Goal: Contribute content

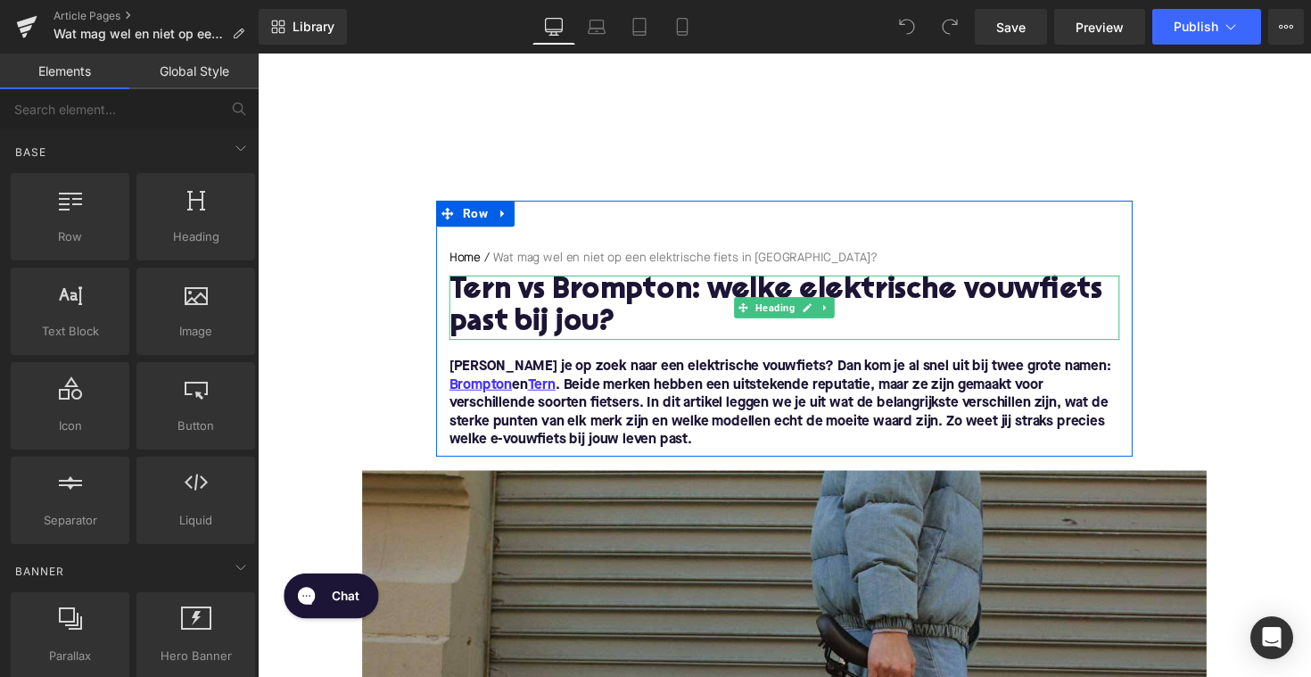
click at [672, 294] on h1 "Tern vs Brompton: welke elektrische vouwfiets past bij jou?" at bounding box center [797, 314] width 687 height 66
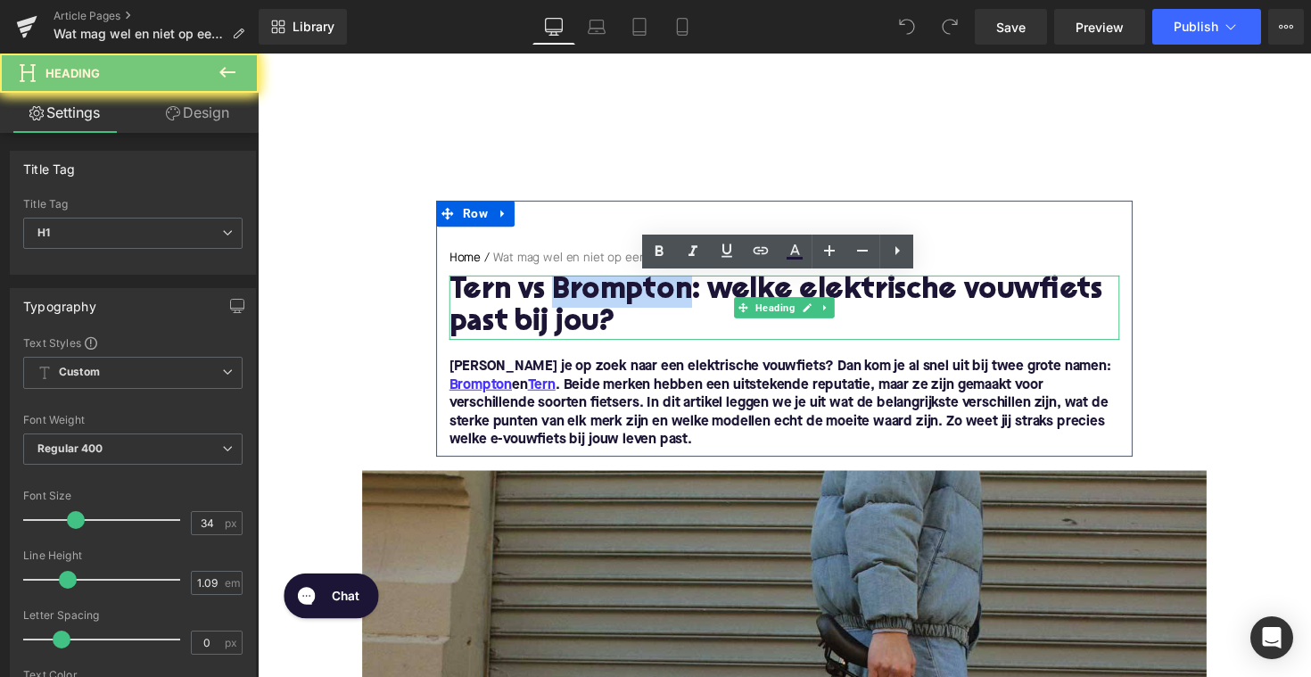
click at [672, 294] on h1 "Tern vs Brompton: welke elektrische vouwfiets past bij jou?" at bounding box center [797, 314] width 687 height 66
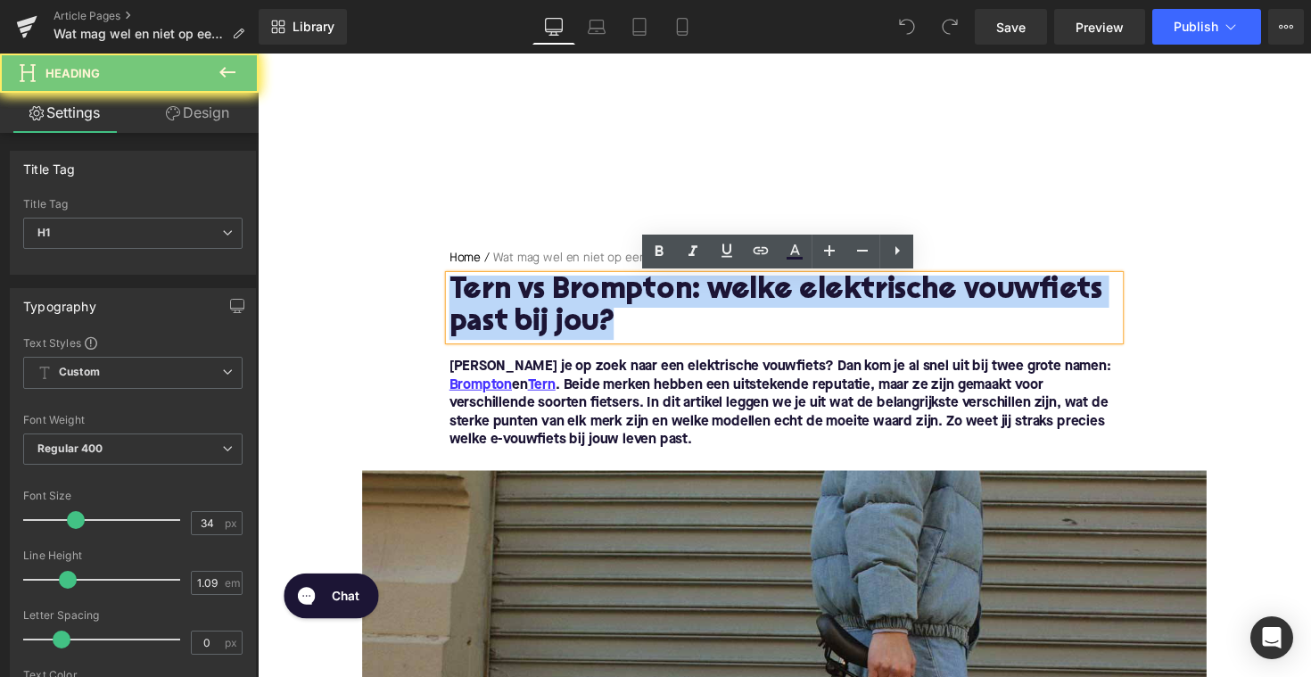
paste div
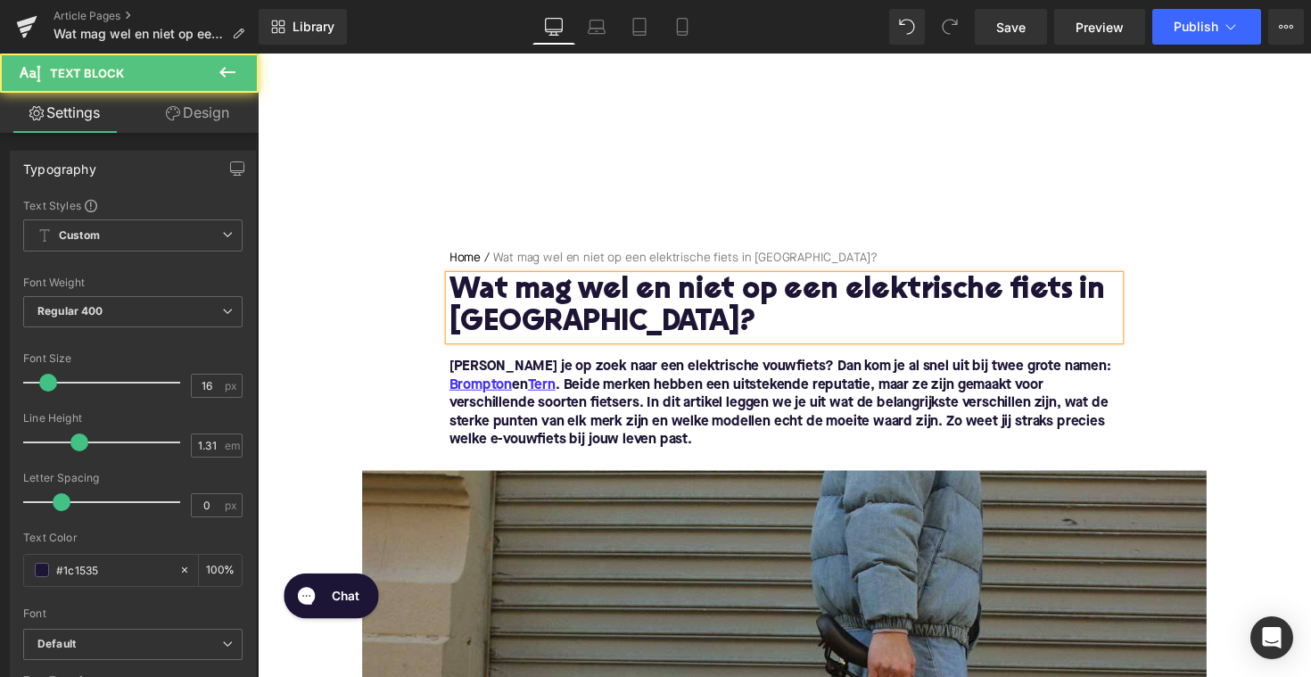
click at [589, 450] on p "[PERSON_NAME] je op zoek naar een elektrische vouwfiets? Dan kom je al snel uit…" at bounding box center [797, 413] width 687 height 94
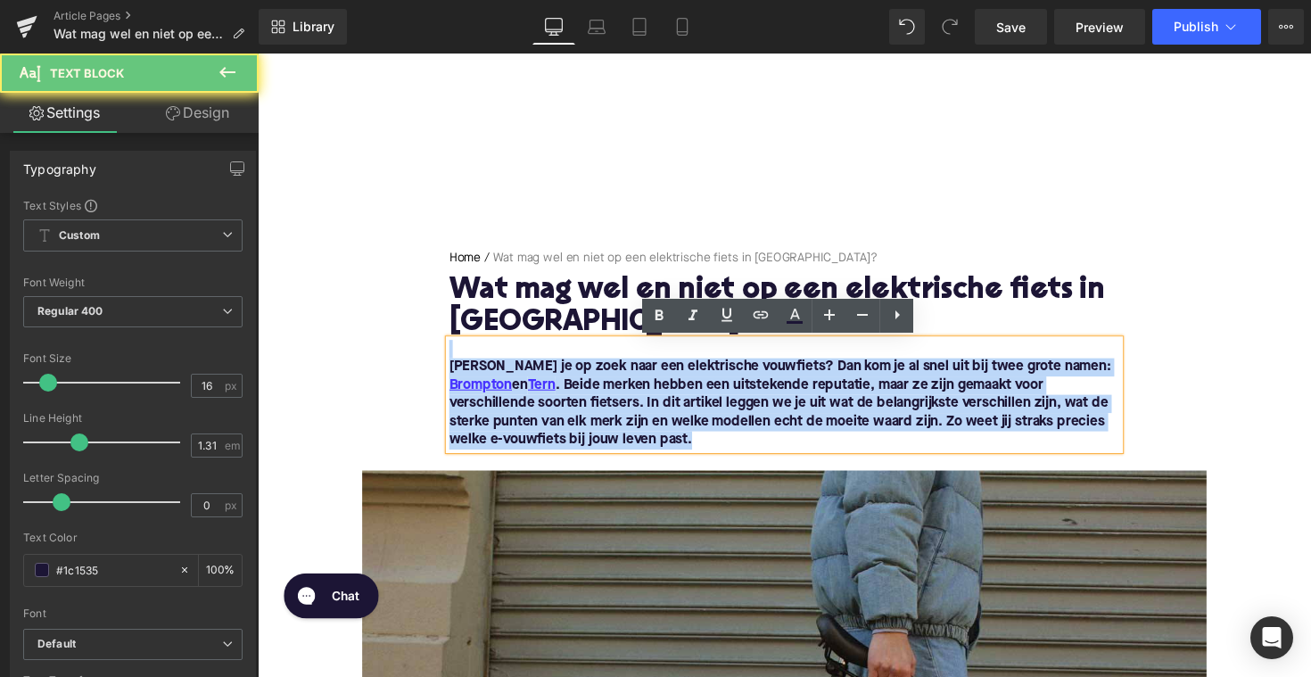
drag, startPoint x: 574, startPoint y: 448, endPoint x: 447, endPoint y: 351, distance: 159.7
click at [454, 351] on div "[PERSON_NAME] je op zoek naar een elektrische vouwfiets? Dan kom je al snel uit…" at bounding box center [797, 403] width 687 height 112
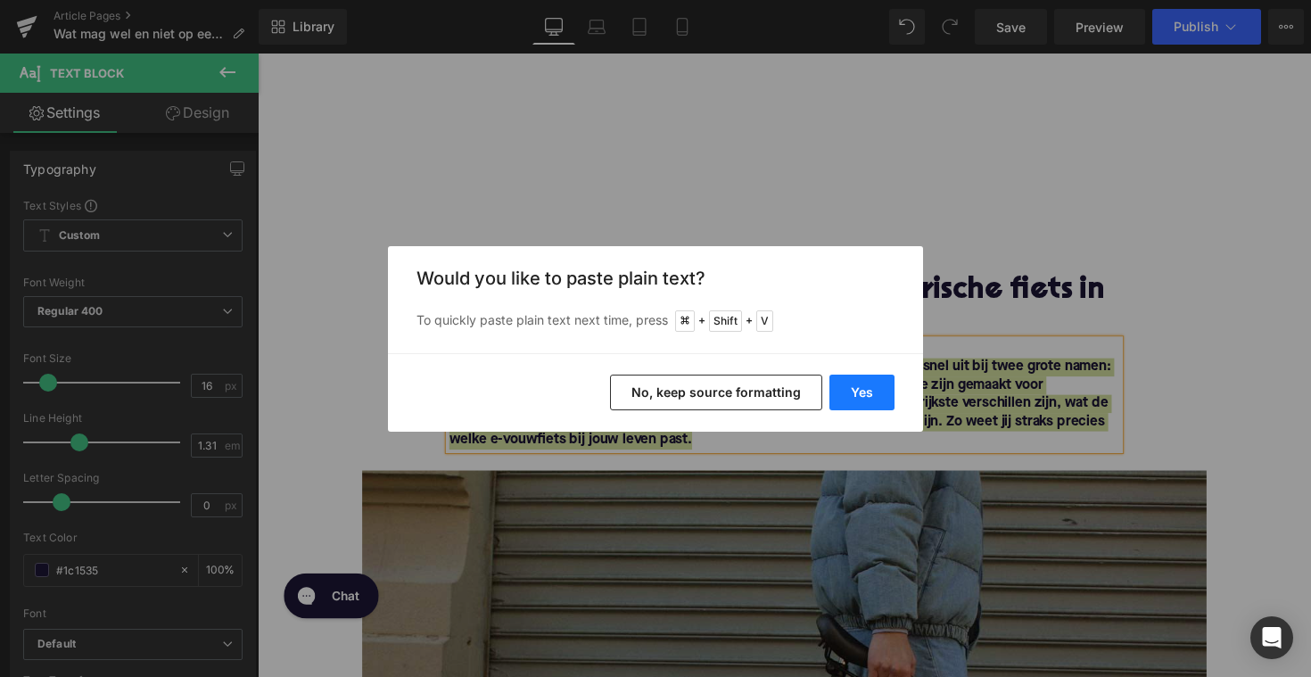
click at [842, 384] on button "Yes" at bounding box center [862, 393] width 65 height 36
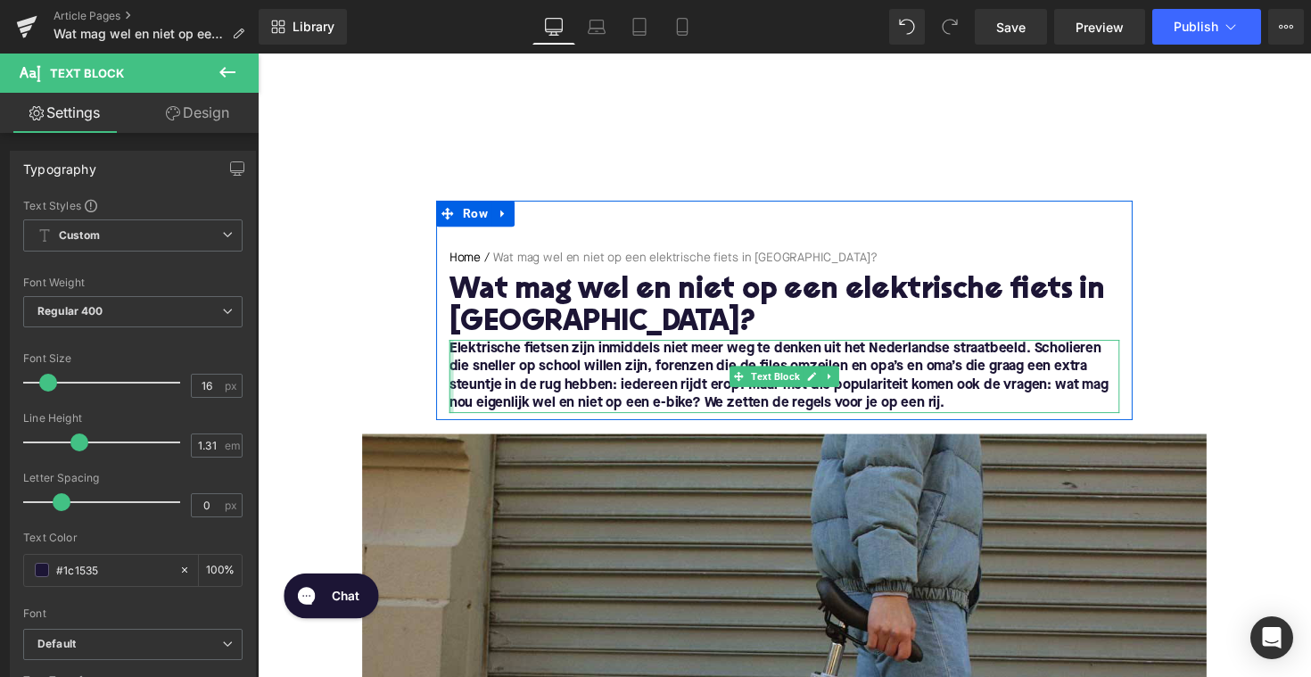
click at [454, 354] on div at bounding box center [456, 384] width 4 height 75
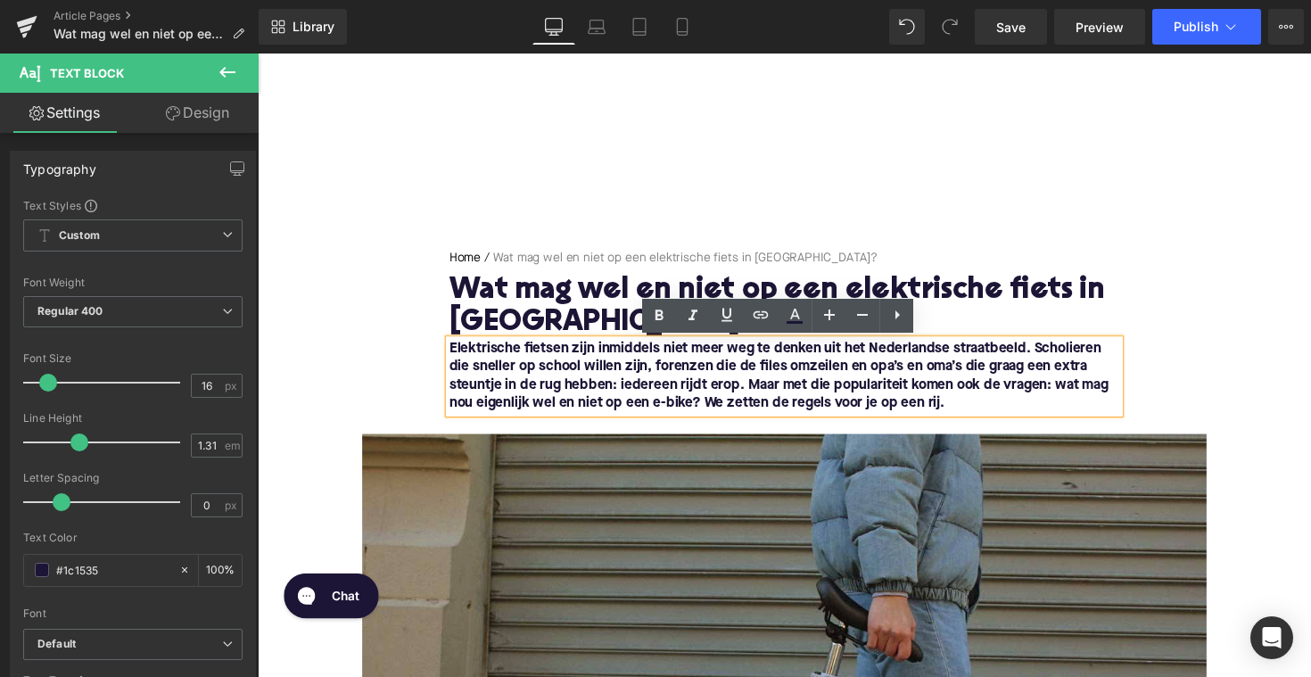
click at [454, 353] on font "Elektrische fietsen zijn inmiddels niet meer weg te denken uit het Nederlandse …" at bounding box center [791, 384] width 675 height 70
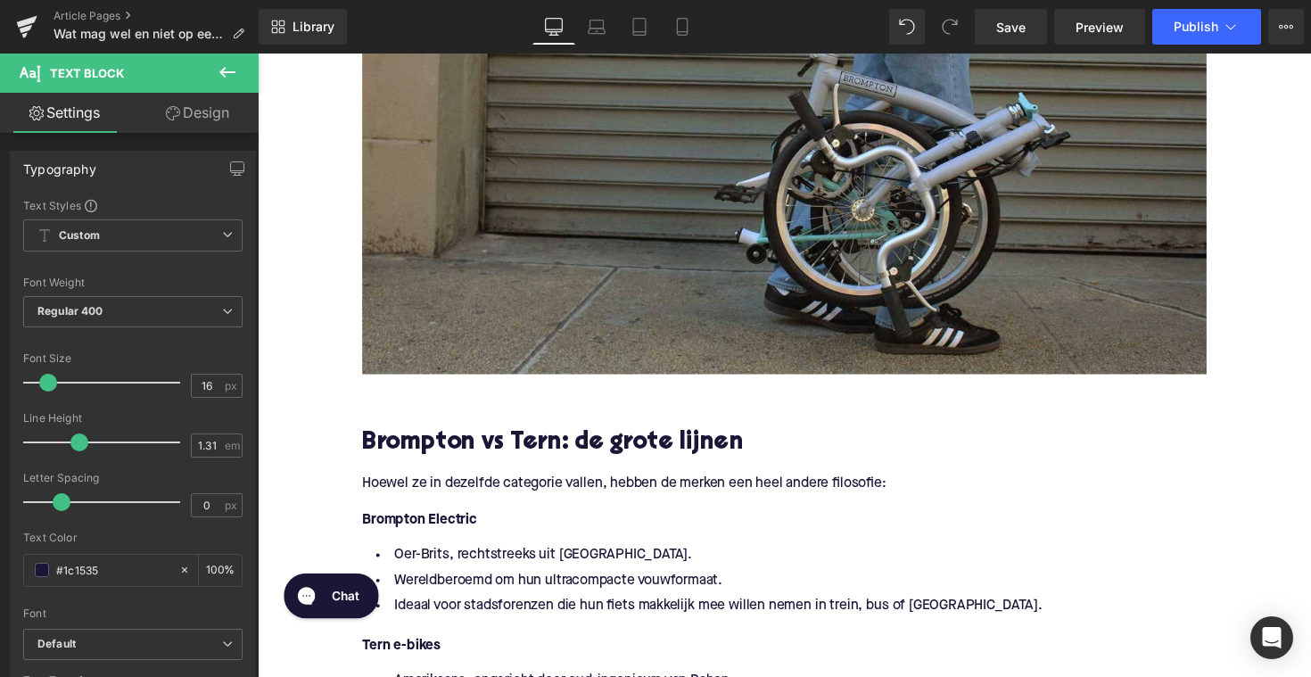
scroll to position [730, 0]
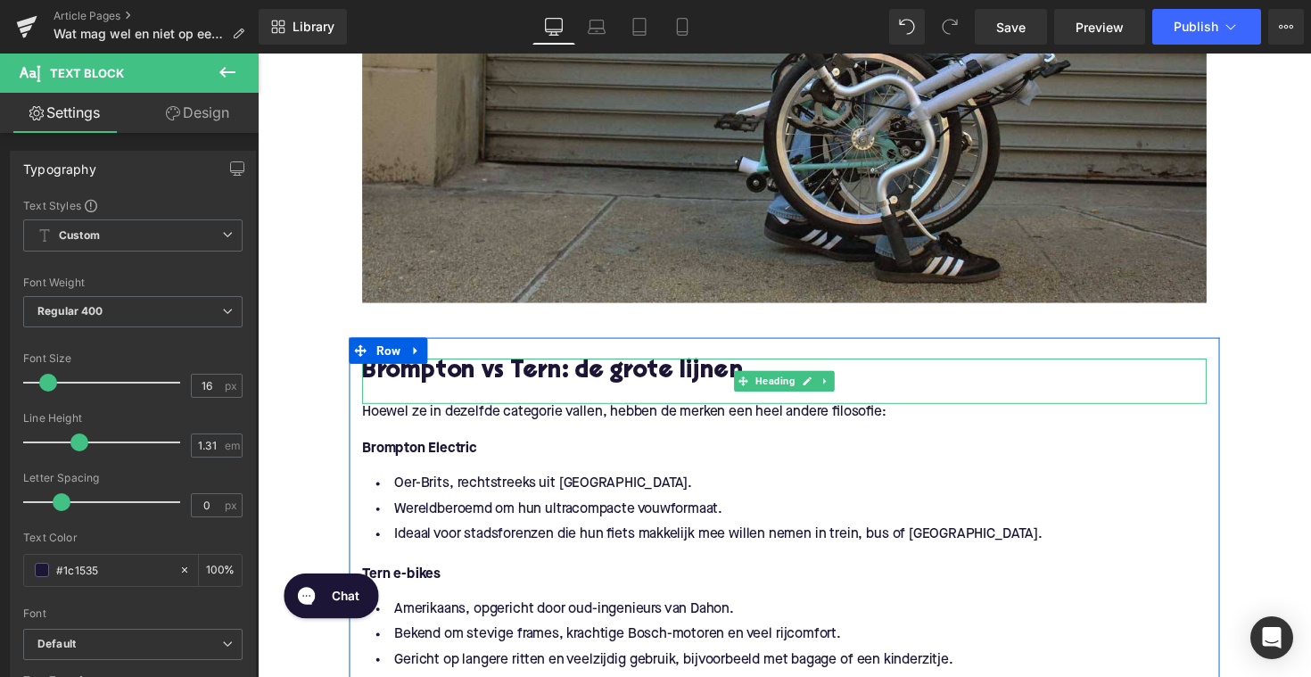
click at [530, 369] on div at bounding box center [797, 368] width 865 height 4
click at [530, 369] on h2 "Brompton vs Tern: de grote lijnen" at bounding box center [797, 380] width 865 height 28
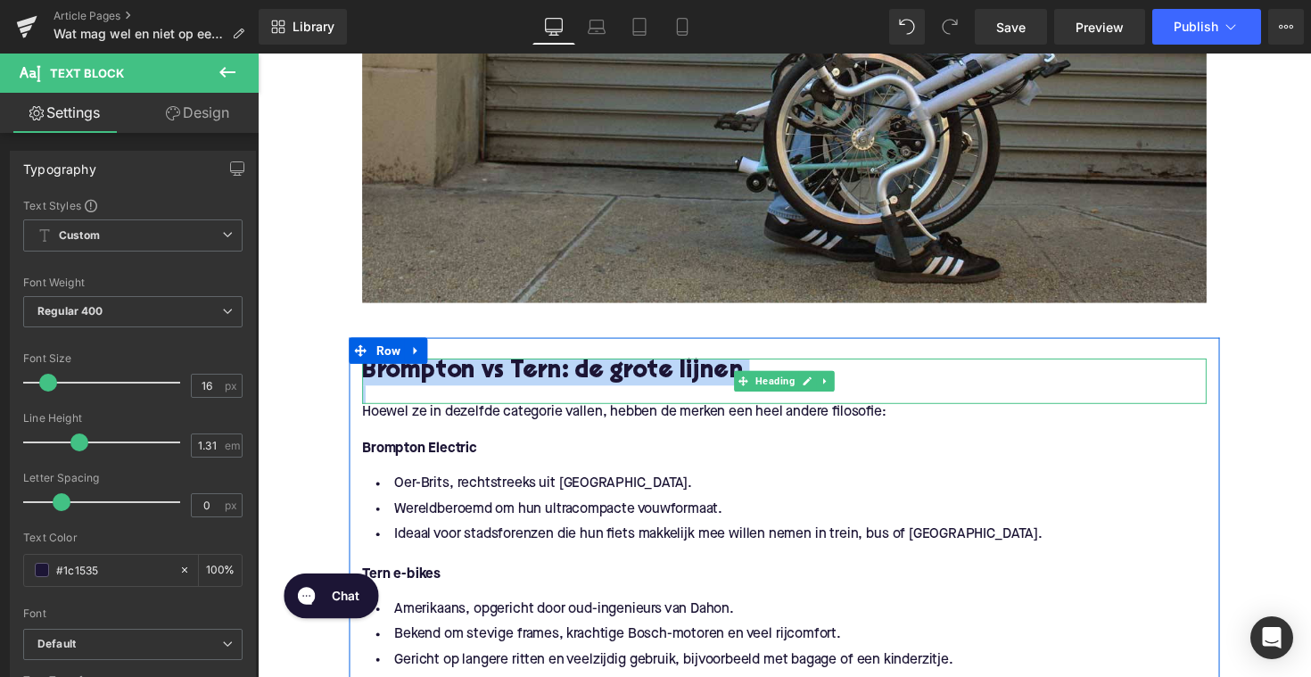
click at [530, 369] on h2 "Brompton vs Tern: de grote lijnen" at bounding box center [797, 380] width 865 height 28
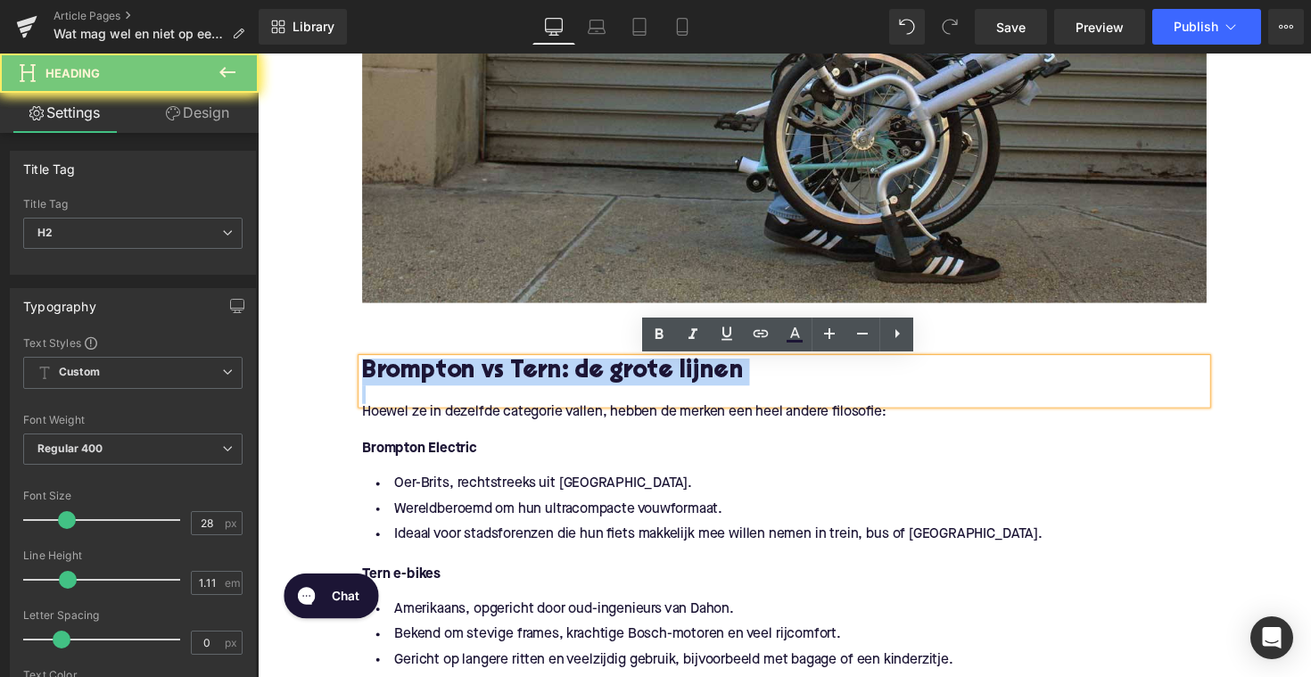
paste div
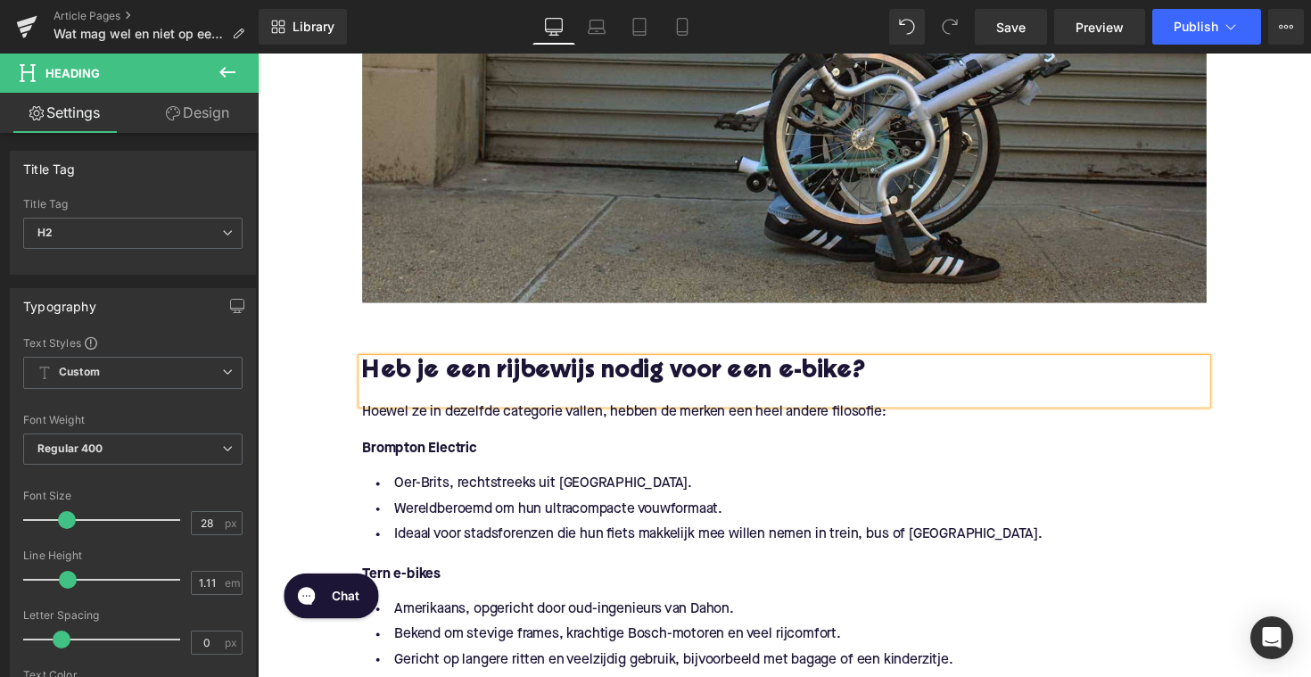
click at [496, 426] on p "Hoewel ze in dezelfde categorie vallen, hebben de merken een heel andere filoso…" at bounding box center [797, 421] width 865 height 19
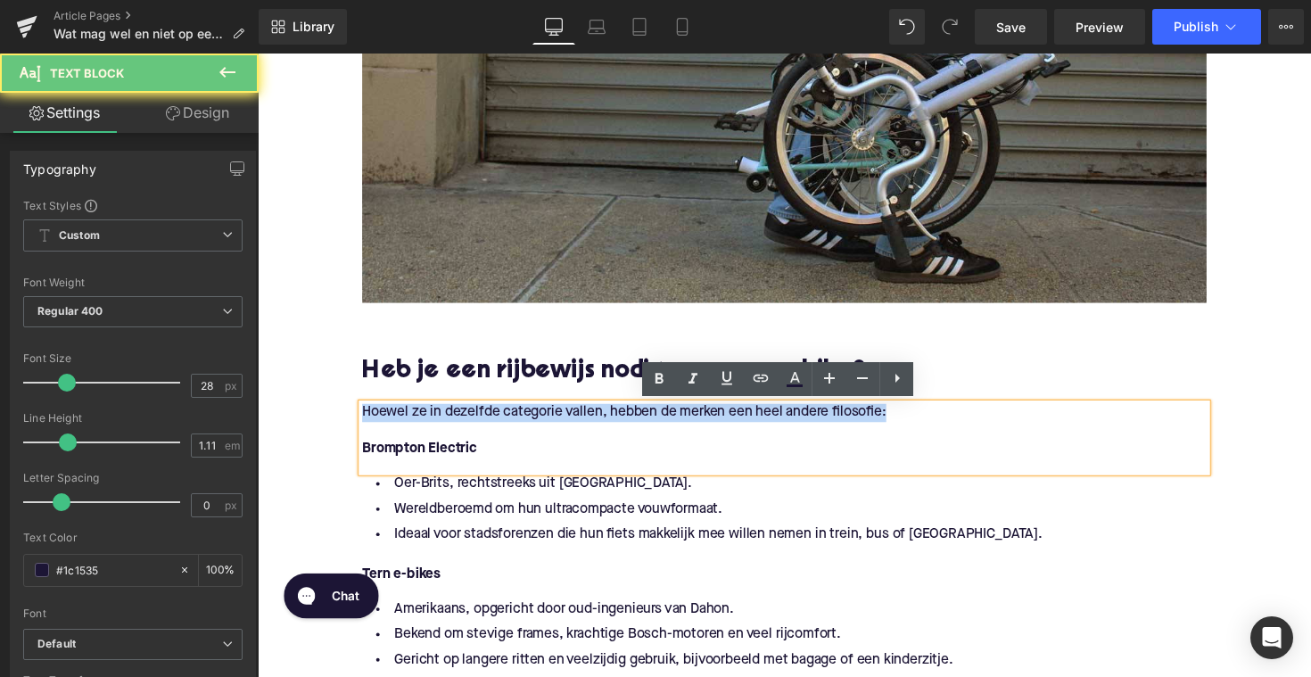
click at [496, 426] on p "Hoewel ze in dezelfde categorie vallen, hebben de merken een heel andere filoso…" at bounding box center [797, 421] width 865 height 19
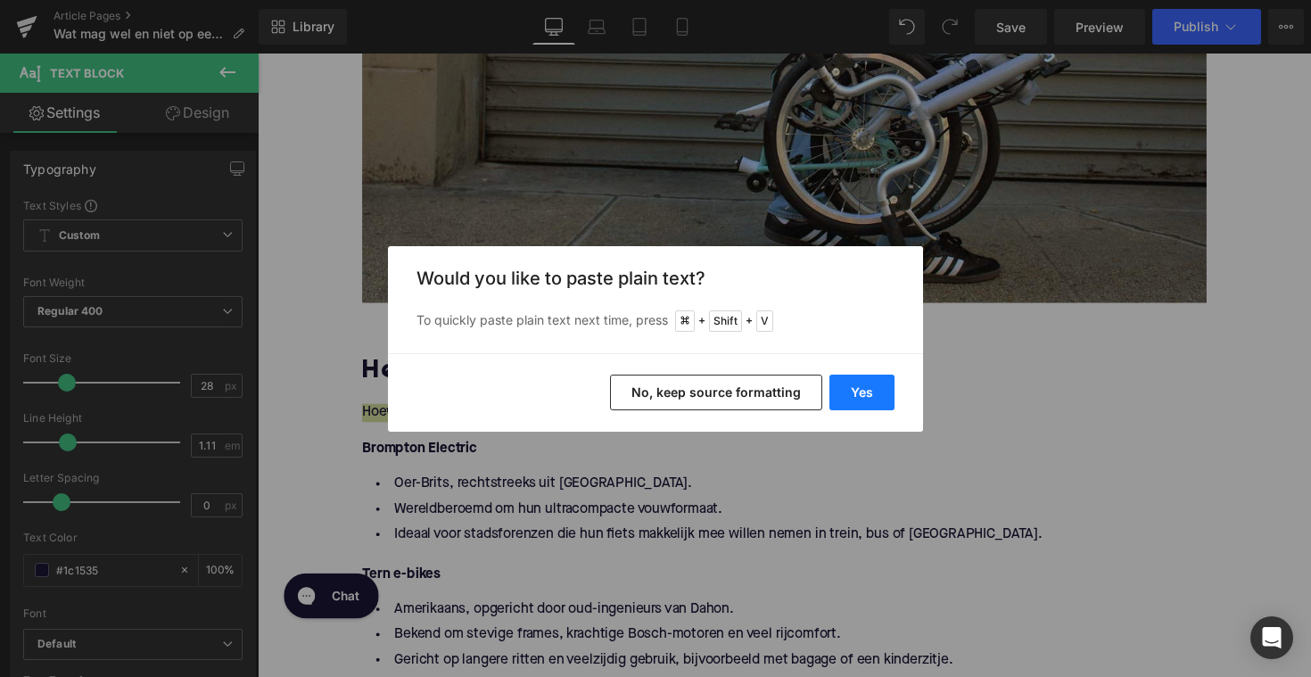
click at [871, 390] on button "Yes" at bounding box center [862, 393] width 65 height 36
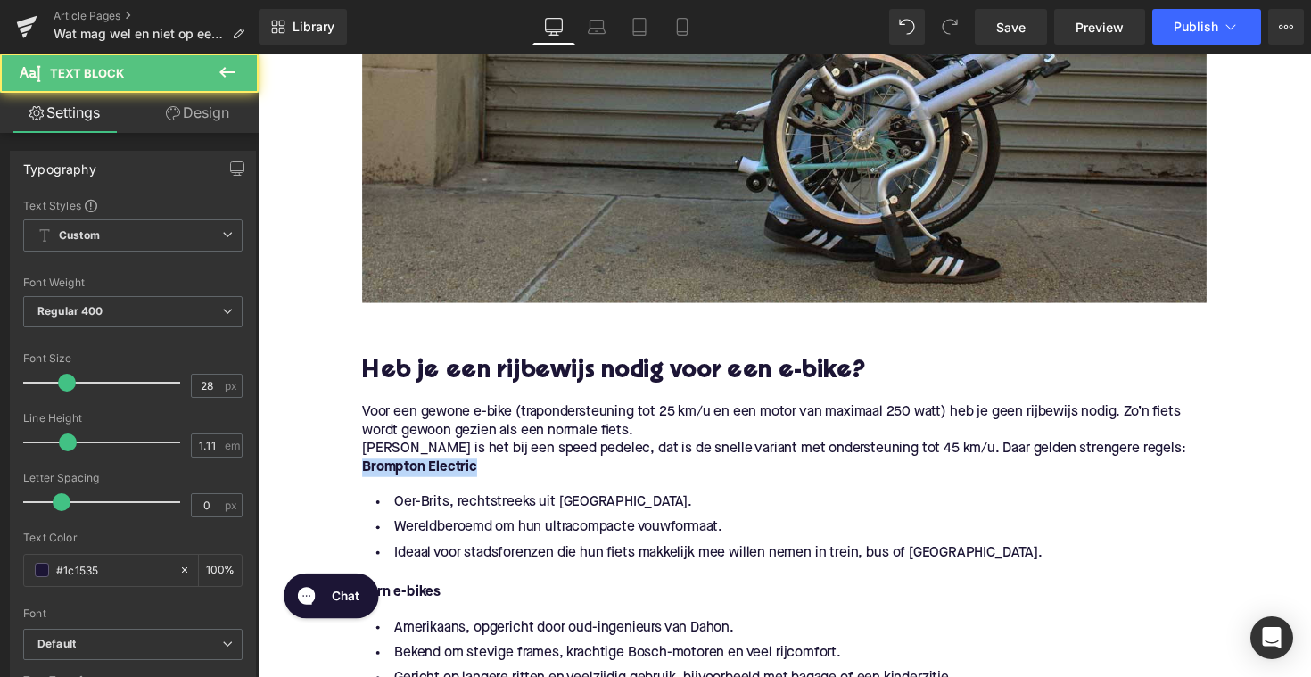
drag, startPoint x: 523, startPoint y: 483, endPoint x: 304, endPoint y: 483, distance: 218.6
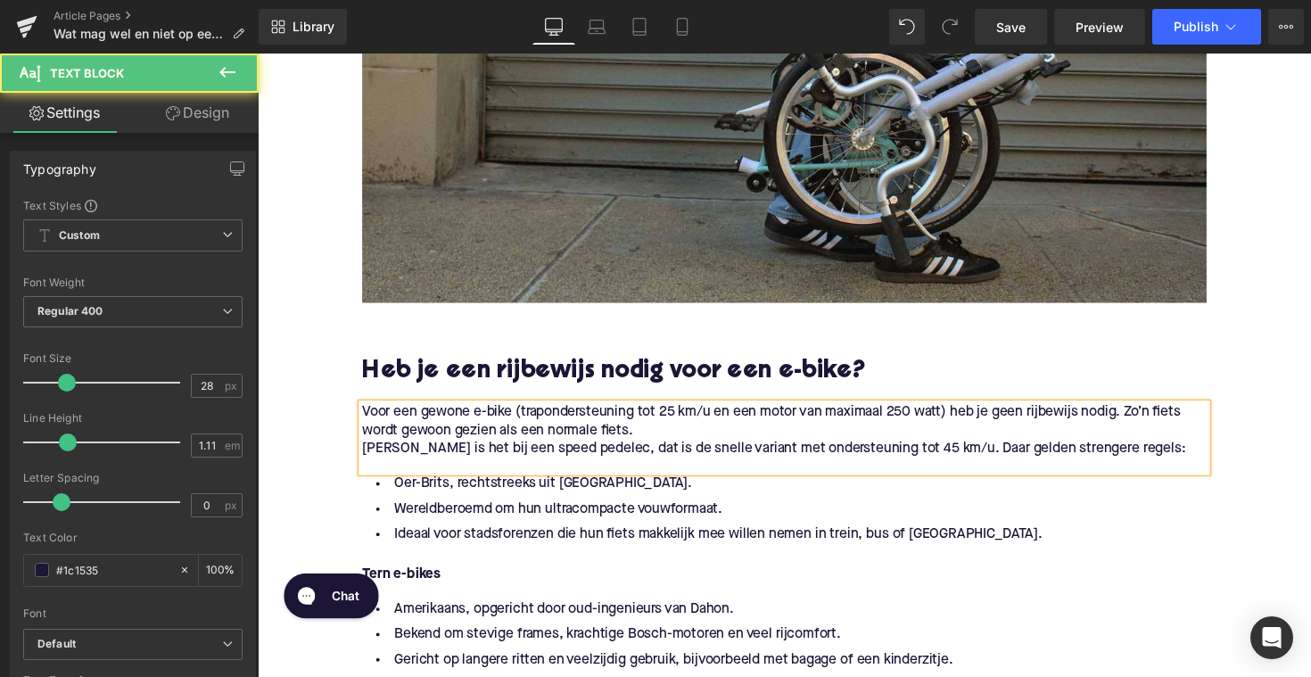
click at [365, 455] on p "[PERSON_NAME] is het bij een speed pedelec, dat is de snelle variant met onders…" at bounding box center [797, 459] width 865 height 19
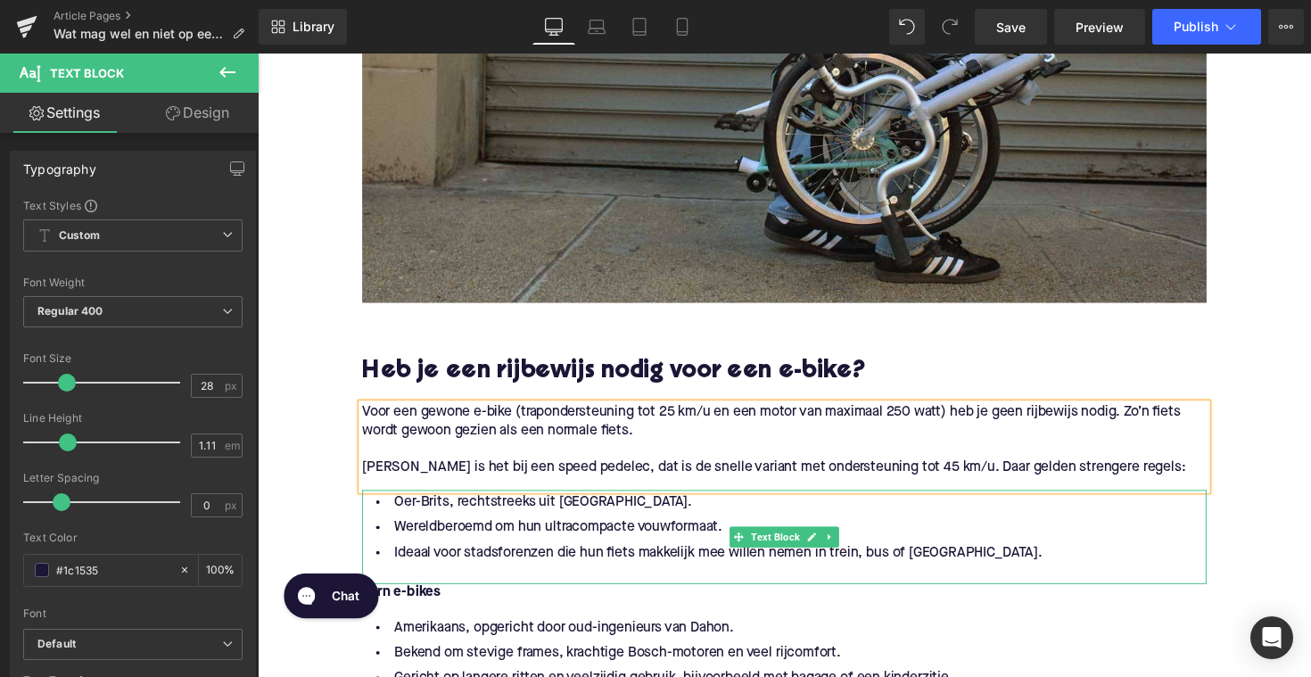
scroll to position [821, 0]
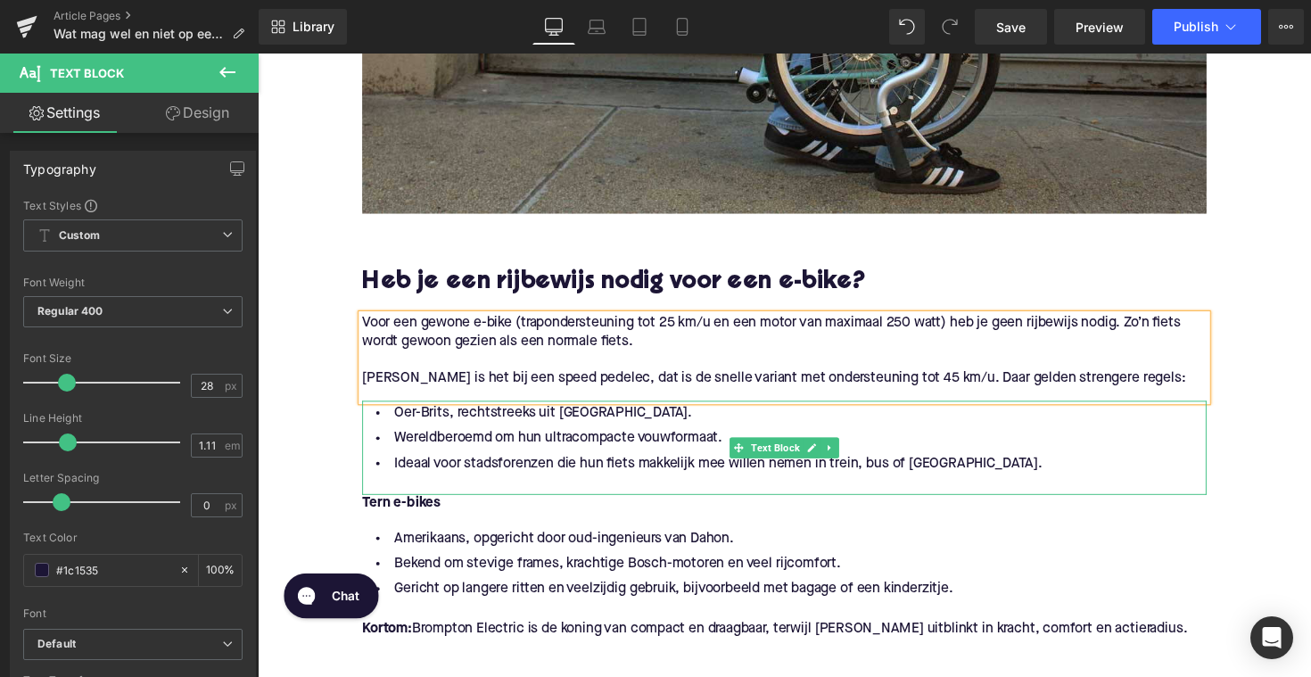
click at [554, 451] on li "Wereldberoemd om hun ultracompacte vouwformaat." at bounding box center [797, 448] width 865 height 26
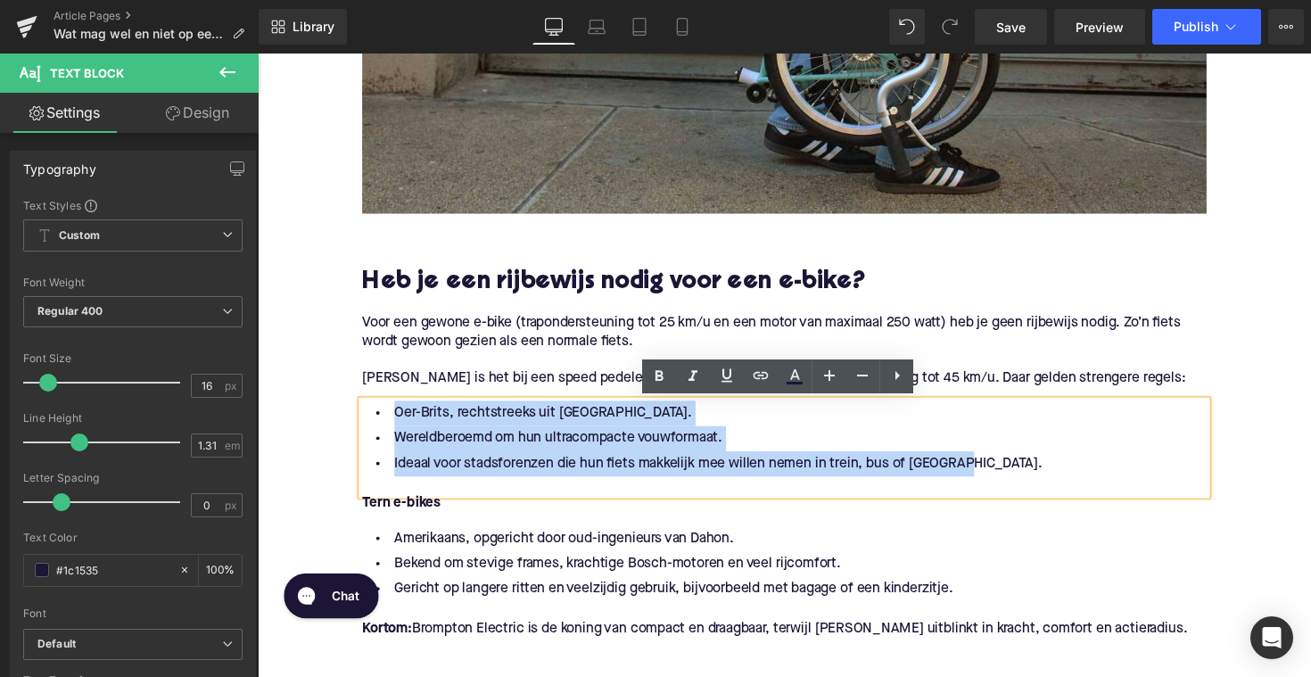
drag, startPoint x: 980, startPoint y: 478, endPoint x: 390, endPoint y: 426, distance: 592.0
click at [390, 426] on ul "Oer-Brits, rechtstreeks uit [GEOGRAPHIC_DATA]. Wereldberoemd om hun ultracompac…" at bounding box center [797, 448] width 865 height 78
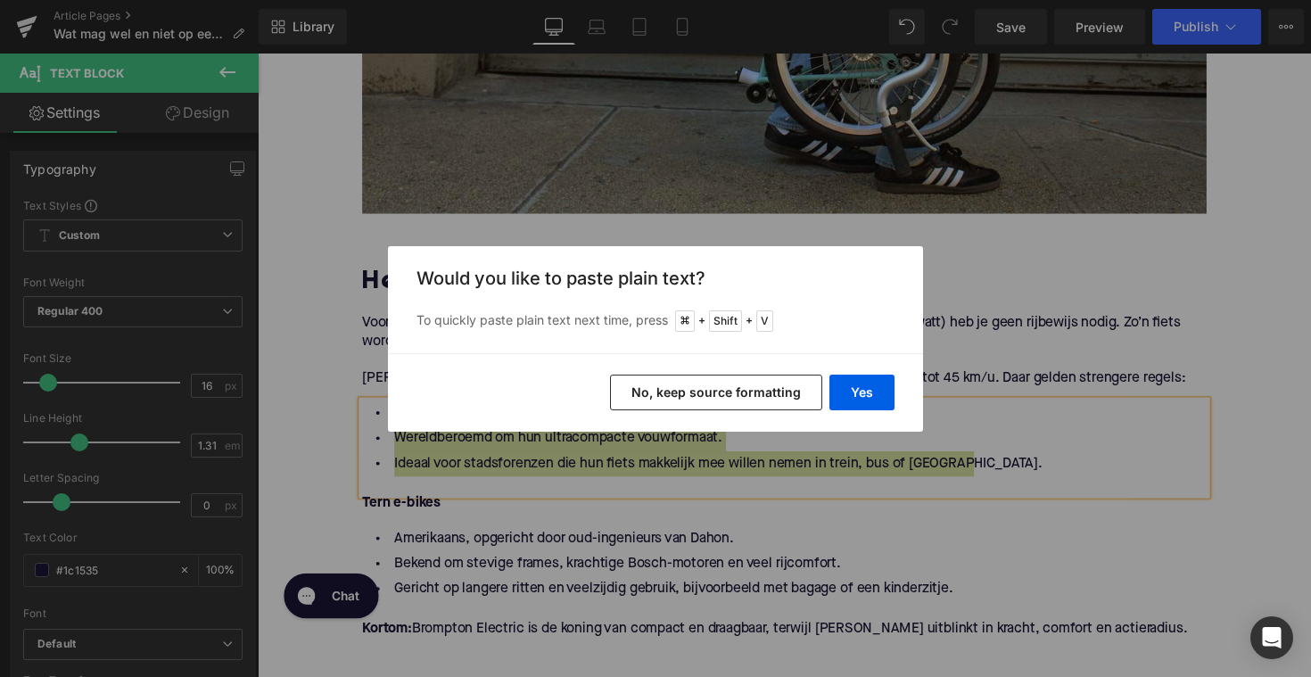
click at [828, 394] on div "Yes No, keep source formatting" at bounding box center [655, 392] width 535 height 79
click at [840, 394] on button "Yes" at bounding box center [862, 393] width 65 height 36
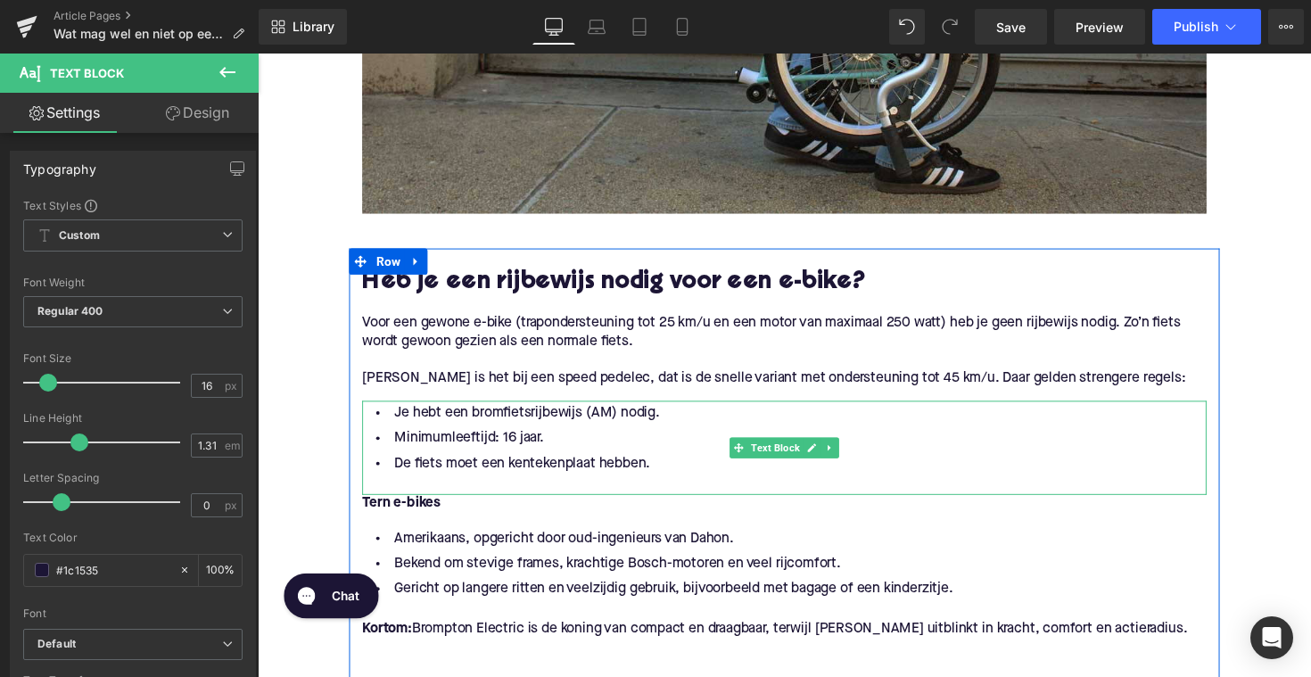
click at [616, 454] on li "Minimumleeftijd: 16 jaar." at bounding box center [797, 448] width 865 height 26
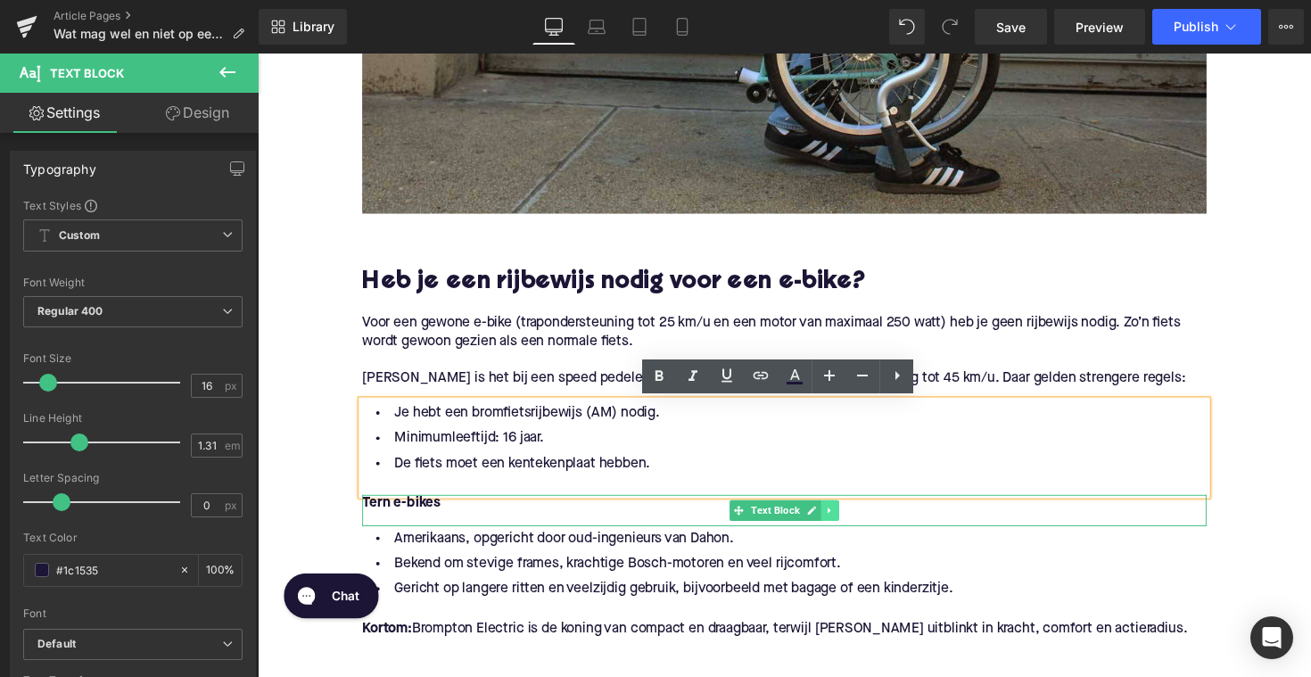
click at [843, 523] on icon at bounding box center [844, 522] width 10 height 11
click at [851, 522] on icon at bounding box center [853, 522] width 10 height 10
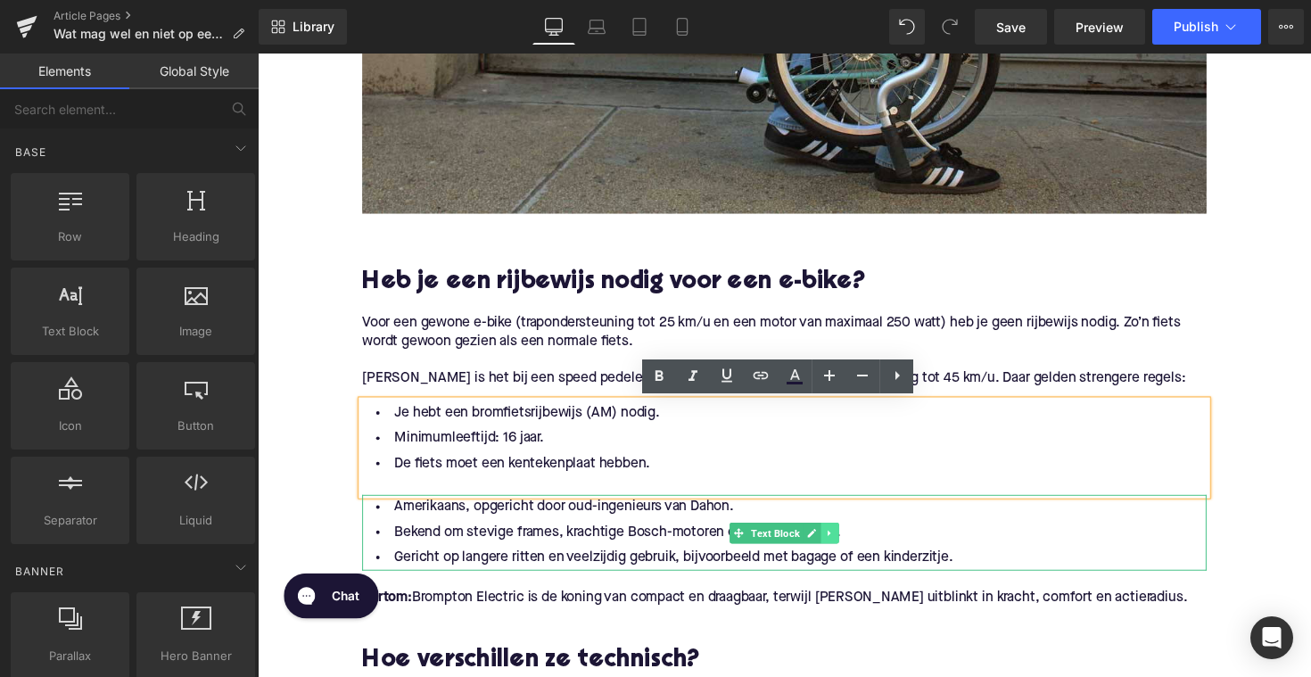
click at [845, 546] on icon at bounding box center [844, 545] width 10 height 11
click at [844, 546] on link at bounding box center [853, 544] width 19 height 21
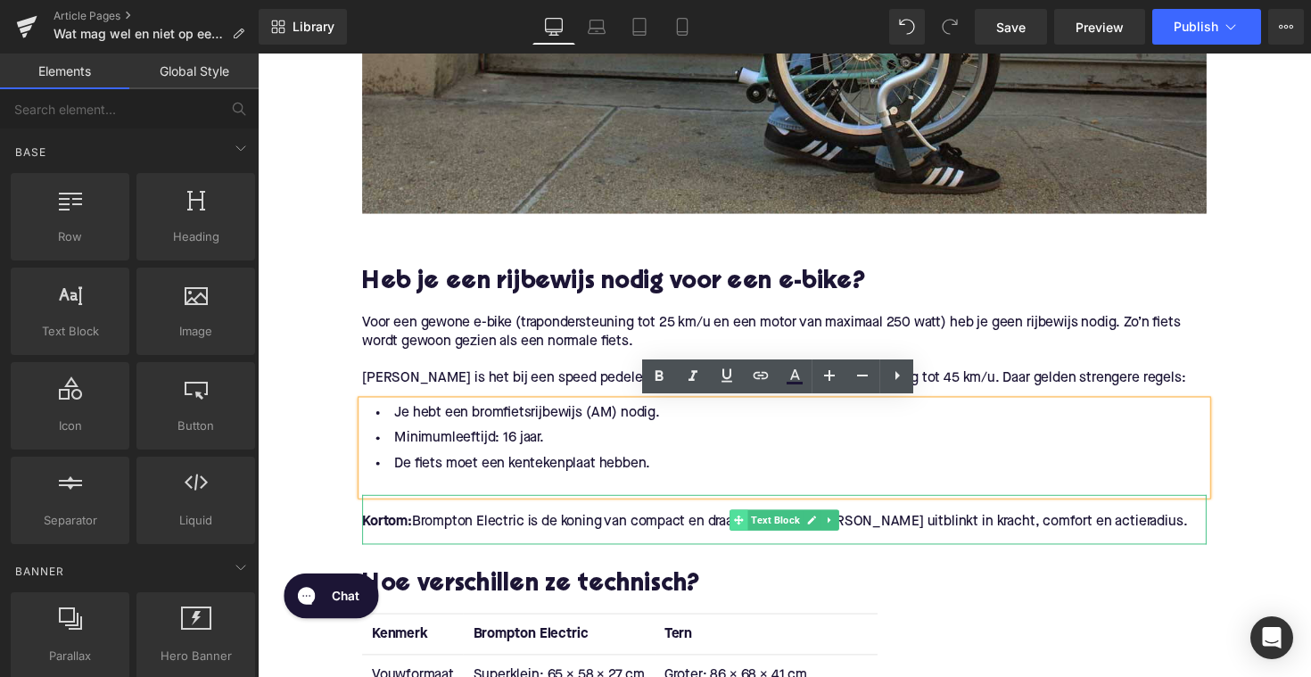
click at [753, 528] on span at bounding box center [750, 531] width 19 height 21
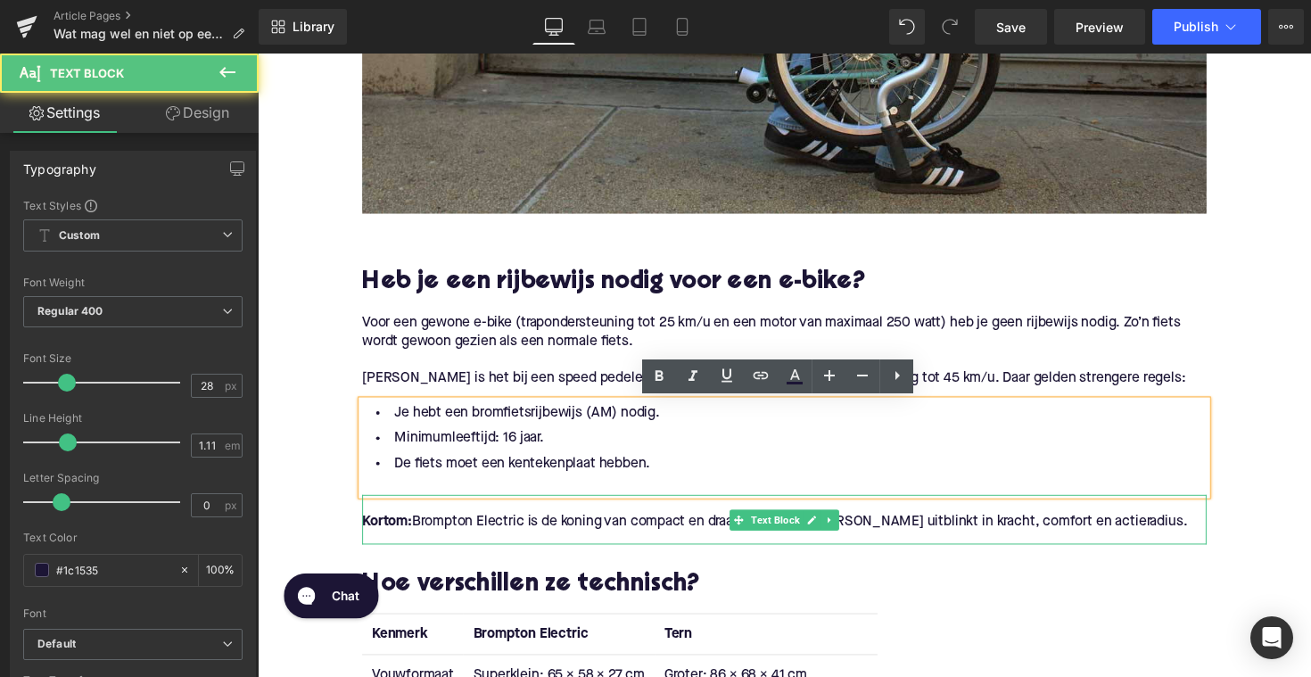
click at [711, 533] on p "Kortom: Brompton Electric is de koning van compact en draagbaar, terwijl [PERSO…" at bounding box center [797, 534] width 865 height 19
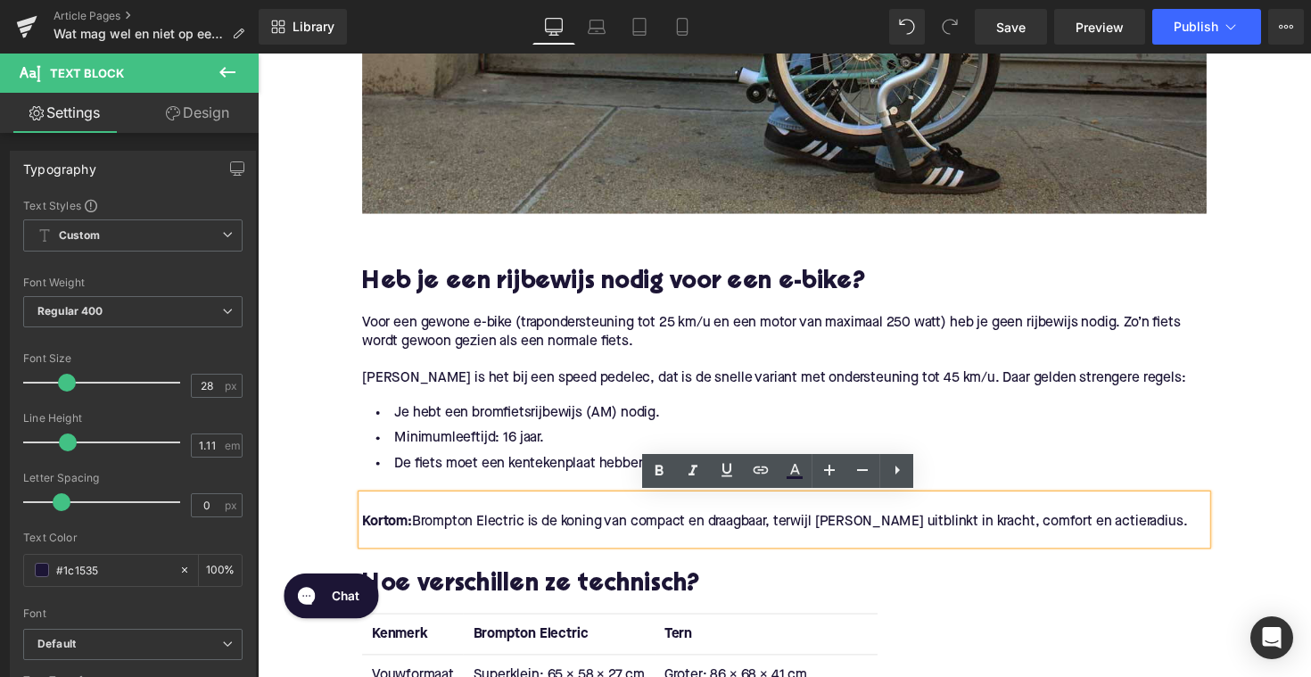
click at [1132, 543] on p "Kortom: Brompton Electric is de koning van compact en draagbaar, terwijl [PERSO…" at bounding box center [797, 534] width 865 height 19
click at [1145, 541] on p "Kortom: Brompton Electric is de koning van compact en draagbaar, terwijl [PERSO…" at bounding box center [797, 534] width 865 height 19
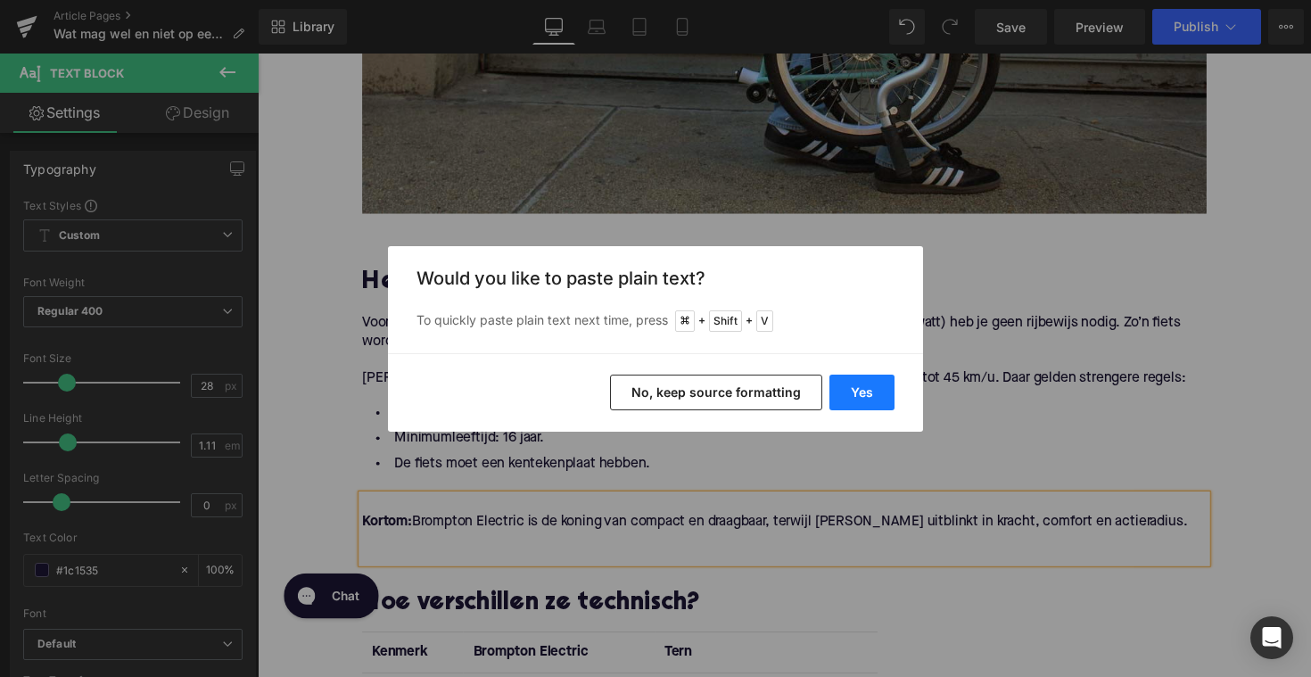
click at [862, 392] on button "Yes" at bounding box center [862, 393] width 65 height 36
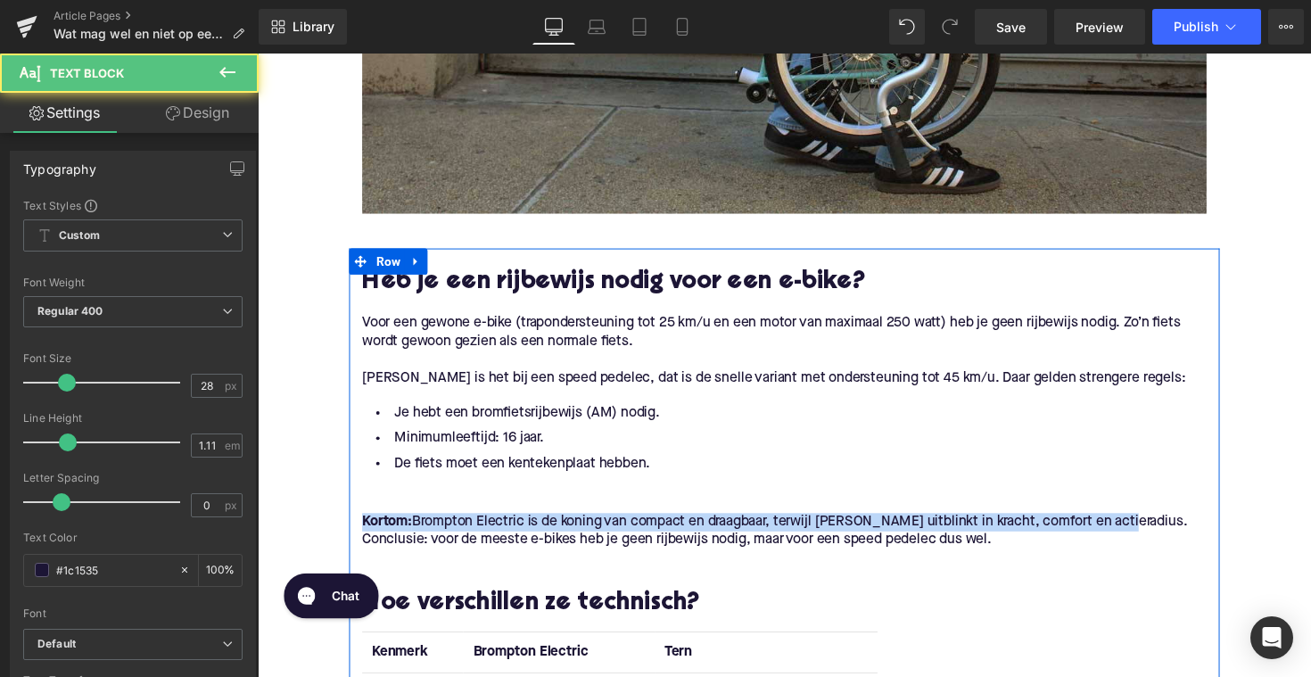
drag, startPoint x: 1141, startPoint y: 541, endPoint x: 354, endPoint y: 531, distance: 786.9
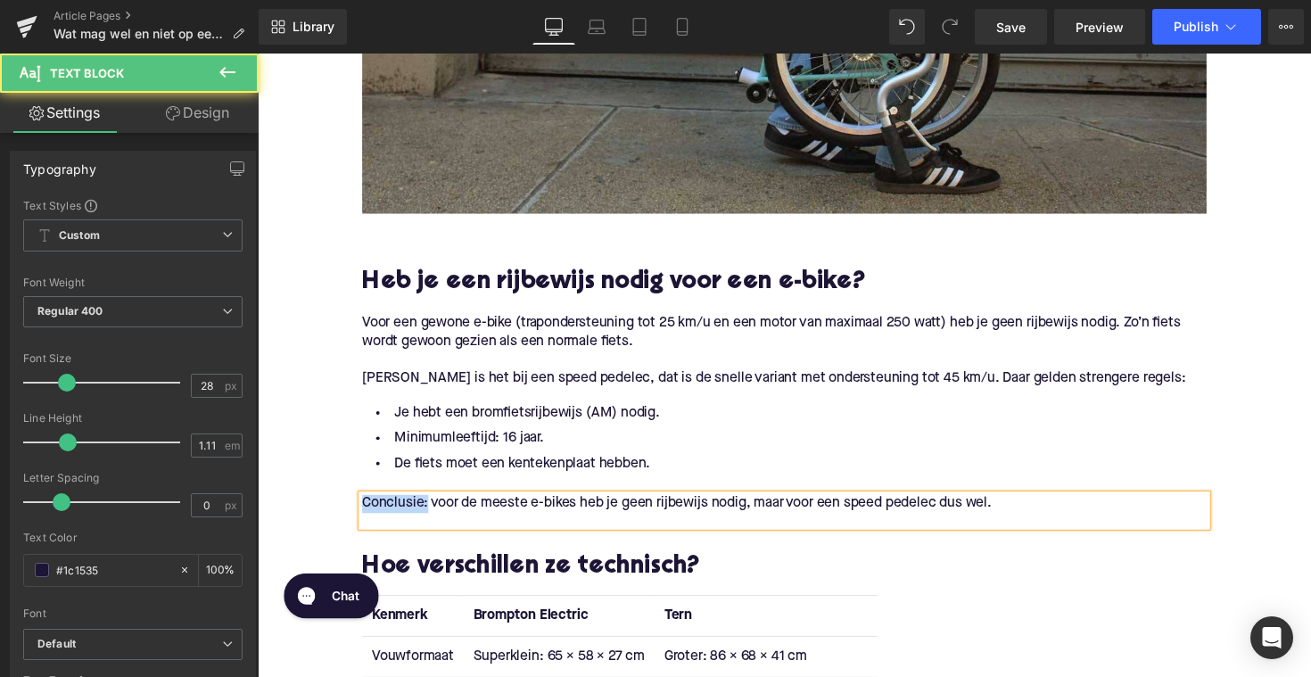
drag, startPoint x: 427, startPoint y: 521, endPoint x: 343, endPoint y: 520, distance: 84.8
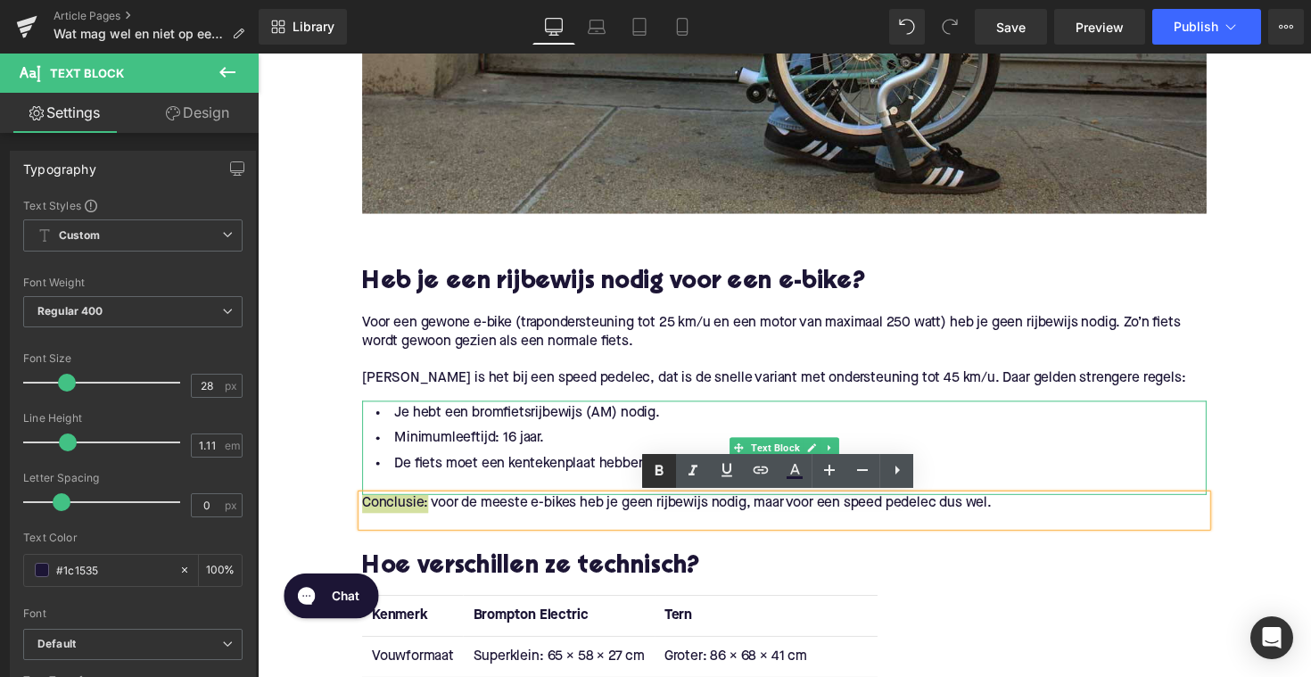
click at [658, 475] on icon at bounding box center [660, 470] width 8 height 11
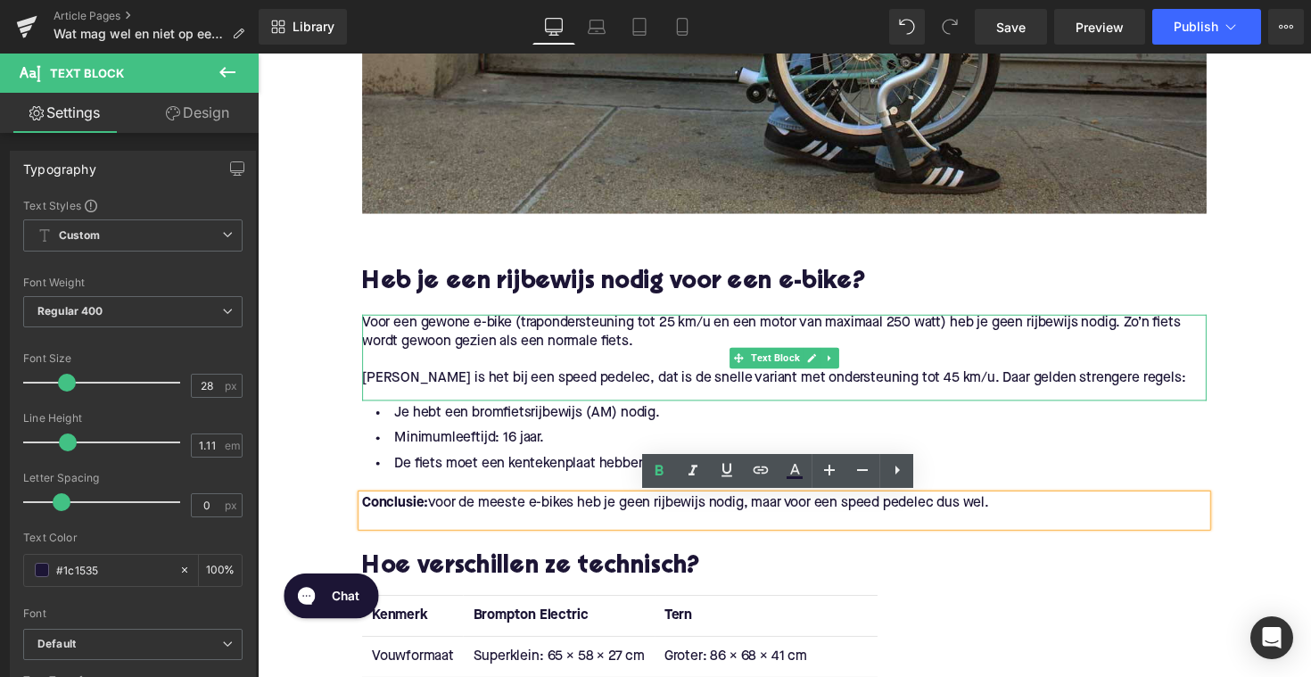
click at [556, 391] on p "[PERSON_NAME] is het bij een speed pedelec, dat is de snelle variant met onders…" at bounding box center [797, 386] width 865 height 19
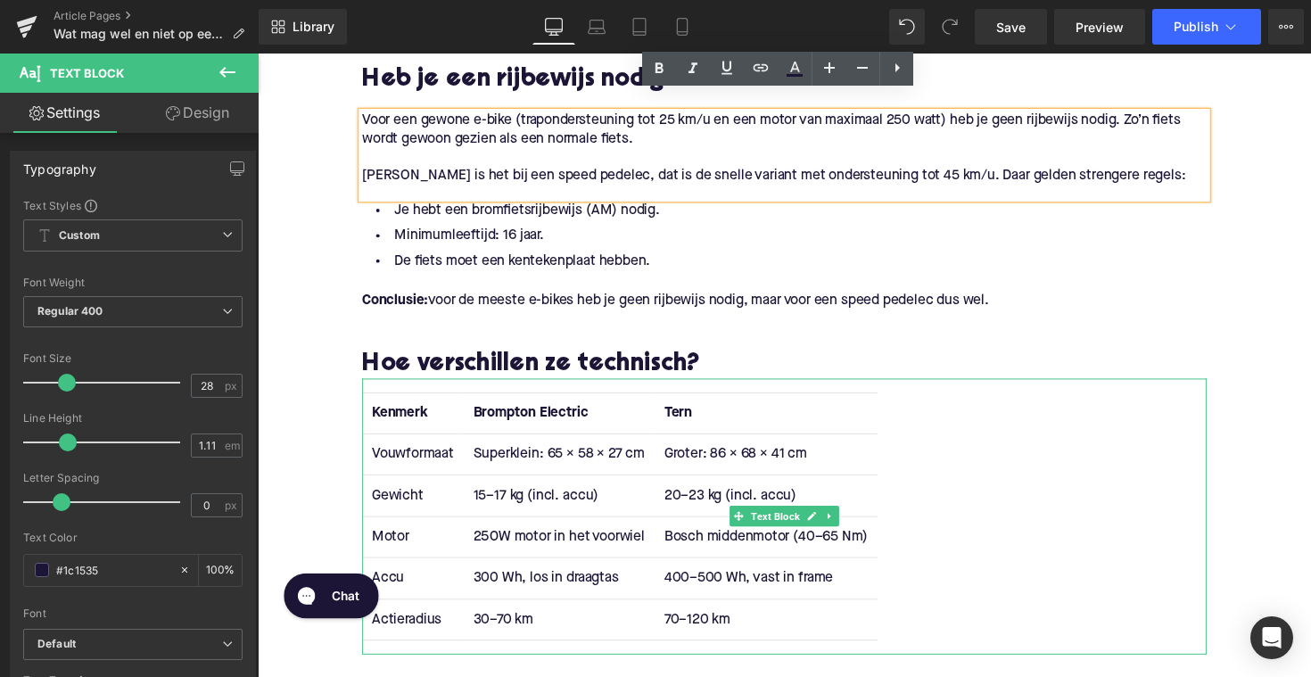
scroll to position [1054, 0]
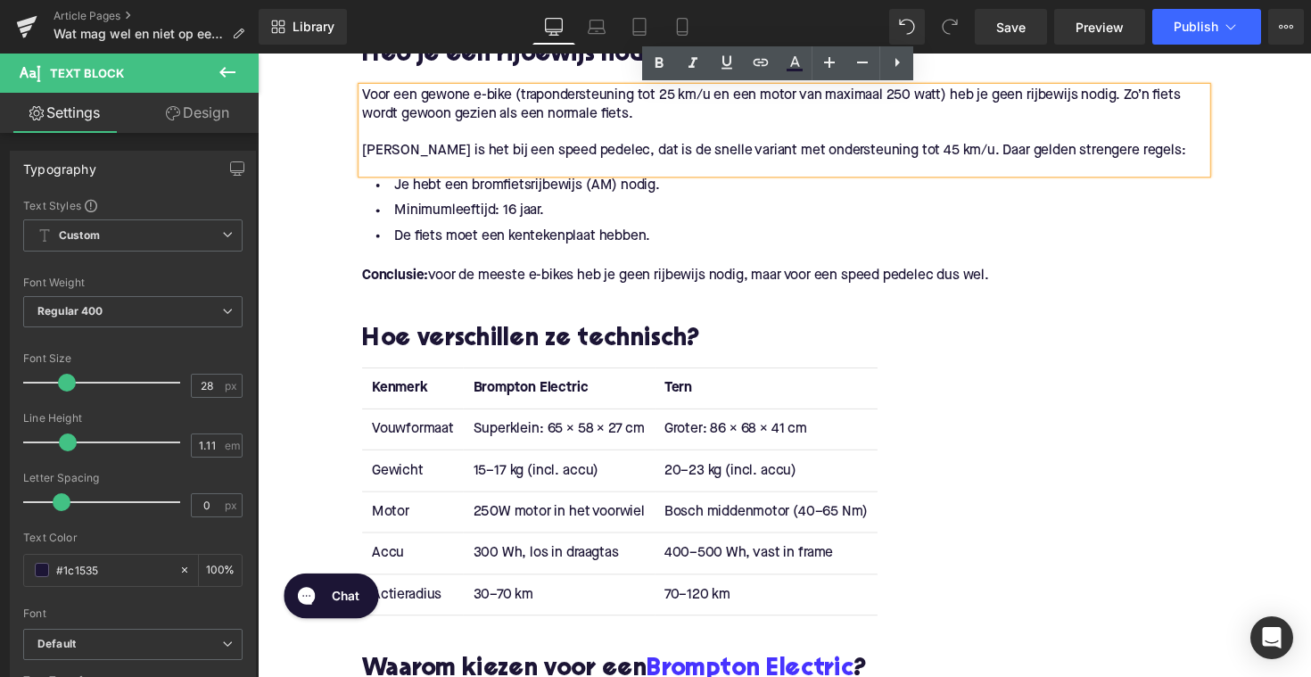
click at [536, 343] on h2 "Hoe verschillen ze technisch?" at bounding box center [797, 348] width 865 height 28
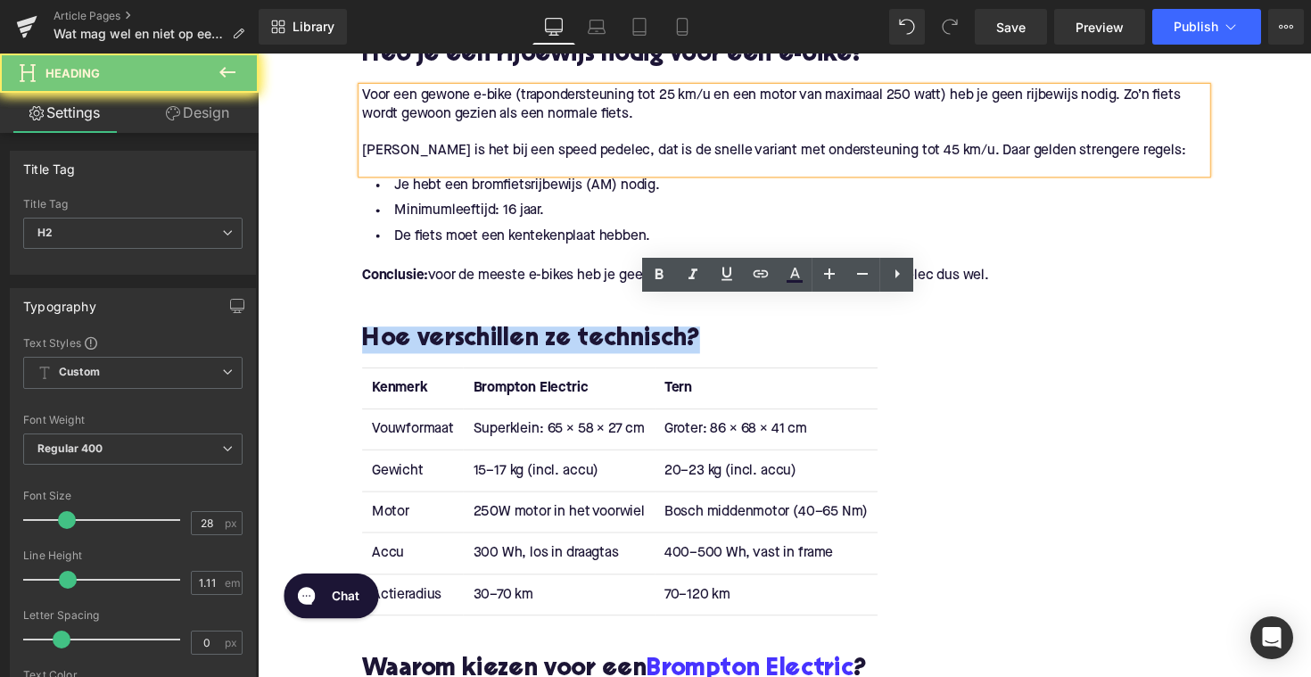
click at [536, 343] on h2 "Hoe verschillen ze technisch?" at bounding box center [797, 348] width 865 height 28
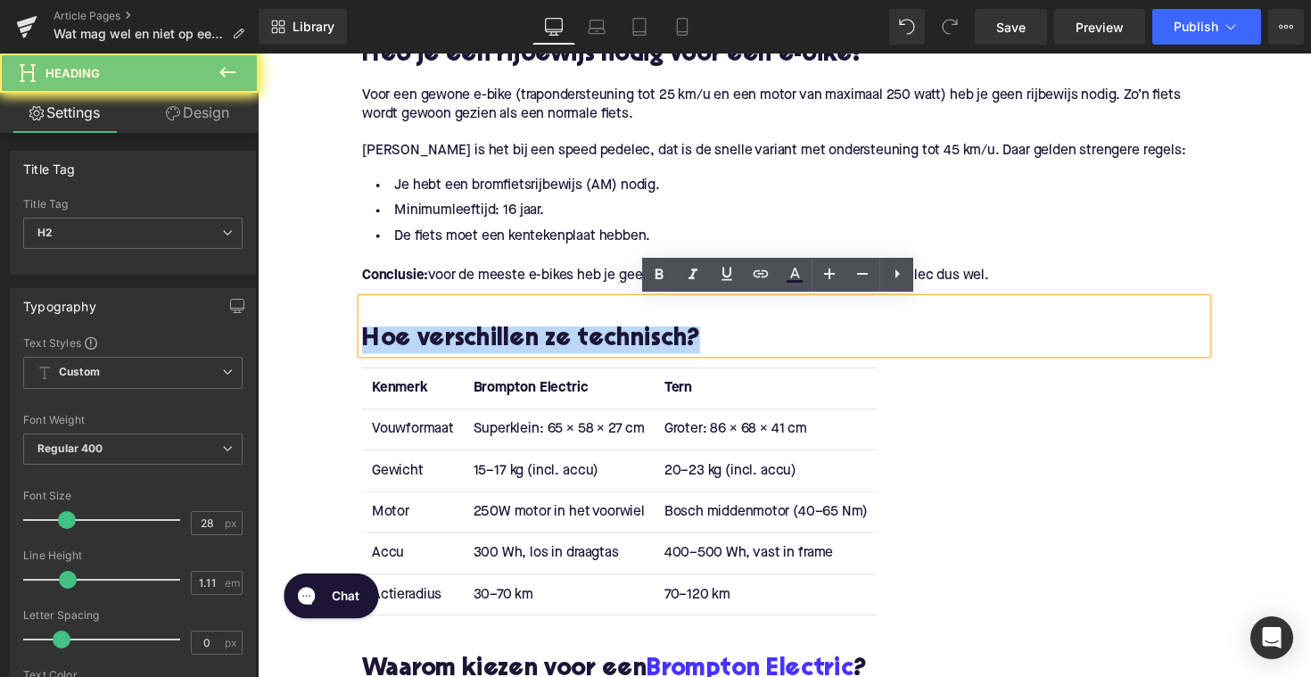
paste div
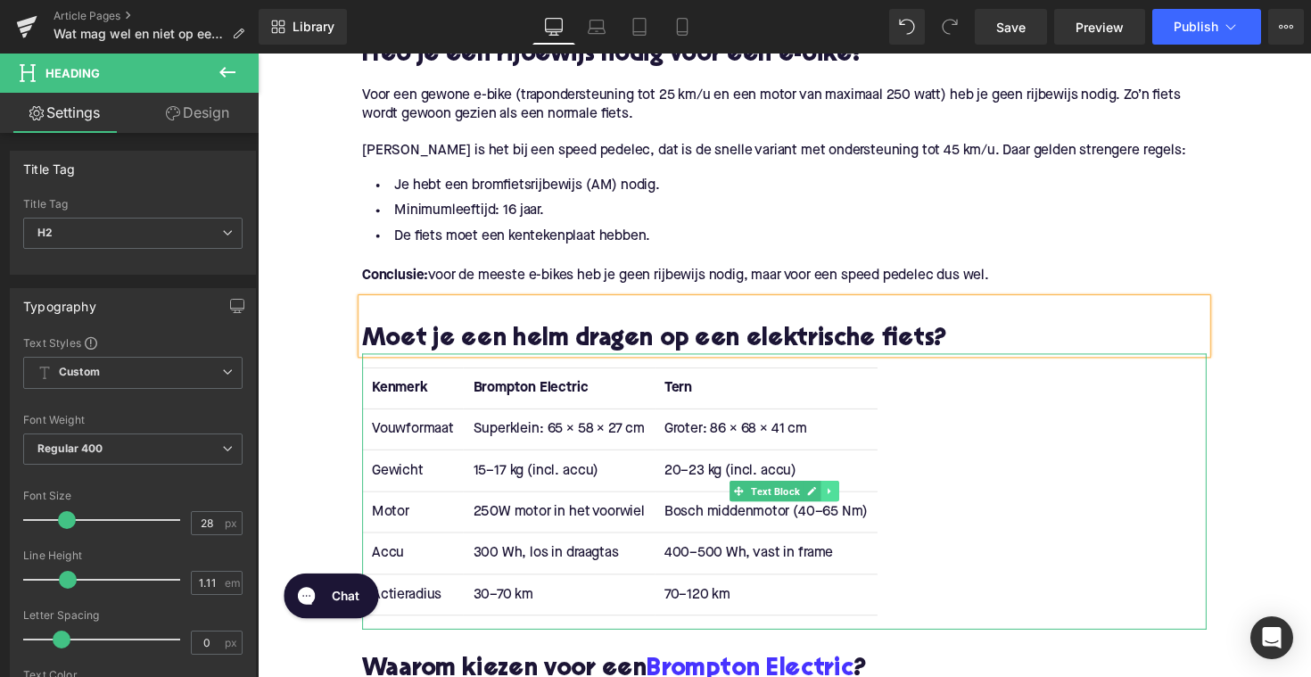
click at [847, 508] on link at bounding box center [844, 502] width 19 height 21
click at [852, 504] on icon at bounding box center [853, 502] width 10 height 11
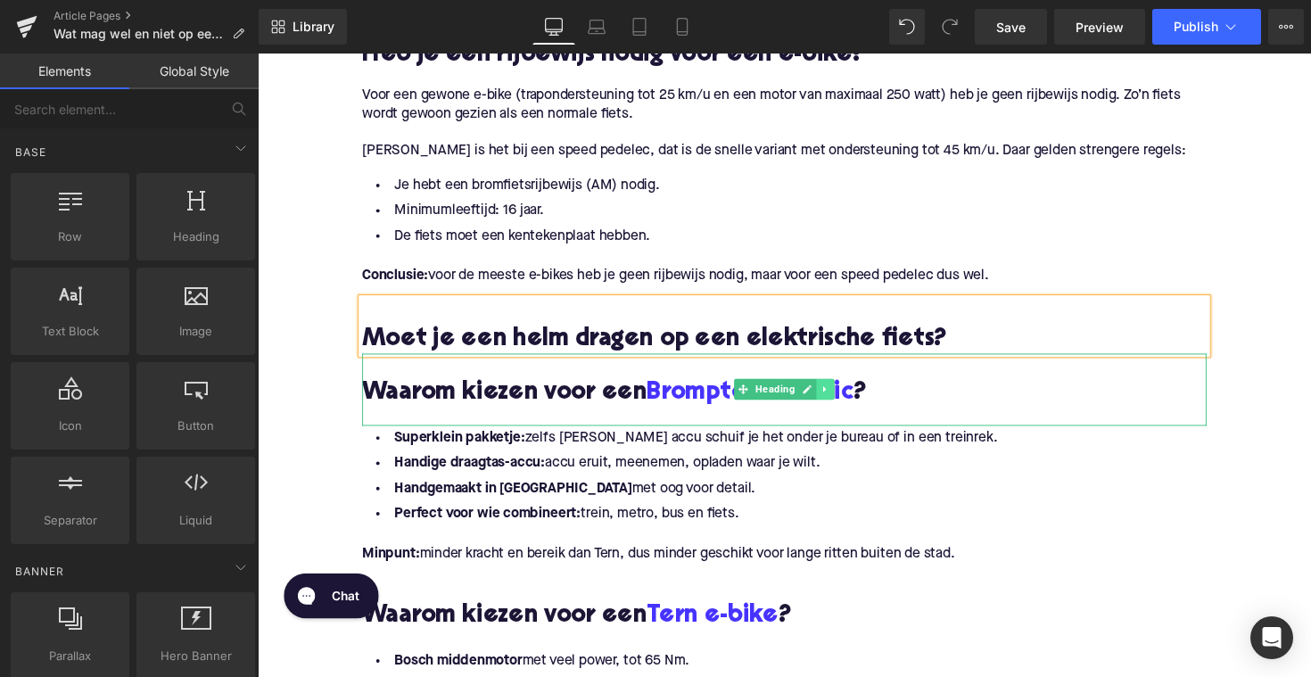
click at [840, 400] on icon at bounding box center [840, 398] width 10 height 11
click at [844, 398] on icon at bounding box center [849, 398] width 10 height 10
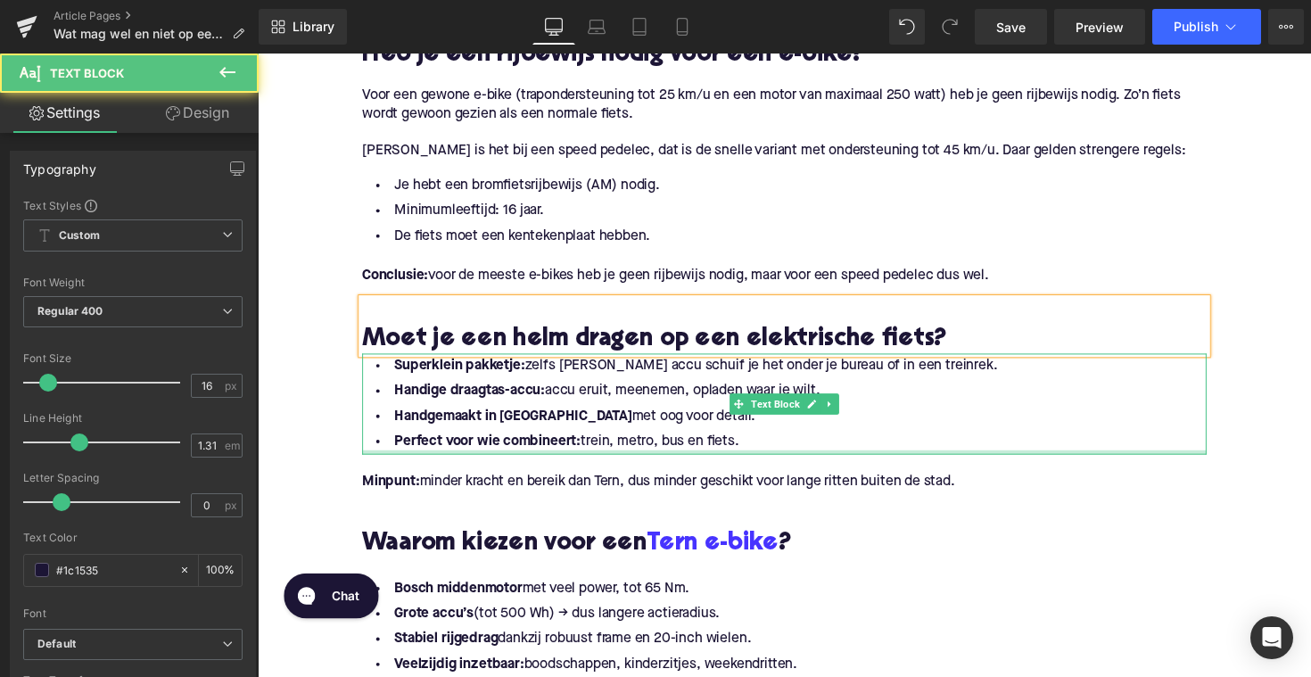
click at [742, 460] on div at bounding box center [797, 462] width 865 height 4
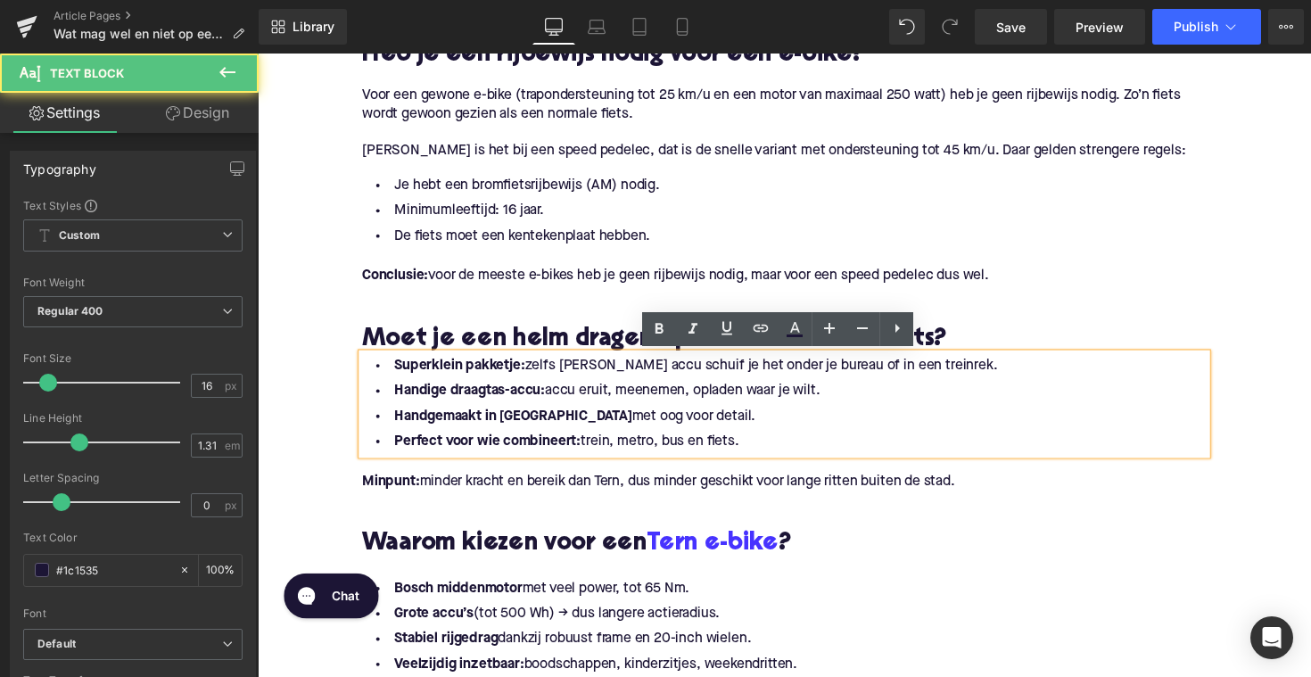
click at [749, 458] on li "Perfect voor wie combineert: trein, metro, bus en fiets." at bounding box center [797, 452] width 865 height 26
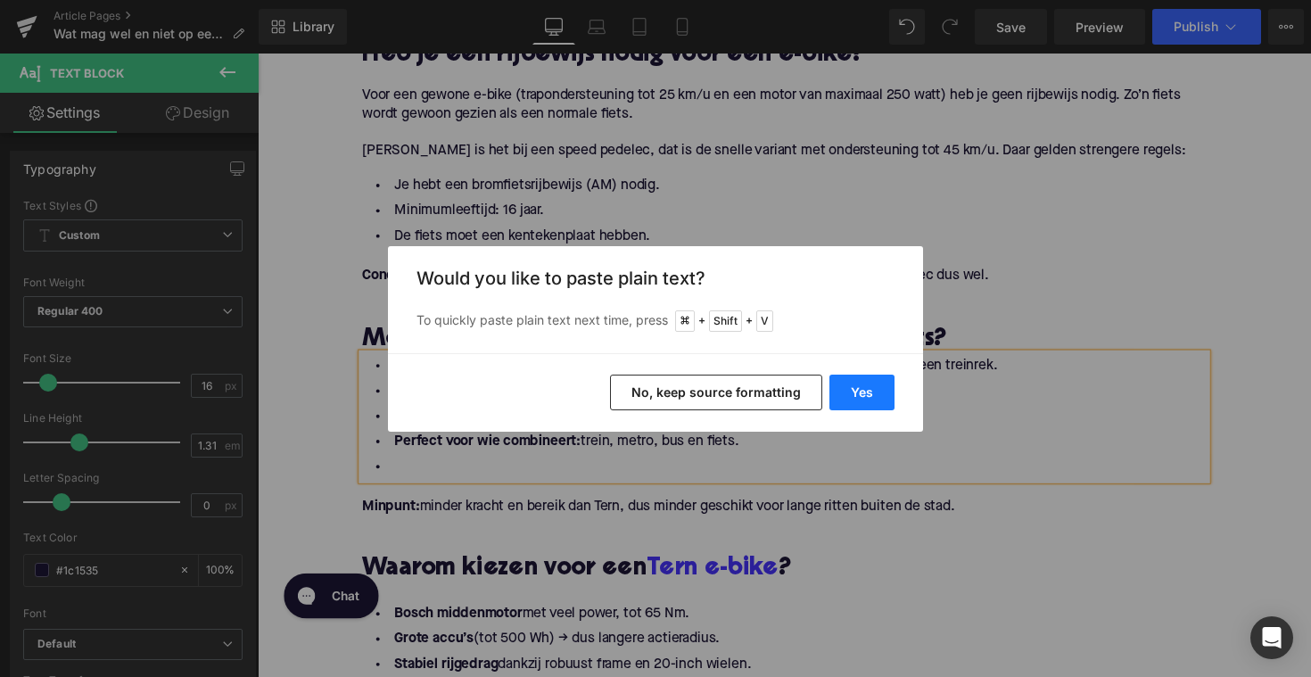
click at [864, 394] on button "Yes" at bounding box center [862, 393] width 65 height 36
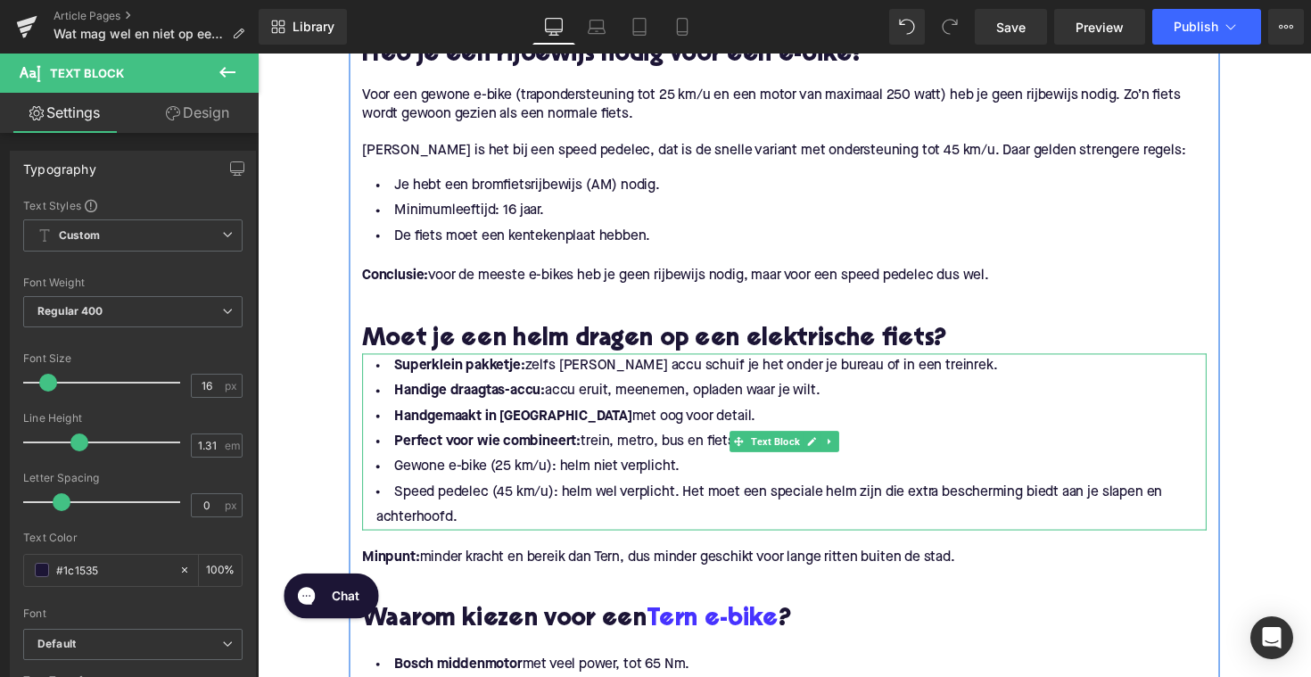
click at [754, 458] on span at bounding box center [750, 451] width 19 height 21
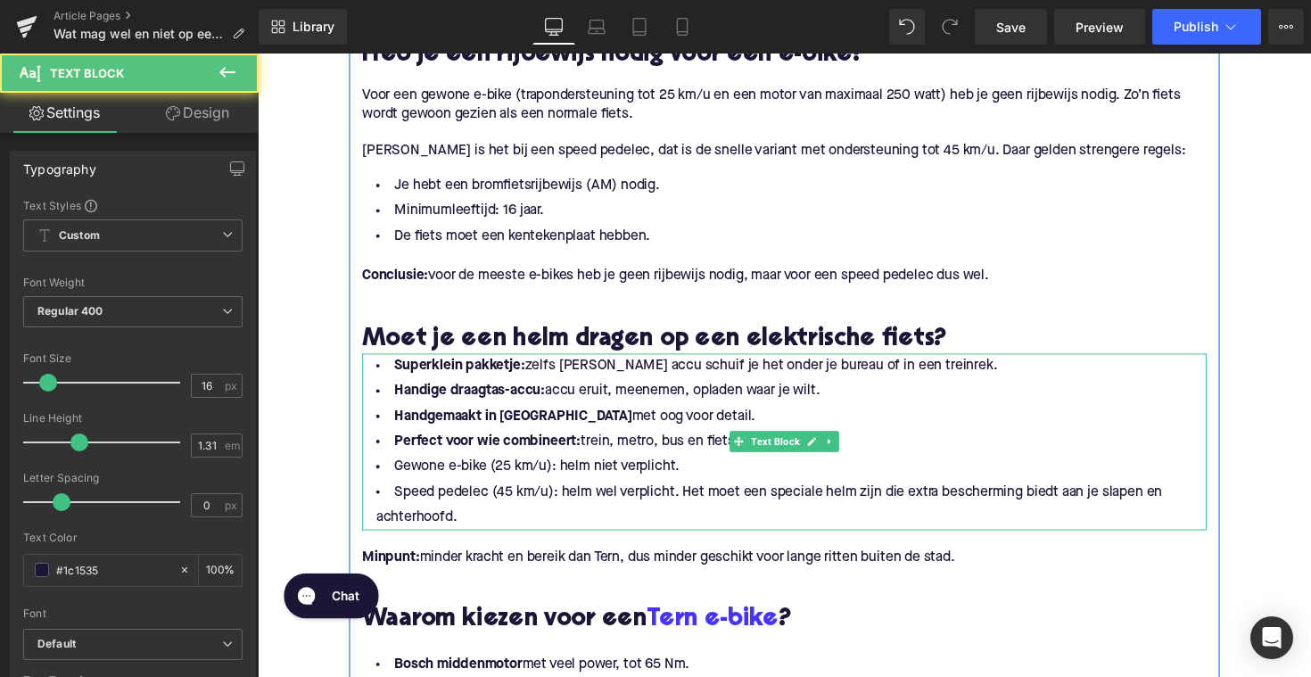
click at [715, 456] on li "Perfect voor wie combineert: trein, metro, bus en fiets." at bounding box center [797, 452] width 865 height 26
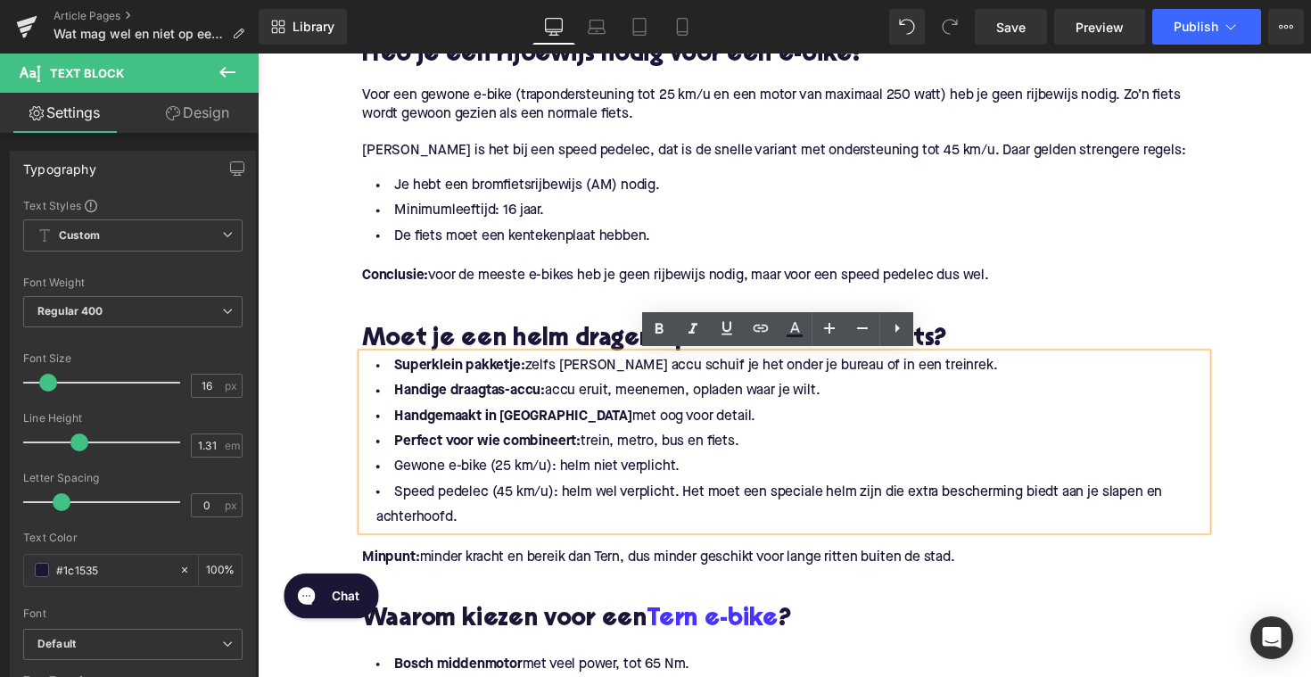
drag, startPoint x: 756, startPoint y: 456, endPoint x: 354, endPoint y: 376, distance: 410.1
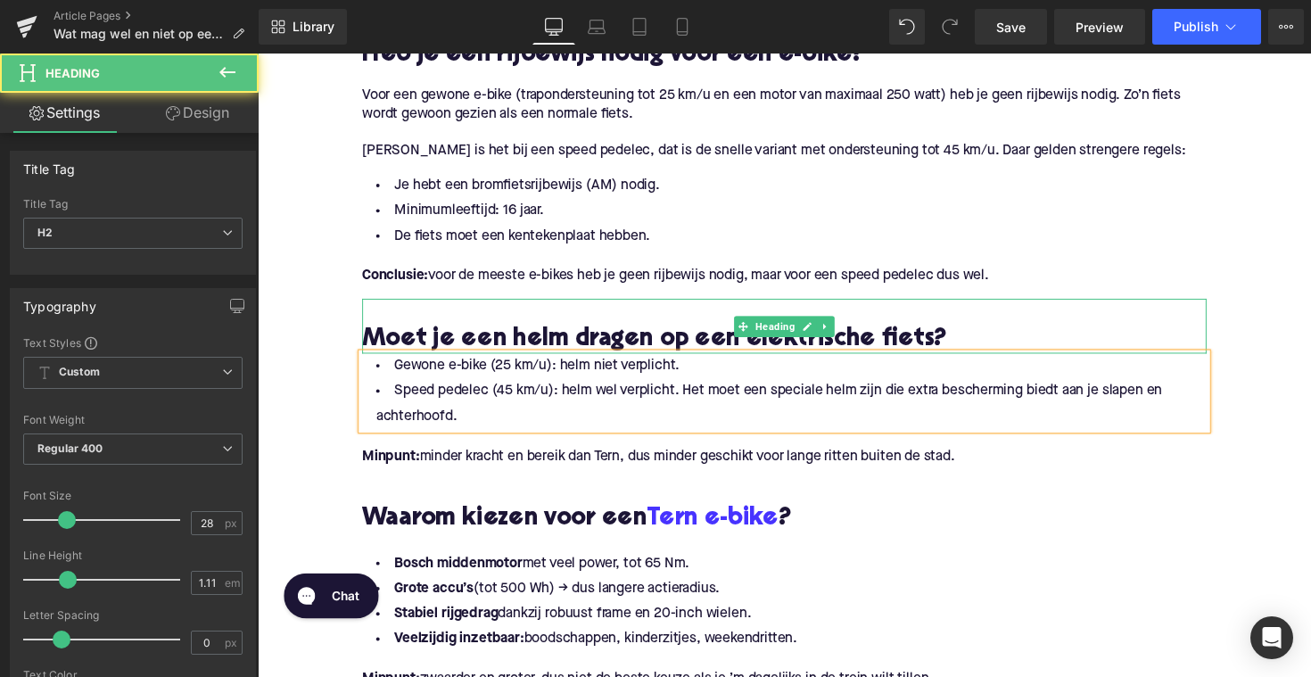
click at [951, 346] on h2 "Moet je een helm dragen op een elektrische fiets?" at bounding box center [797, 348] width 865 height 28
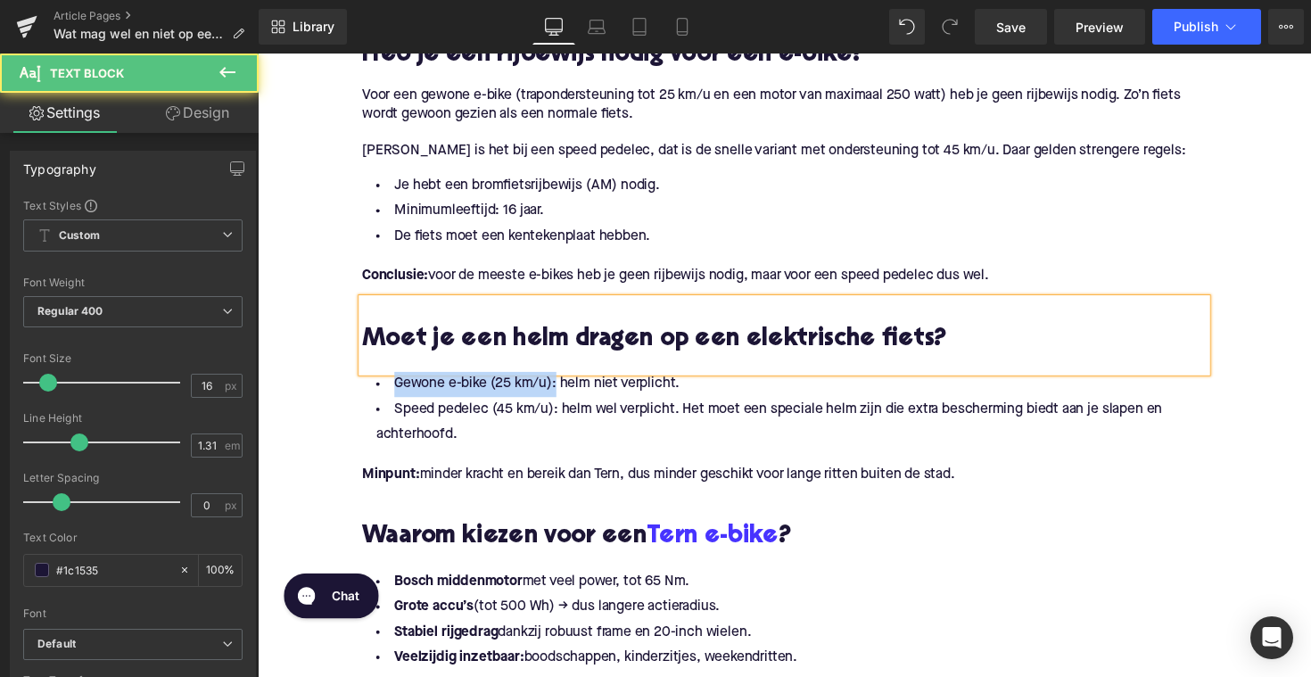
drag, startPoint x: 559, startPoint y: 397, endPoint x: 360, endPoint y: 390, distance: 199.1
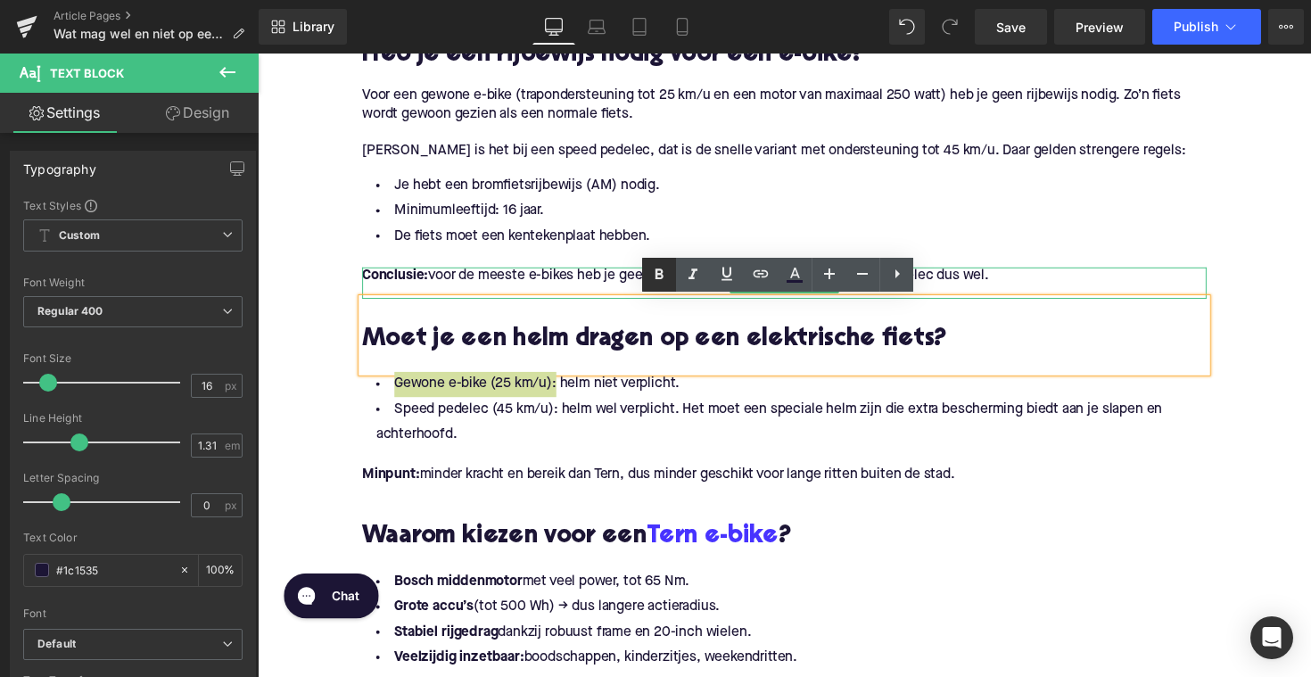
click at [659, 285] on icon at bounding box center [659, 274] width 21 height 21
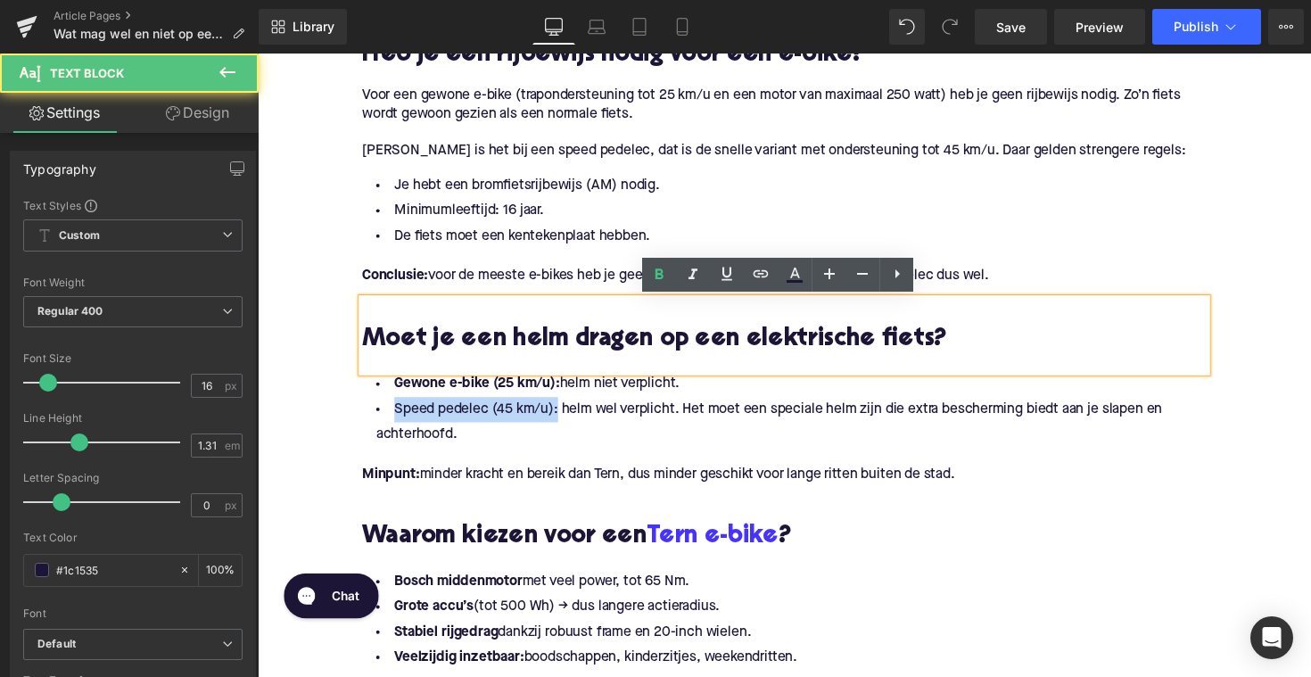
drag, startPoint x: 560, startPoint y: 421, endPoint x: 338, endPoint y: 410, distance: 222.4
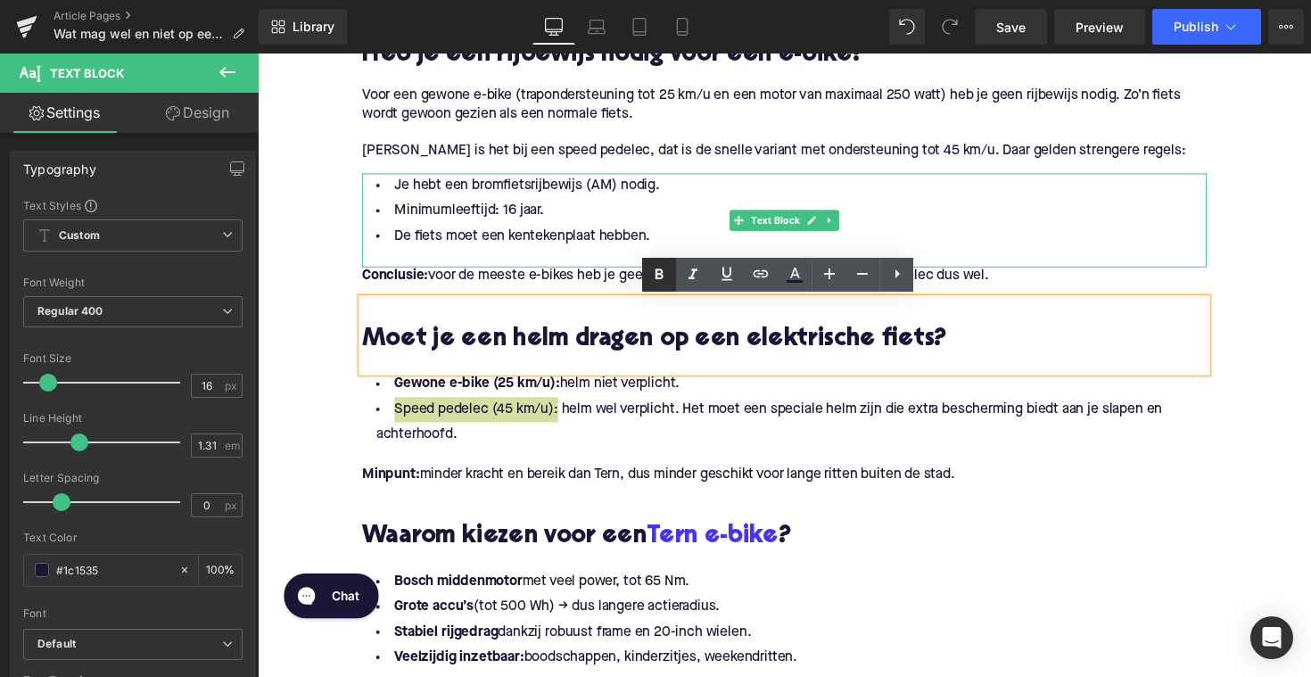
click at [661, 277] on icon at bounding box center [659, 274] width 21 height 21
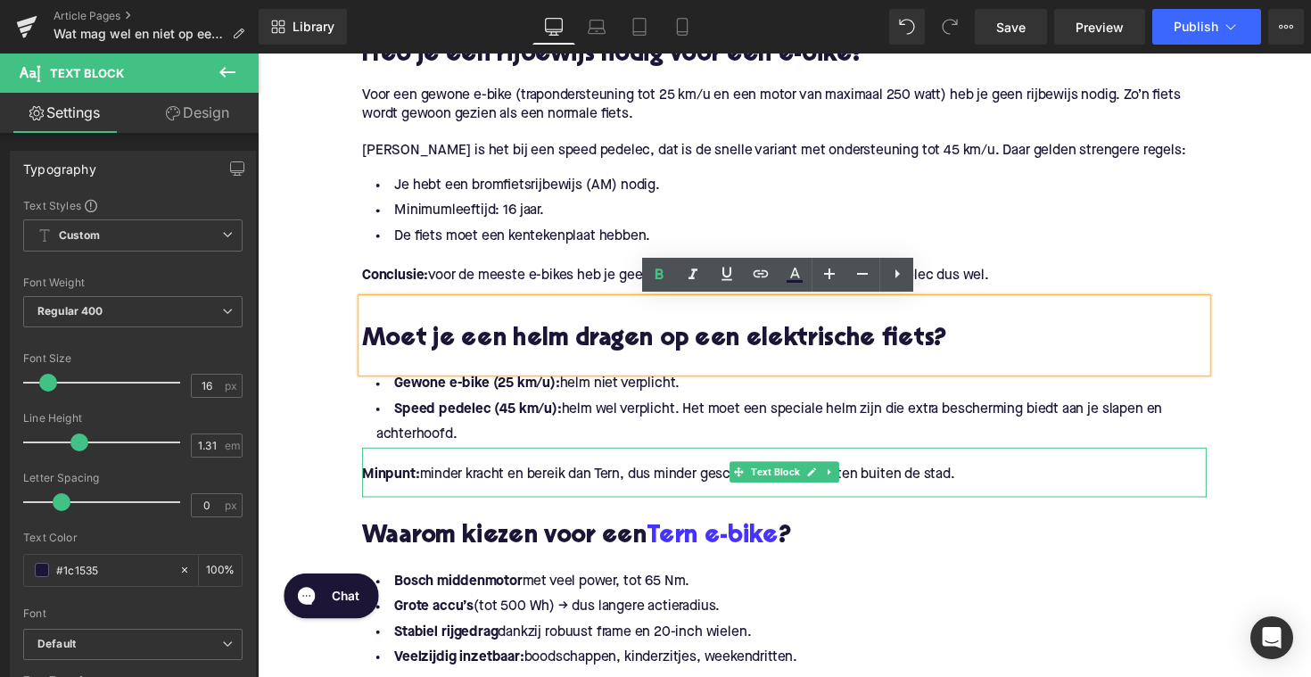
click at [892, 484] on p "Minpunt: minder kracht en bereik dan Tern, dus minder geschikt voor lange ritte…" at bounding box center [797, 485] width 865 height 19
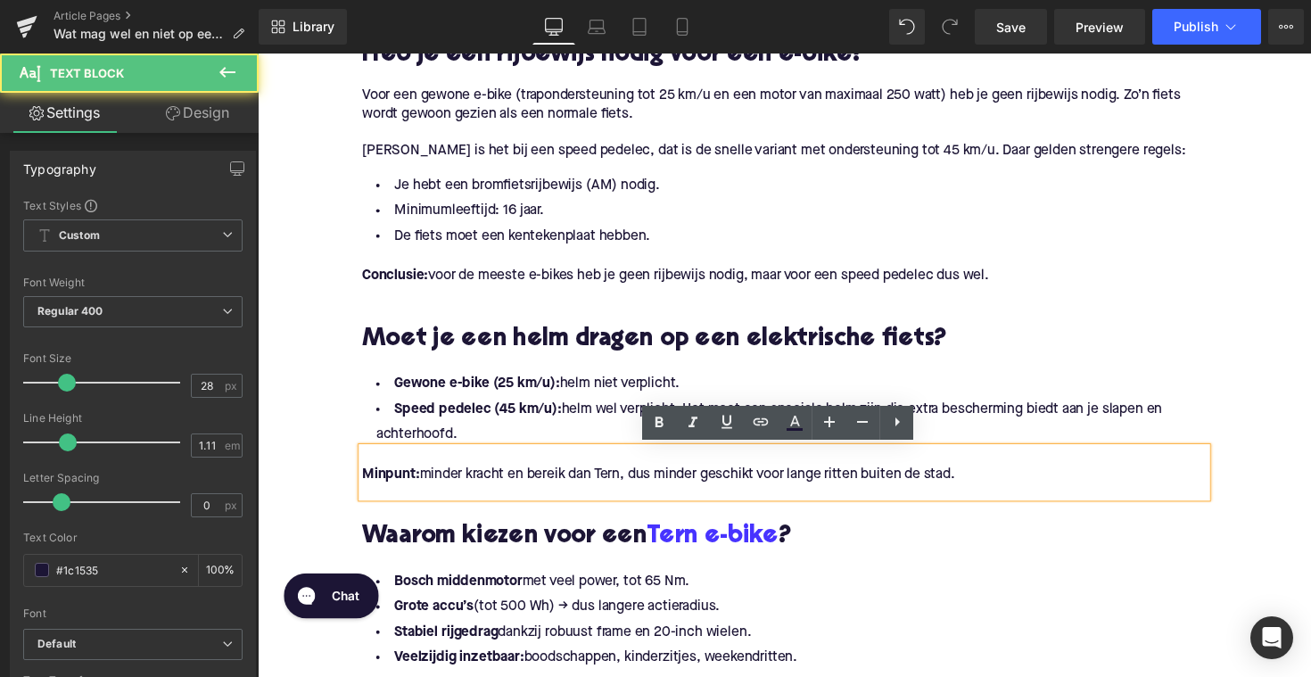
click at [987, 483] on p "Minpunt: minder kracht en bereik dan Tern, dus minder geschikt voor lange ritte…" at bounding box center [797, 485] width 865 height 19
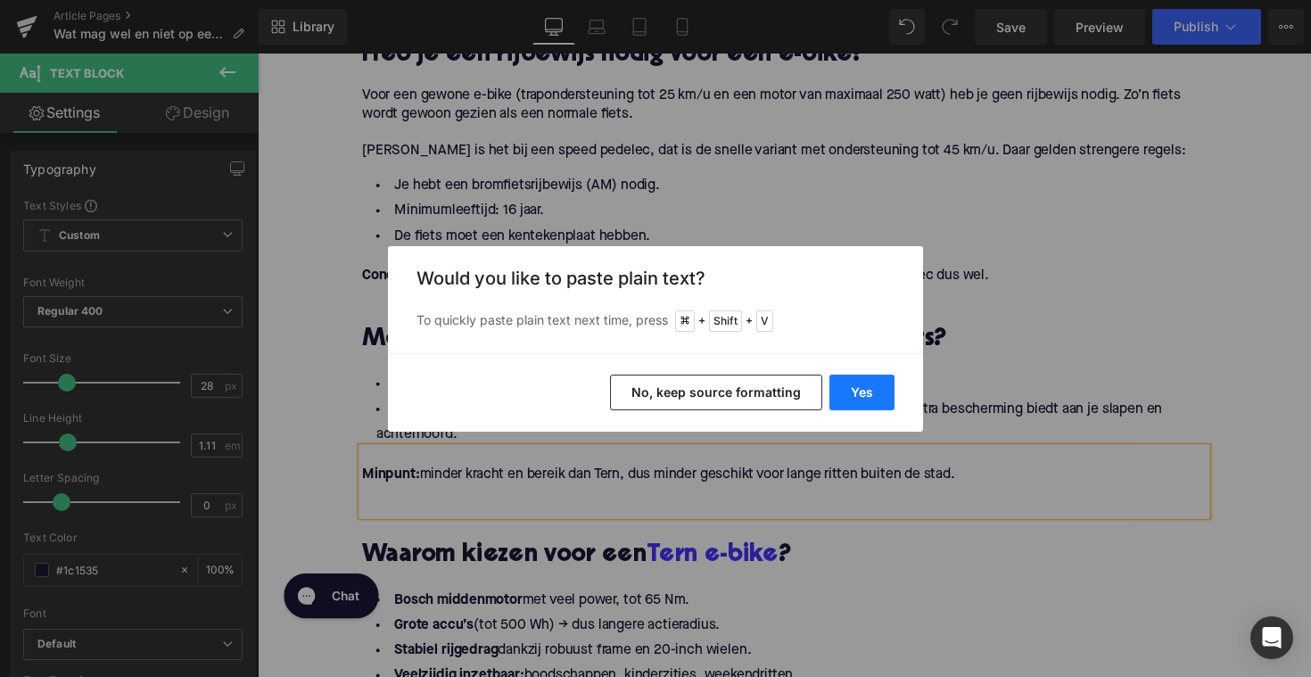
click at [868, 396] on button "Yes" at bounding box center [862, 393] width 65 height 36
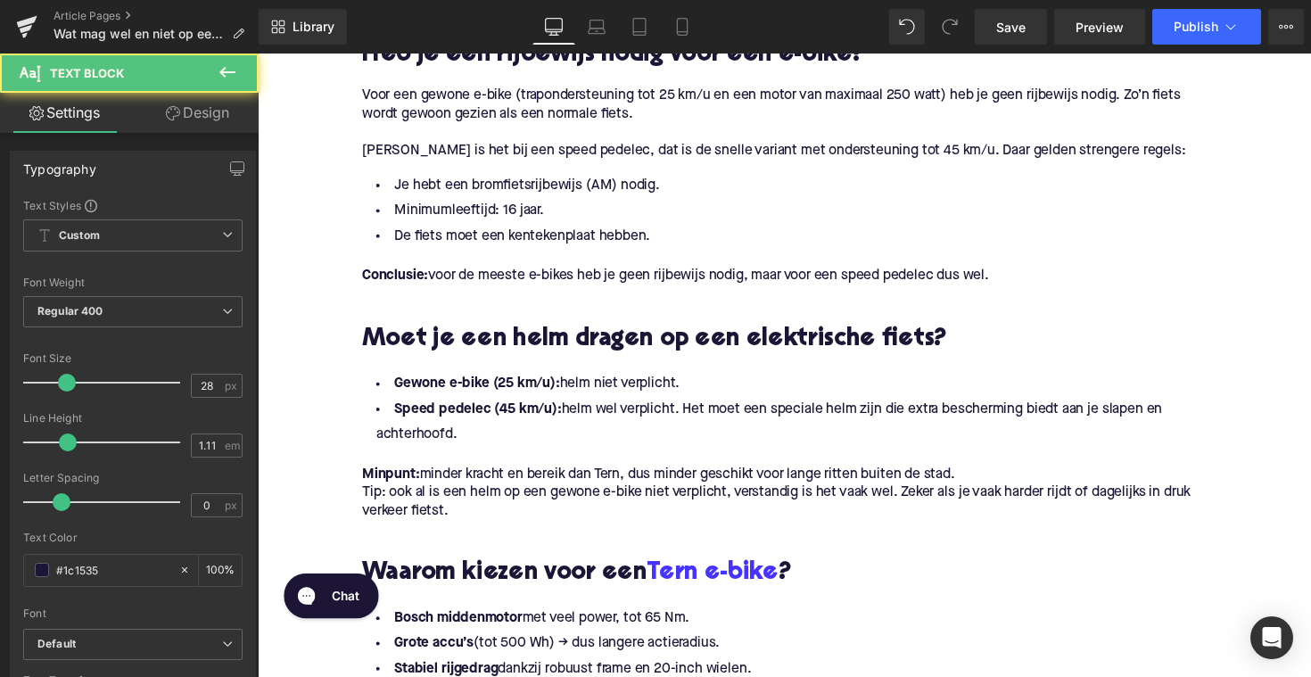
drag, startPoint x: 1004, startPoint y: 489, endPoint x: 269, endPoint y: 494, distance: 734.2
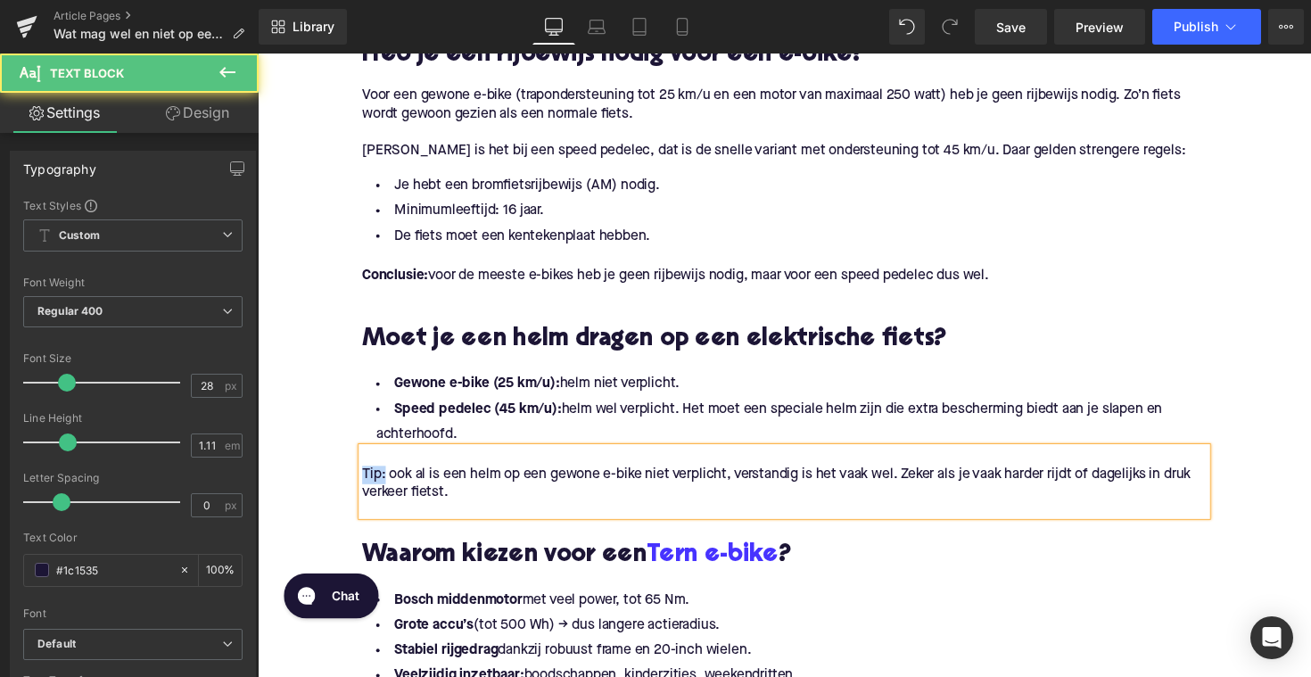
drag, startPoint x: 384, startPoint y: 490, endPoint x: 355, endPoint y: 490, distance: 29.4
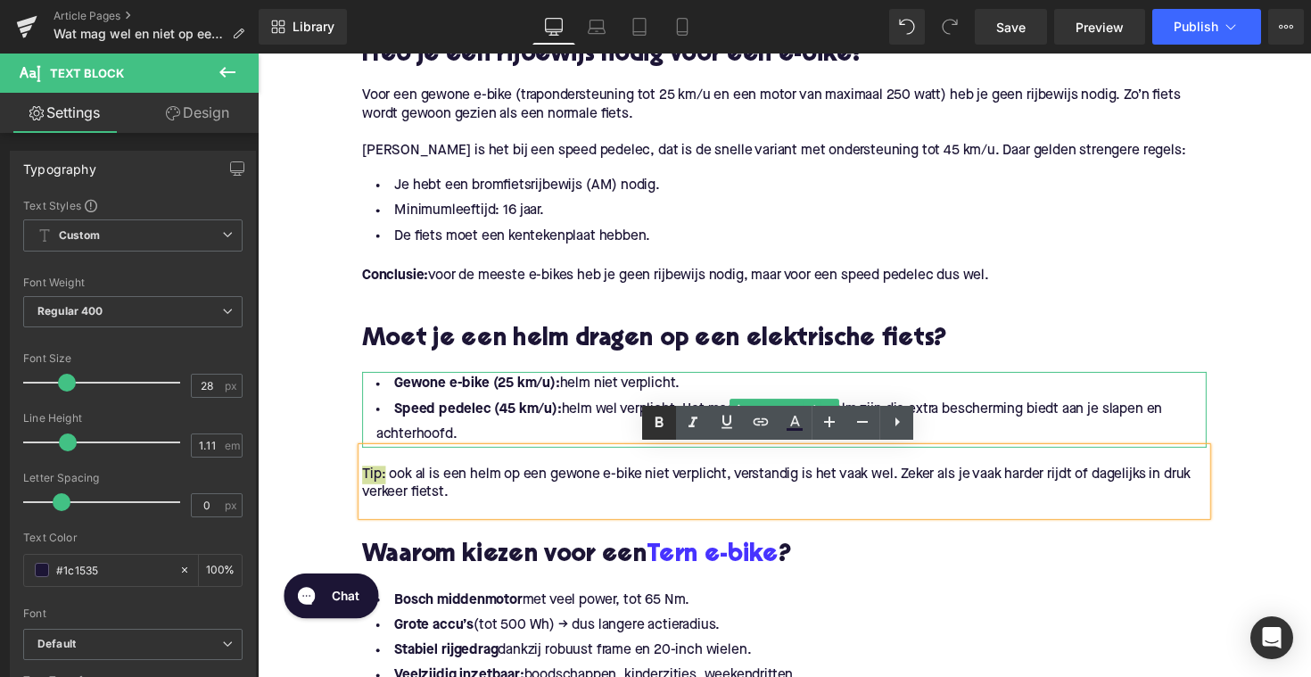
click at [659, 429] on icon at bounding box center [659, 422] width 21 height 21
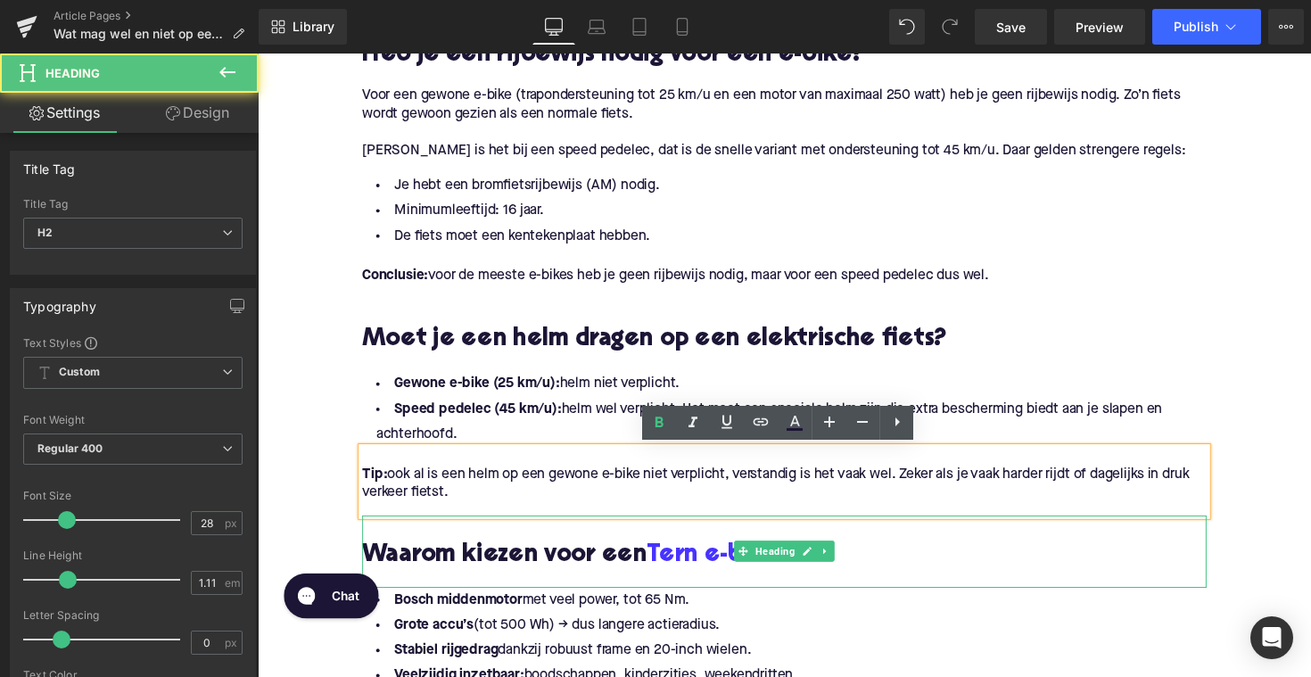
click at [647, 533] on h2 at bounding box center [797, 541] width 865 height 28
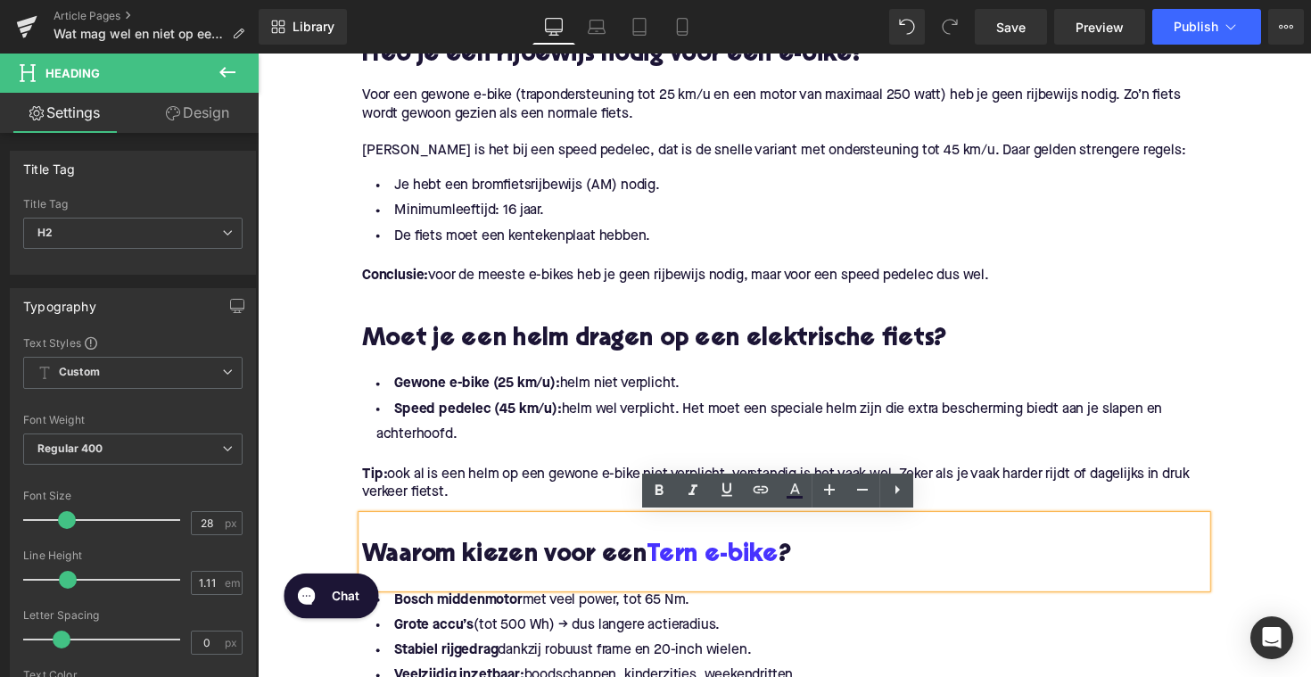
click at [525, 558] on h2 "Waarom kiezen voor een Tern e-bike ?" at bounding box center [797, 569] width 865 height 28
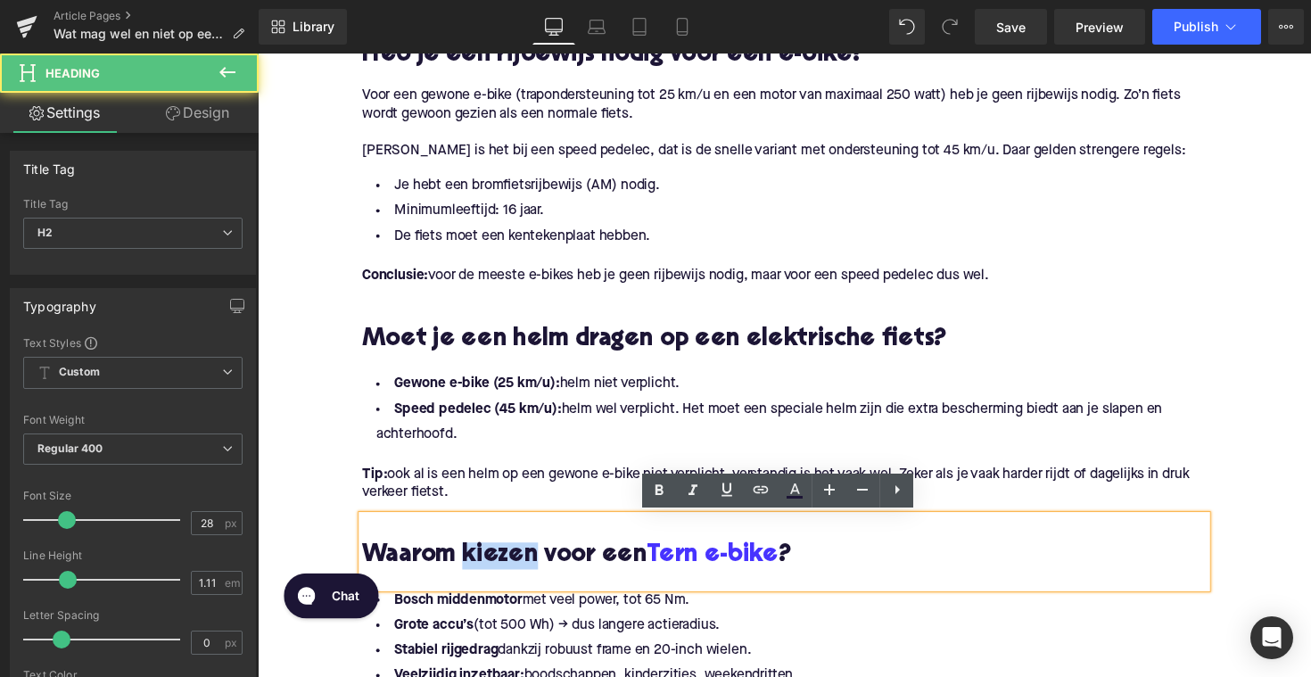
click at [525, 558] on h2 "Waarom kiezen voor een Tern e-bike ?" at bounding box center [797, 569] width 865 height 28
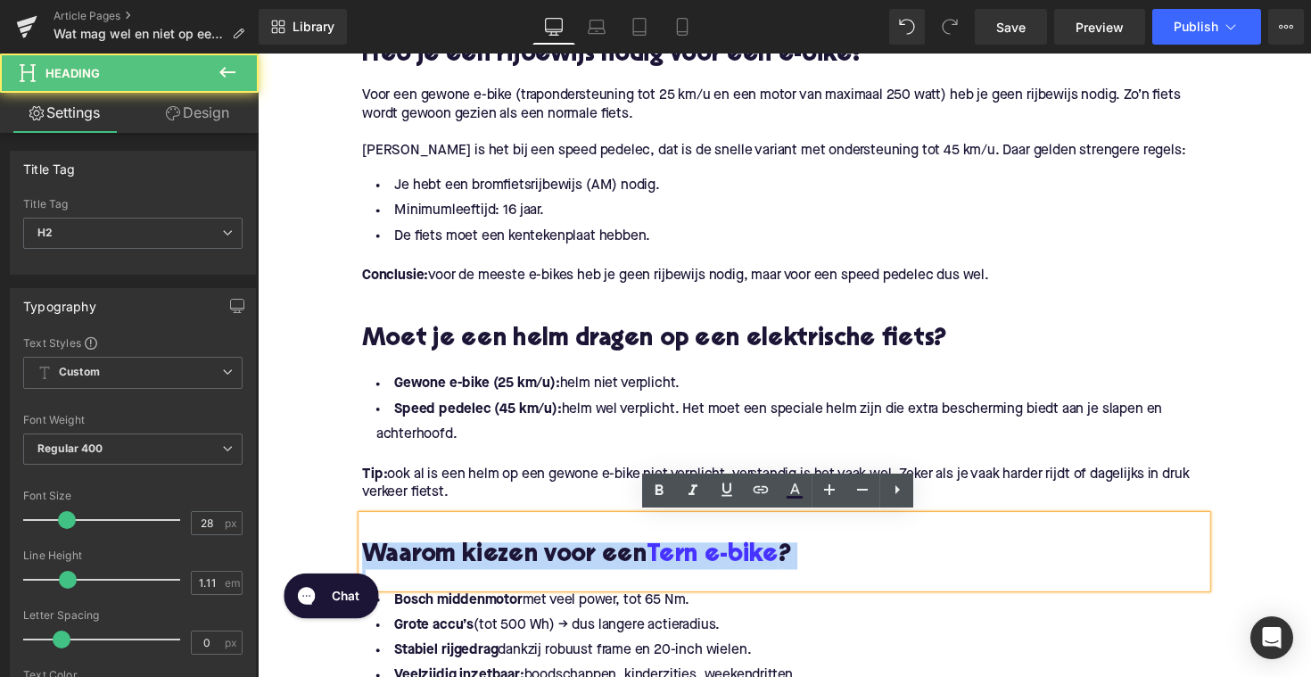
click at [525, 558] on h2 "Waarom kiezen voor een Tern e-bike ?" at bounding box center [797, 569] width 865 height 28
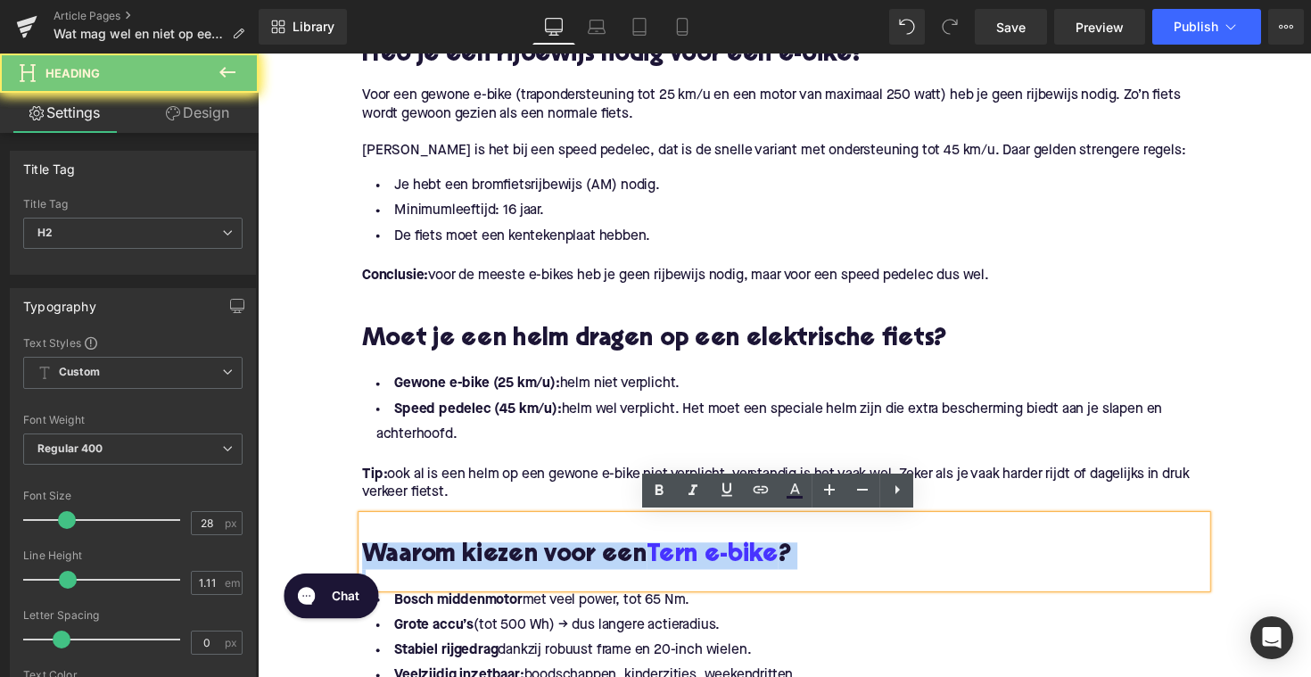
paste div
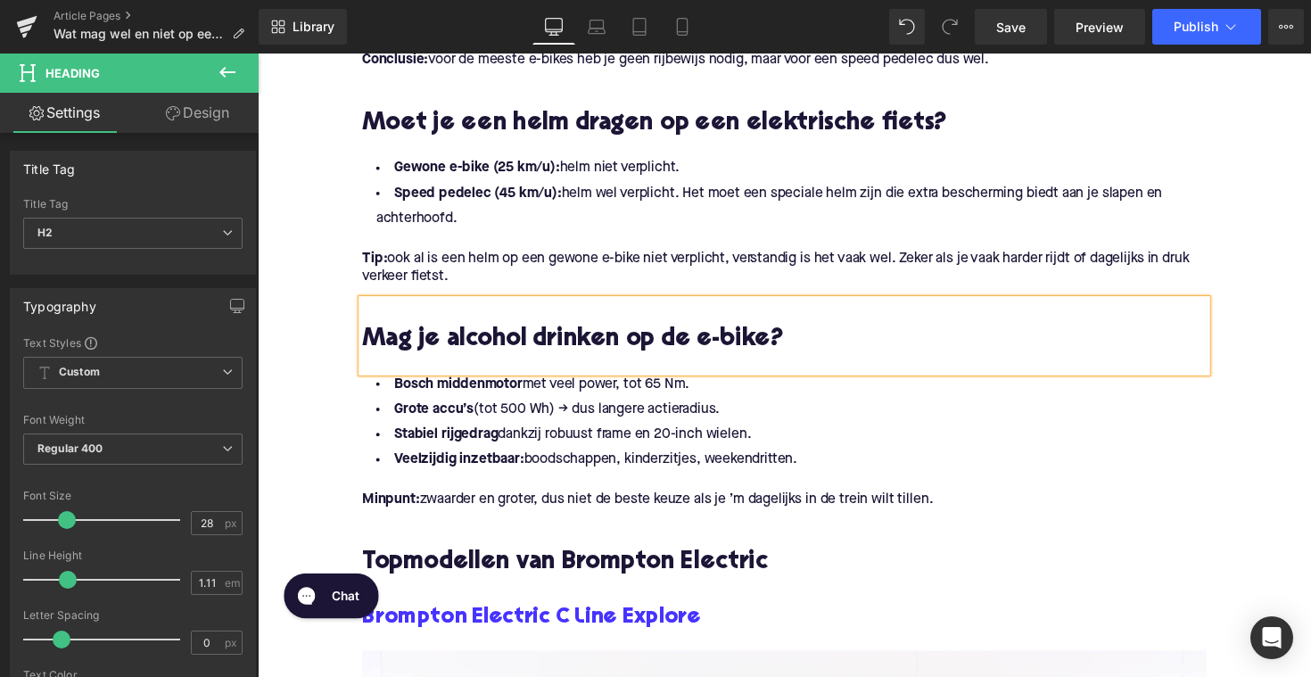
scroll to position [1292, 0]
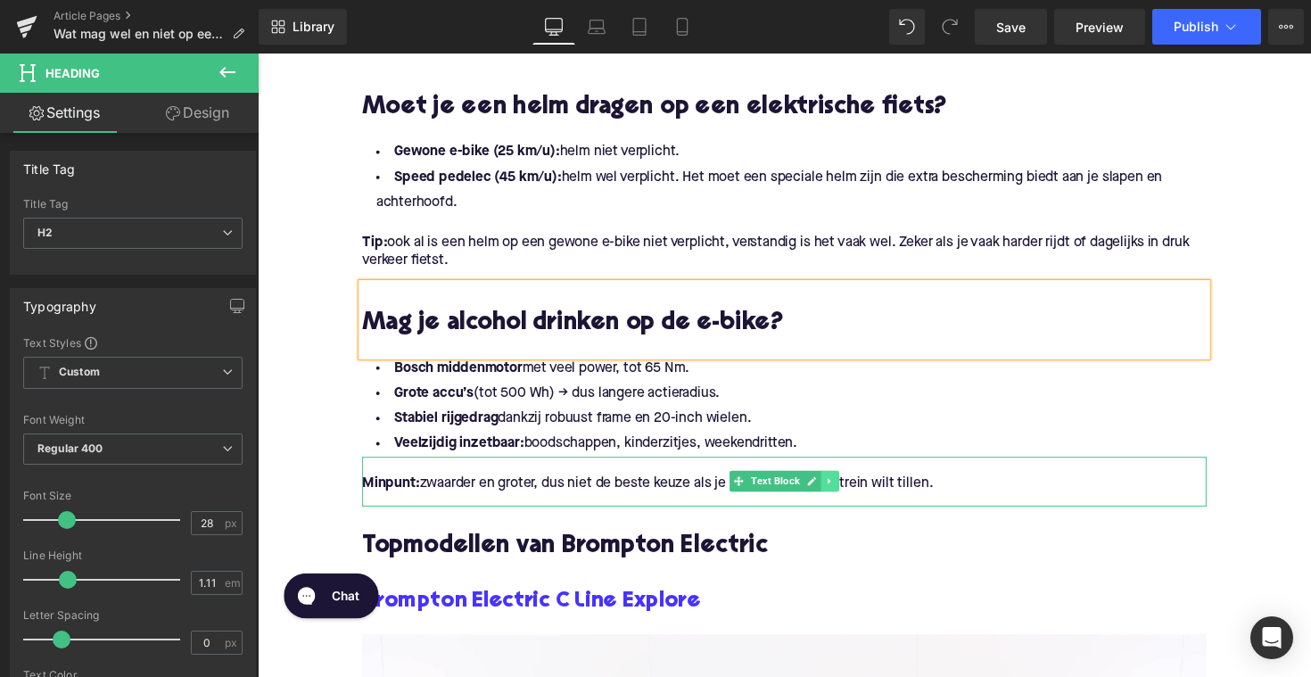
click at [841, 486] on icon at bounding box center [844, 491] width 10 height 11
click at [837, 492] on link at bounding box center [835, 491] width 19 height 21
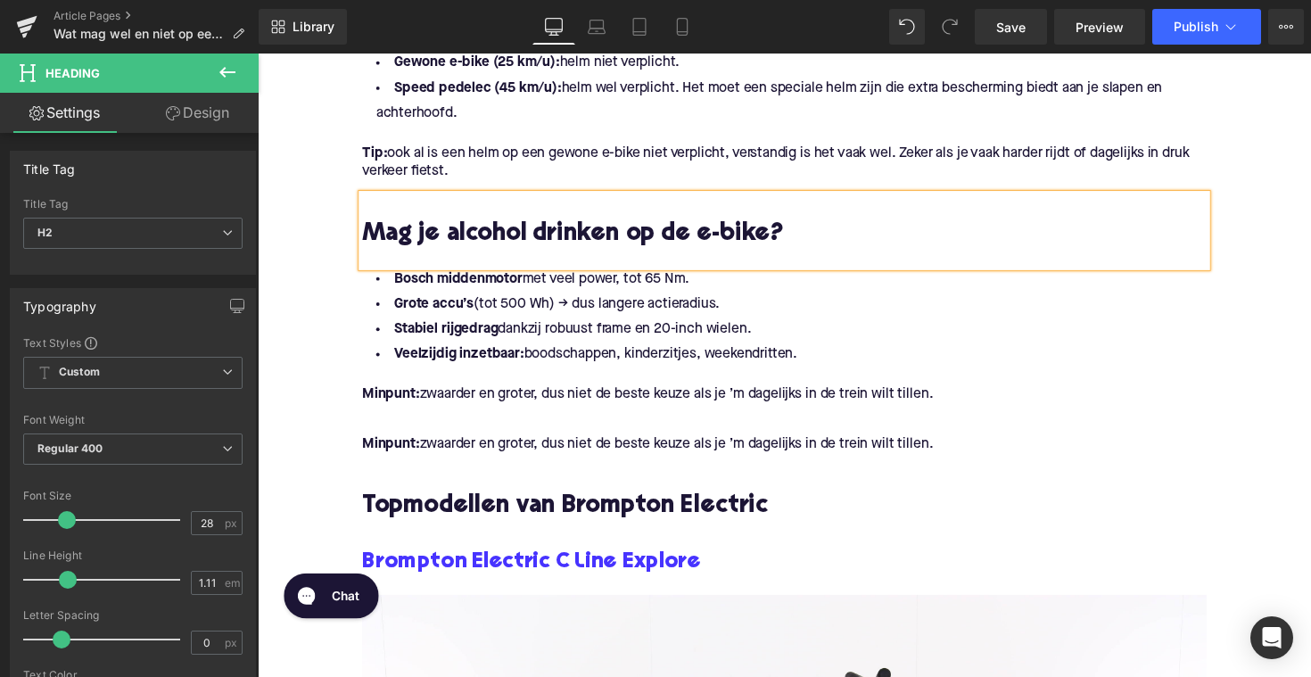
scroll to position [1359, 0]
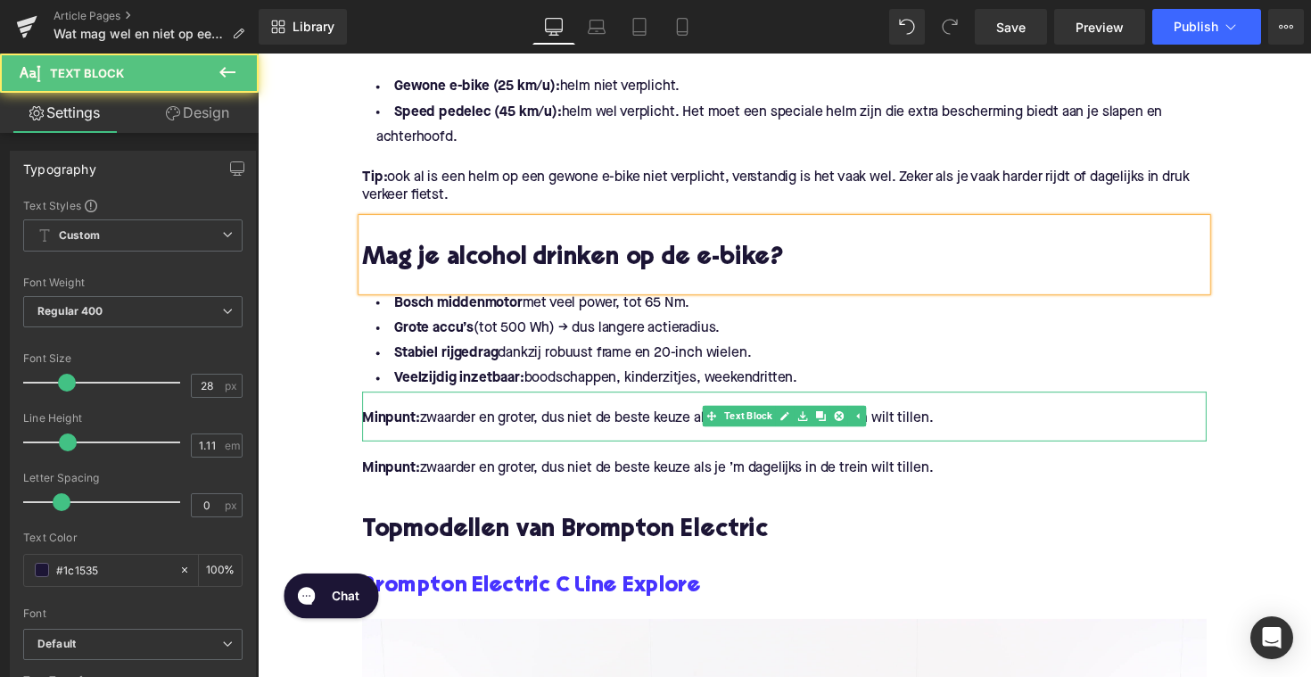
click at [738, 436] on p "Minpunt: zwaarder en groter, dus niet de beste keuze als je ’m dagelijks in de …" at bounding box center [797, 427] width 865 height 19
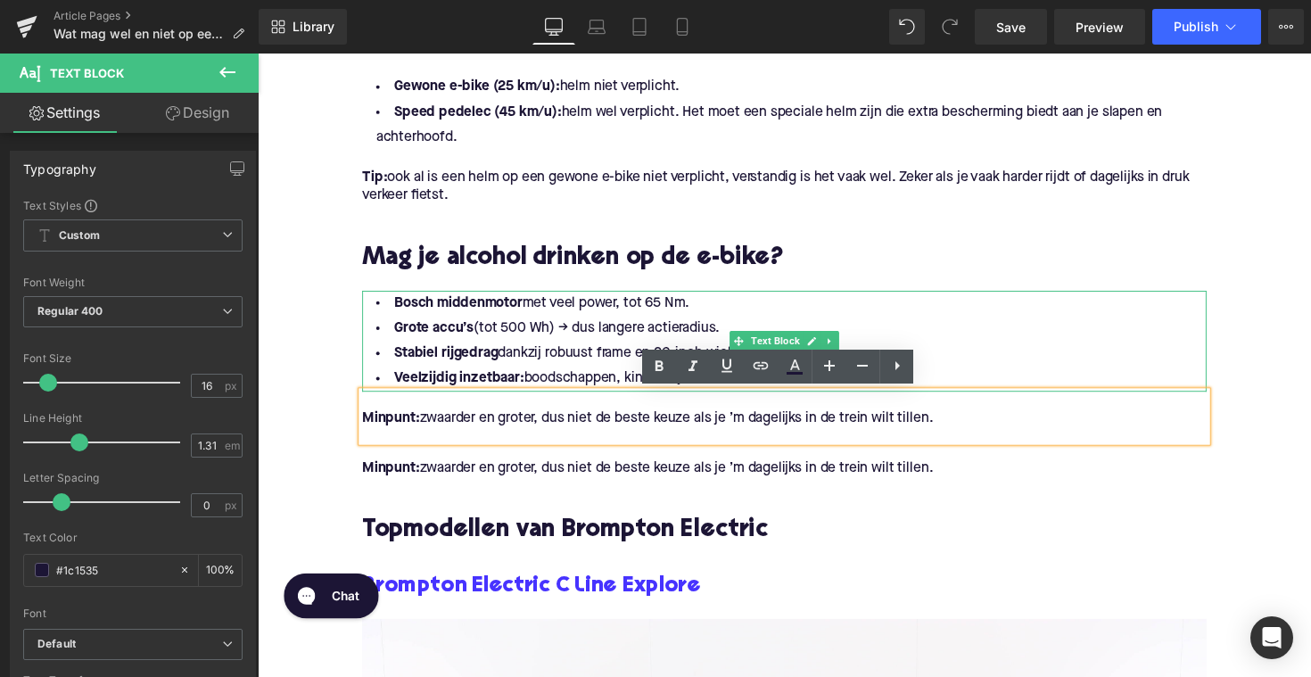
click at [515, 372] on li "Stabiel rijgedrag dankzij robuust frame en 20-inch wielen." at bounding box center [797, 361] width 865 height 26
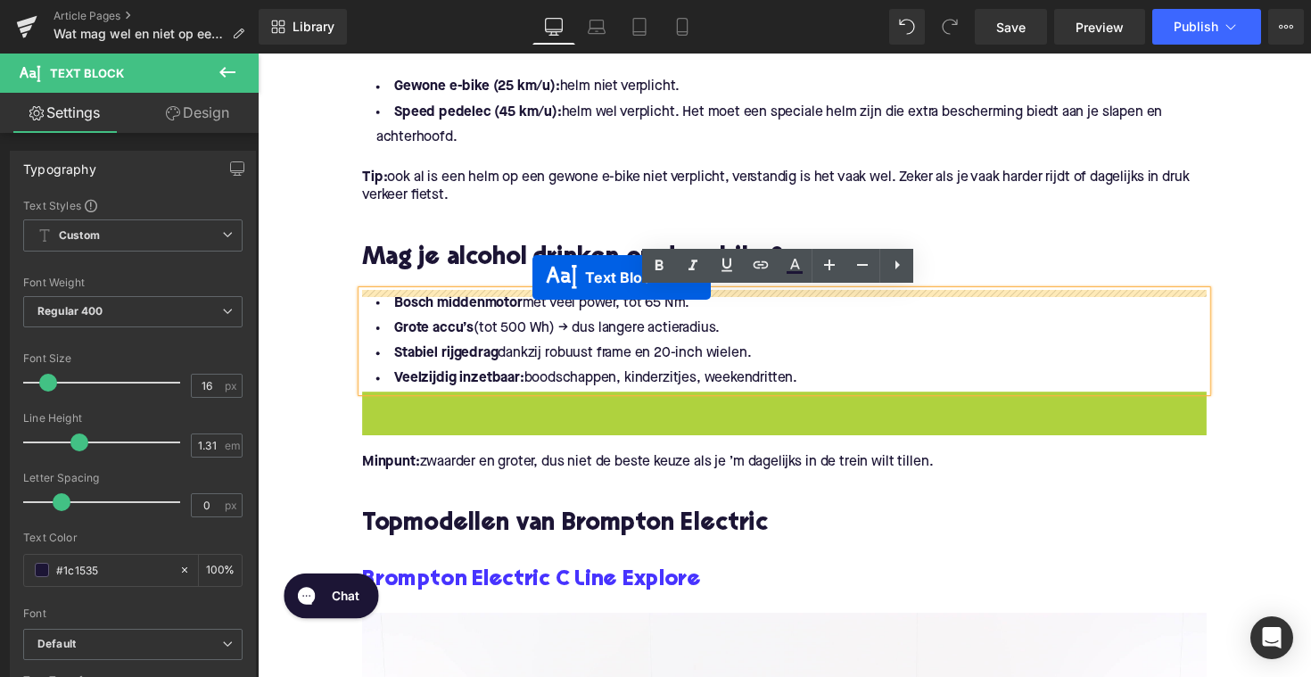
drag, startPoint x: 724, startPoint y: 429, endPoint x: 540, endPoint y: 283, distance: 235.6
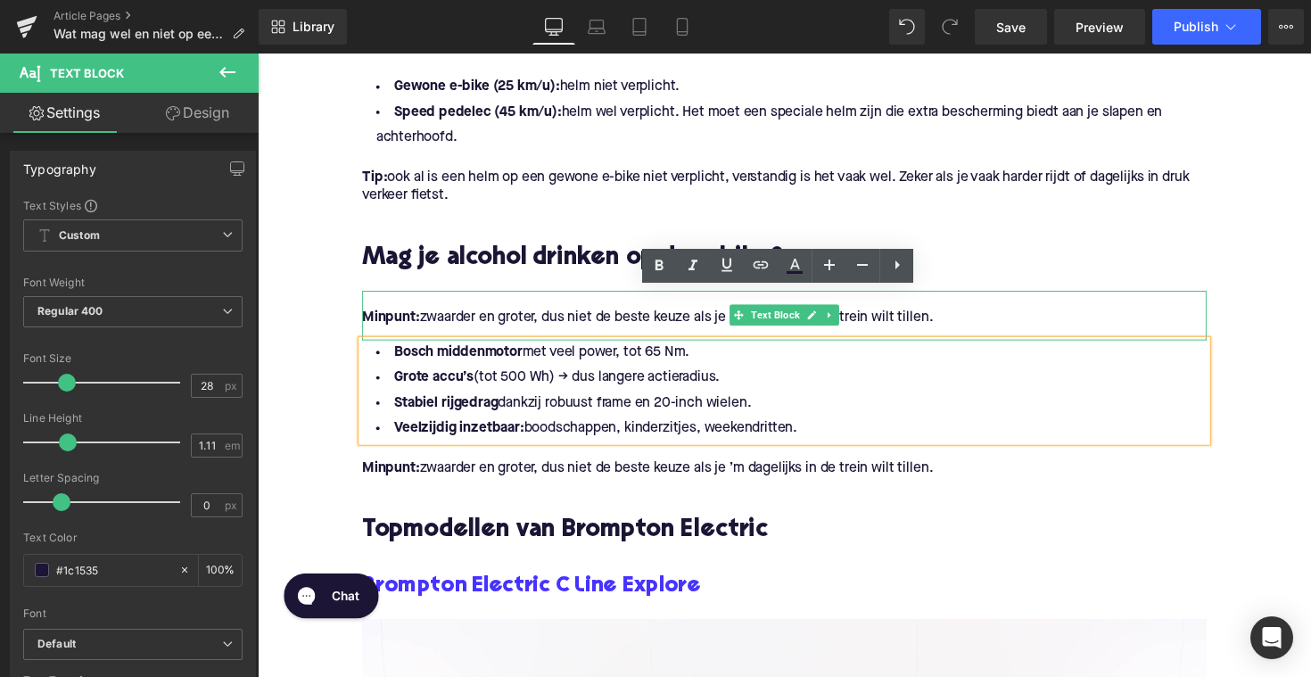
click at [679, 310] on p at bounding box center [797, 305] width 865 height 19
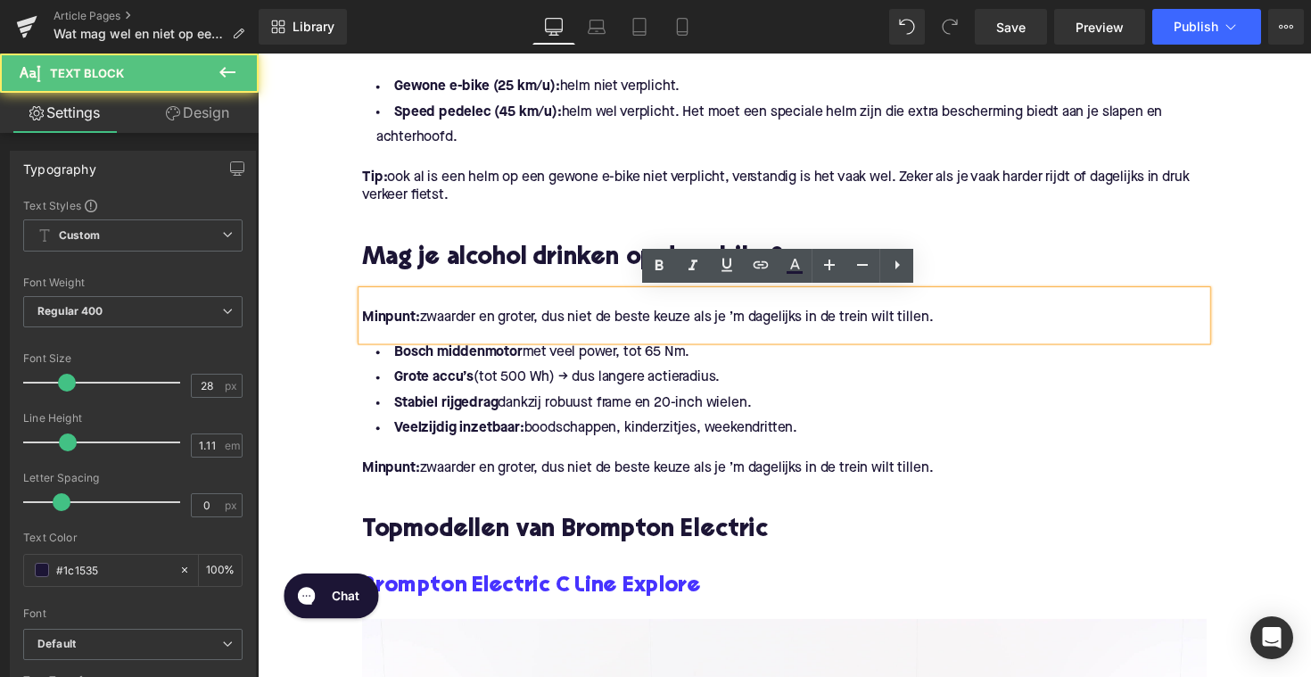
click at [998, 336] on div "Minpunt: zwaarder en groter, dus niet de beste keuze als je ’m dagelijks in de …" at bounding box center [797, 321] width 865 height 51
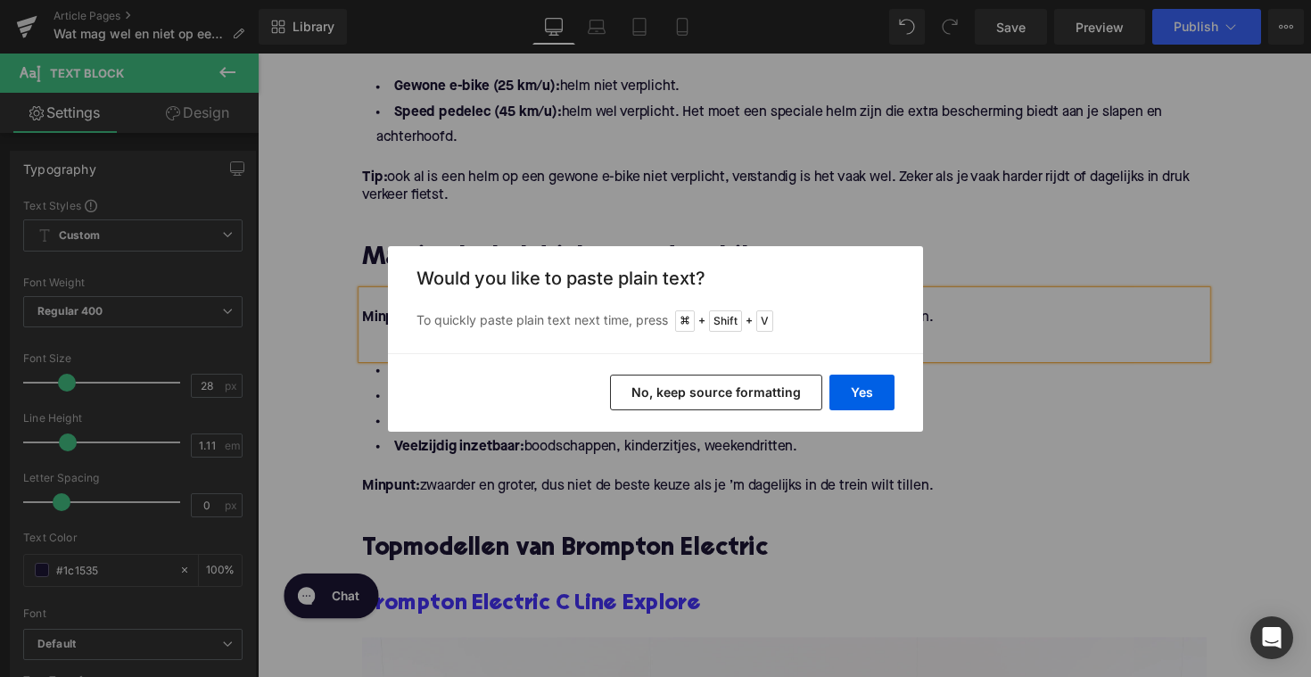
click at [881, 368] on div "Yes No, keep source formatting" at bounding box center [655, 392] width 535 height 79
click at [881, 385] on button "Yes" at bounding box center [862, 393] width 65 height 36
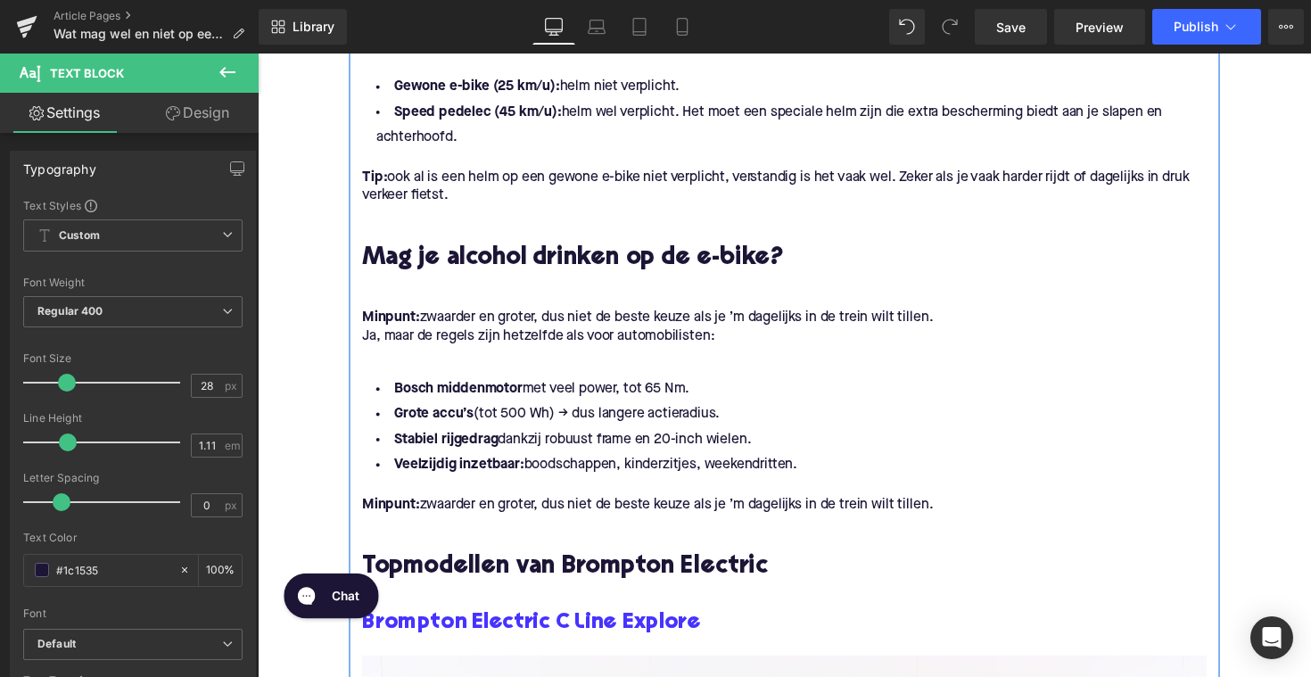
click at [954, 318] on p "Minpunt: zwaarder en groter, dus niet de beste keuze als je ’m dagelijks in de …" at bounding box center [797, 324] width 865 height 19
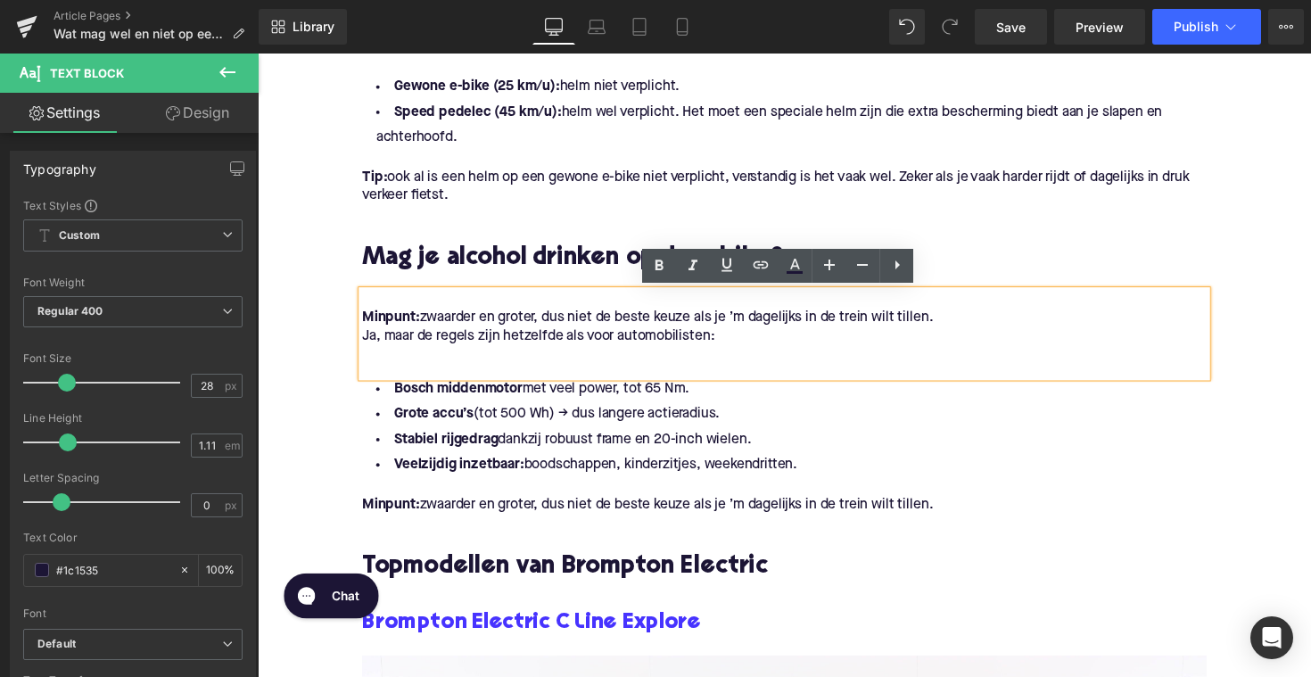
drag, startPoint x: 961, startPoint y: 323, endPoint x: 345, endPoint y: 321, distance: 615.5
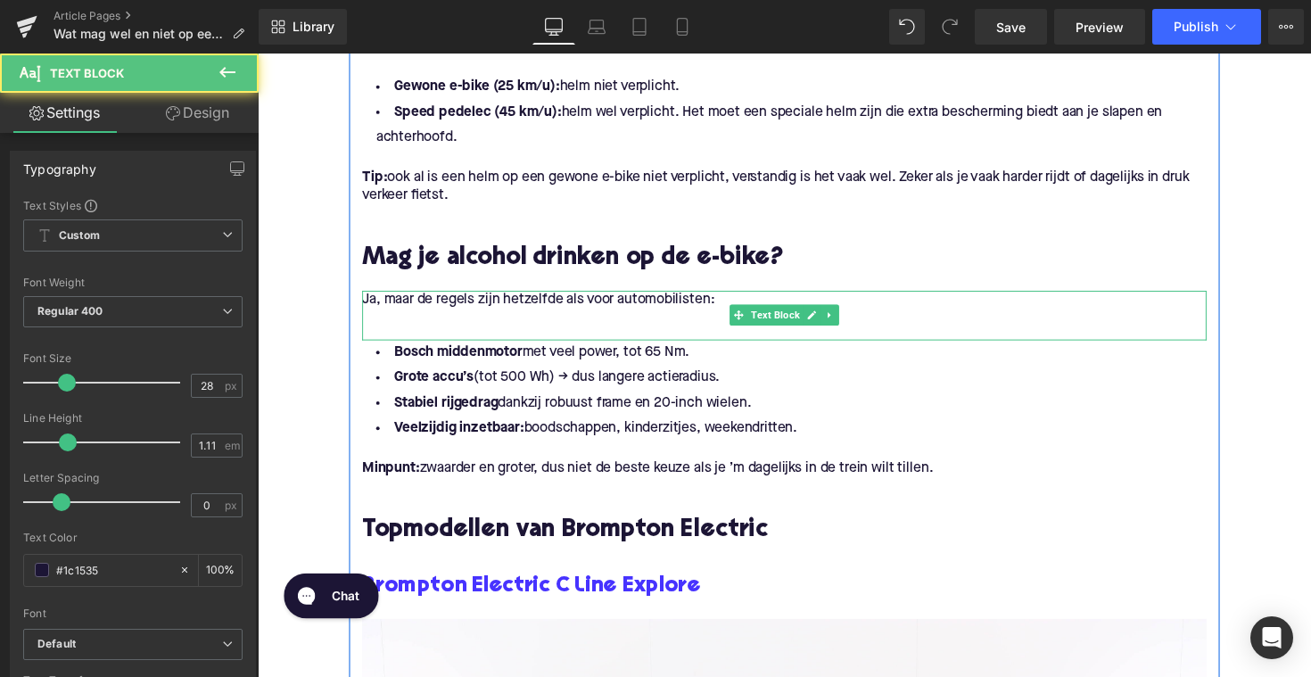
click at [407, 323] on p at bounding box center [797, 324] width 865 height 19
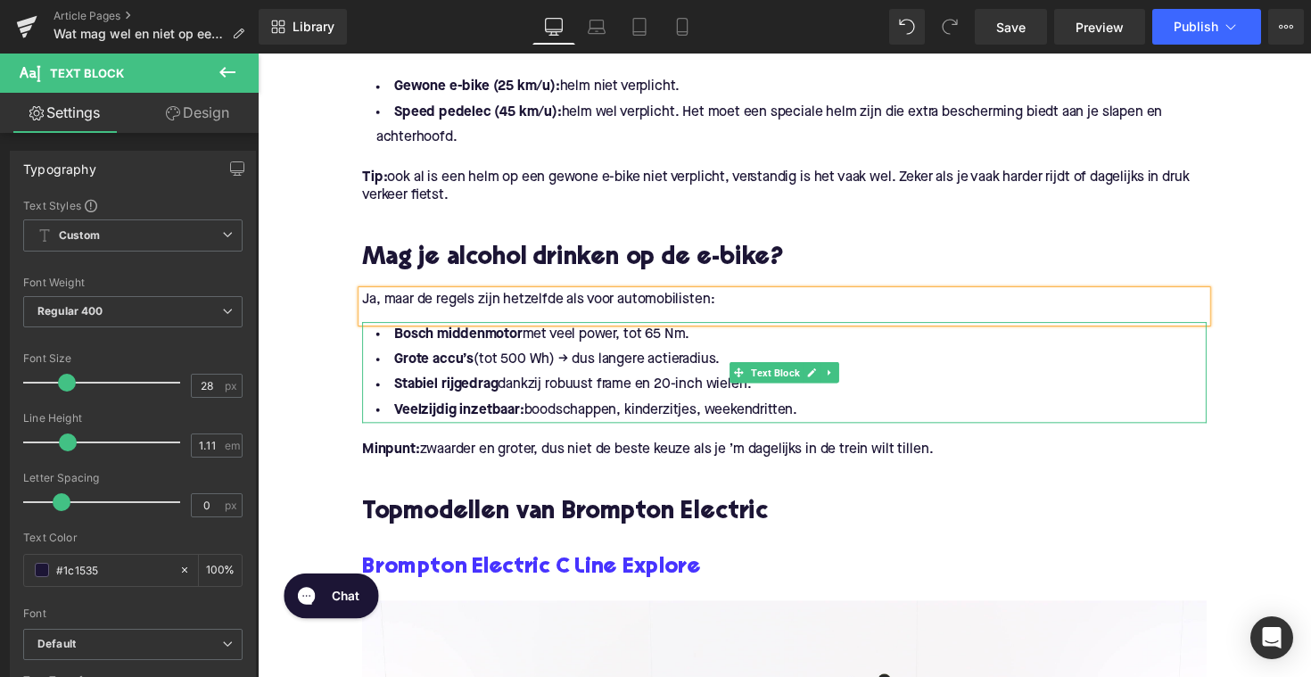
click at [816, 421] on li "Veelzijdig inzetbaar: boodschappen, kinderzitjes, weekendritten." at bounding box center [797, 419] width 865 height 26
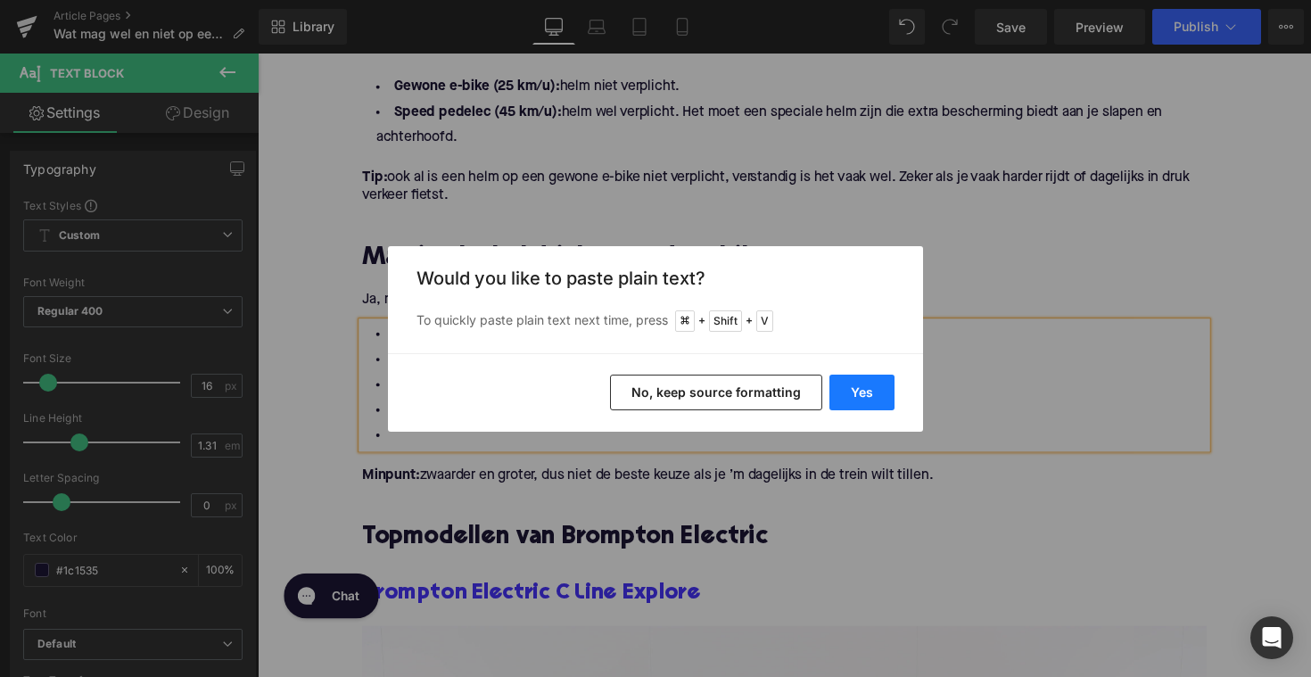
click at [860, 402] on button "Yes" at bounding box center [862, 393] width 65 height 36
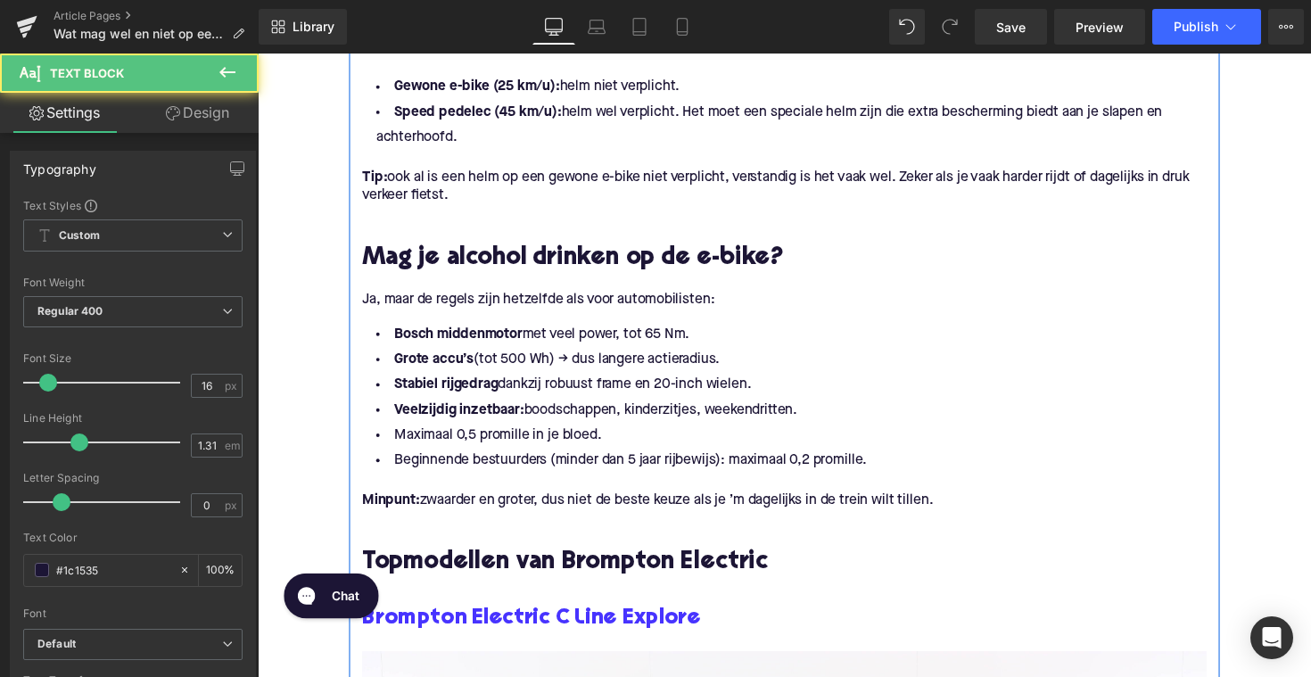
drag, startPoint x: 839, startPoint y: 417, endPoint x: 359, endPoint y: 279, distance: 500.1
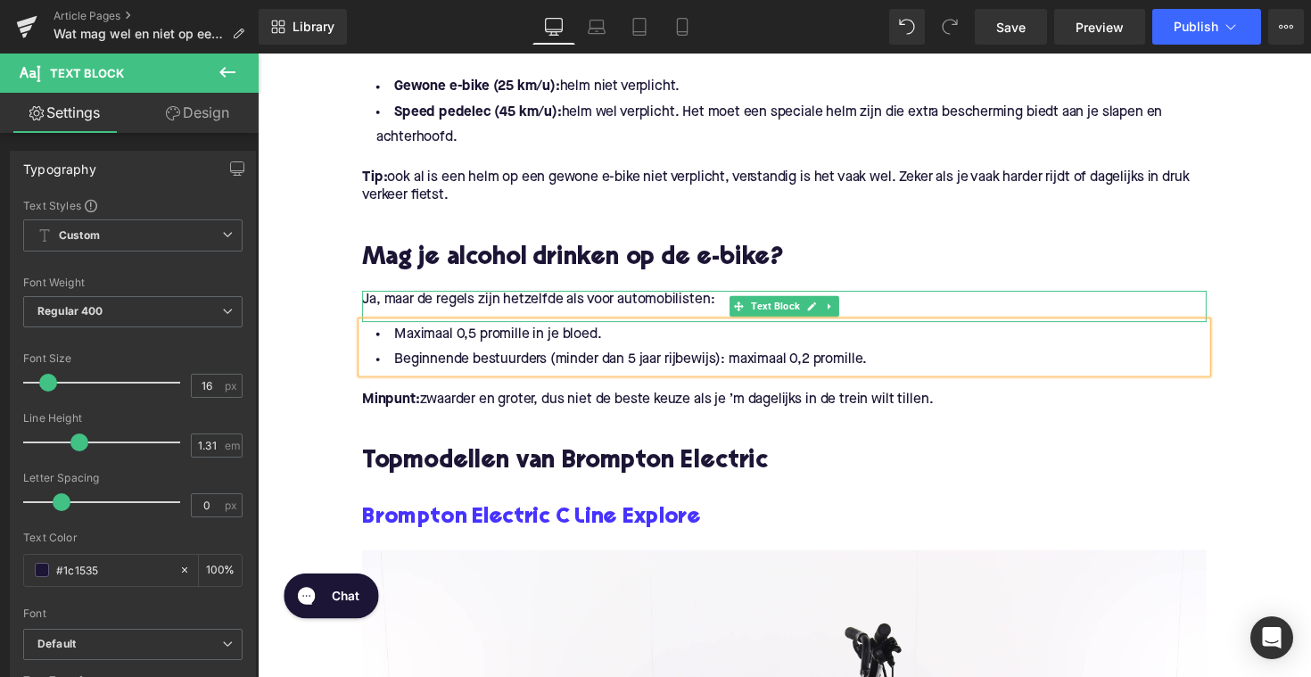
click at [753, 303] on span at bounding box center [750, 312] width 19 height 21
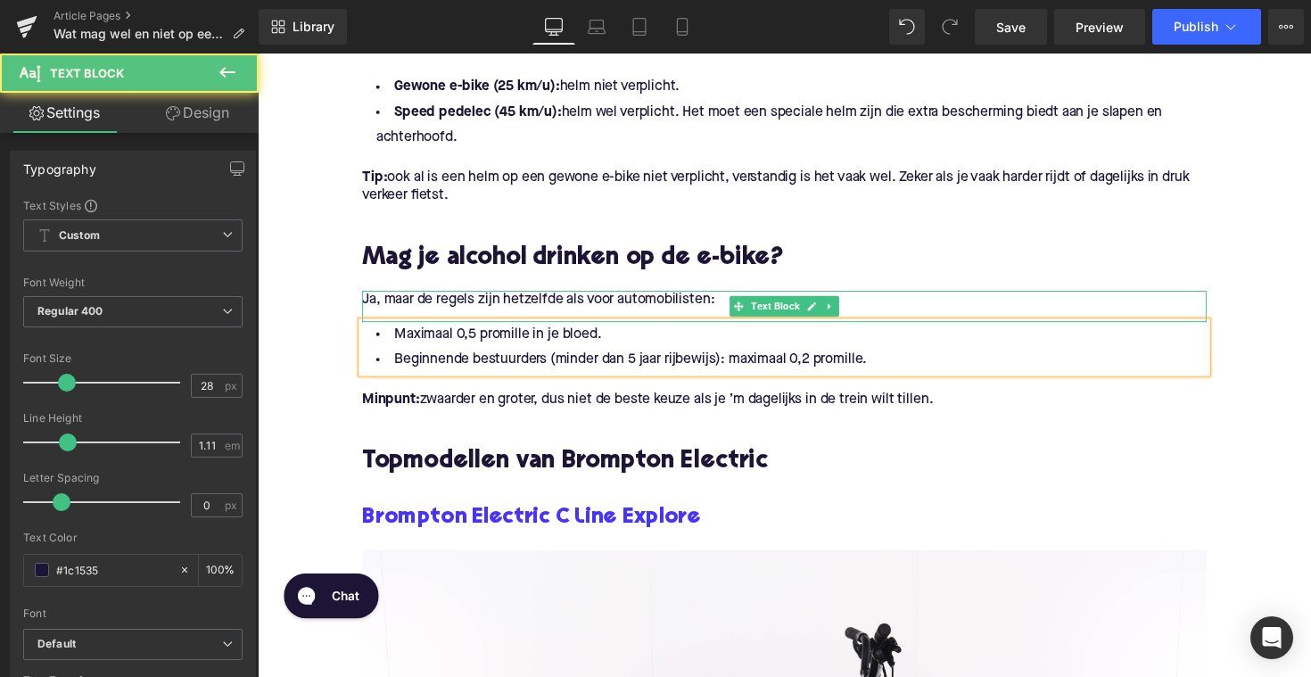
click at [732, 307] on p "Ja, maar de regels zijn hetzelfde als voor automobilisten:" at bounding box center [797, 305] width 865 height 19
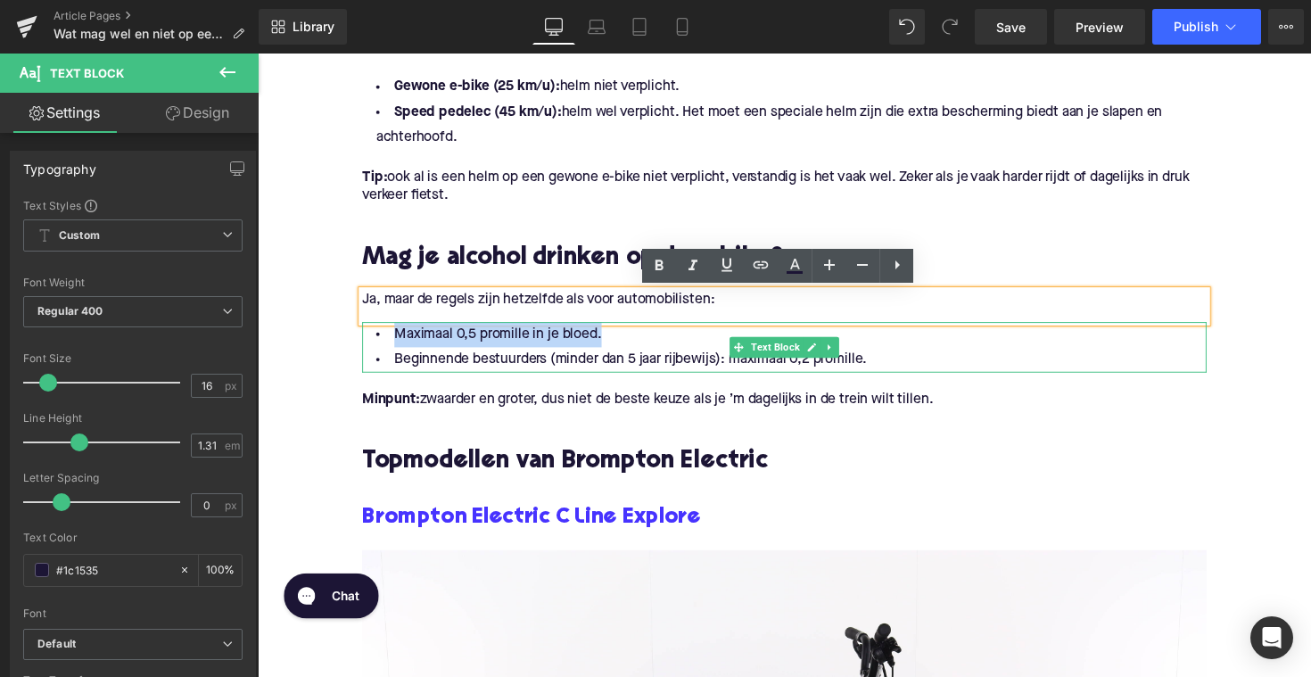
drag, startPoint x: 616, startPoint y: 338, endPoint x: 382, endPoint y: 342, distance: 234.6
click at [382, 342] on li "Maximaal 0,5 promille in je bloed." at bounding box center [797, 341] width 865 height 26
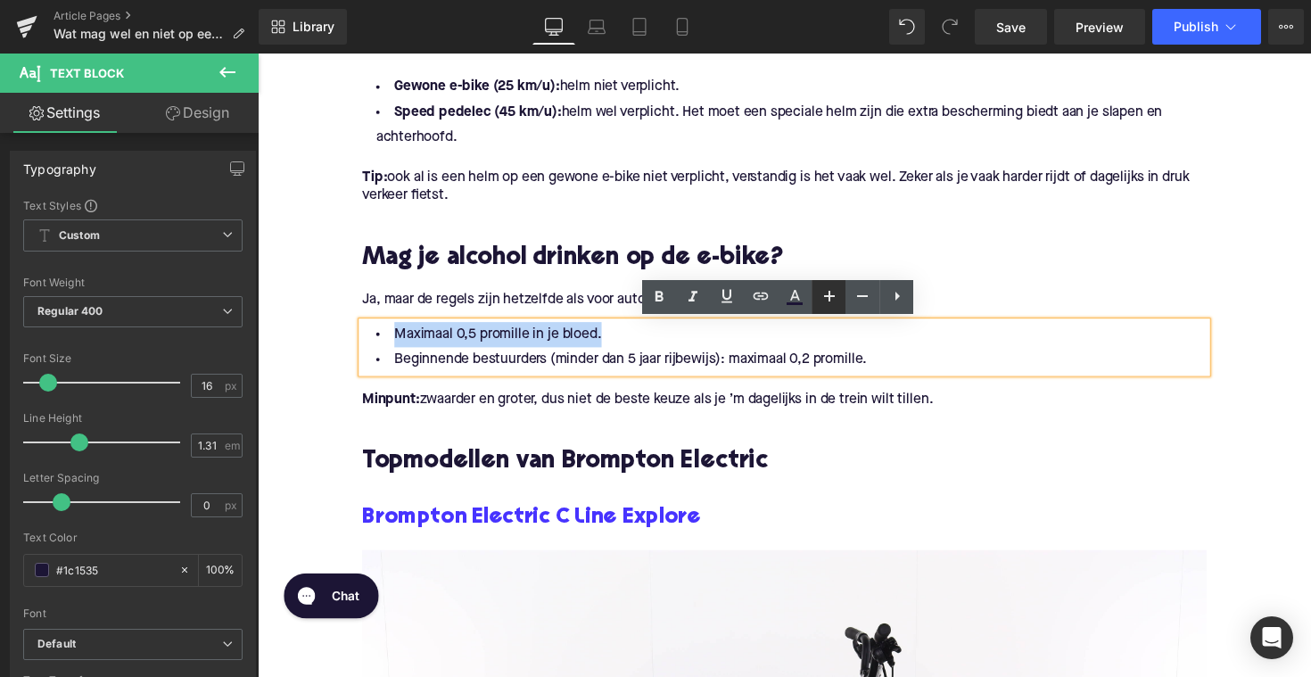
copy li "Maximaal 0,5 promille in je bloed."
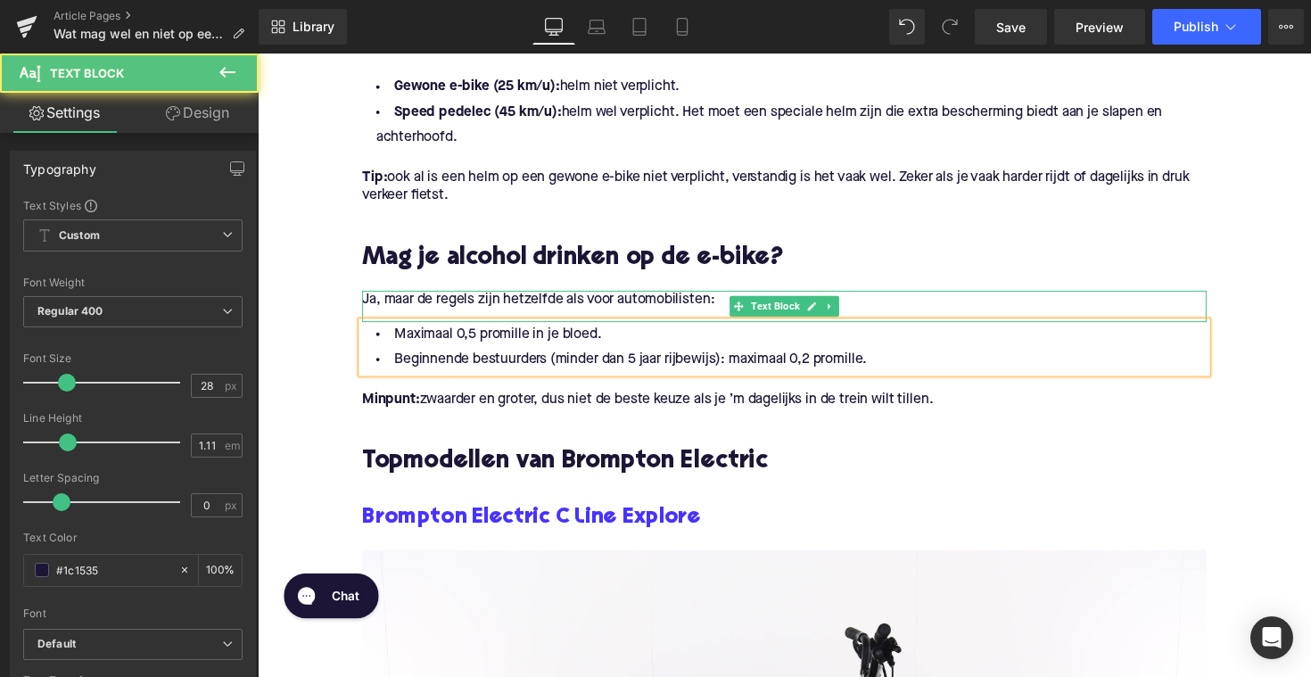
click at [939, 304] on p "Ja, maar de regels zijn hetzelfde als voor automobilisten:" at bounding box center [797, 305] width 865 height 19
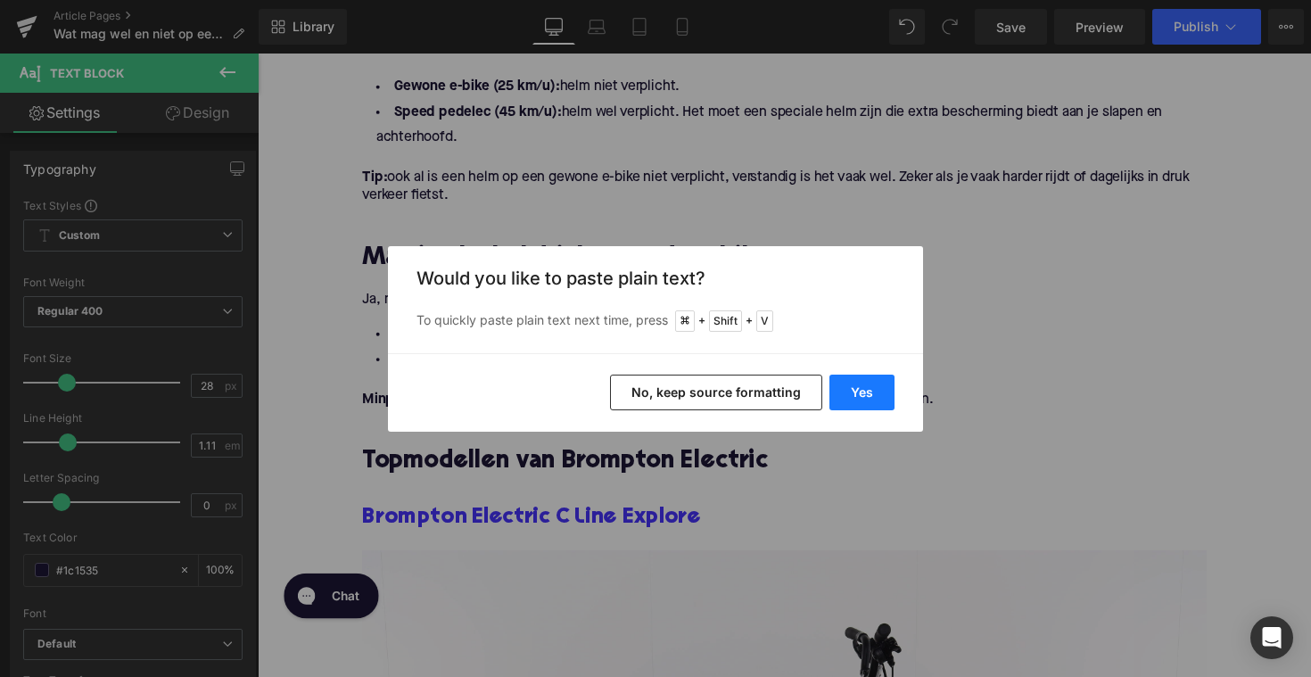
click at [841, 386] on button "Yes" at bounding box center [862, 393] width 65 height 36
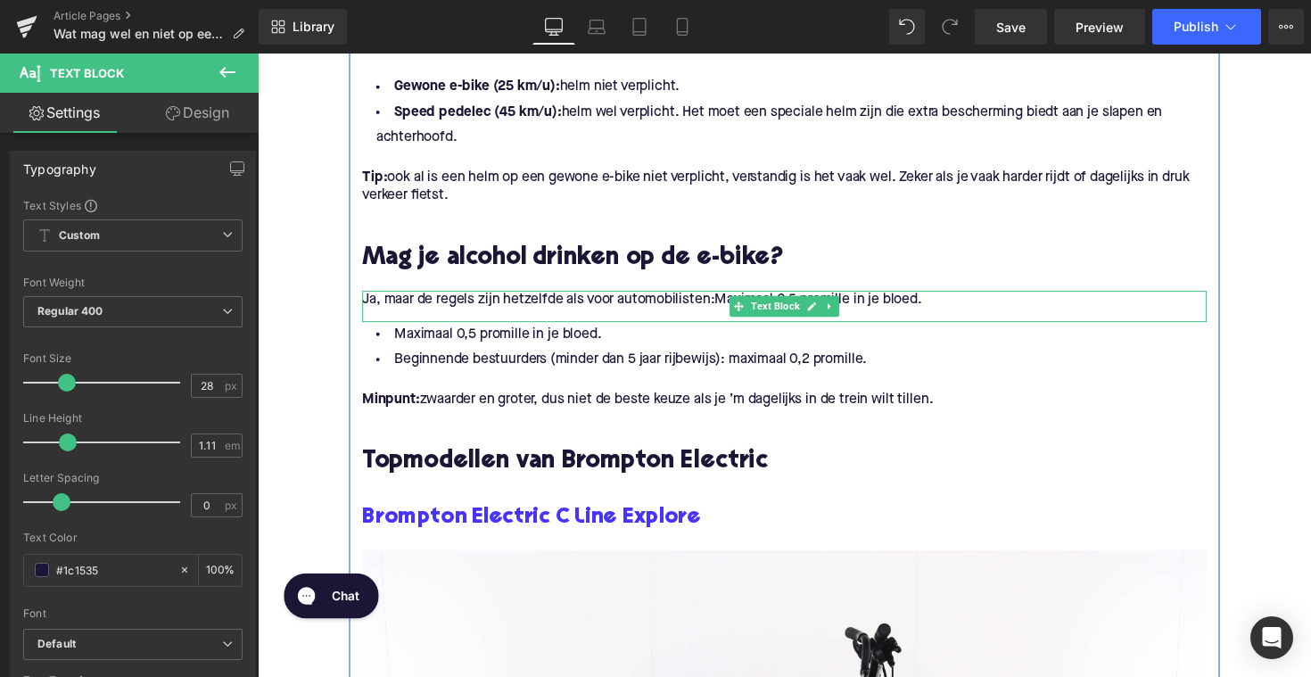
click at [723, 304] on span "Ja, maar de regels zijn hetzelfde als voor automobilisten:Maximaal 0,5 promille…" at bounding box center [652, 305] width 574 height 14
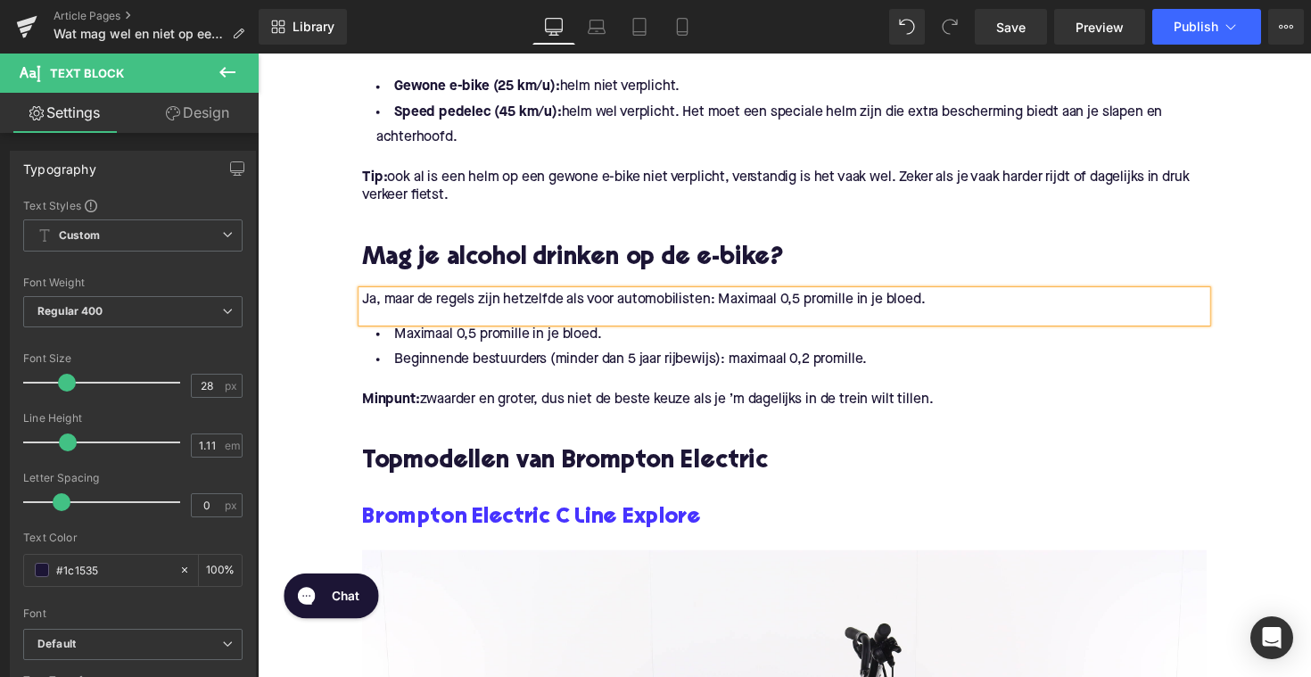
click at [743, 303] on span "Ja, maar de regels zijn hetzelfde als voor automobilisten: Maximaal 0,5 promill…" at bounding box center [653, 305] width 577 height 14
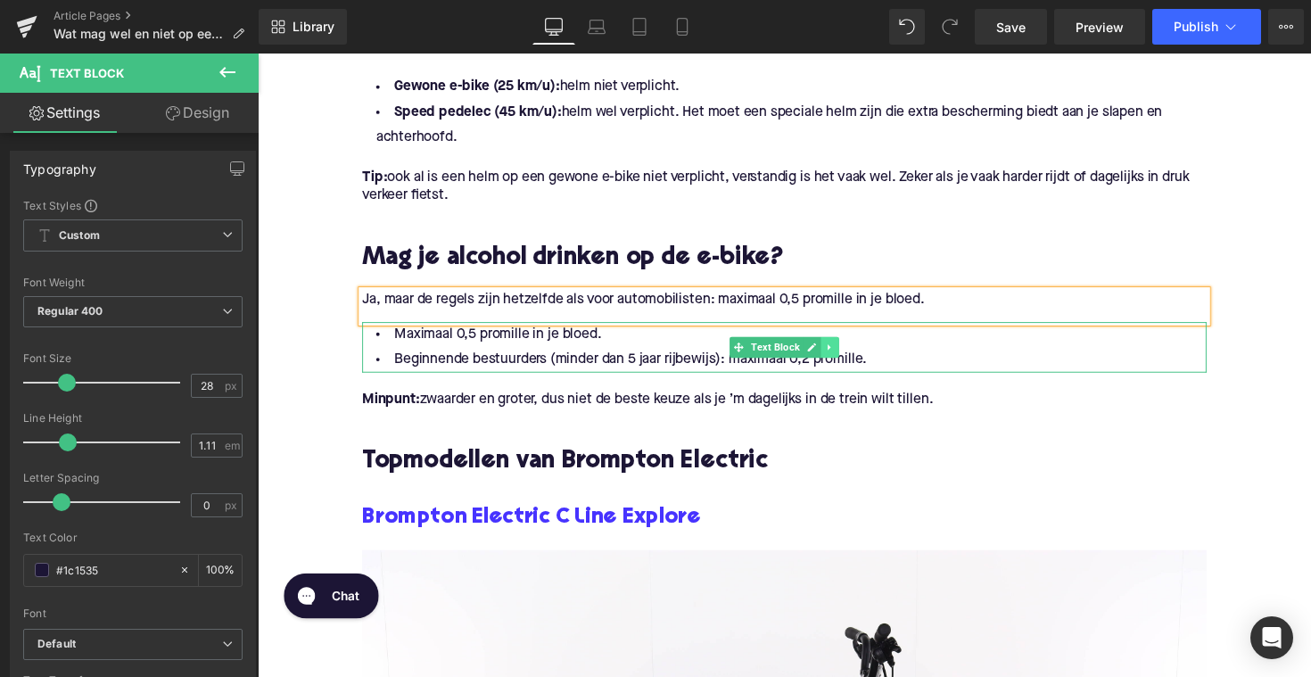
click at [843, 355] on icon at bounding box center [844, 354] width 10 height 11
click at [852, 358] on icon at bounding box center [853, 354] width 10 height 10
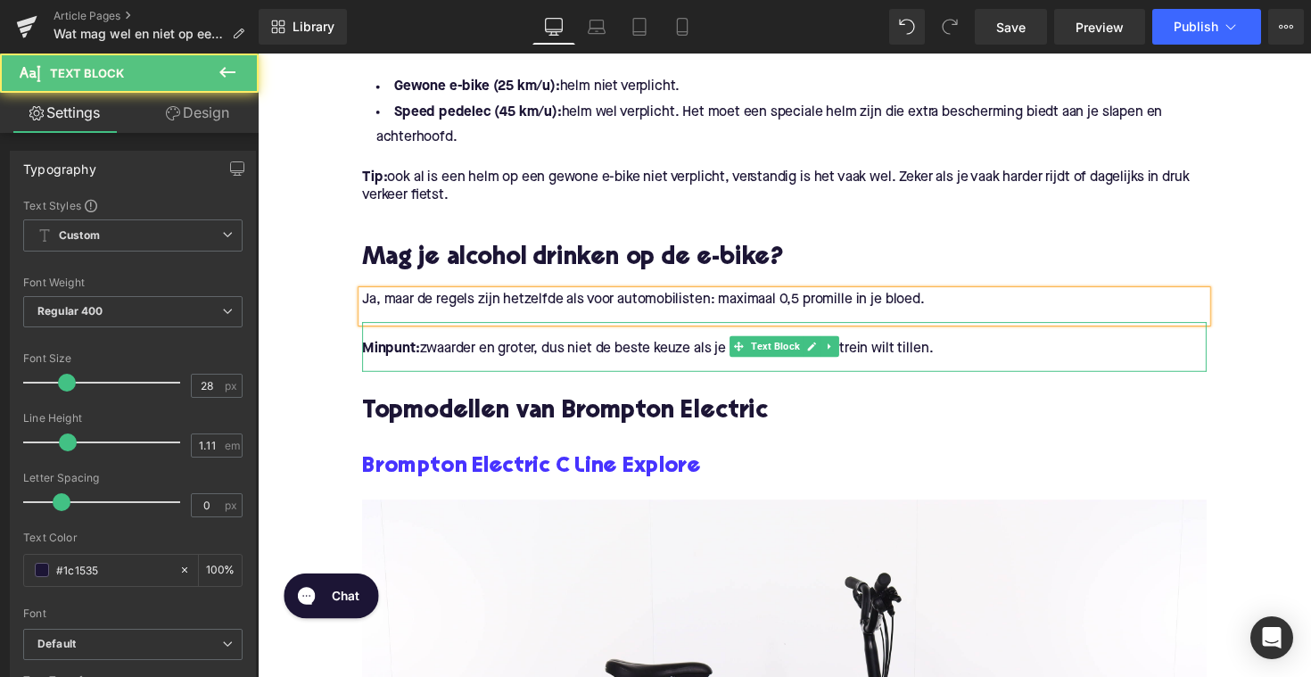
click at [989, 352] on p "Minpunt: zwaarder en groter, dus niet de beste keuze als je ’m dagelijks in de …" at bounding box center [797, 356] width 865 height 19
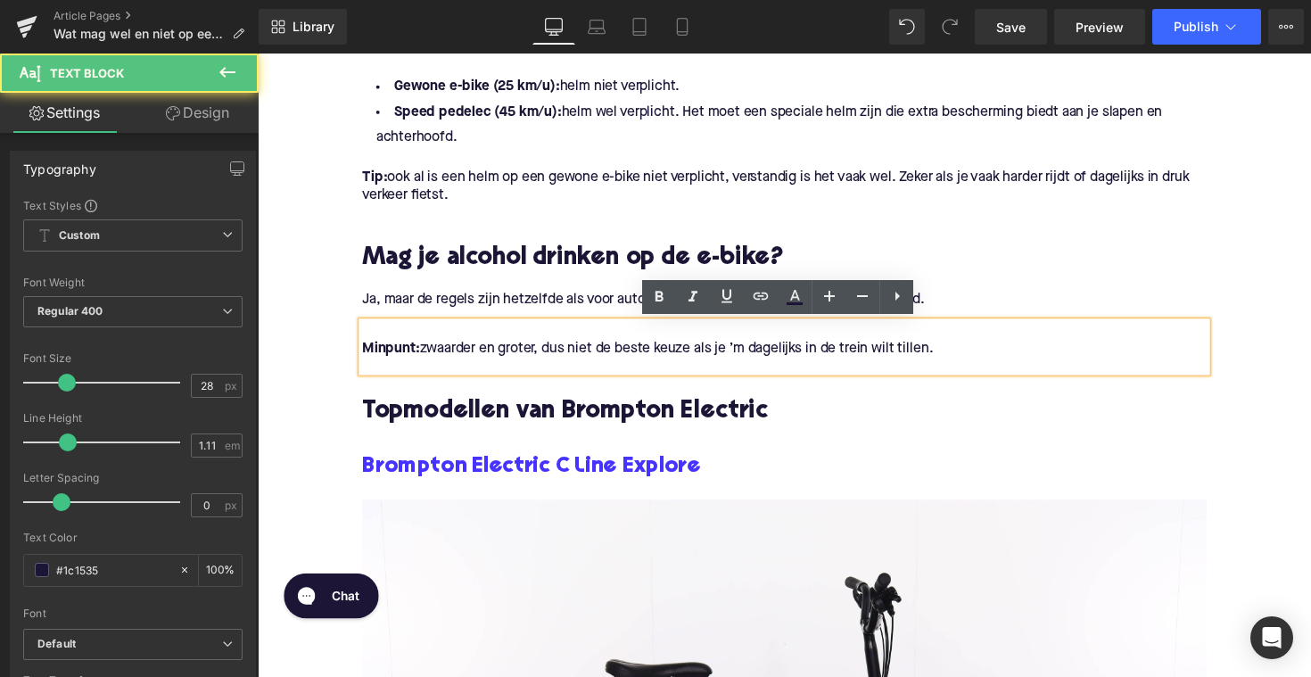
click at [974, 352] on p "Minpunt: zwaarder en groter, dus niet de beste keuze als je ’m dagelijks in de …" at bounding box center [797, 356] width 865 height 19
click at [959, 356] on p "Minpunt: zwaarder en groter, dus niet de beste keuze als je ’m dagelijks in de …" at bounding box center [797, 356] width 865 height 19
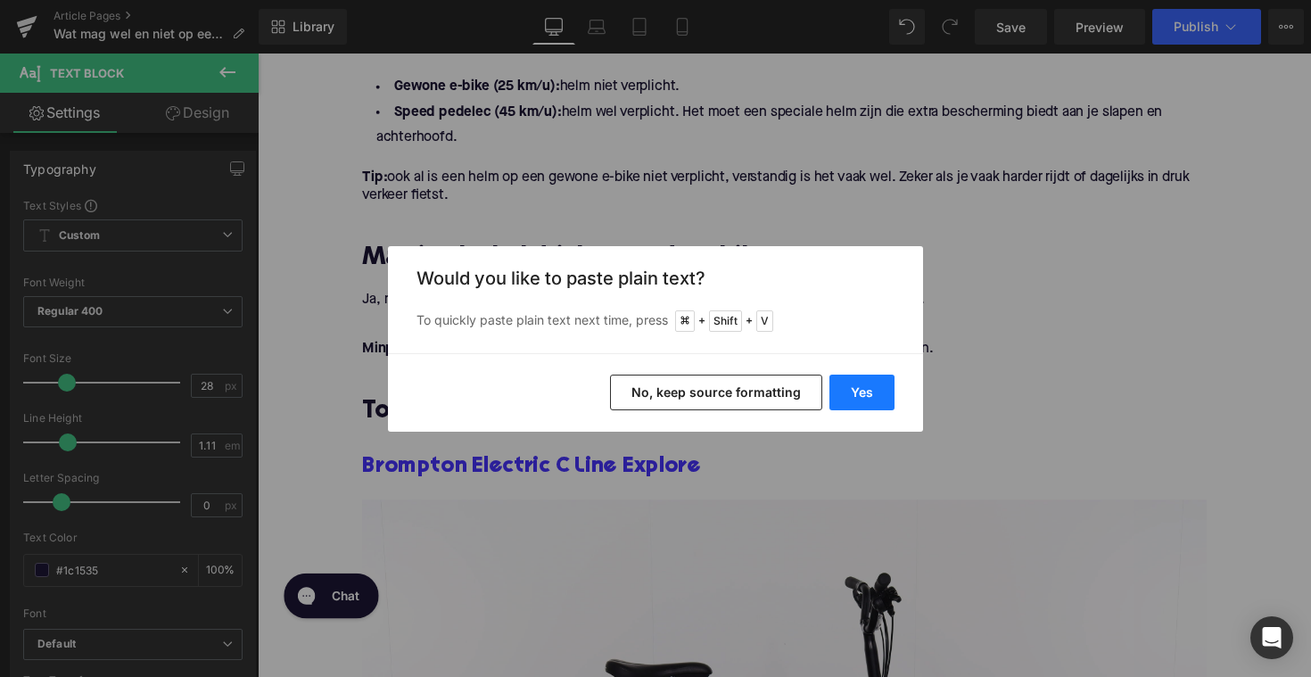
click at [839, 401] on button "Yes" at bounding box center [862, 393] width 65 height 36
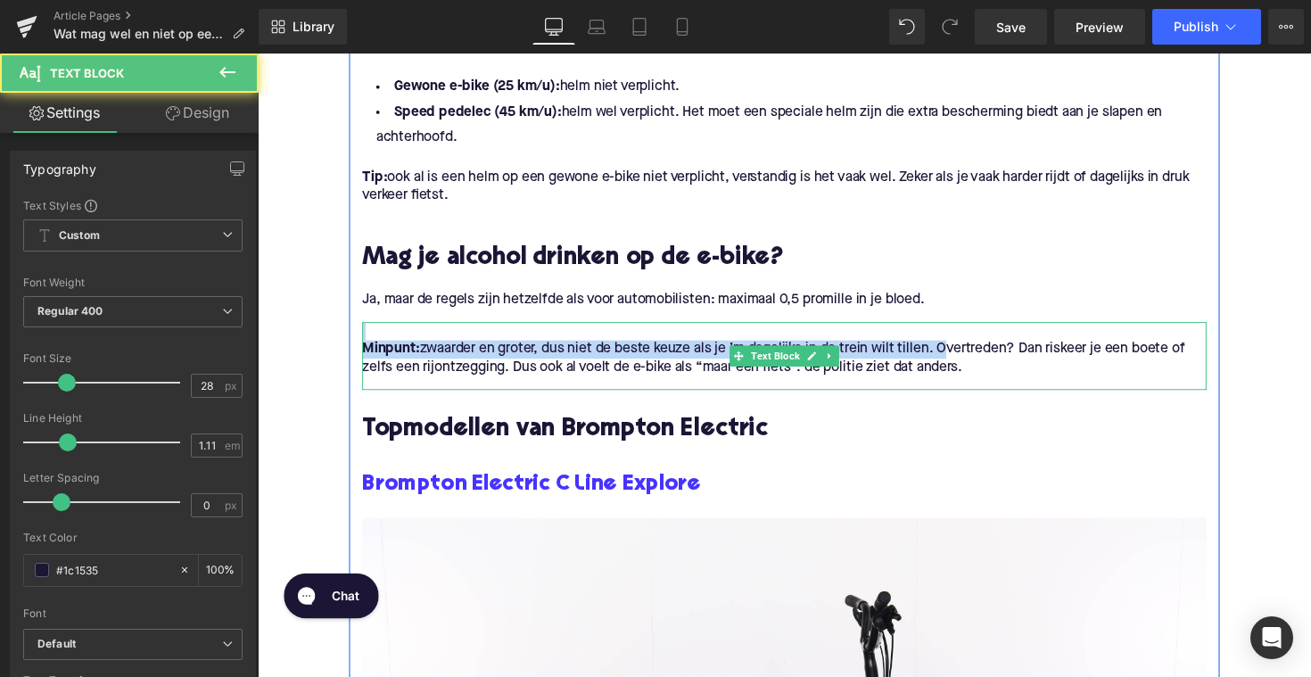
drag, startPoint x: 957, startPoint y: 357, endPoint x: 387, endPoint y: 336, distance: 570.4
click at [387, 336] on div "Minpunt: zwaarder en groter, dus niet de beste keuze als je ’m dagelijks in de …" at bounding box center [797, 363] width 865 height 70
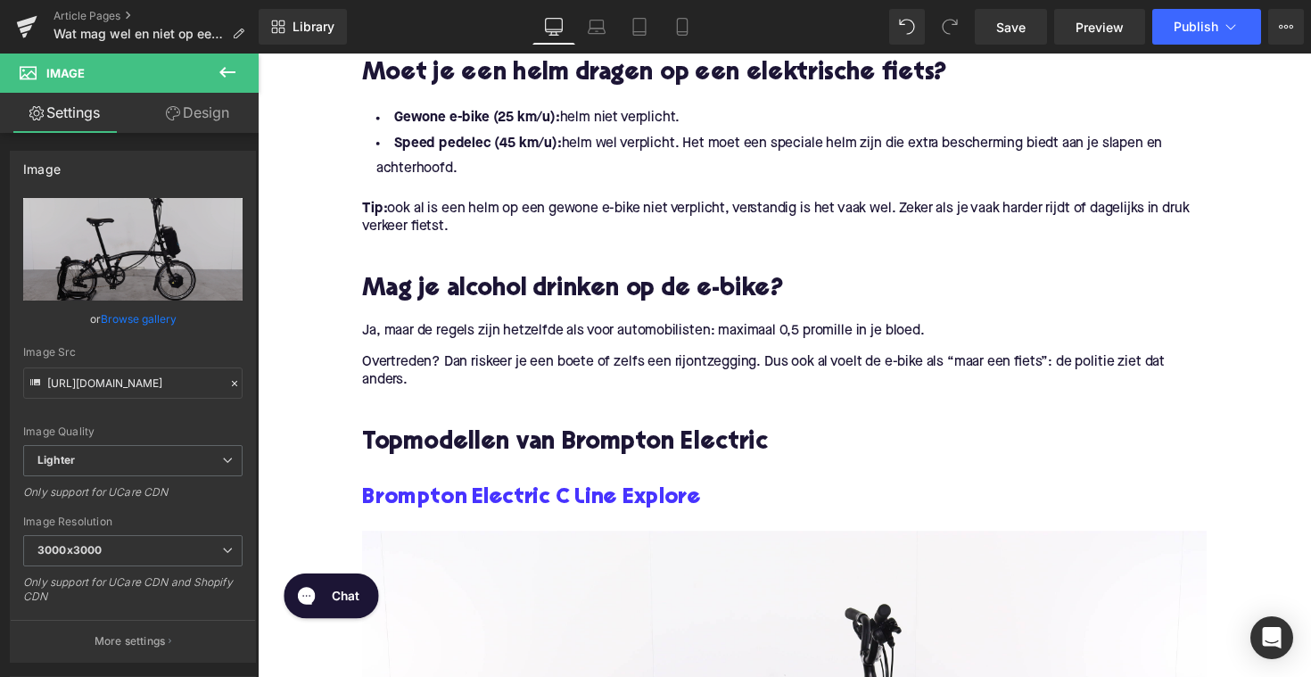
scroll to position [1373, 0]
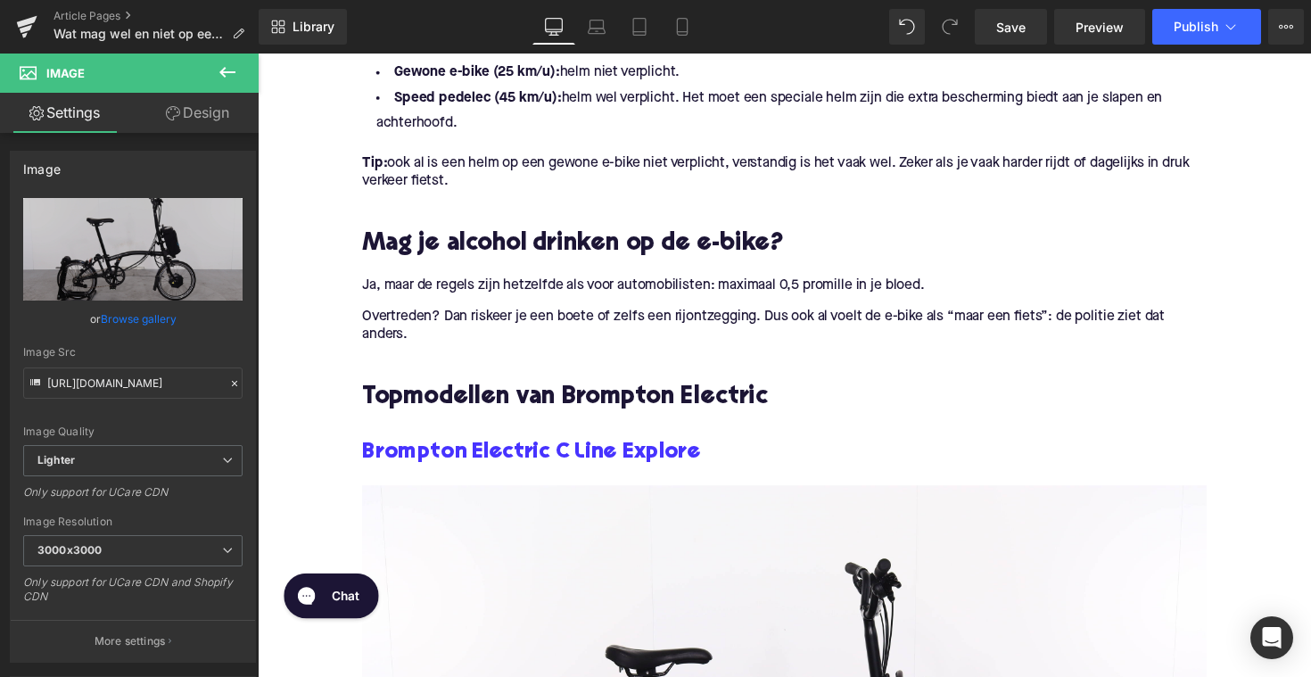
click at [485, 411] on h2 "Topmodellen van Brompton Electric" at bounding box center [797, 407] width 865 height 28
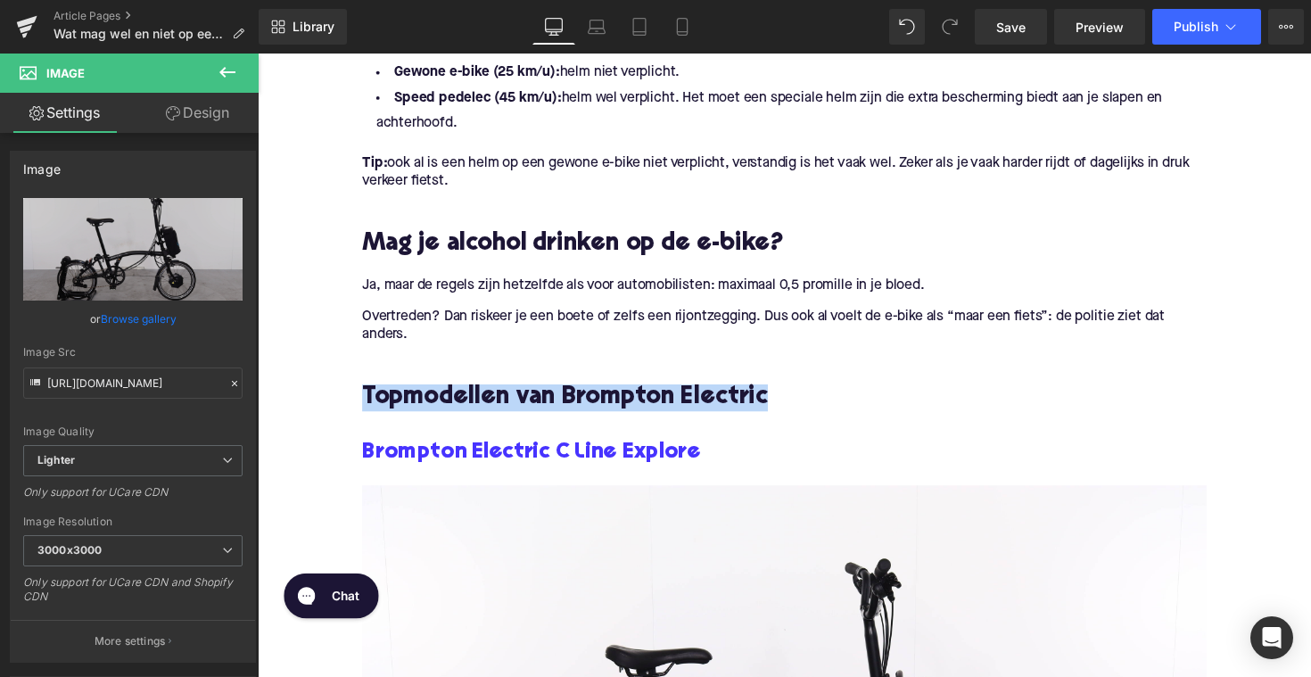
click at [485, 411] on h2 "Topmodellen van Brompton Electric" at bounding box center [797, 407] width 865 height 28
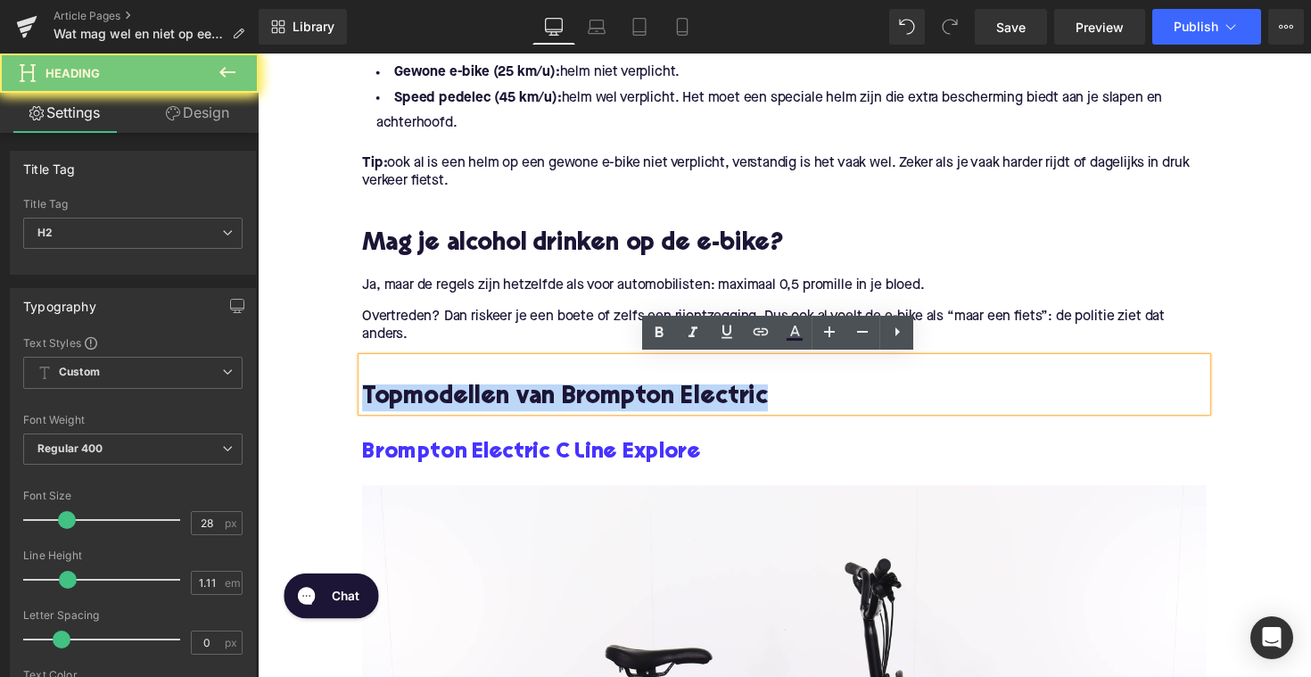
paste div
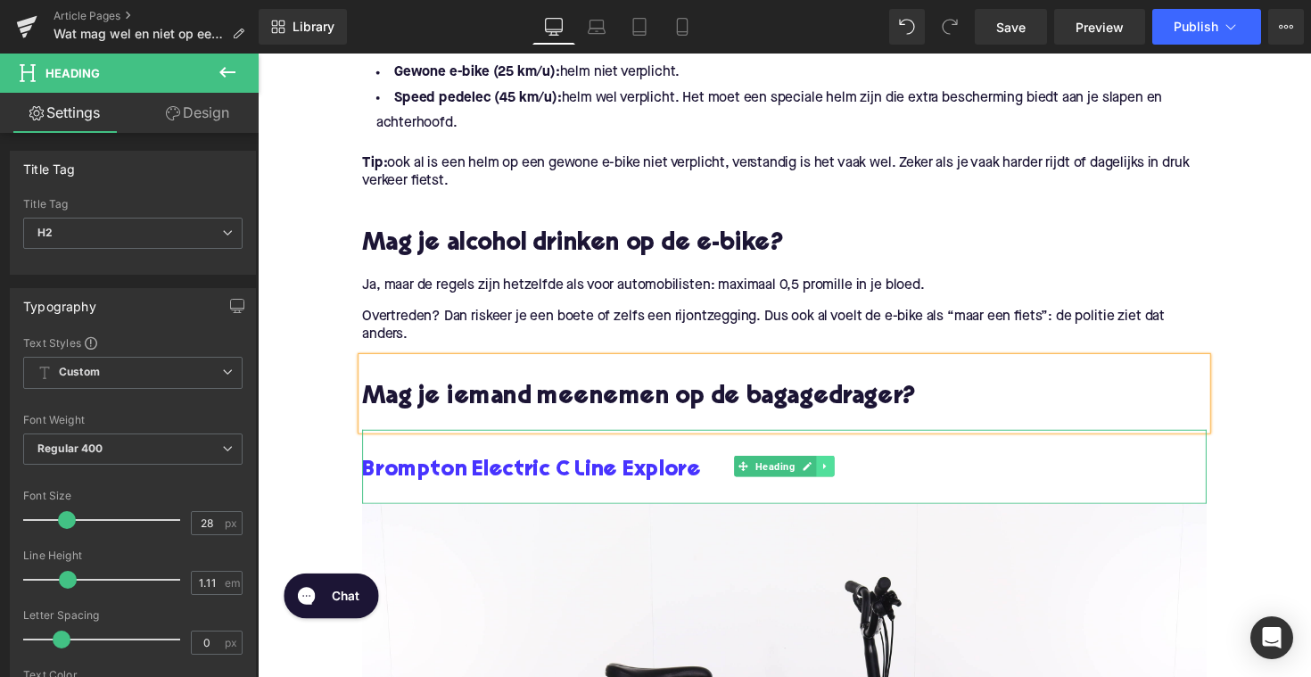
click at [835, 471] on icon at bounding box center [840, 476] width 10 height 11
click at [839, 473] on link at bounding box center [848, 476] width 19 height 21
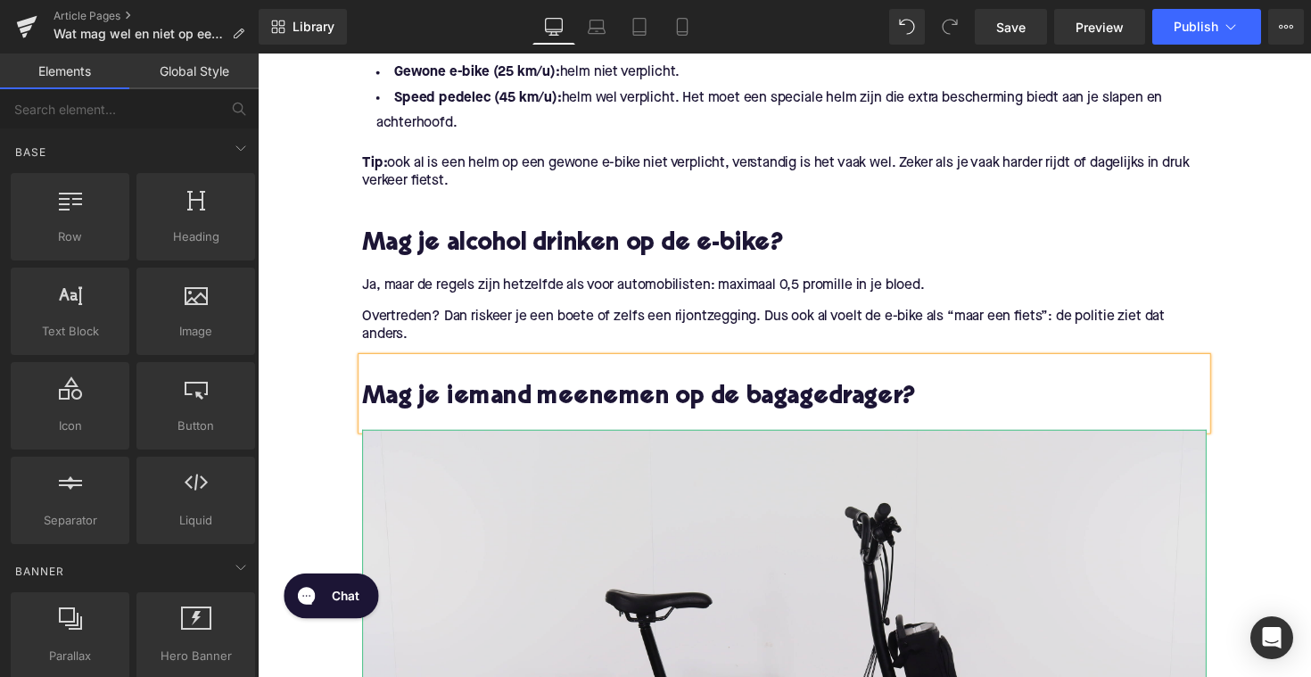
scroll to position [1523, 0]
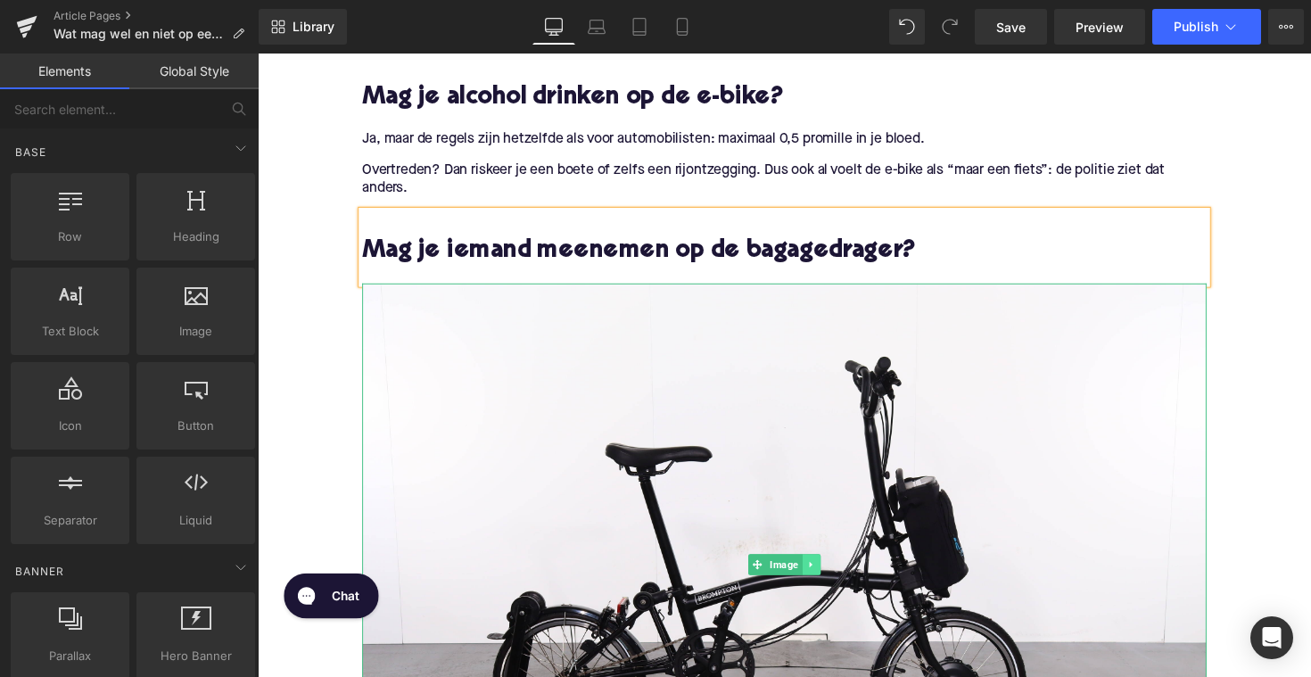
click at [823, 578] on icon at bounding box center [825, 577] width 10 height 11
click at [830, 576] on icon at bounding box center [835, 578] width 10 height 10
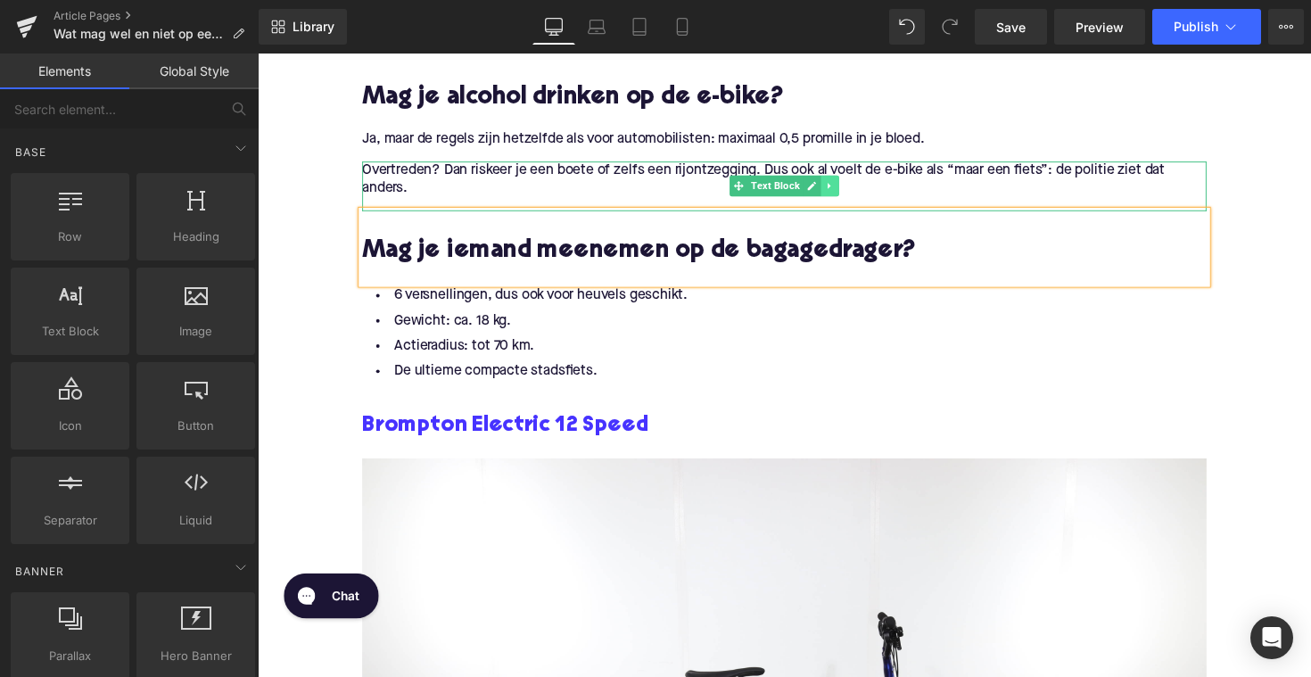
click at [837, 194] on link at bounding box center [844, 188] width 19 height 21
click at [830, 194] on link at bounding box center [835, 188] width 19 height 21
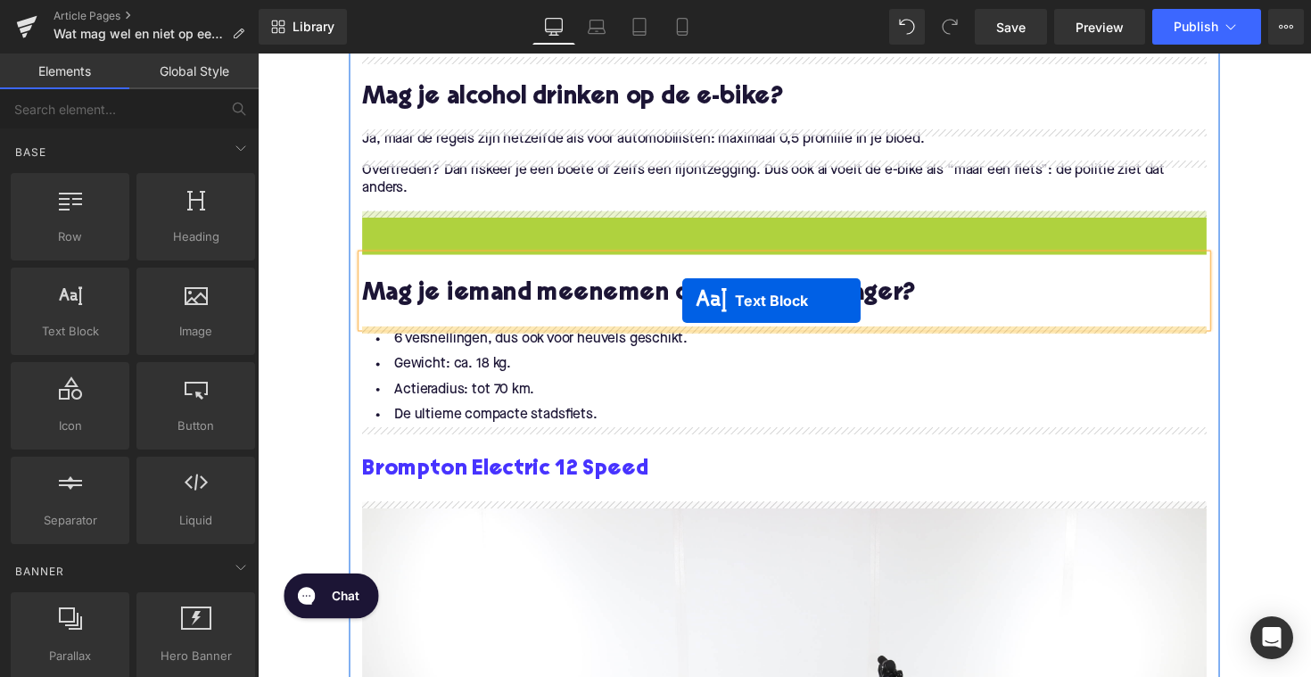
drag, startPoint x: 740, startPoint y: 238, endPoint x: 690, endPoint y: 313, distance: 90.6
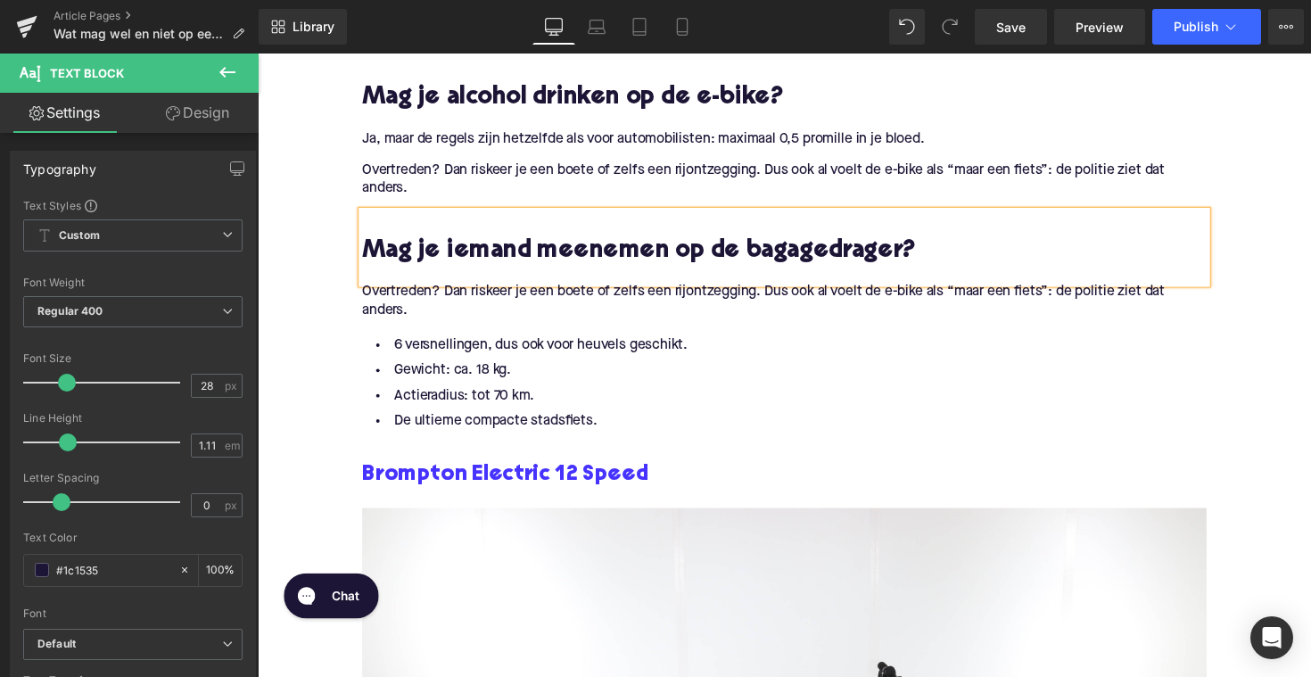
click at [446, 300] on span "Overtreden? Dan riskeer je een boete of zelfs een rijontzegging. Dus ook al voe…" at bounding box center [776, 307] width 823 height 33
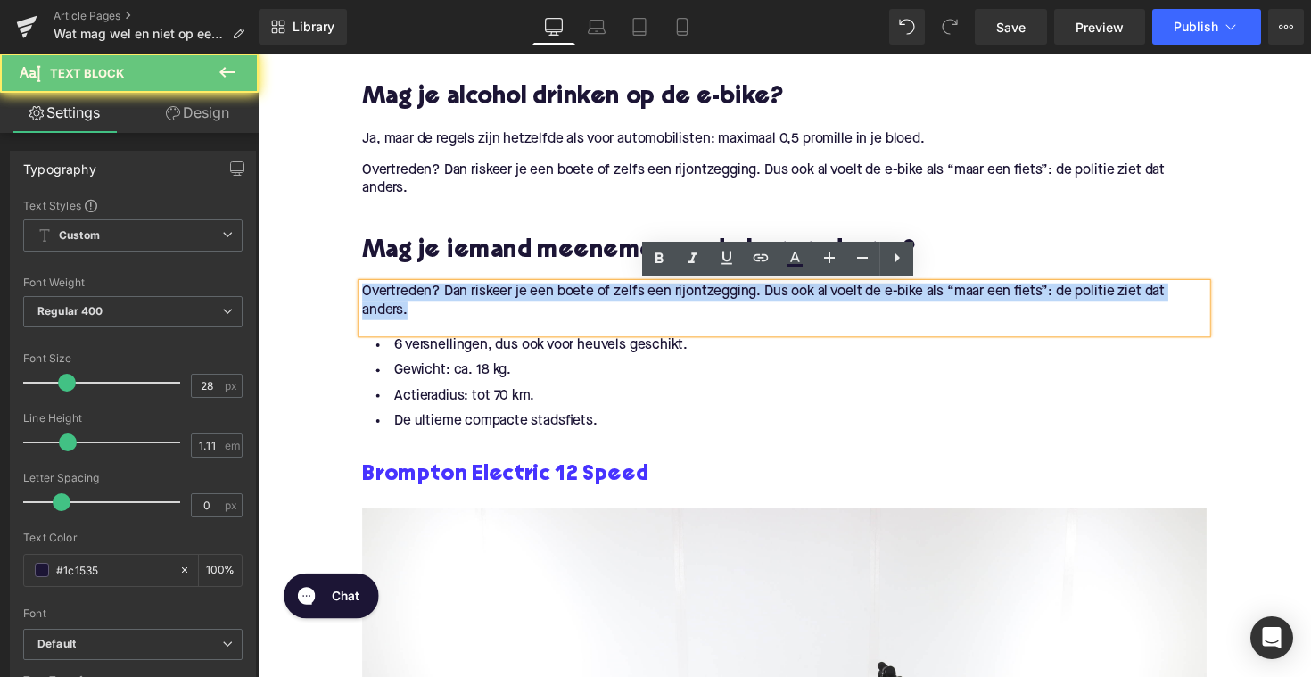
click at [446, 300] on span "Overtreden? Dan riskeer je een boete of zelfs een rijontzegging. Dus ook al voe…" at bounding box center [776, 307] width 823 height 33
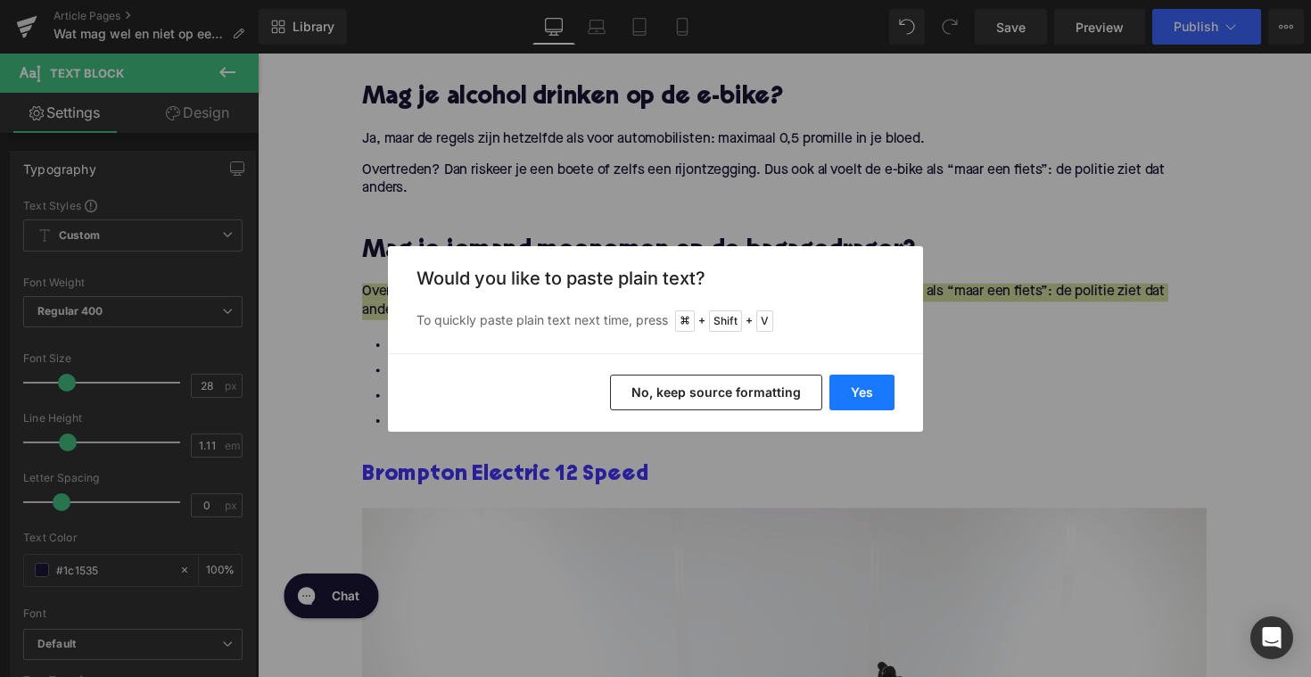
click at [846, 384] on button "Yes" at bounding box center [862, 393] width 65 height 36
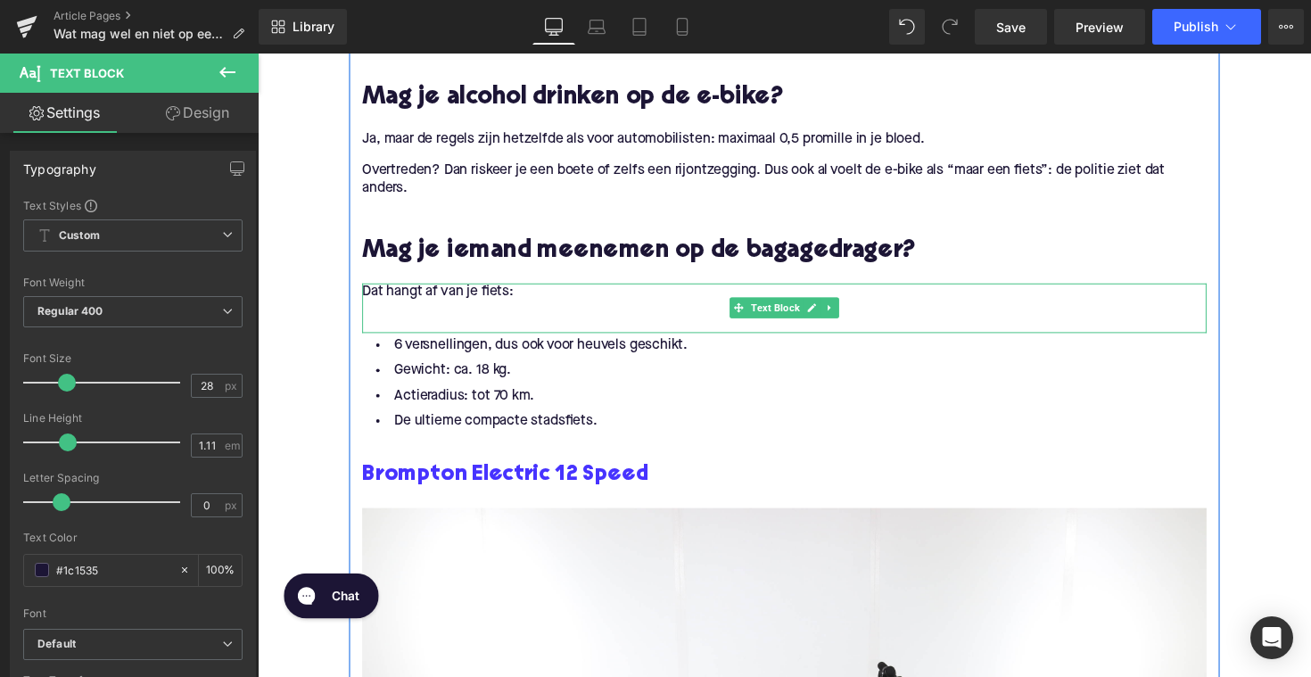
click at [429, 306] on p "Dat hangt af van je fiets:" at bounding box center [797, 298] width 865 height 19
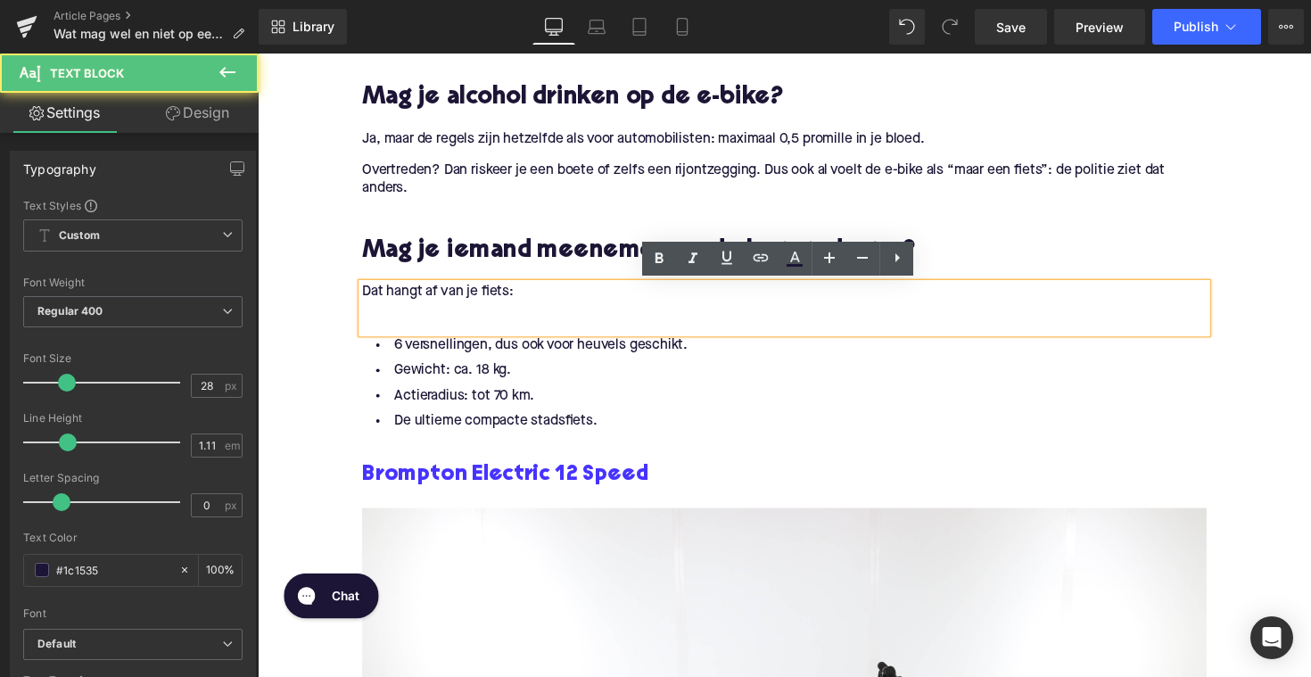
click at [407, 338] on div "Dat hangt af van je fiets:" at bounding box center [797, 314] width 865 height 51
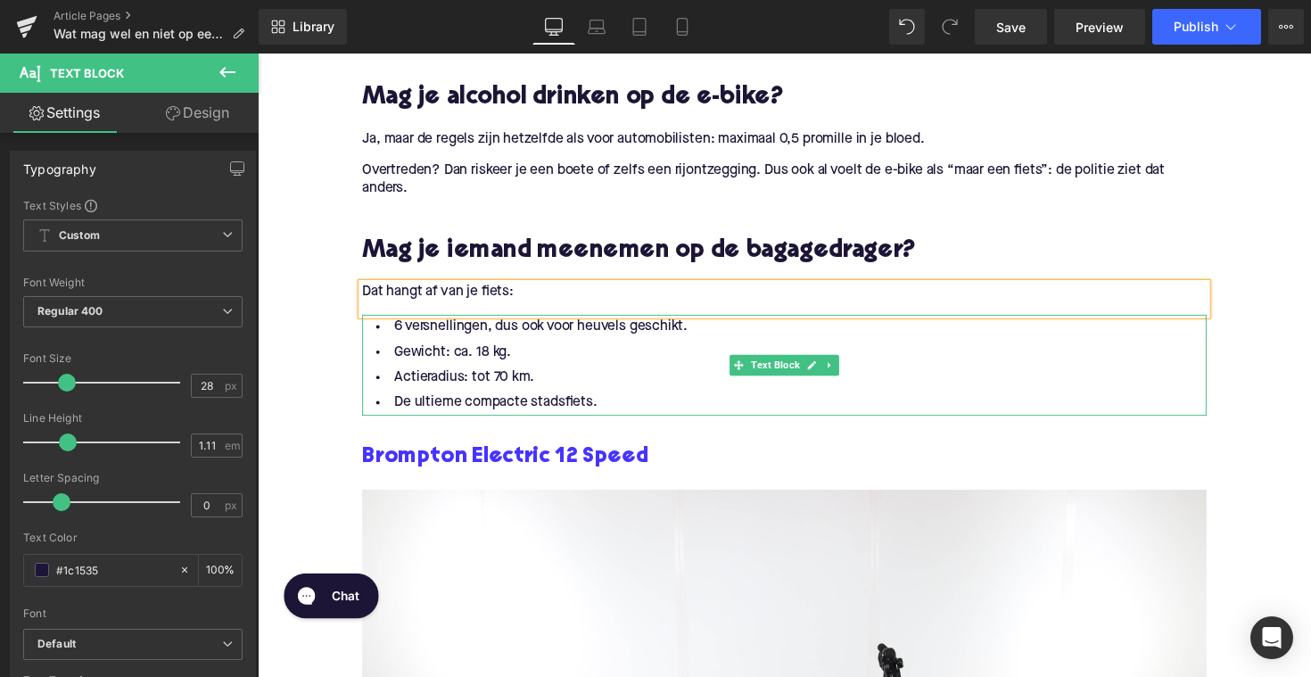
click at [614, 396] on li "Actieradius: tot 70 km." at bounding box center [797, 386] width 865 height 26
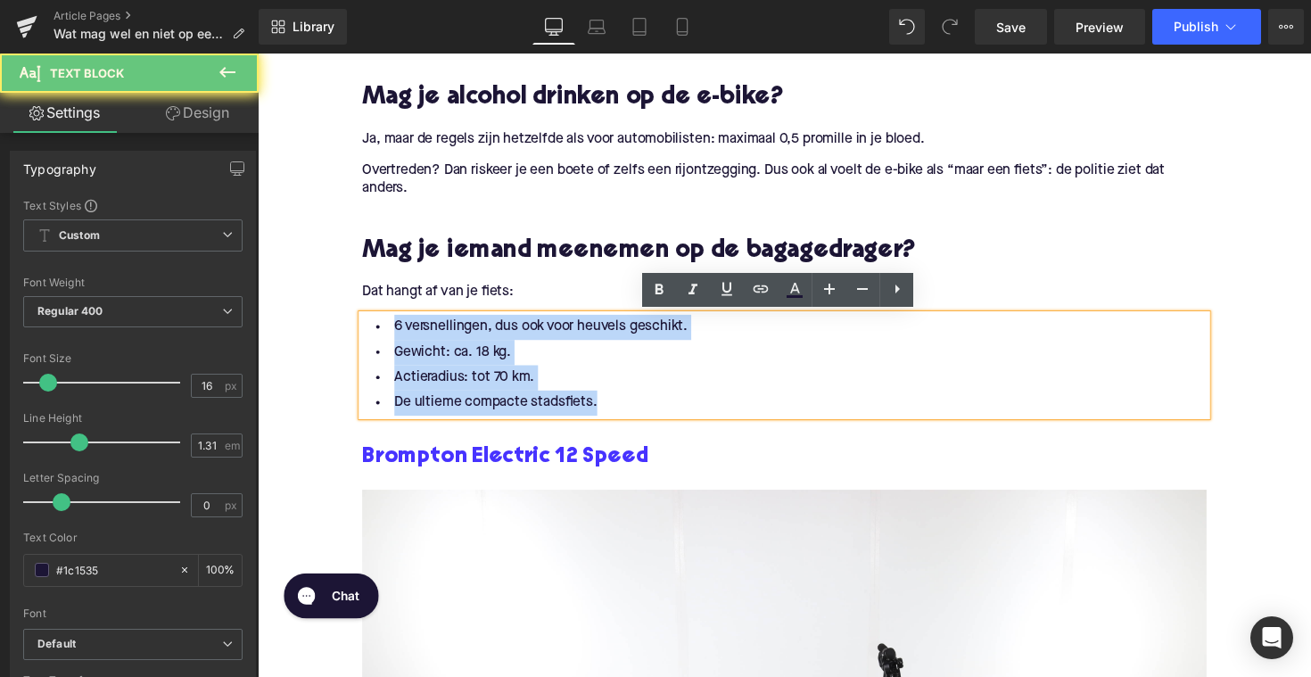
drag, startPoint x: 616, startPoint y: 413, endPoint x: 376, endPoint y: 330, distance: 253.1
click at [376, 330] on ul "6 versnellingen, dus ook voor heuvels geschikt. Gewicht: ca. 18 kg. Actieradius…" at bounding box center [797, 372] width 865 height 103
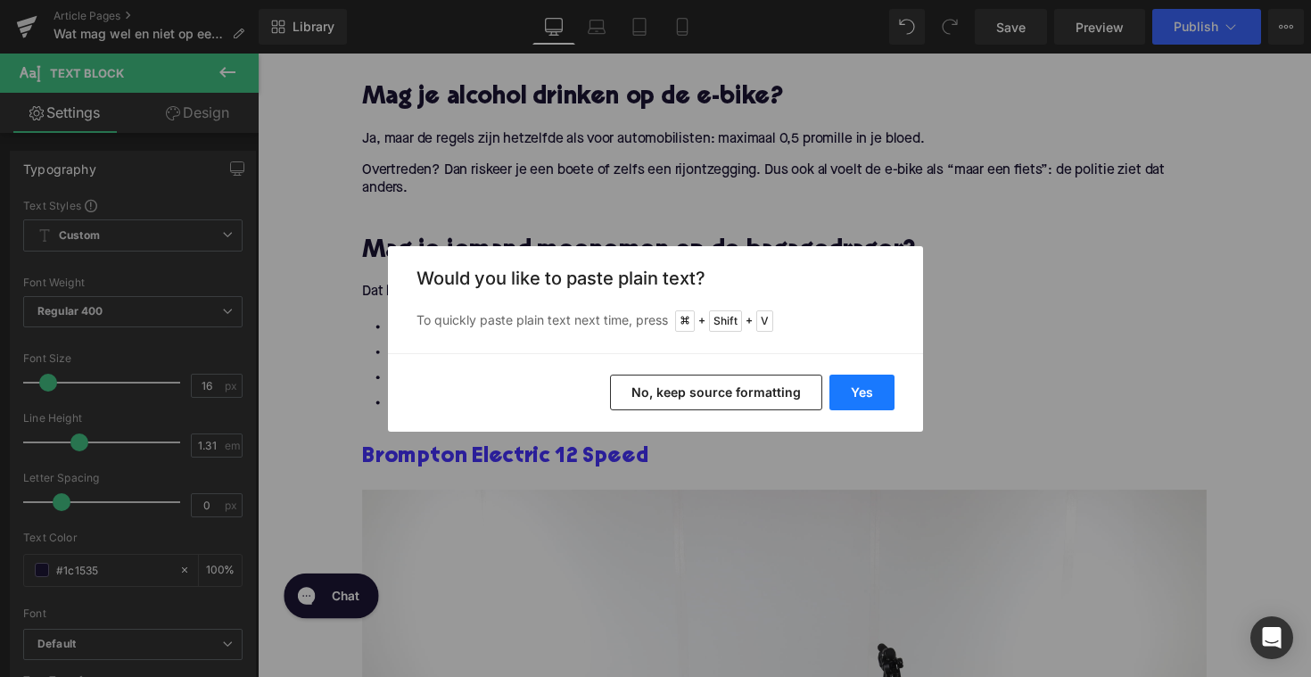
click at [847, 398] on button "Yes" at bounding box center [862, 393] width 65 height 36
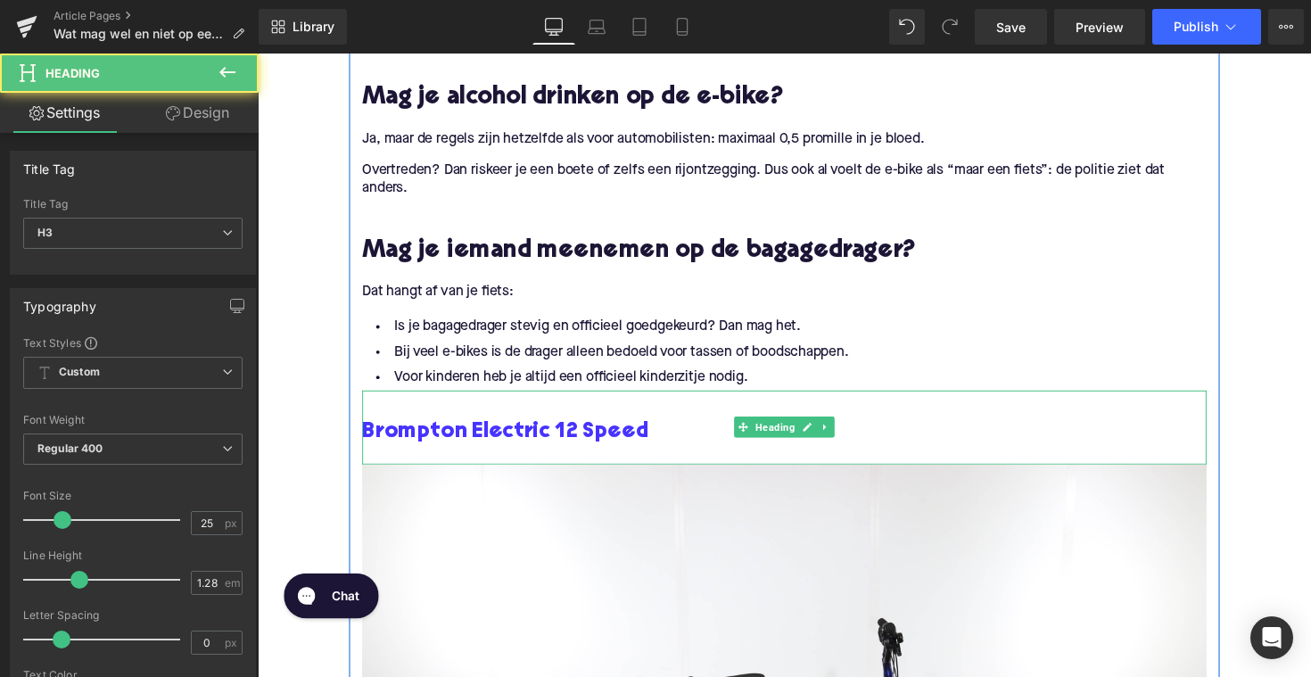
click at [677, 443] on h3 "Brompton Electric 12 Speed" at bounding box center [797, 441] width 865 height 29
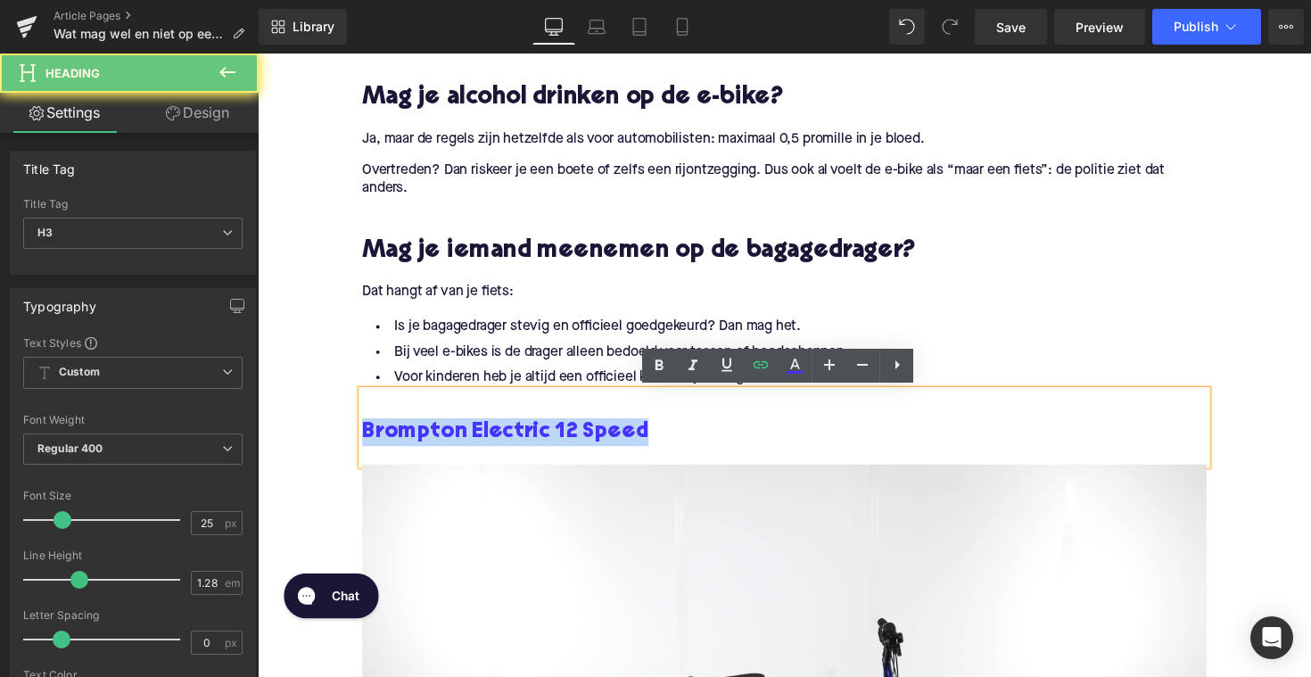
drag, startPoint x: 658, startPoint y: 443, endPoint x: 295, endPoint y: 432, distance: 363.3
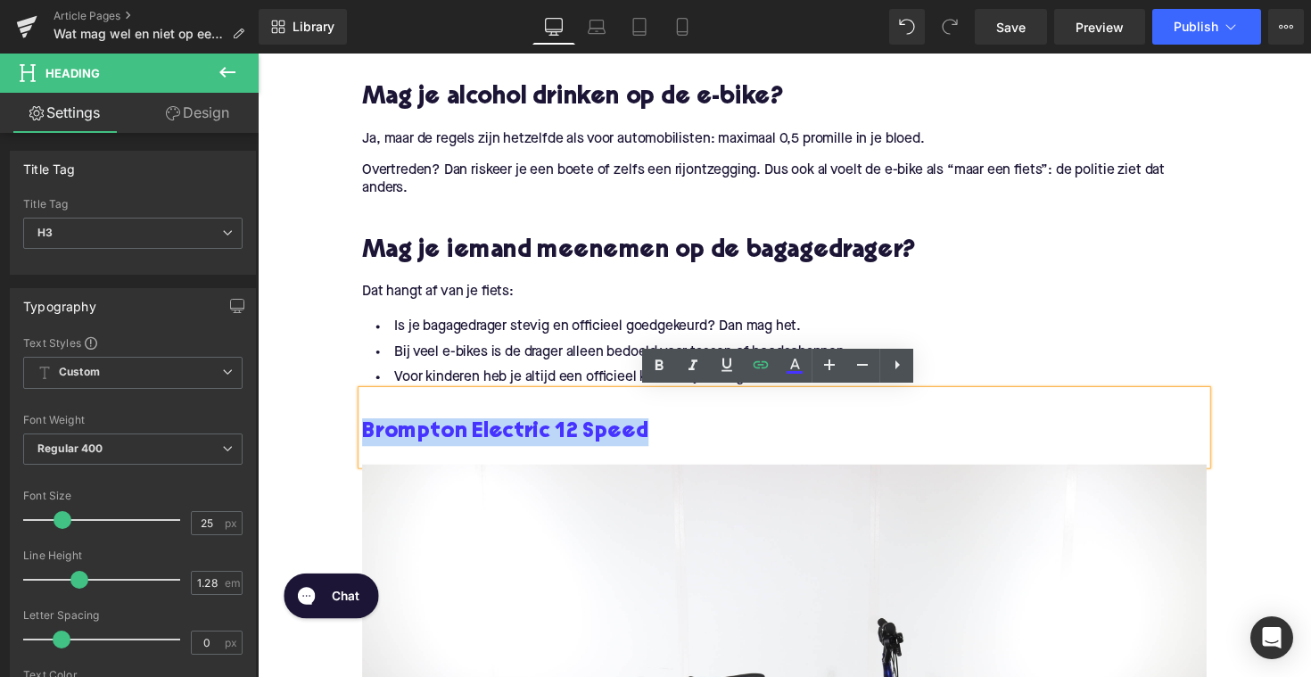
paste div
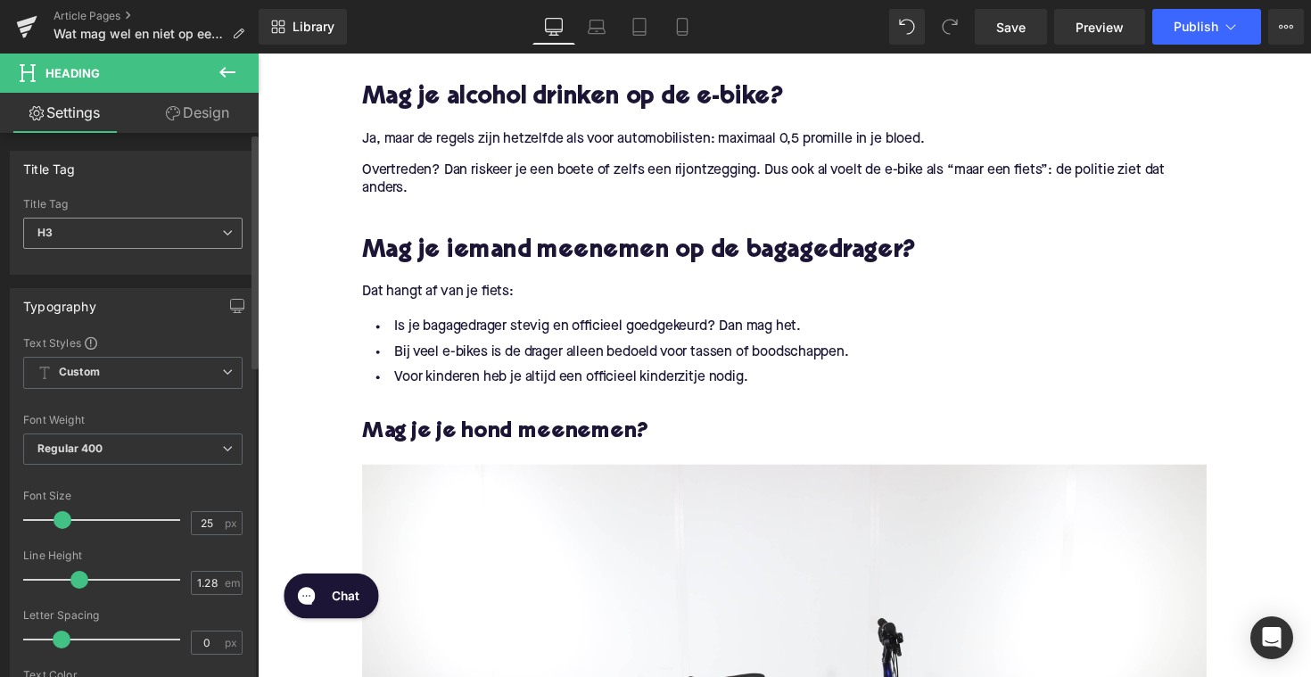
click at [175, 230] on span "H3" at bounding box center [132, 233] width 219 height 31
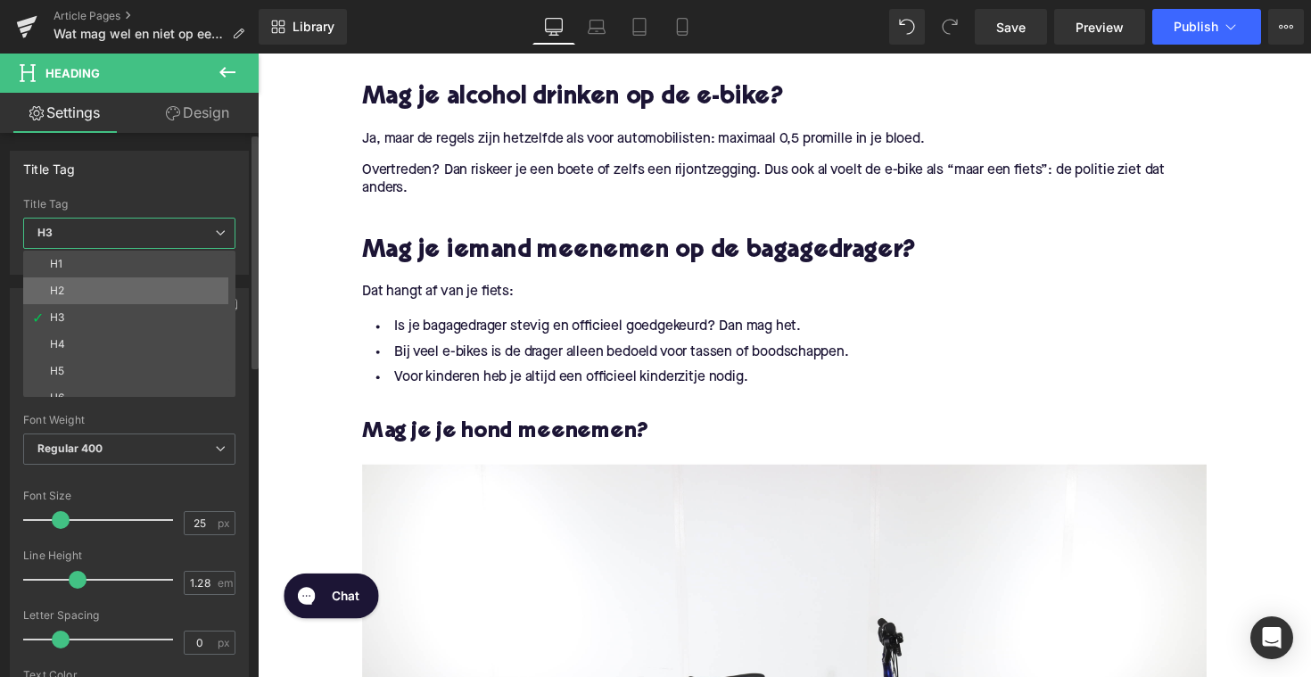
click at [152, 294] on li "H2" at bounding box center [133, 290] width 220 height 27
type input "28"
type input "1.11"
type input "100"
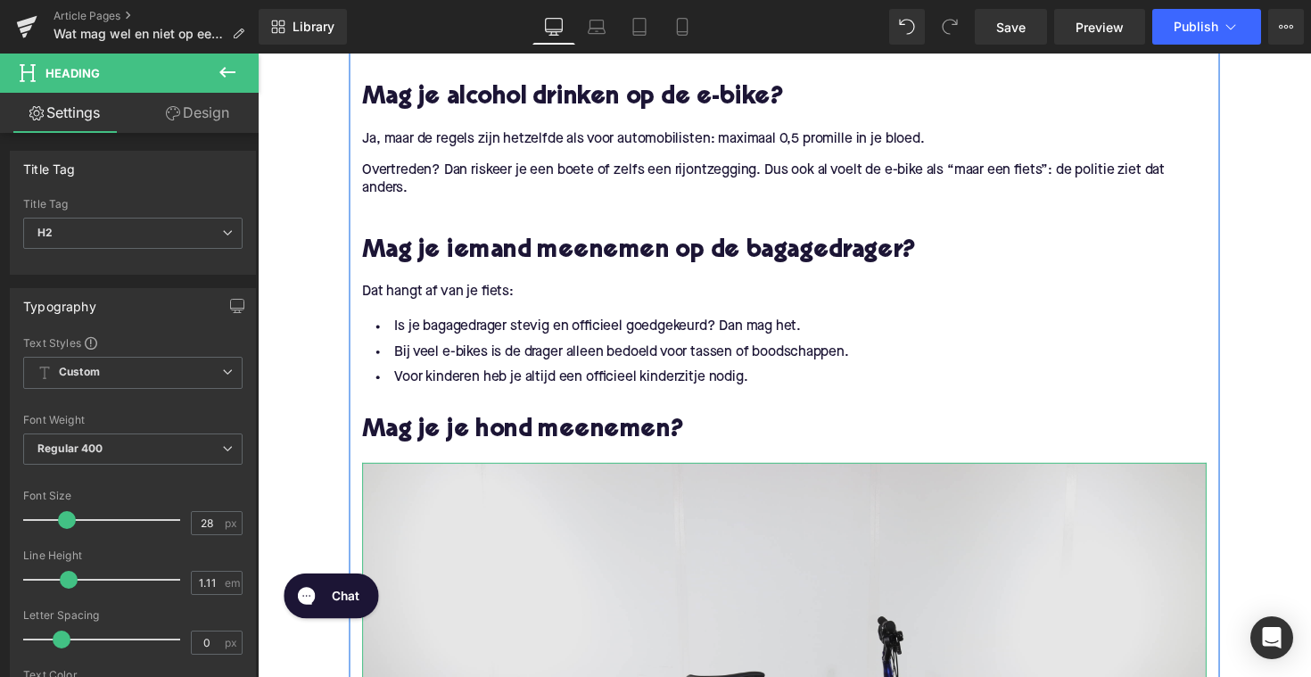
scroll to position [1750, 0]
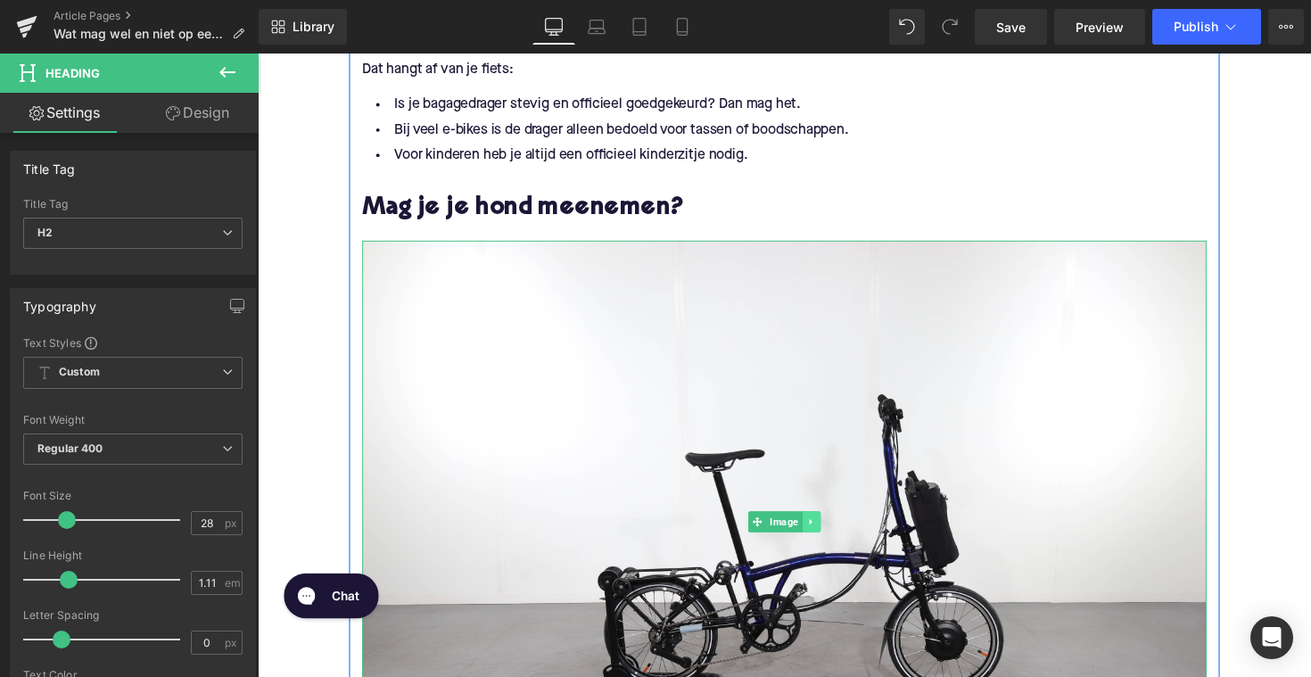
click at [820, 537] on icon at bounding box center [825, 533] width 10 height 11
click at [825, 535] on link at bounding box center [834, 533] width 19 height 21
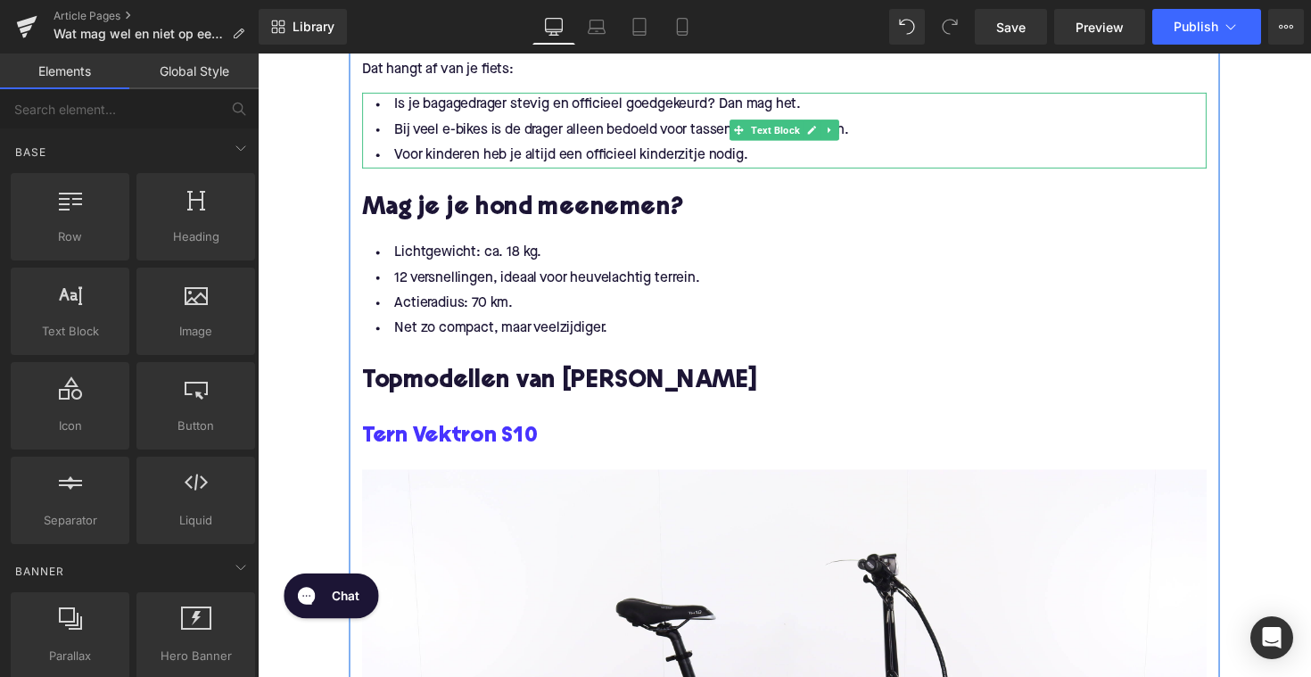
scroll to position [1688, 0]
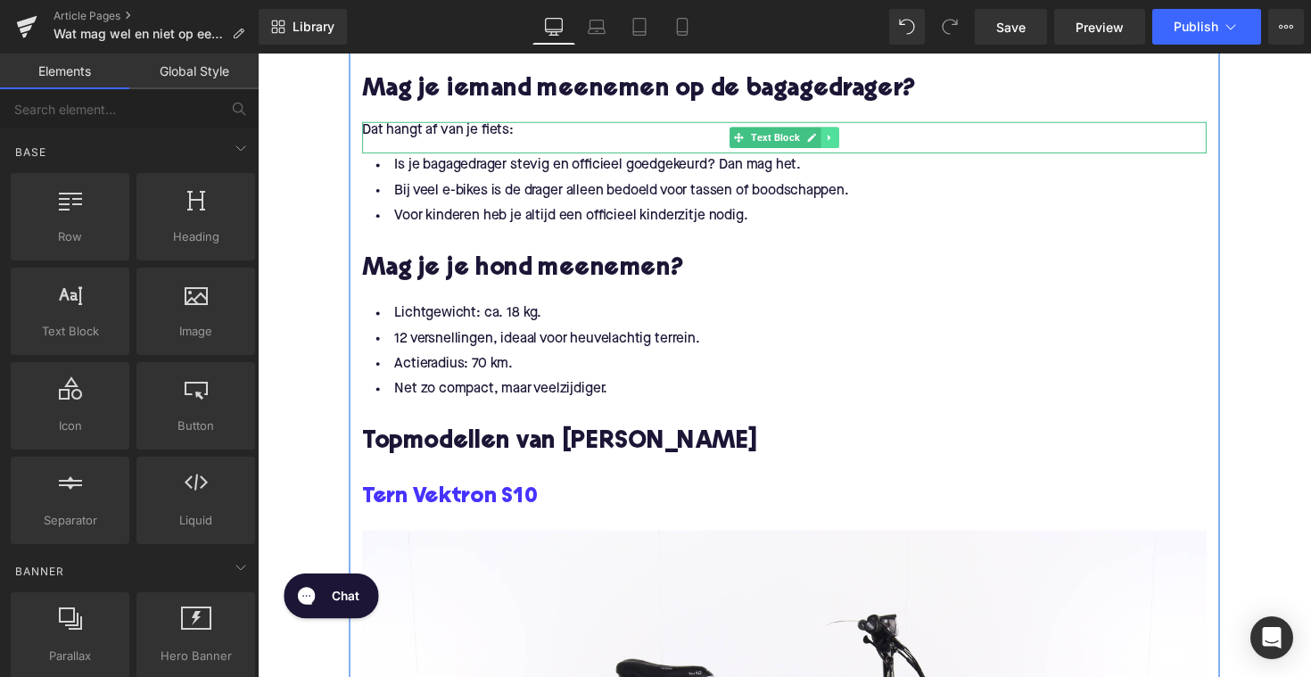
click at [842, 141] on icon at bounding box center [843, 140] width 3 height 6
click at [830, 141] on icon at bounding box center [835, 140] width 10 height 10
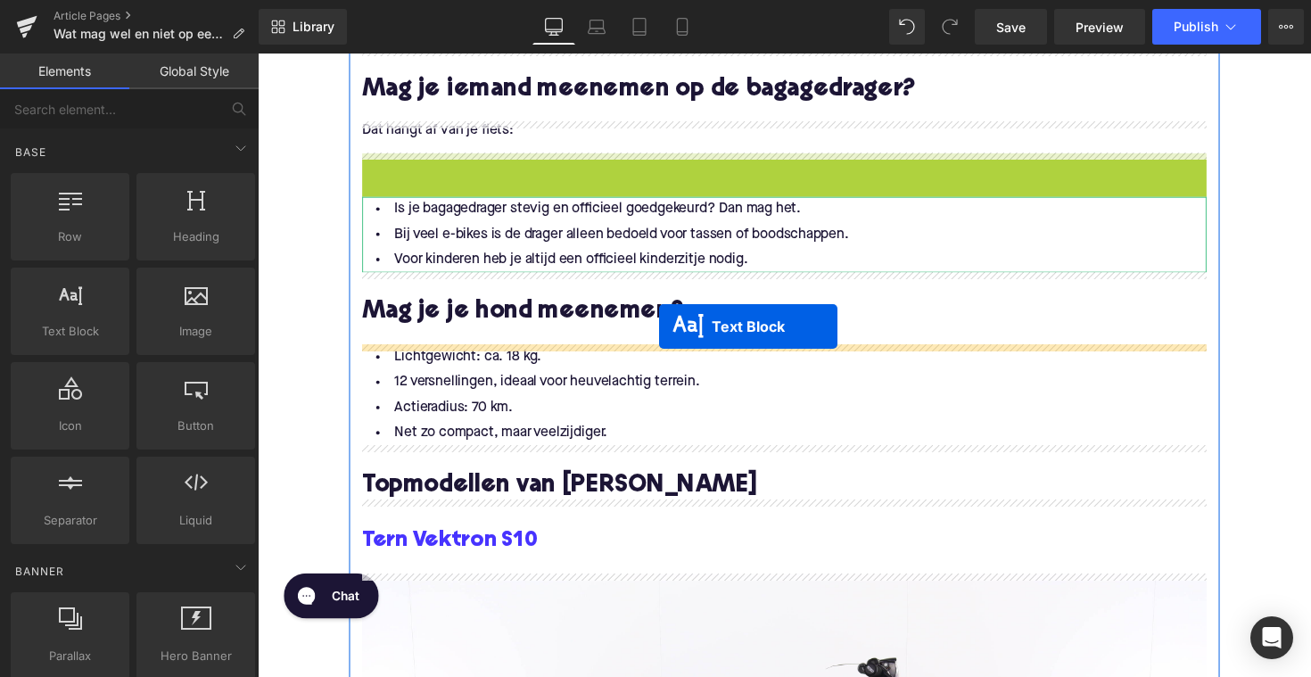
drag, startPoint x: 743, startPoint y: 169, endPoint x: 669, endPoint y: 334, distance: 180.1
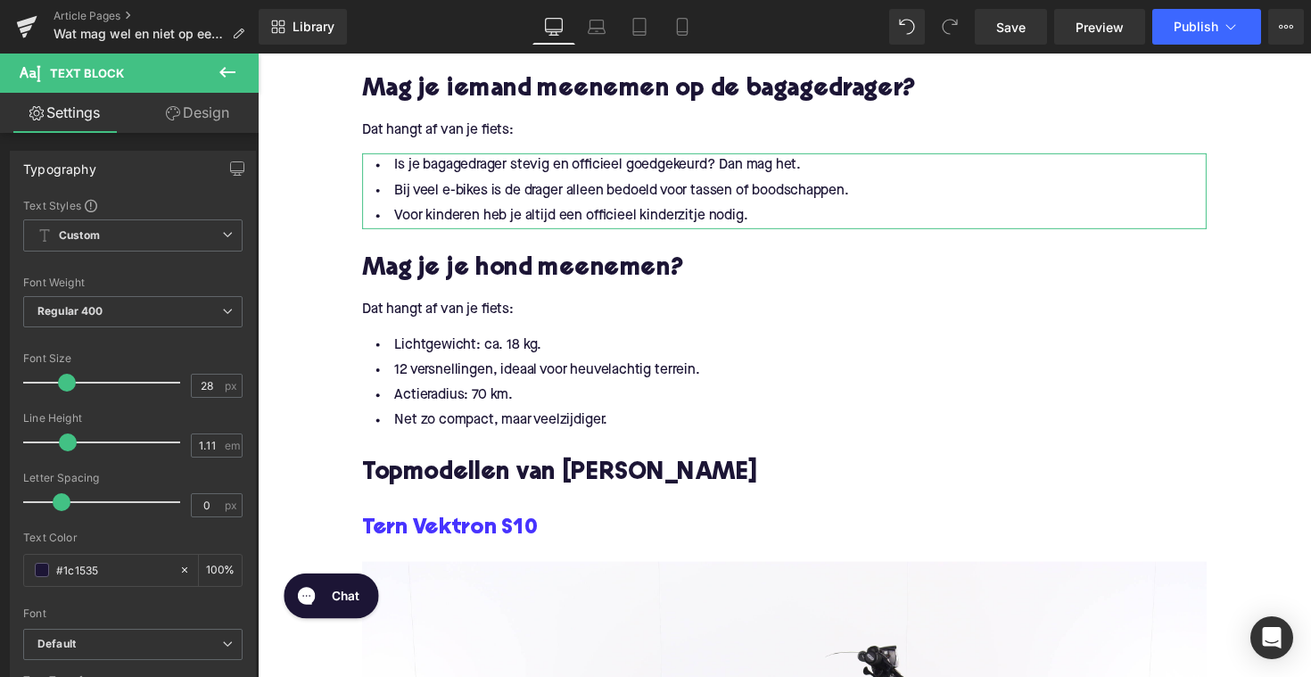
click at [483, 320] on p "Dat hangt af van je fiets:" at bounding box center [797, 317] width 865 height 19
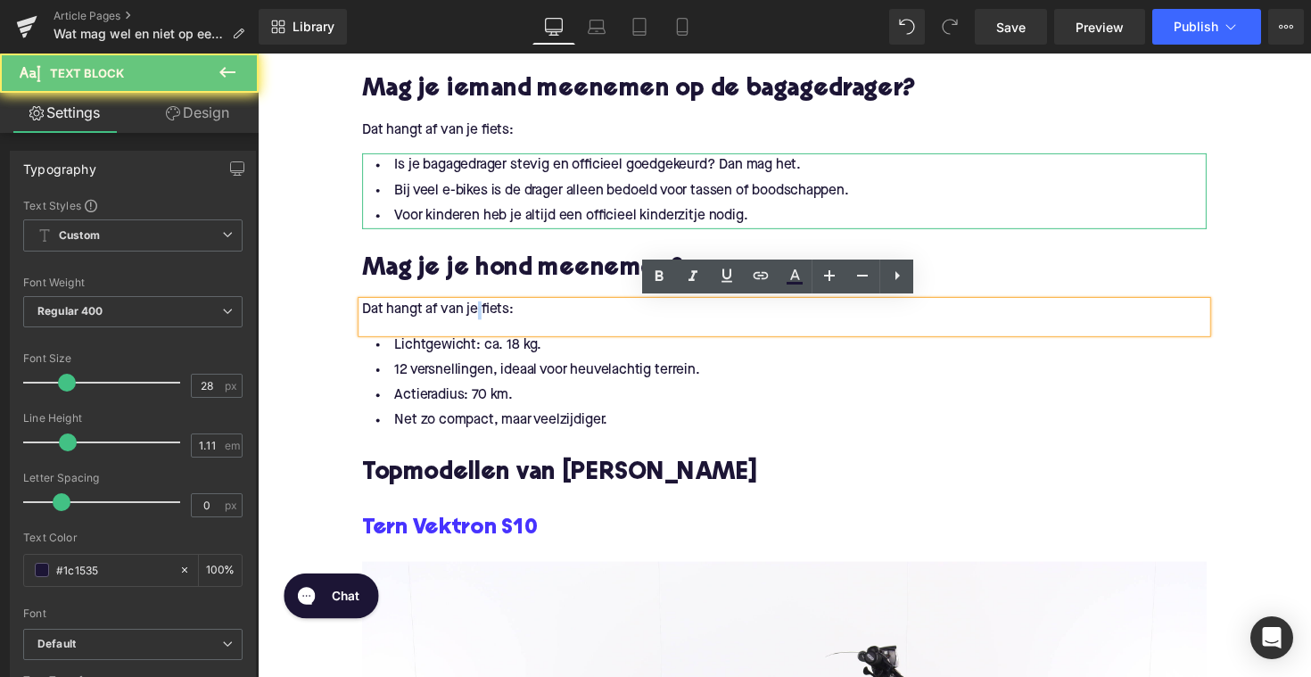
click at [483, 320] on p "Dat hangt af van je fiets:" at bounding box center [797, 317] width 865 height 19
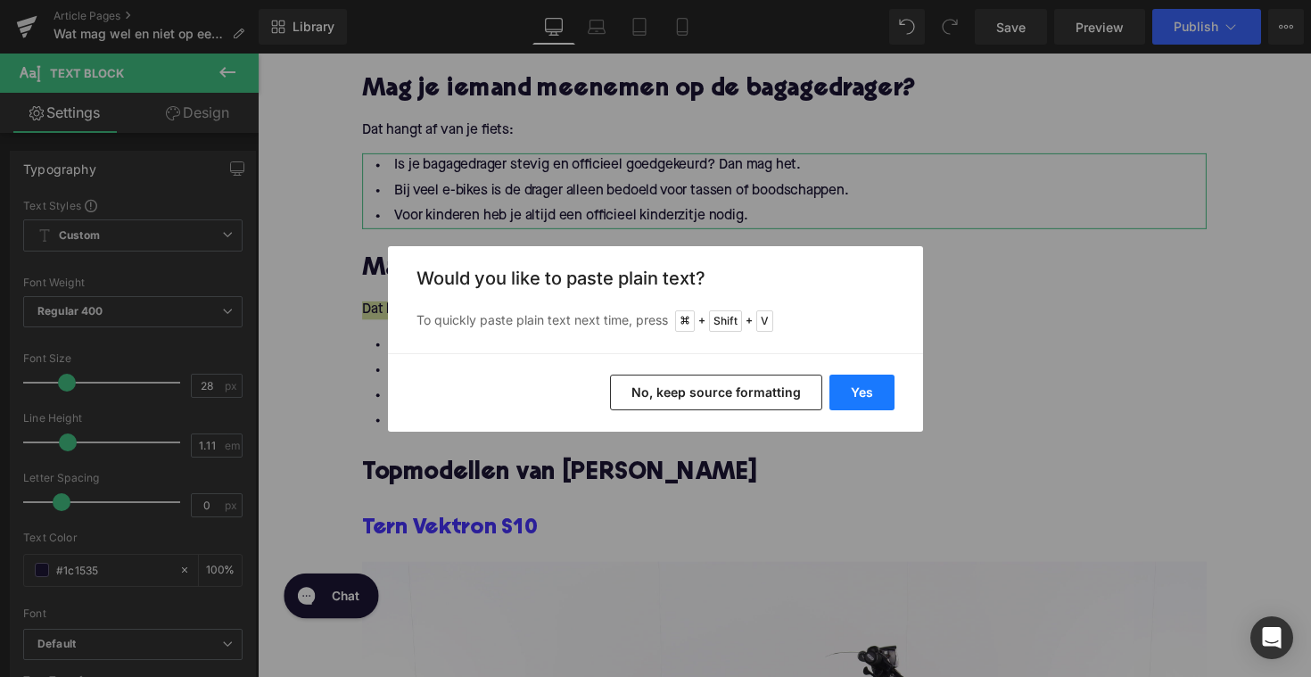
click at [864, 394] on button "Yes" at bounding box center [862, 393] width 65 height 36
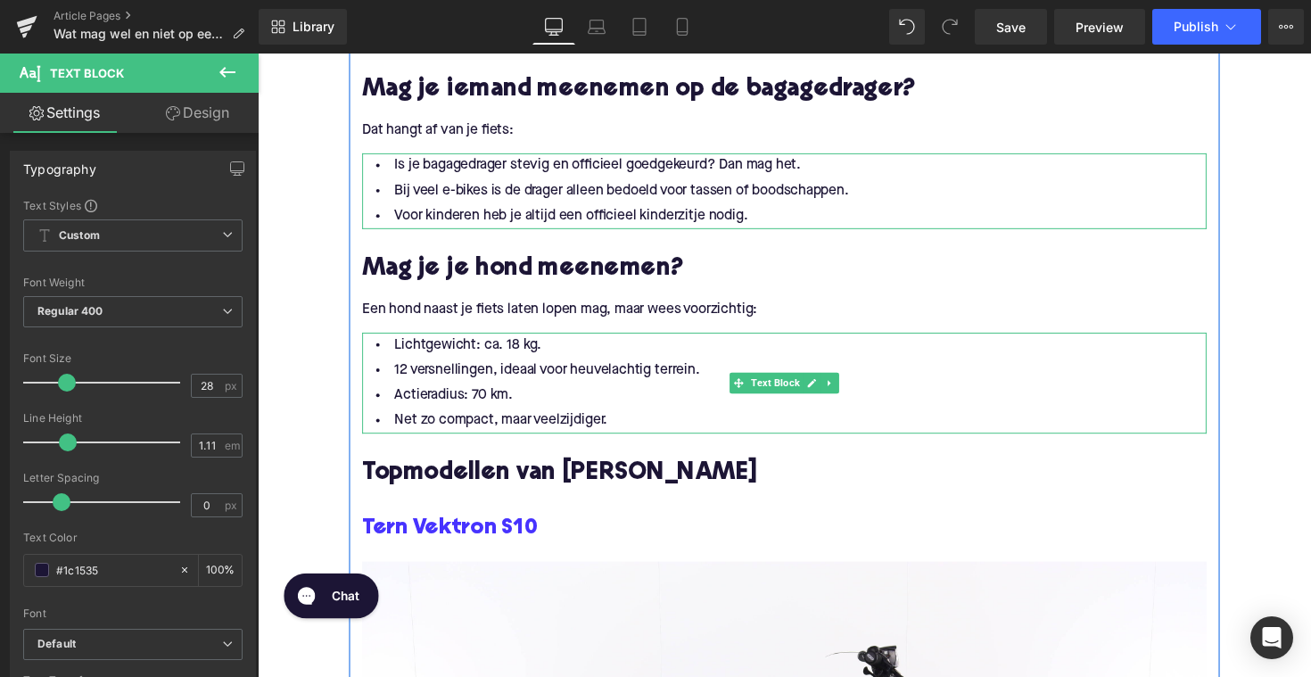
click at [538, 423] on li "Net zo compact, maar veelzijdiger." at bounding box center [797, 430] width 865 height 26
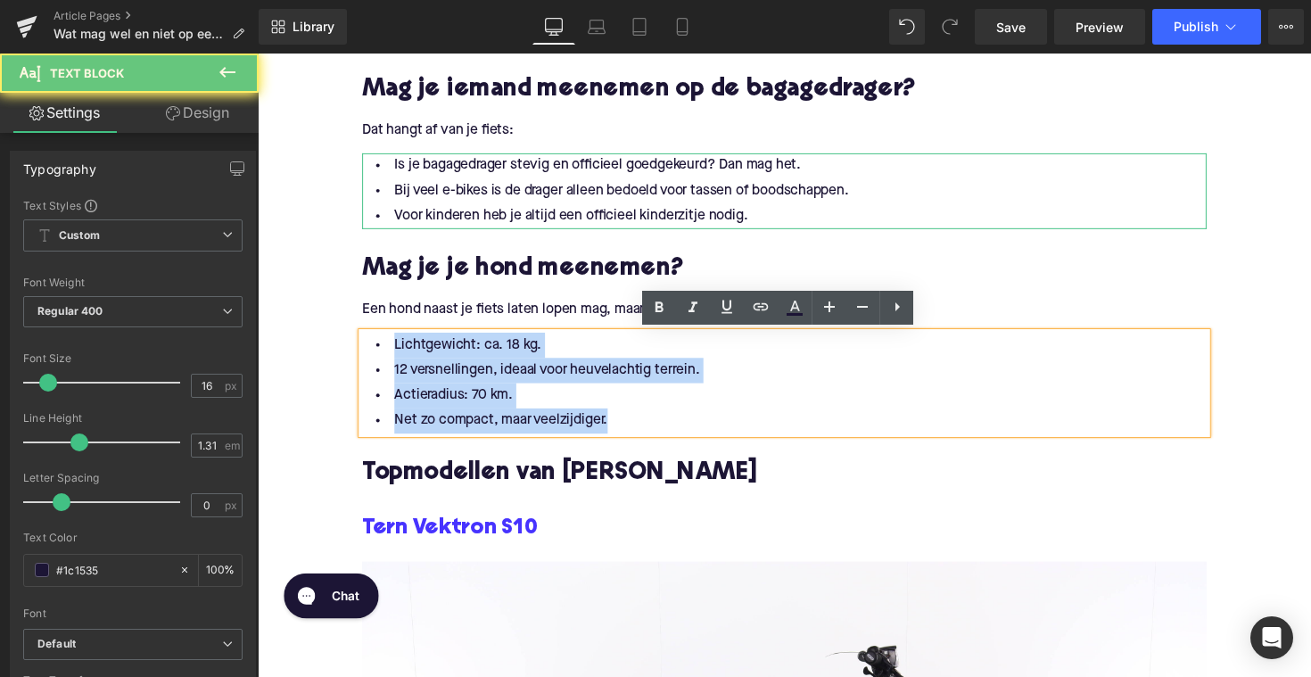
drag, startPoint x: 648, startPoint y: 431, endPoint x: 350, endPoint y: 360, distance: 306.2
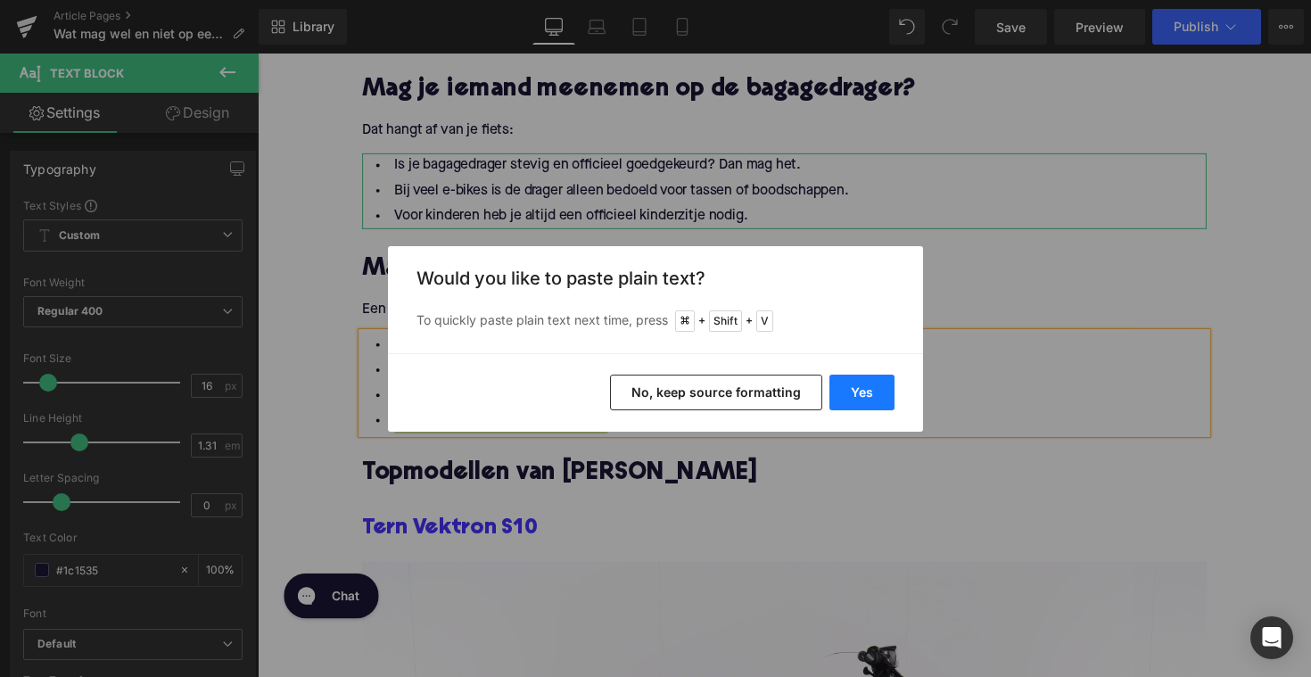
click at [857, 397] on button "Yes" at bounding box center [862, 393] width 65 height 36
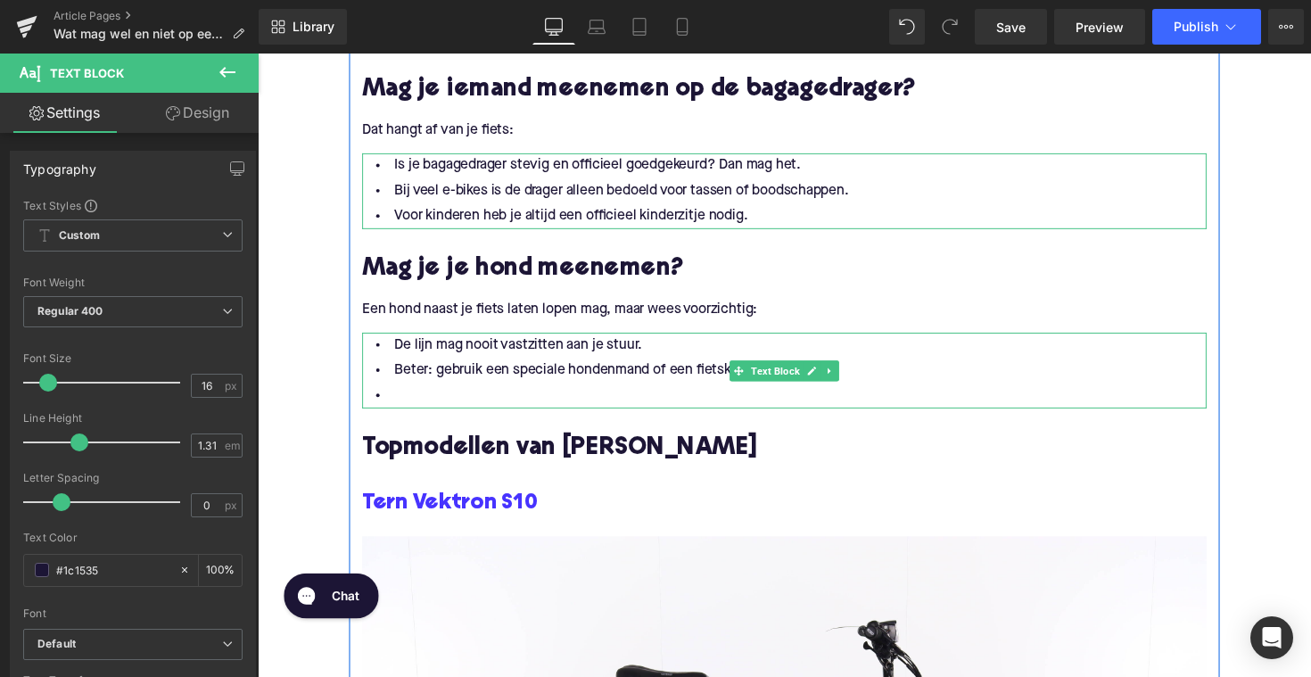
click at [490, 390] on li "Beter: gebruik een speciale hondenmand of een fietskar." at bounding box center [797, 379] width 865 height 26
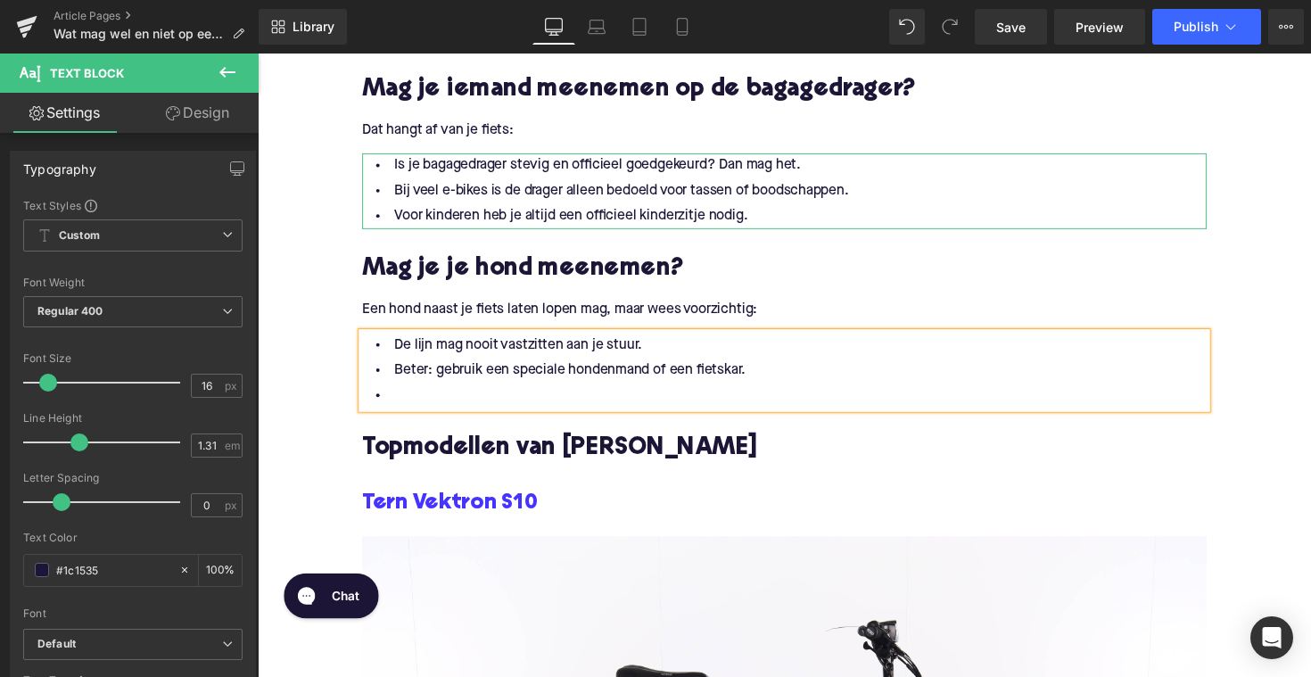
click at [400, 410] on li at bounding box center [797, 405] width 865 height 26
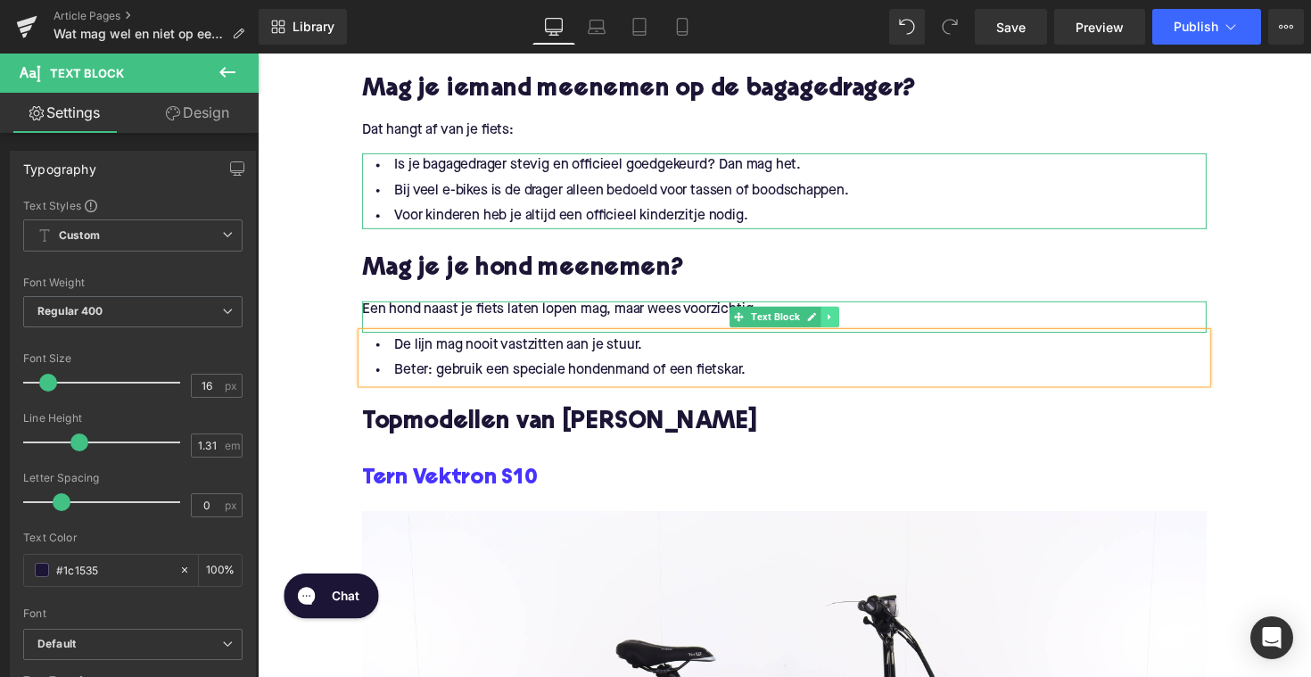
click at [845, 332] on link at bounding box center [844, 323] width 19 height 21
click at [830, 323] on icon at bounding box center [835, 324] width 10 height 10
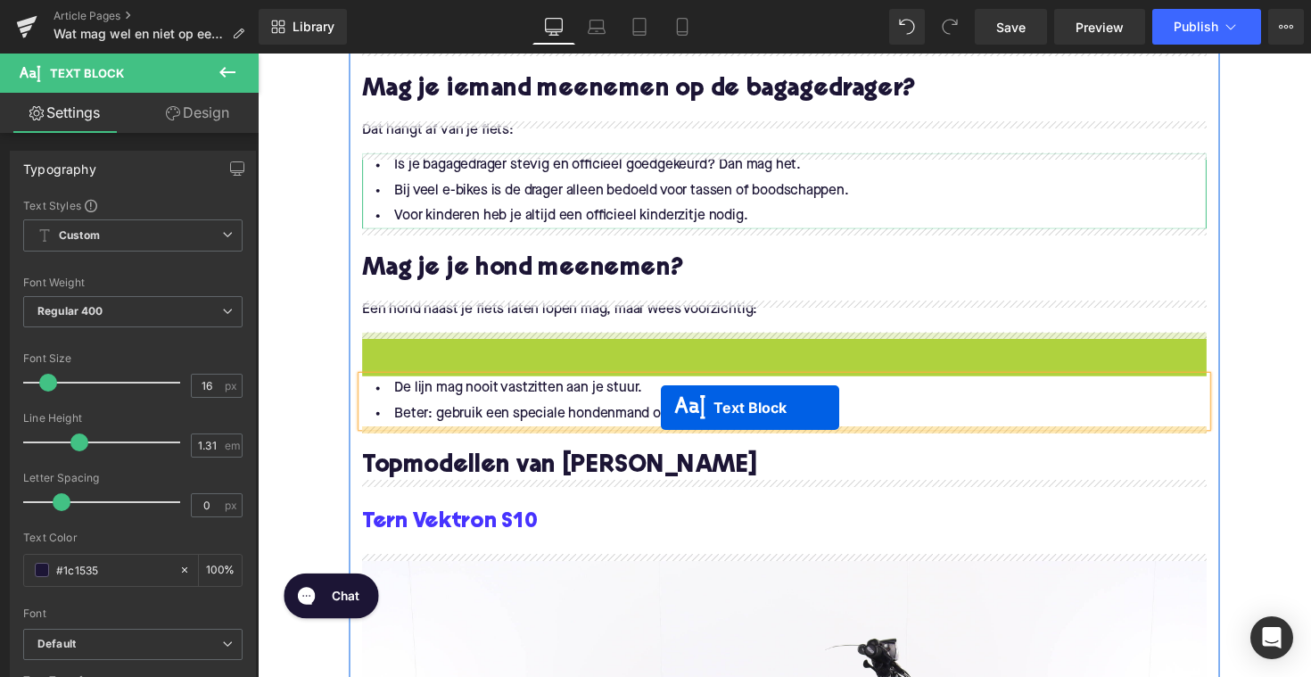
drag, startPoint x: 742, startPoint y: 357, endPoint x: 671, endPoint y: 417, distance: 93.1
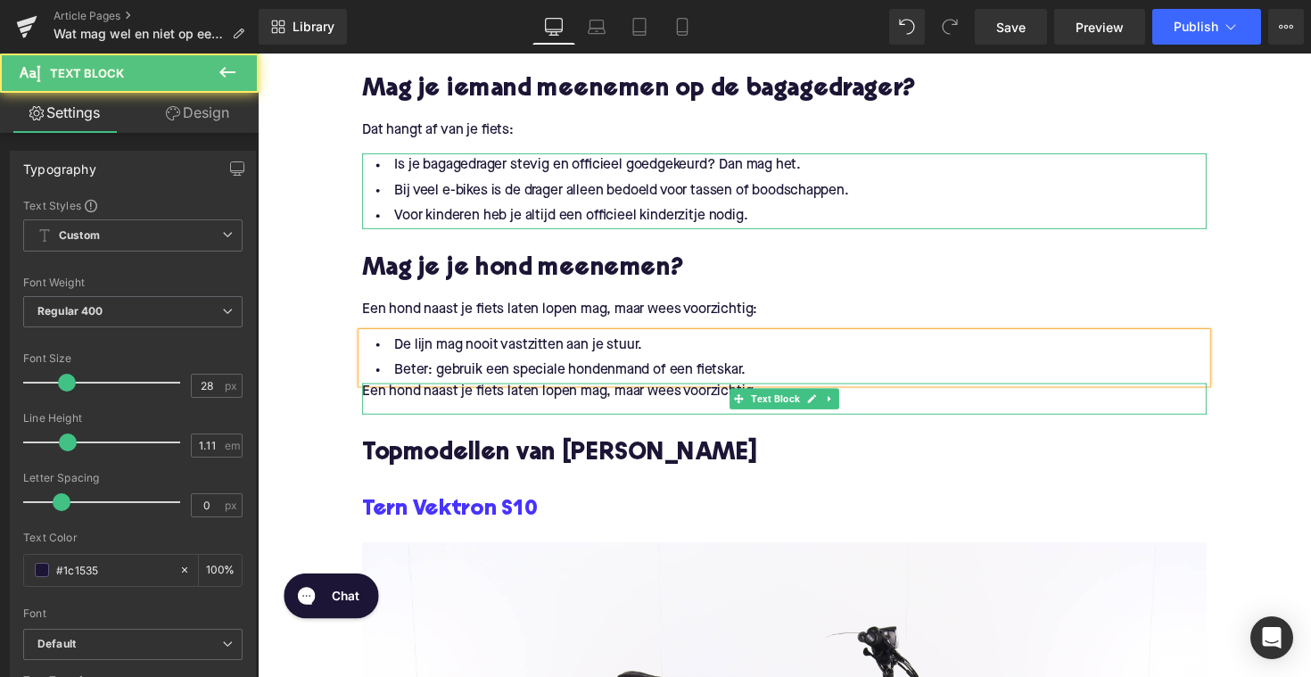
click at [539, 406] on p "Een hond naast je fiets laten lopen mag, maar wees voorzichtig:" at bounding box center [797, 401] width 865 height 19
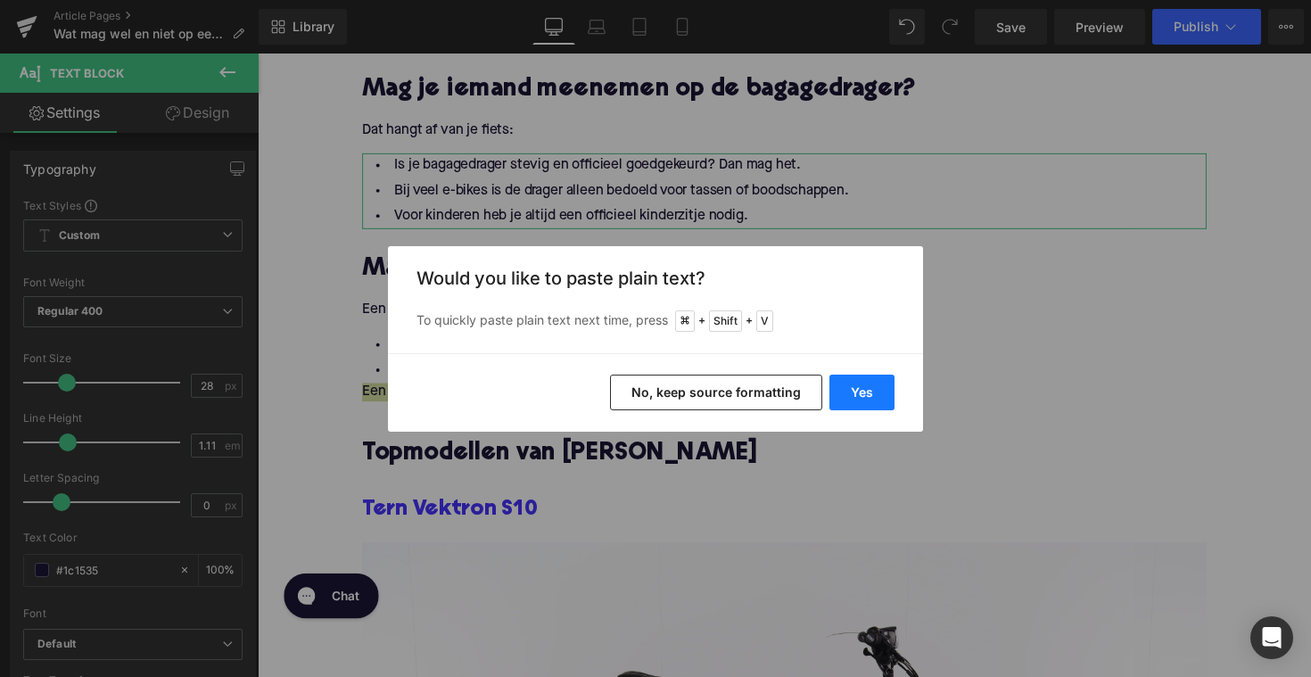
click at [861, 396] on button "Yes" at bounding box center [862, 393] width 65 height 36
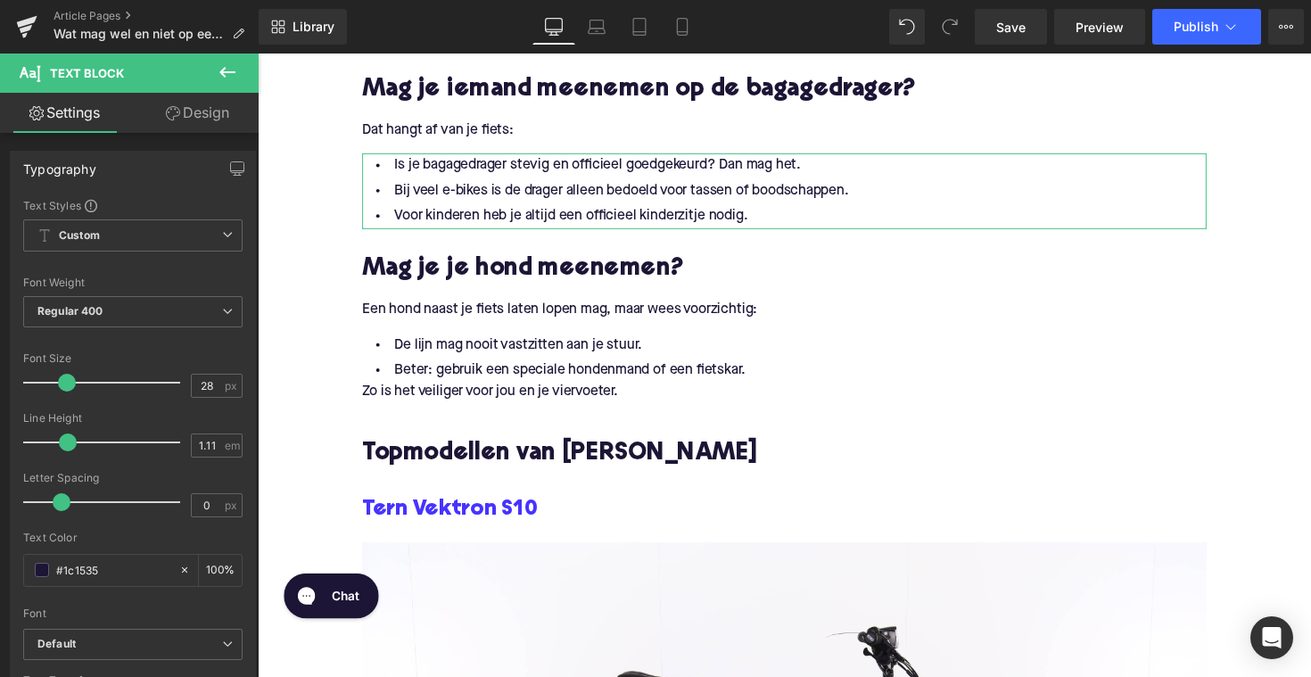
click at [365, 401] on div "Zo is het veiliger voor jou en je viervoeter. Text Block" at bounding box center [797, 408] width 865 height 32
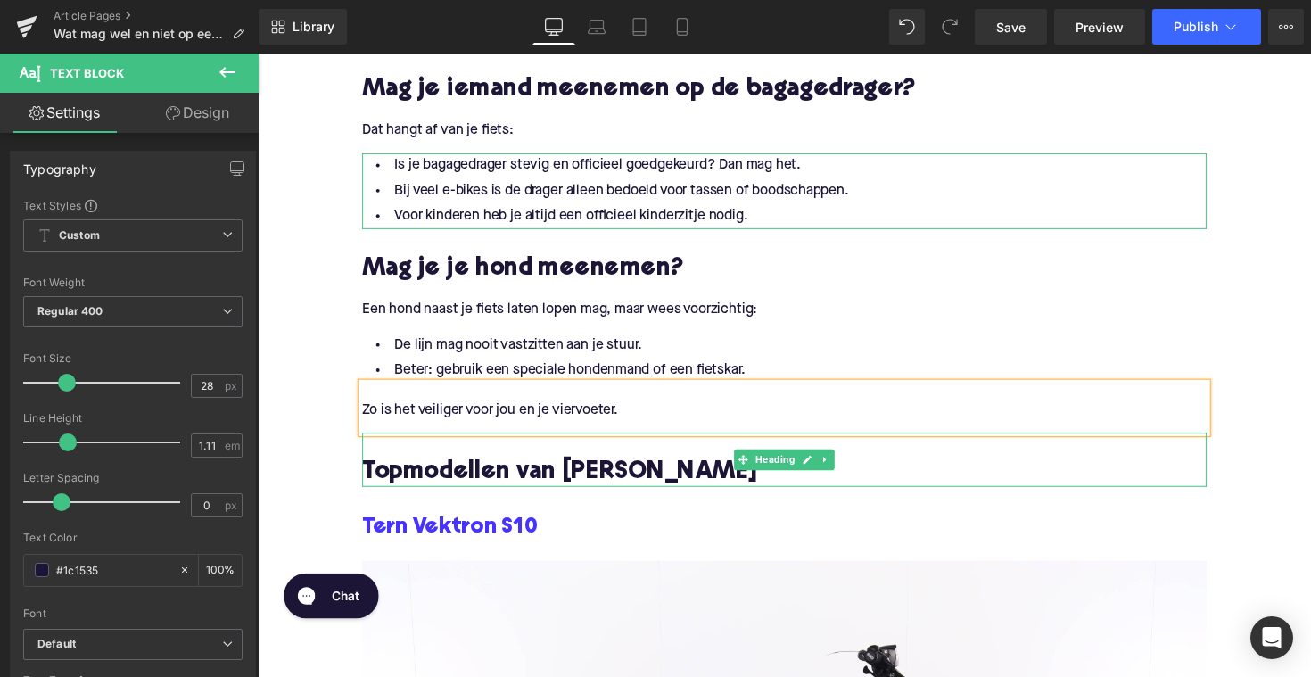
click at [416, 470] on h2 "Topmodellen van [PERSON_NAME]" at bounding box center [797, 484] width 865 height 28
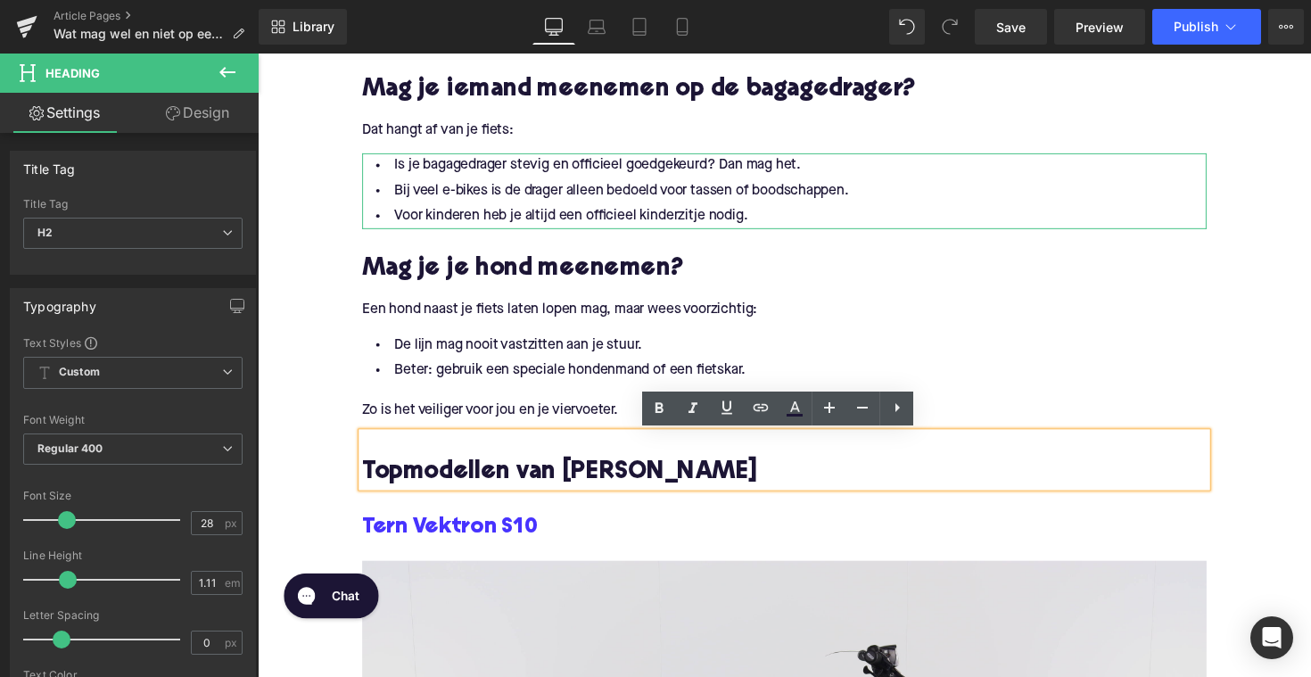
click at [507, 470] on h2 "Topmodellen van [PERSON_NAME]" at bounding box center [797, 484] width 865 height 28
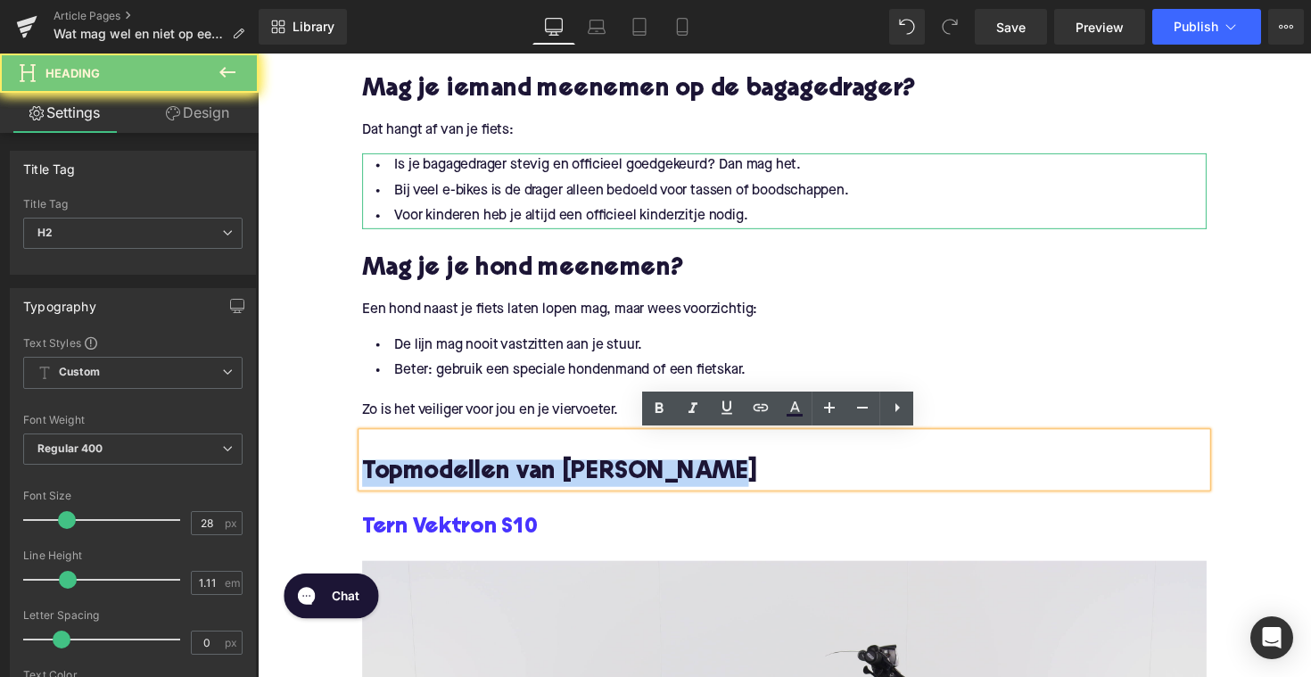
paste div
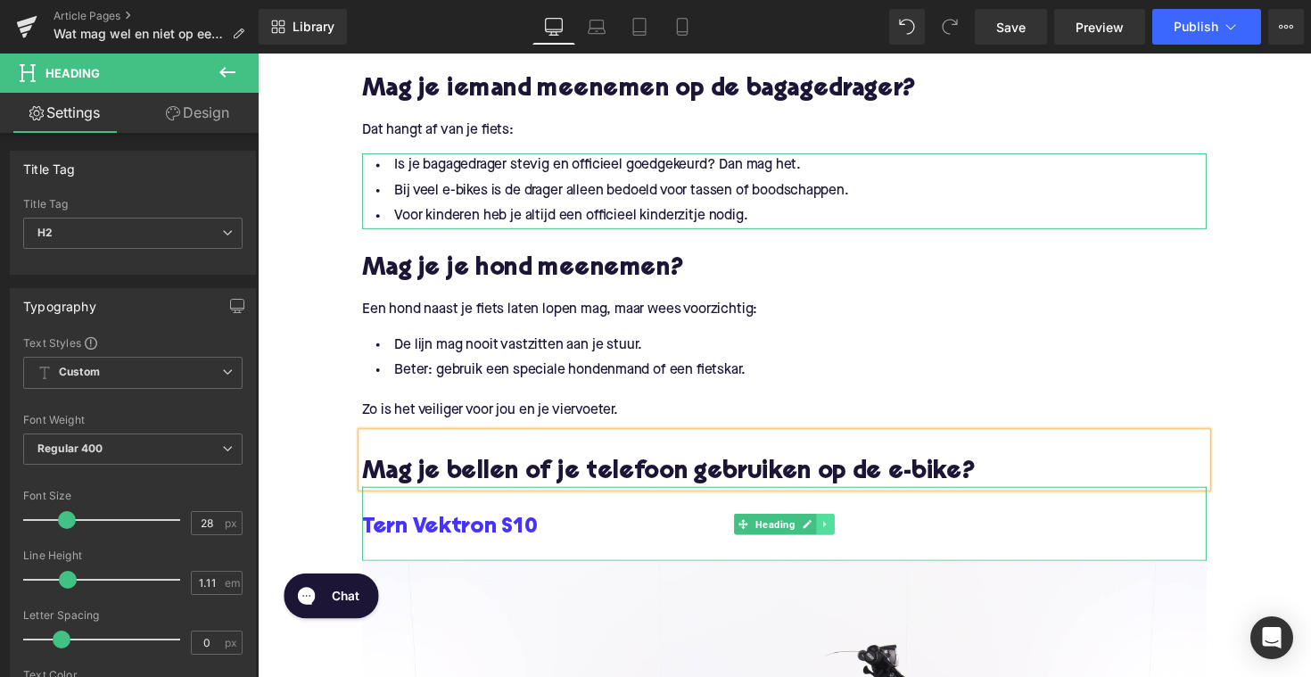
click at [839, 541] on link at bounding box center [840, 535] width 19 height 21
click at [839, 537] on link at bounding box center [848, 535] width 19 height 21
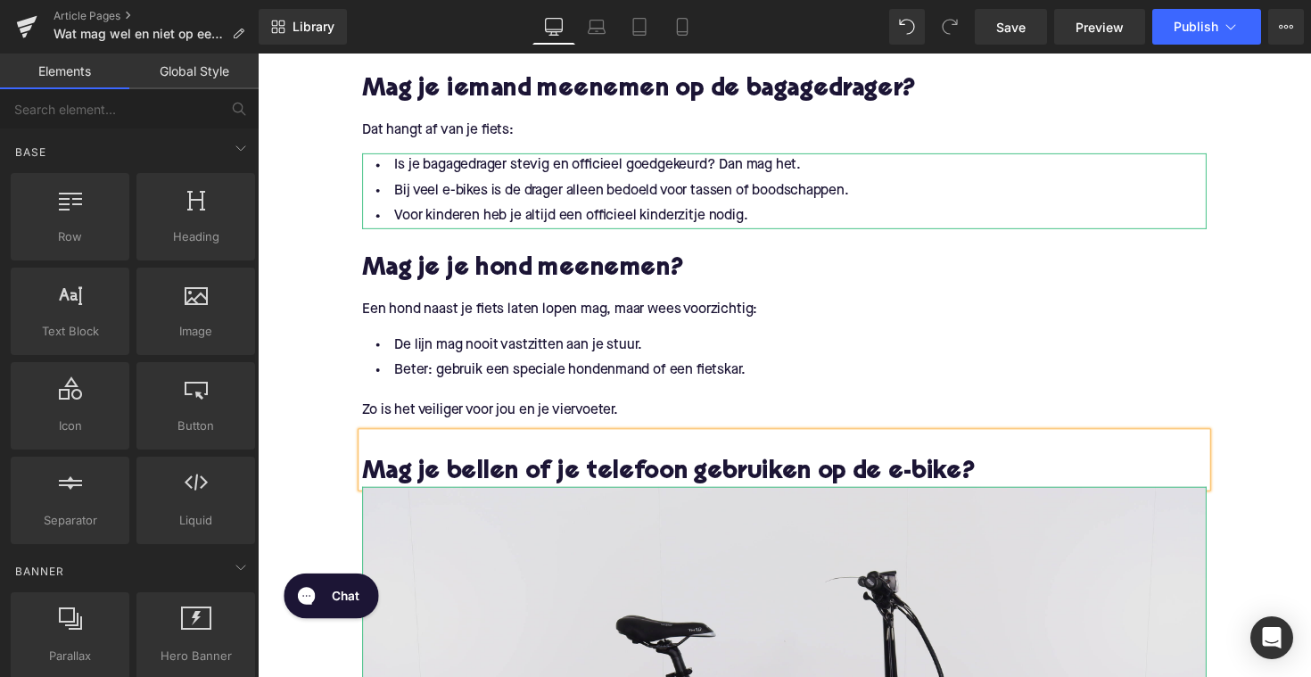
scroll to position [1988, 0]
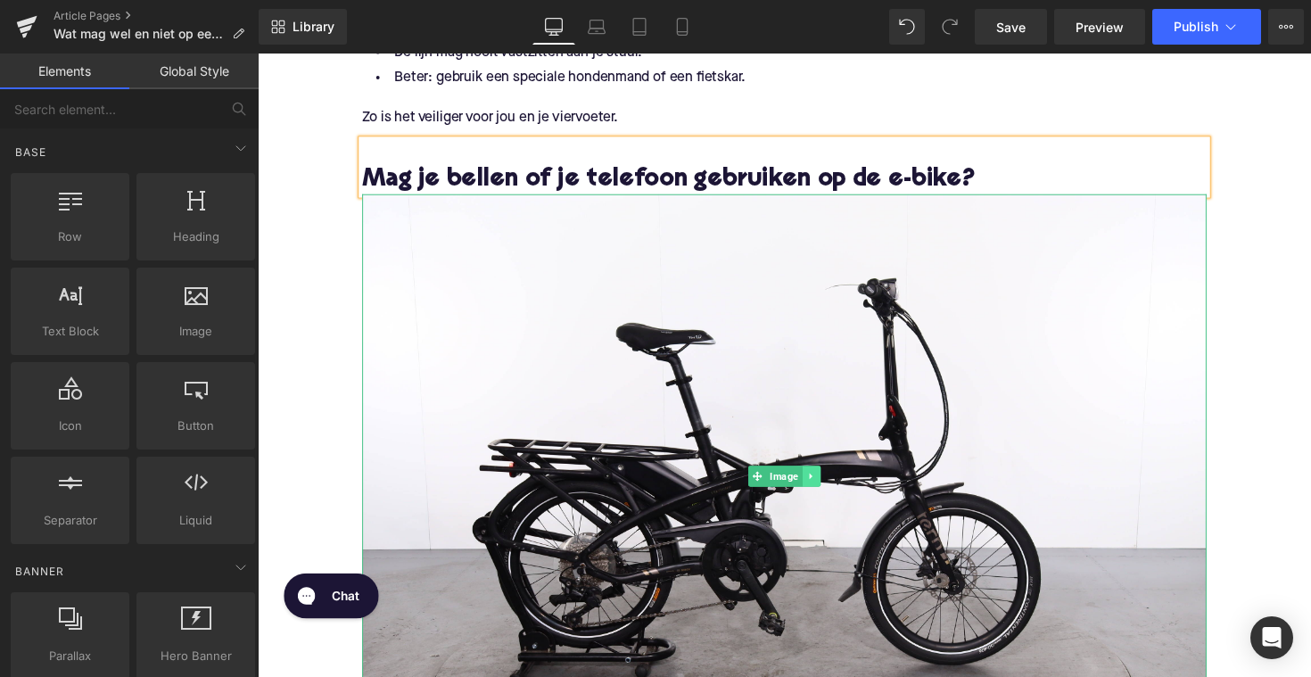
click at [828, 484] on link at bounding box center [825, 486] width 19 height 21
click at [832, 486] on icon at bounding box center [835, 487] width 10 height 10
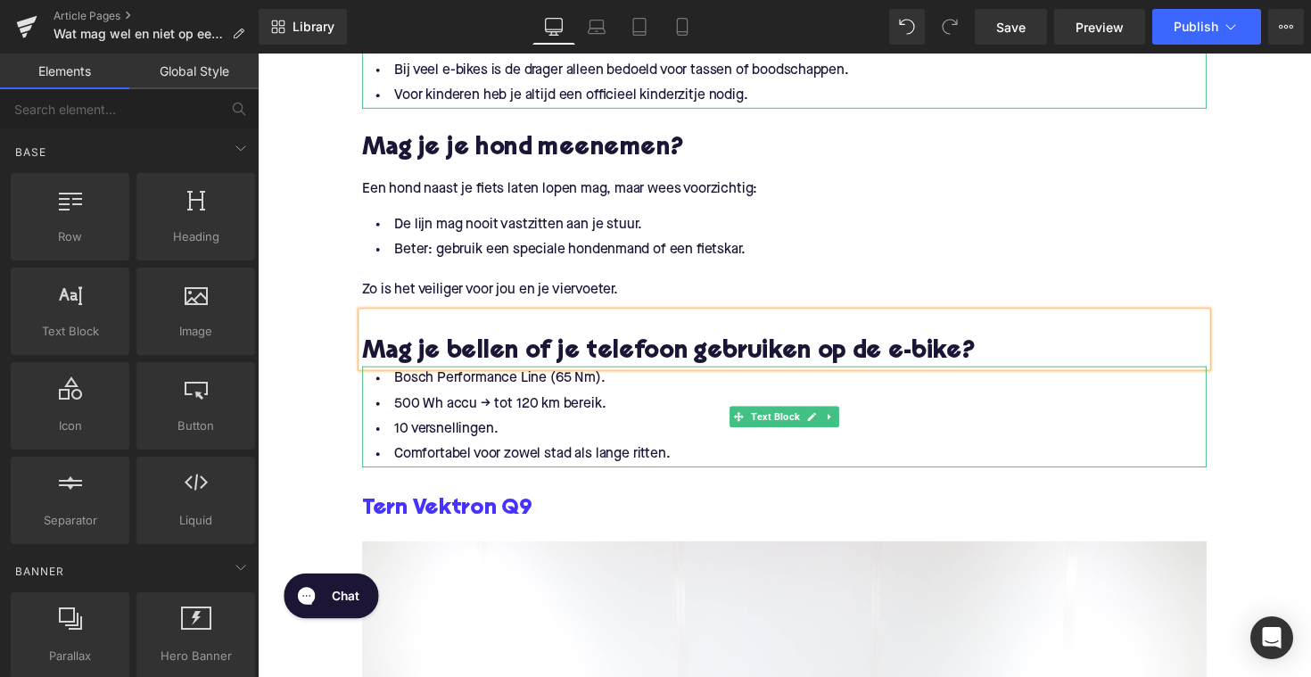
scroll to position [1798, 0]
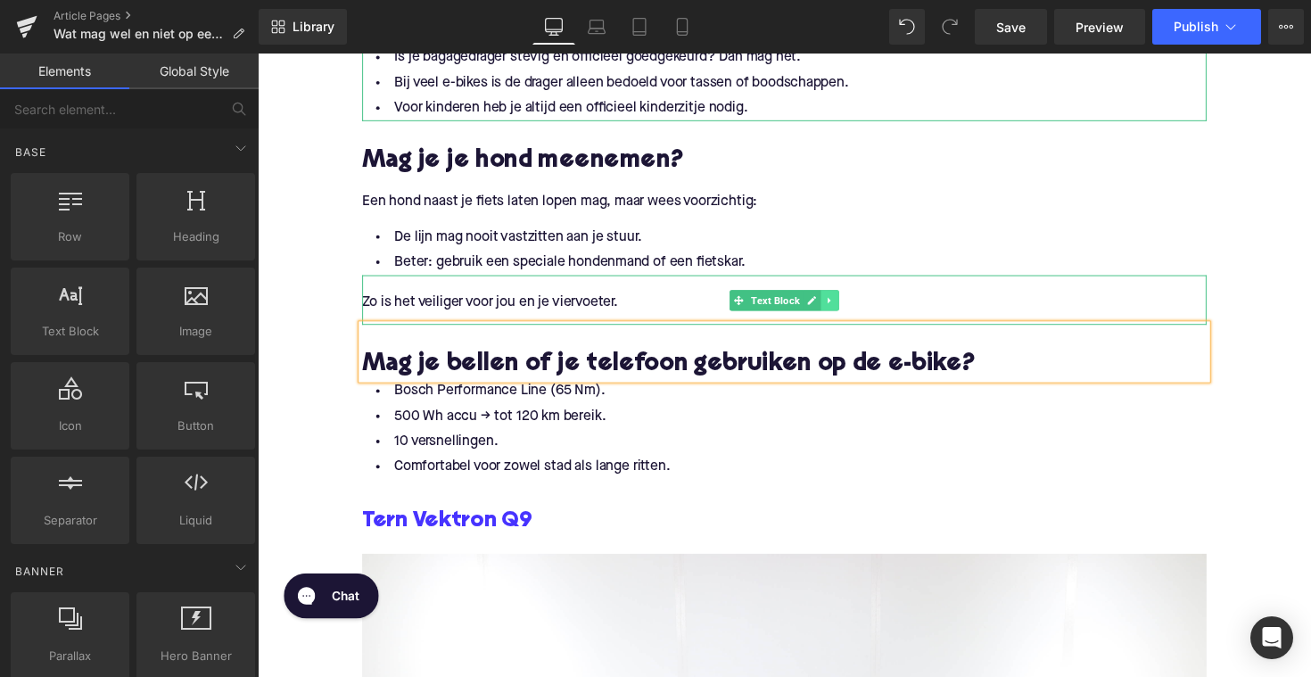
click at [847, 308] on link at bounding box center [844, 306] width 19 height 21
click at [829, 311] on link at bounding box center [835, 306] width 19 height 21
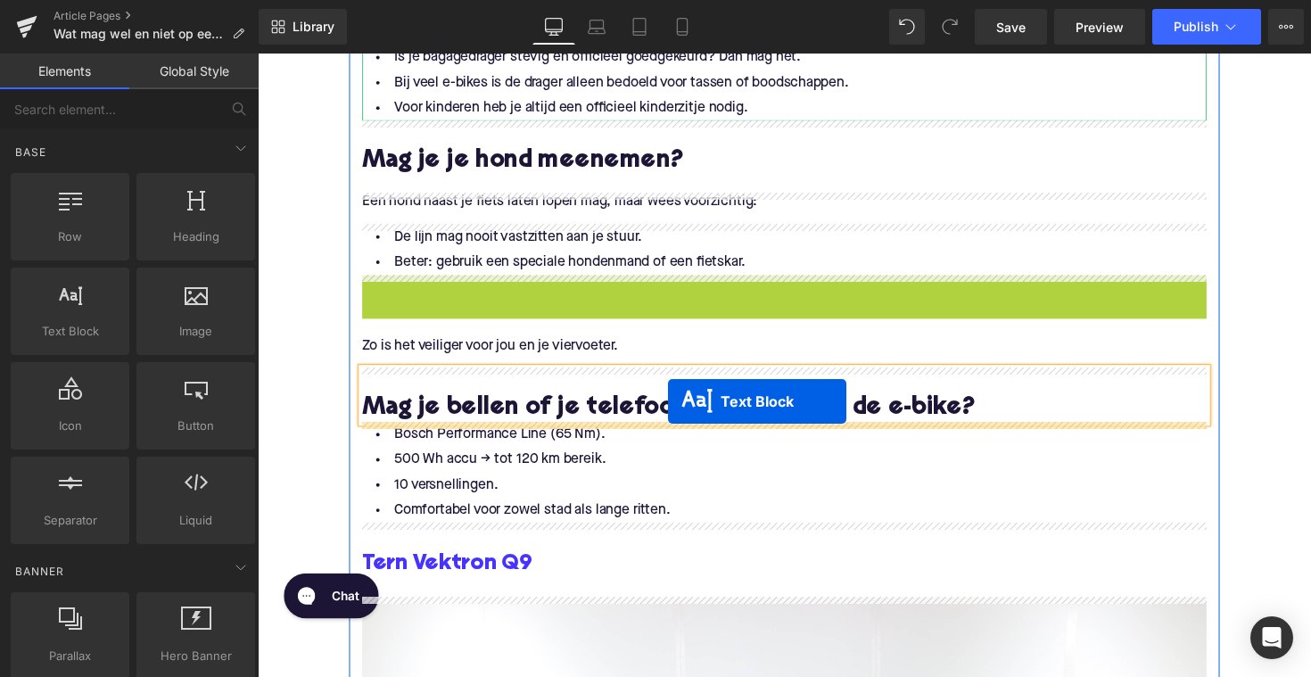
drag, startPoint x: 715, startPoint y: 304, endPoint x: 678, endPoint y: 410, distance: 112.3
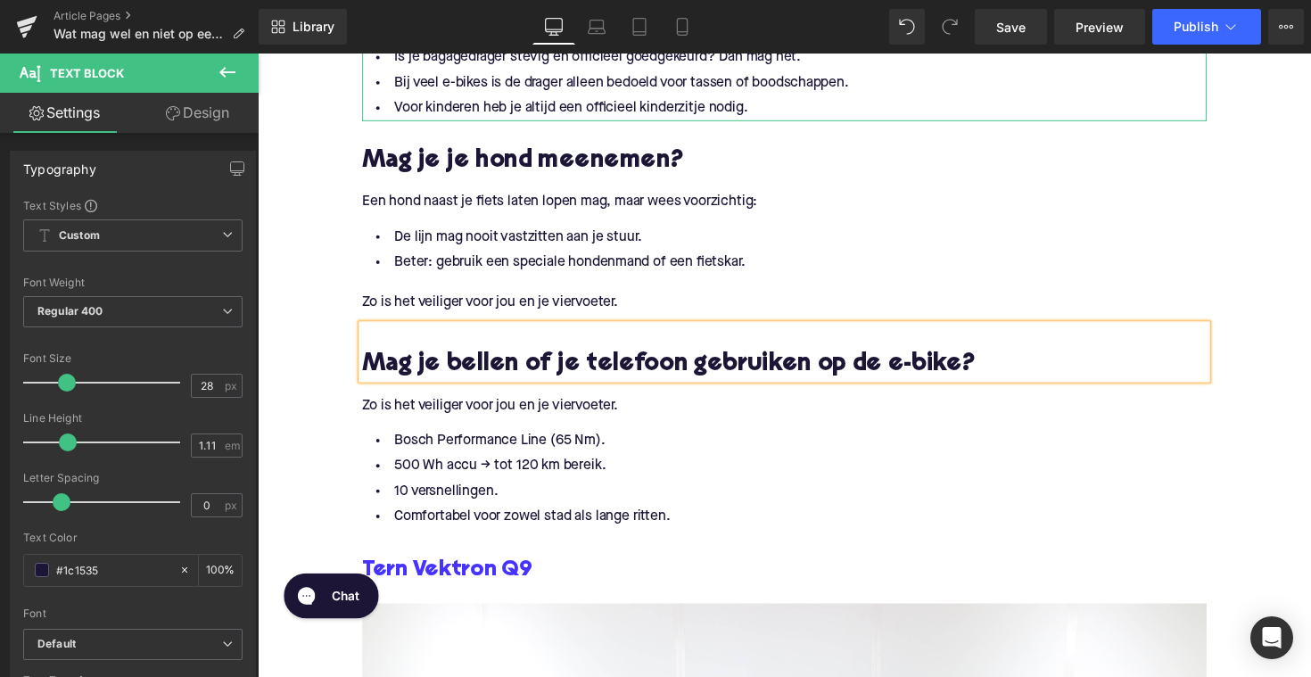
click at [549, 411] on p "Zo is het veiliger voor jou en je viervoeter." at bounding box center [797, 415] width 865 height 19
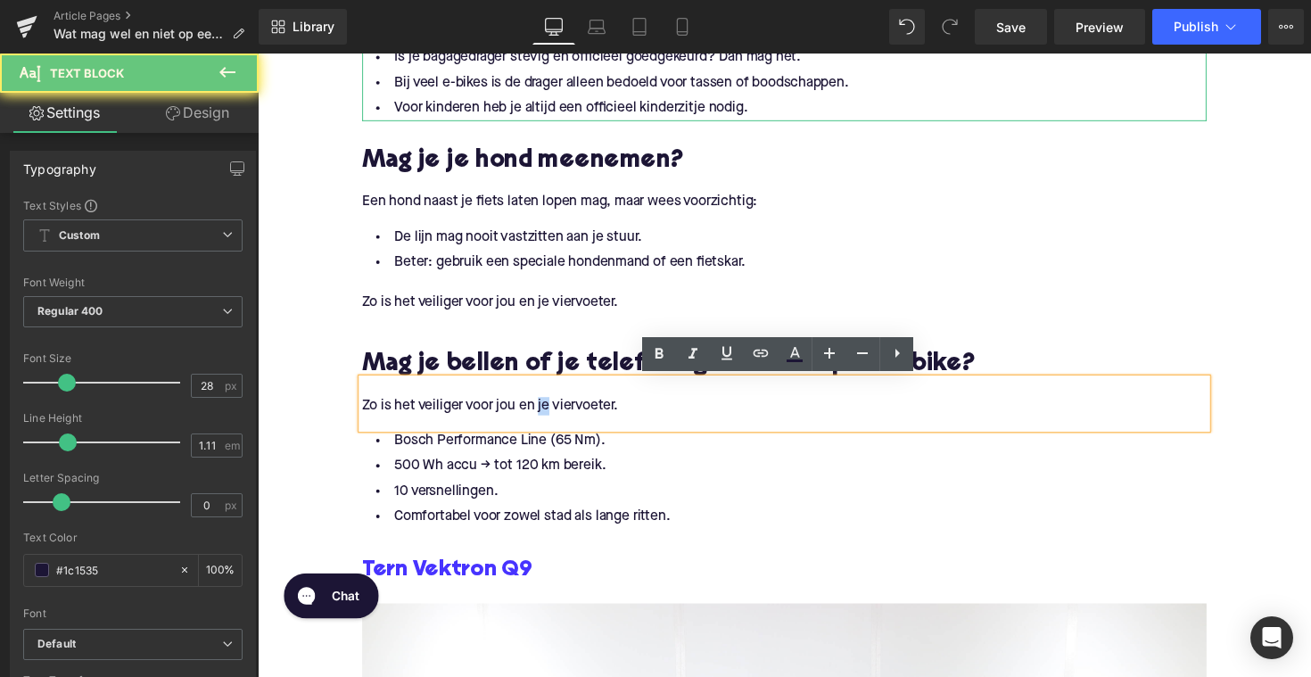
click at [549, 411] on p "Zo is het veiliger voor jou en je viervoeter." at bounding box center [797, 415] width 865 height 19
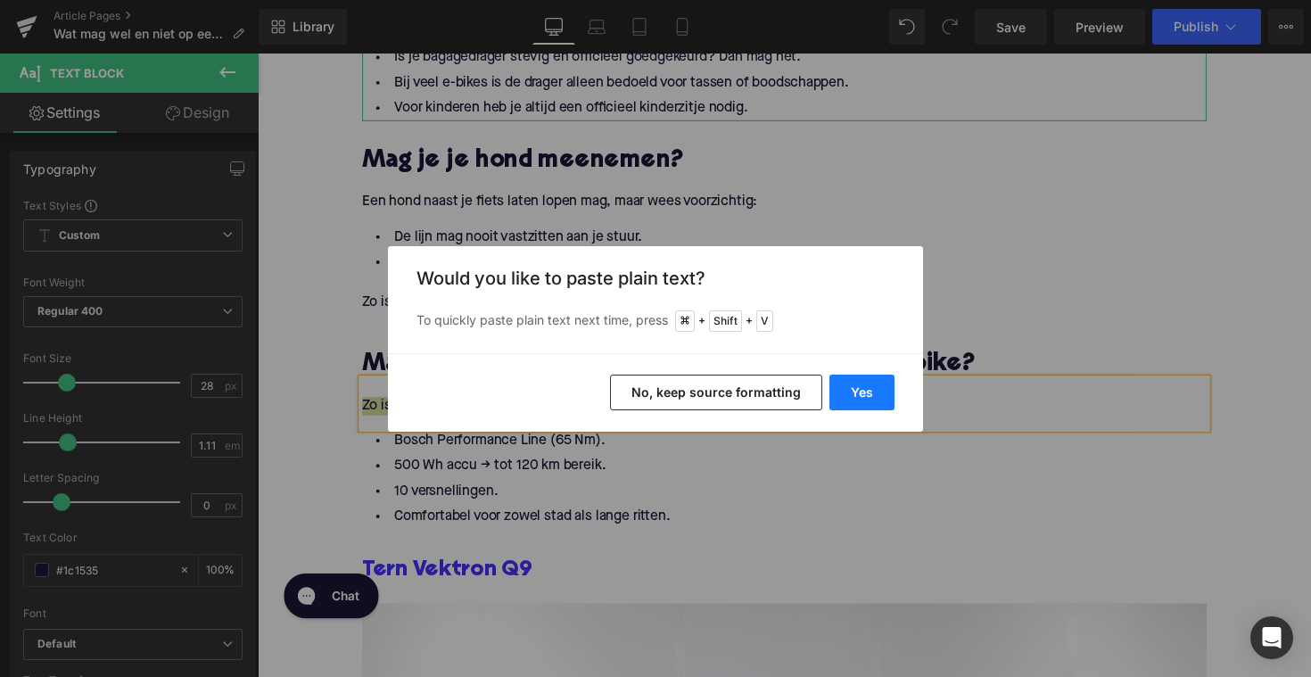
click at [860, 389] on button "Yes" at bounding box center [862, 393] width 65 height 36
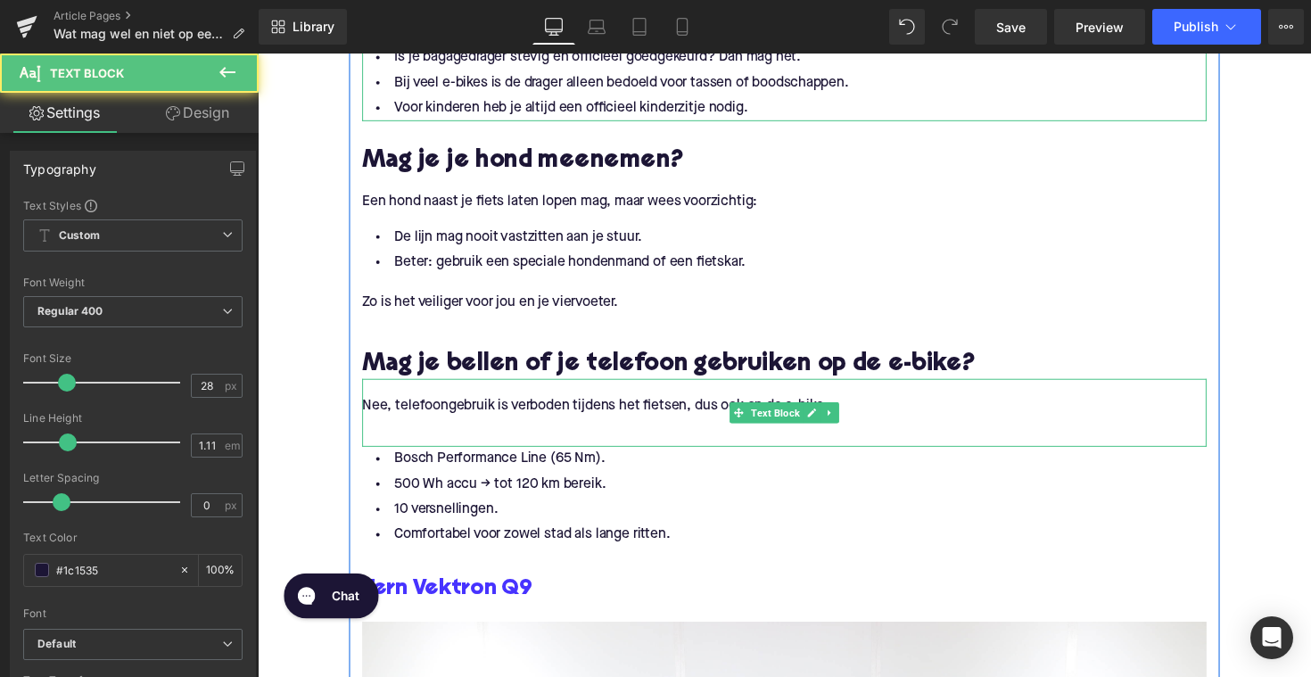
click at [389, 438] on p at bounding box center [797, 434] width 865 height 19
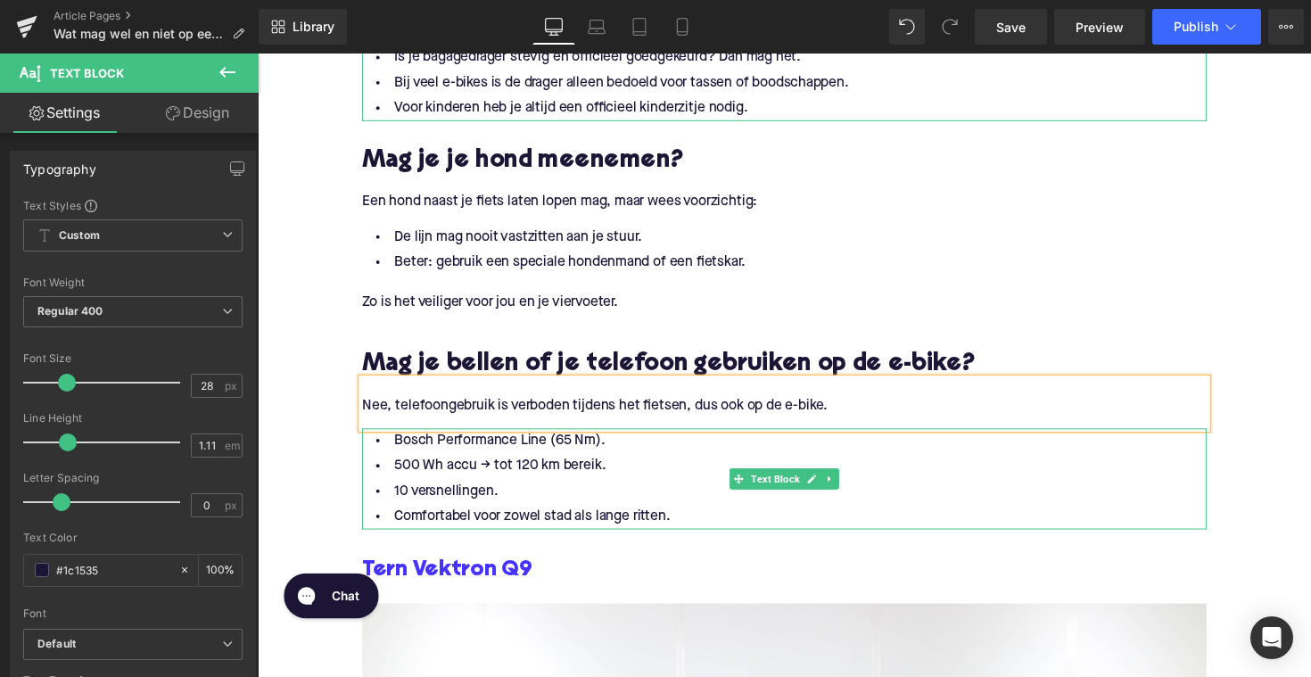
click at [623, 533] on li "Comfortabel voor zowel stad als lange ritten." at bounding box center [797, 529] width 865 height 26
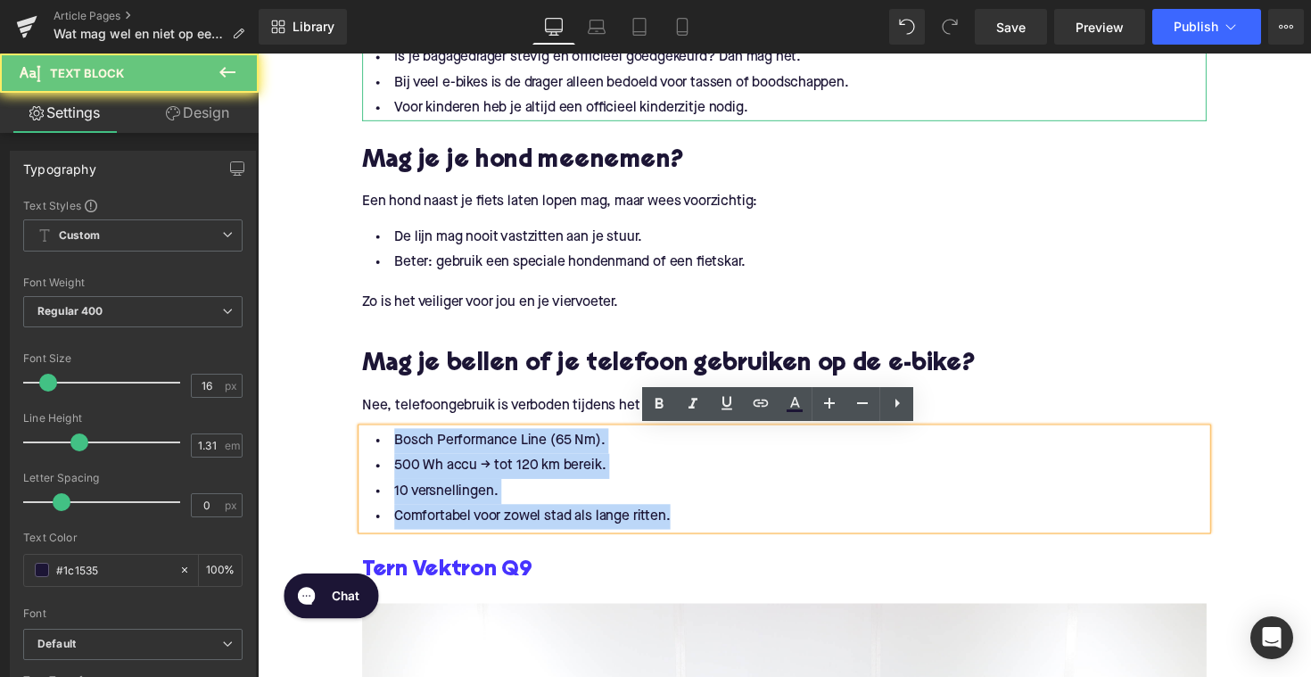
drag, startPoint x: 680, startPoint y: 533, endPoint x: 376, endPoint y: 443, distance: 317.3
click at [376, 443] on ul "Bosch Performance Line (65 Nm). 500 Wh accu → tot 120 km bereik. 10 versnelling…" at bounding box center [797, 489] width 865 height 103
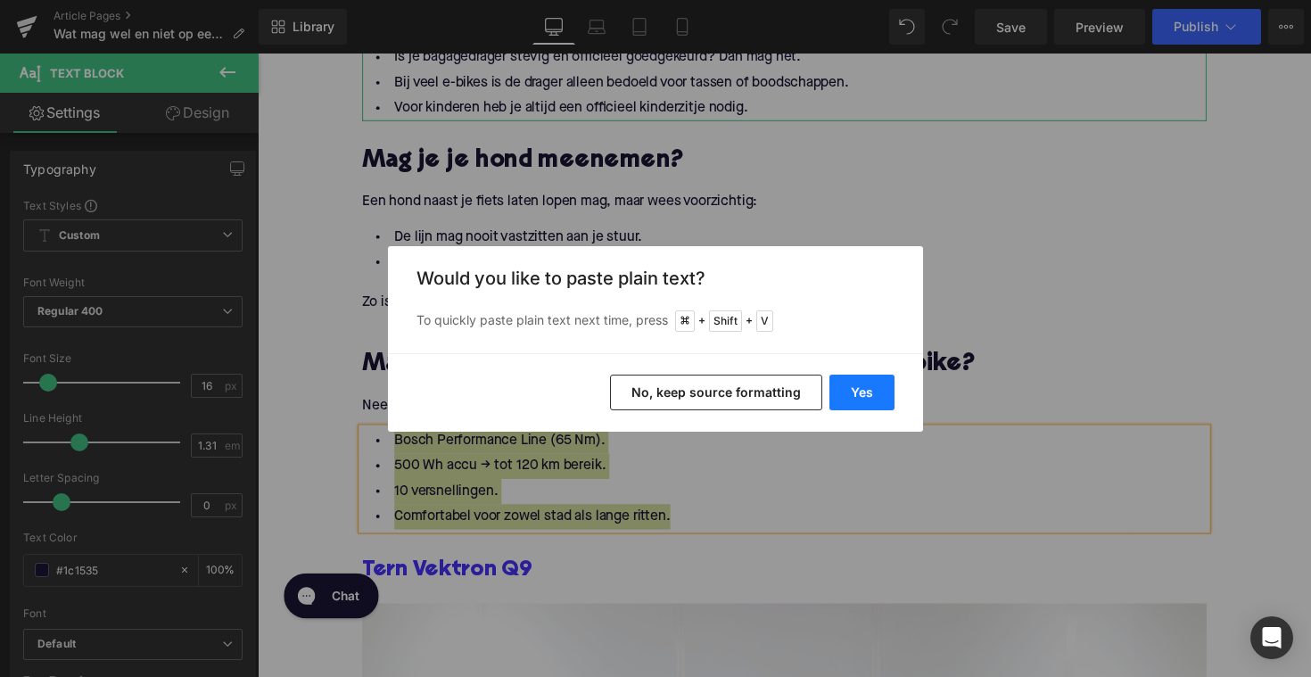
click at [859, 399] on button "Yes" at bounding box center [862, 393] width 65 height 36
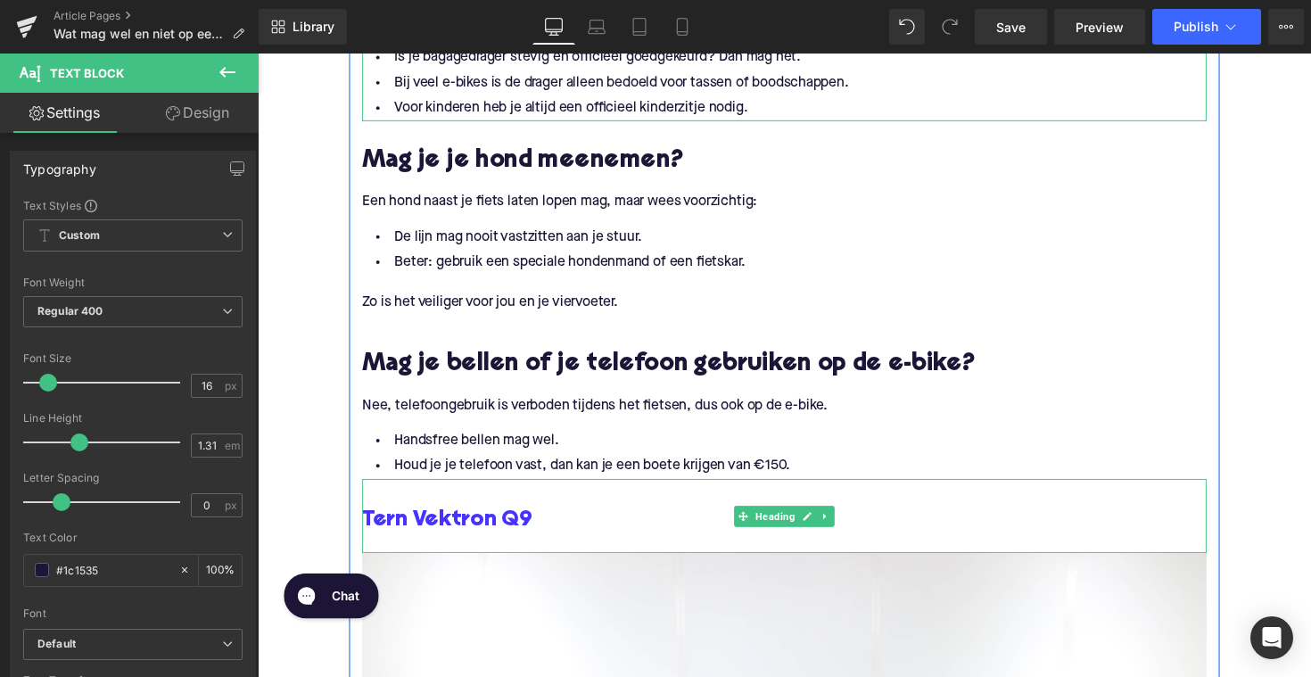
click at [541, 532] on h3 "Tern Vektron Q9" at bounding box center [797, 532] width 865 height 29
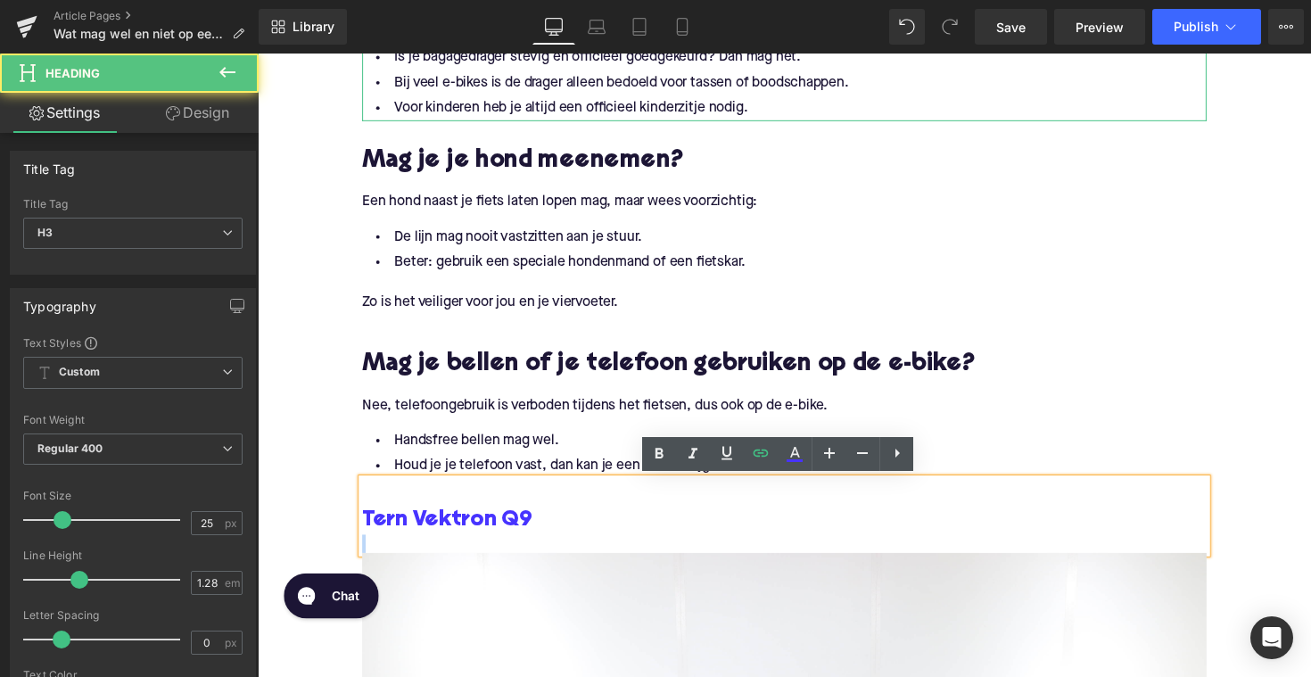
click at [541, 532] on h3 "Tern Vektron Q9" at bounding box center [797, 532] width 865 height 29
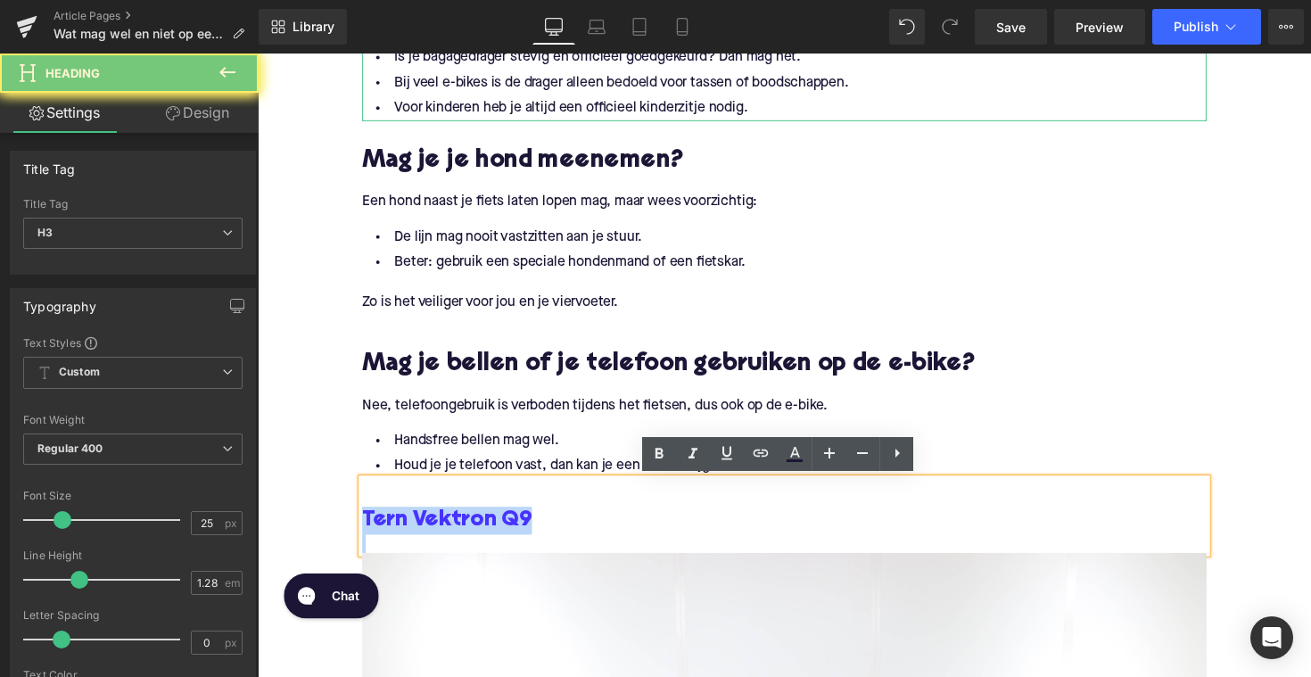
paste div
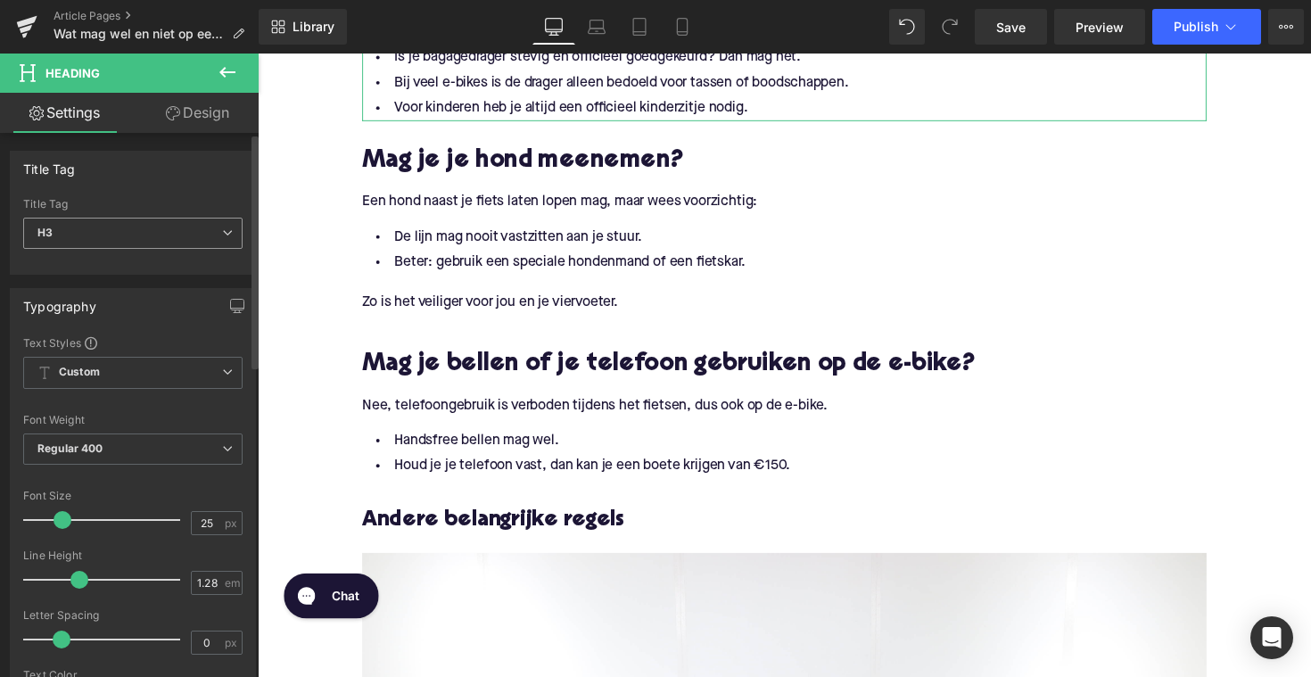
click at [183, 227] on span "H3" at bounding box center [132, 233] width 219 height 31
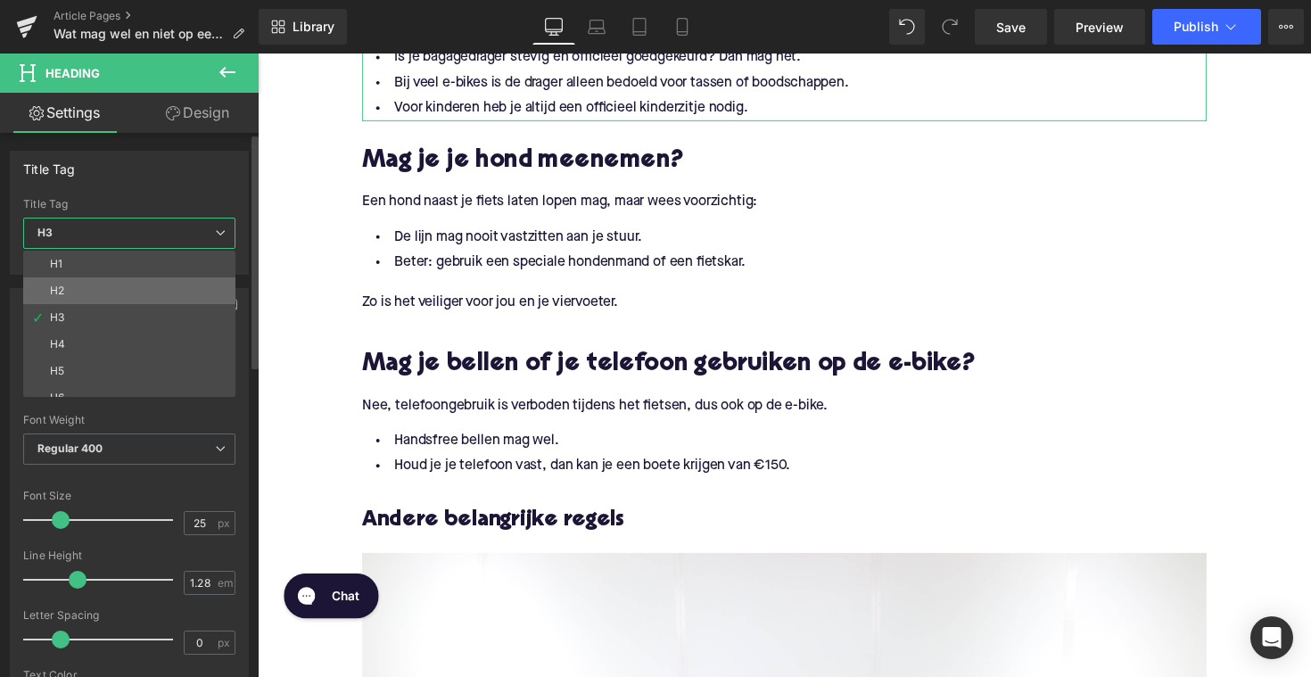
click at [164, 287] on li "H2" at bounding box center [133, 290] width 220 height 27
type input "28"
type input "1.11"
type input "100"
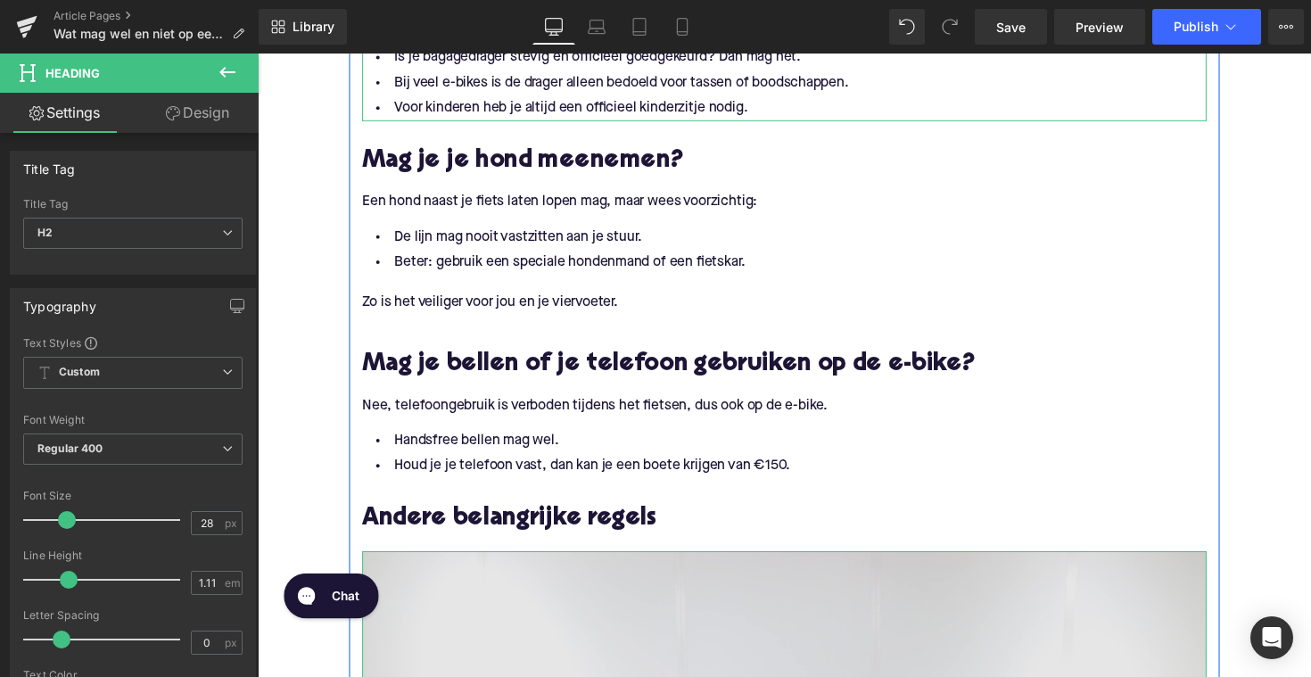
scroll to position [2047, 0]
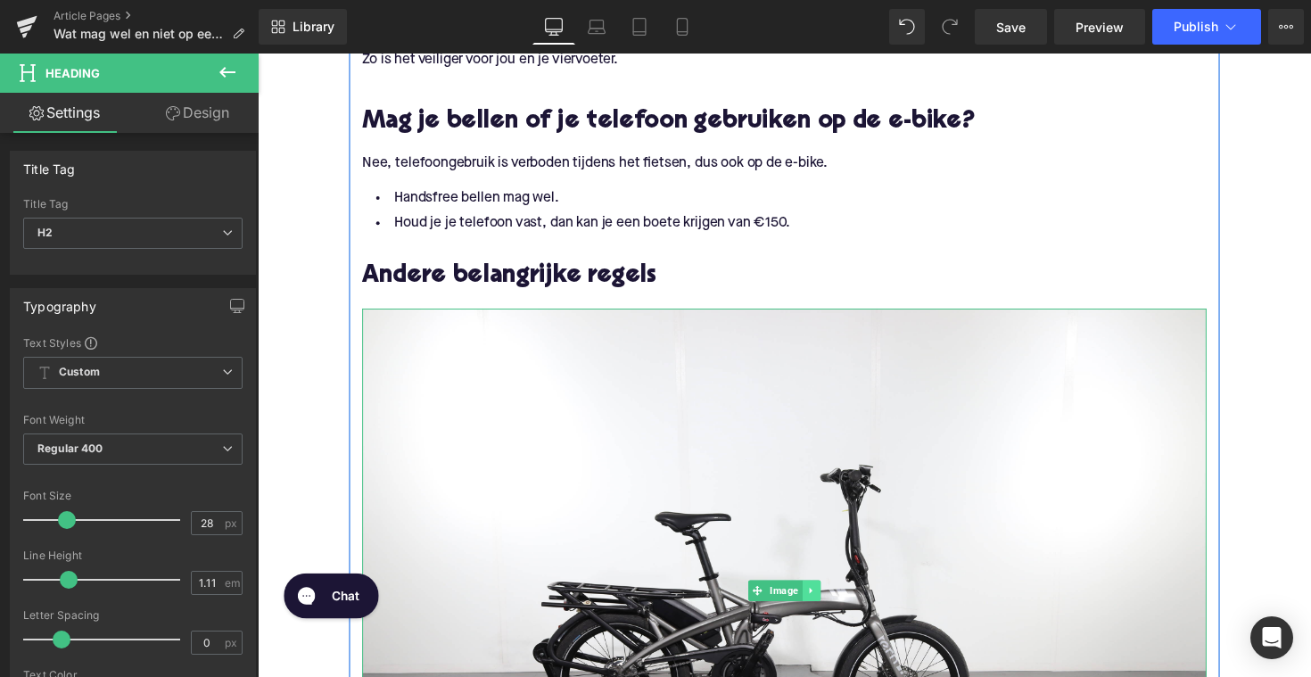
click at [823, 606] on icon at bounding box center [825, 604] width 10 height 11
click at [834, 600] on icon at bounding box center [835, 604] width 10 height 10
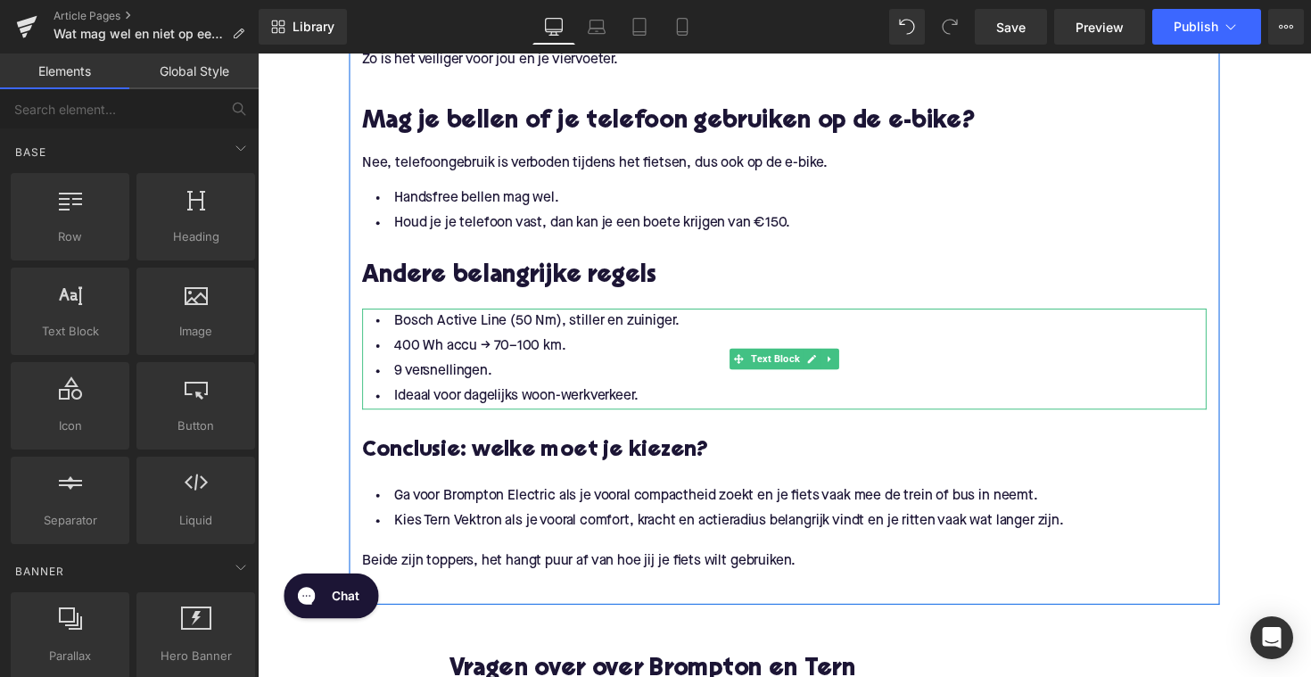
click at [615, 403] on li "Ideaal voor dagelijks woon-werkverkeer." at bounding box center [797, 406] width 865 height 26
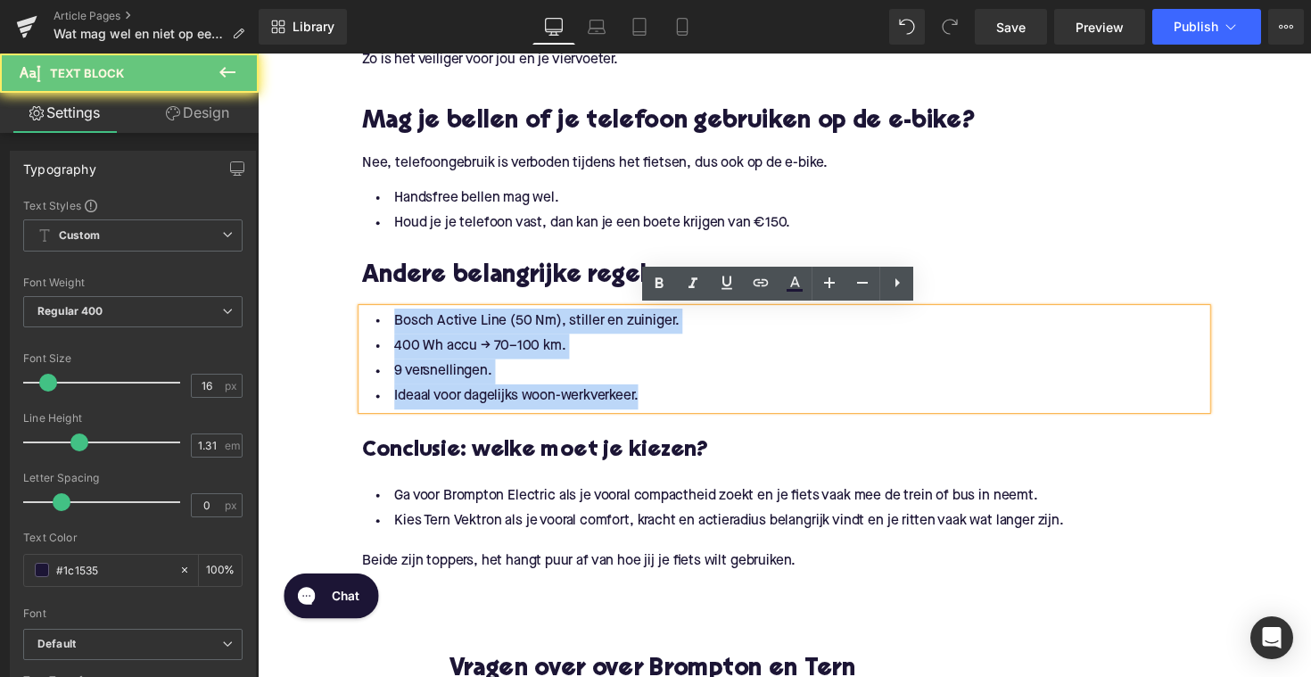
drag, startPoint x: 672, startPoint y: 405, endPoint x: 370, endPoint y: 307, distance: 317.1
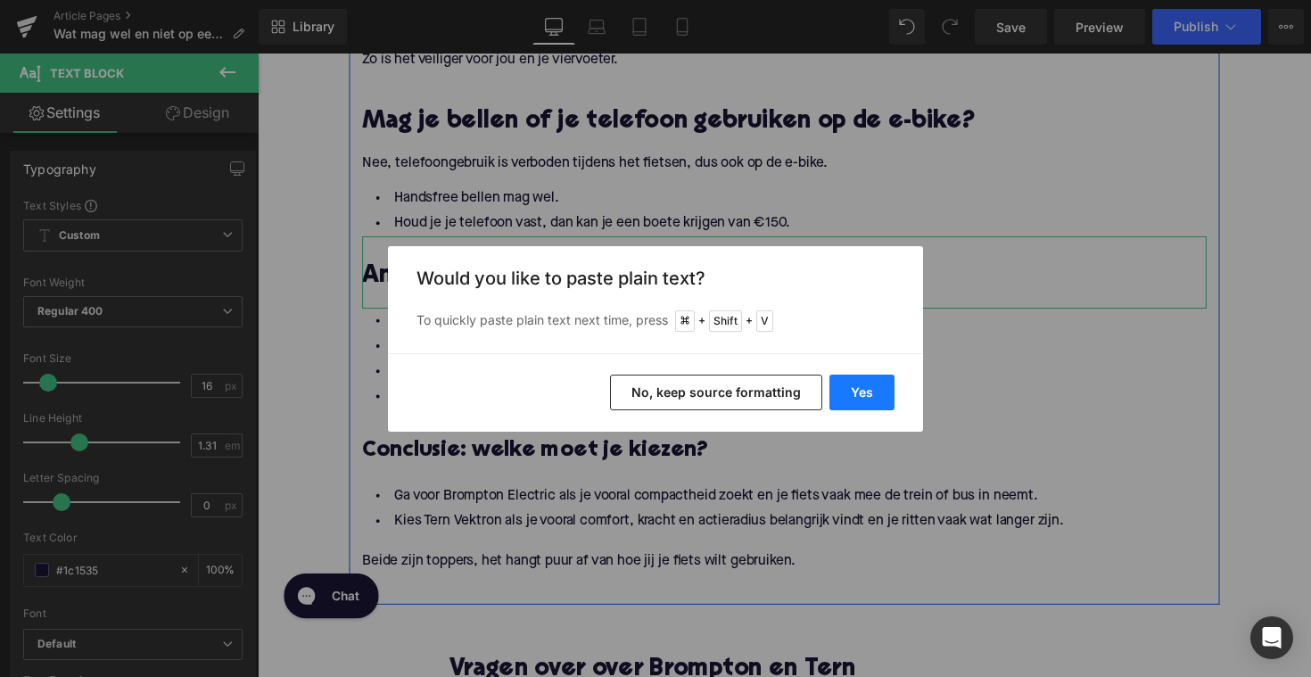
click at [859, 397] on button "Yes" at bounding box center [862, 393] width 65 height 36
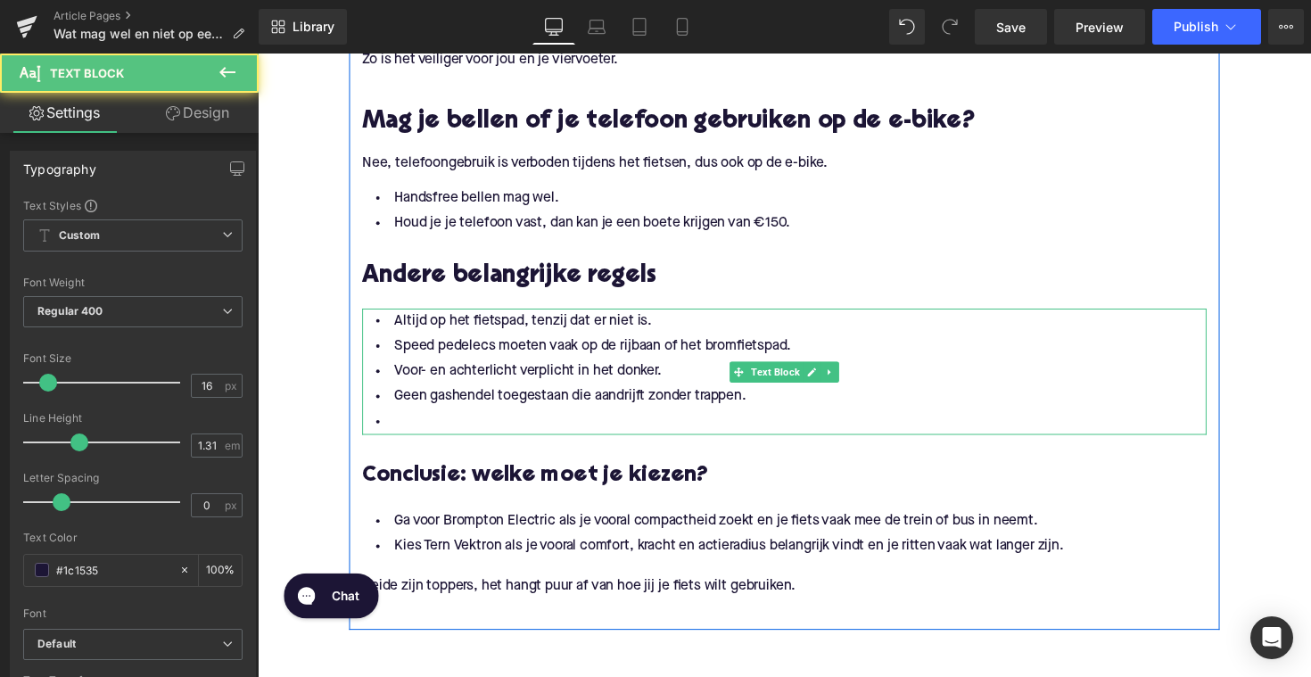
click at [529, 426] on li at bounding box center [797, 431] width 865 height 26
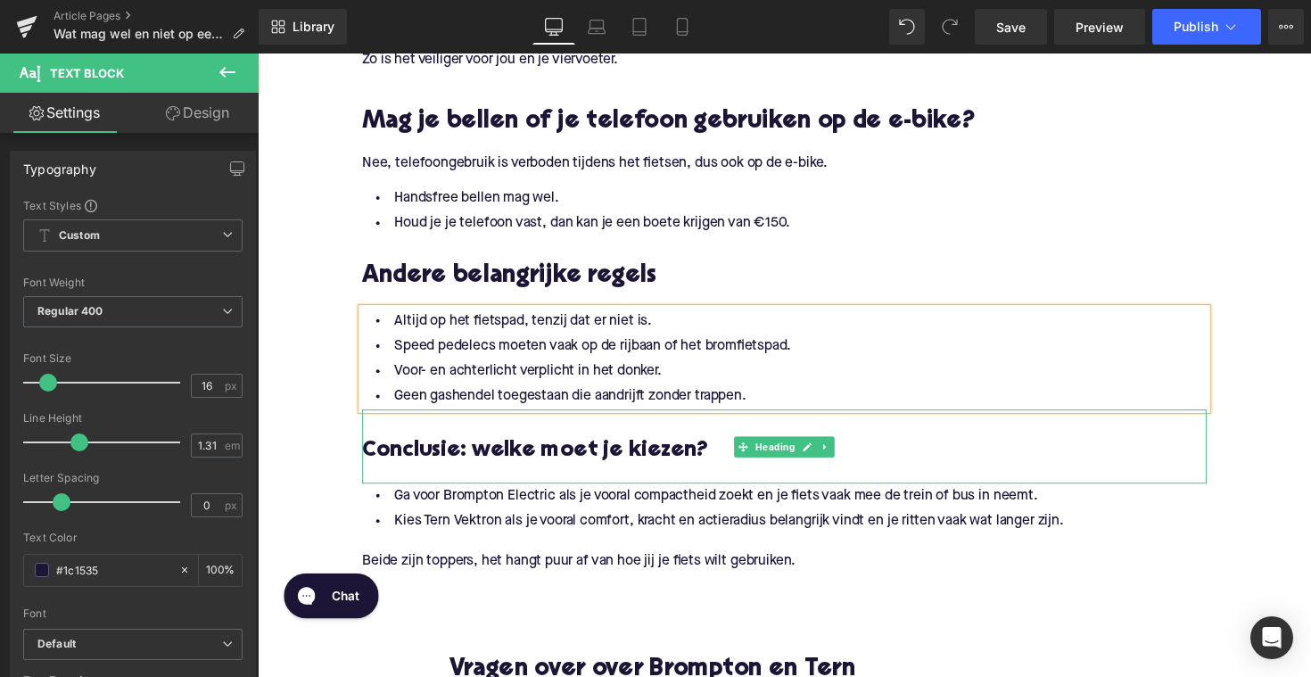
click at [541, 459] on h3 "Conclusie: welke moet je kiezen?" at bounding box center [797, 461] width 865 height 29
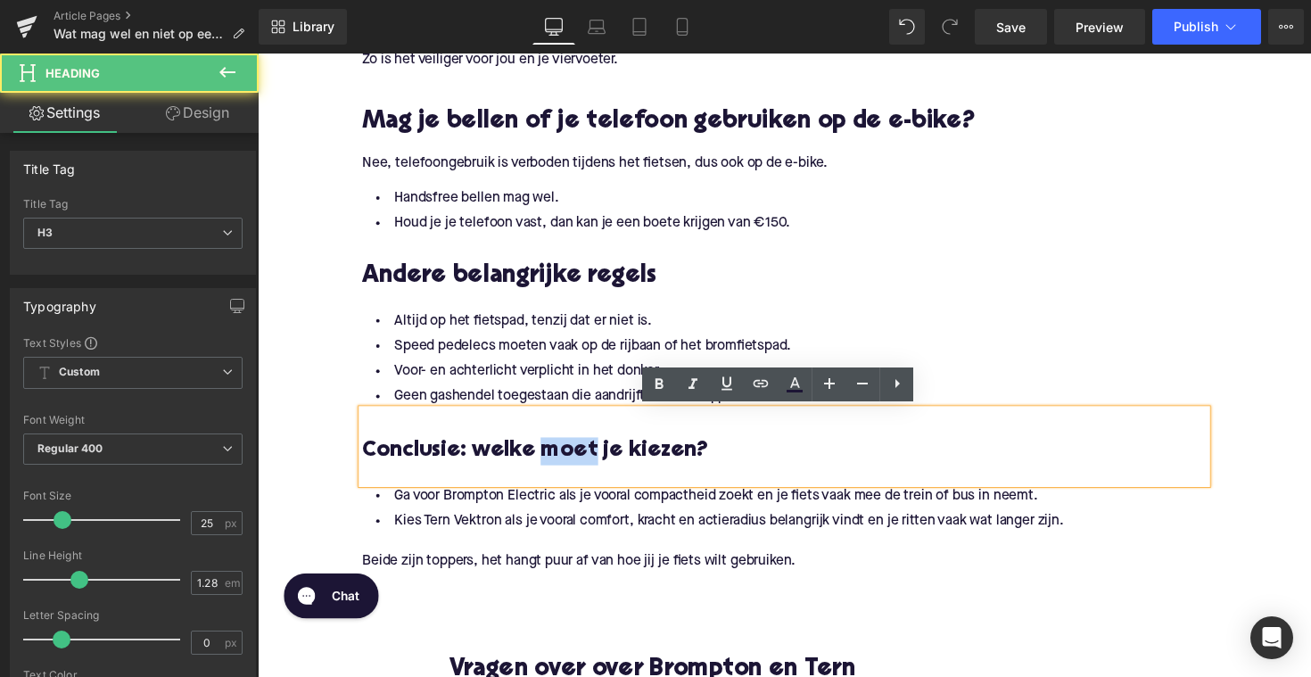
click at [541, 459] on h3 "Conclusie: welke moet je kiezen?" at bounding box center [797, 461] width 865 height 29
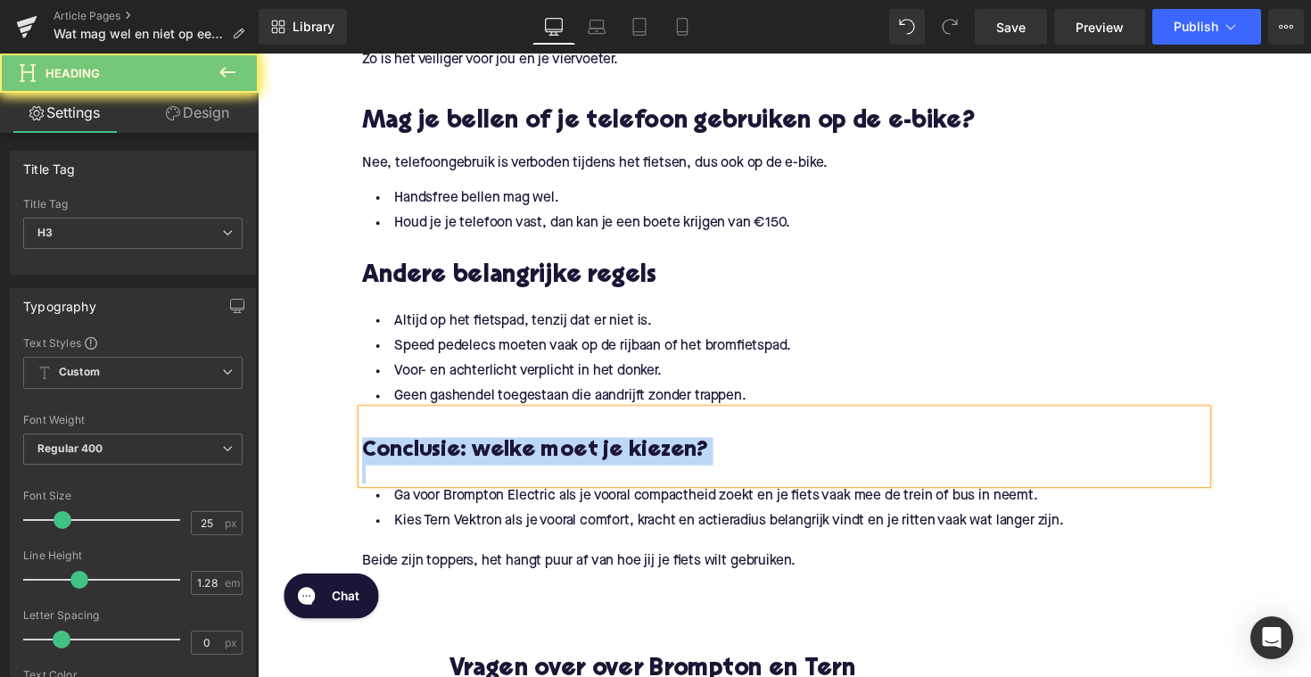
paste div
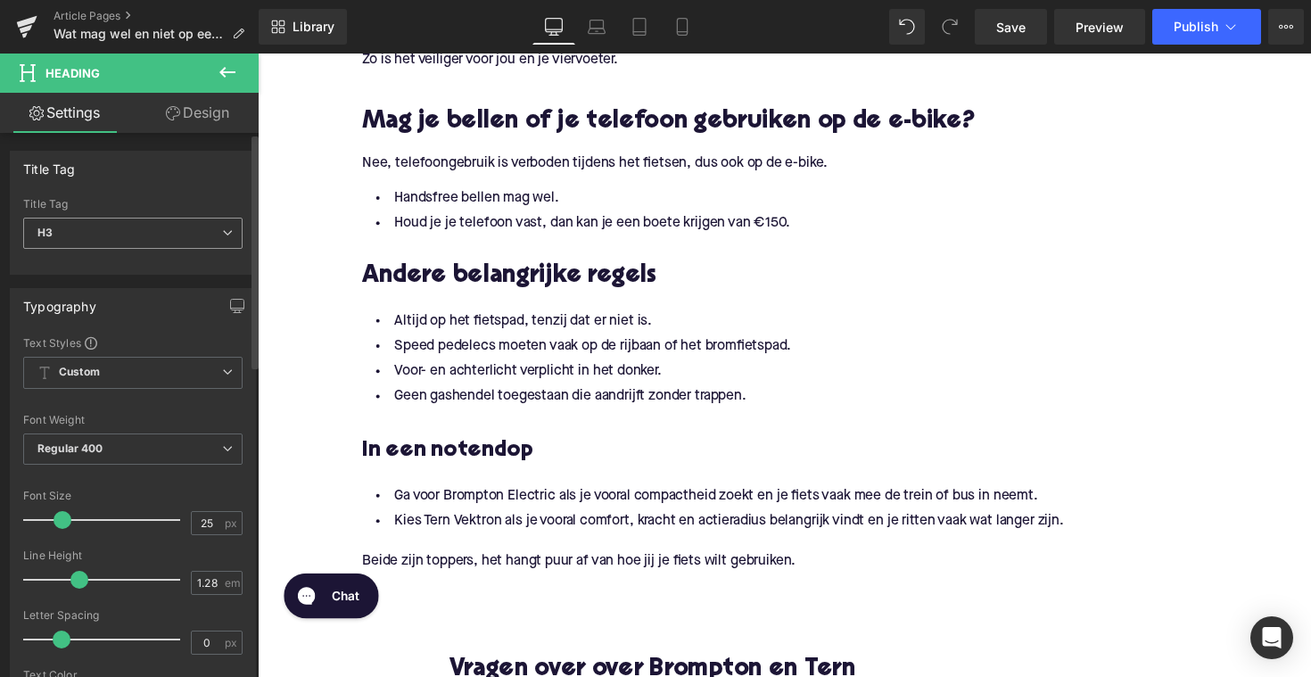
click at [98, 223] on span "H3" at bounding box center [132, 233] width 219 height 31
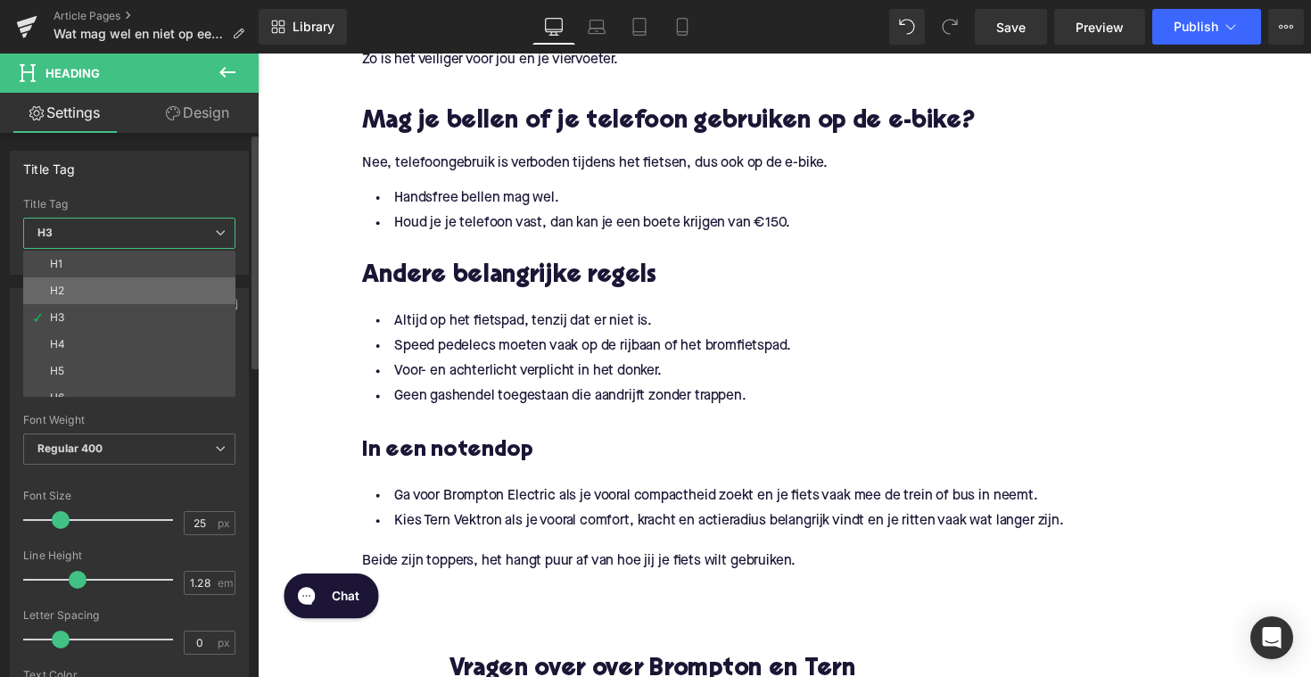
click at [98, 279] on li "H2" at bounding box center [133, 290] width 220 height 27
type input "28"
type input "1.11"
type input "100"
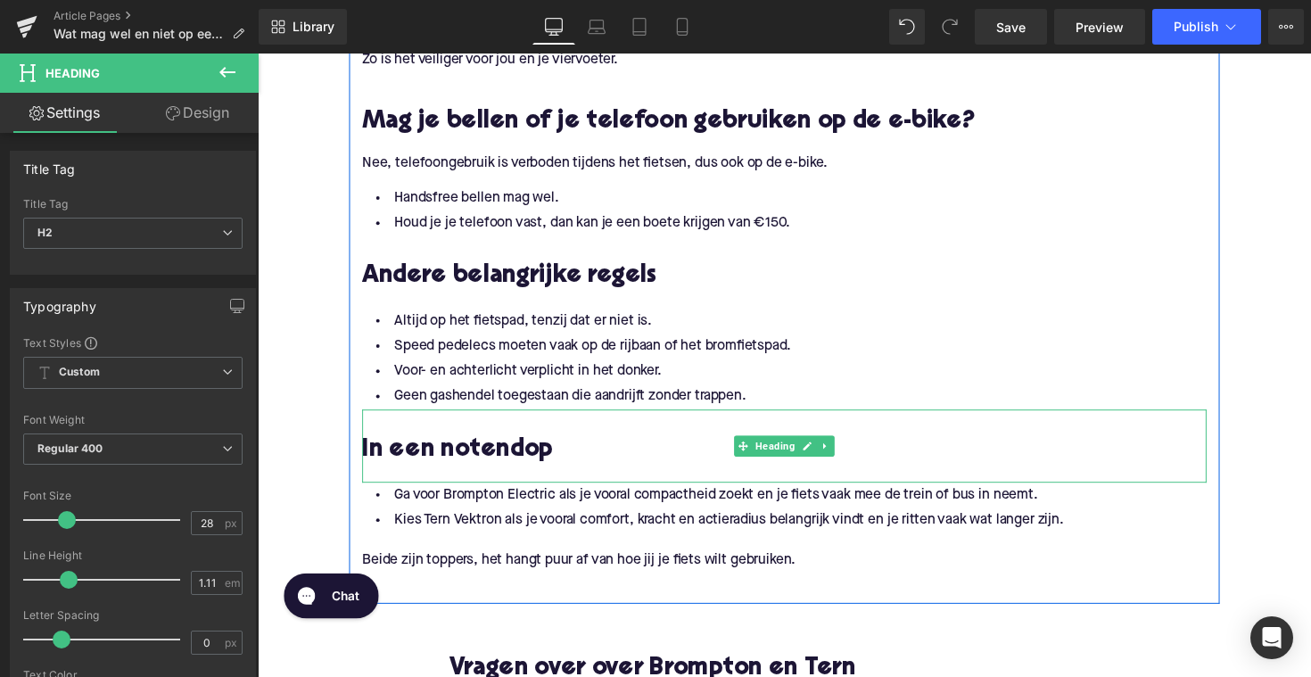
click at [437, 478] on div at bounding box center [797, 484] width 865 height 19
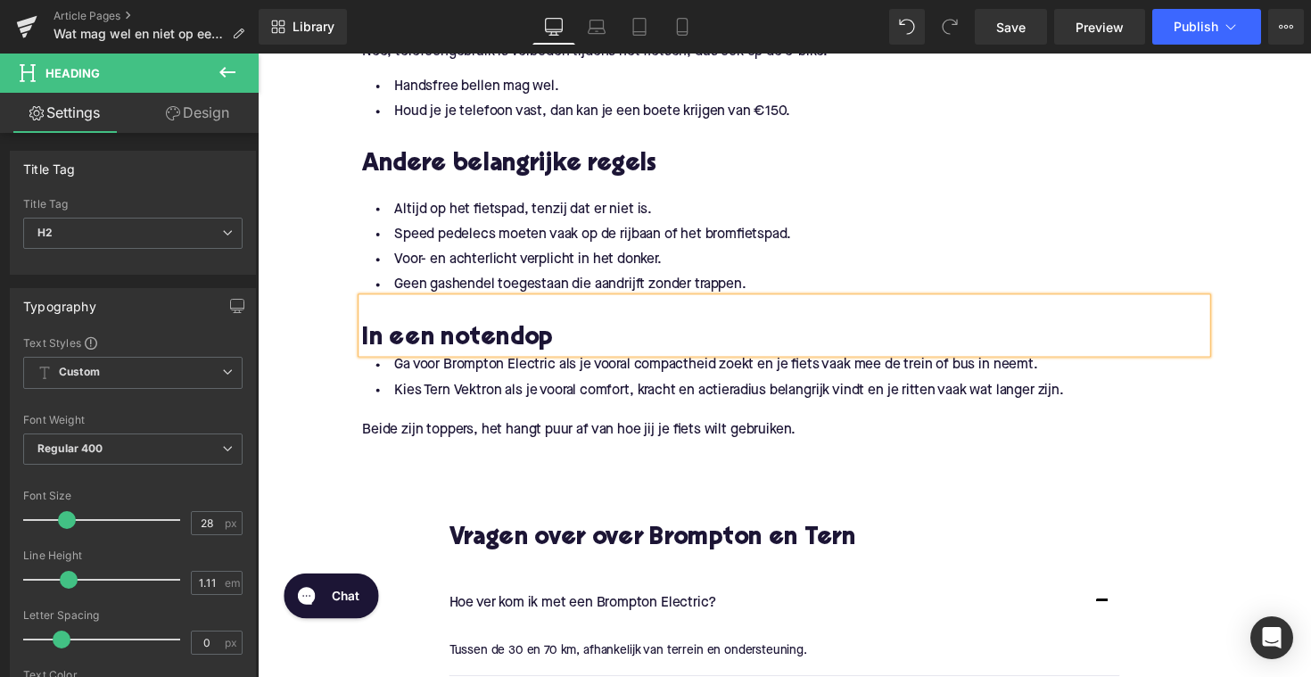
scroll to position [2175, 0]
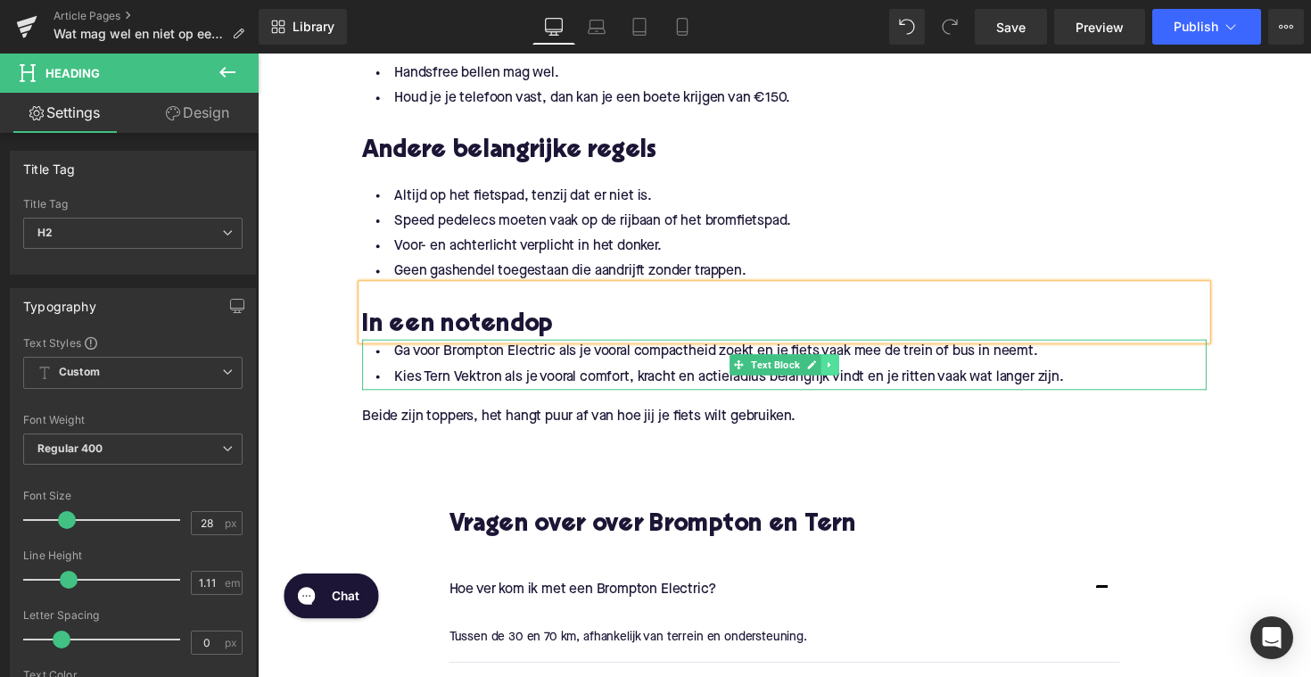
click at [835, 368] on link at bounding box center [844, 372] width 19 height 21
click at [850, 366] on link at bounding box center [853, 372] width 19 height 21
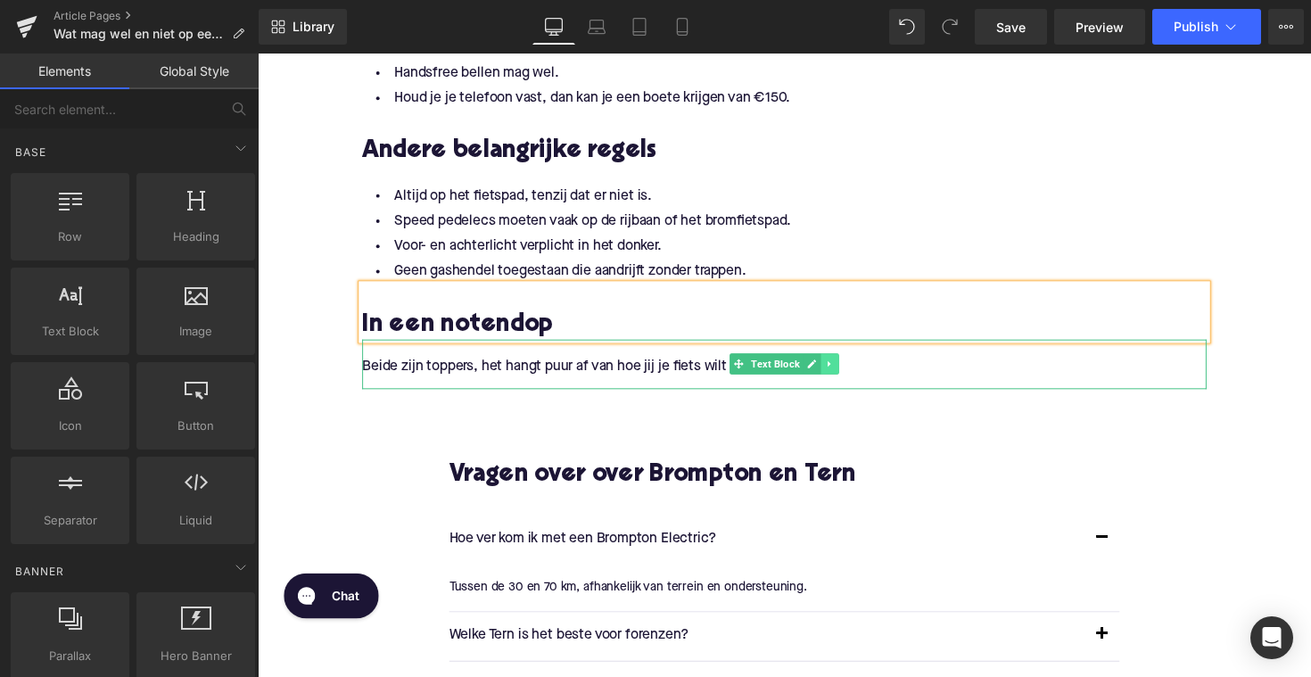
click at [849, 371] on link at bounding box center [844, 371] width 19 height 21
click at [848, 371] on icon at bounding box center [853, 372] width 10 height 10
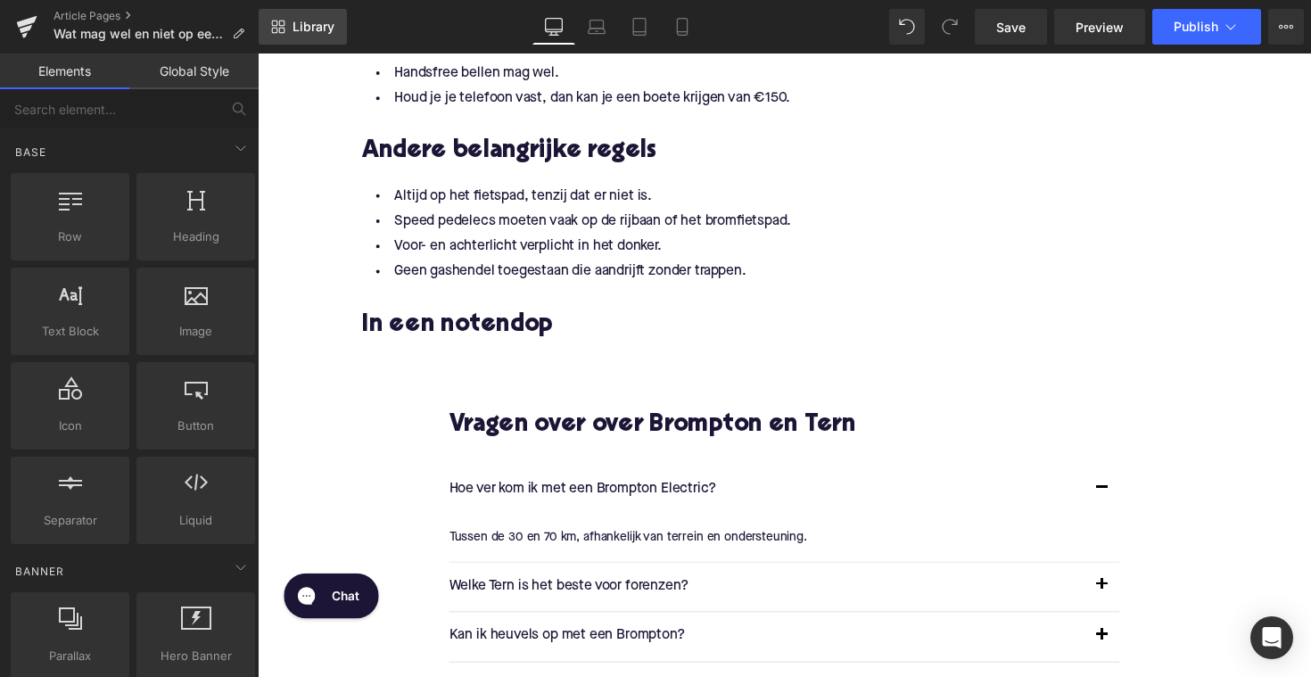
click at [313, 27] on span "Library" at bounding box center [314, 27] width 42 height 16
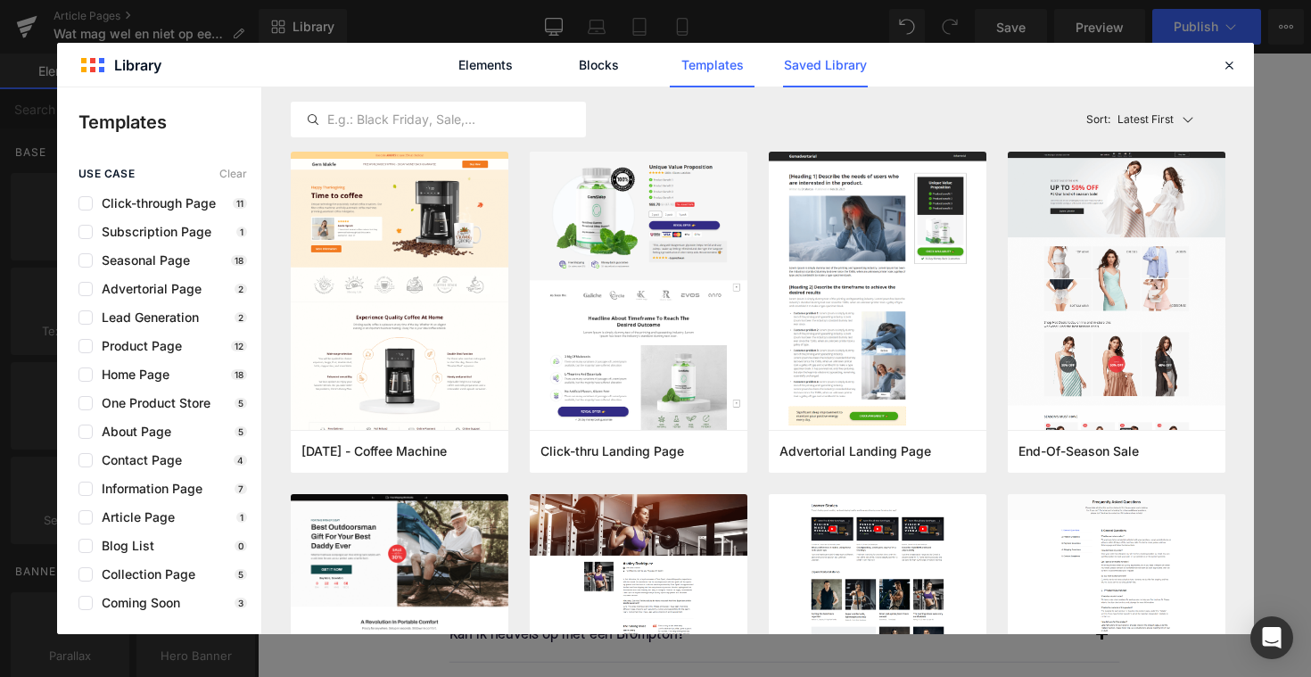
click at [823, 82] on link "Saved Library" at bounding box center [825, 65] width 85 height 45
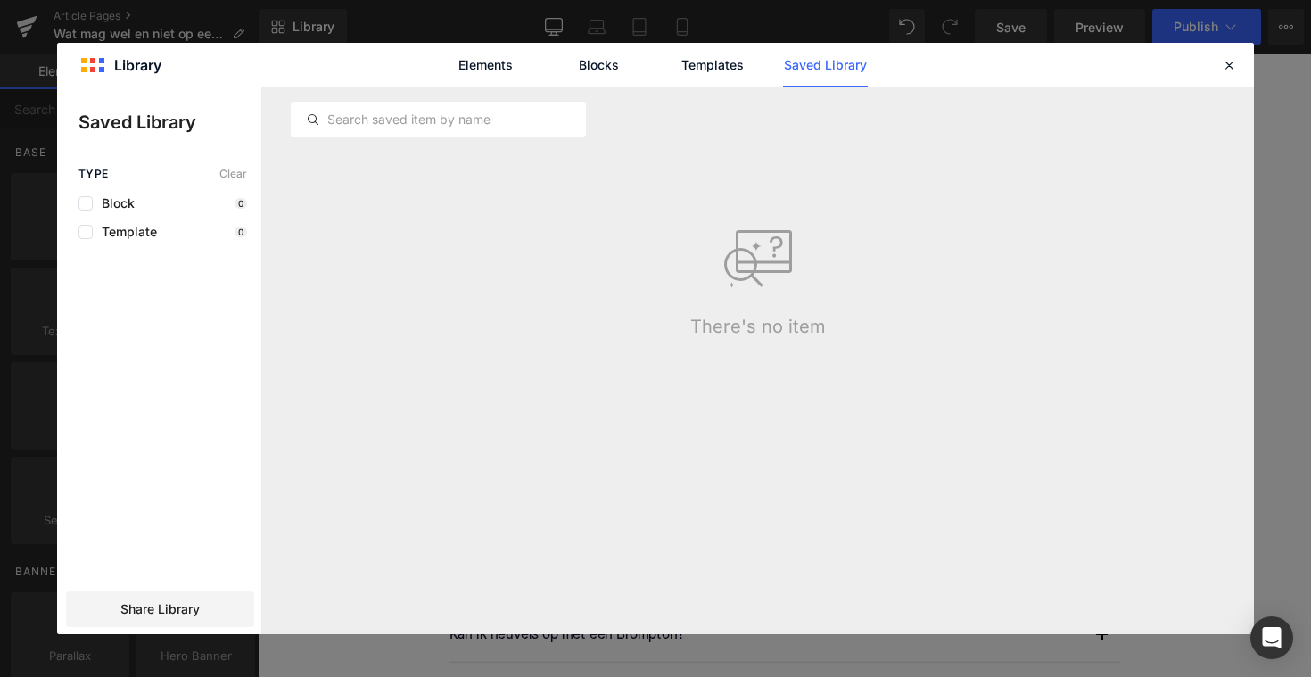
click at [829, 70] on link "Saved Library" at bounding box center [825, 65] width 85 height 45
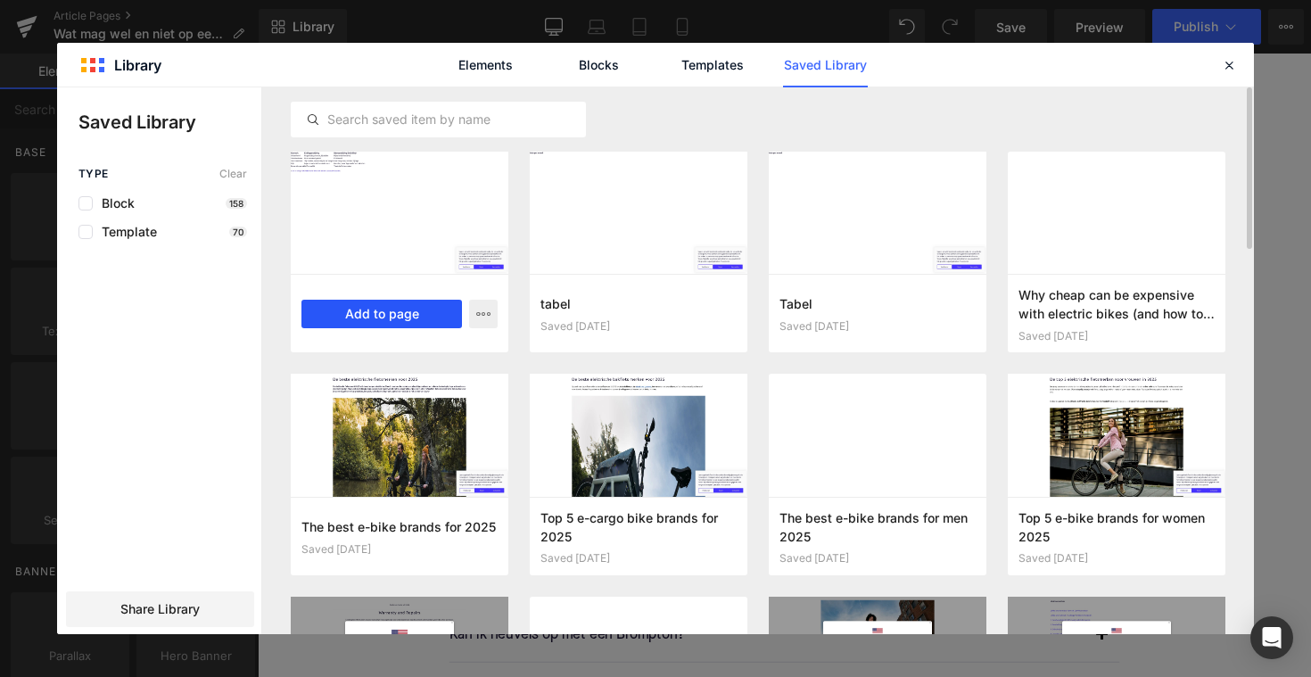
click at [409, 315] on button "Add to page" at bounding box center [382, 314] width 161 height 29
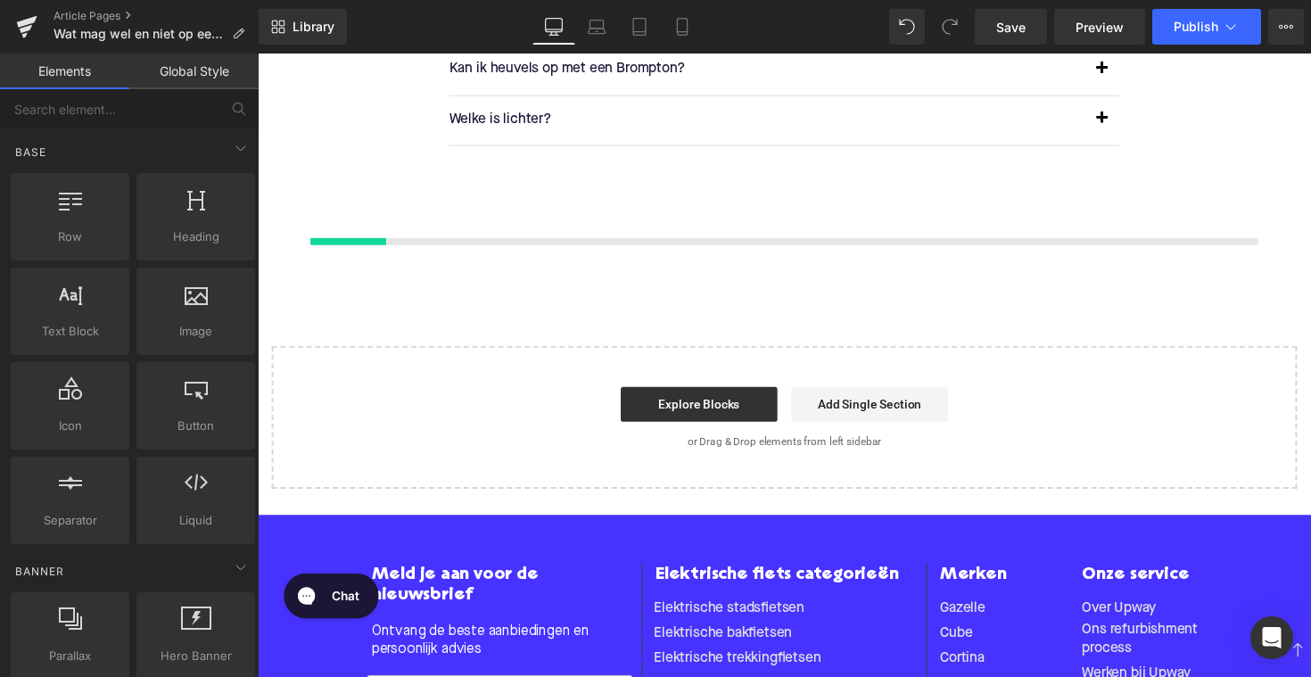
scroll to position [2784, 0]
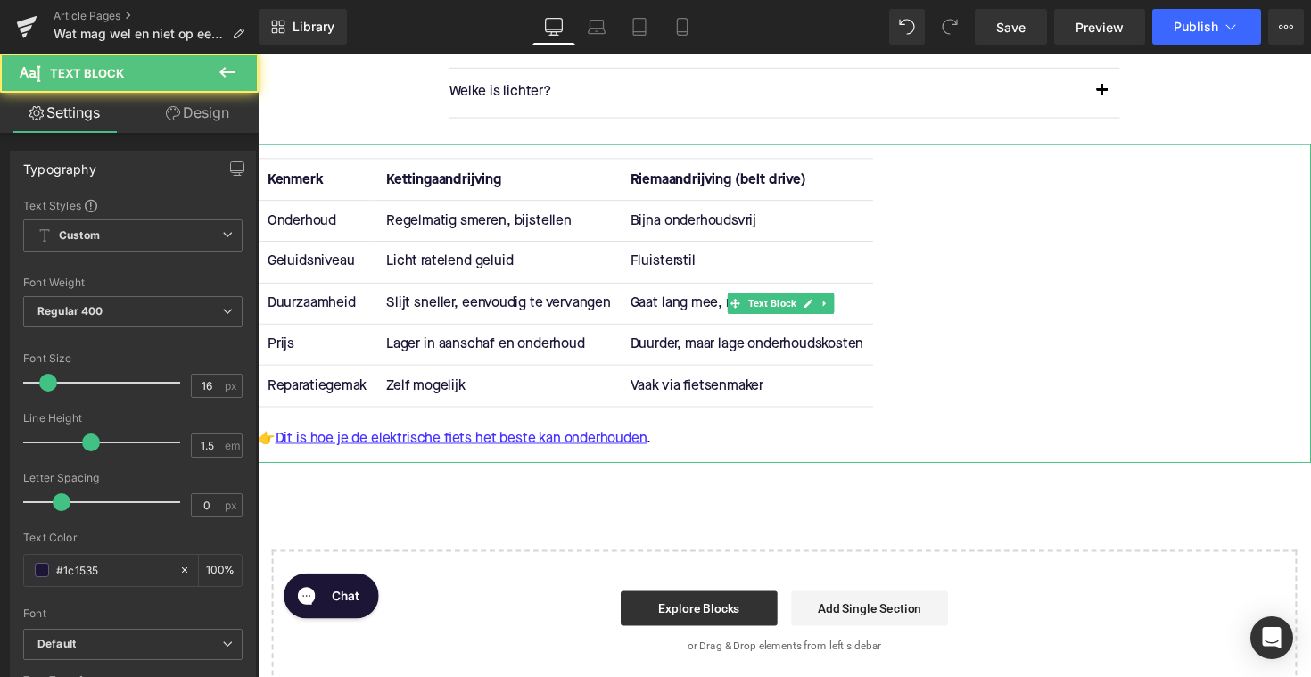
click at [550, 288] on td "Slijt sneller, eenvoudig te vervangen" at bounding box center [504, 309] width 250 height 42
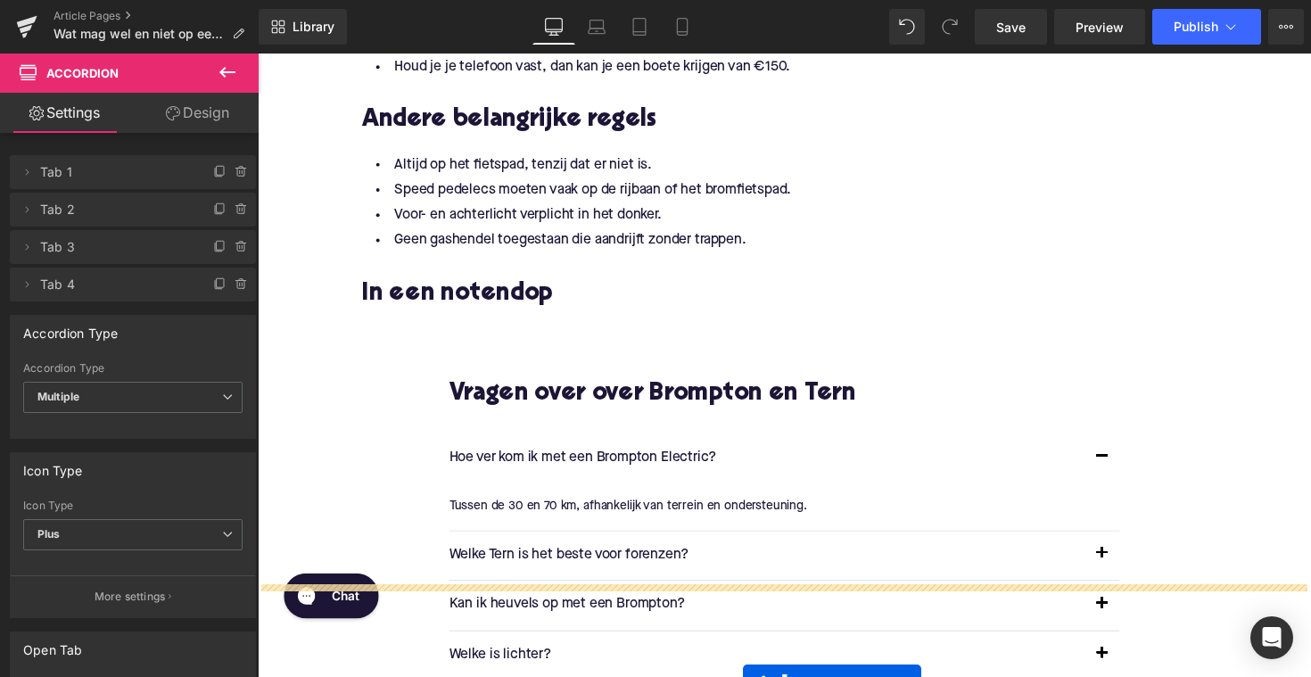
scroll to position [2013, 0]
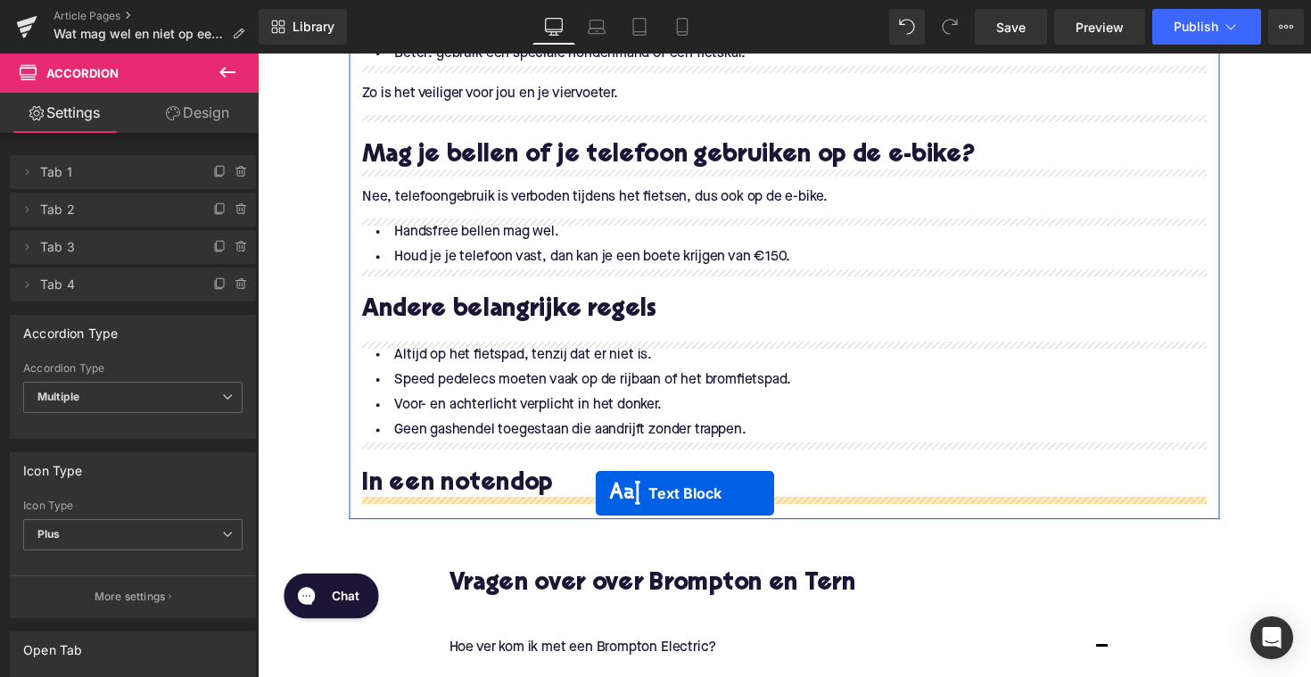
drag, startPoint x: 747, startPoint y: 305, endPoint x: 604, endPoint y: 504, distance: 244.8
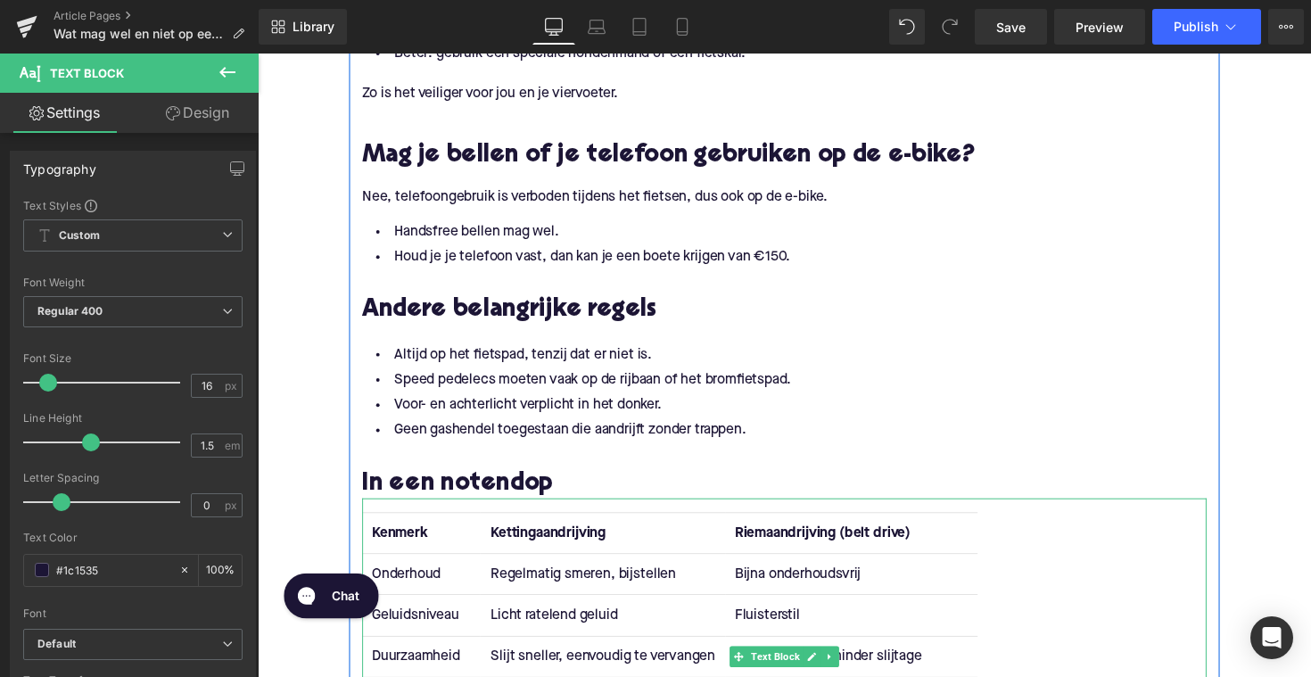
click at [405, 547] on strong "Kenmerk" at bounding box center [403, 545] width 57 height 14
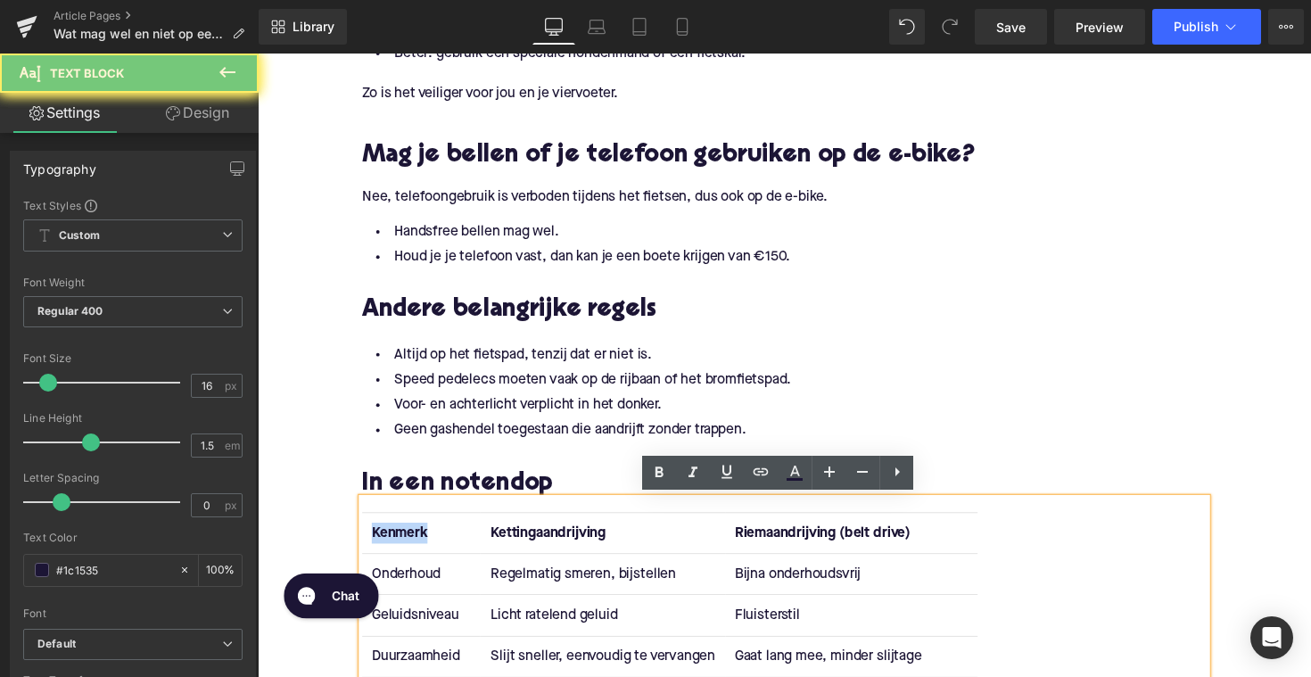
click at [405, 547] on strong "Kenmerk" at bounding box center [403, 545] width 57 height 14
click at [414, 541] on strong "Kenmerk" at bounding box center [403, 545] width 57 height 14
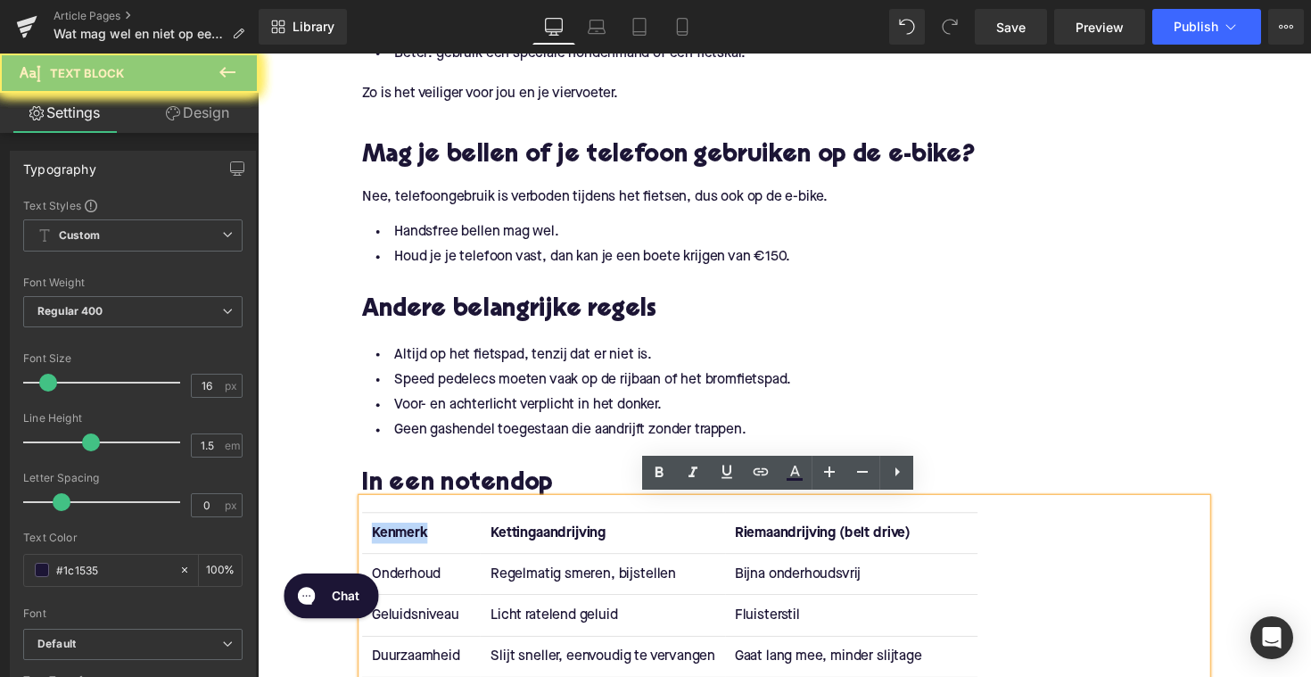
click at [414, 541] on strong "Kenmerk" at bounding box center [403, 545] width 57 height 14
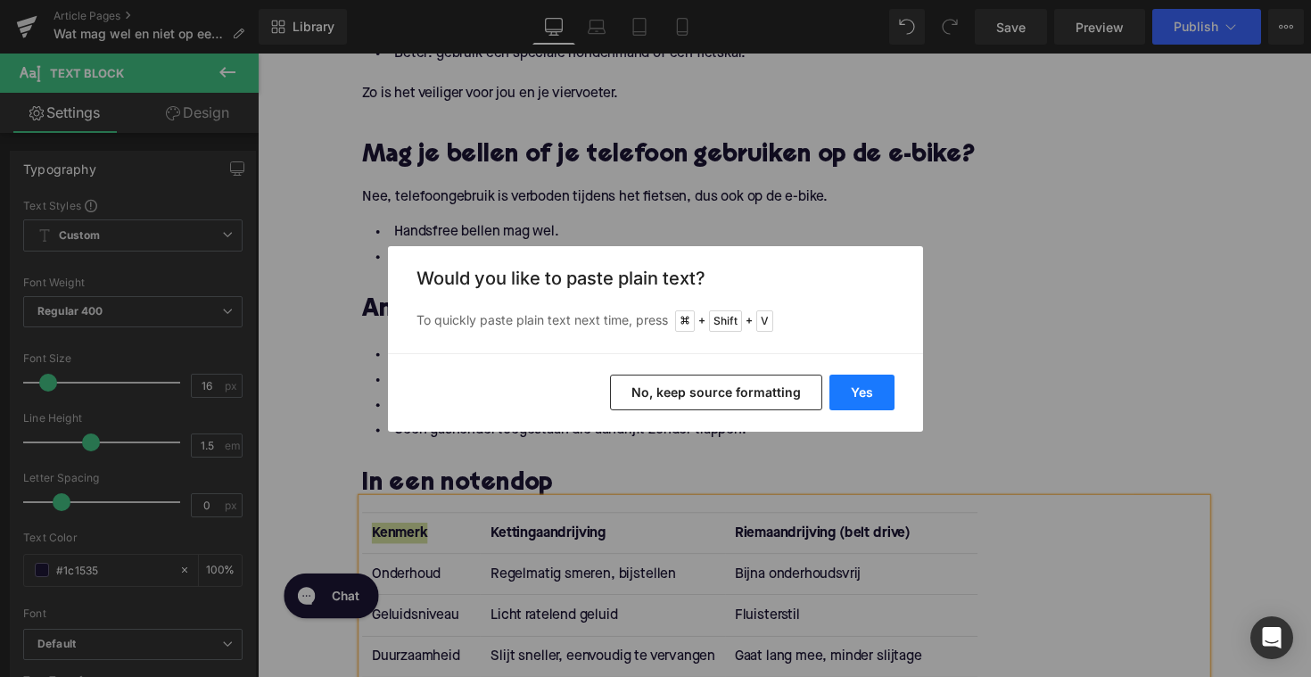
click at [841, 392] on button "Yes" at bounding box center [862, 393] width 65 height 36
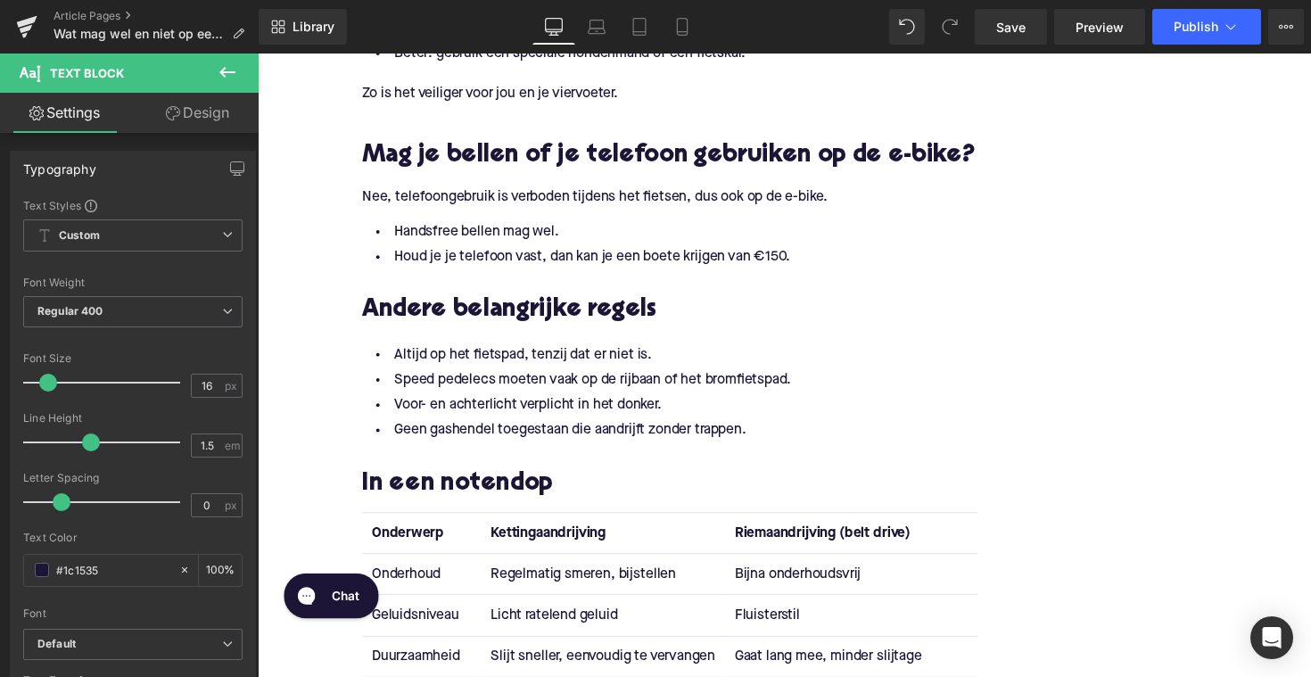
click at [544, 551] on strong "Kettingaandrijving" at bounding box center [556, 545] width 118 height 14
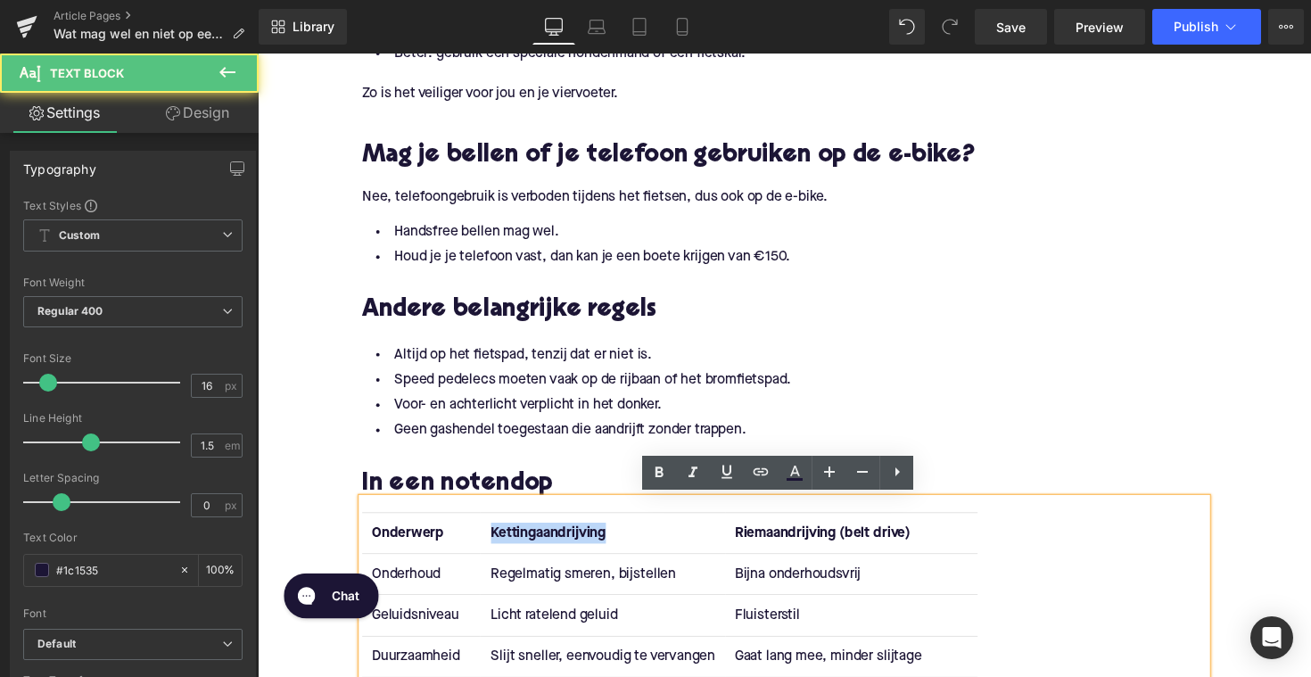
click at [544, 551] on strong "Kettingaandrijving" at bounding box center [556, 545] width 118 height 14
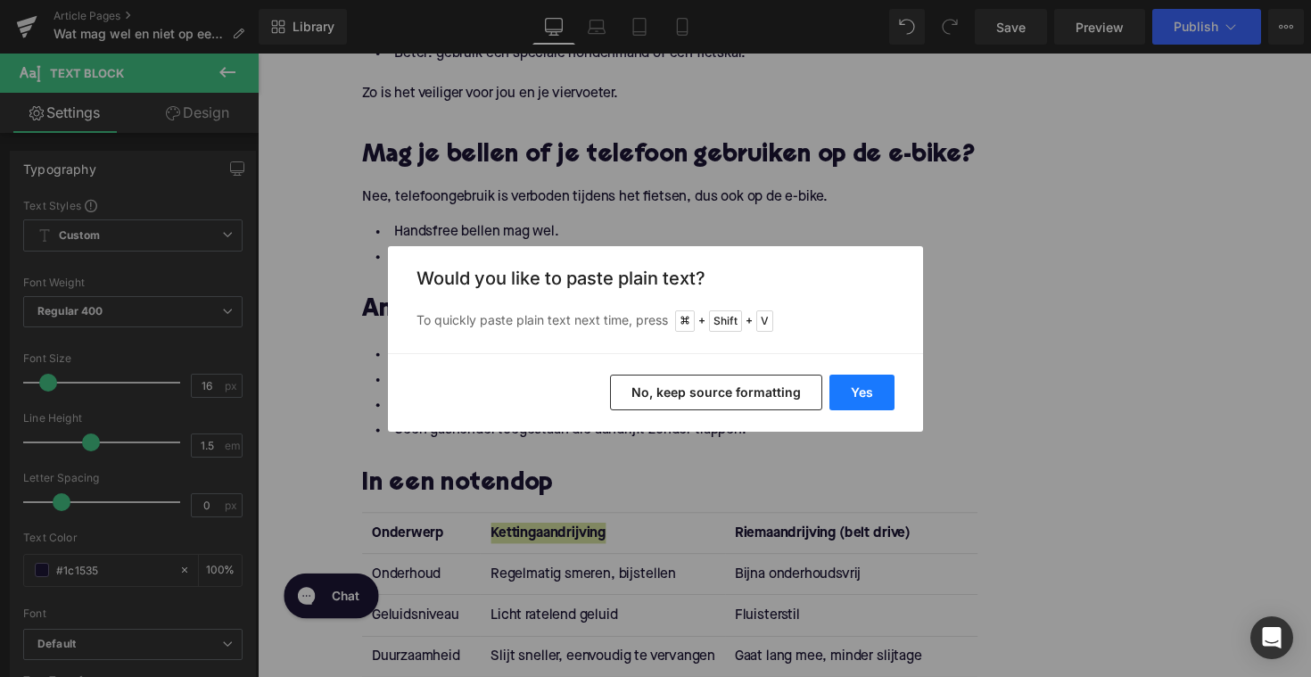
click at [869, 382] on button "Yes" at bounding box center [862, 393] width 65 height 36
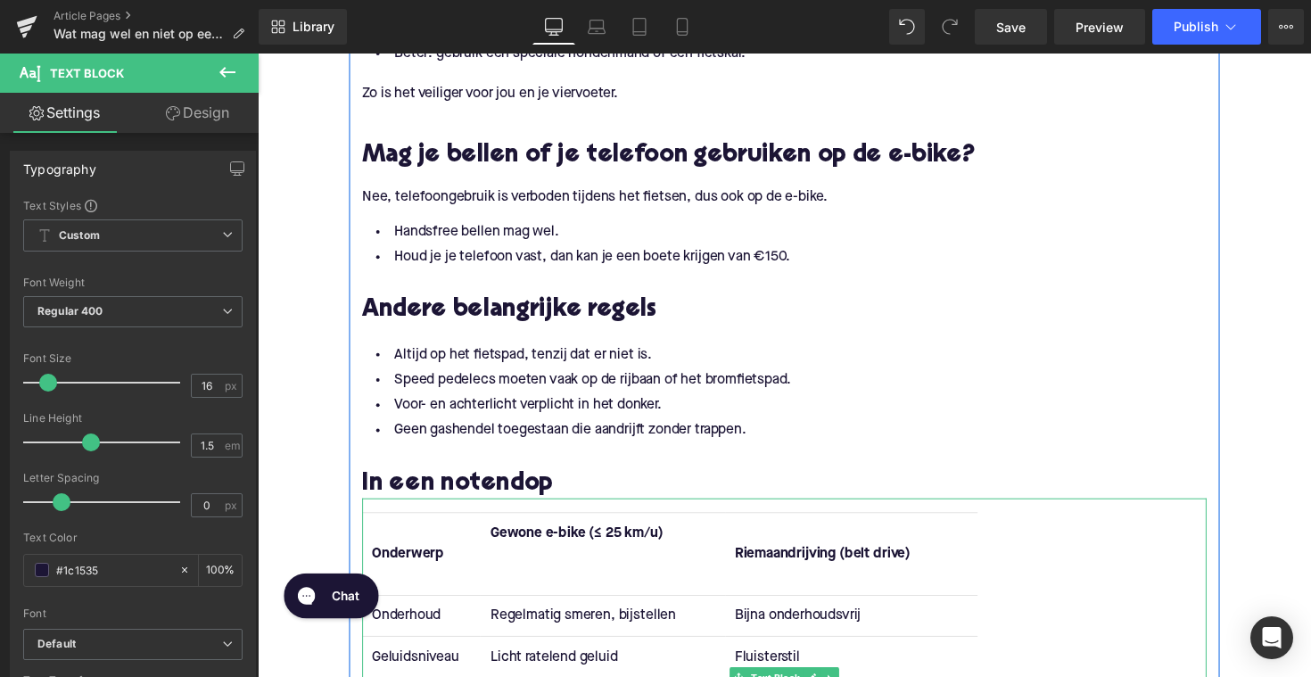
click at [541, 599] on th "Gewone e-bike (≤ 25 km/u)" at bounding box center [611, 566] width 250 height 85
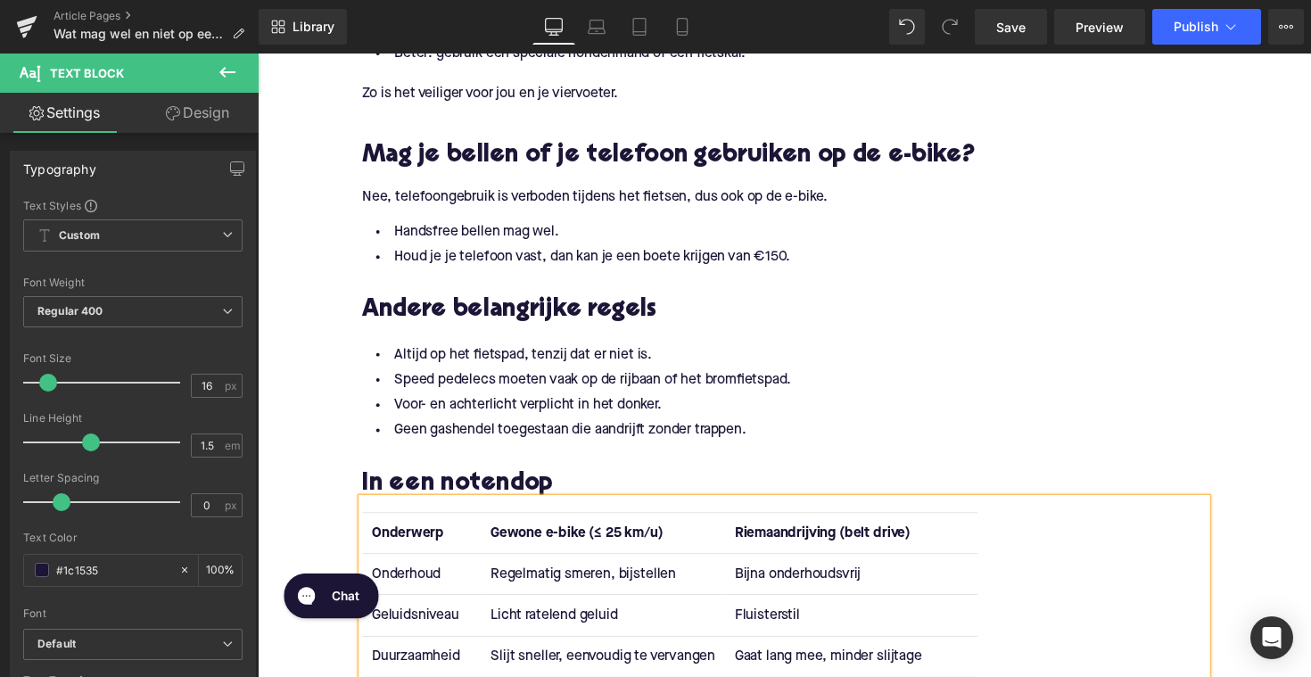
click at [773, 538] on strong "Riemaandrijving (belt drive)" at bounding box center [837, 545] width 180 height 14
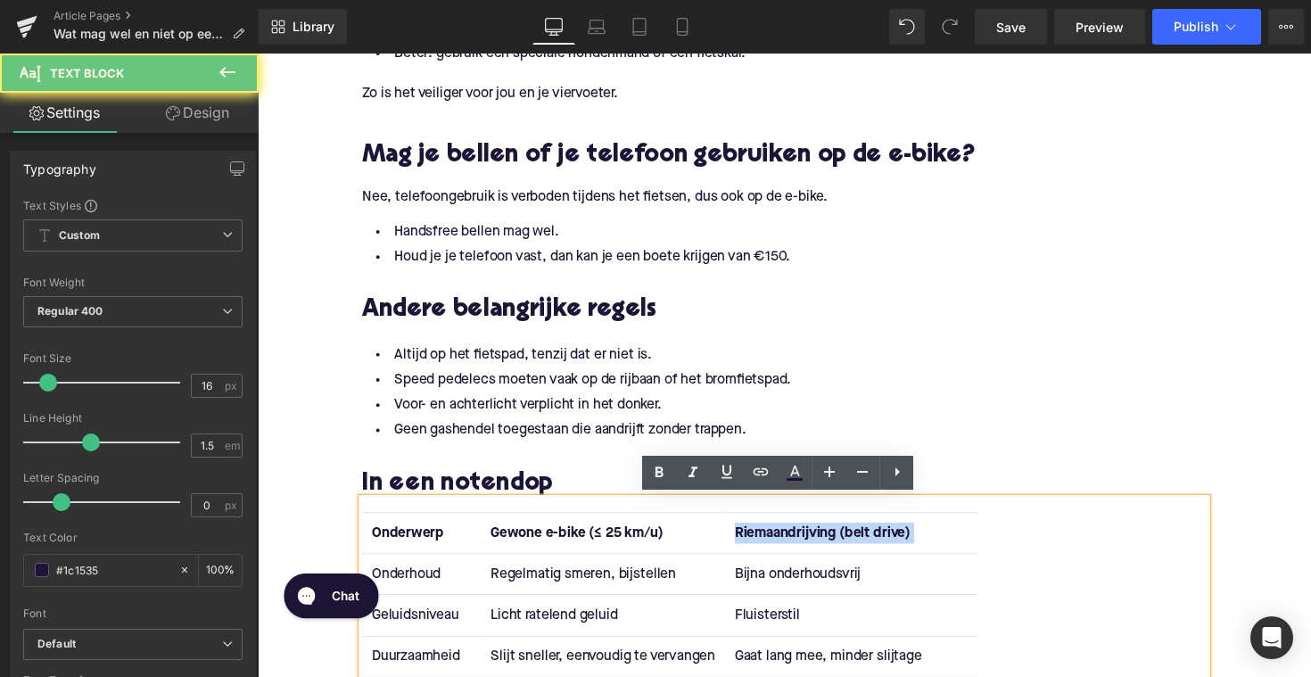
click at [773, 538] on strong "Riemaandrijving (belt drive)" at bounding box center [837, 545] width 180 height 14
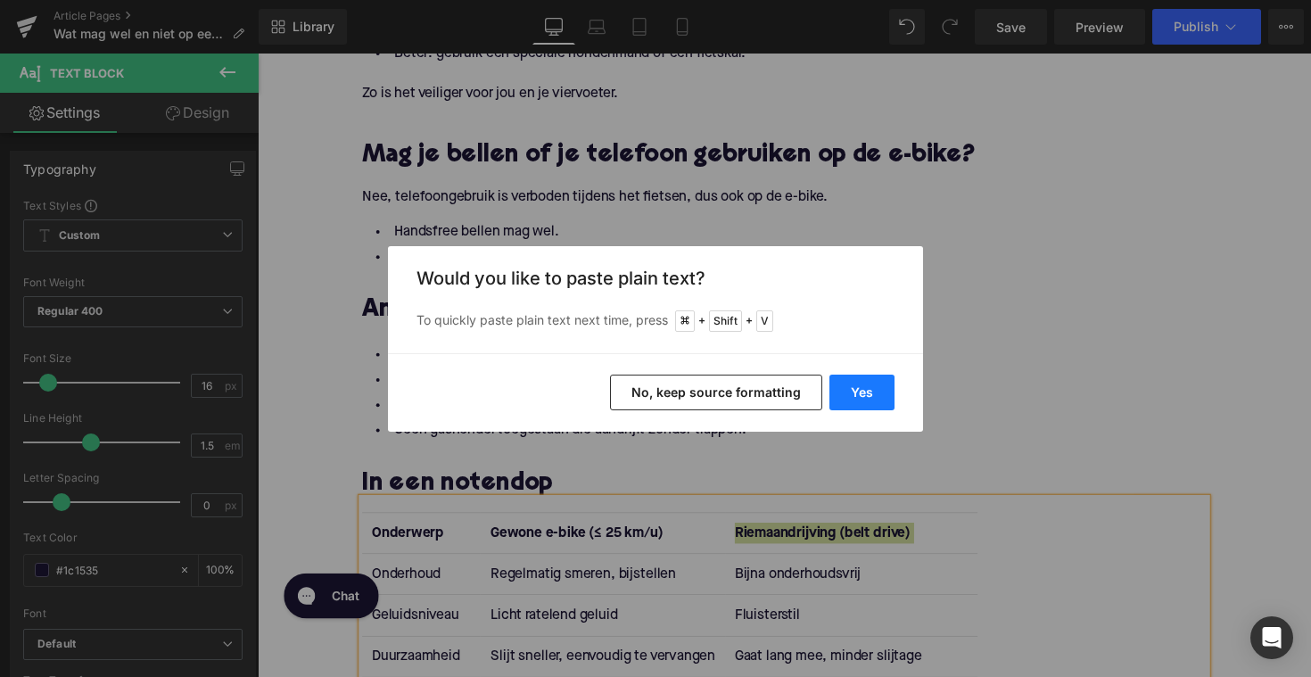
click at [877, 391] on button "Yes" at bounding box center [862, 393] width 65 height 36
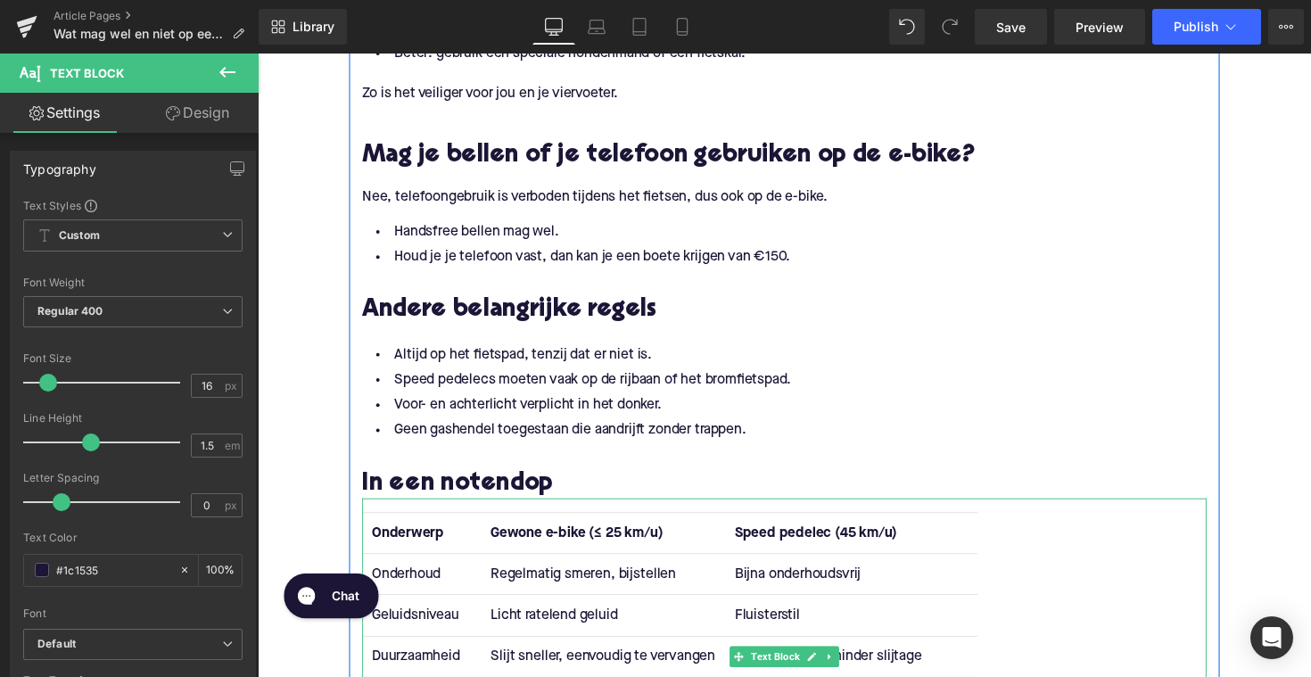
scroll to position [2176, 0]
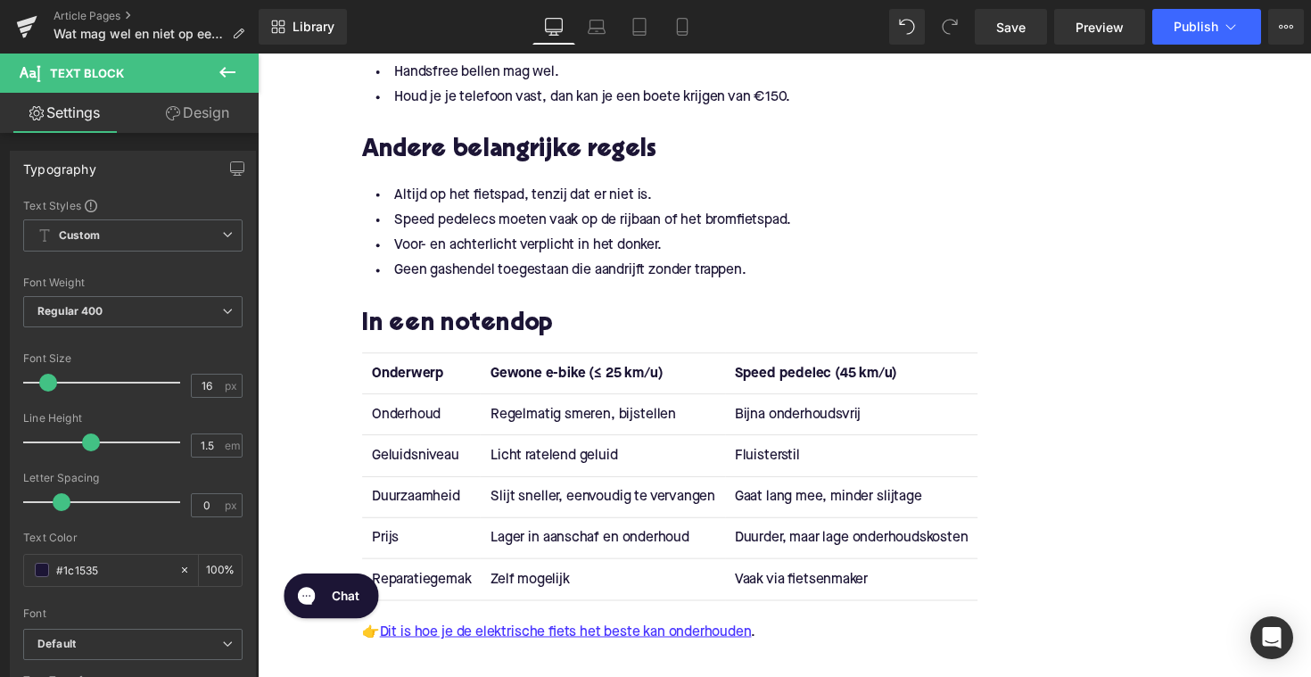
click at [394, 427] on td "Onderhoud" at bounding box center [425, 423] width 121 height 42
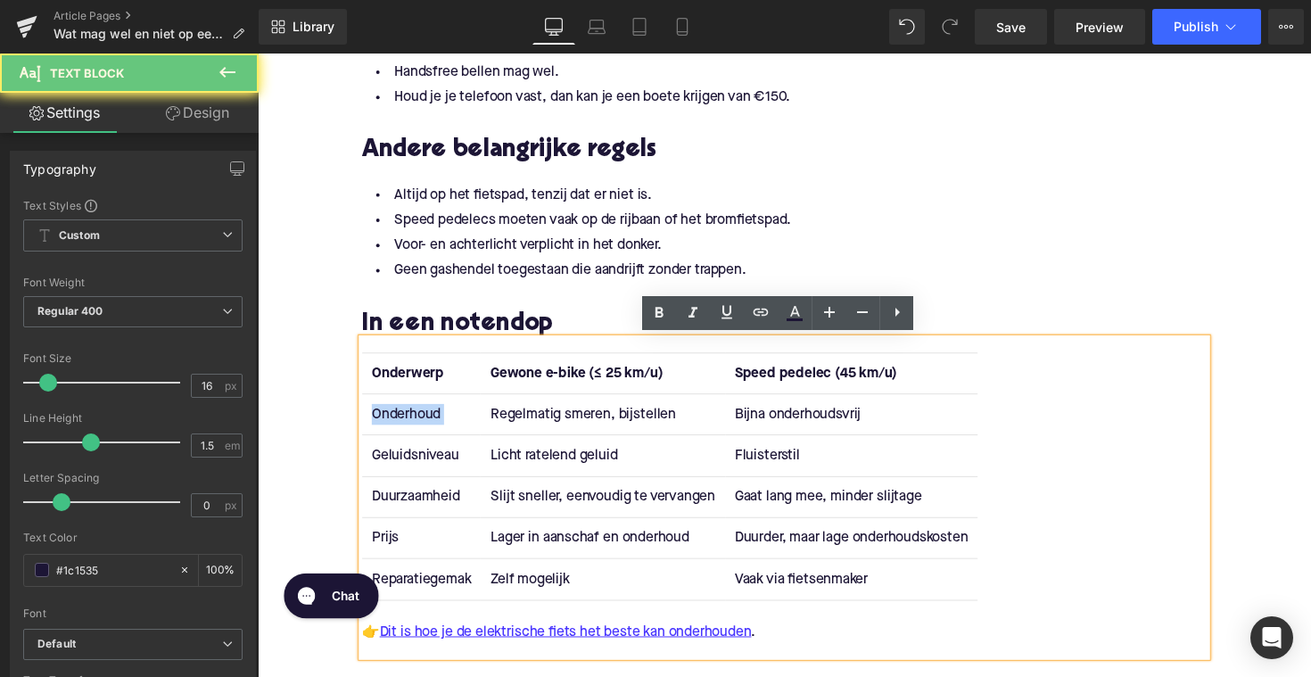
click at [394, 427] on td "Onderhoud" at bounding box center [425, 423] width 121 height 42
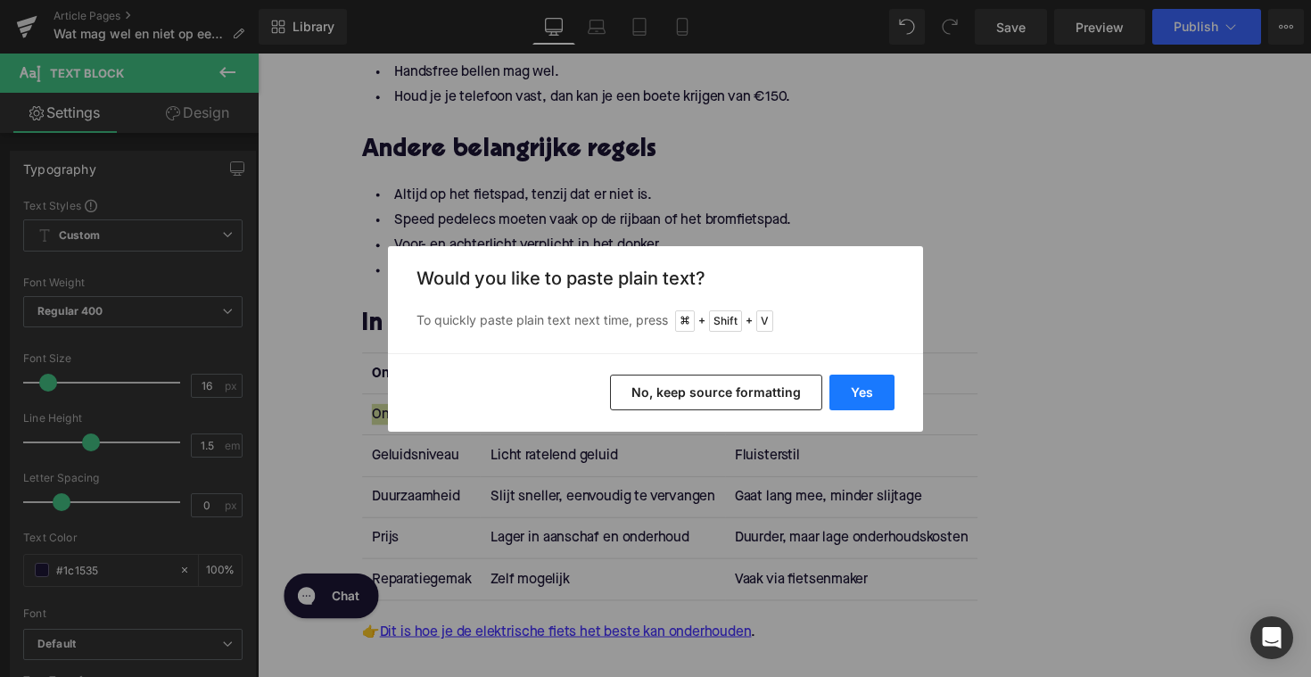
click at [854, 395] on button "Yes" at bounding box center [862, 393] width 65 height 36
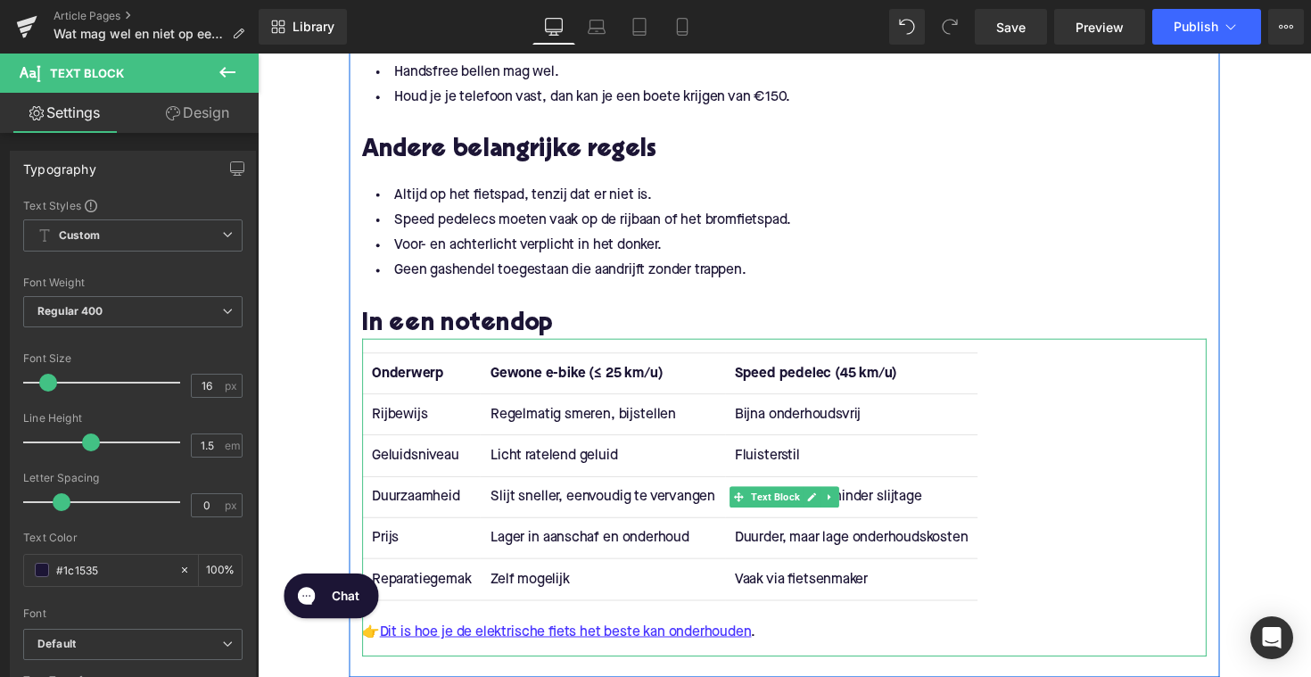
click at [541, 423] on td "Regelmatig smeren, bijstellen" at bounding box center [611, 423] width 250 height 42
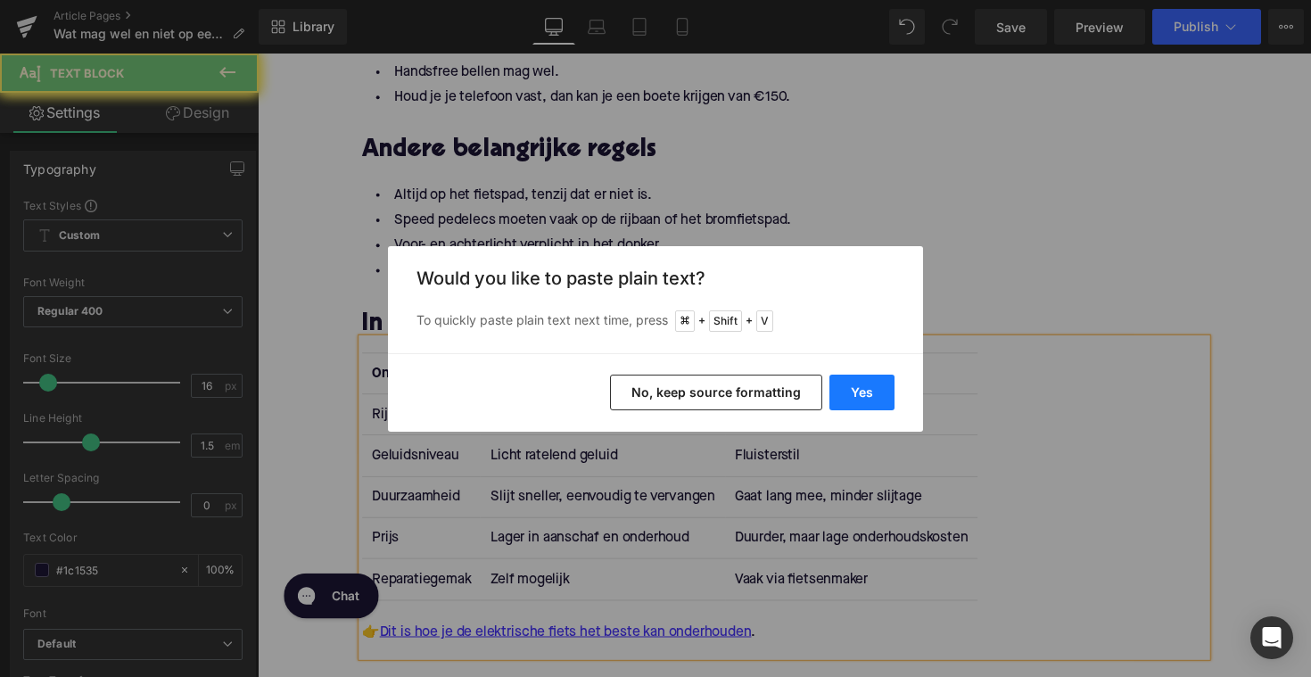
click at [843, 386] on button "Yes" at bounding box center [862, 393] width 65 height 36
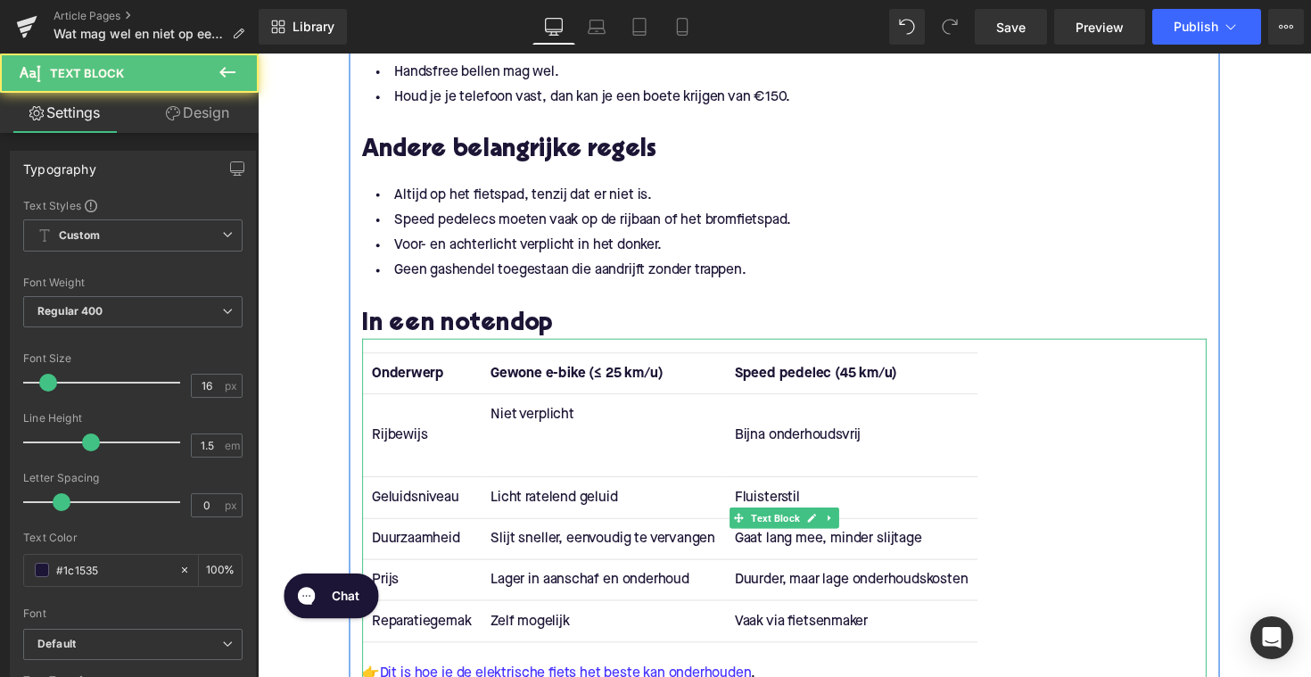
click at [594, 459] on td "Niet verplicht" at bounding box center [611, 444] width 250 height 85
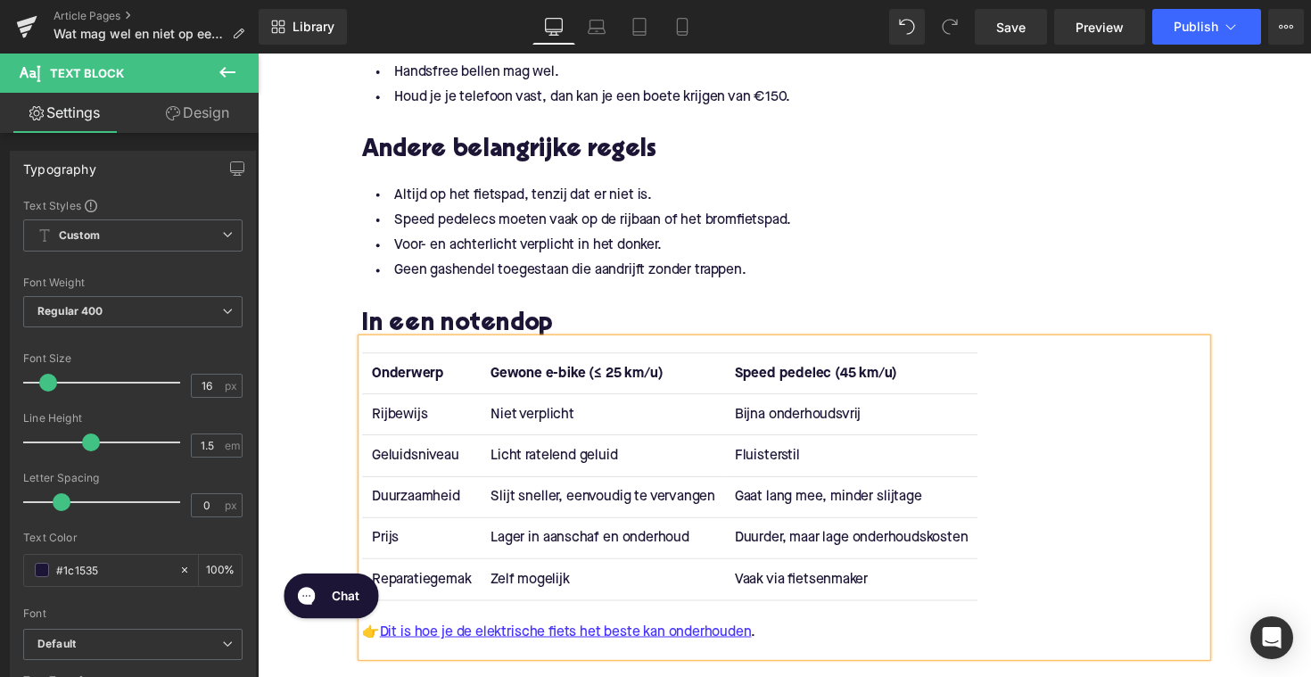
click at [784, 464] on td "Fluisterstil" at bounding box center [866, 466] width 259 height 42
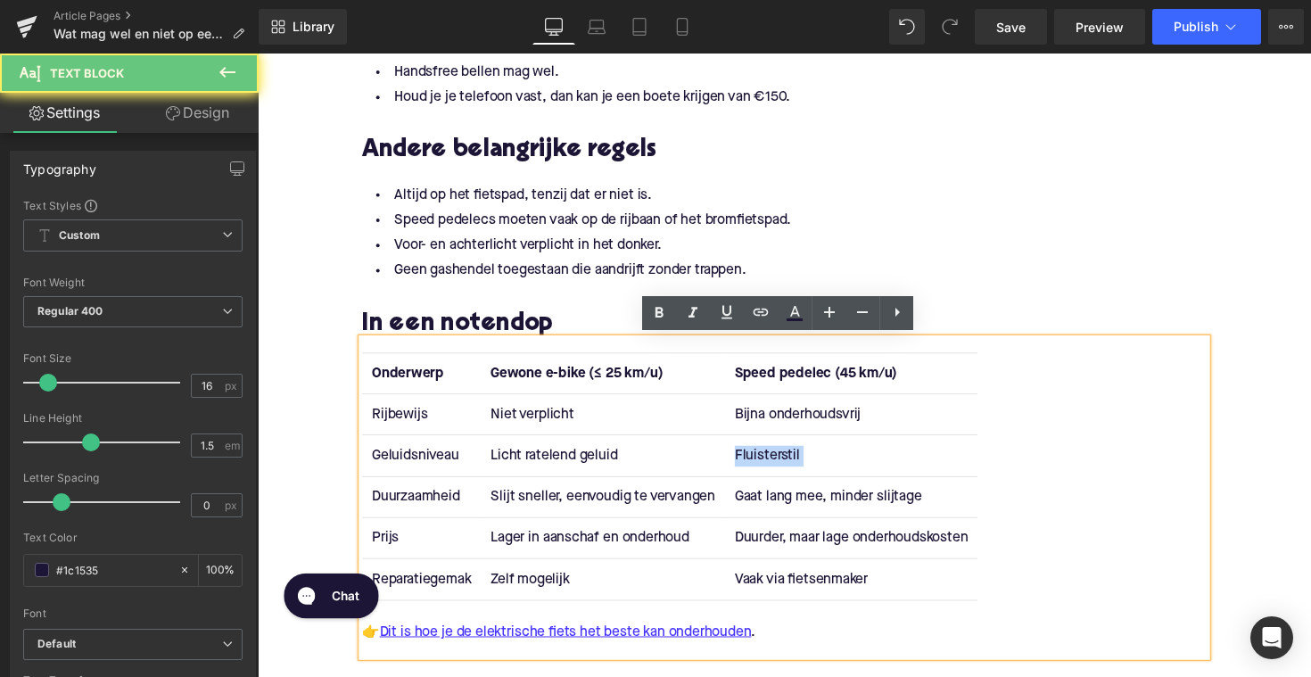
click at [784, 464] on td "Fluisterstil" at bounding box center [866, 466] width 259 height 42
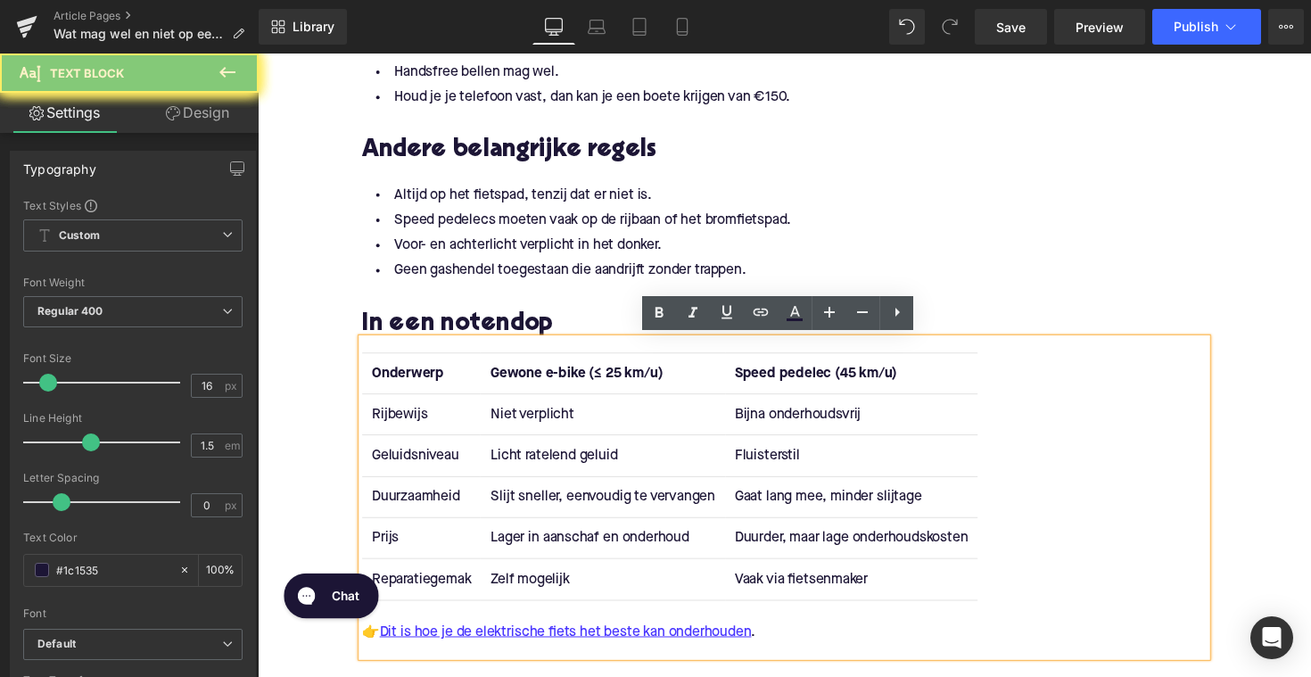
click at [802, 402] on td "Bijna onderhoudsvrij" at bounding box center [866, 423] width 259 height 42
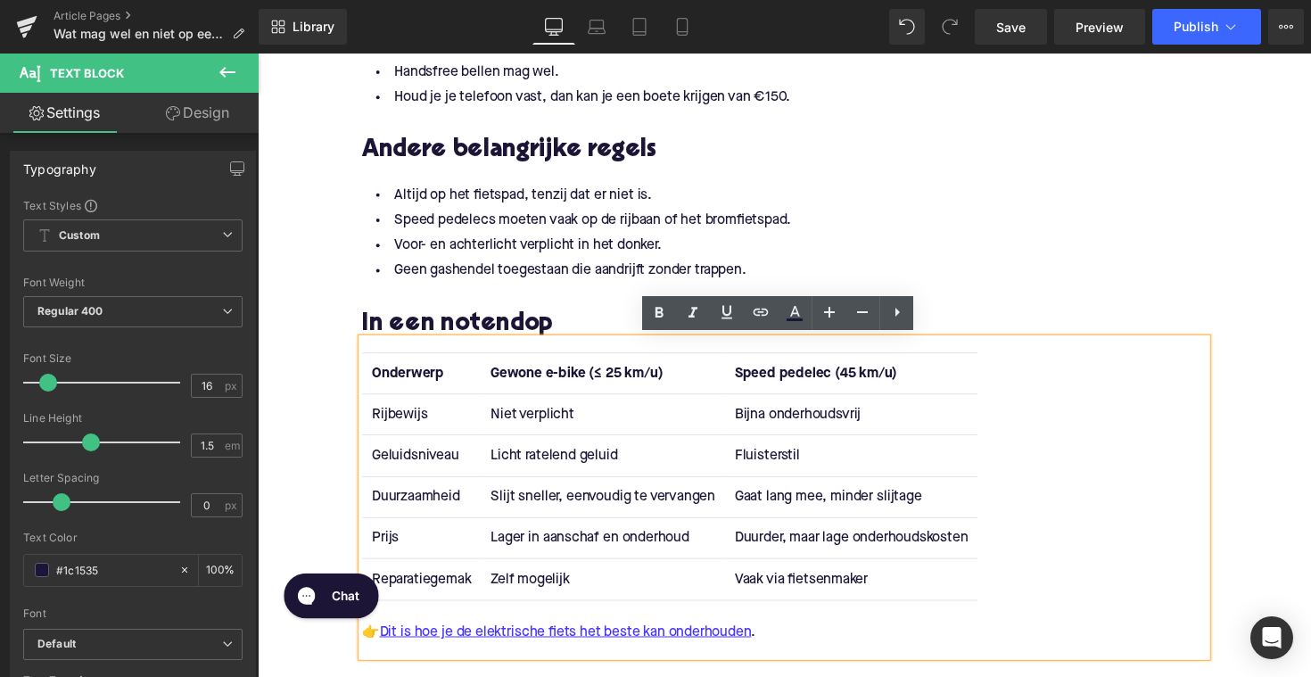
click at [788, 428] on td "Bijna onderhoudsvrij" at bounding box center [866, 423] width 259 height 42
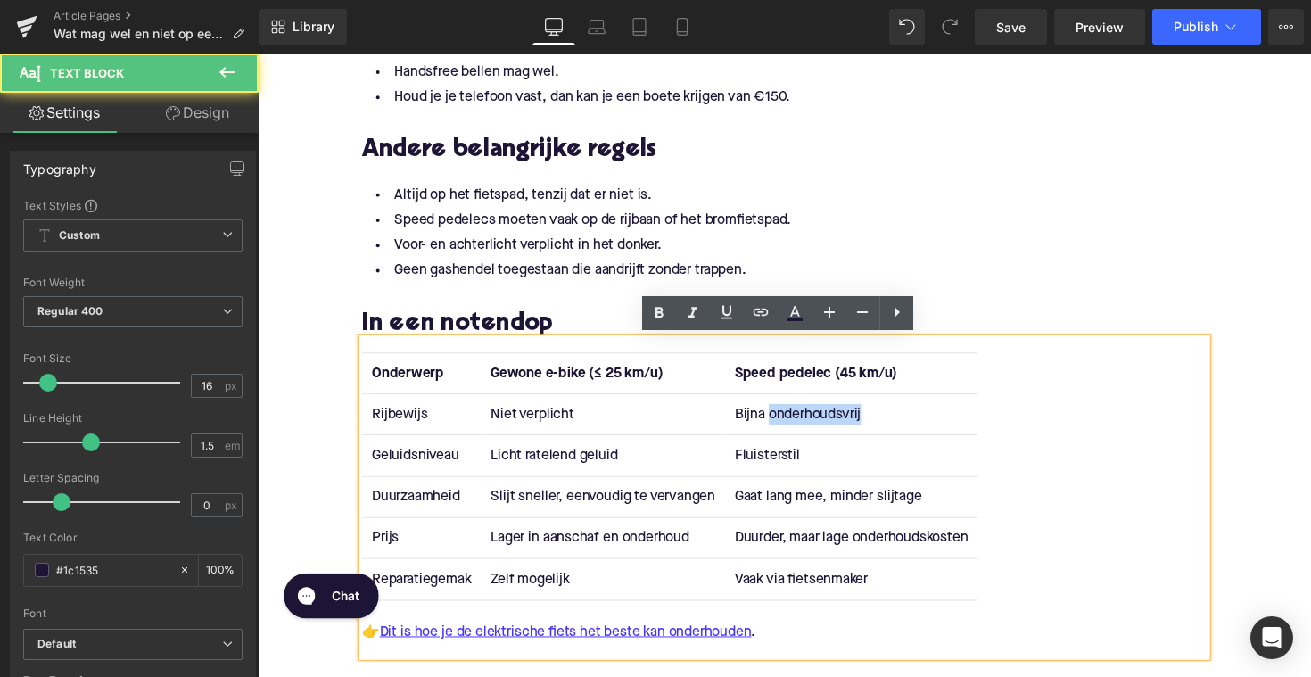
click at [788, 428] on td "Bijna onderhoudsvrij" at bounding box center [866, 423] width 259 height 42
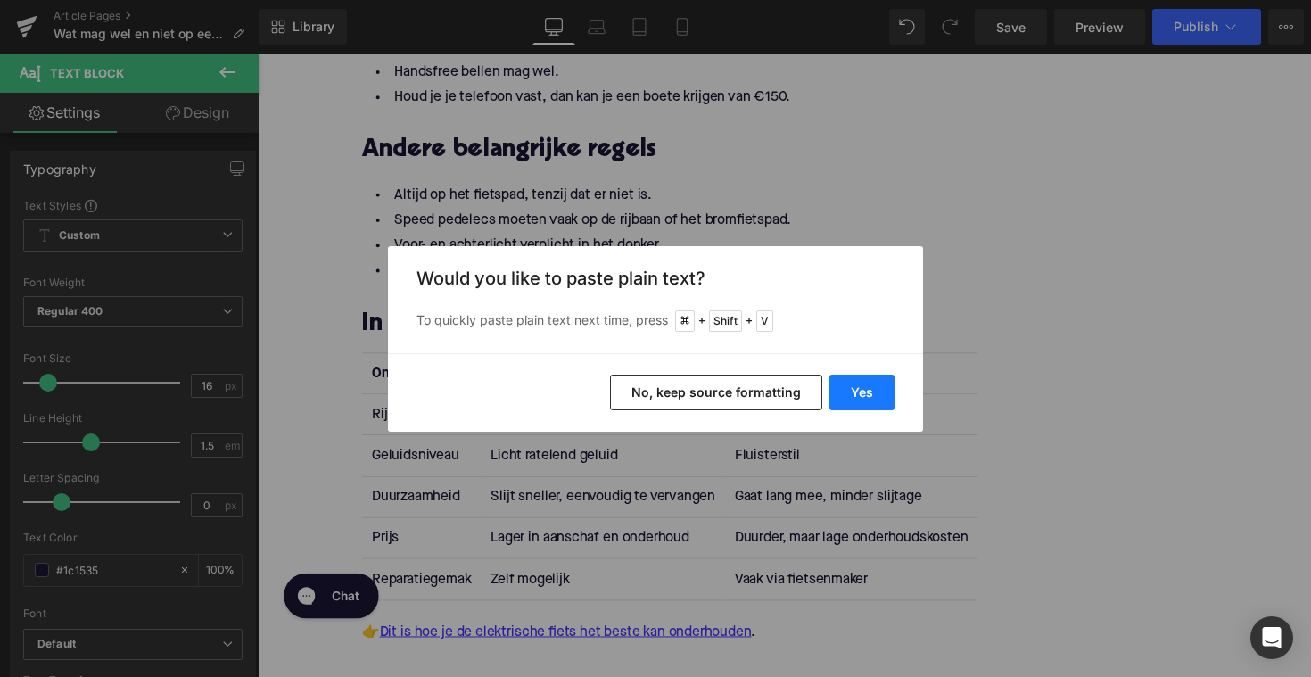
click at [877, 389] on button "Yes" at bounding box center [862, 393] width 65 height 36
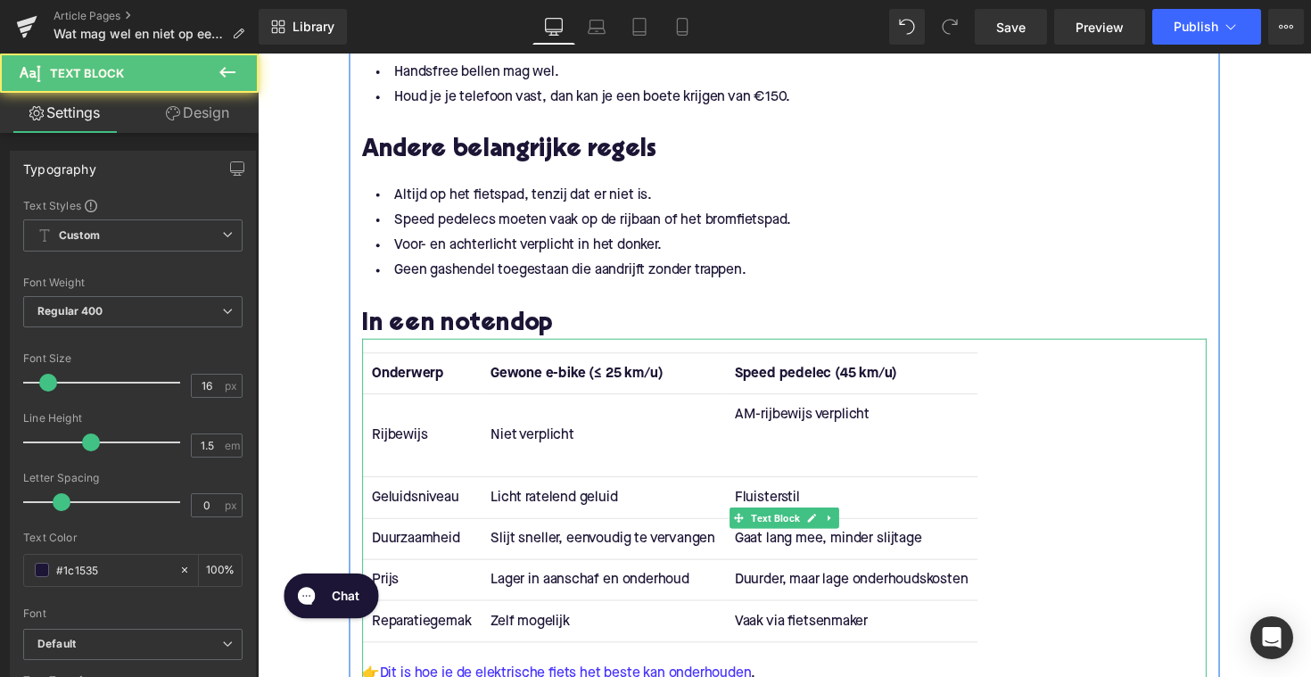
click at [824, 463] on td "AM-rijbewijs verplicht" at bounding box center [866, 444] width 259 height 85
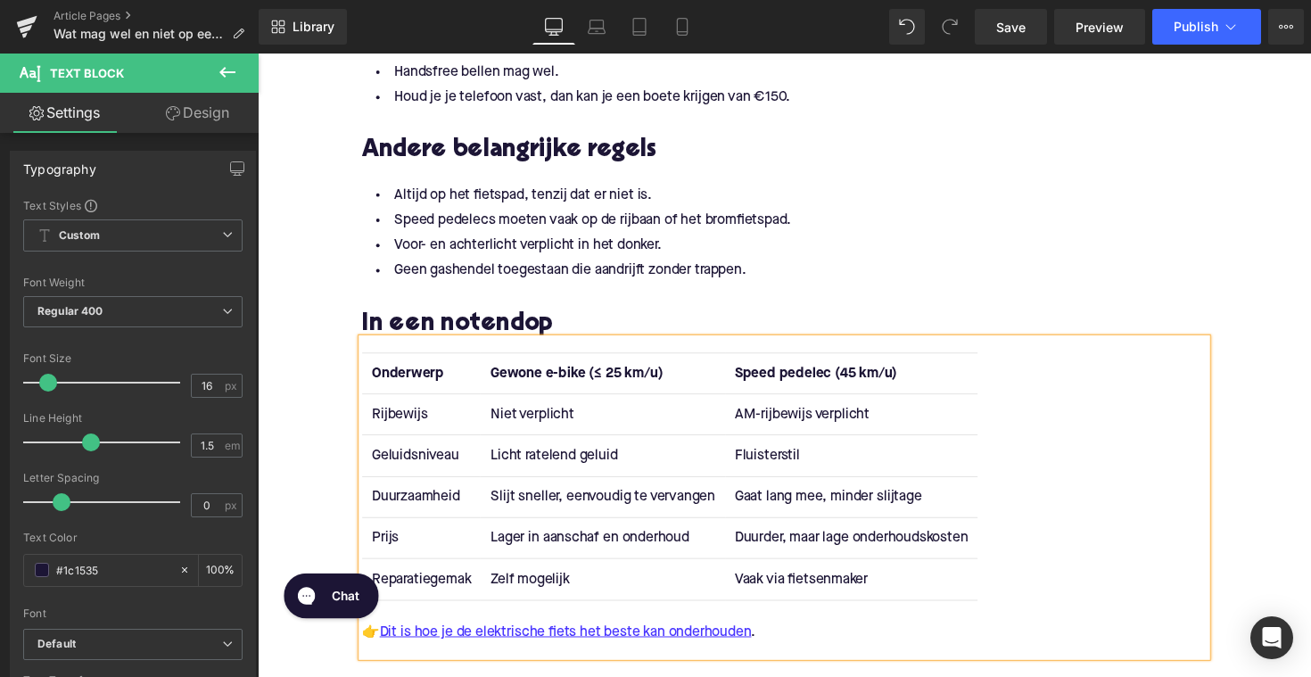
click at [405, 465] on td "Geluidsniveau" at bounding box center [425, 466] width 121 height 42
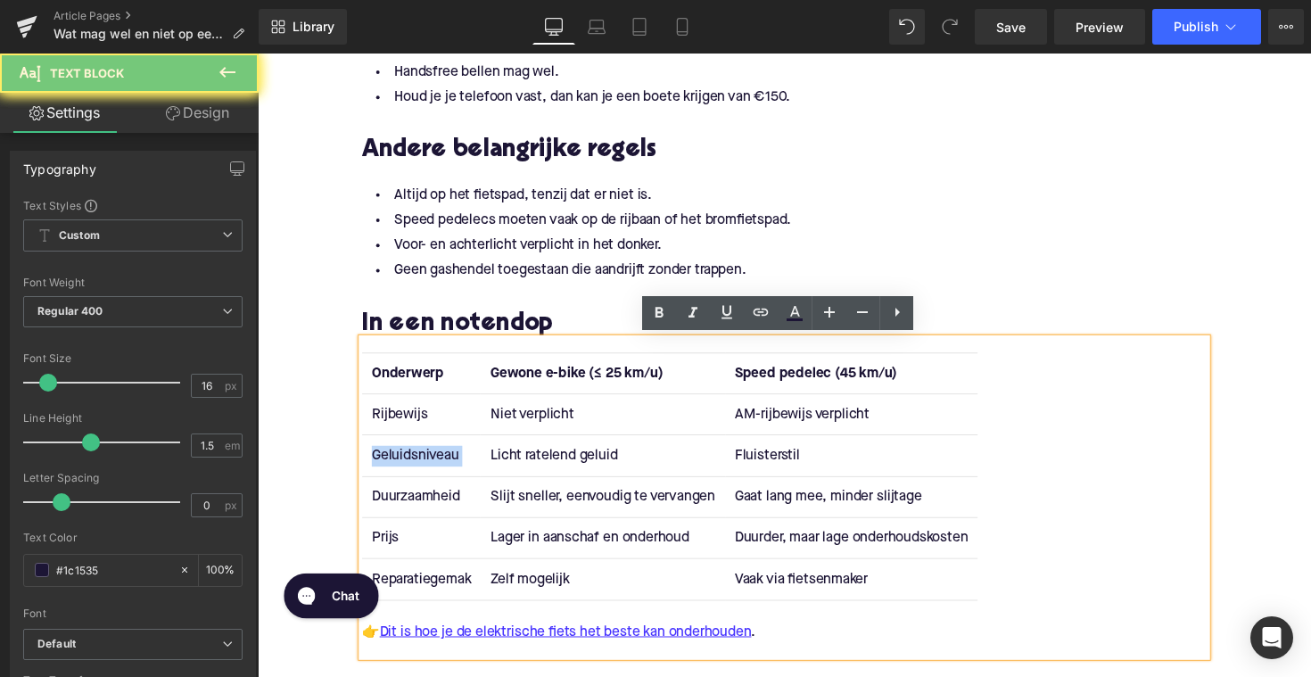
click at [405, 465] on td "Geluidsniveau" at bounding box center [425, 466] width 121 height 42
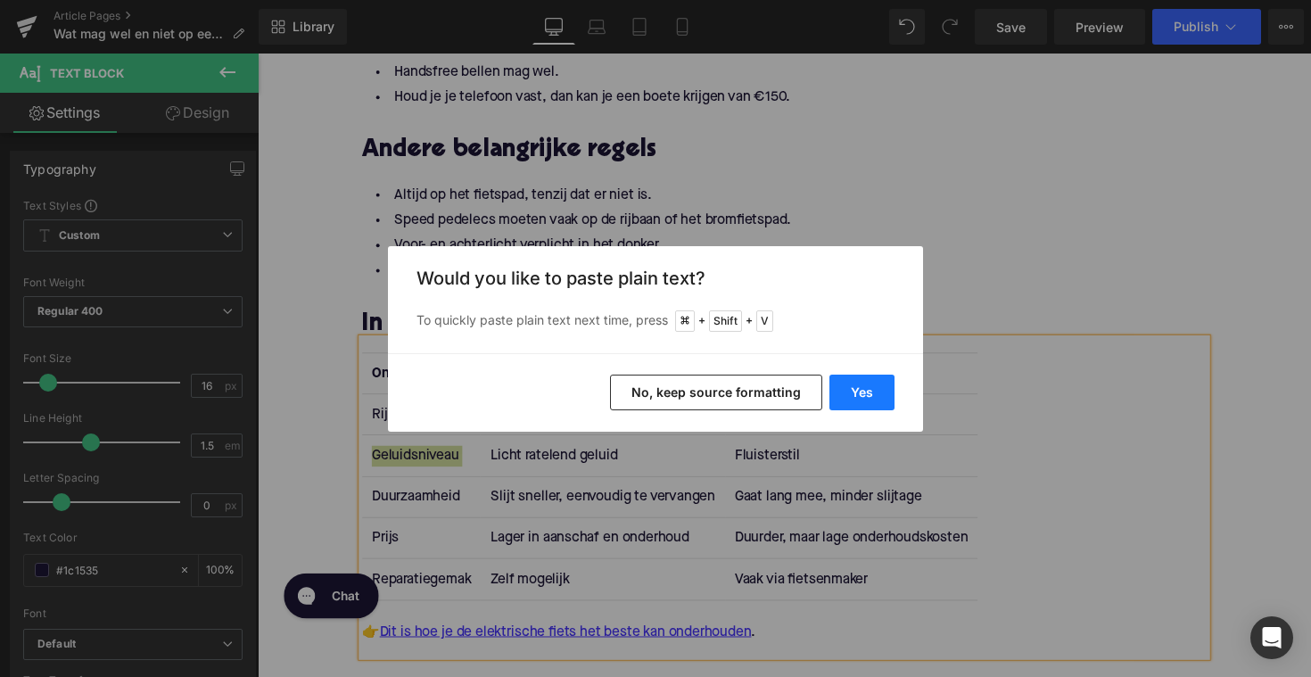
click at [851, 387] on button "Yes" at bounding box center [862, 393] width 65 height 36
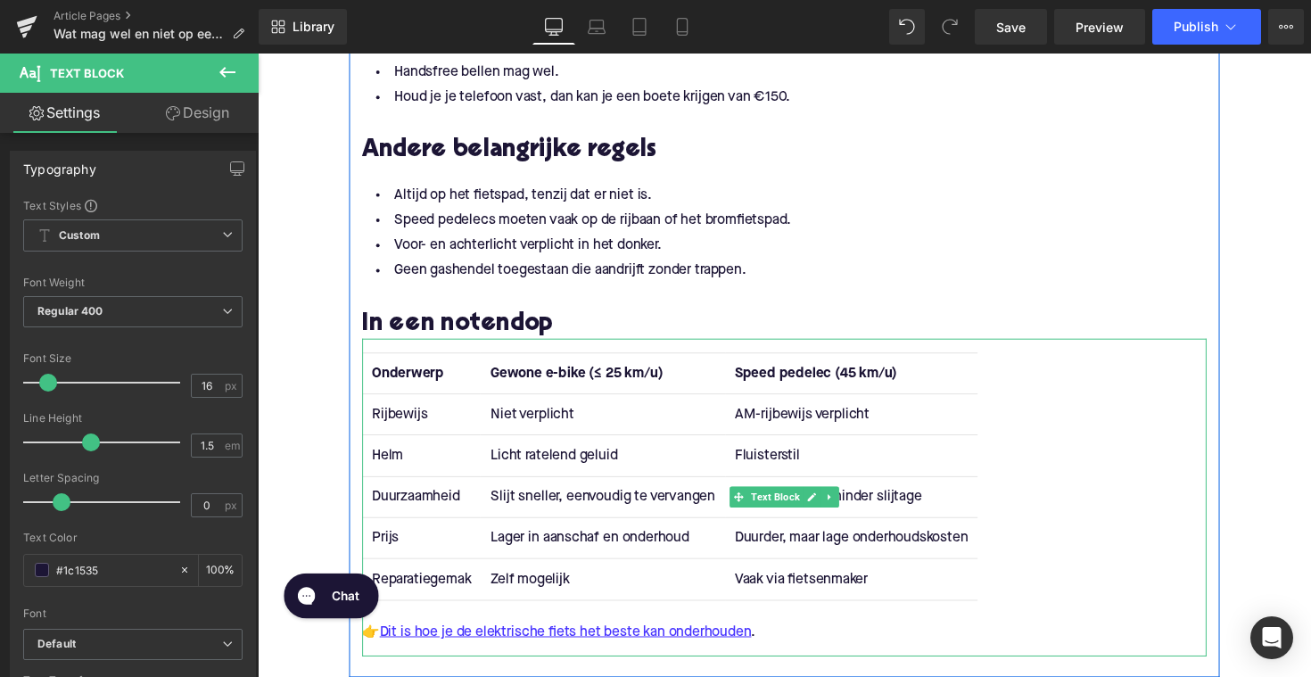
click at [539, 464] on td "Licht ratelend geluid" at bounding box center [611, 466] width 250 height 42
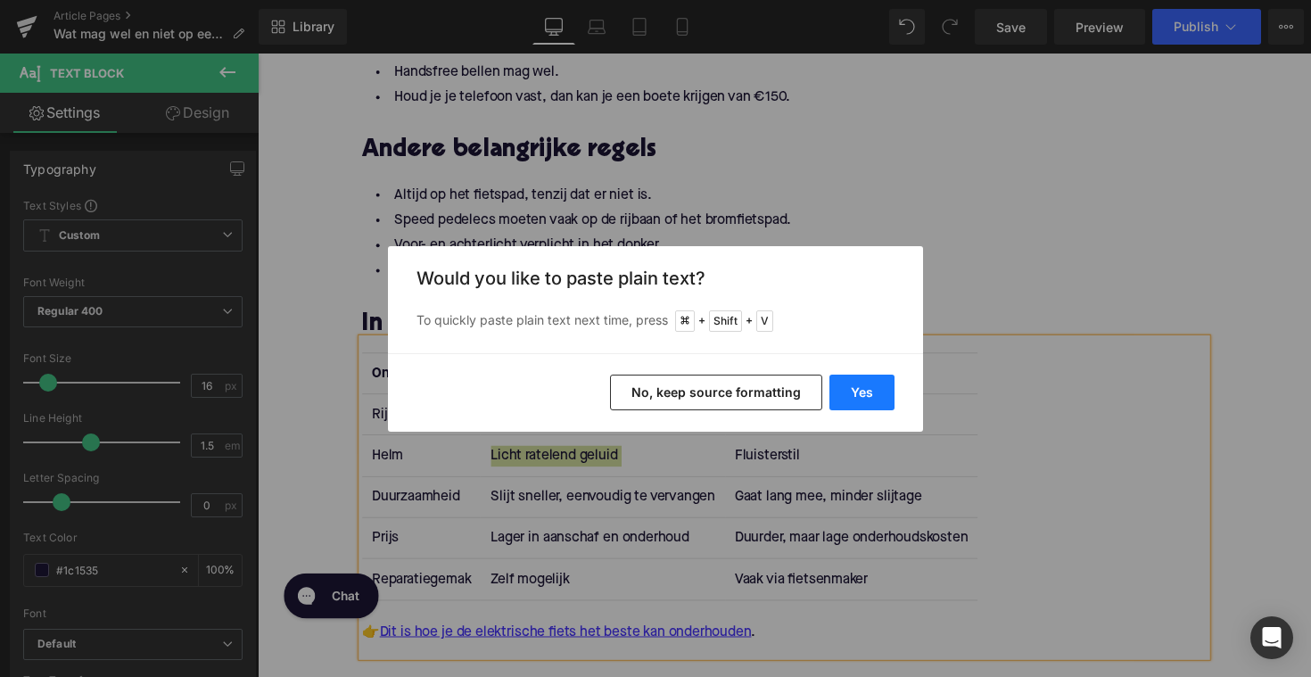
click at [845, 398] on button "Yes" at bounding box center [862, 393] width 65 height 36
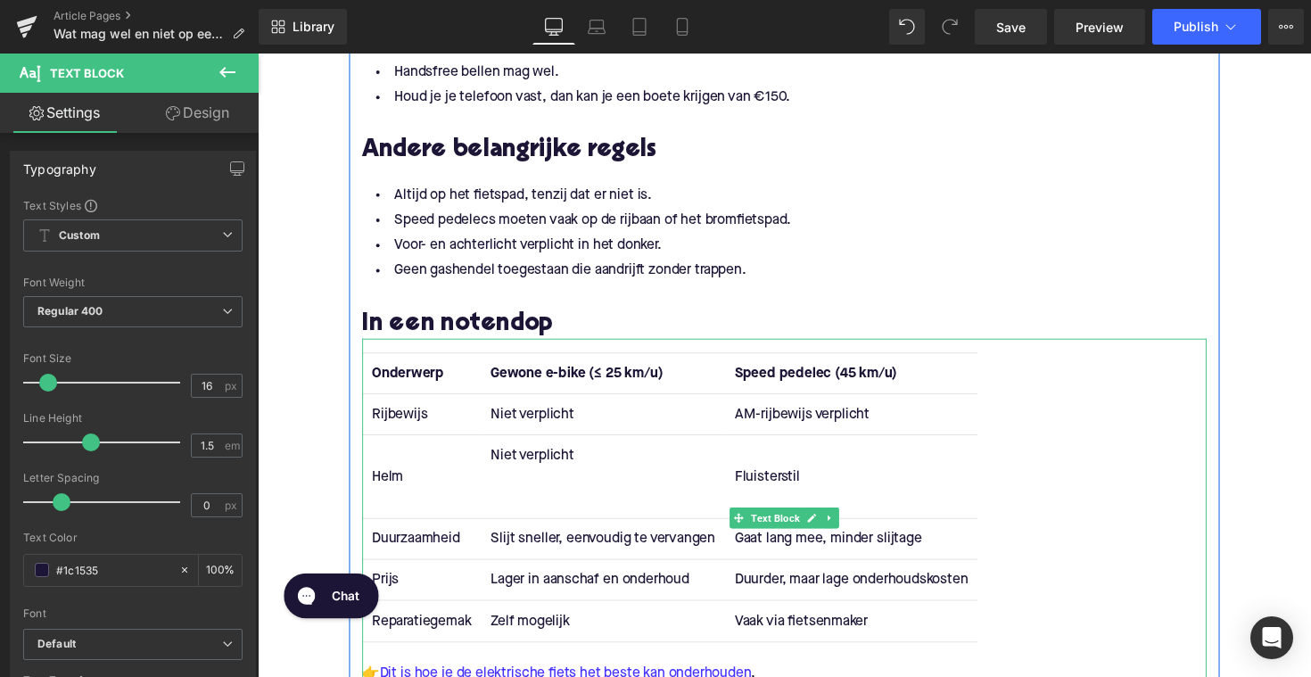
click at [579, 517] on td "Niet verplicht" at bounding box center [611, 487] width 250 height 85
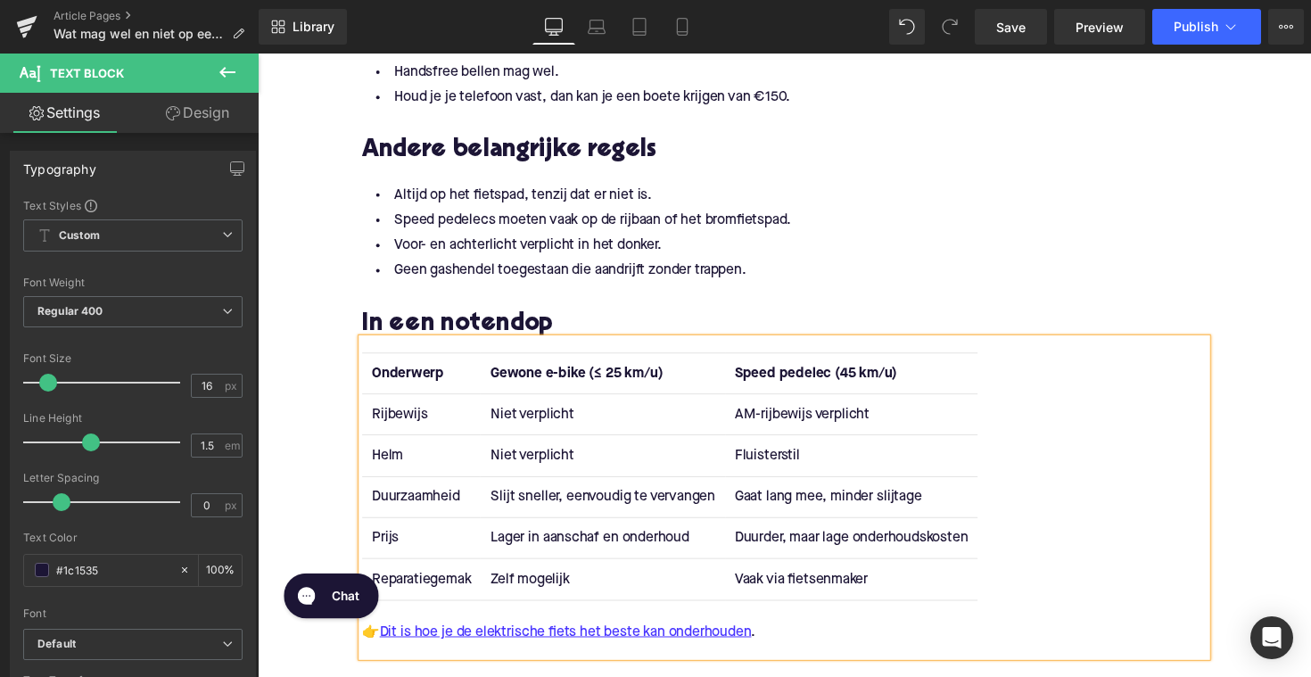
click at [768, 459] on td "Fluisterstil" at bounding box center [866, 466] width 259 height 42
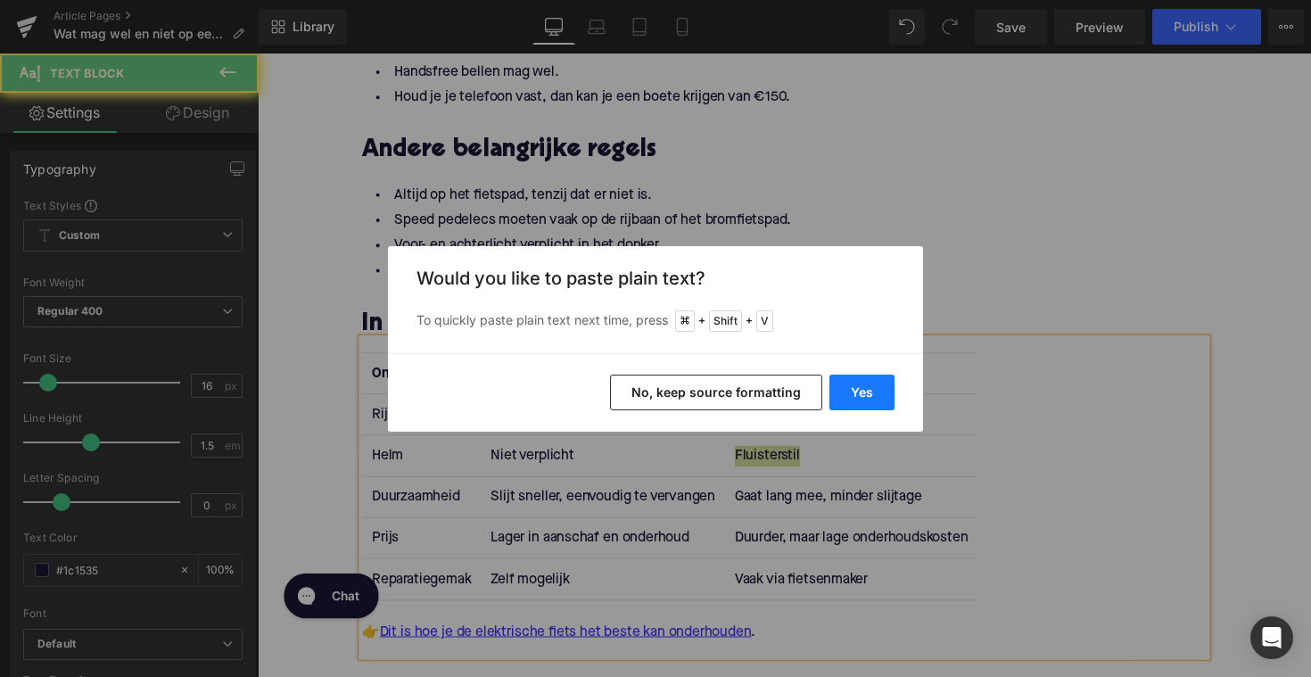
click at [874, 383] on button "Yes" at bounding box center [862, 393] width 65 height 36
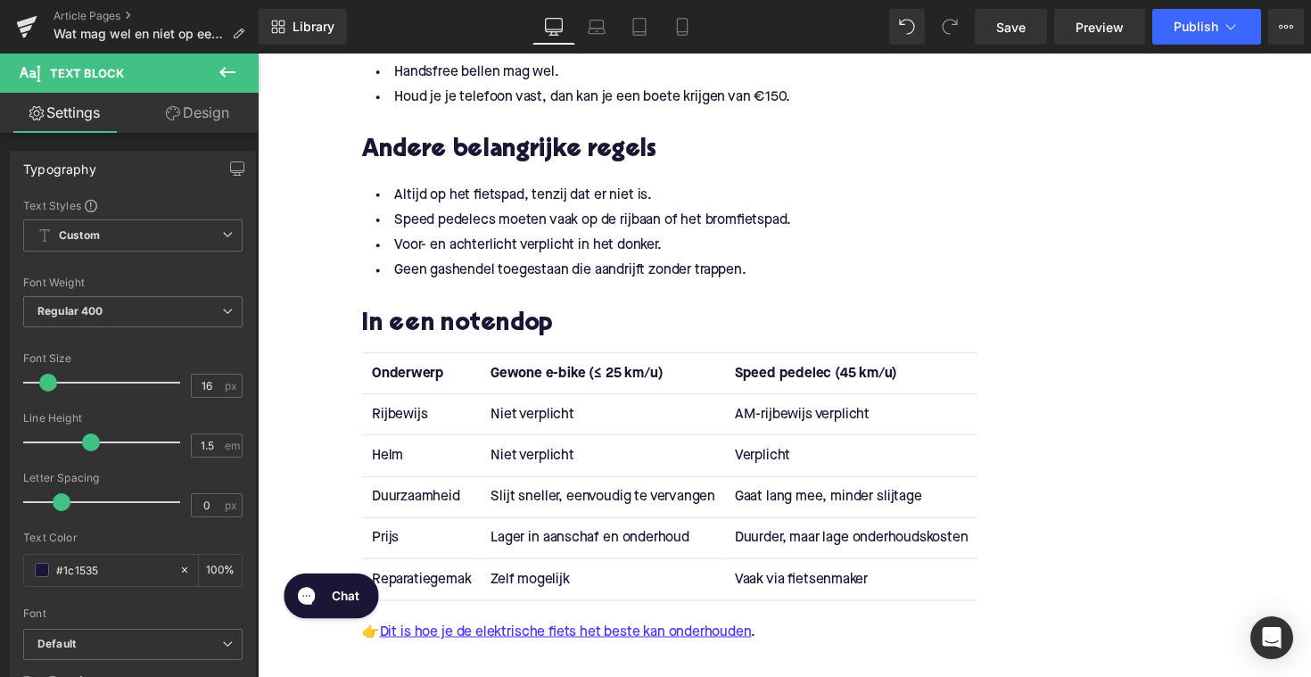
click at [401, 504] on td "Duurzaamheid" at bounding box center [425, 508] width 121 height 42
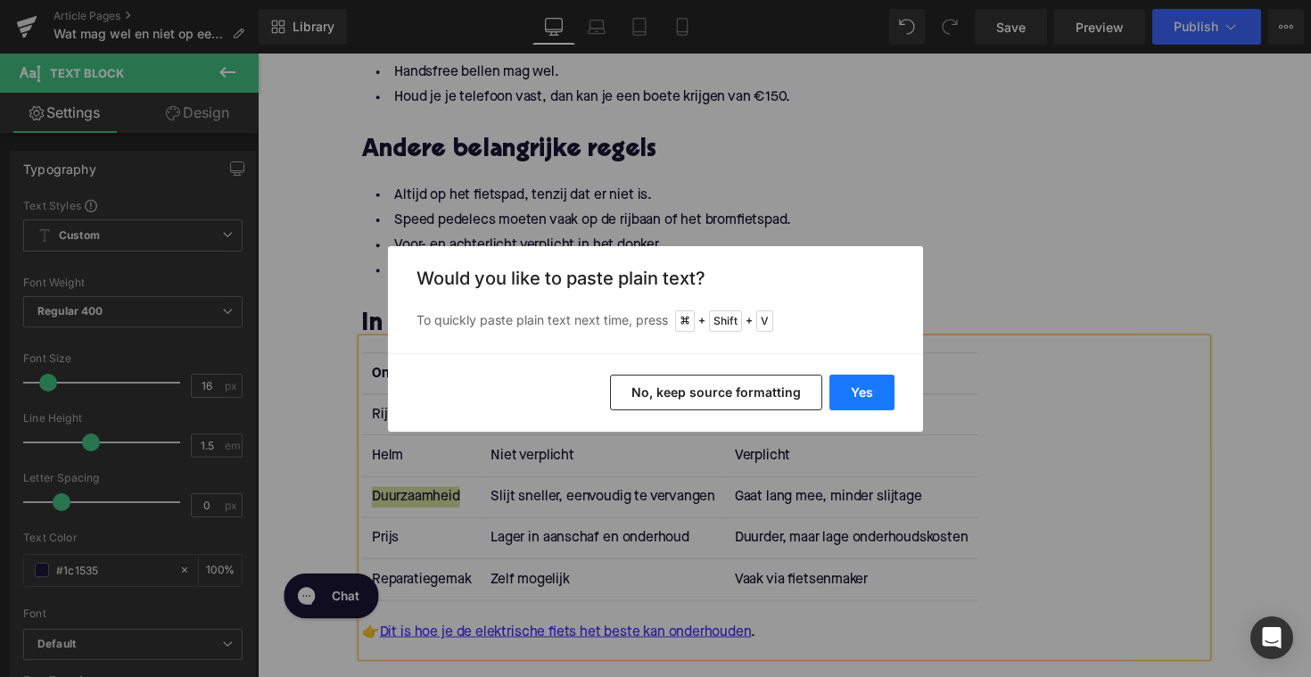
click at [853, 393] on button "Yes" at bounding box center [862, 393] width 65 height 36
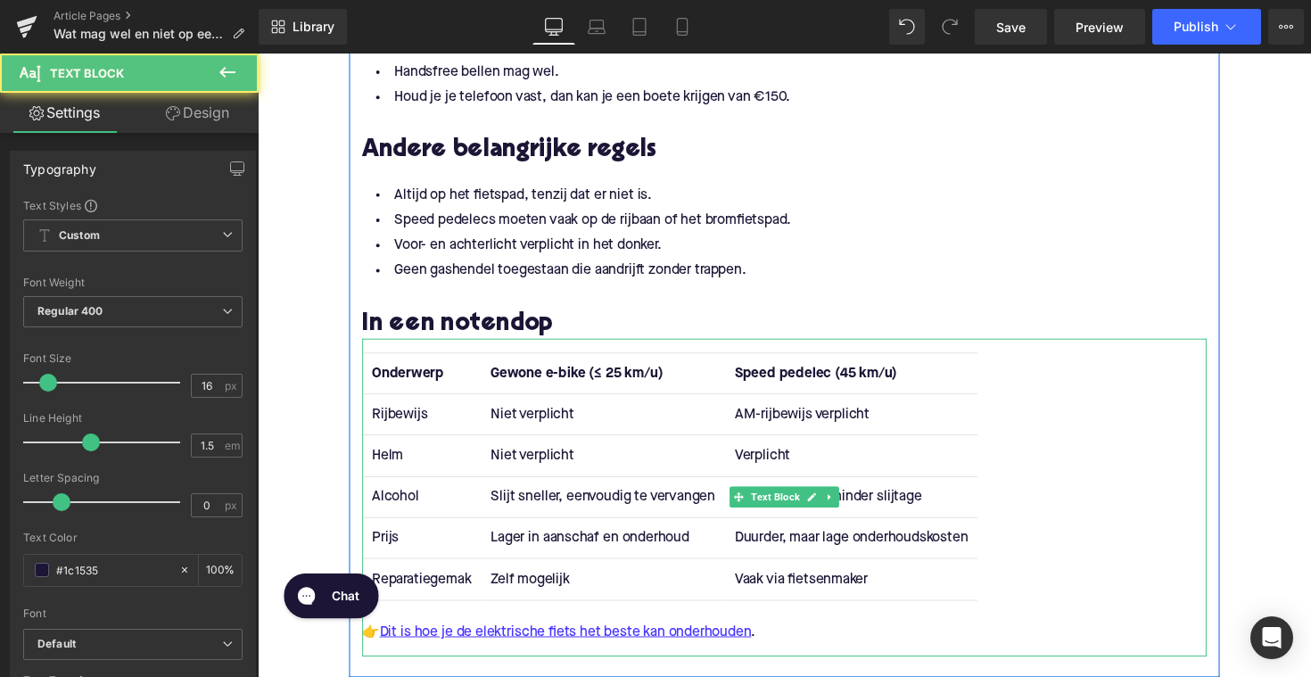
click at [570, 506] on td "Slijt sneller, eenvoudig te vervangen" at bounding box center [611, 508] width 250 height 42
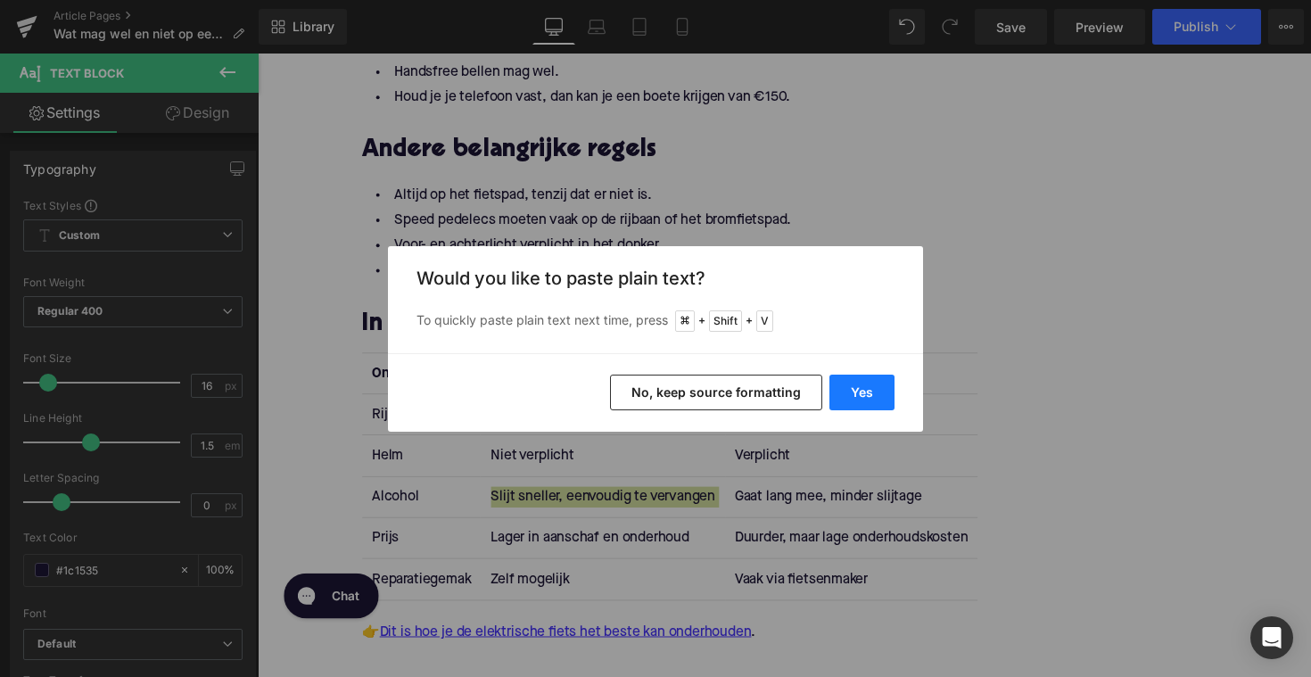
click at [840, 386] on button "Yes" at bounding box center [862, 393] width 65 height 36
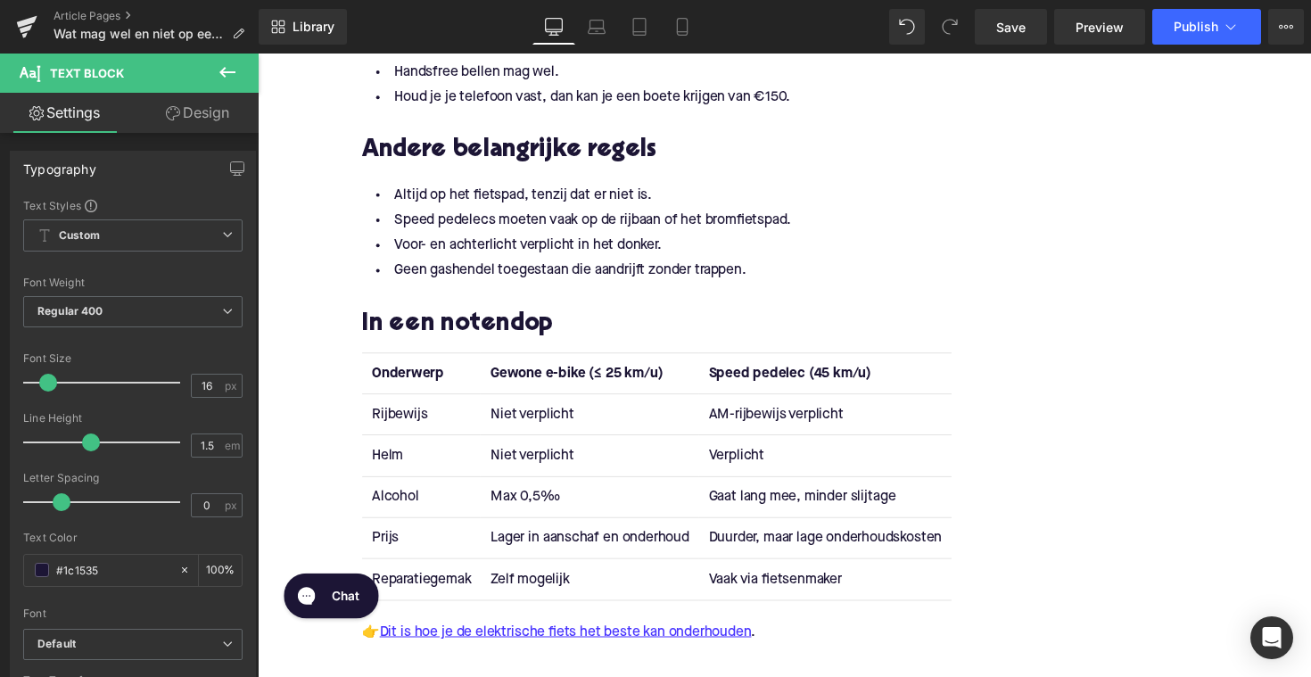
click at [776, 506] on div "Onderwerp Gewone e-bike (≤ 25 km/u) Speed pedelec (45 km/u) Rijbewijs Niet verp…" at bounding box center [797, 509] width 865 height 326
click at [776, 506] on td "Gaat lang mee, minder slijtage" at bounding box center [839, 508] width 259 height 42
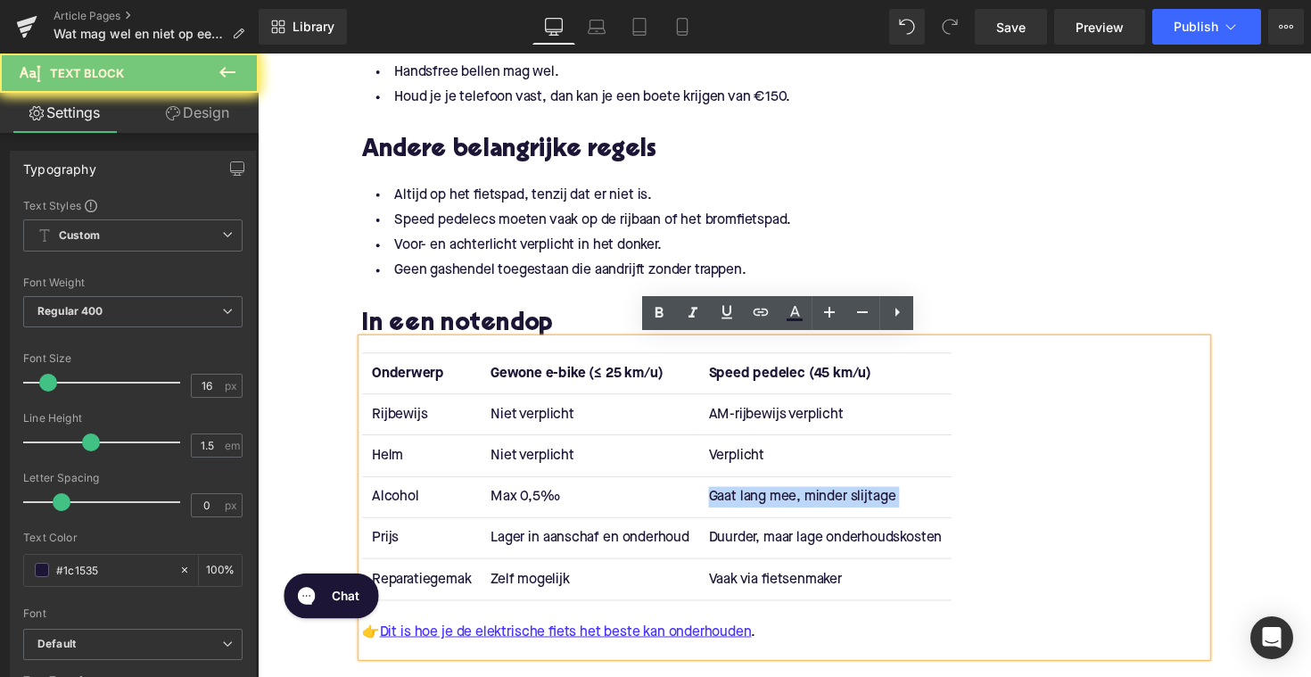
click at [776, 506] on td "Gaat lang mee, minder slijtage" at bounding box center [839, 508] width 259 height 42
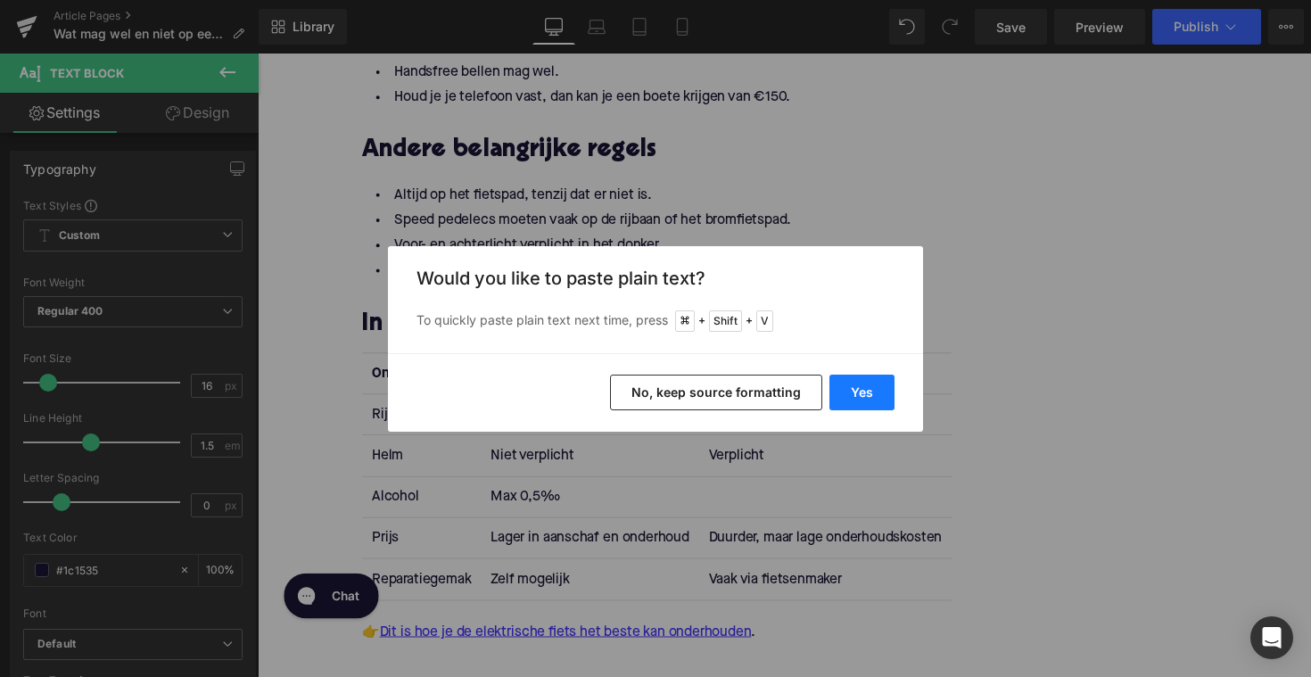
click at [891, 387] on button "Yes" at bounding box center [862, 393] width 65 height 36
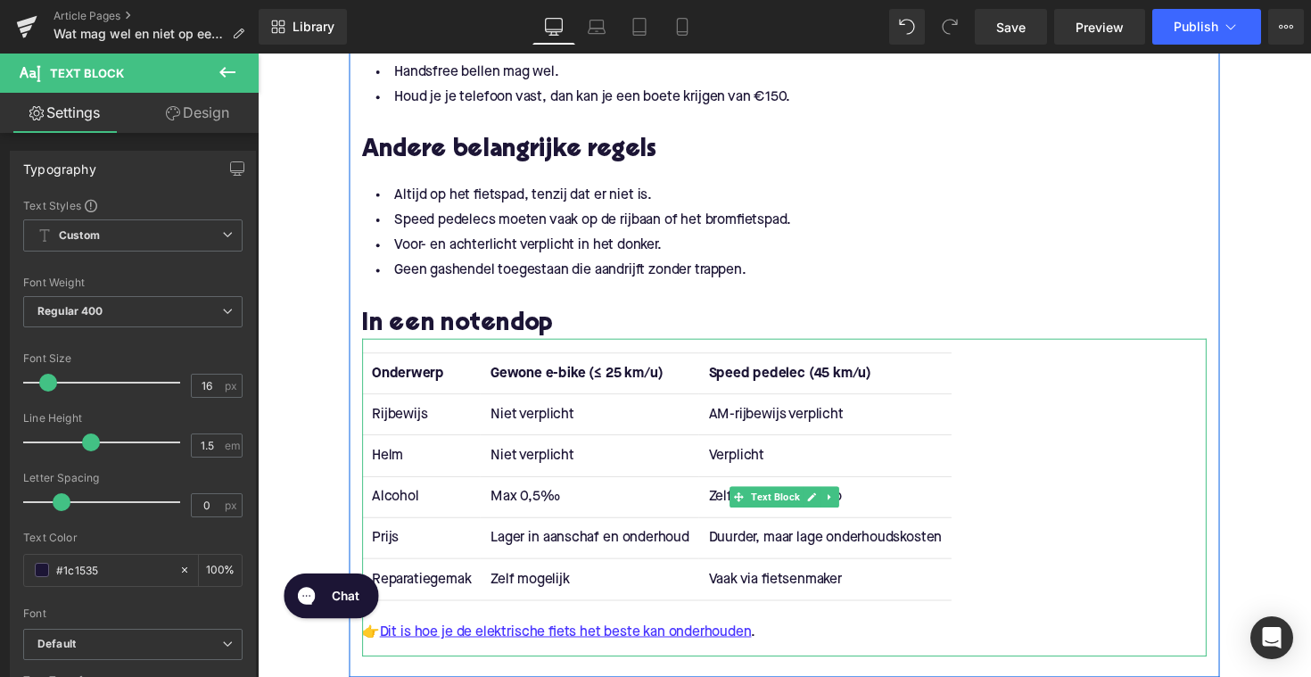
click at [395, 553] on td "Prijs" at bounding box center [425, 551] width 121 height 42
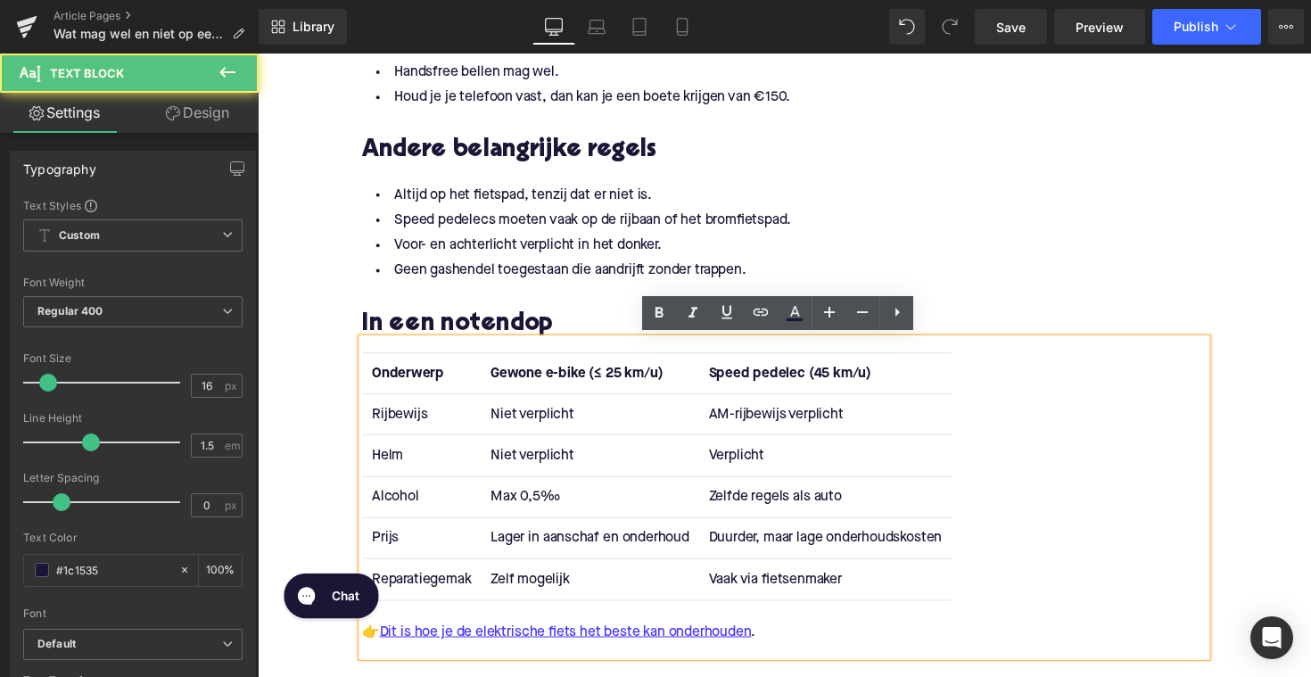
click at [395, 553] on td "Prijs" at bounding box center [425, 551] width 121 height 42
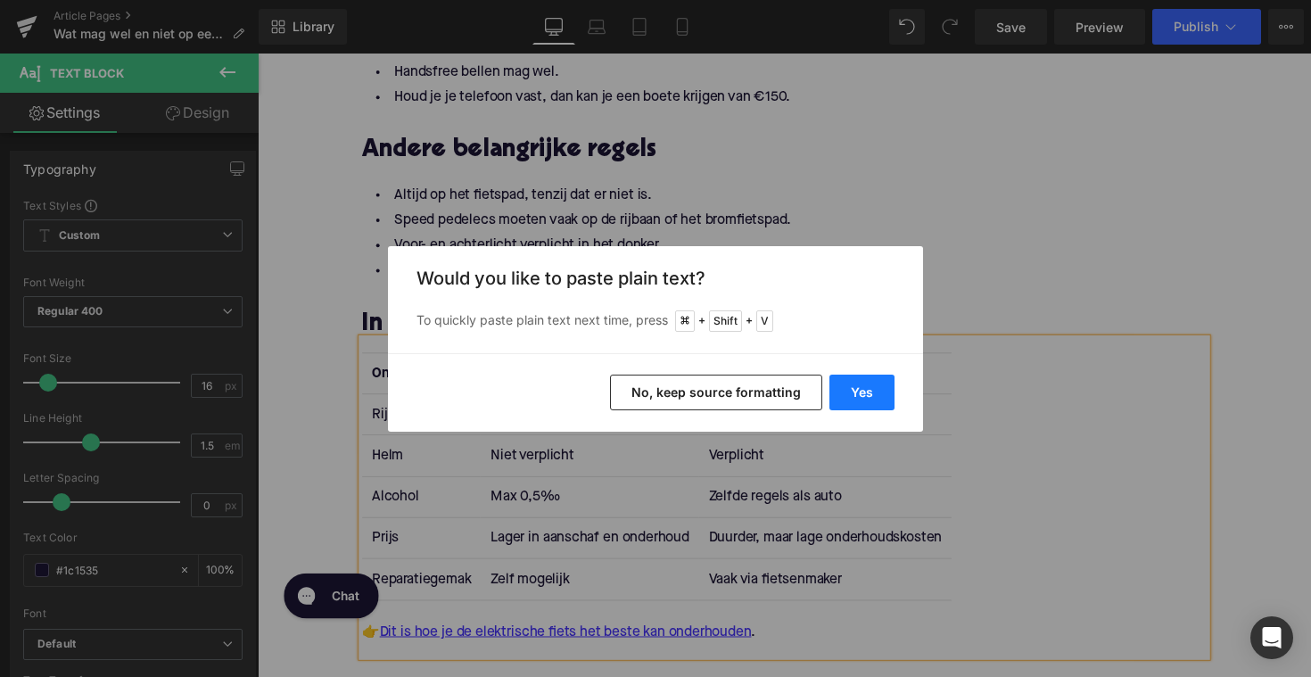
click at [858, 380] on button "Yes" at bounding box center [862, 393] width 65 height 36
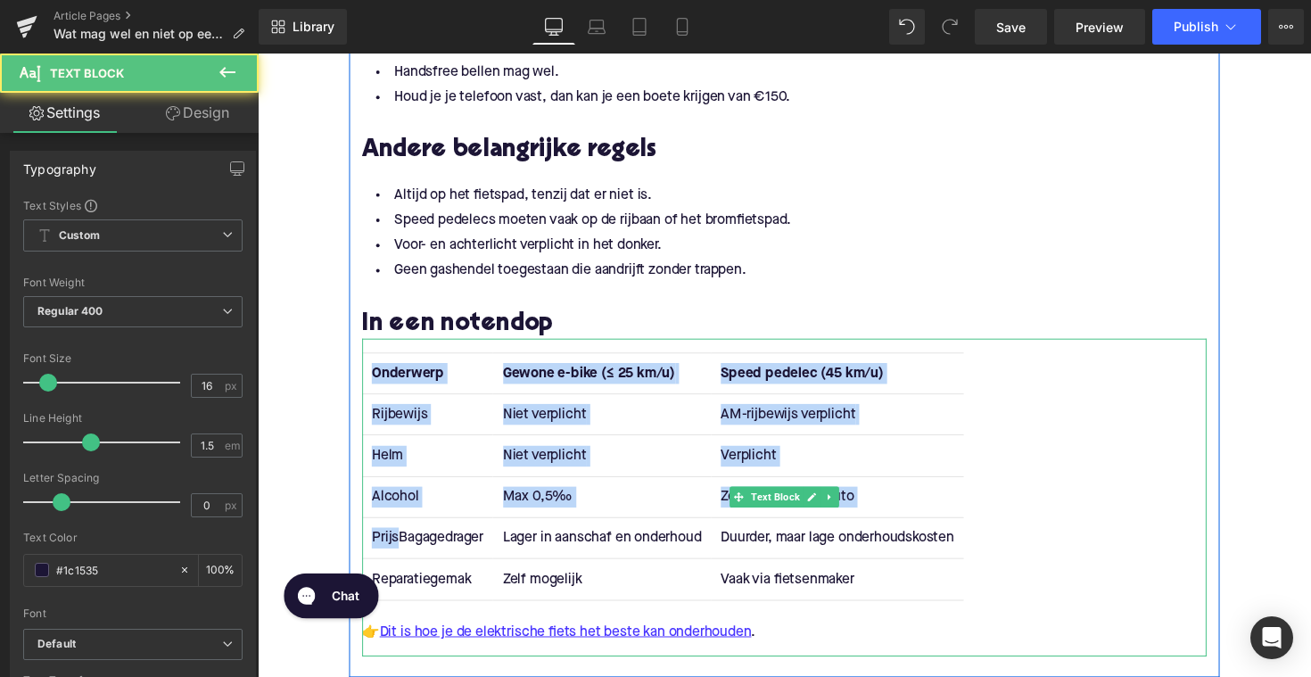
drag, startPoint x: 400, startPoint y: 549, endPoint x: 356, endPoint y: 549, distance: 43.7
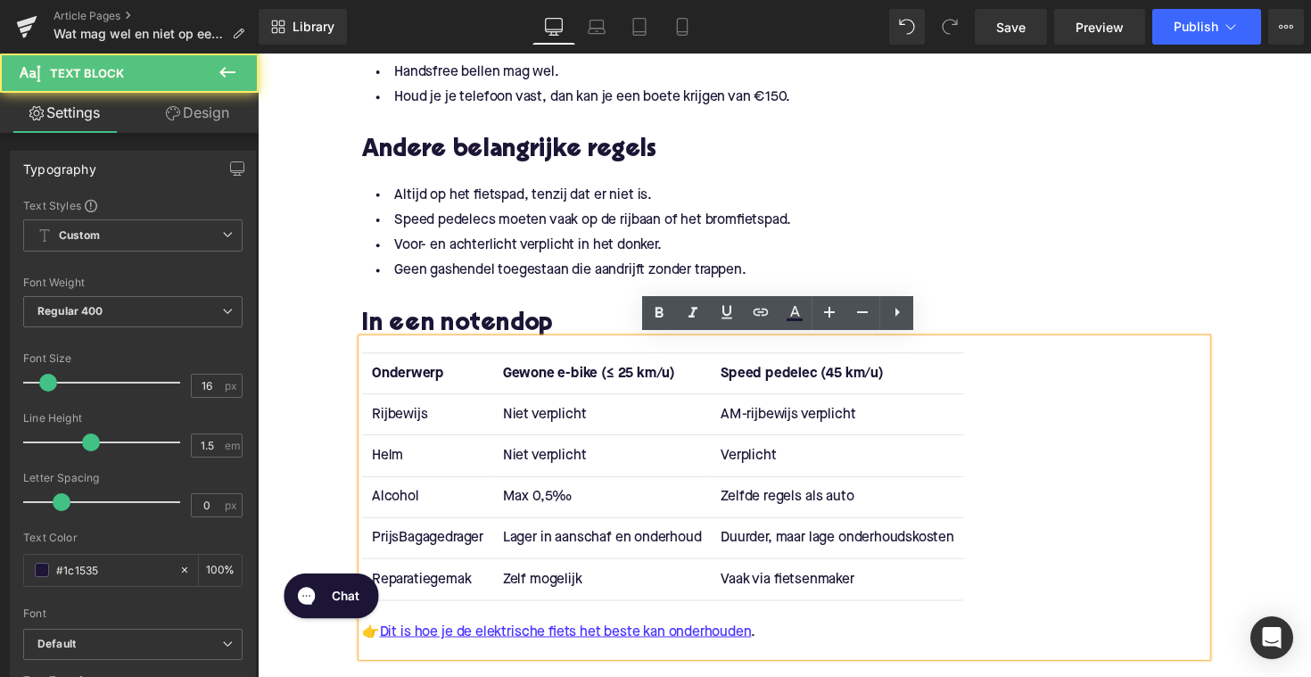
click at [391, 566] on td "PrijsBagagedrager" at bounding box center [432, 551] width 134 height 42
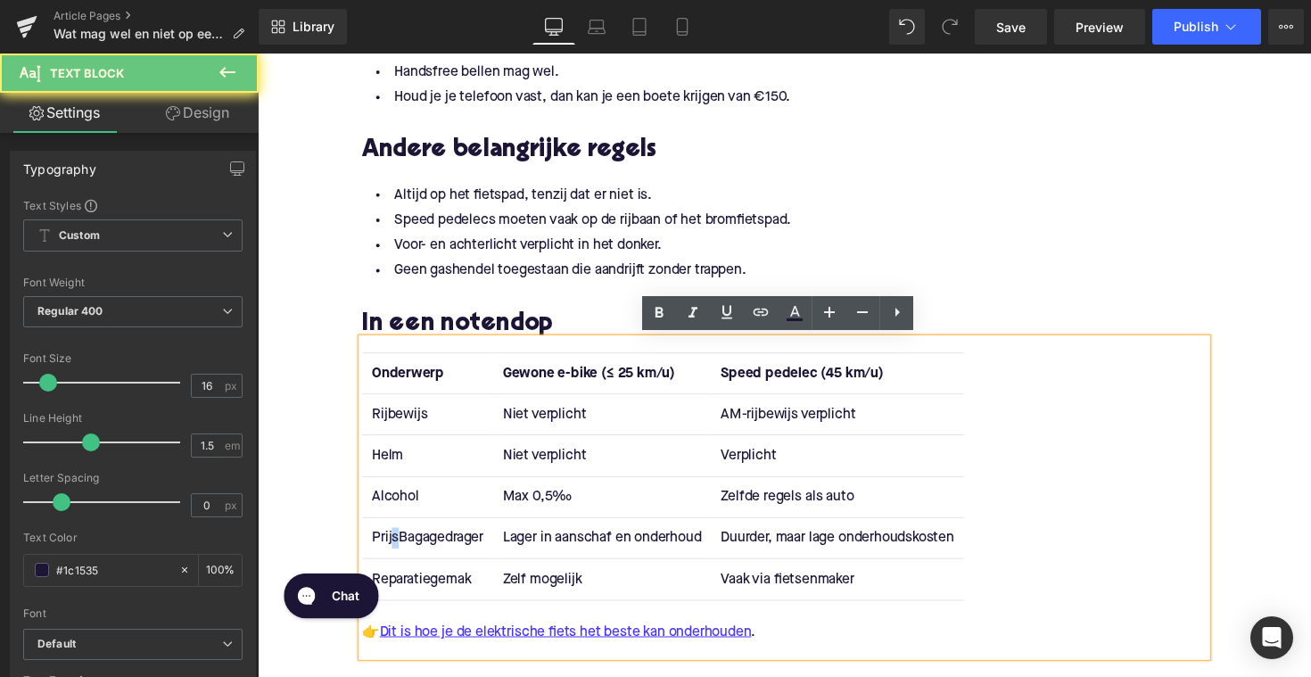
click at [395, 553] on td "PrijsBagagedrager" at bounding box center [432, 551] width 134 height 42
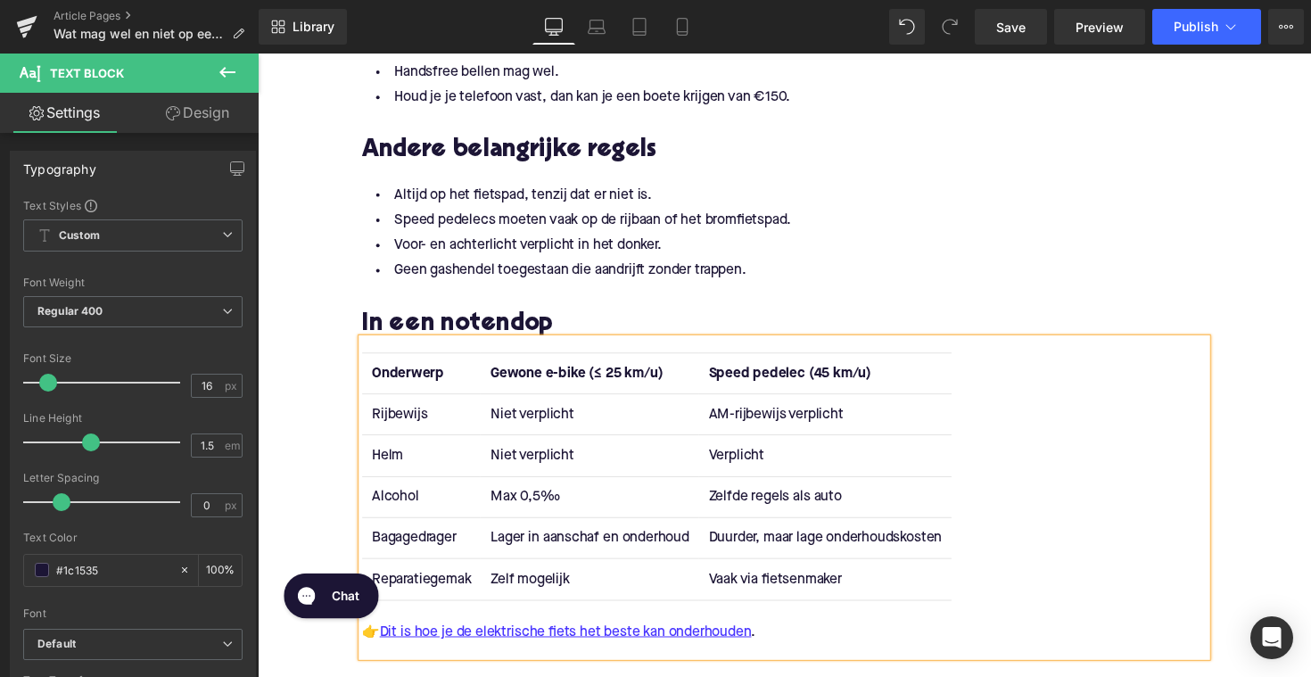
click at [546, 543] on td "Lager in aanschaf en onderhoud" at bounding box center [597, 551] width 223 height 42
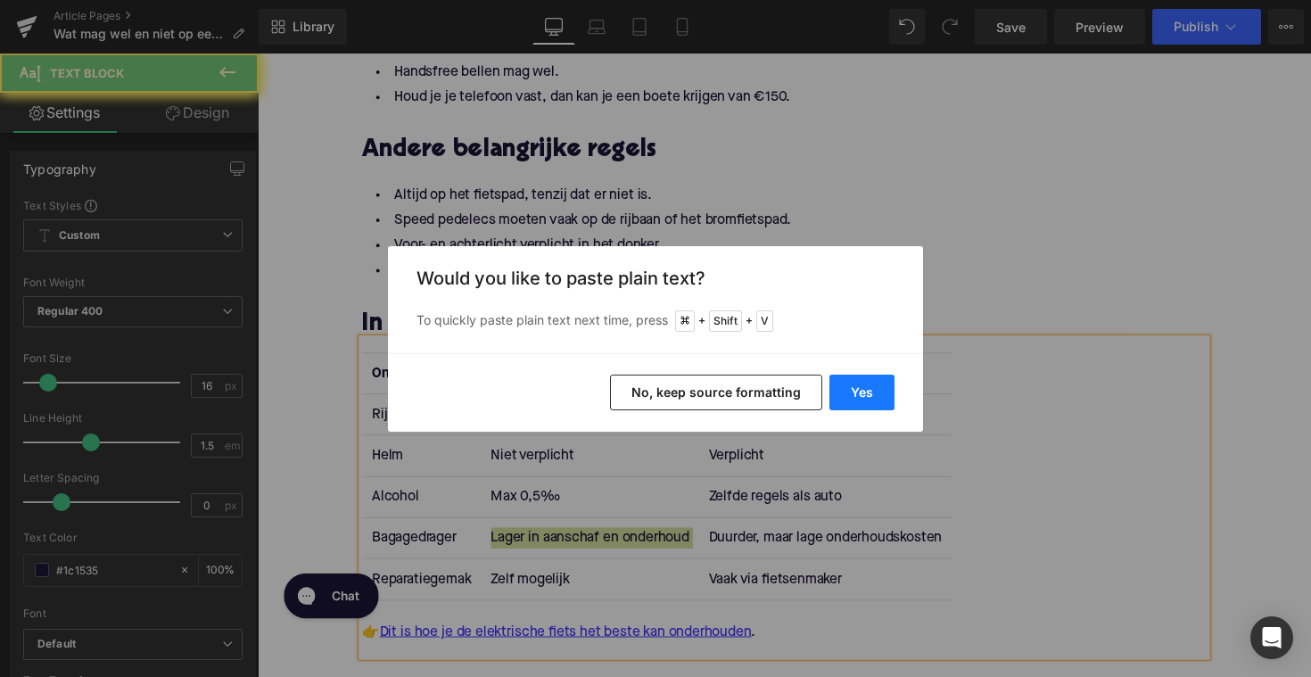
click at [864, 396] on button "Yes" at bounding box center [862, 393] width 65 height 36
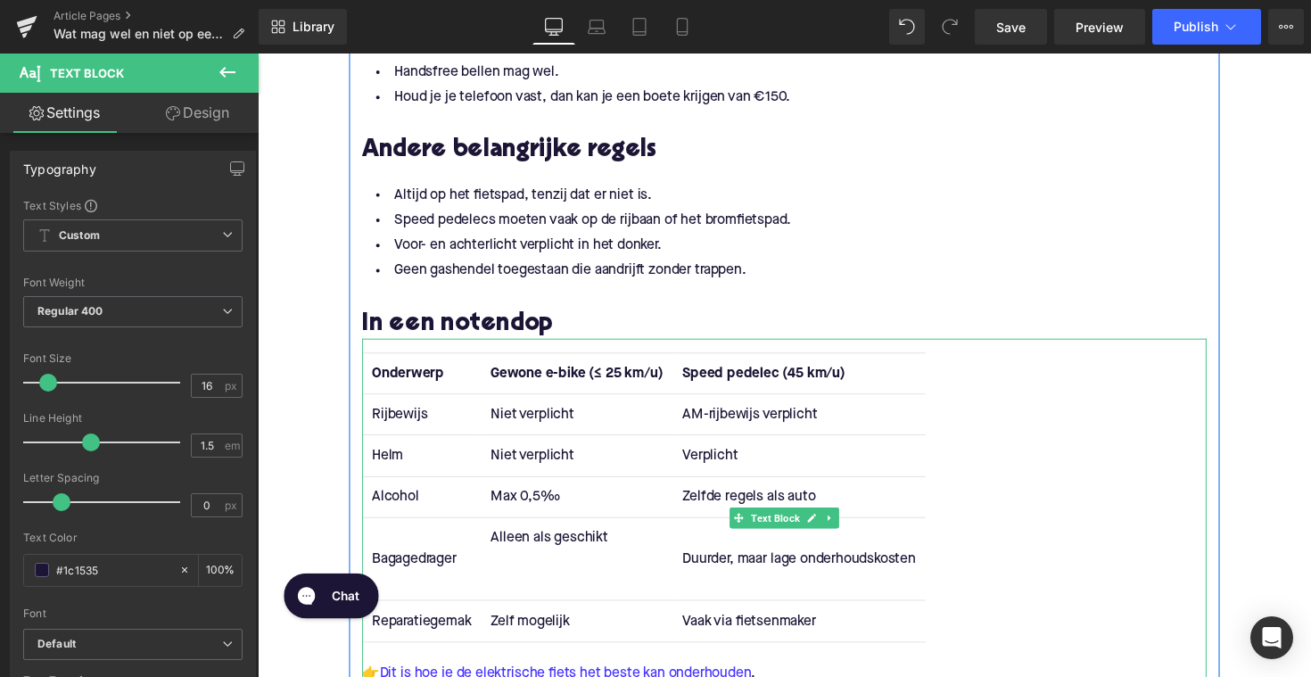
click at [558, 581] on td "Alleen als geschikt" at bounding box center [584, 572] width 196 height 85
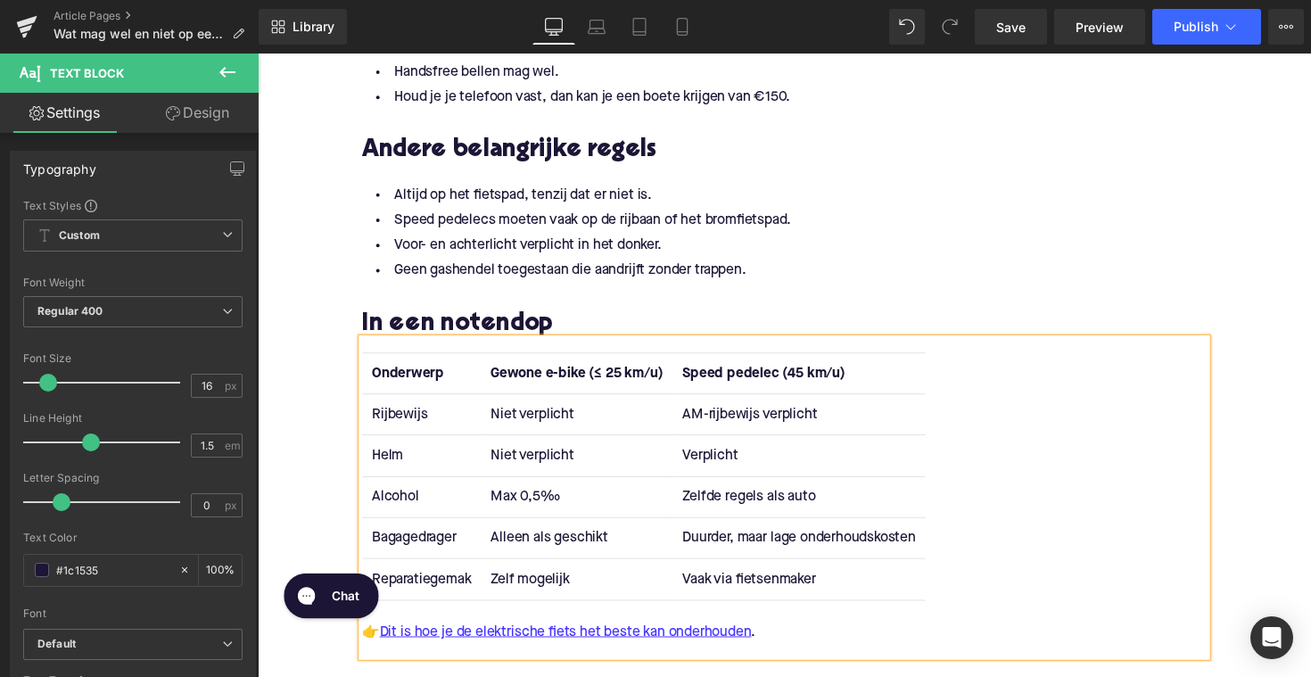
click at [758, 557] on td "Duurder, maar lage onderhoudskosten" at bounding box center [812, 551] width 259 height 42
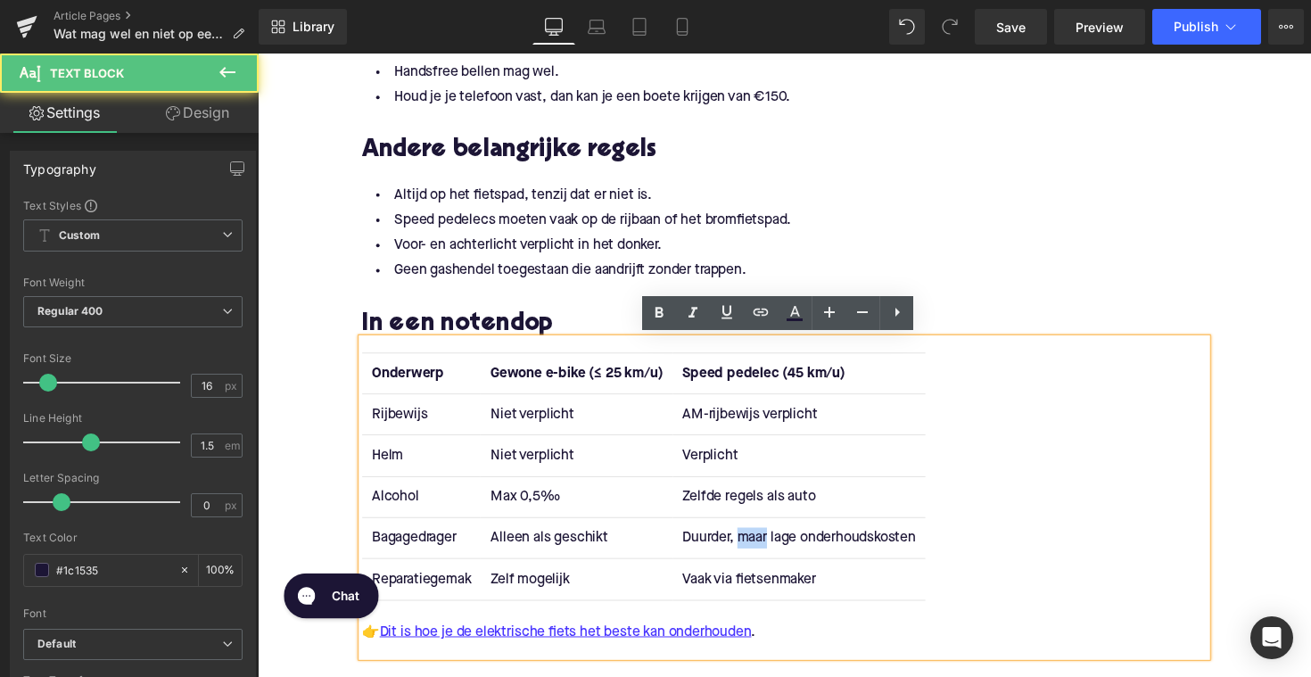
click at [758, 557] on td "Duurder, maar lage onderhoudskosten" at bounding box center [812, 551] width 259 height 42
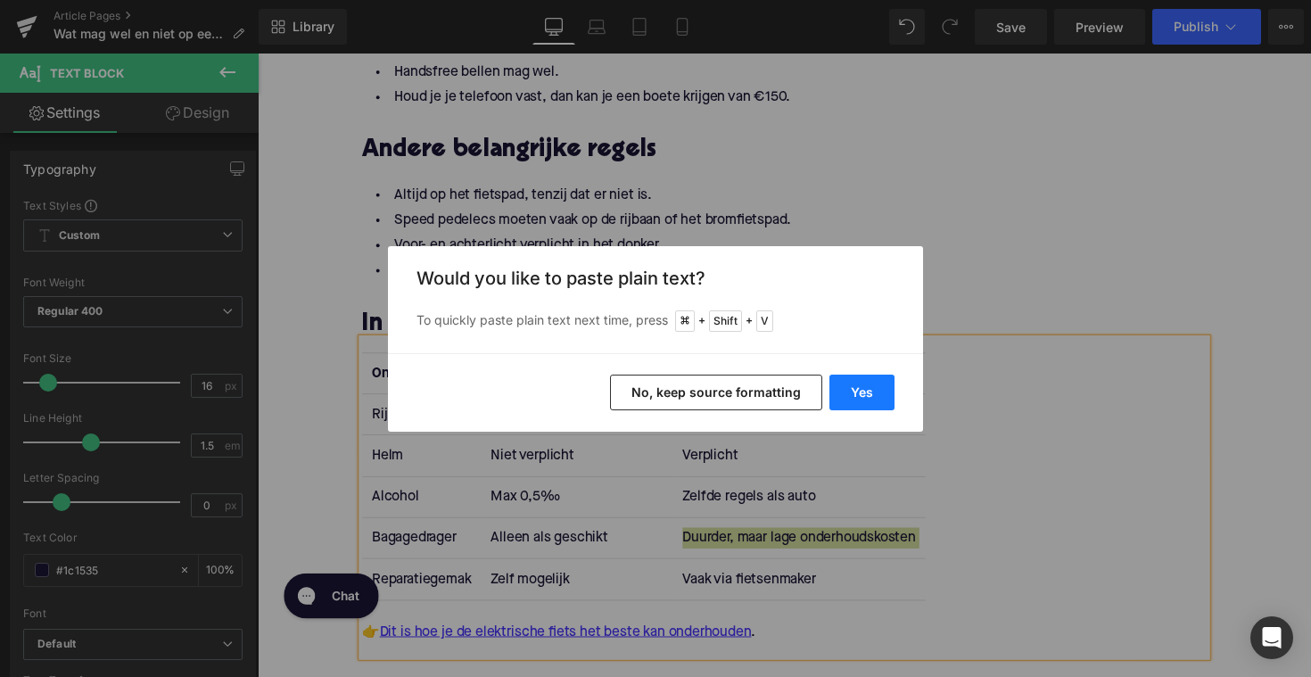
click at [854, 393] on button "Yes" at bounding box center [862, 393] width 65 height 36
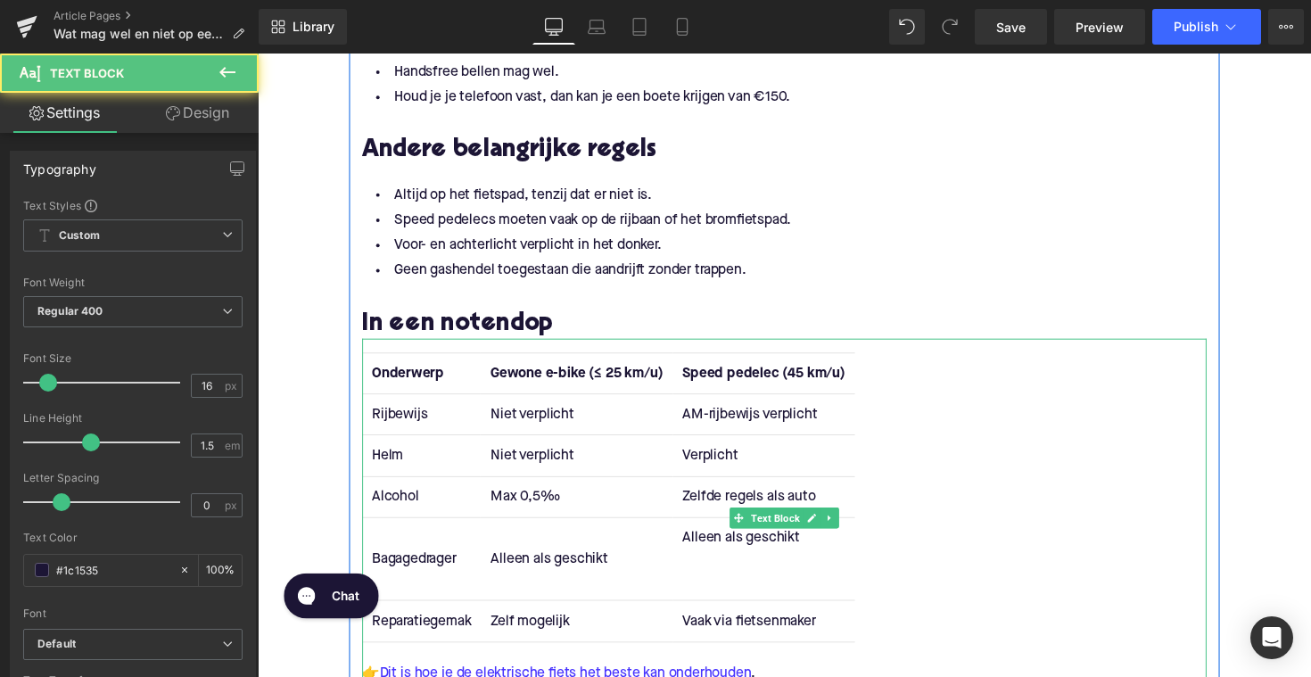
click at [758, 612] on td "Alleen als geschikt" at bounding box center [776, 572] width 186 height 85
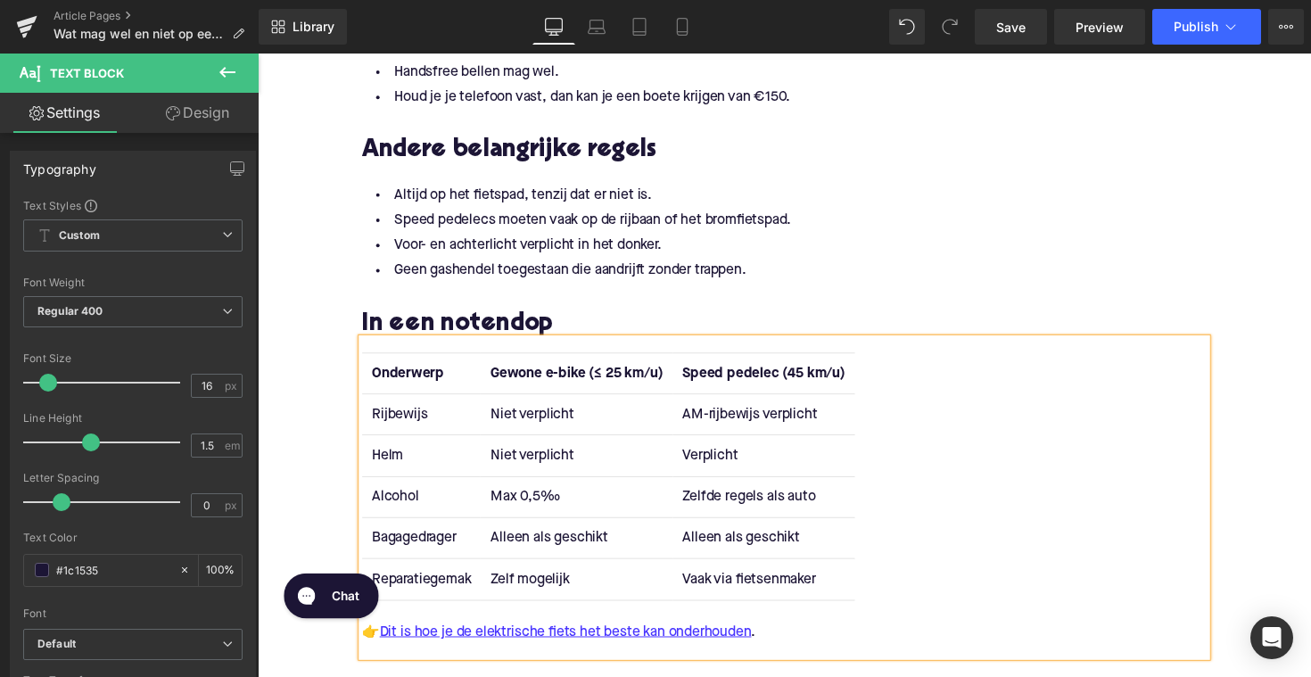
click at [422, 588] on td "Reparatiegemak" at bounding box center [425, 593] width 121 height 42
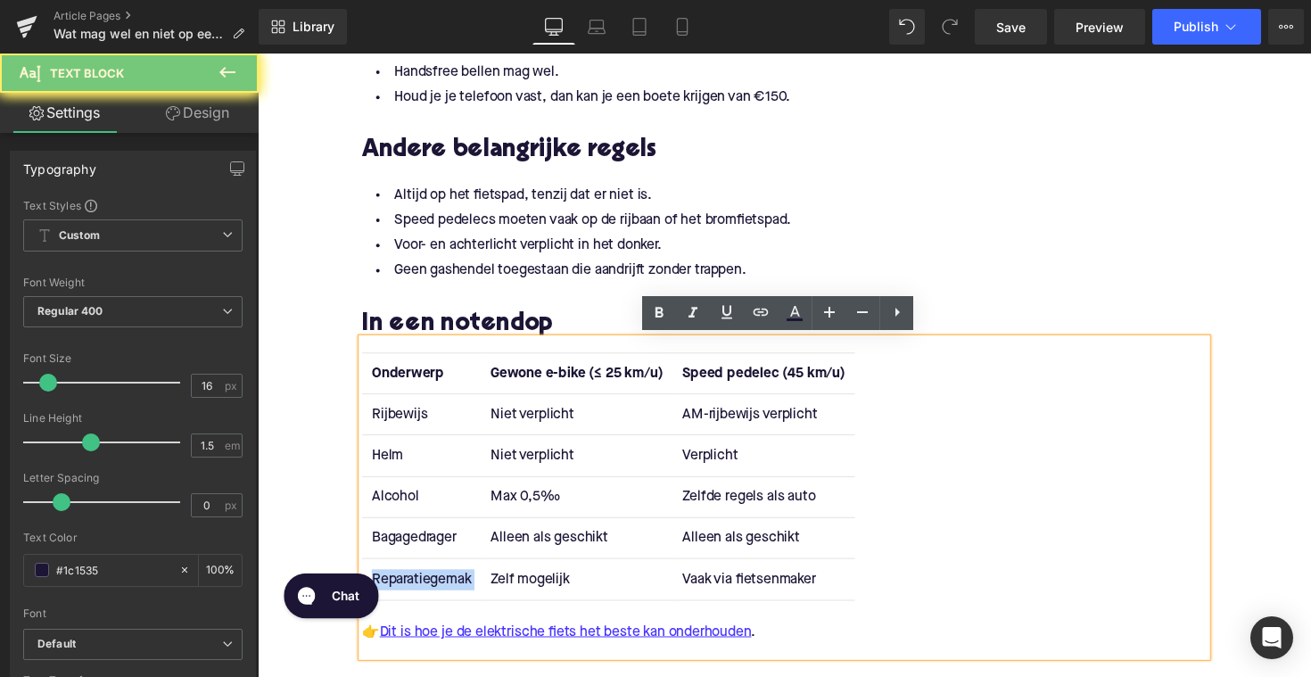
click at [422, 588] on td "Reparatiegemak" at bounding box center [425, 593] width 121 height 42
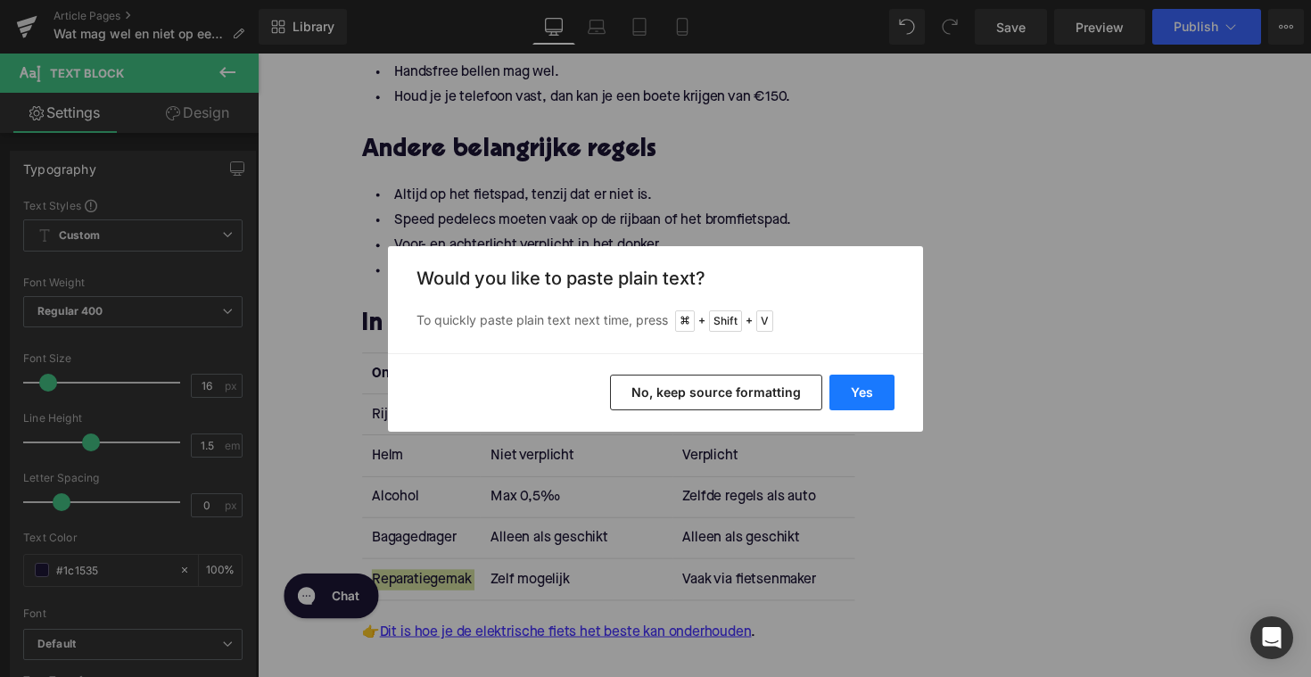
click at [873, 385] on button "Yes" at bounding box center [862, 393] width 65 height 36
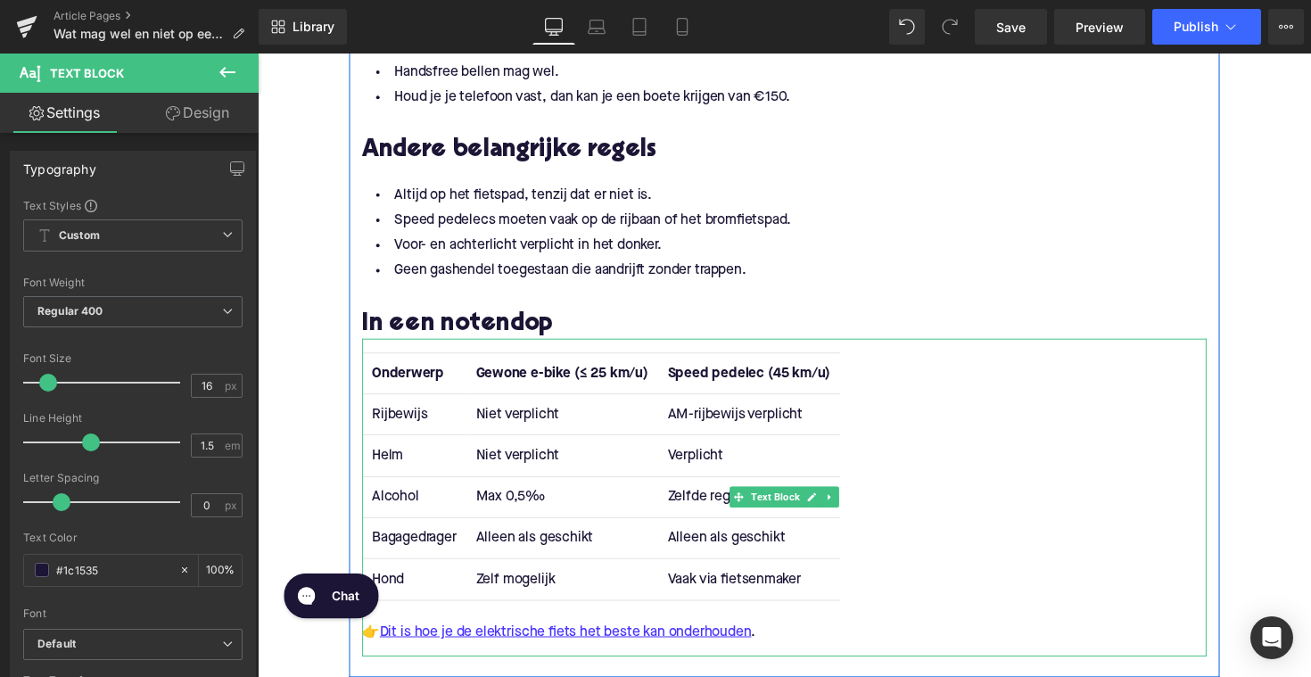
click at [533, 590] on td "Zelf mogelijk" at bounding box center [569, 593] width 196 height 42
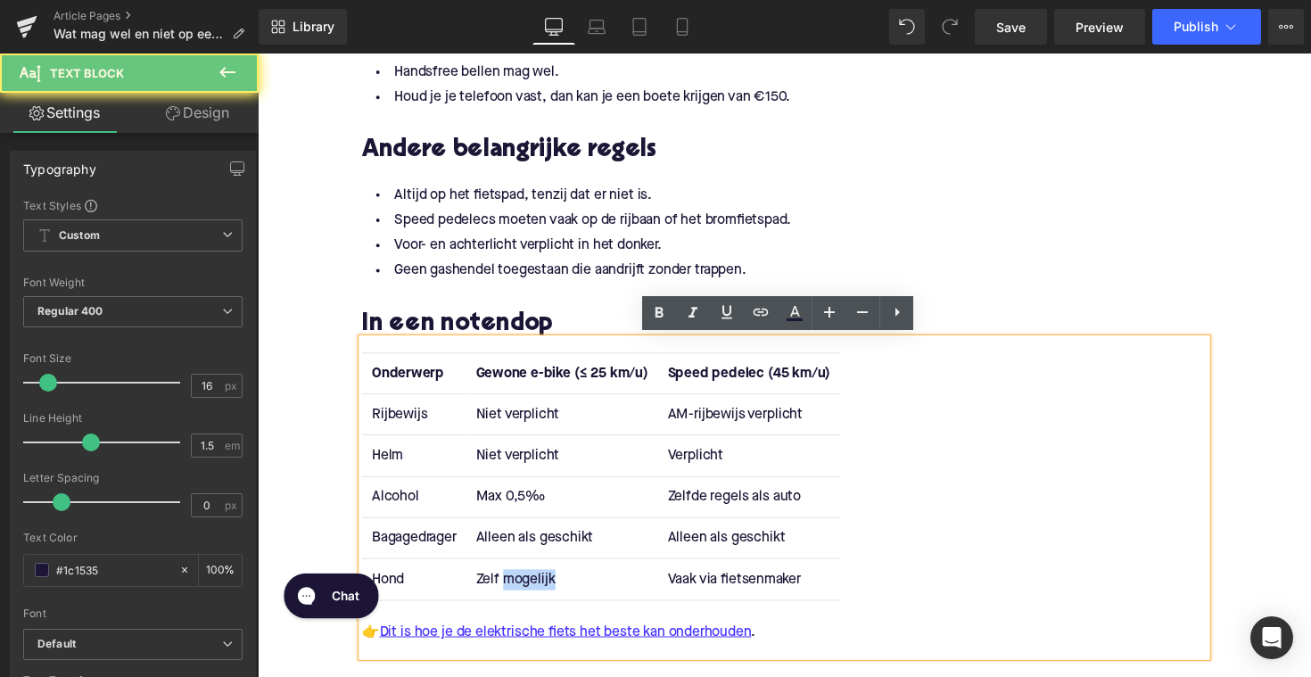
click at [533, 590] on td "Zelf mogelijk" at bounding box center [569, 593] width 196 height 42
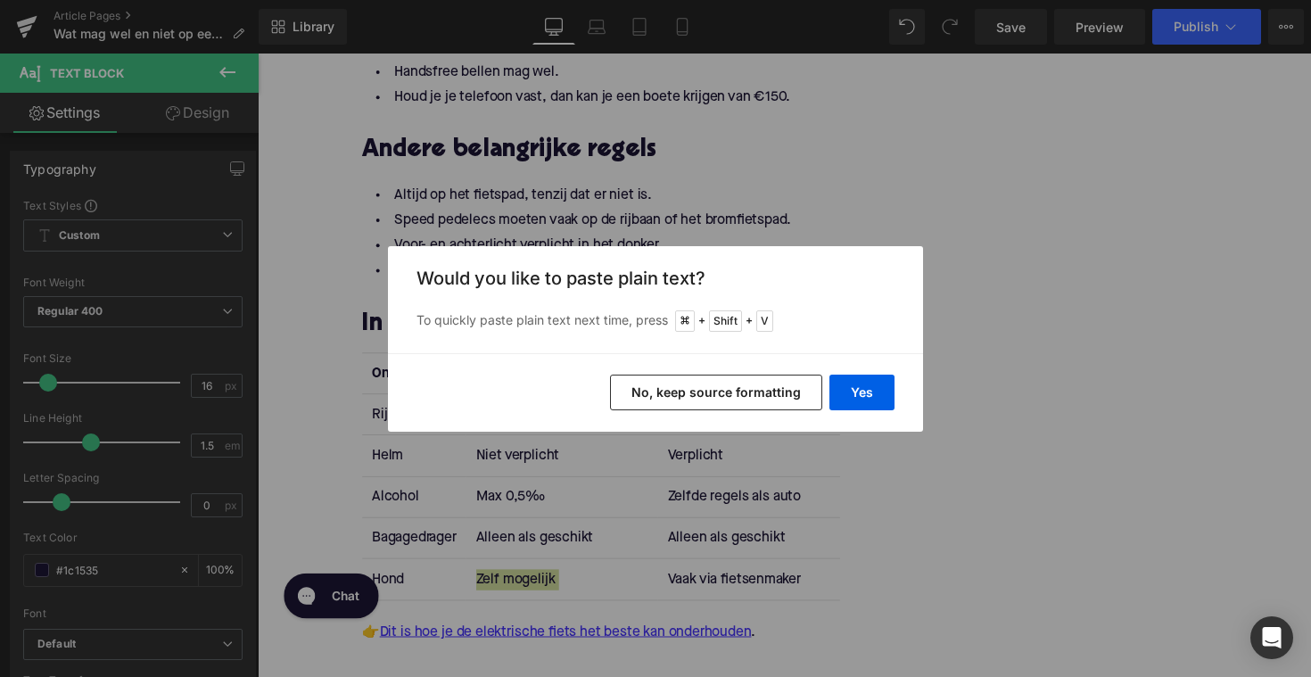
click at [840, 413] on div "Yes No, keep source formatting" at bounding box center [655, 392] width 535 height 79
click at [846, 397] on button "Yes" at bounding box center [862, 393] width 65 height 36
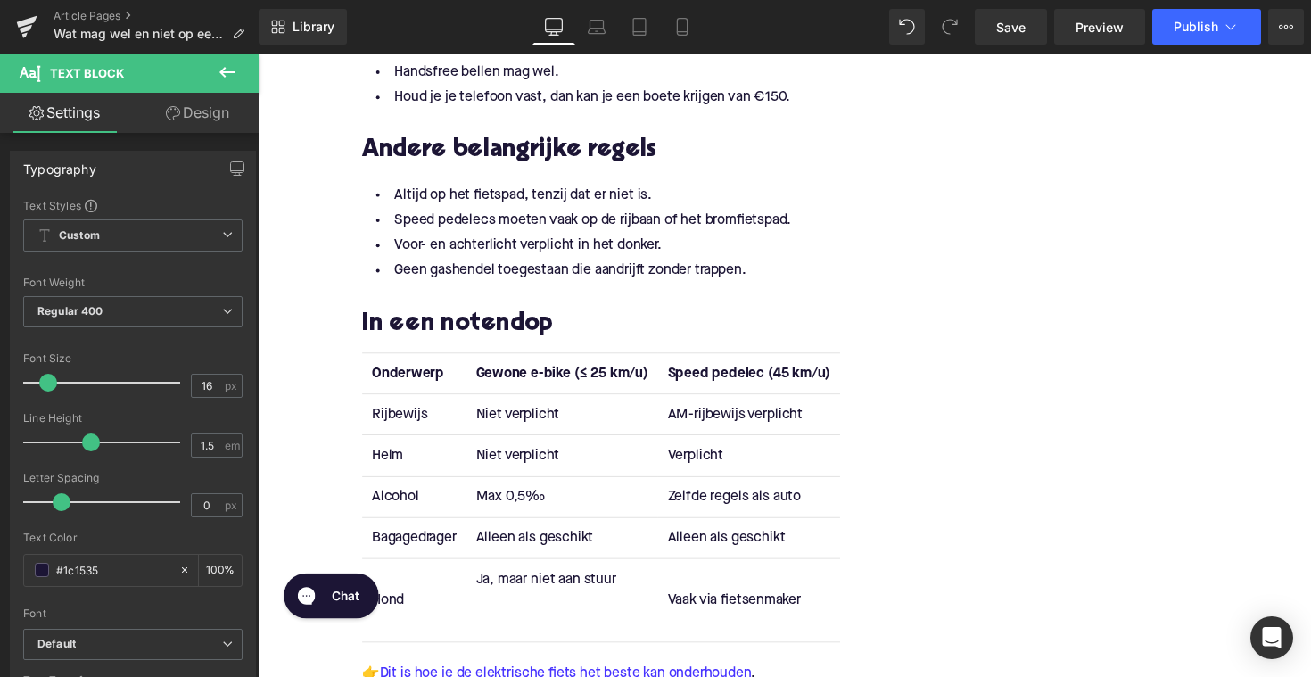
click at [517, 645] on td "Ja, maar niet aan stuur" at bounding box center [569, 614] width 196 height 85
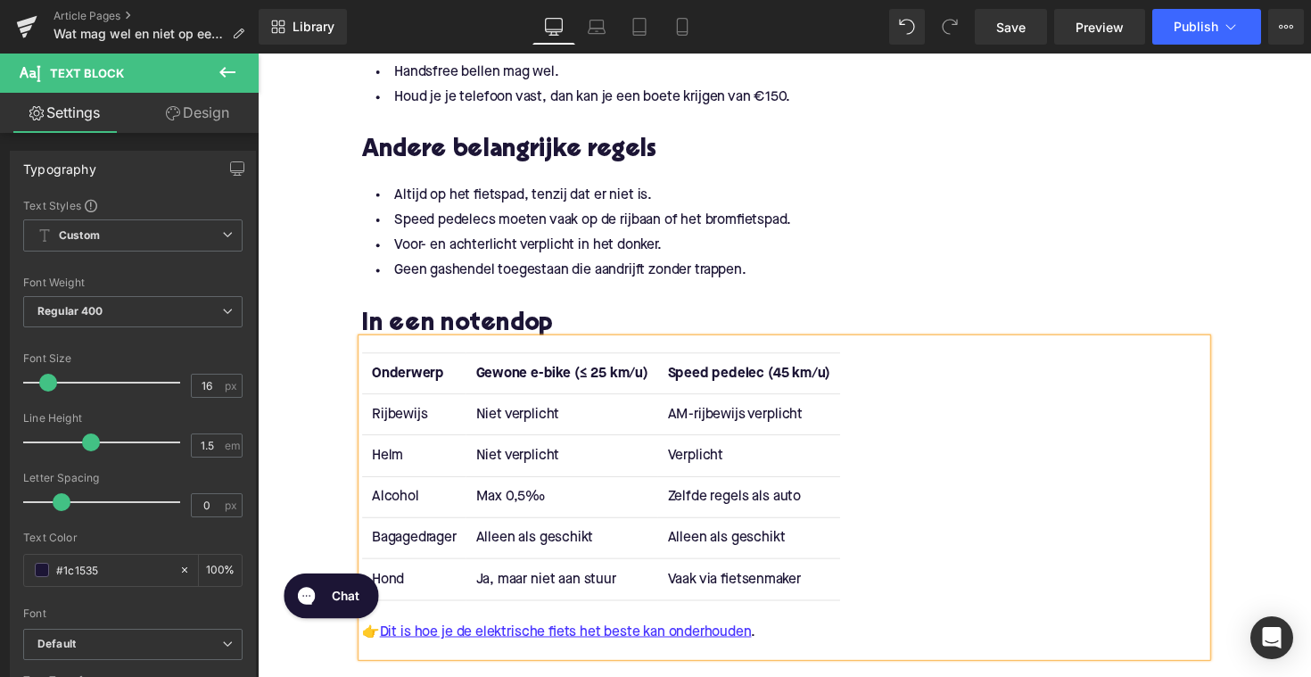
click at [736, 581] on td "Vaak via fietsenmaker" at bounding box center [761, 593] width 186 height 42
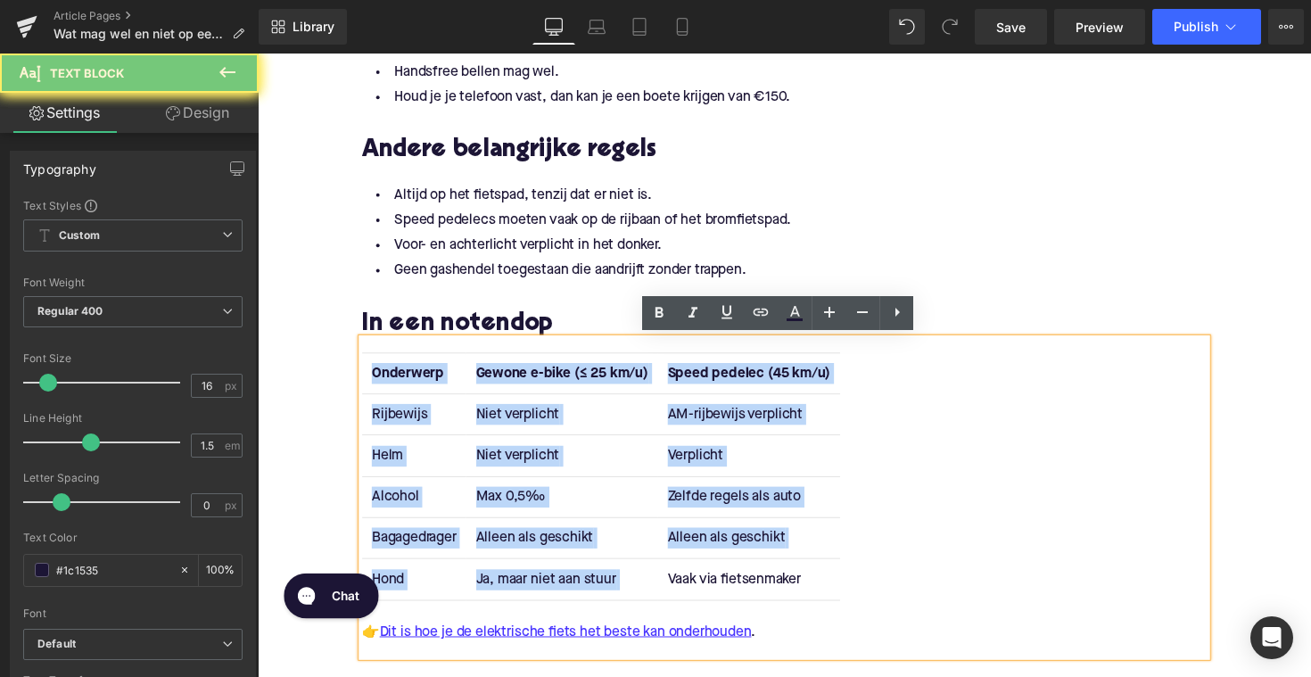
click at [736, 581] on td "Vaak via fietsenmaker" at bounding box center [761, 593] width 186 height 42
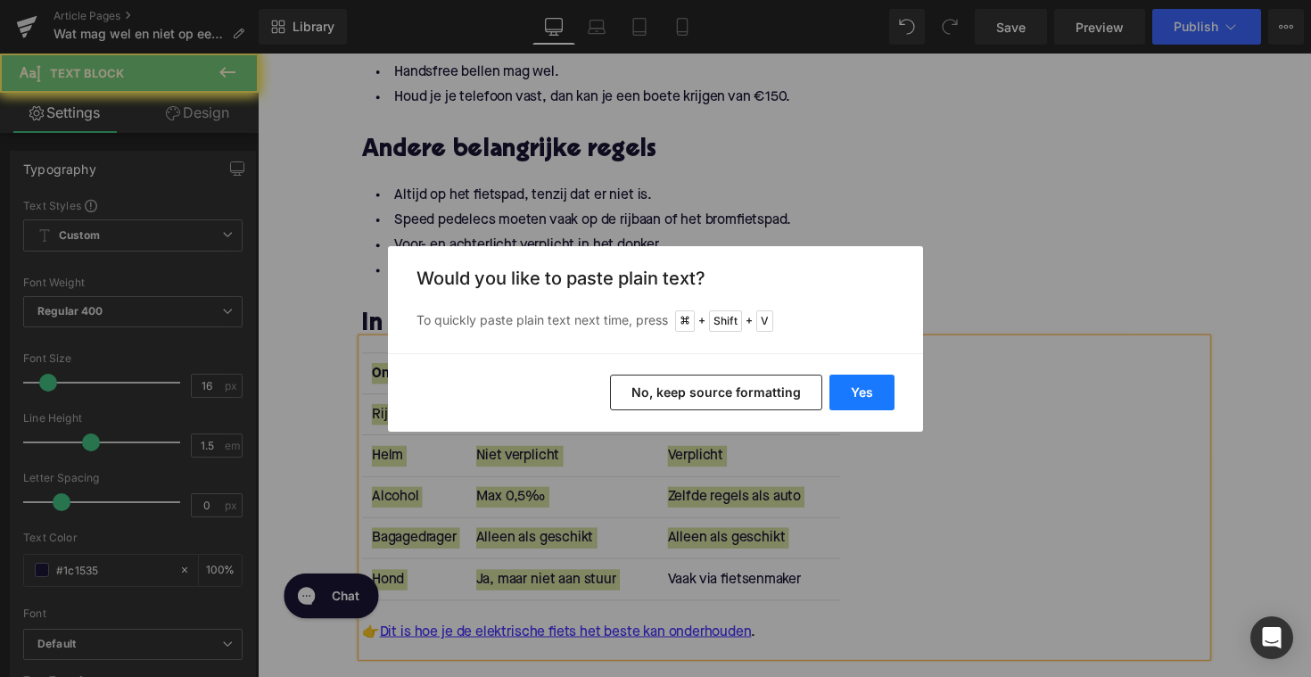
click at [862, 393] on button "Yes" at bounding box center [862, 393] width 65 height 36
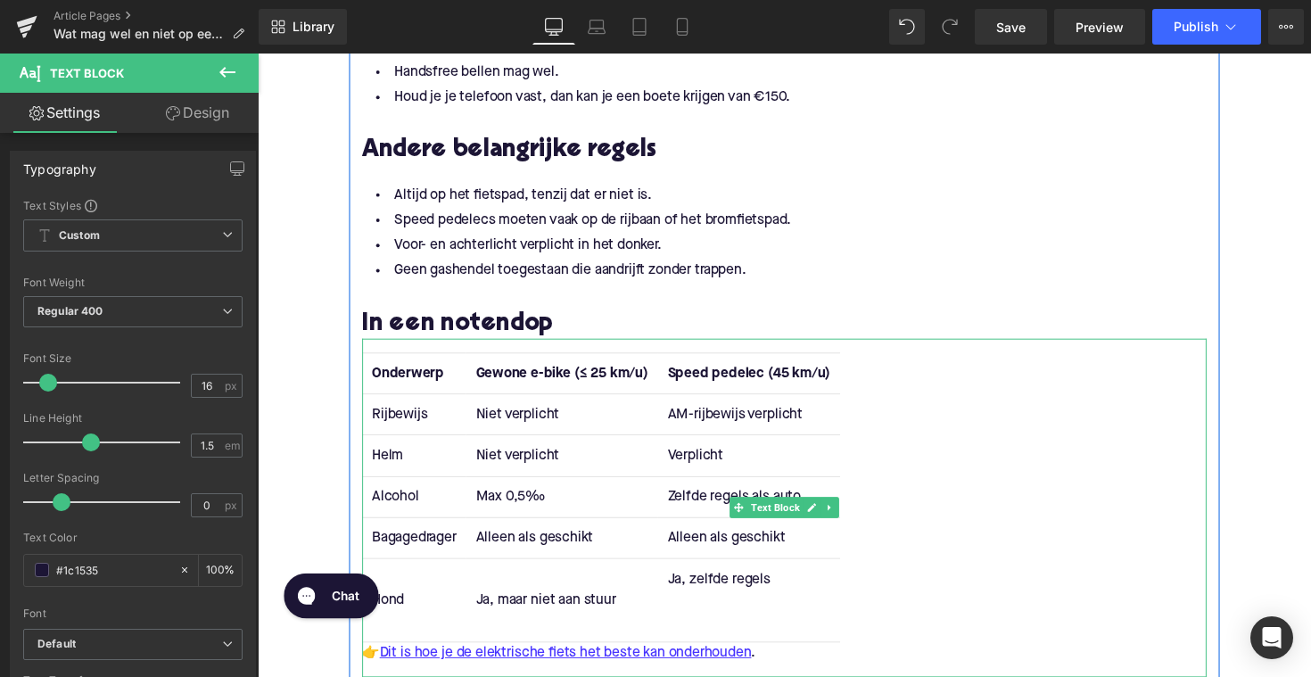
click at [735, 630] on td "Ja, zelfde regels" at bounding box center [761, 614] width 186 height 85
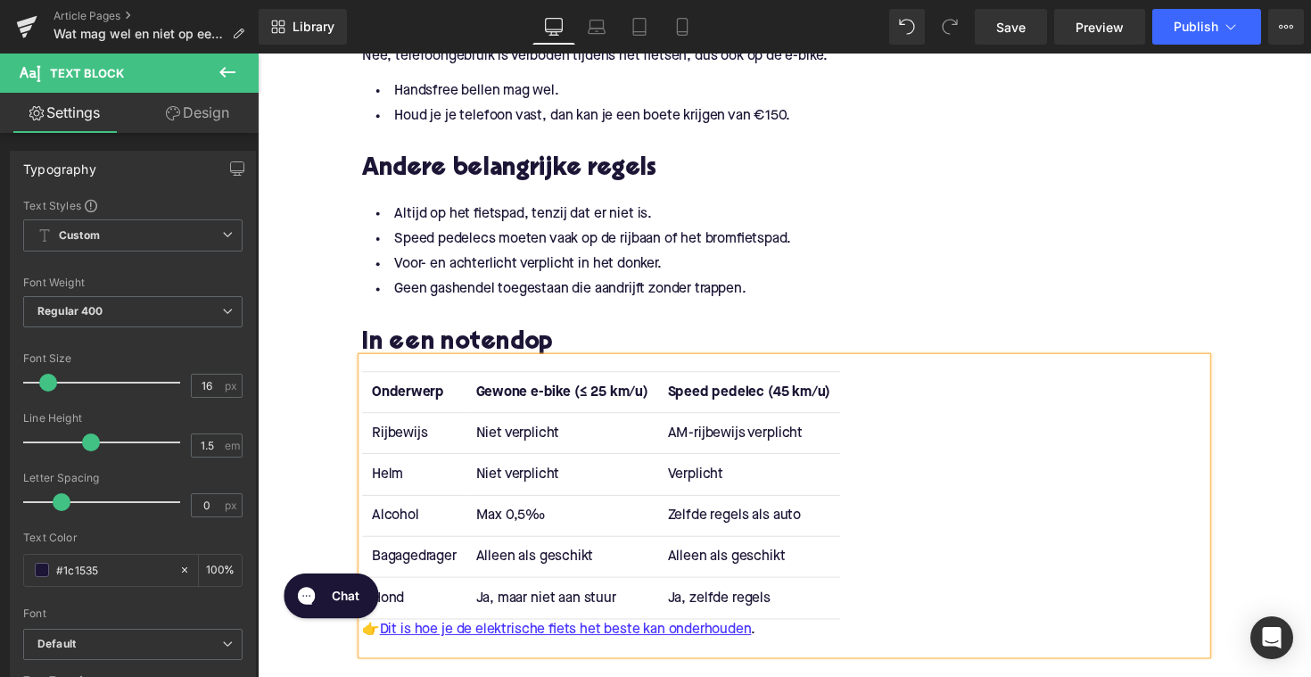
scroll to position [2232, 0]
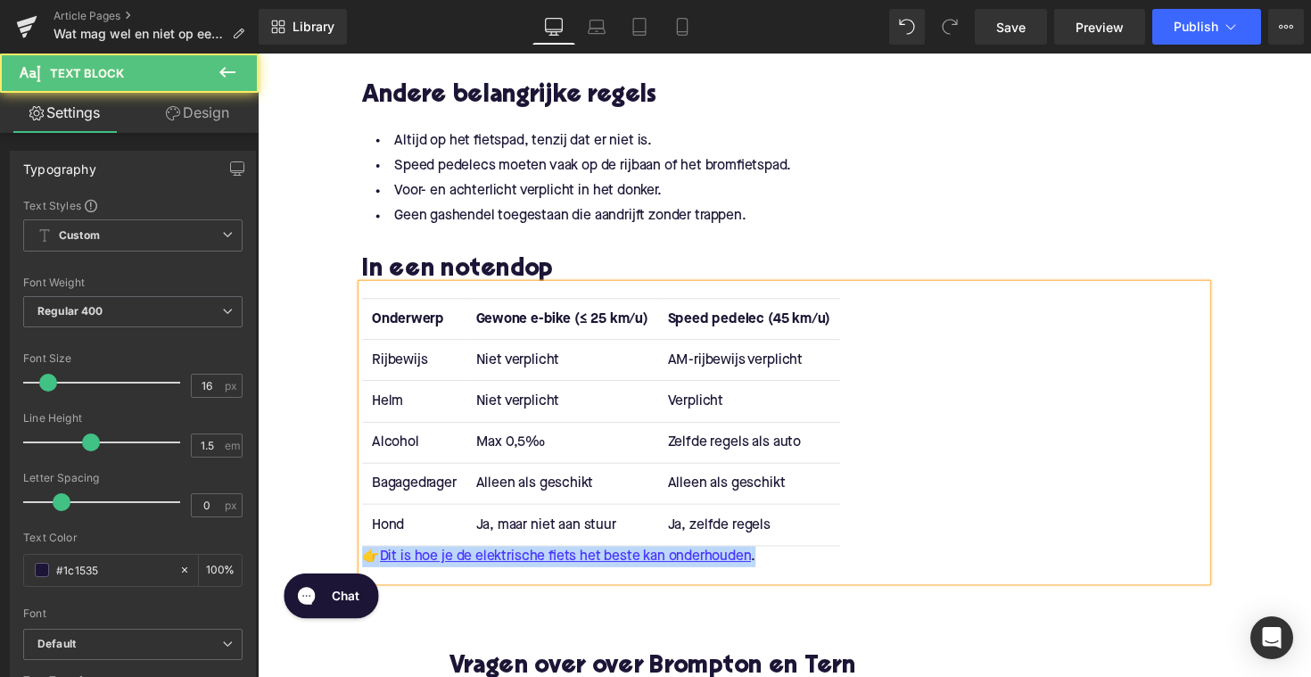
drag, startPoint x: 784, startPoint y: 570, endPoint x: 360, endPoint y: 570, distance: 424.6
click at [365, 570] on div "Onderwerp Gewone e-bike (≤ 25 km/u) Speed pedelec (45 km/u) Rijbewijs Niet verp…" at bounding box center [797, 442] width 865 height 304
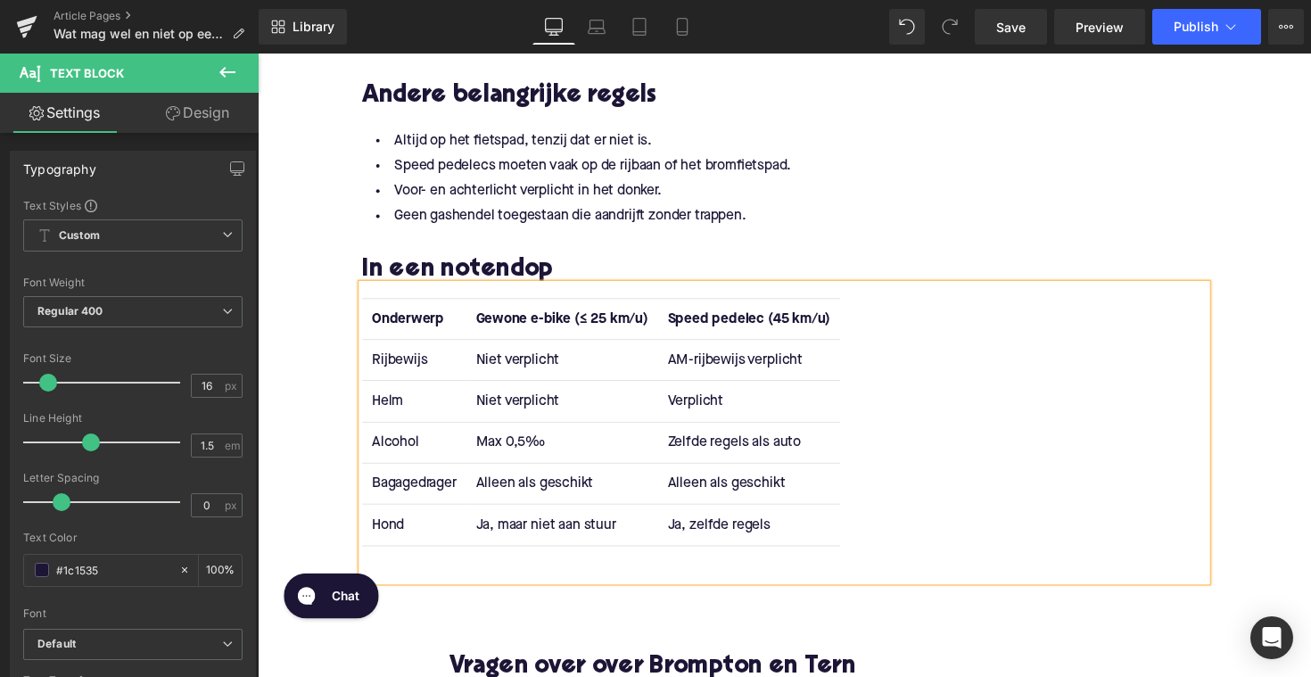
click at [436, 550] on td "Hond" at bounding box center [418, 537] width 106 height 42
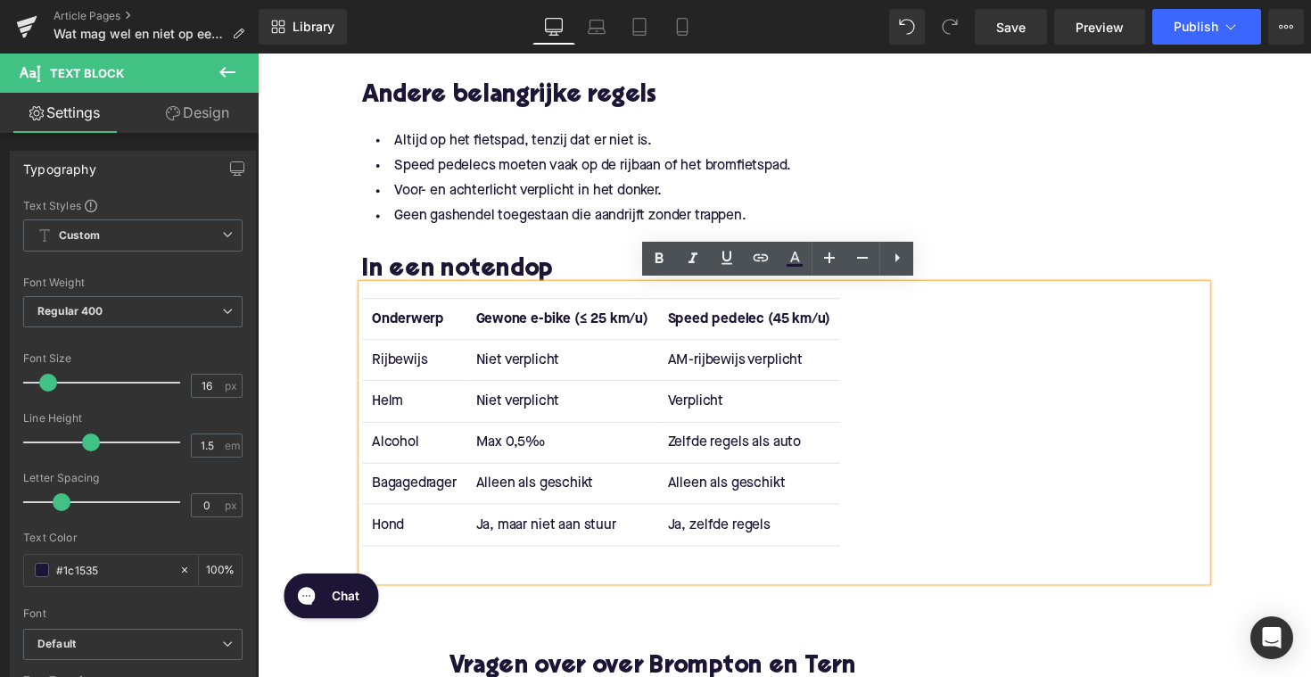
click at [803, 538] on td "Ja, zelfde regels" at bounding box center [761, 537] width 186 height 42
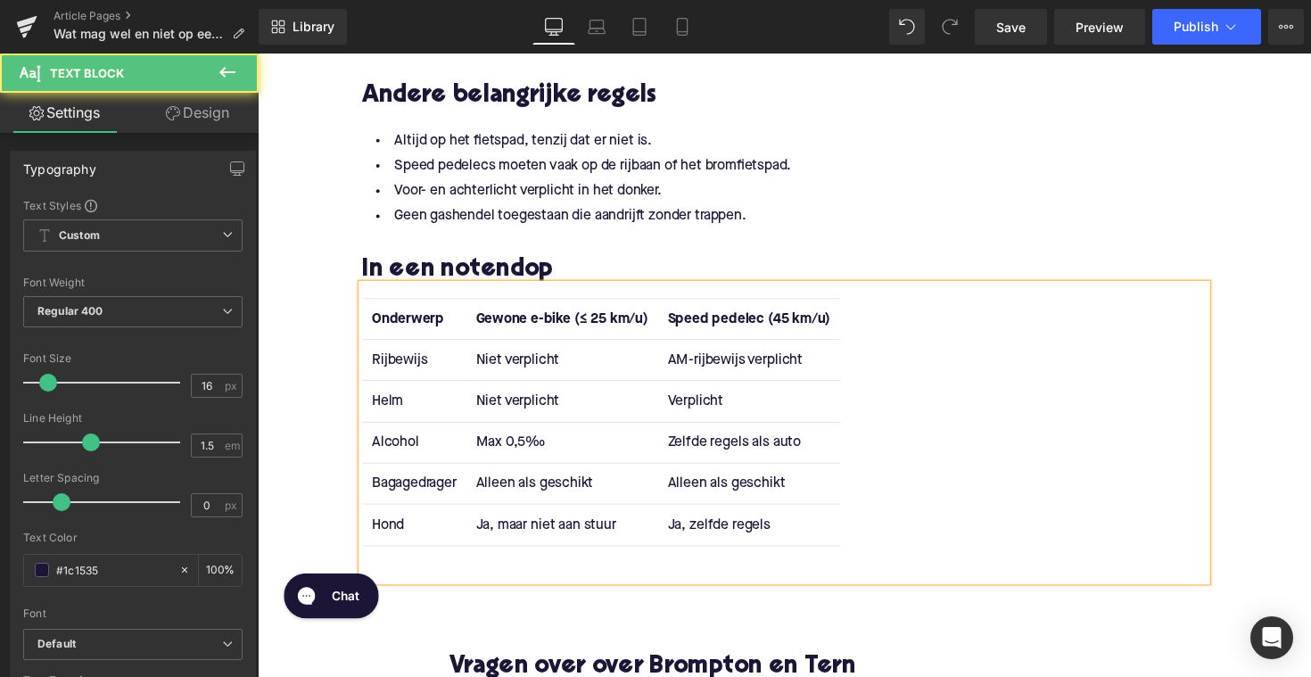
click at [654, 553] on td "Ja, maar niet aan stuur" at bounding box center [569, 537] width 196 height 42
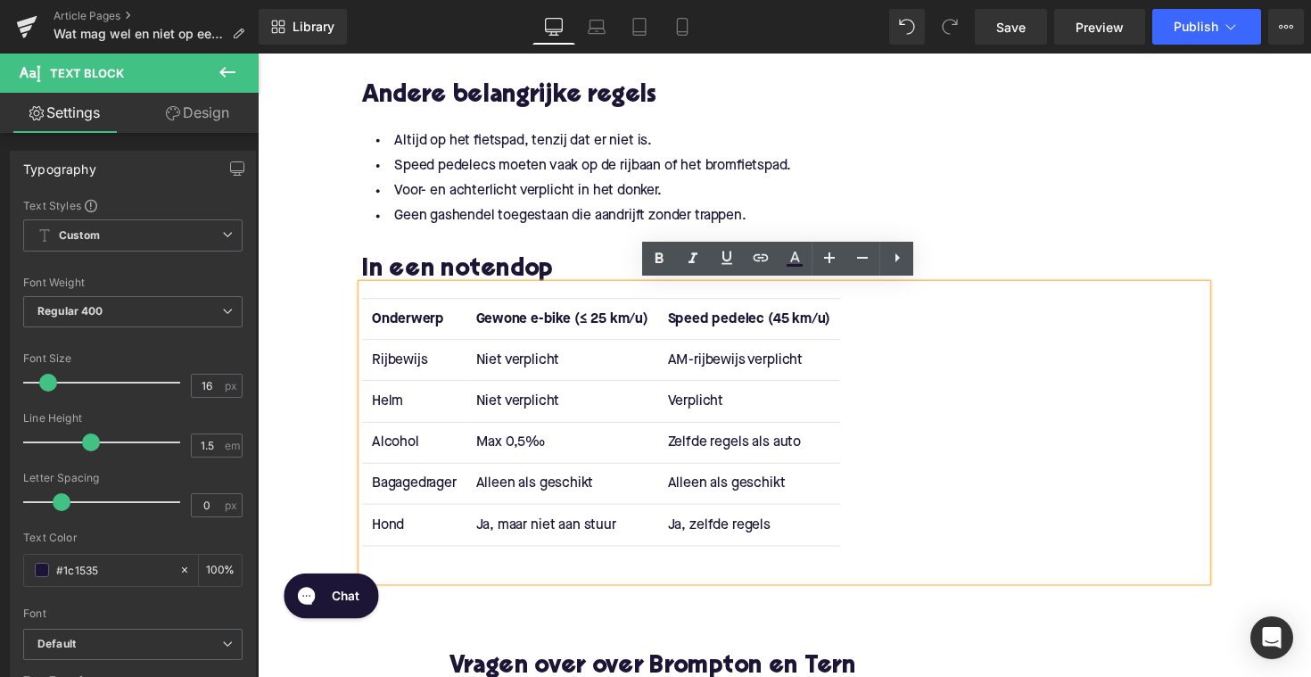
click at [787, 527] on td "Ja, zelfde regels" at bounding box center [761, 537] width 186 height 42
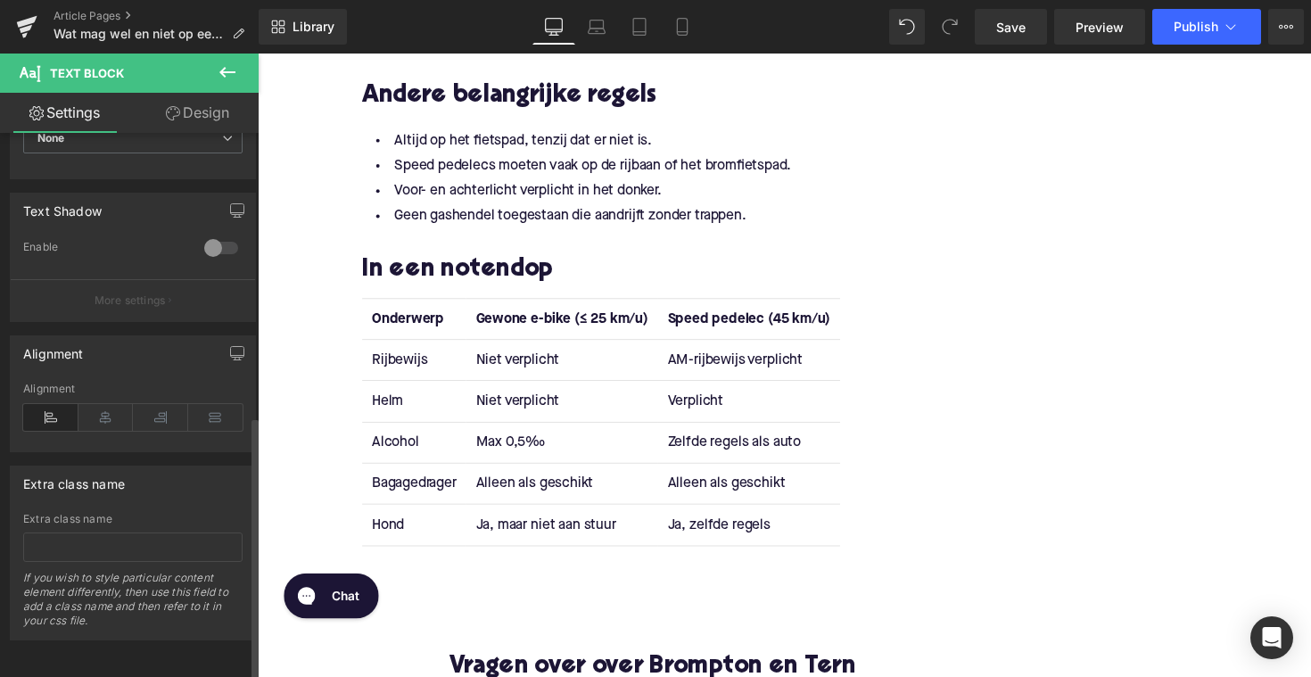
scroll to position [583, 0]
click at [371, 568] on div at bounding box center [797, 568] width 865 height 21
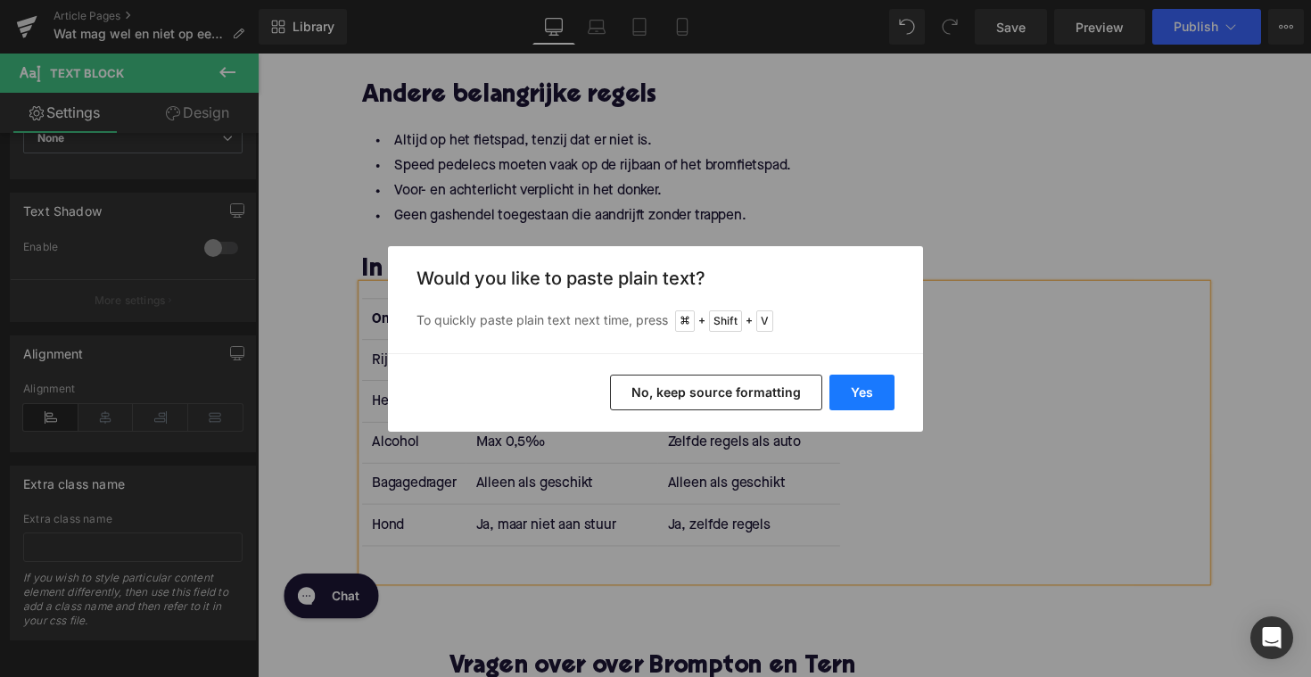
click at [834, 392] on button "Yes" at bounding box center [862, 393] width 65 height 36
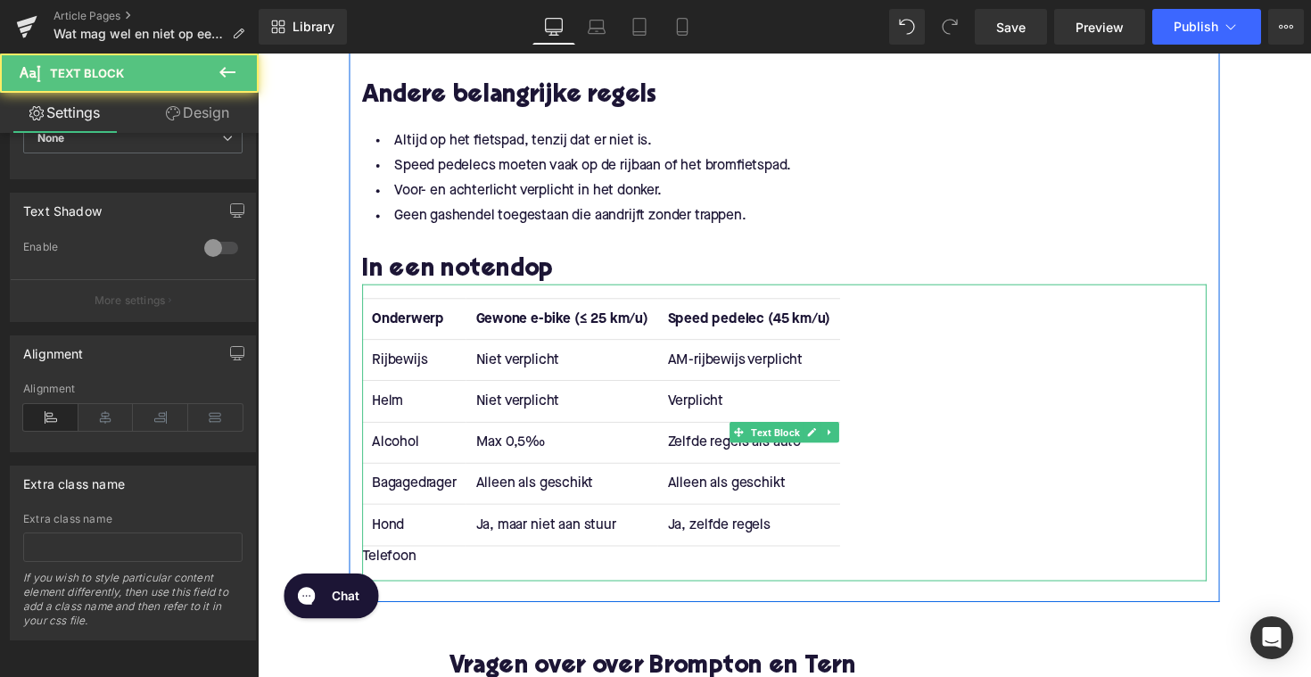
click at [530, 563] on div "Telefoon" at bounding box center [797, 568] width 865 height 21
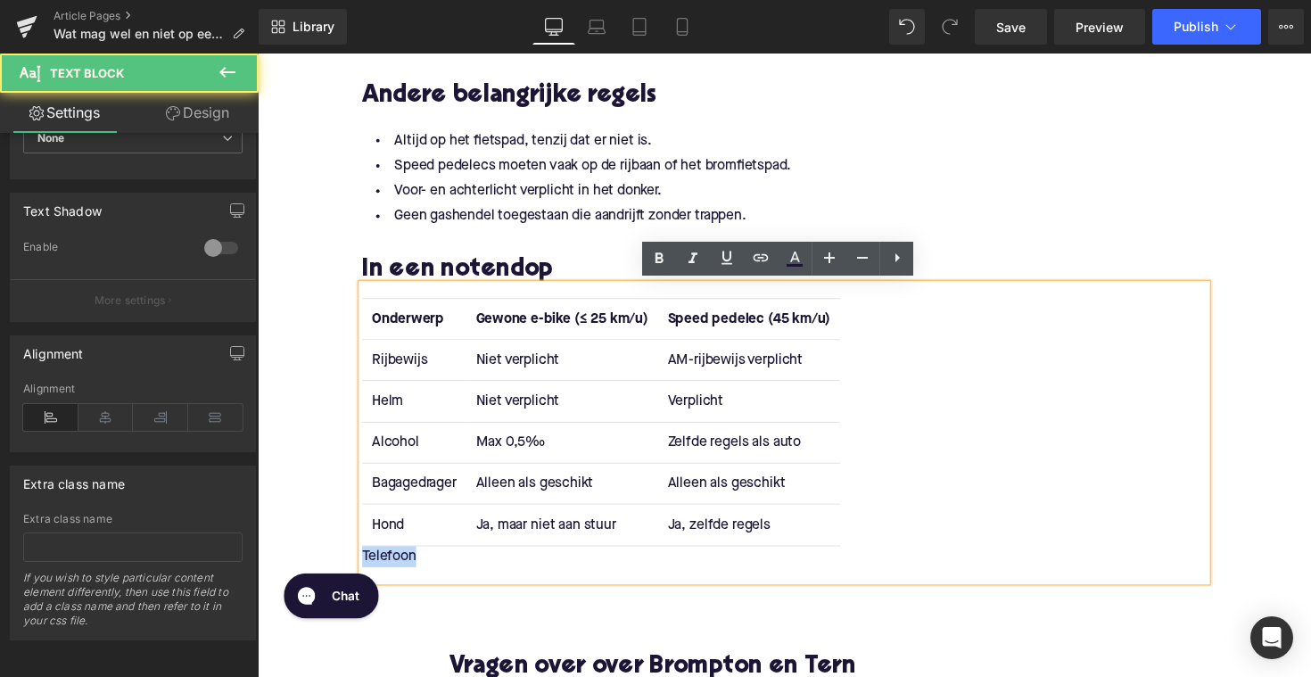
drag, startPoint x: 479, startPoint y: 566, endPoint x: 340, endPoint y: 566, distance: 139.2
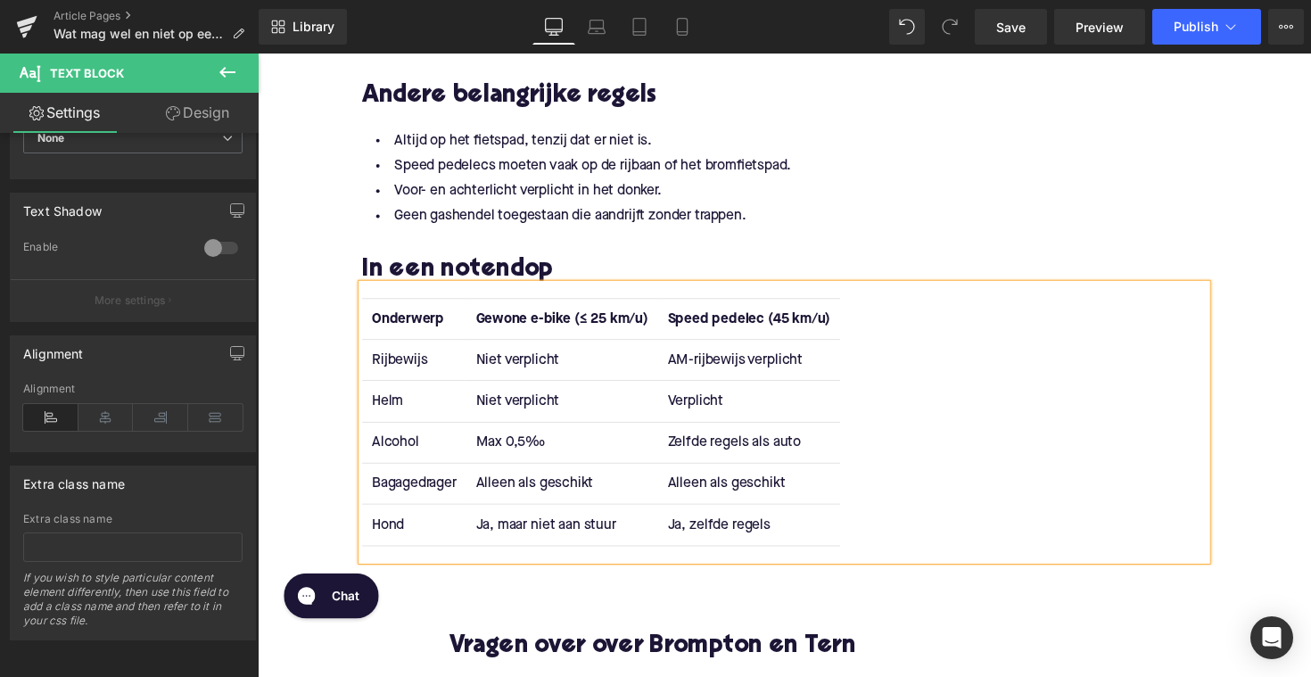
scroll to position [2273, 0]
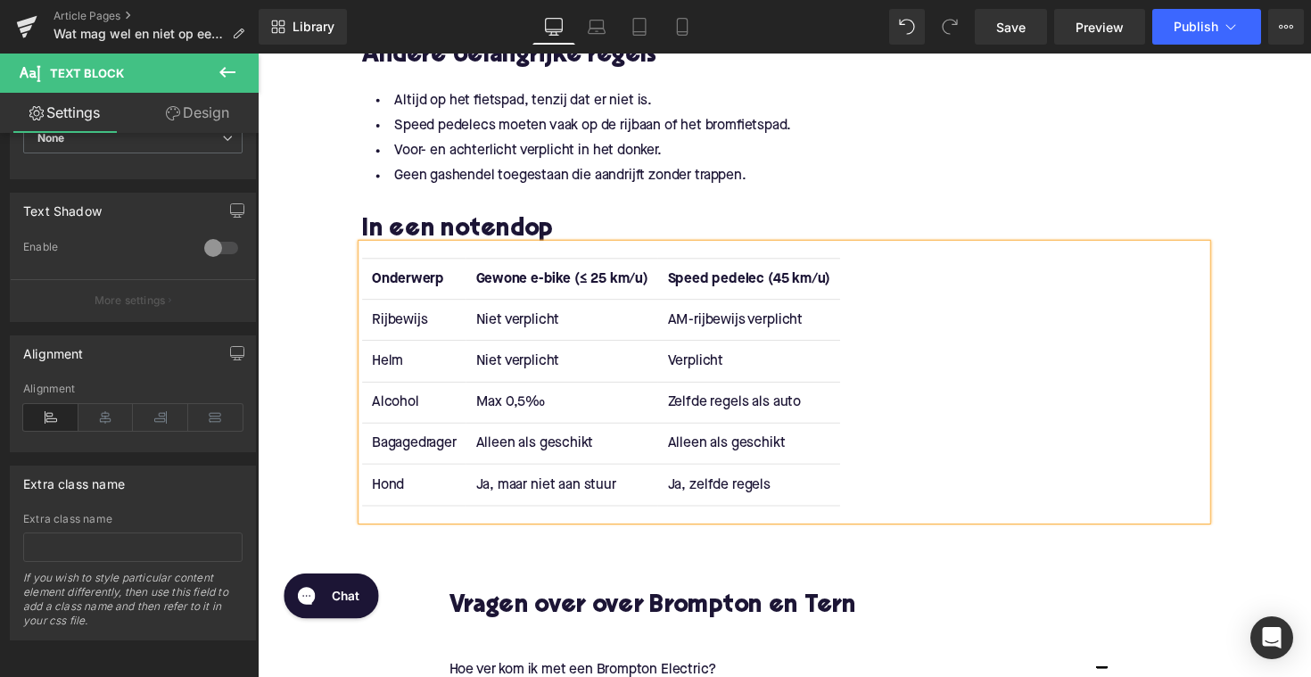
click at [588, 328] on td "Niet verplicht" at bounding box center [569, 326] width 196 height 42
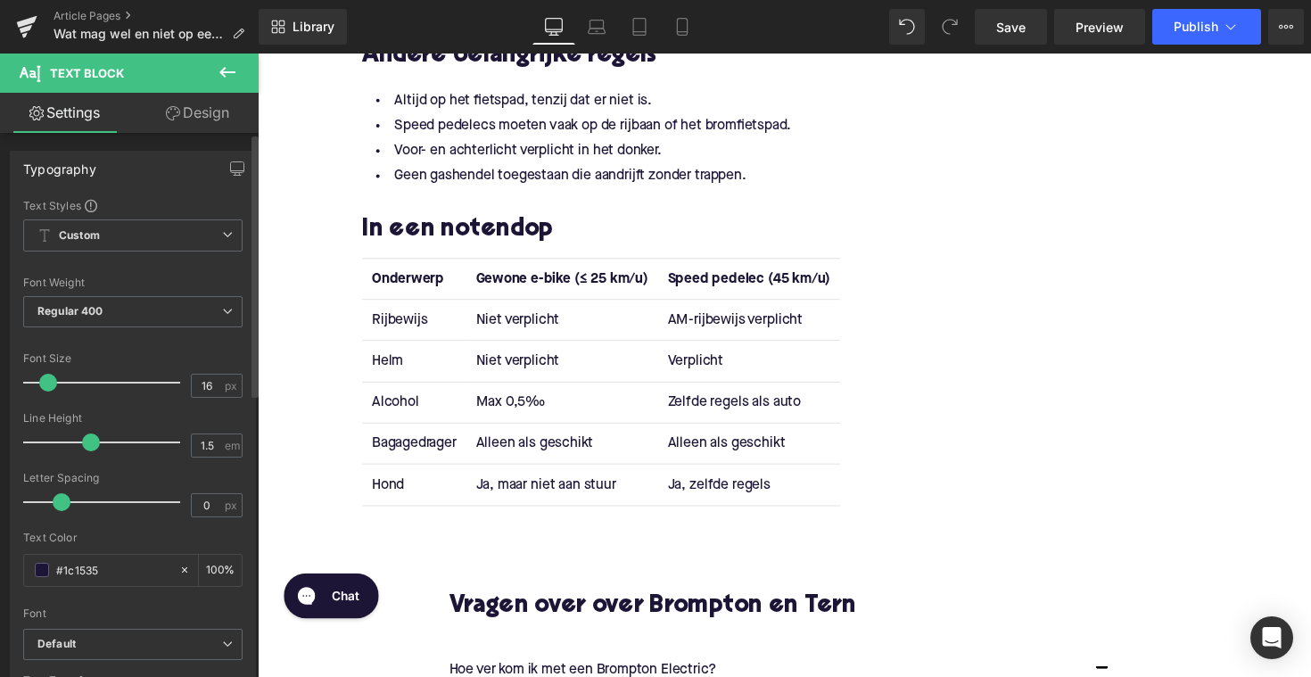
scroll to position [0, 0]
click at [181, 118] on link "Design" at bounding box center [197, 113] width 129 height 40
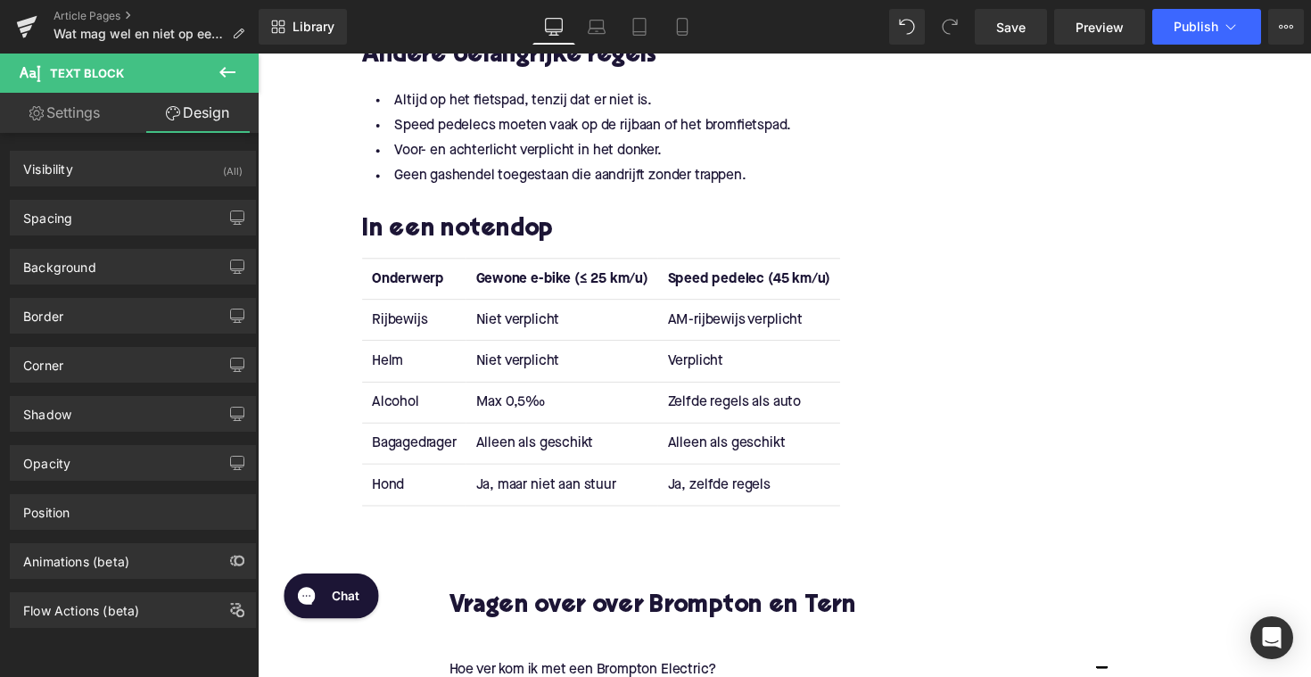
scroll to position [2542, 0]
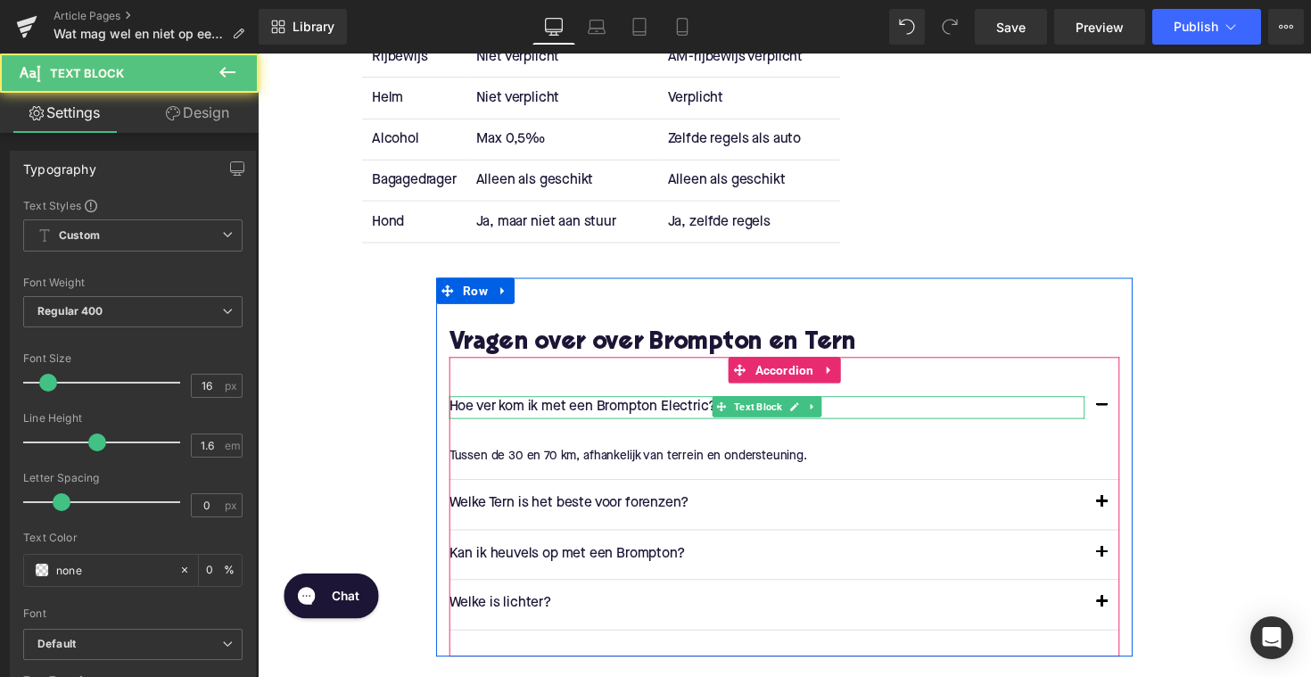
click at [674, 409] on p "Hoe ver kom ik met een Brompton Electric?" at bounding box center [779, 416] width 651 height 23
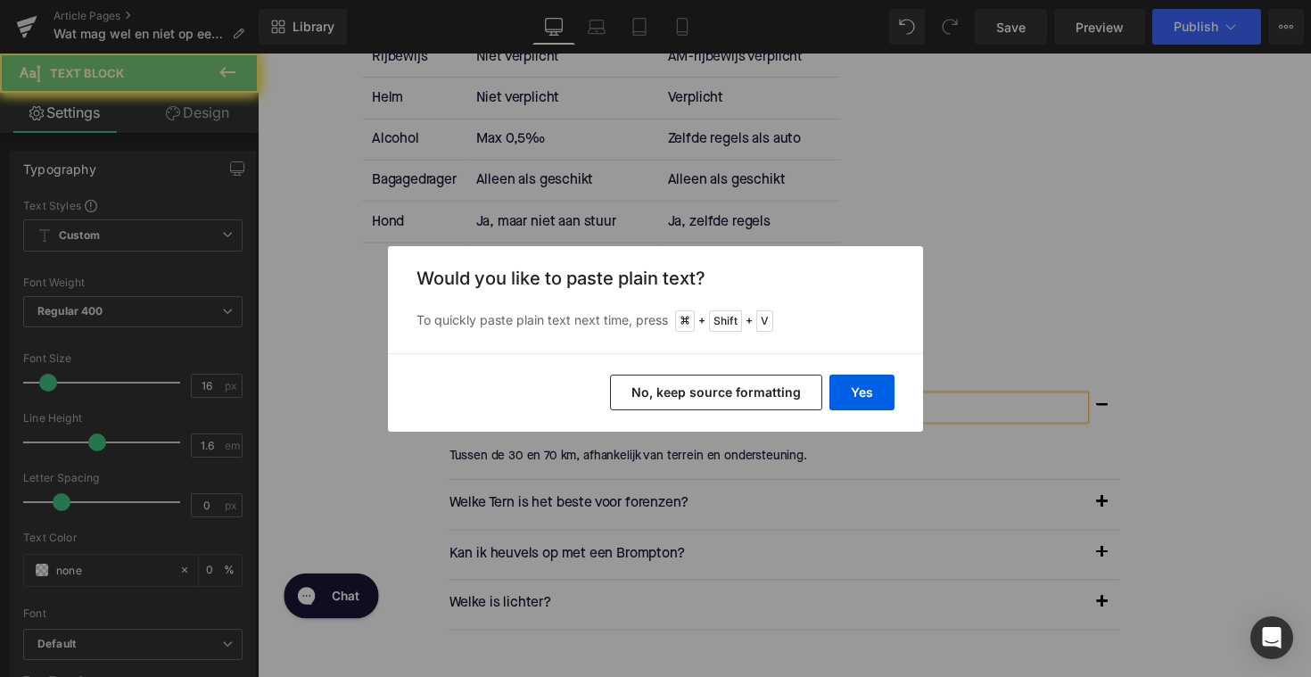
click at [896, 386] on div "Yes No, keep source formatting" at bounding box center [655, 392] width 535 height 79
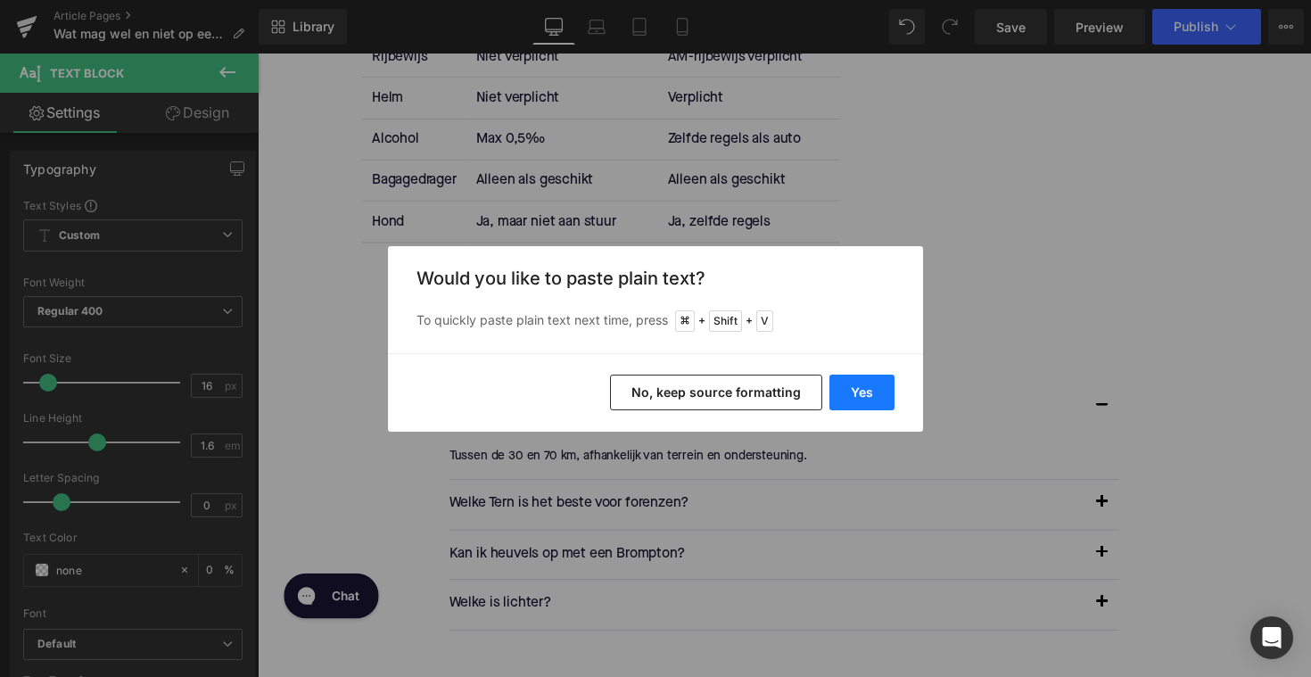
click at [889, 386] on button "Yes" at bounding box center [862, 393] width 65 height 36
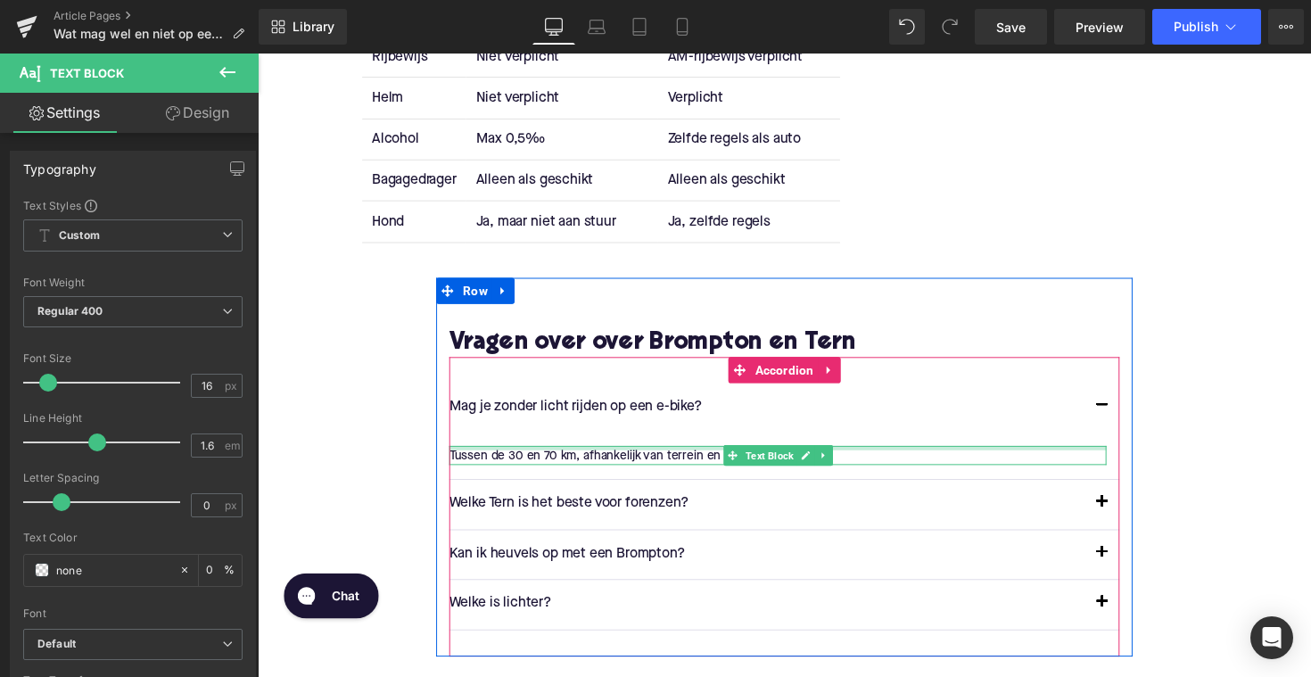
click at [618, 458] on div "Tussen de 30 en 70 km, afhankelijk van terrein en ondersteuning. Text Block" at bounding box center [791, 466] width 674 height 20
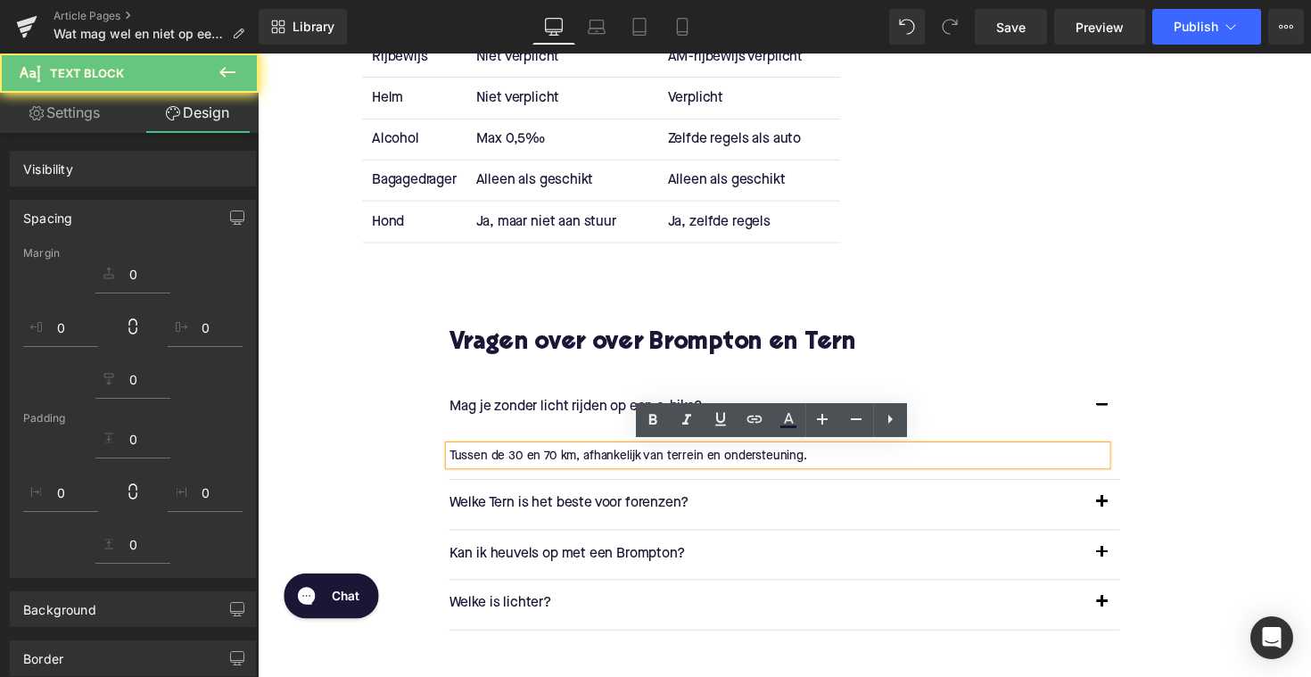
click at [618, 458] on p "Tussen de 30 en 70 km, afhankelijk van terrein en ondersteuning." at bounding box center [791, 466] width 674 height 20
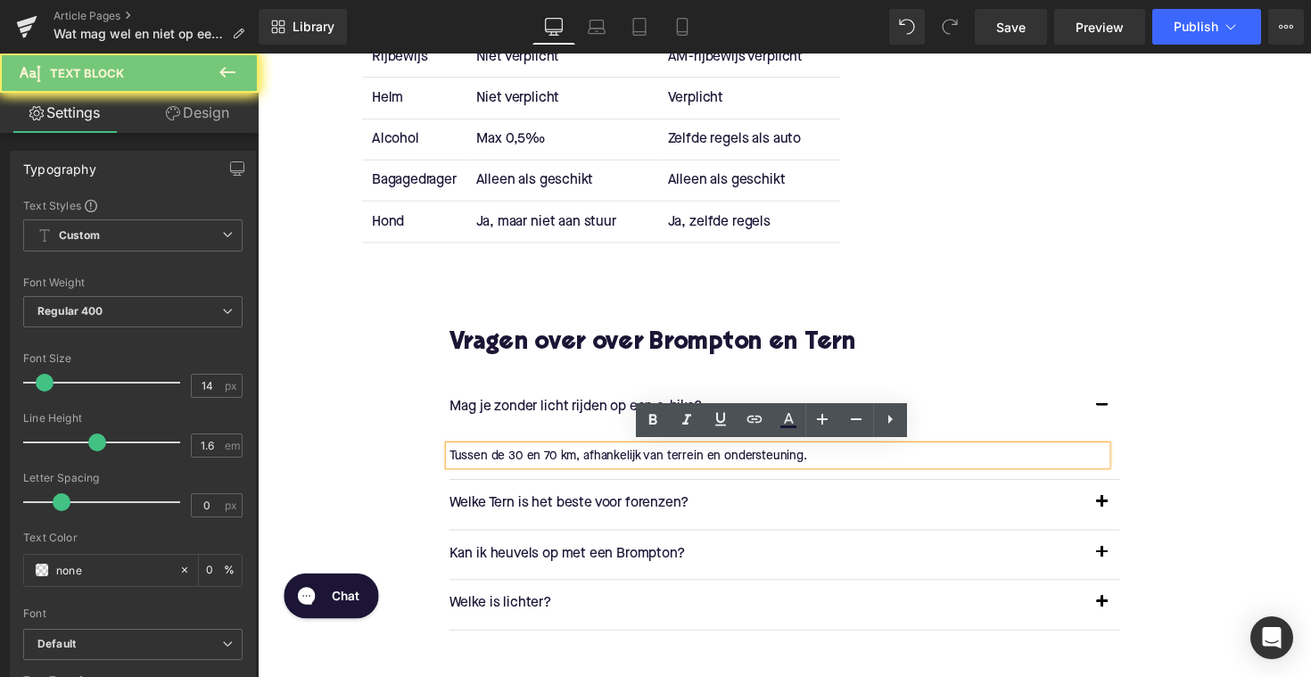
click at [618, 458] on p "Tussen de 30 en 70 km, afhankelijk van terrein en ondersteuning." at bounding box center [791, 466] width 674 height 20
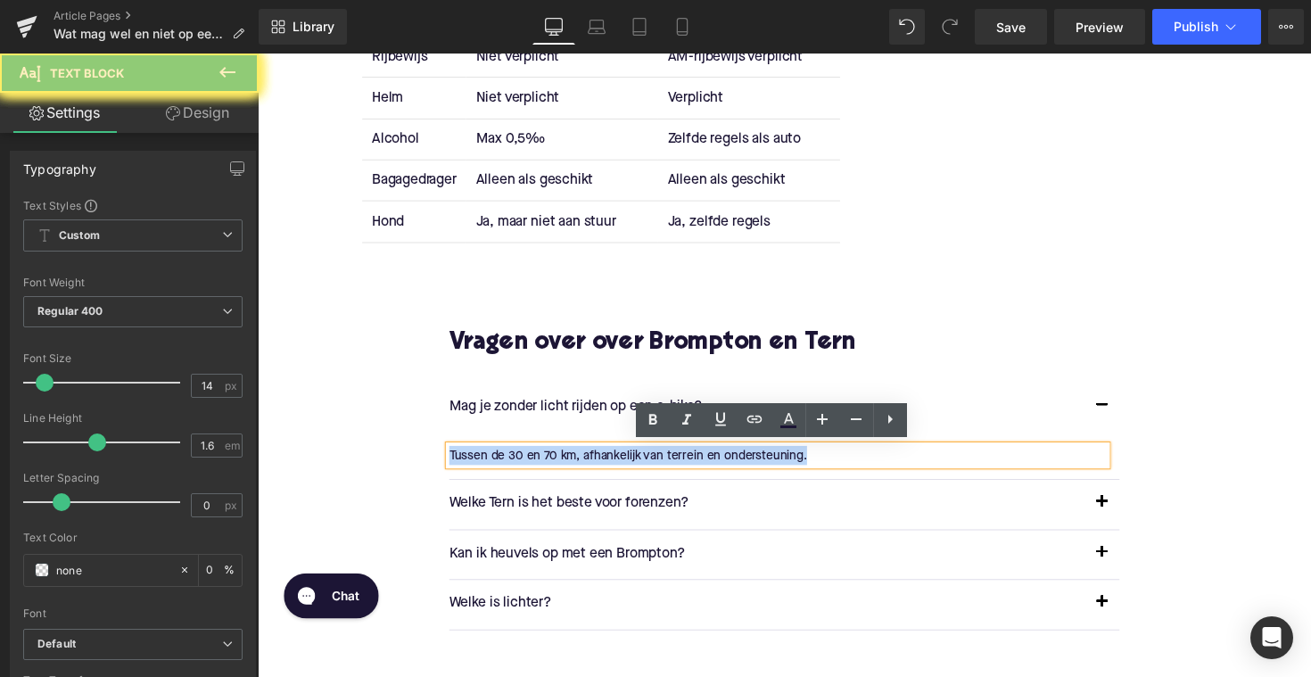
click at [617, 468] on p "Tussen de 30 en 70 km, afhankelijk van terrein en ondersteuning." at bounding box center [791, 466] width 674 height 20
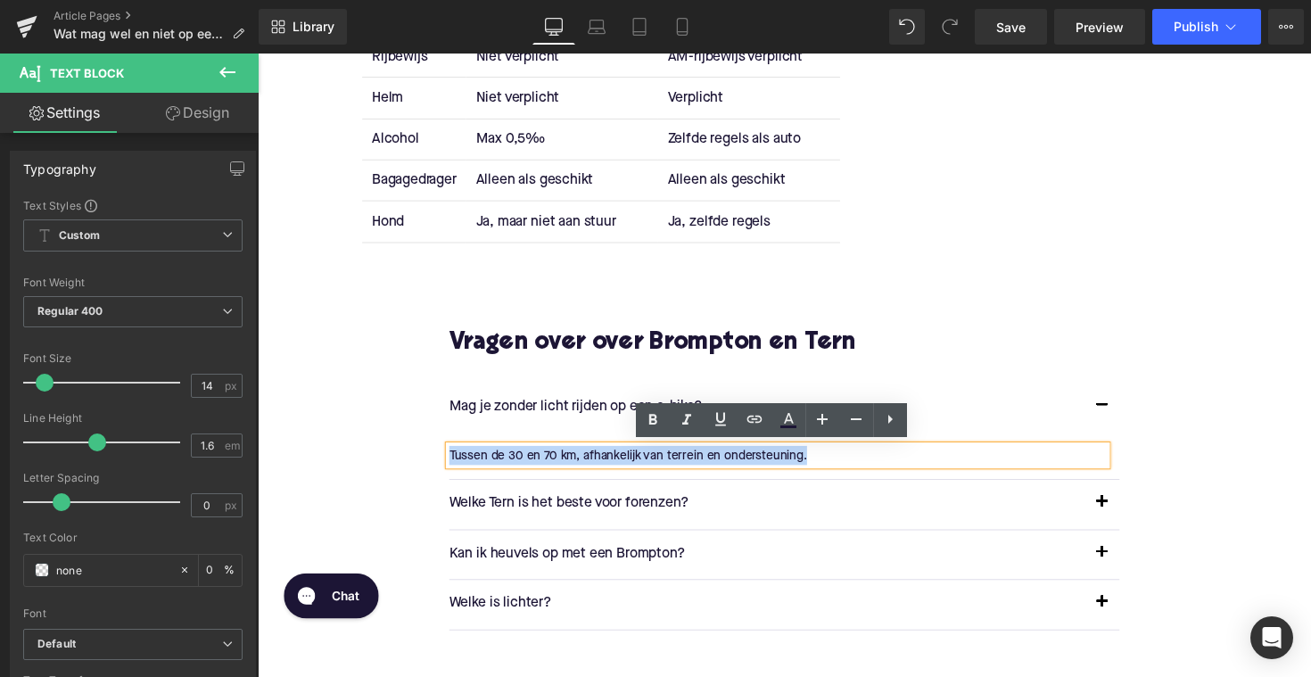
click at [617, 468] on p "Tussen de 30 en 70 km, afhankelijk van terrein en ondersteuning." at bounding box center [791, 466] width 674 height 20
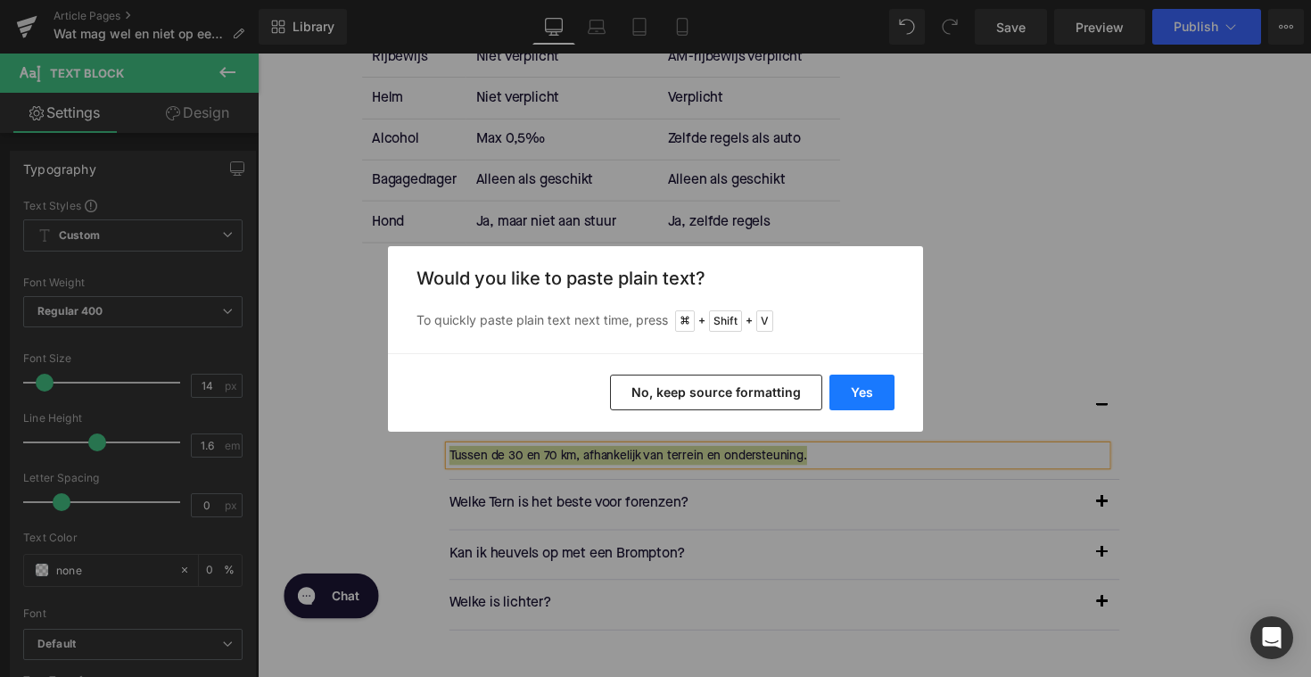
click at [857, 398] on button "Yes" at bounding box center [862, 393] width 65 height 36
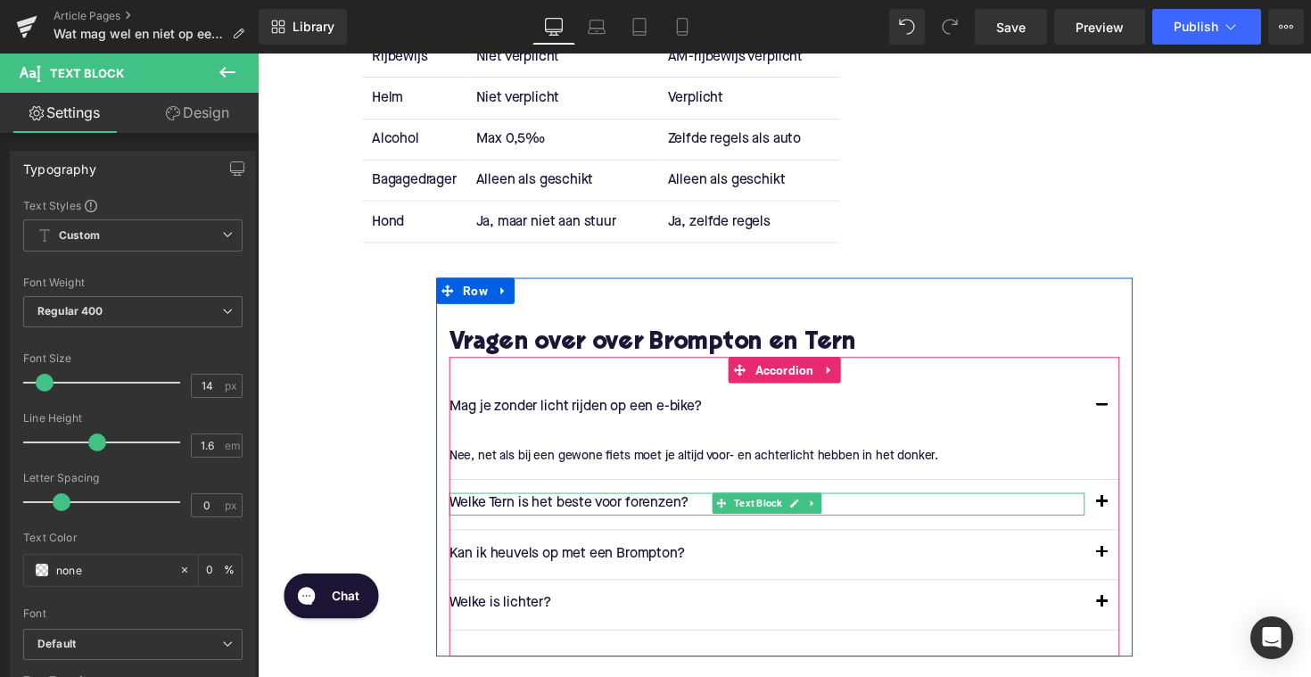
click at [540, 511] on p "Welke Tern is het beste voor forenzen?" at bounding box center [779, 515] width 651 height 23
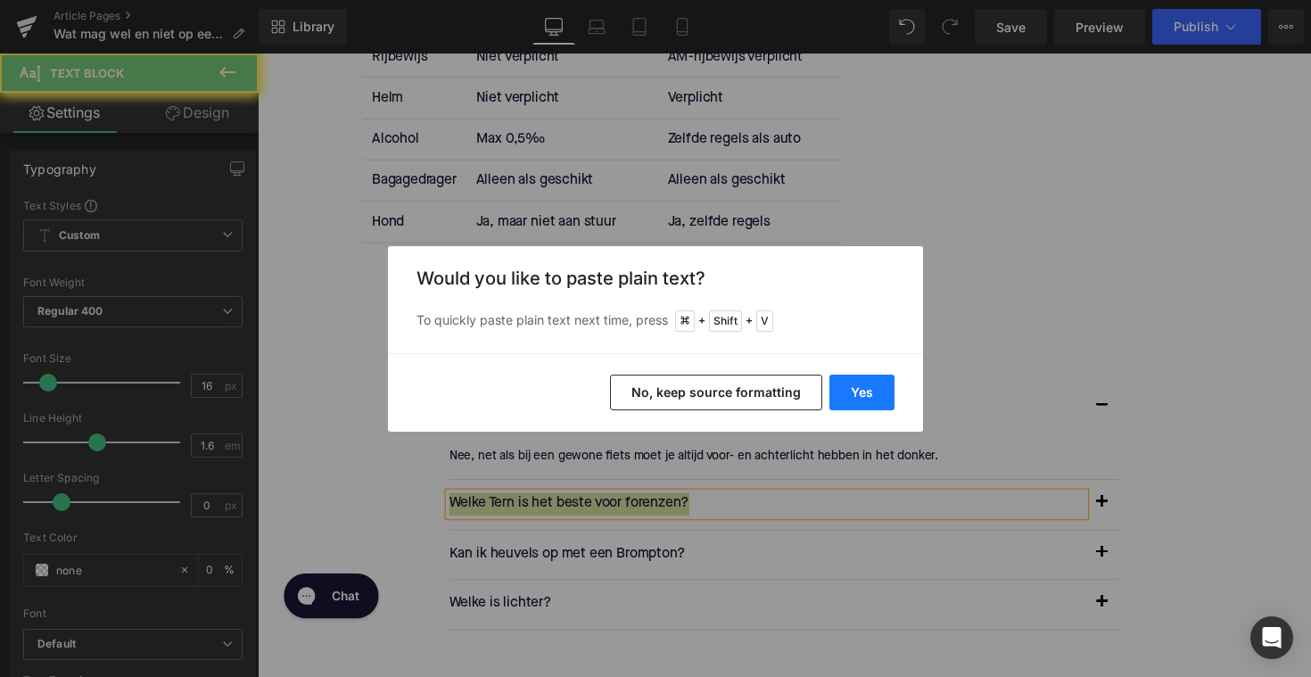
click at [851, 385] on button "Yes" at bounding box center [862, 393] width 65 height 36
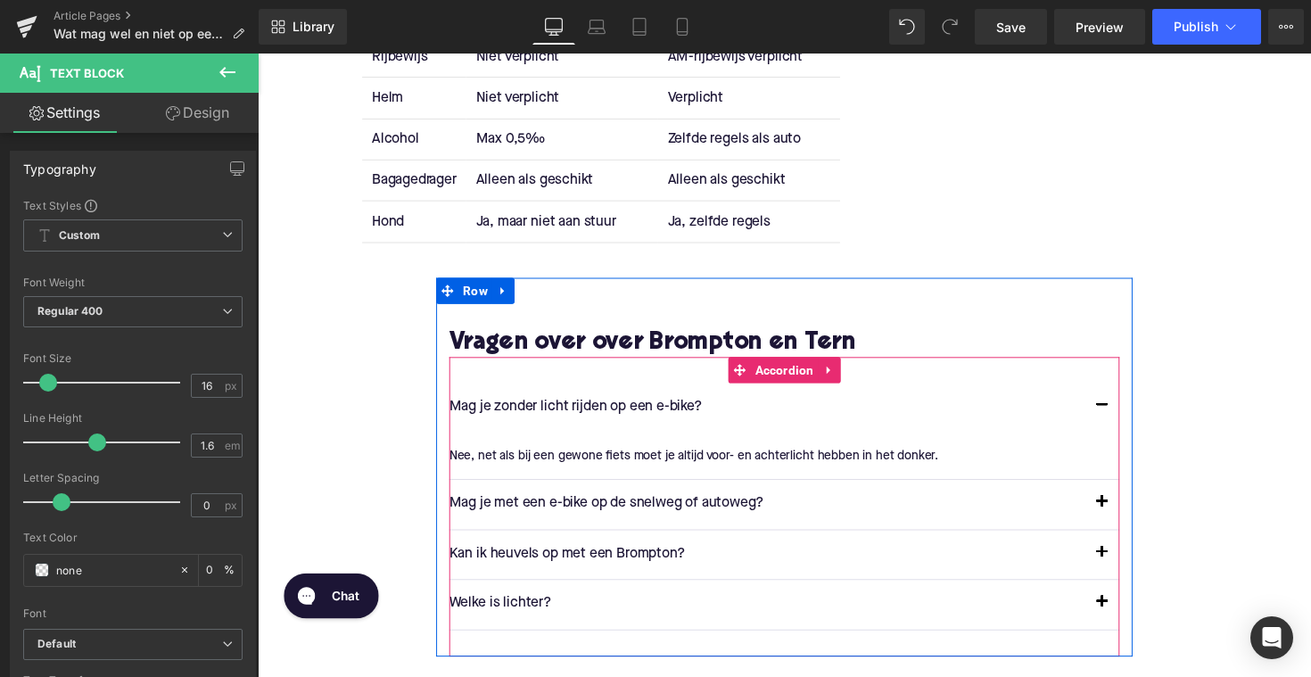
click at [1123, 518] on span "button" at bounding box center [1123, 518] width 0 height 0
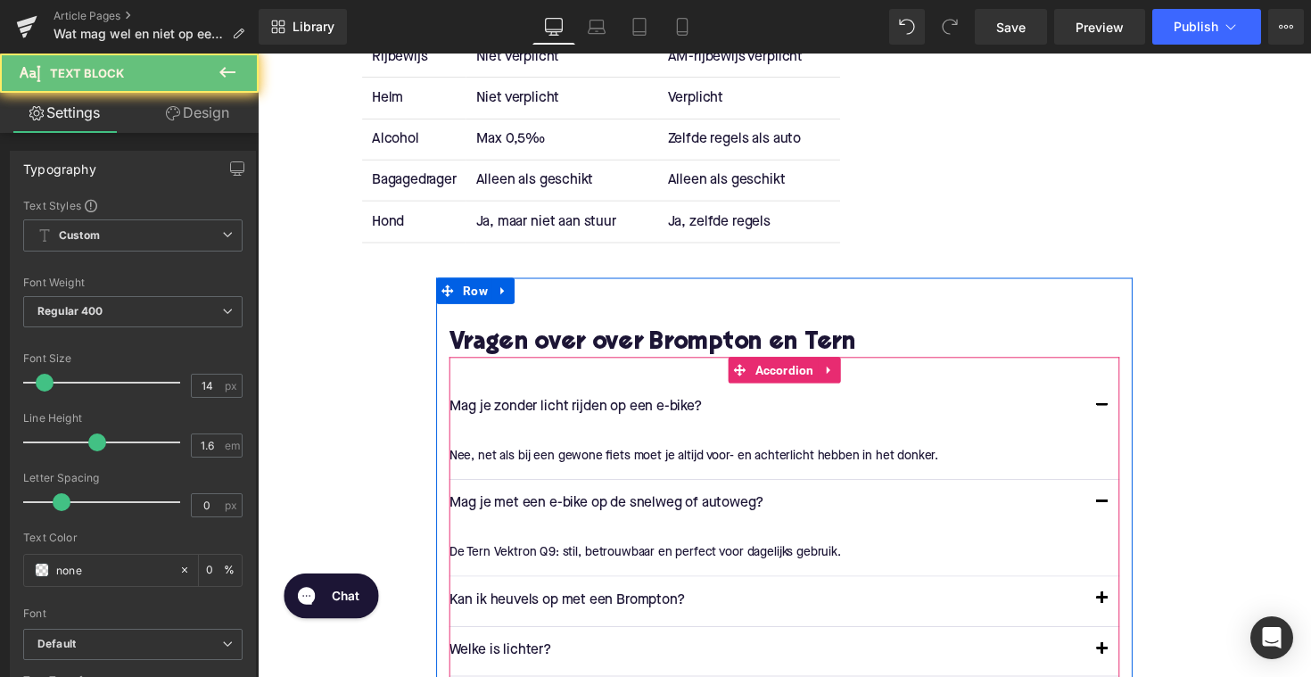
click at [258, 54] on div at bounding box center [258, 54] width 0 height 0
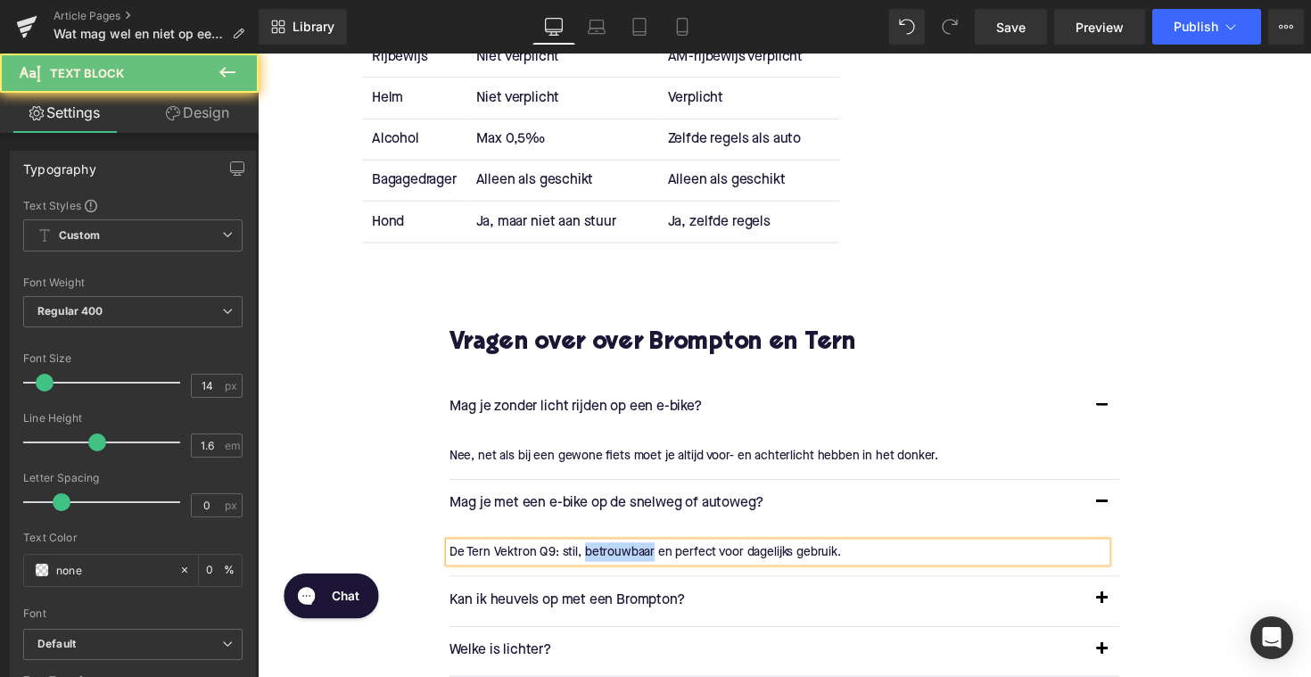
click at [656, 555] on div "De Tern Vektron Q9: stil, betrouwbaar en perfect voor dagelijks gebruik." at bounding box center [791, 565] width 674 height 20
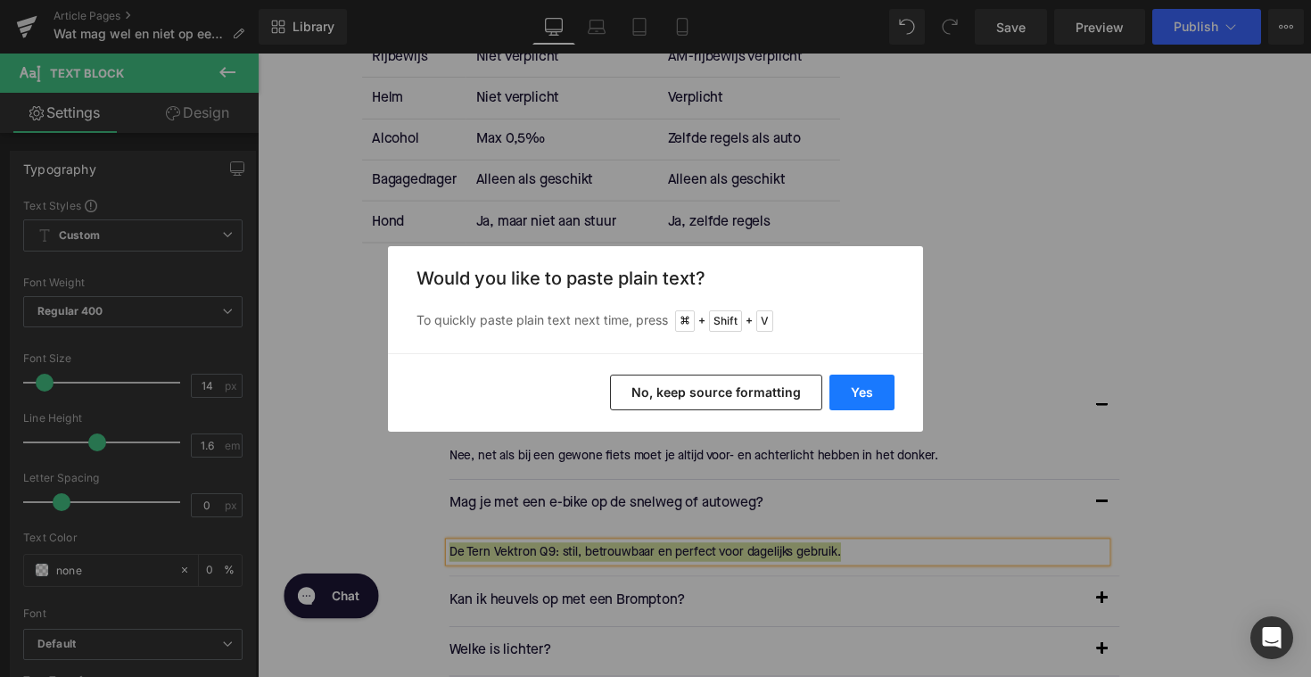
click at [864, 377] on button "Yes" at bounding box center [862, 393] width 65 height 36
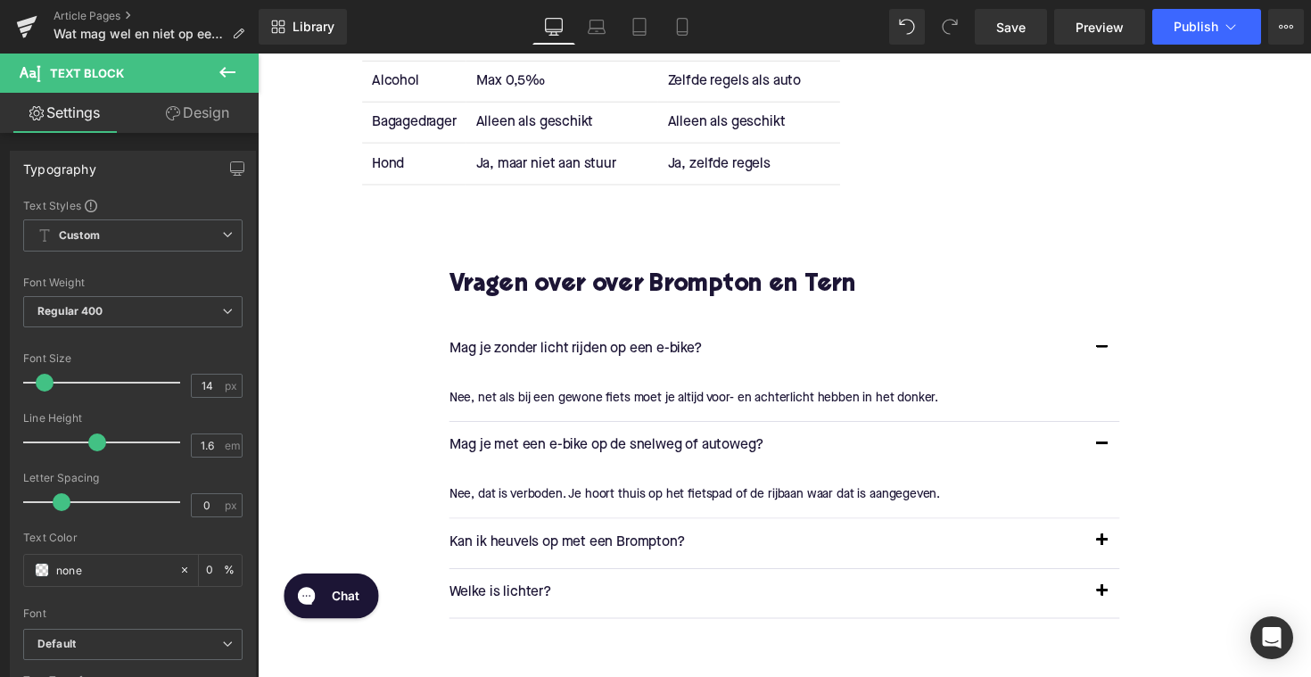
scroll to position [2625, 0]
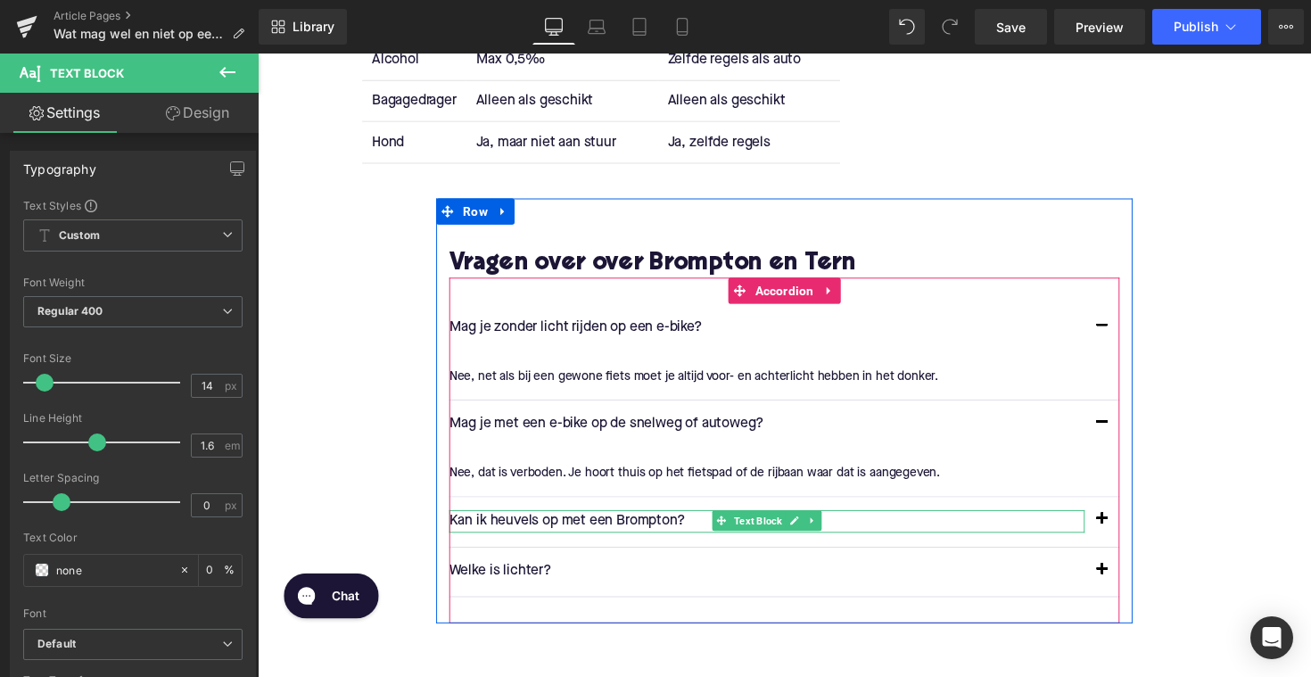
click at [608, 530] on p "Kan ik heuvels op met een Brompton?" at bounding box center [779, 532] width 651 height 23
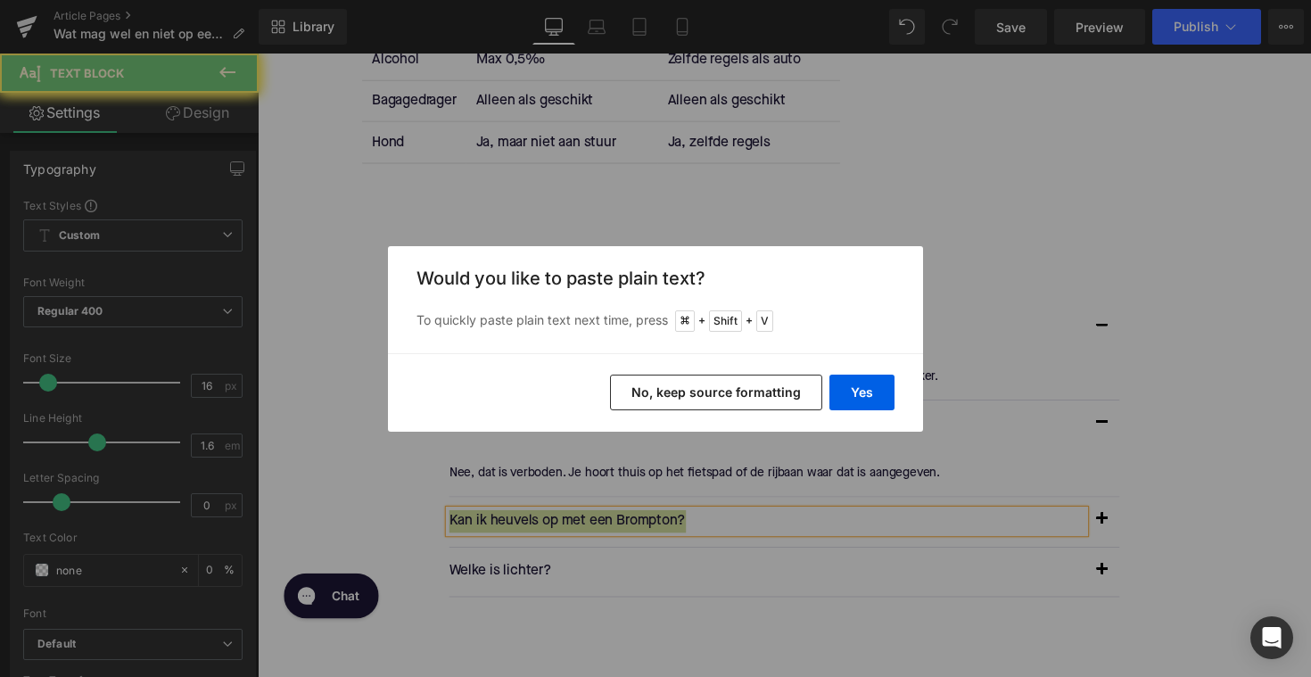
click at [877, 367] on div "Yes No, keep source formatting" at bounding box center [655, 392] width 535 height 79
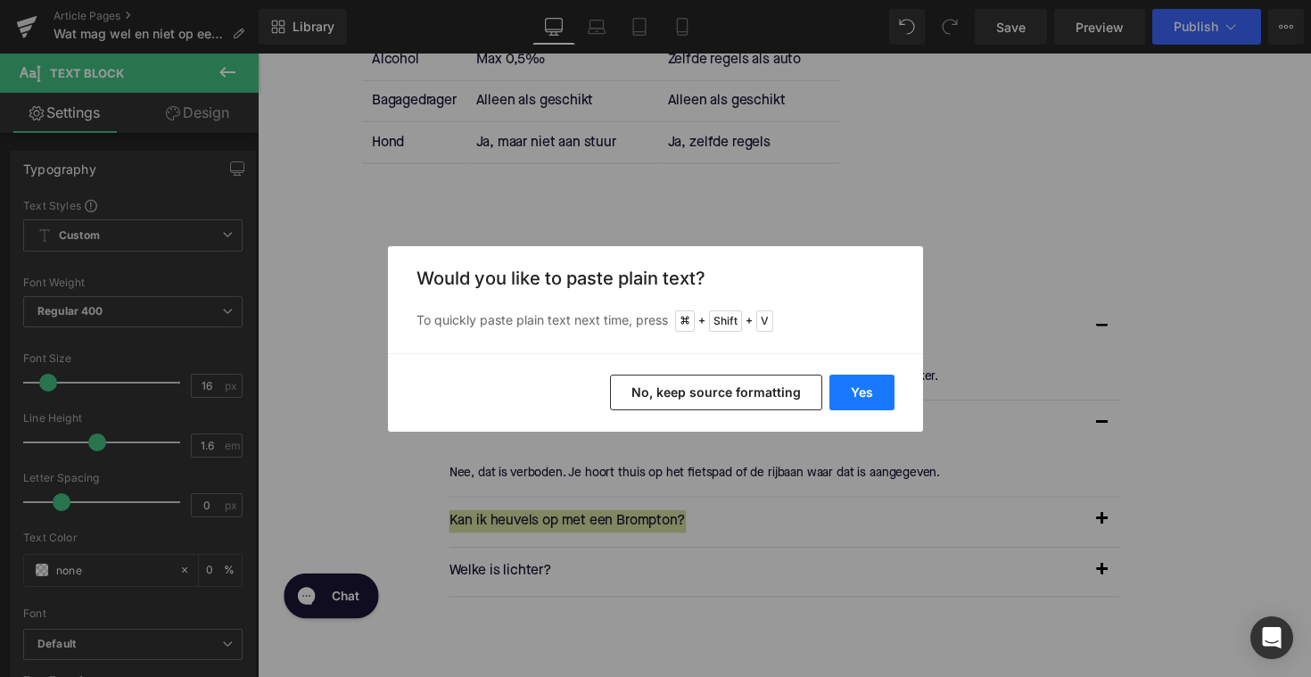
click at [865, 384] on button "Yes" at bounding box center [862, 393] width 65 height 36
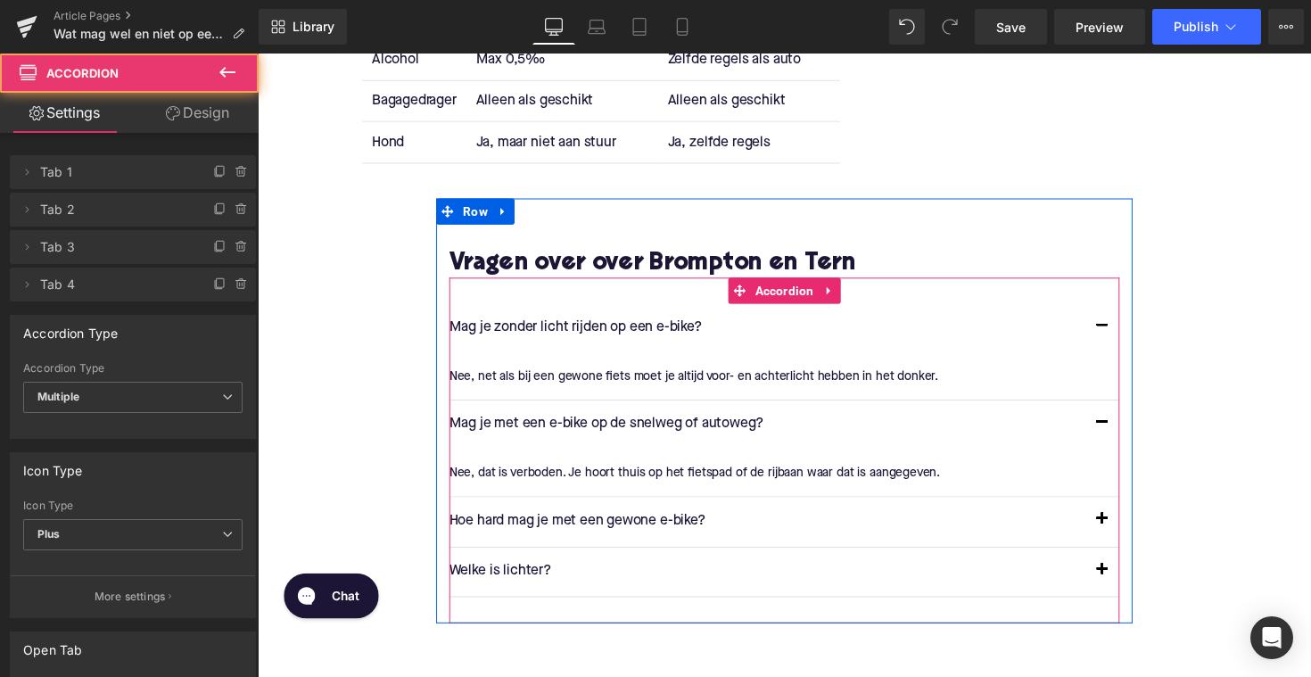
click at [1115, 530] on button "button" at bounding box center [1123, 533] width 36 height 50
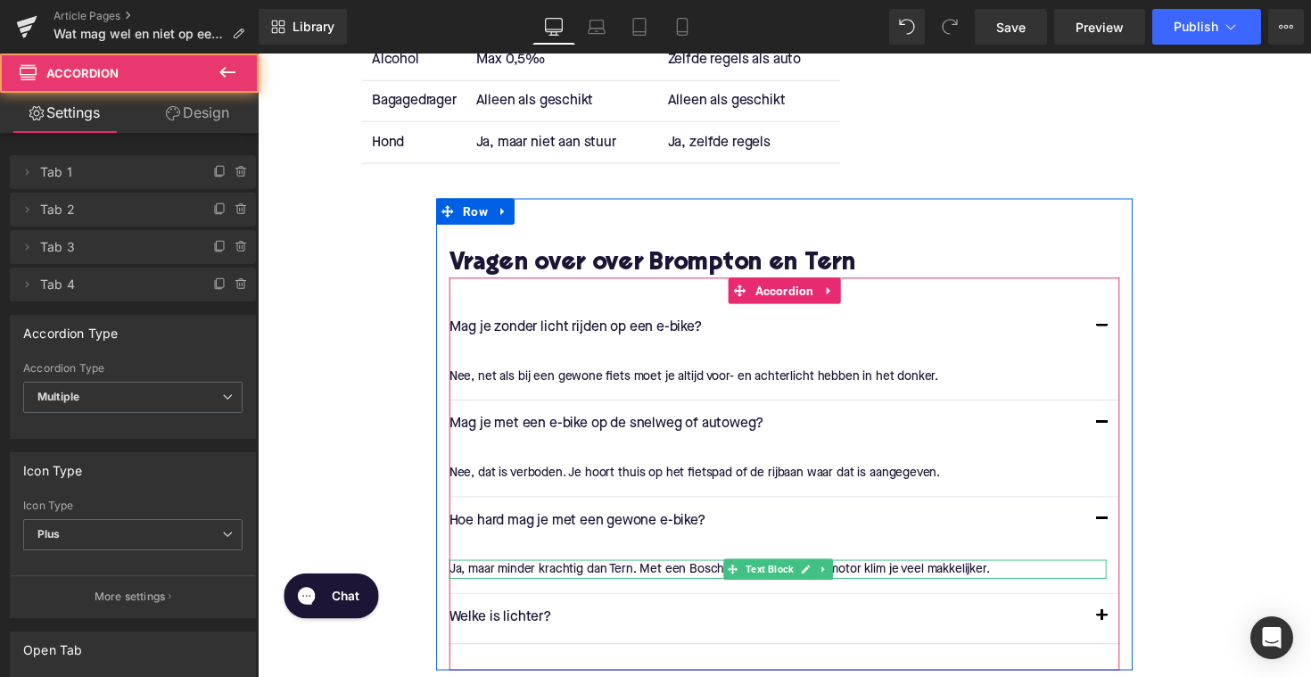
click at [604, 578] on p "Ja, maar minder krachtig dan Tern. Met een Bosch Performance Line motor klim je…" at bounding box center [791, 582] width 674 height 20
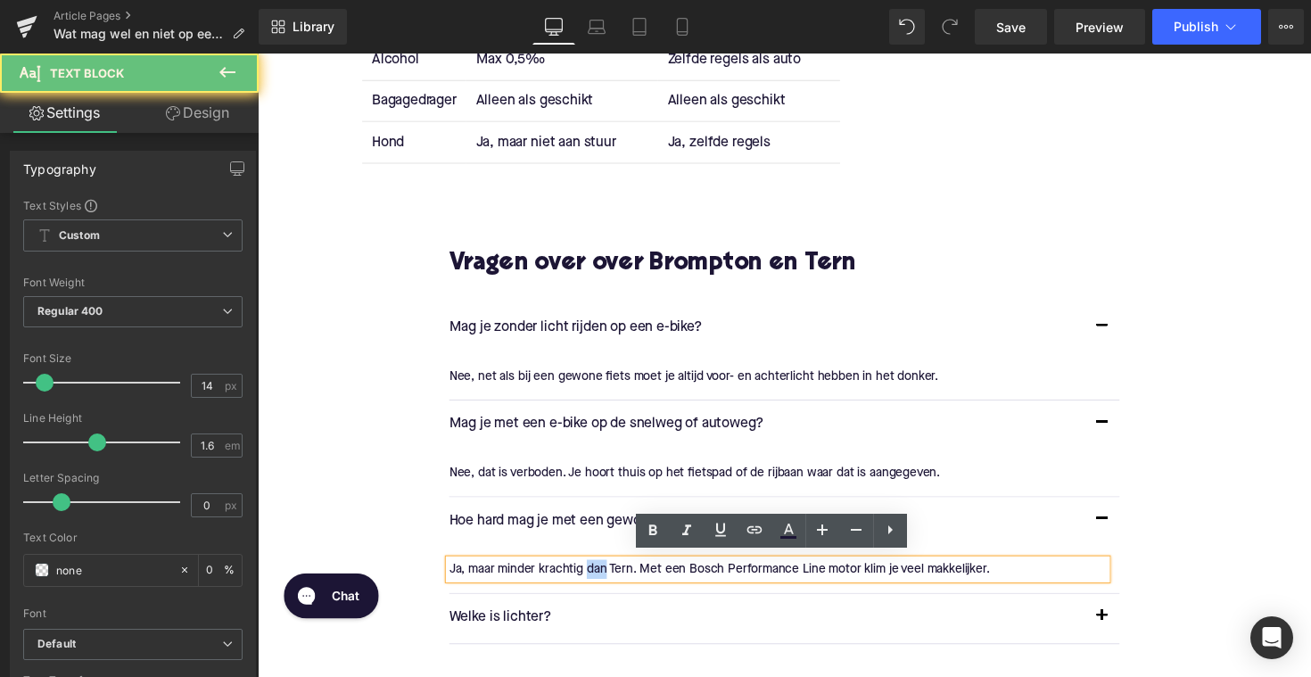
click at [604, 578] on p "Ja, maar minder krachtig dan Tern. Met een Bosch Performance Line motor klim je…" at bounding box center [791, 582] width 674 height 20
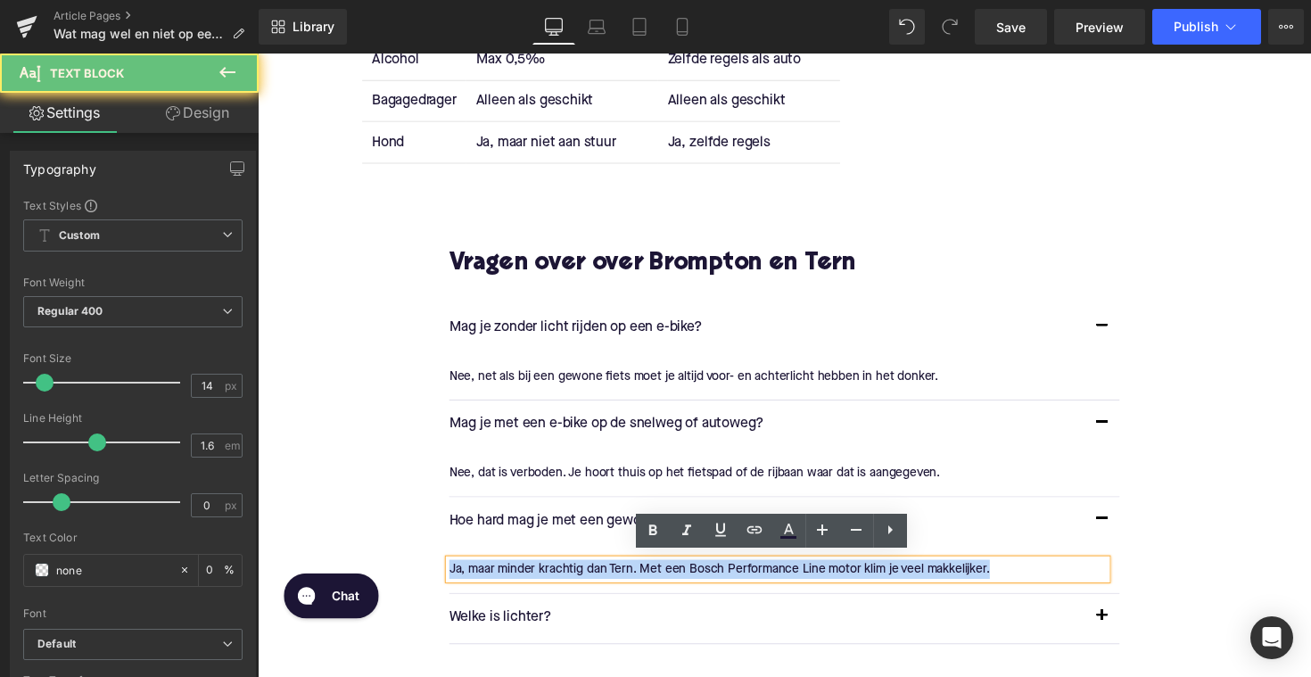
click at [604, 578] on p "Ja, maar minder krachtig dan Tern. Met een Bosch Performance Line motor klim je…" at bounding box center [791, 582] width 674 height 20
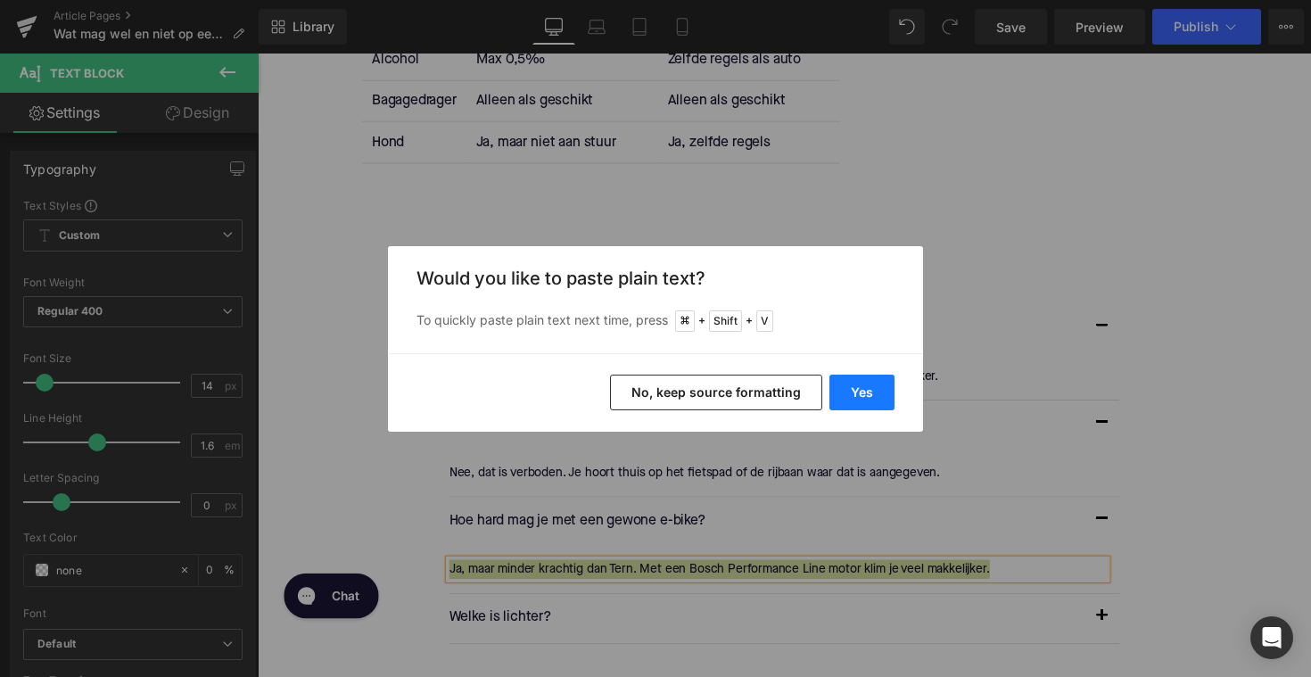
click at [853, 379] on button "Yes" at bounding box center [862, 393] width 65 height 36
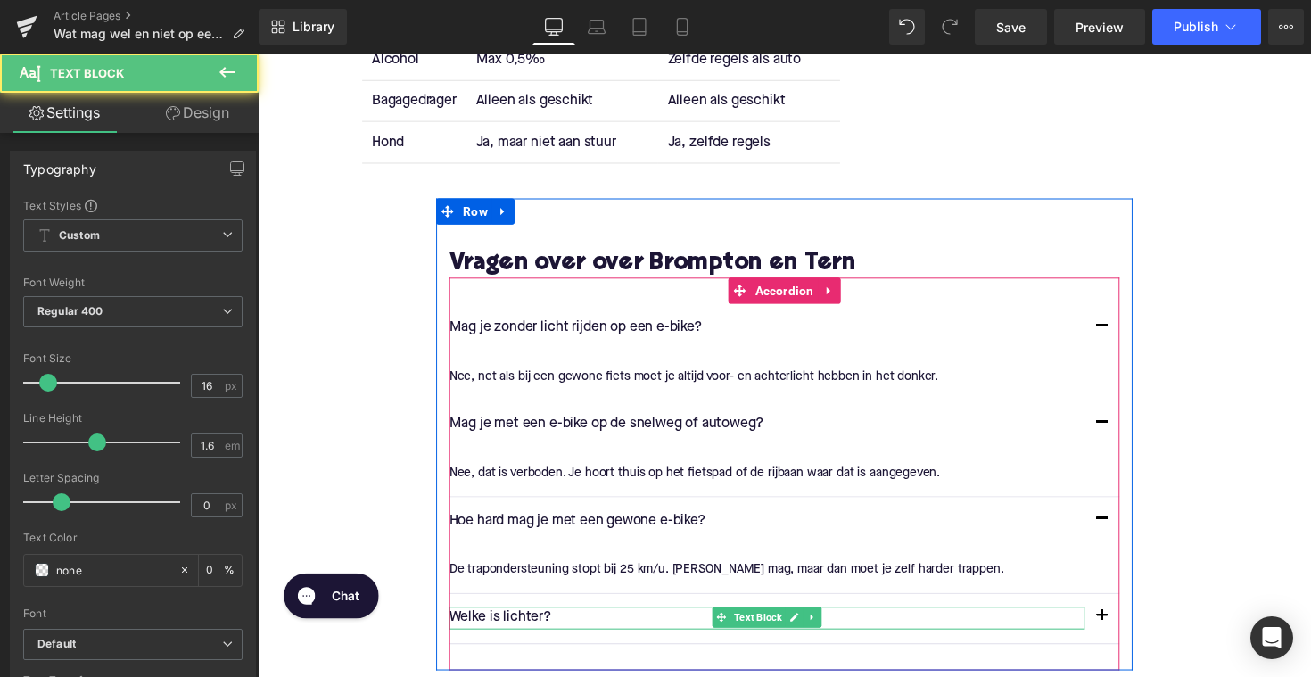
click at [521, 628] on p "Welke is lichter?" at bounding box center [779, 631] width 651 height 23
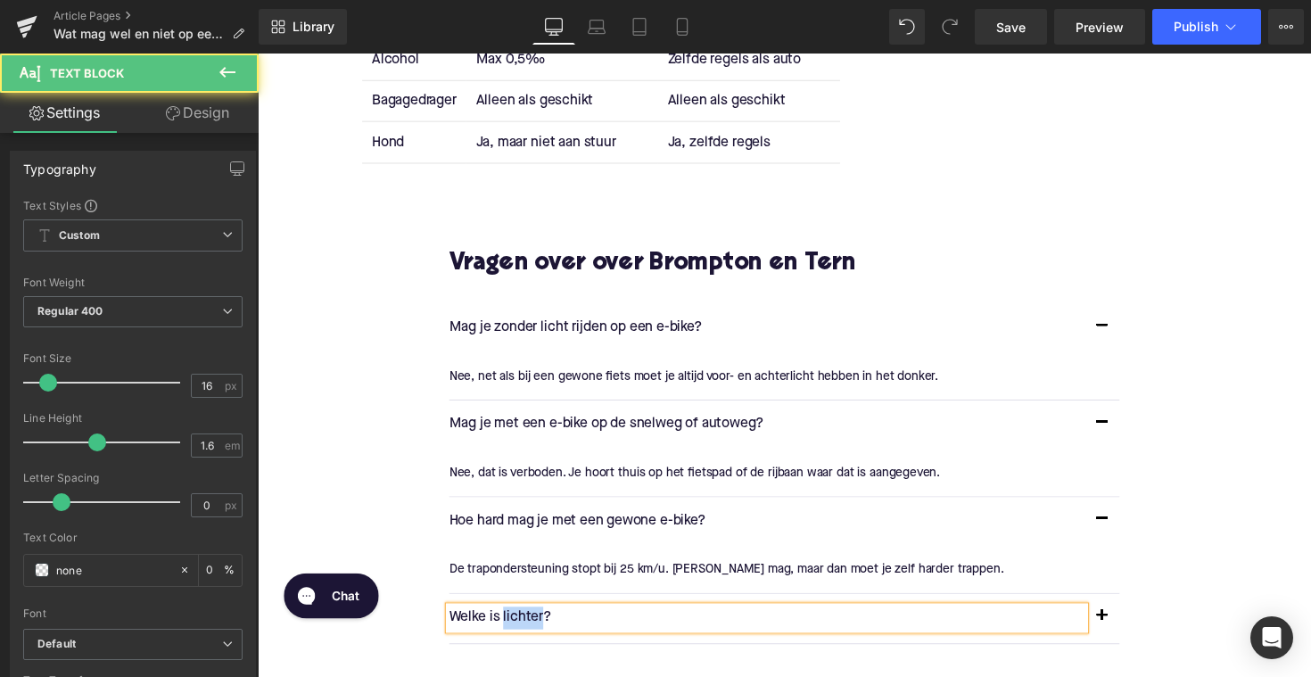
click at [521, 628] on p "Welke is lichter?" at bounding box center [779, 631] width 651 height 23
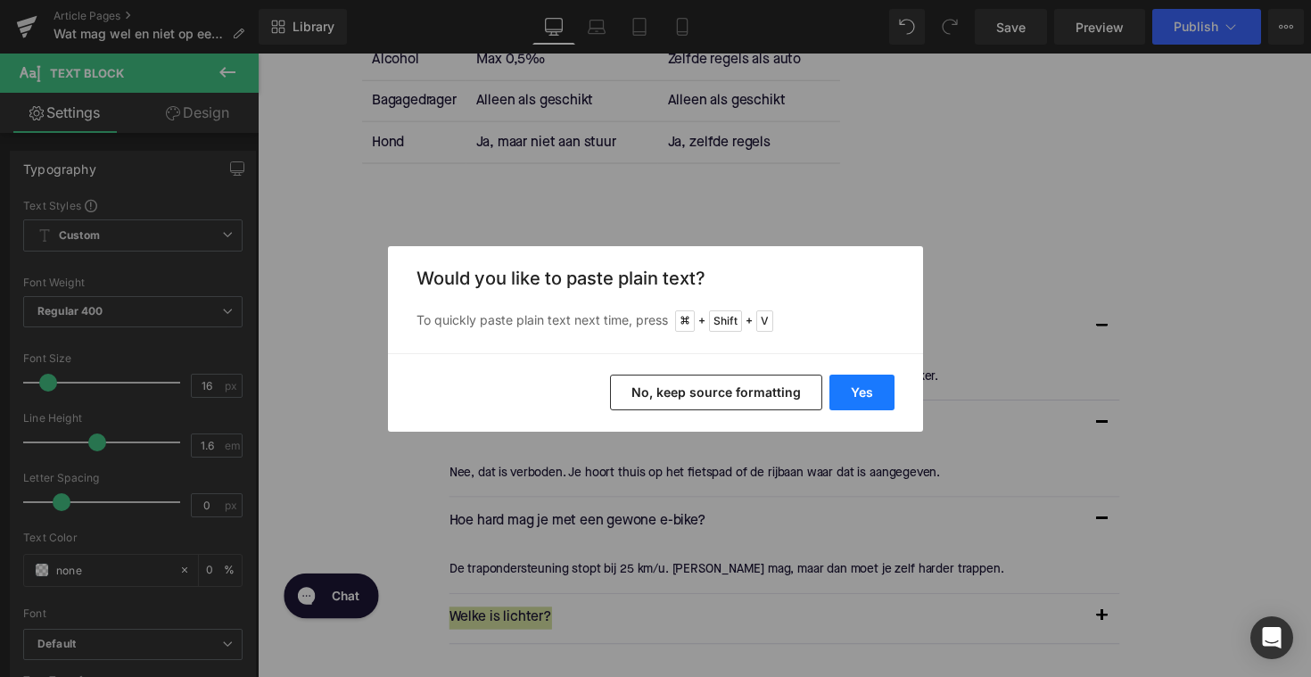
click at [859, 379] on button "Yes" at bounding box center [862, 393] width 65 height 36
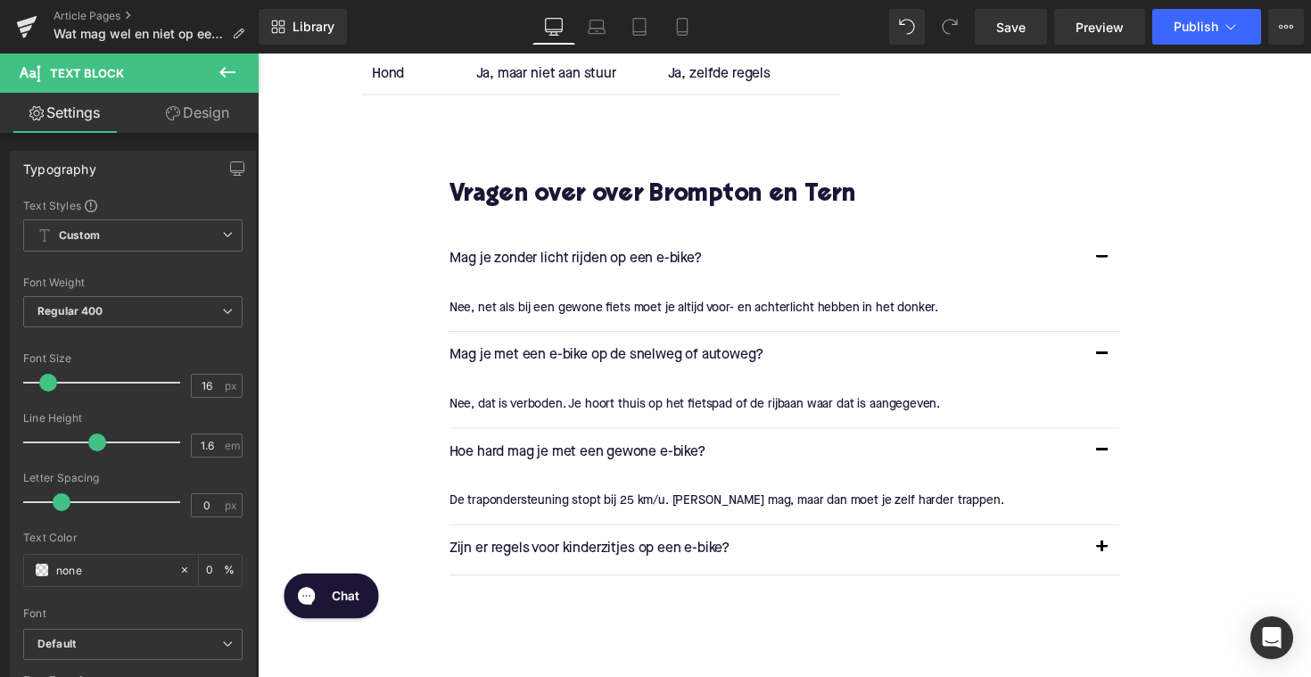
scroll to position [2738, 0]
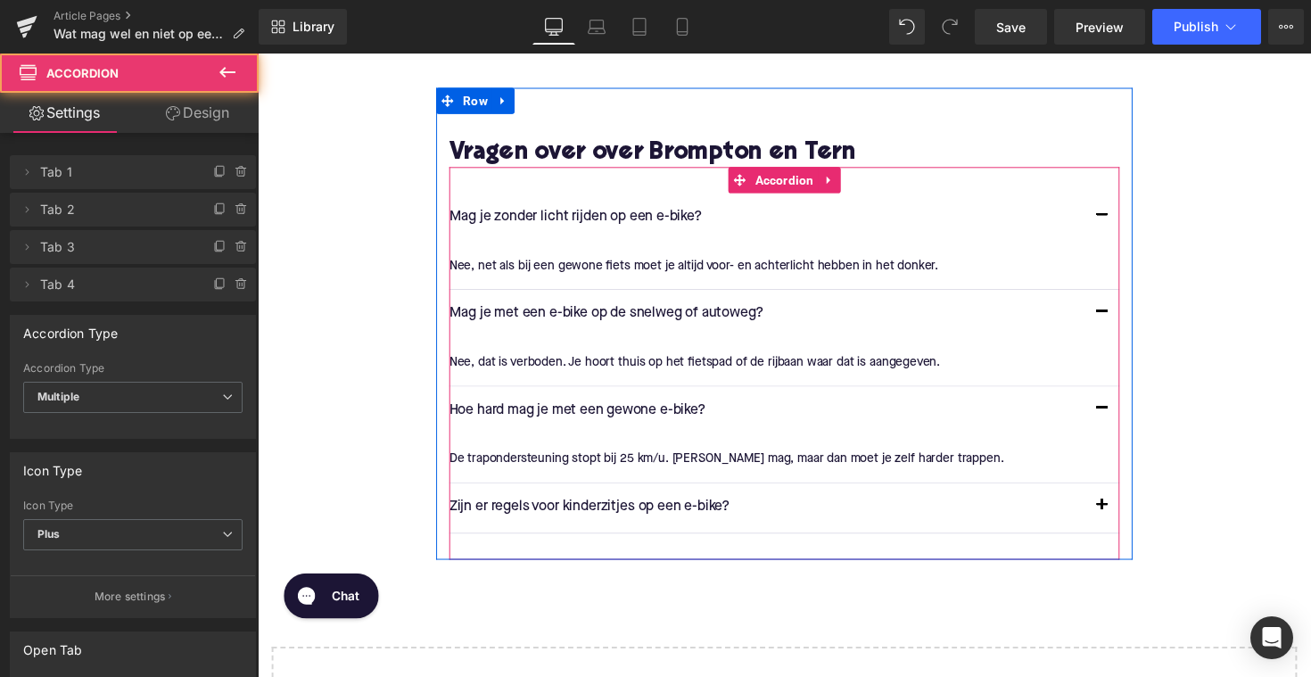
click at [1123, 511] on button "button" at bounding box center [1123, 518] width 36 height 50
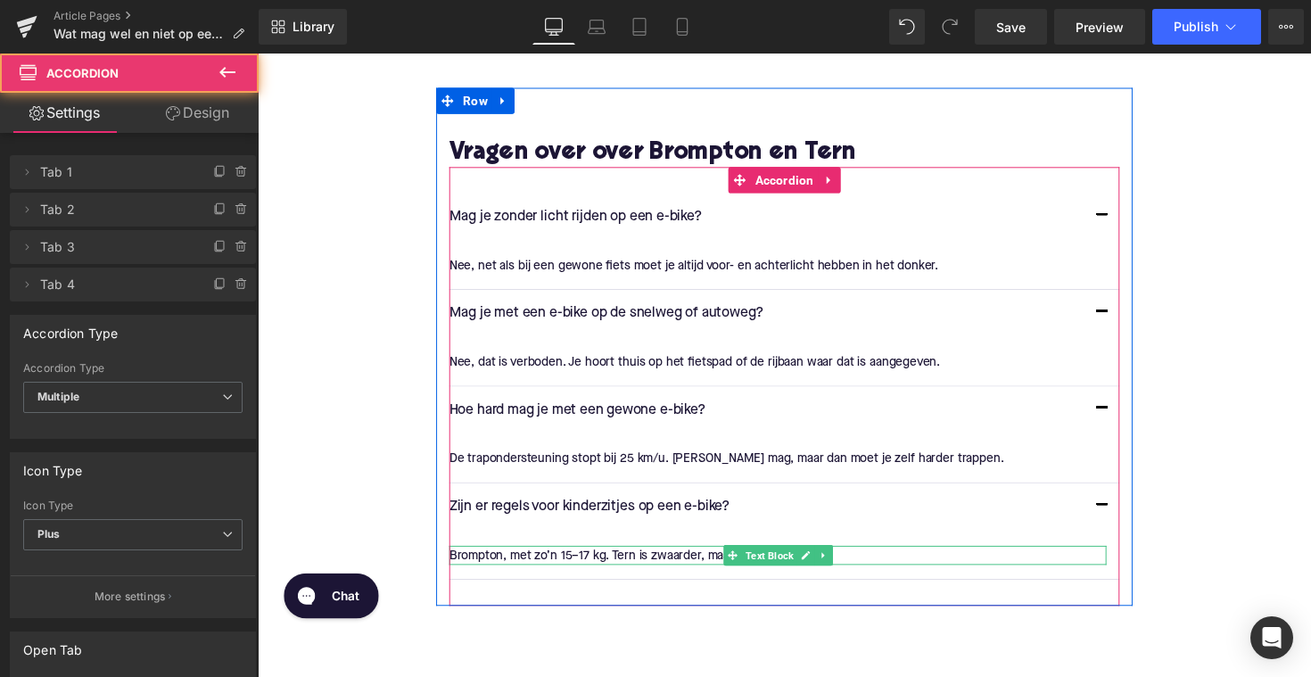
click at [609, 562] on p "Brompton, met zo’n 15–17 kg. Tern is zwaarder, maar stabieler." at bounding box center [791, 568] width 674 height 20
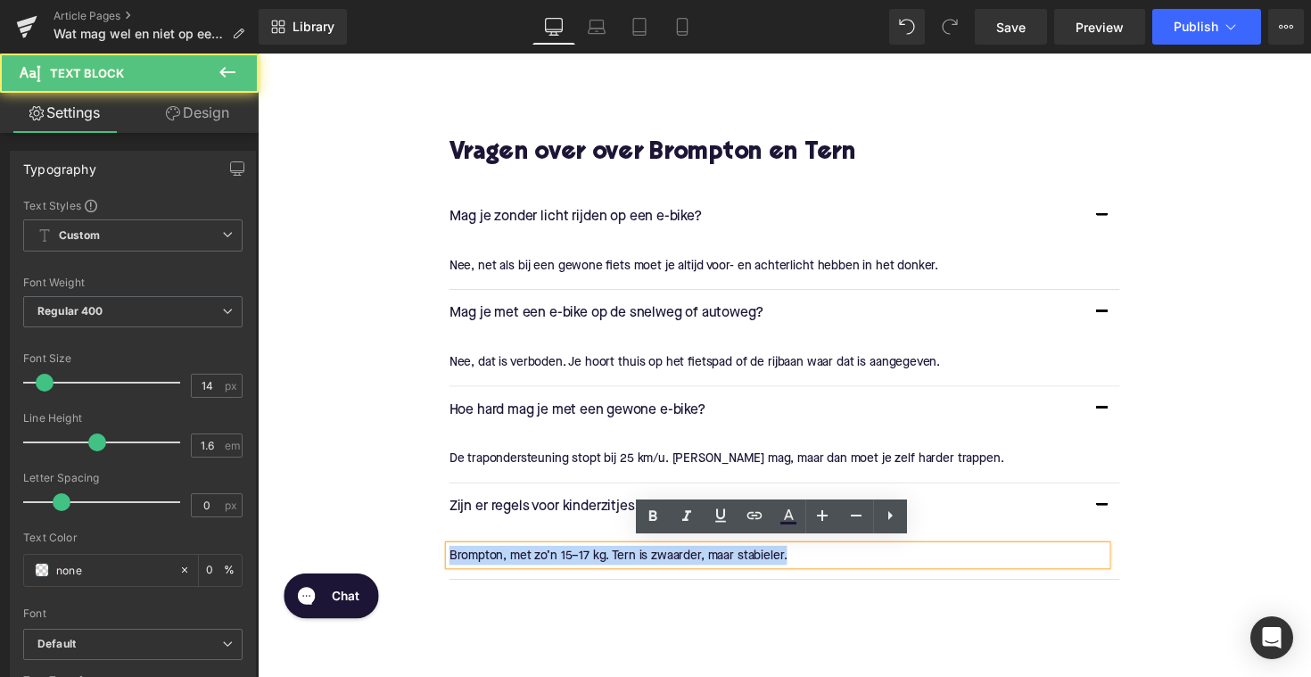
click at [609, 562] on p "Brompton, met zo’n 15–17 kg. Tern is zwaarder, maar stabieler." at bounding box center [791, 568] width 674 height 20
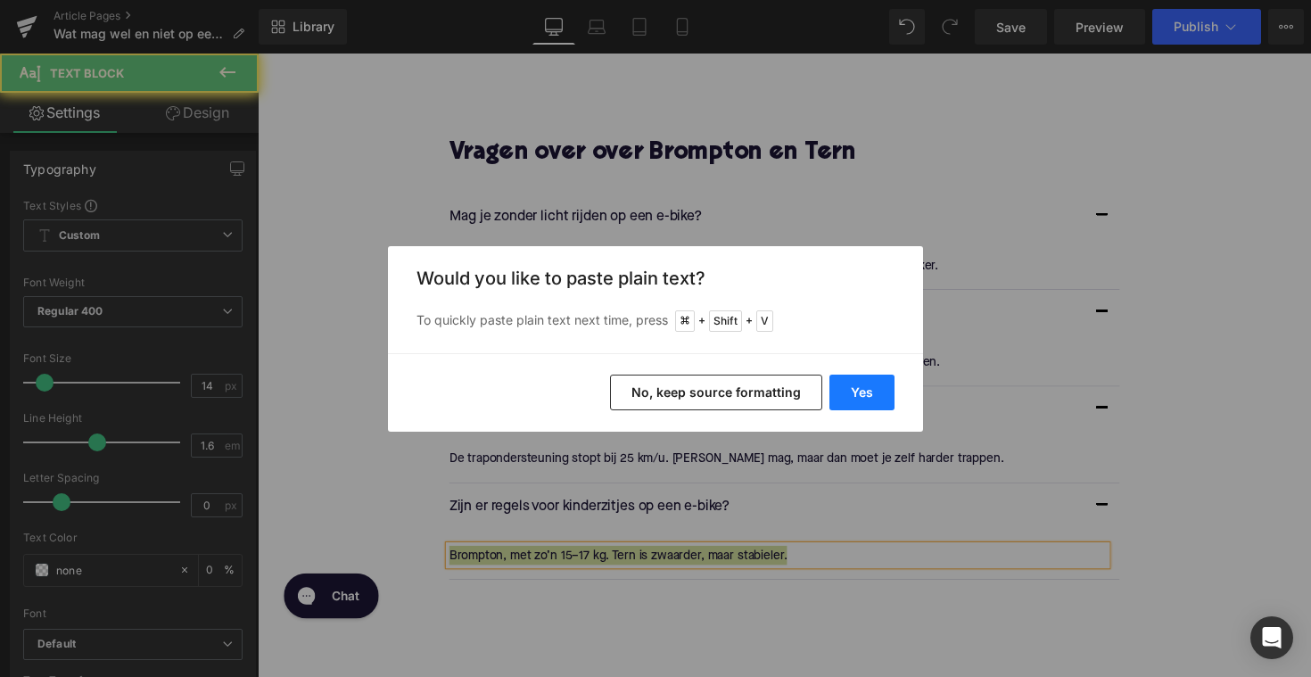
click at [851, 408] on button "Yes" at bounding box center [862, 393] width 65 height 36
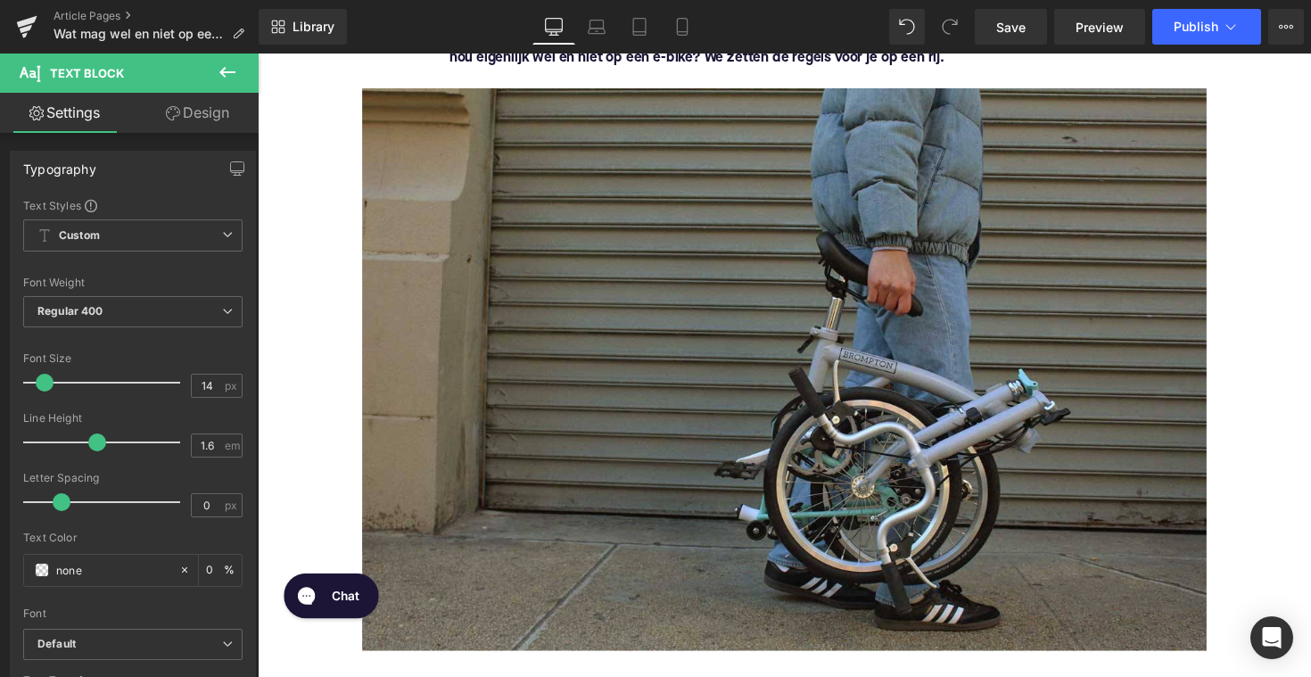
scroll to position [760, 0]
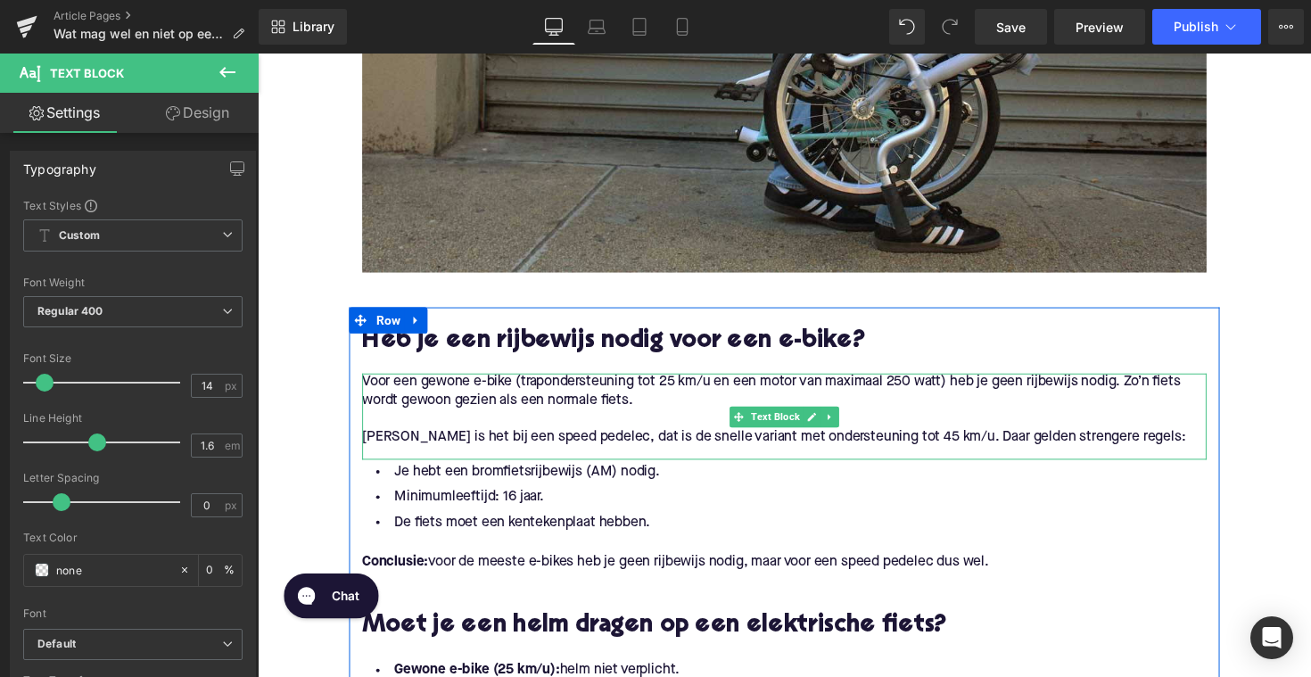
click at [501, 449] on p "[PERSON_NAME] is het bij een speed pedelec, dat is de snelle variant met onders…" at bounding box center [797, 447] width 865 height 19
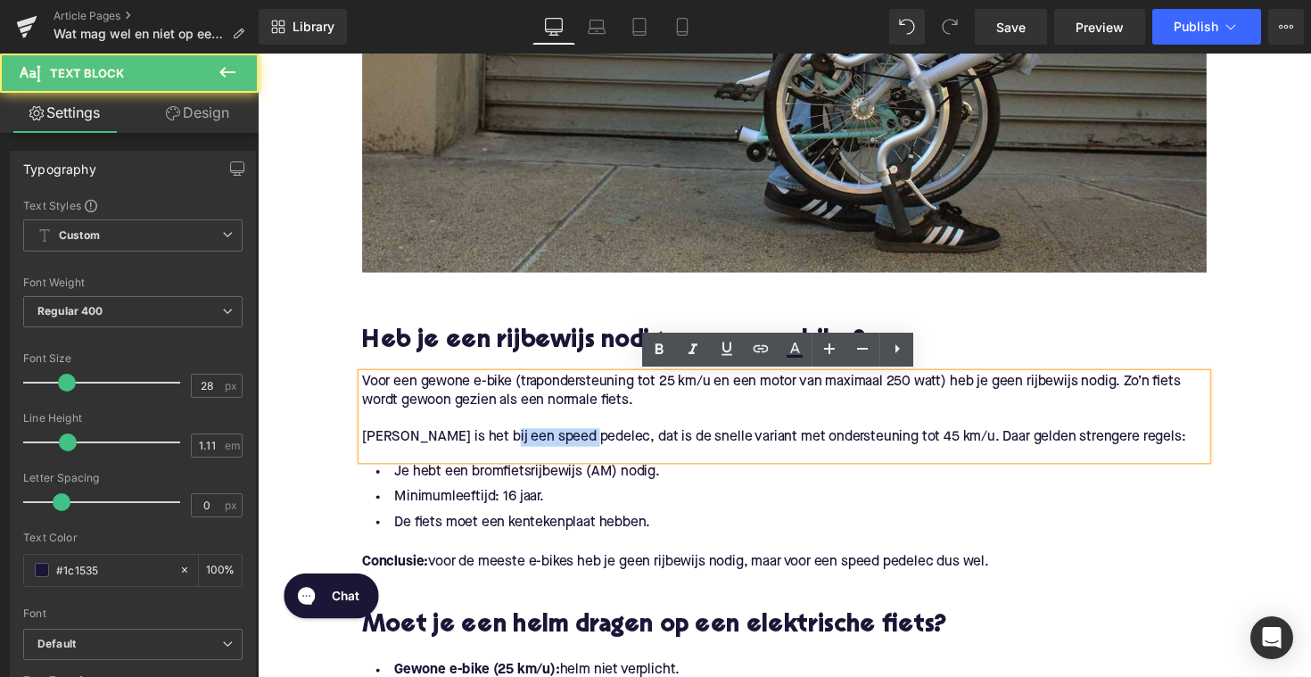
drag, startPoint x: 496, startPoint y: 451, endPoint x: 587, endPoint y: 451, distance: 91.0
click at [587, 451] on p "[PERSON_NAME] is het bij een speed pedelec, dat is de snelle variant met onders…" at bounding box center [797, 447] width 865 height 19
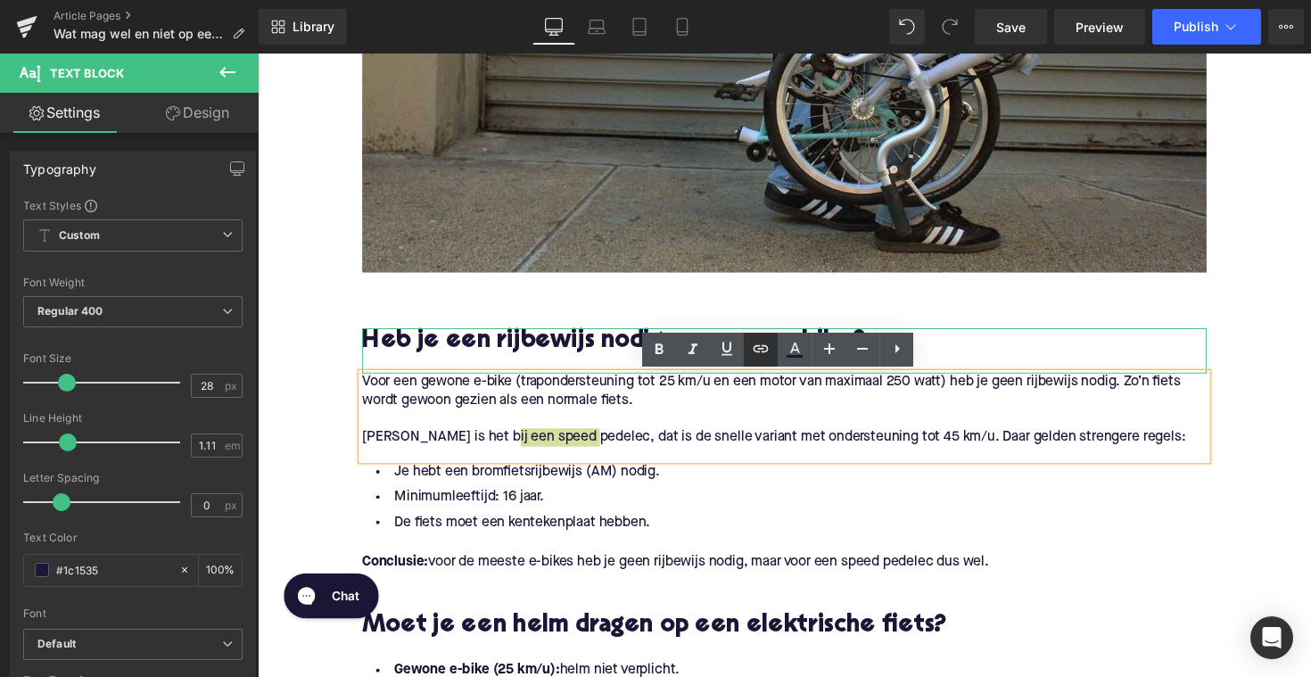
click at [747, 344] on link at bounding box center [761, 350] width 34 height 34
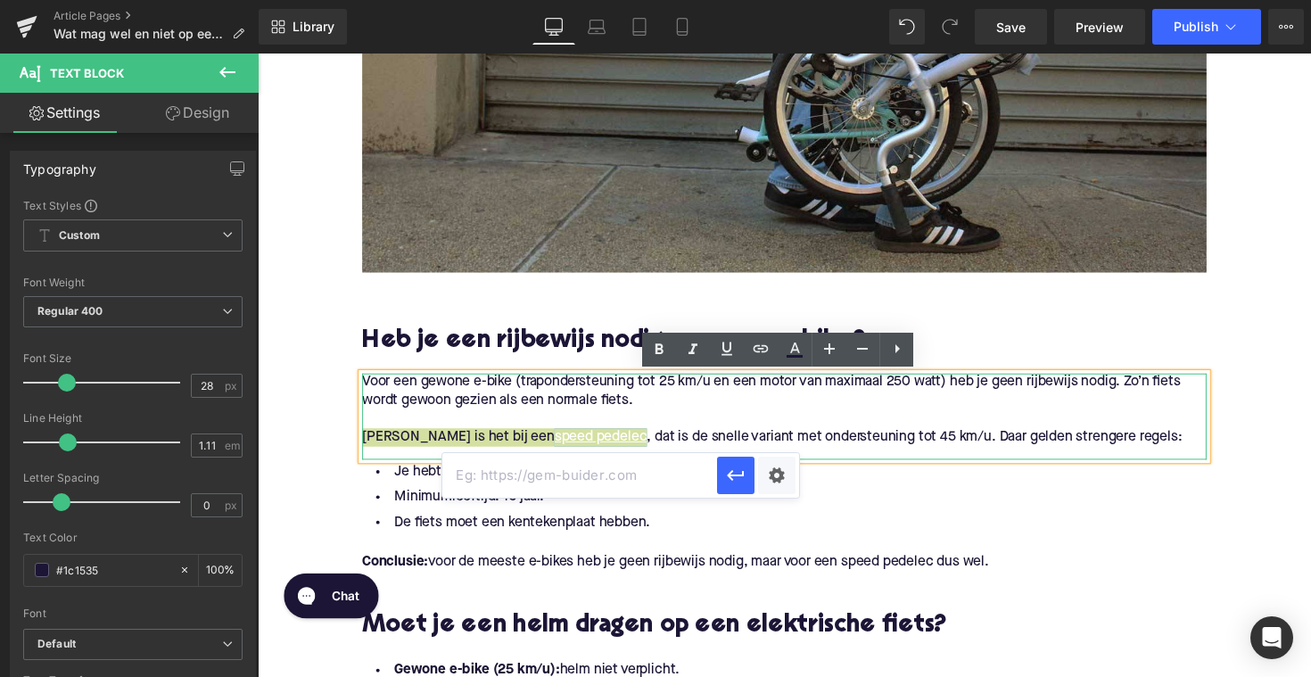
click at [625, 466] on input "text" at bounding box center [579, 475] width 275 height 45
paste input "[URL][DOMAIN_NAME]"
type input "[URL][DOMAIN_NAME]"
click at [731, 471] on icon "button" at bounding box center [735, 475] width 21 height 21
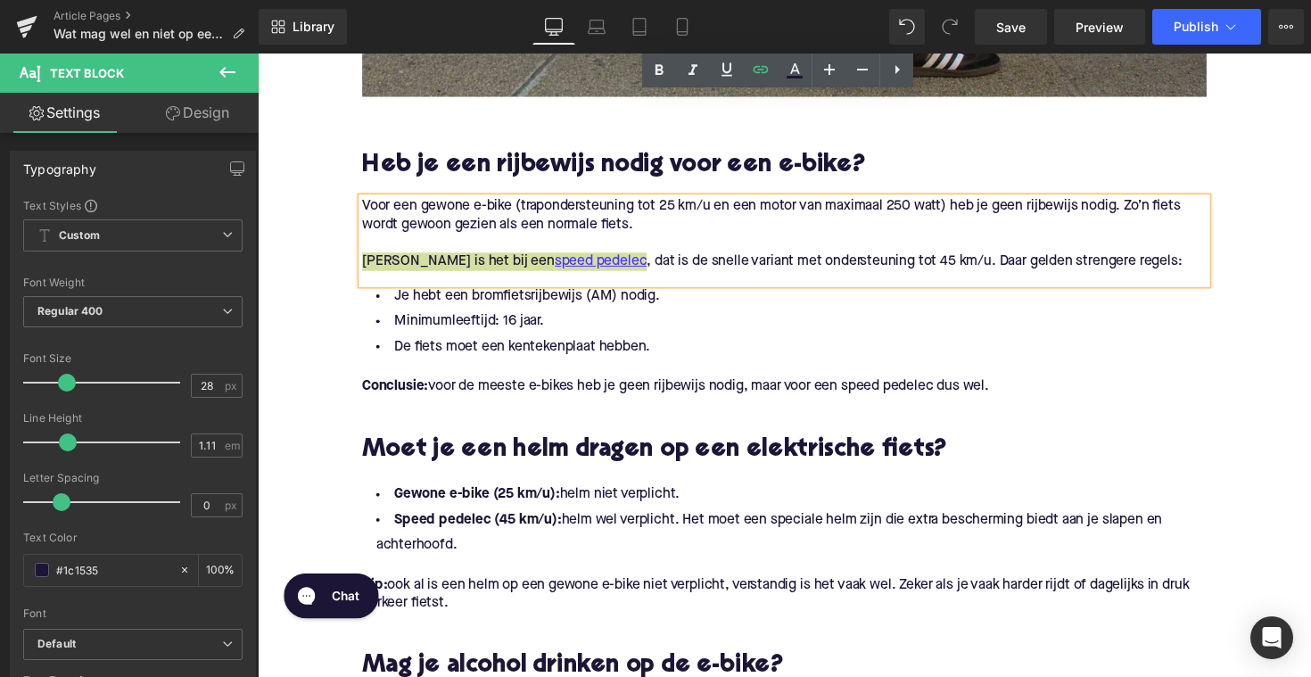
scroll to position [1165, 0]
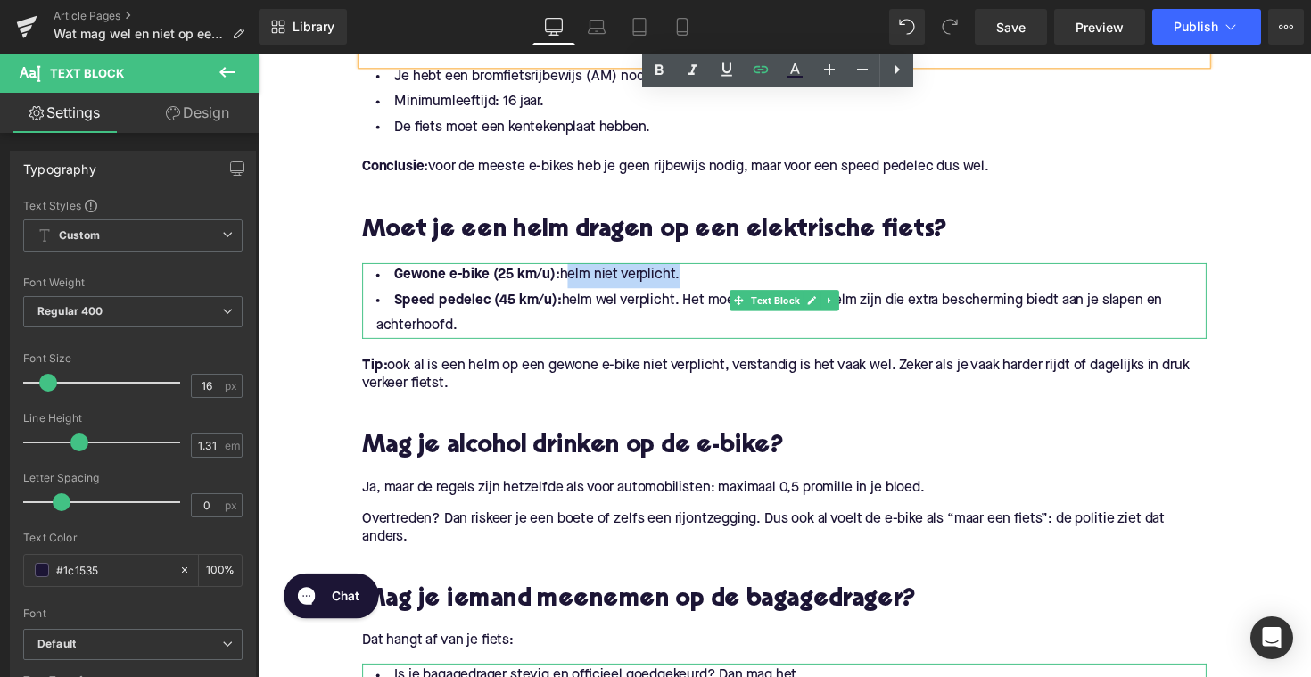
drag, startPoint x: 566, startPoint y: 283, endPoint x: 682, endPoint y: 284, distance: 116.9
click at [682, 284] on li "Gewone e-bike (25 km/u): helm niet verplicht." at bounding box center [797, 282] width 865 height 26
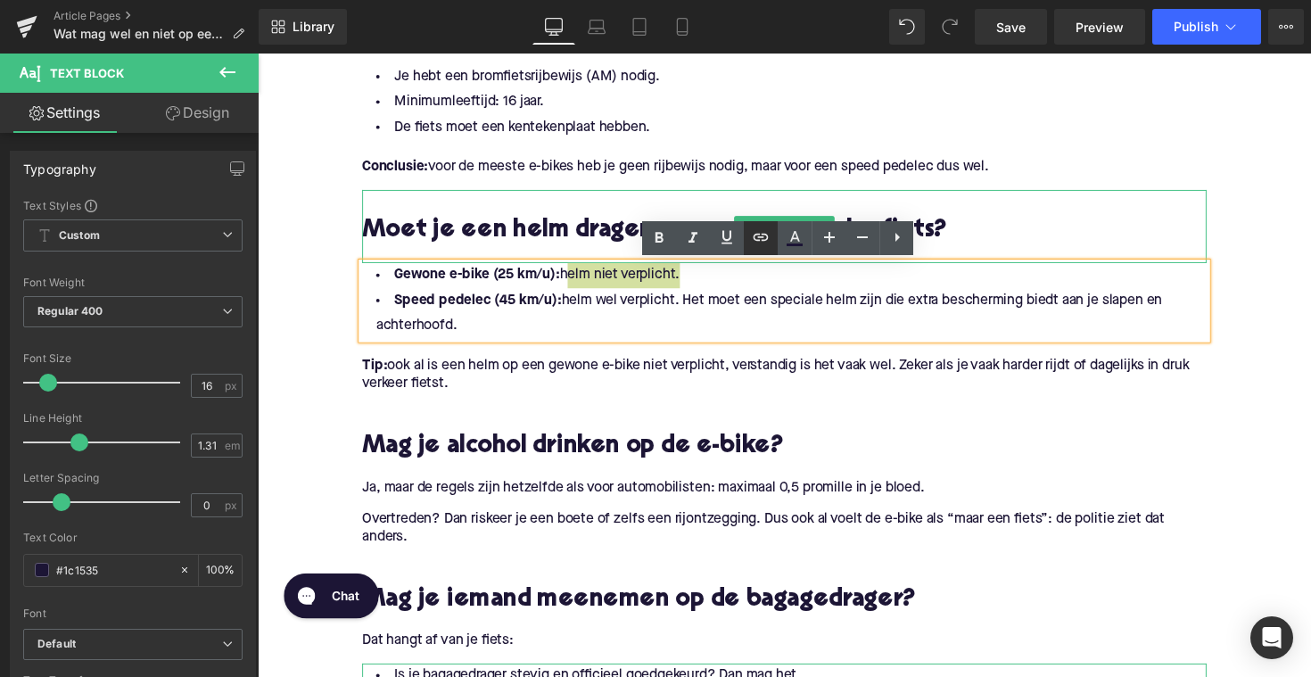
click at [765, 243] on icon at bounding box center [760, 237] width 21 height 21
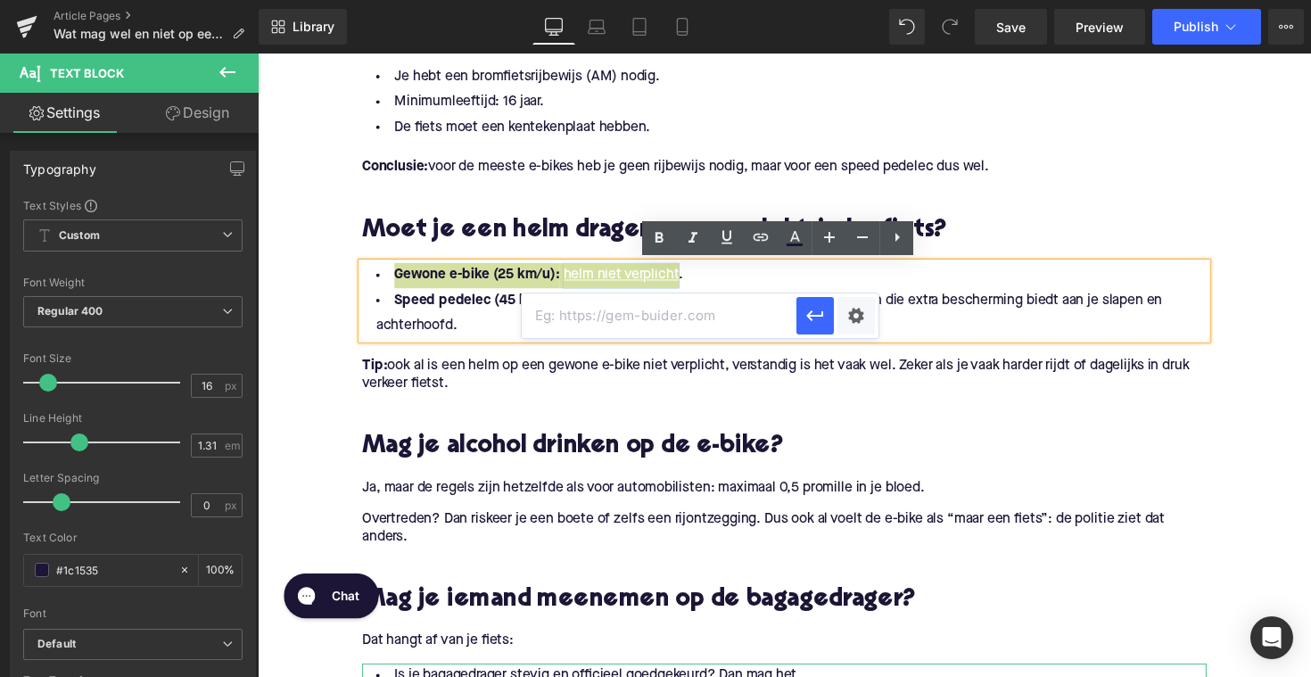
click at [698, 310] on input "text" at bounding box center [659, 315] width 275 height 45
paste input "[URL][DOMAIN_NAME]"
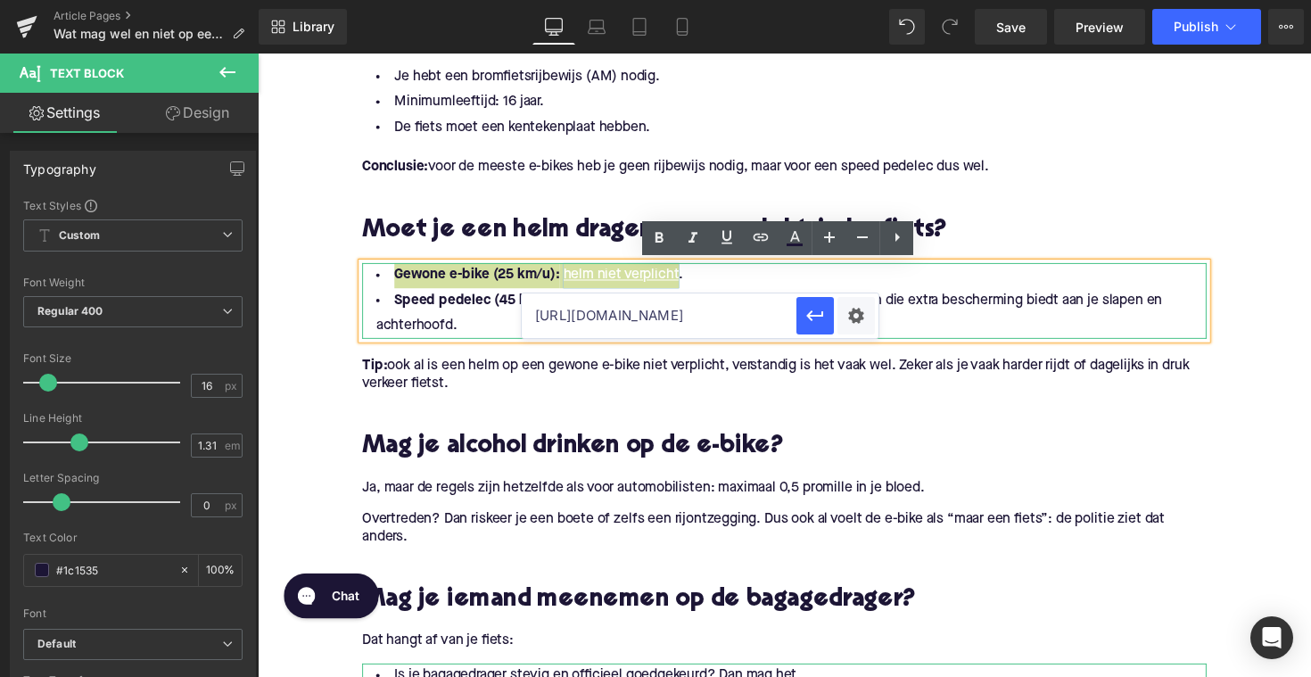
click at [834, 318] on div at bounding box center [838, 315] width 82 height 45
click at [811, 318] on icon "button" at bounding box center [815, 315] width 21 height 21
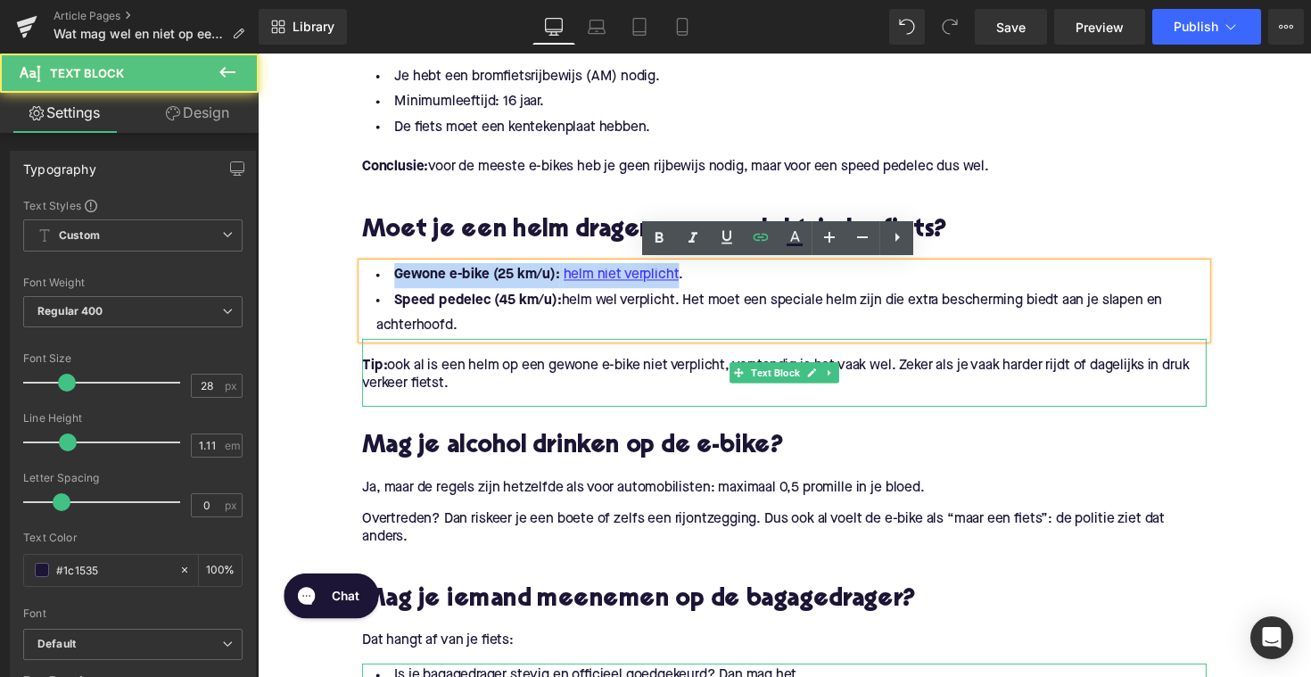
click at [484, 374] on span "Tip: ook al is een helm op een gewone e-bike niet verplicht, verstandig is het …" at bounding box center [788, 383] width 847 height 33
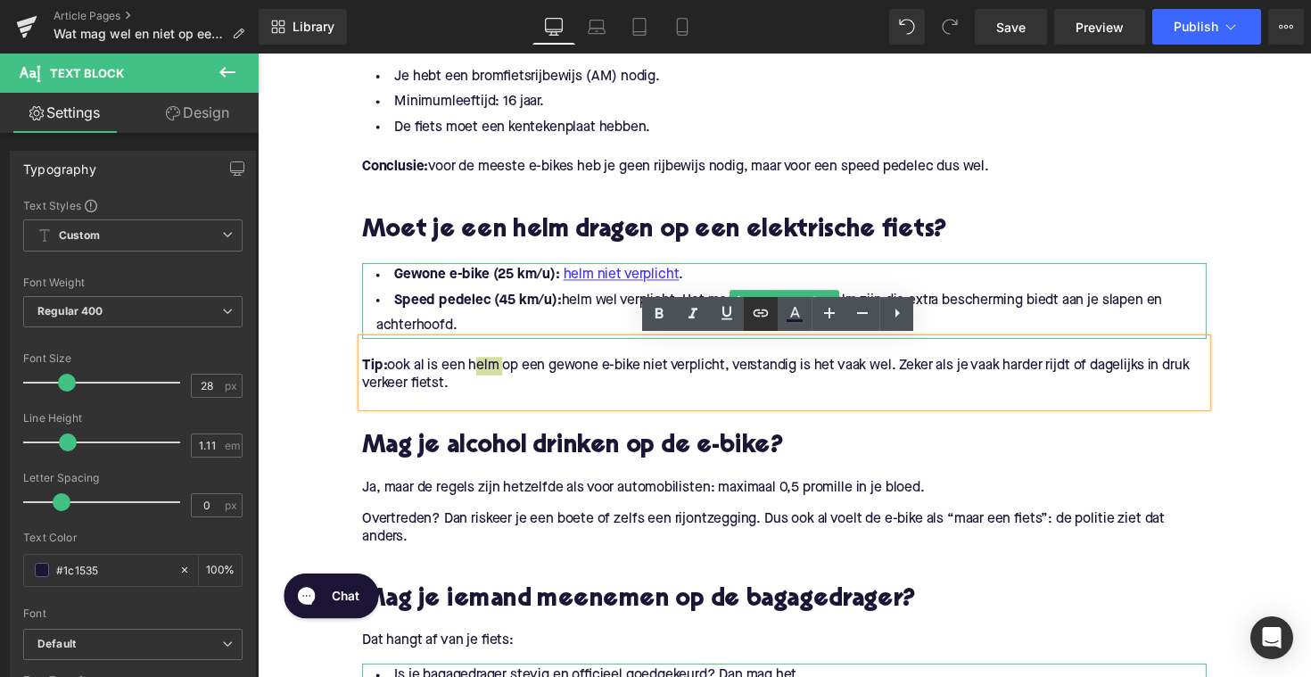
click at [756, 317] on icon at bounding box center [761, 313] width 15 height 7
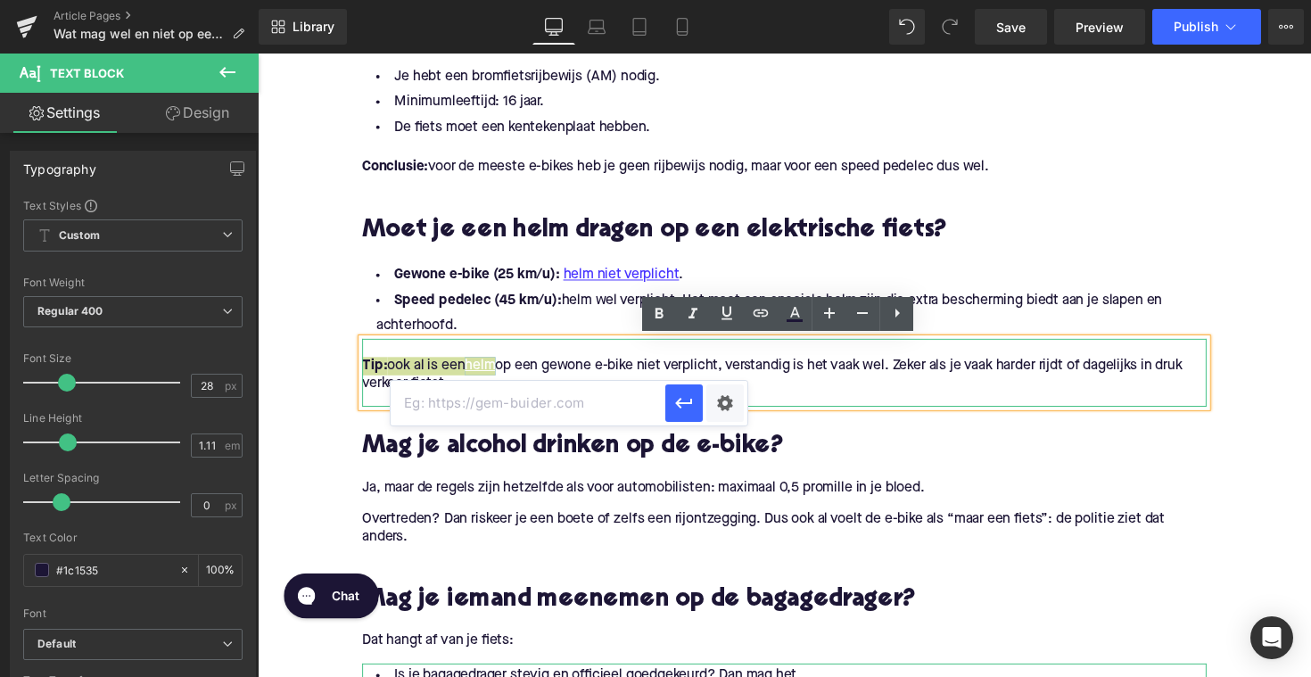
click at [622, 409] on input "text" at bounding box center [528, 403] width 275 height 45
paste input "[URL][DOMAIN_NAME]"
type input "[URL][DOMAIN_NAME]"
click at [683, 407] on icon "button" at bounding box center [684, 403] width 21 height 21
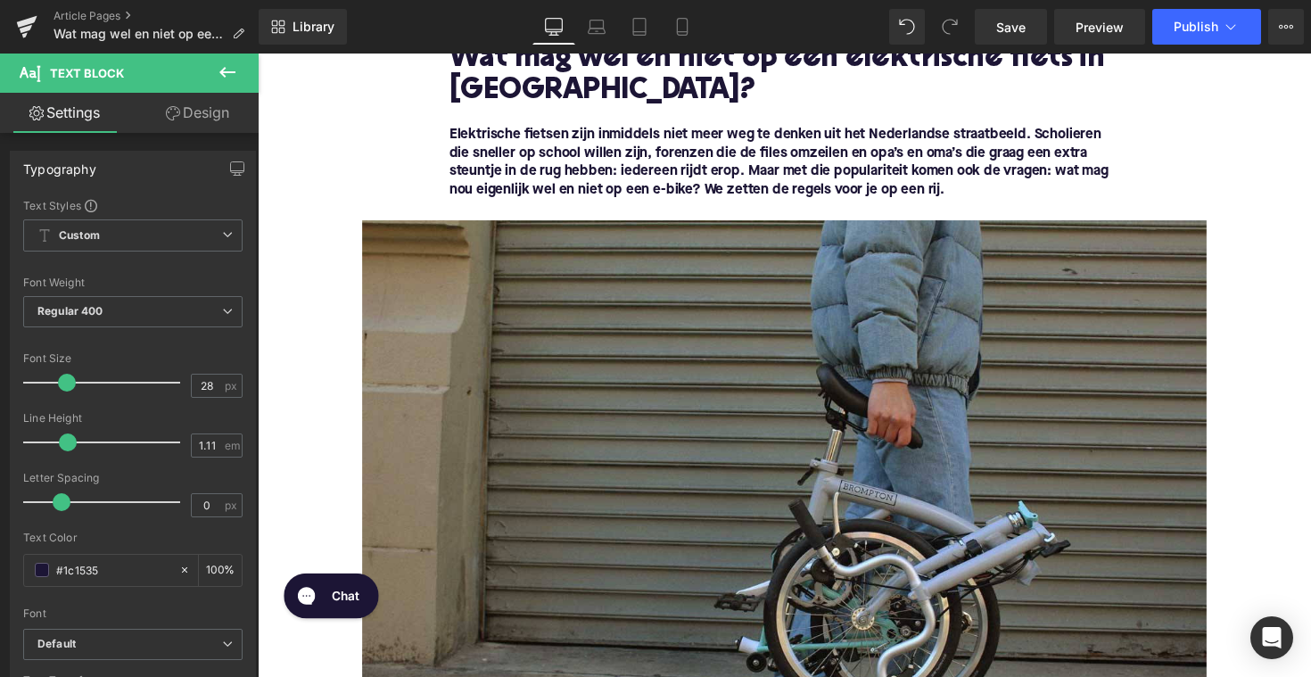
scroll to position [357, 0]
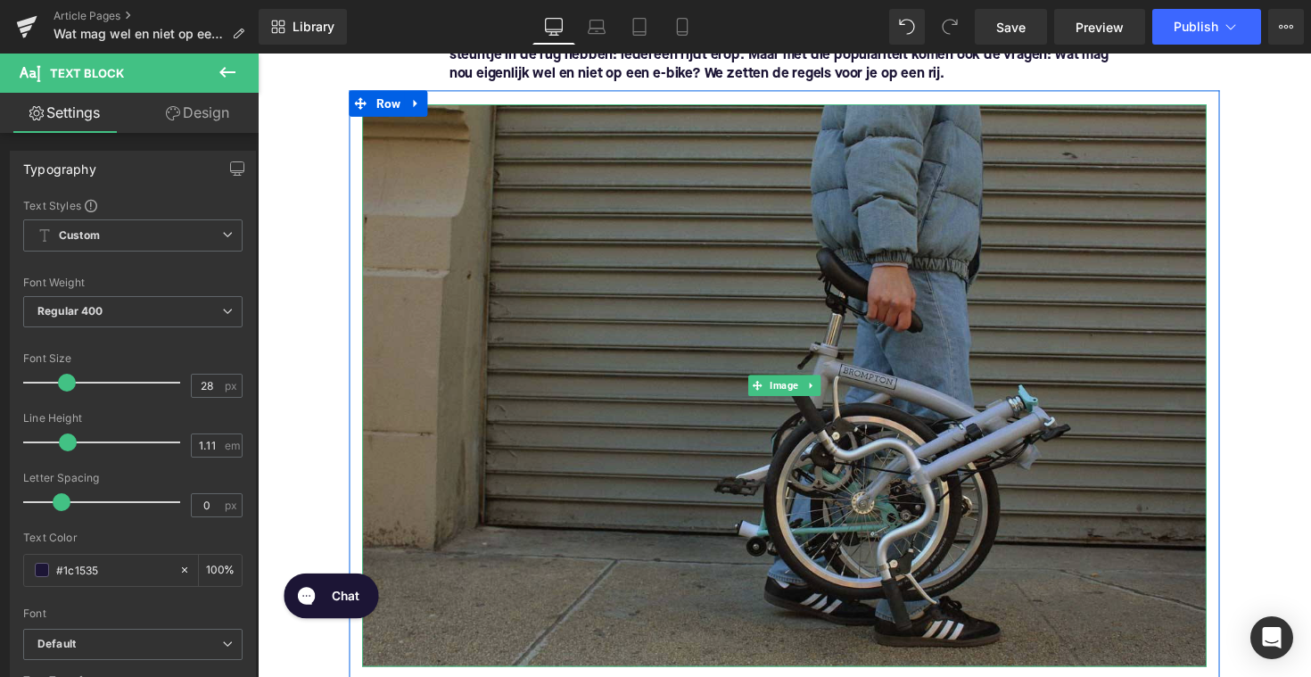
click at [716, 457] on img at bounding box center [797, 393] width 865 height 576
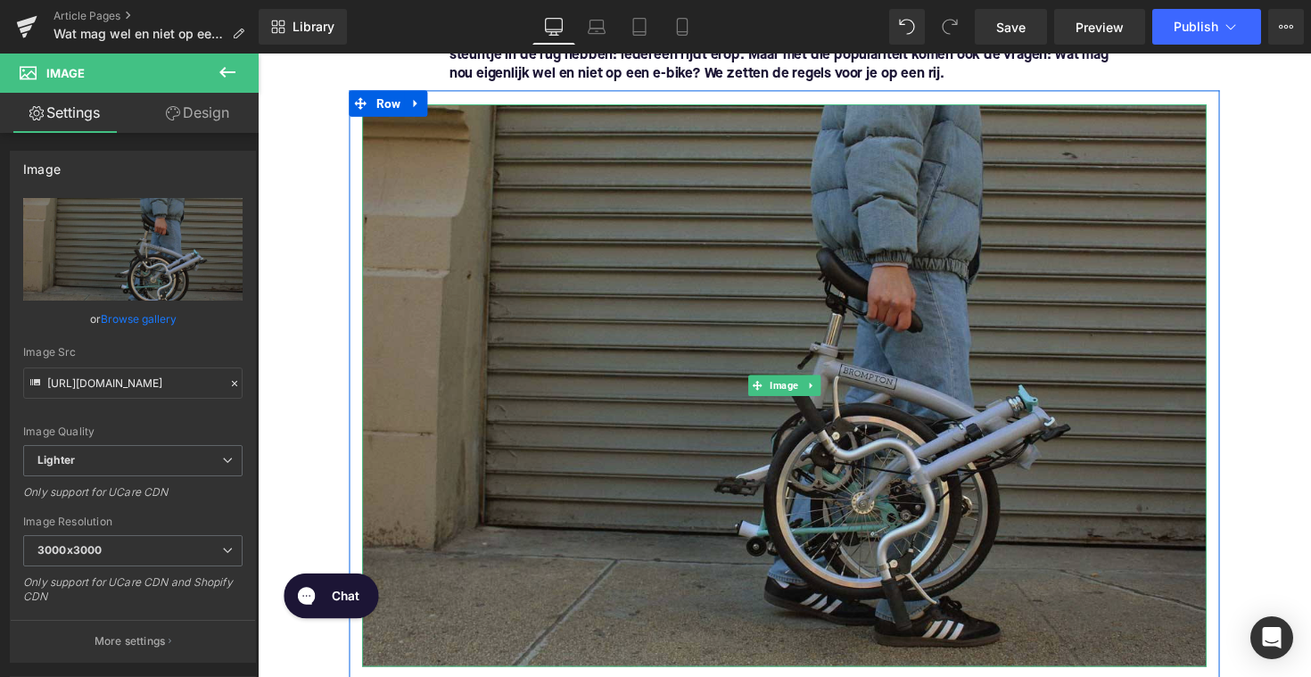
click at [732, 466] on img at bounding box center [797, 393] width 865 height 576
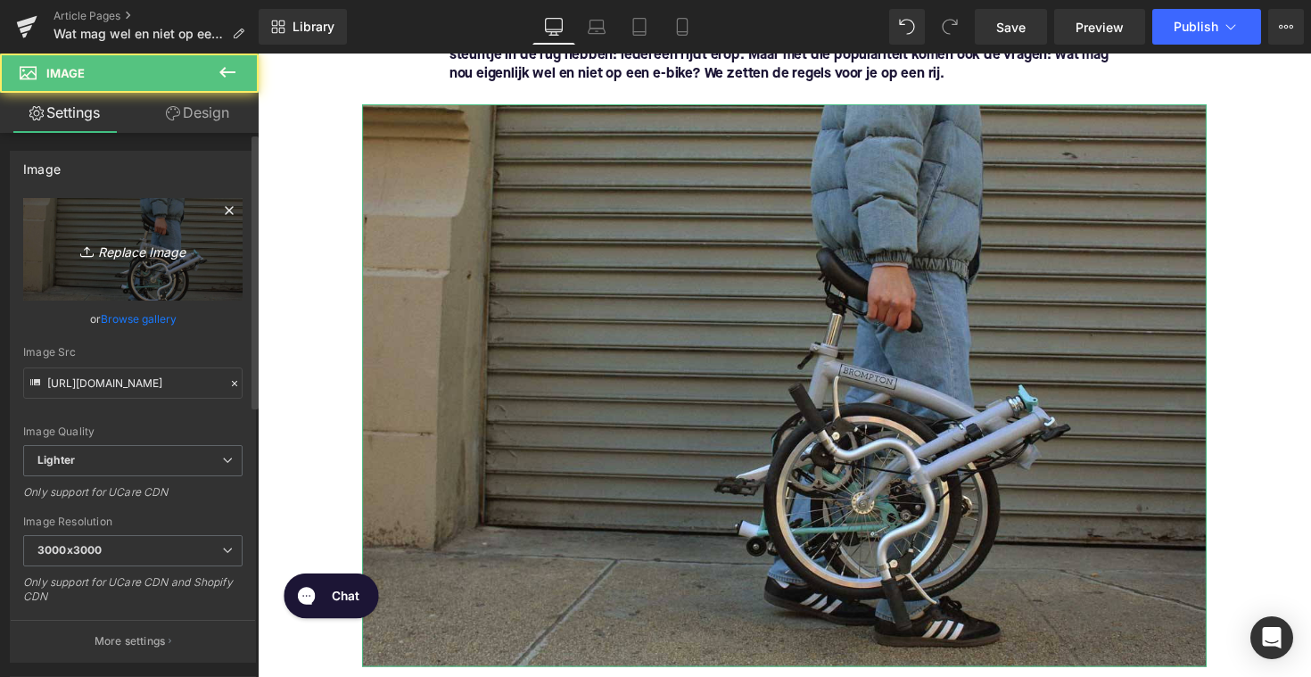
click at [130, 256] on icon "Replace Image" at bounding box center [133, 249] width 143 height 22
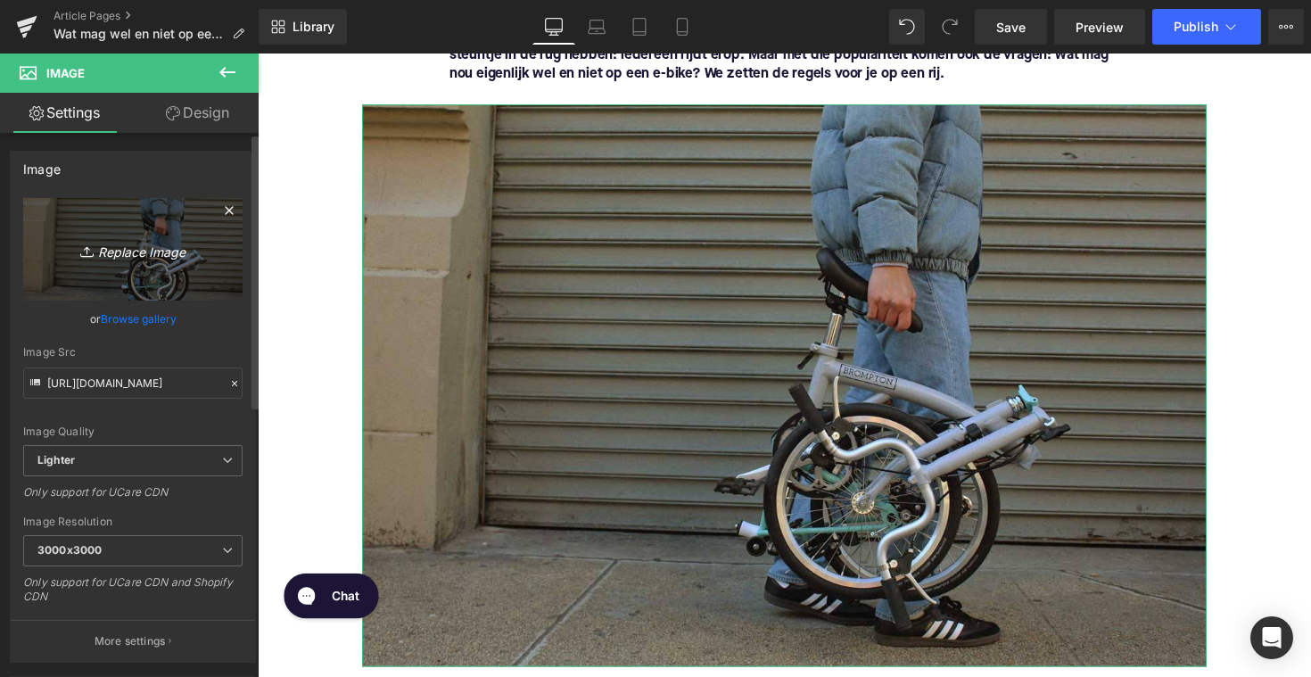
type input "C:\fakepath\ebikemethelm.png"
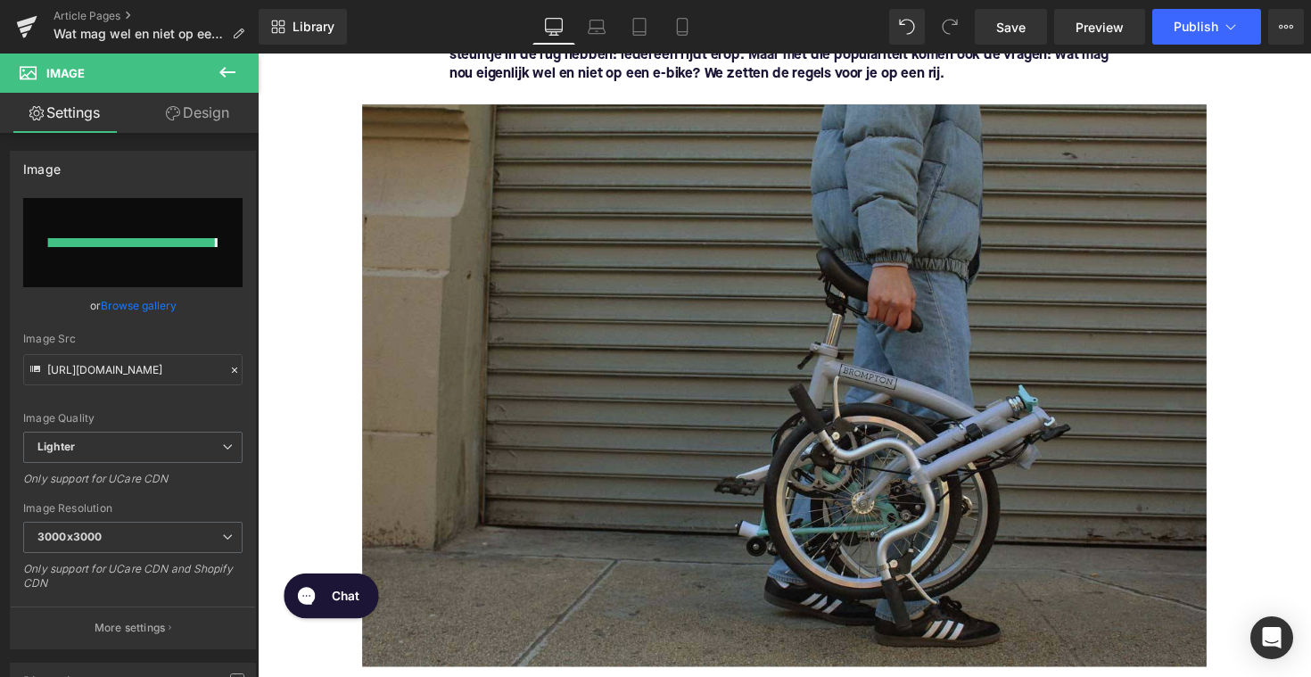
type input "[URL][DOMAIN_NAME]"
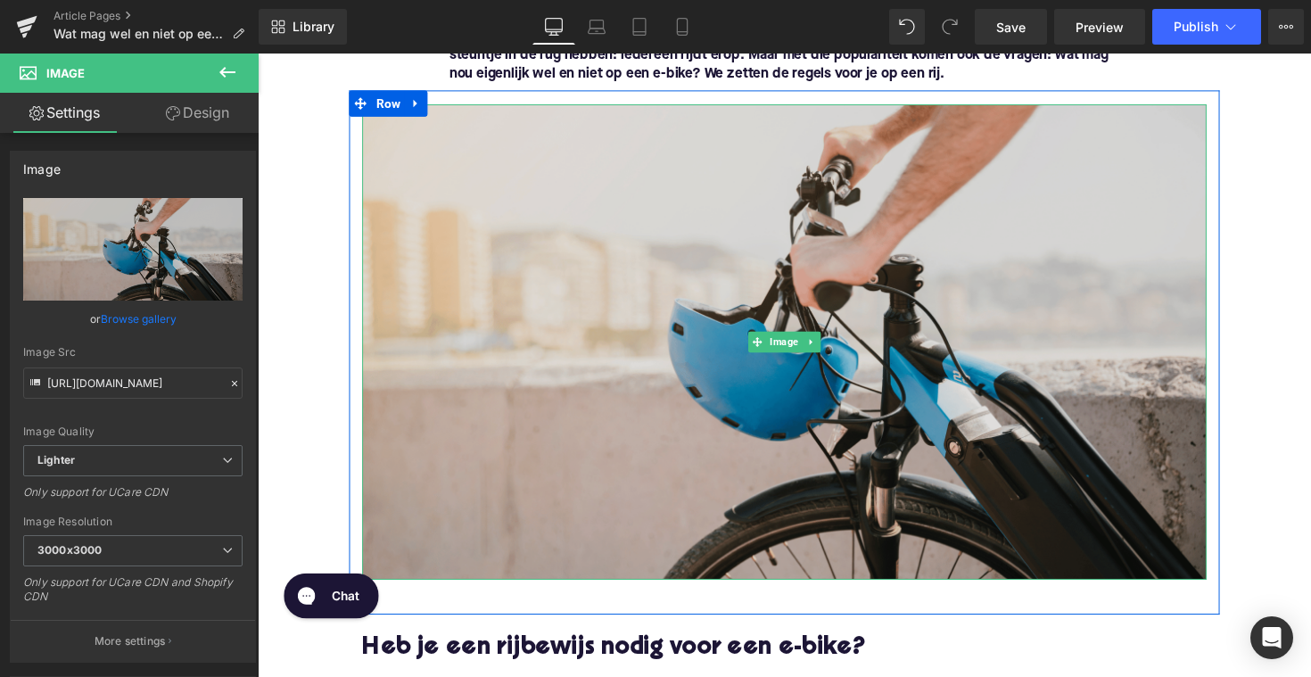
click at [555, 379] on img at bounding box center [797, 348] width 865 height 487
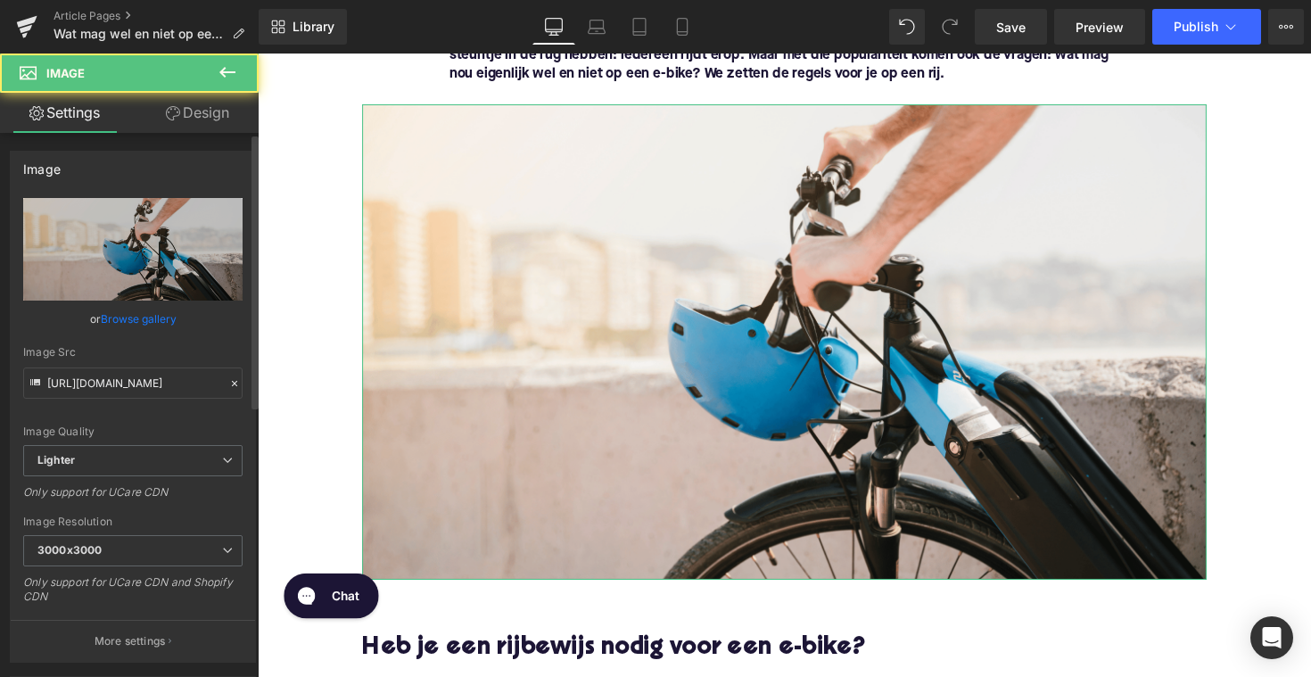
scroll to position [672, 0]
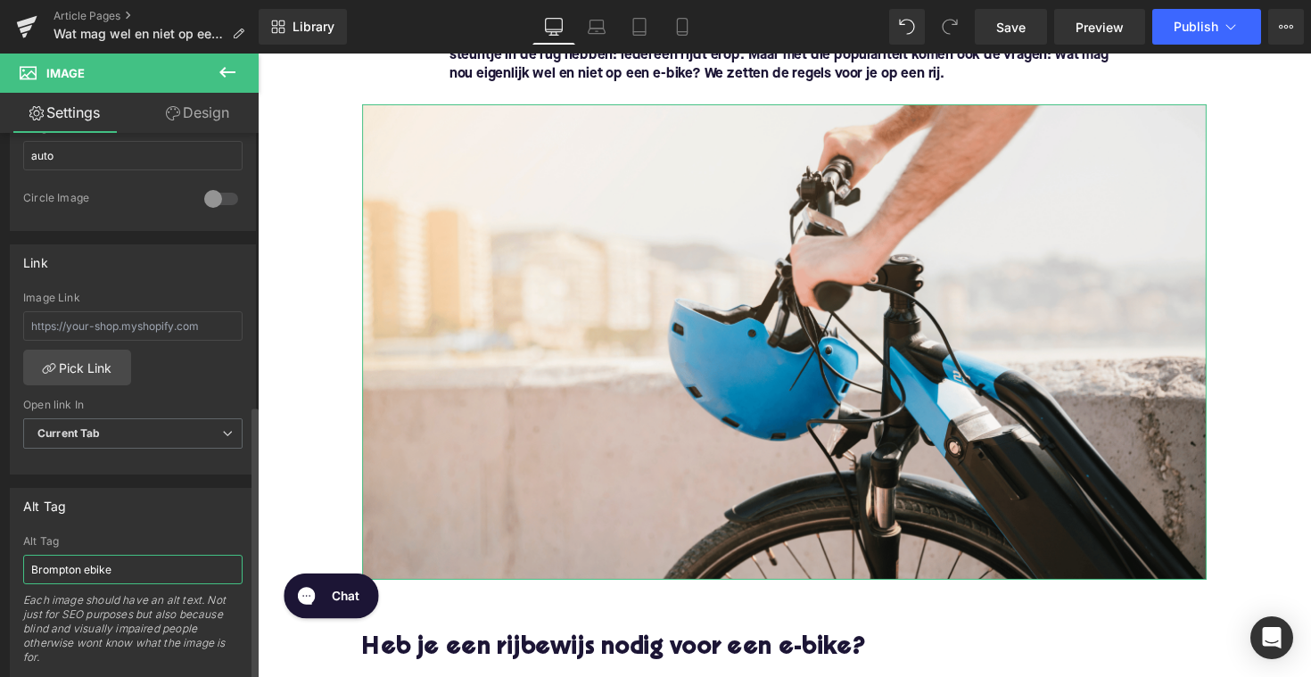
click at [80, 555] on input "Brompton ebike" at bounding box center [132, 569] width 219 height 29
type input "ebike met helm"
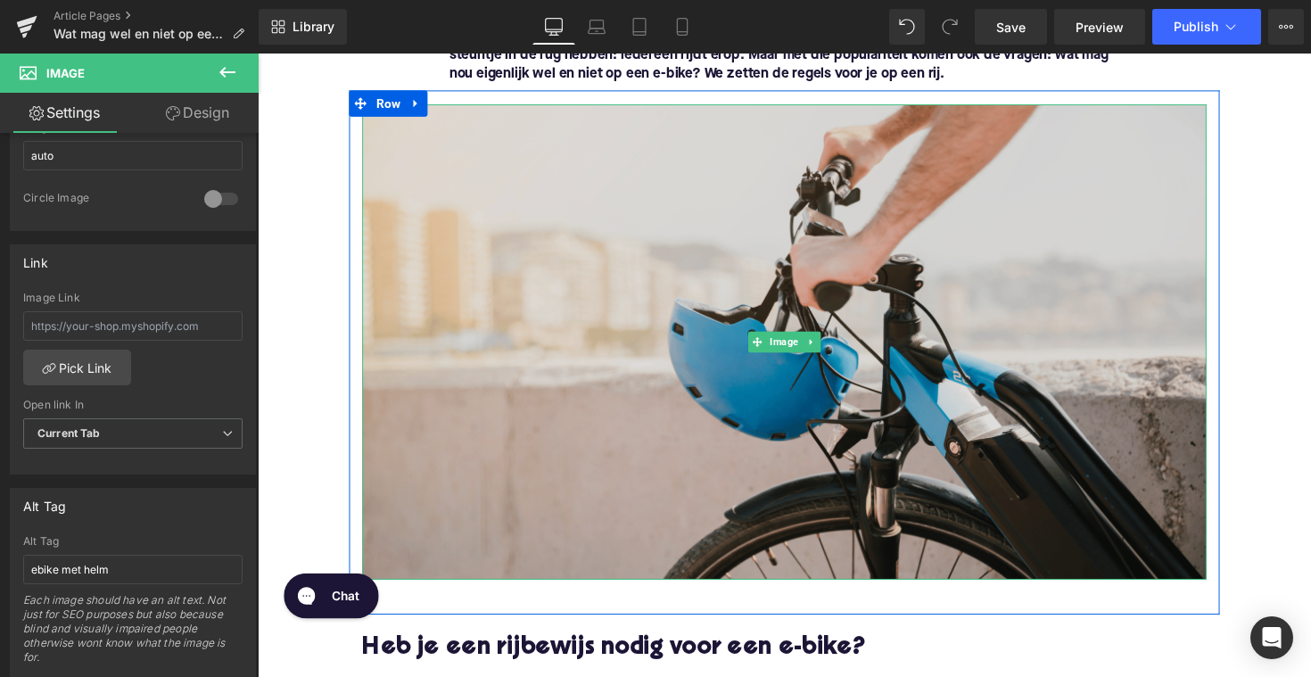
click at [593, 470] on img at bounding box center [797, 348] width 865 height 487
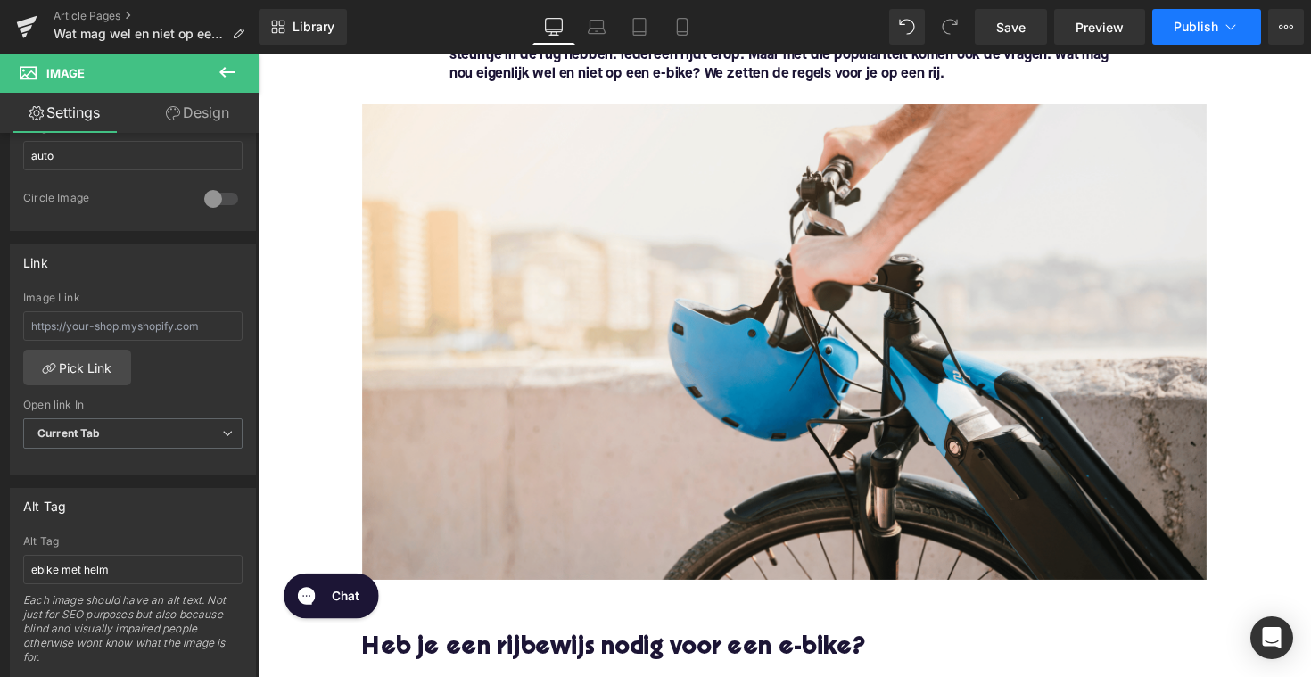
click at [1201, 34] on button "Publish" at bounding box center [1207, 27] width 109 height 36
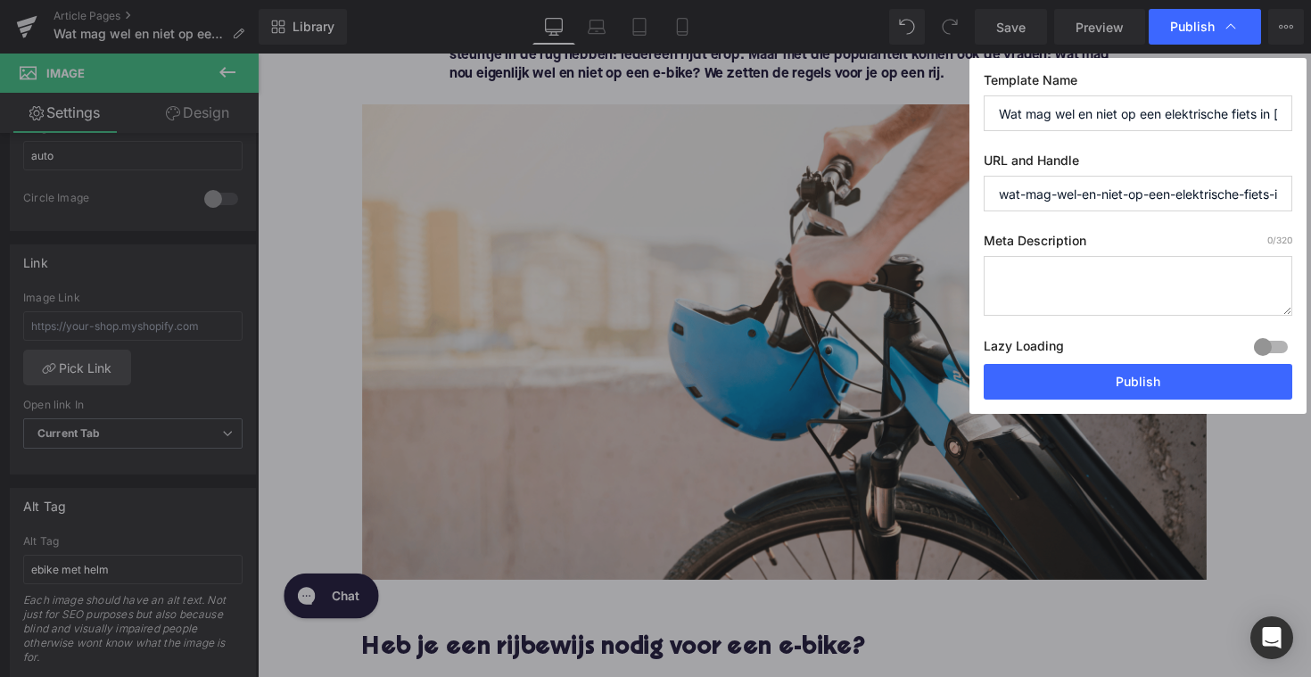
click at [1093, 296] on textarea at bounding box center [1138, 286] width 309 height 60
paste textarea "Ontdek alle regels voor e-bikes in [GEOGRAPHIC_DATA]: rijbewijs, helm, alcohol,…"
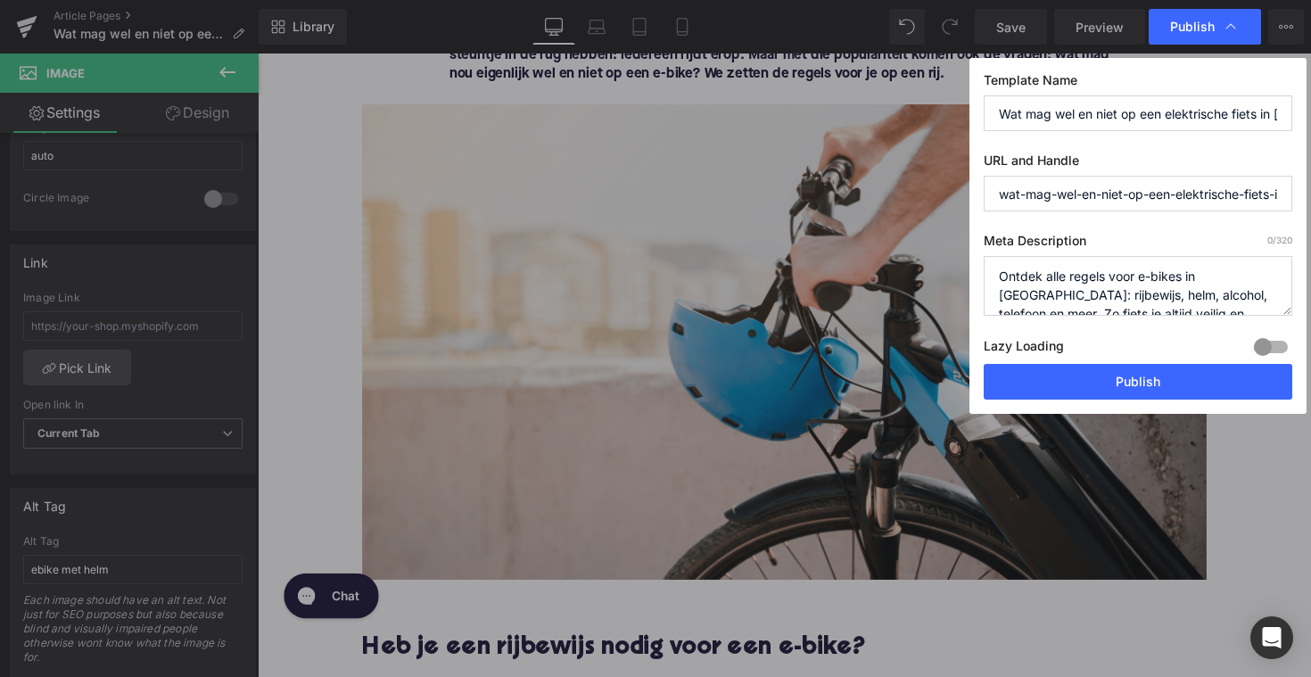
scroll to position [6, 0]
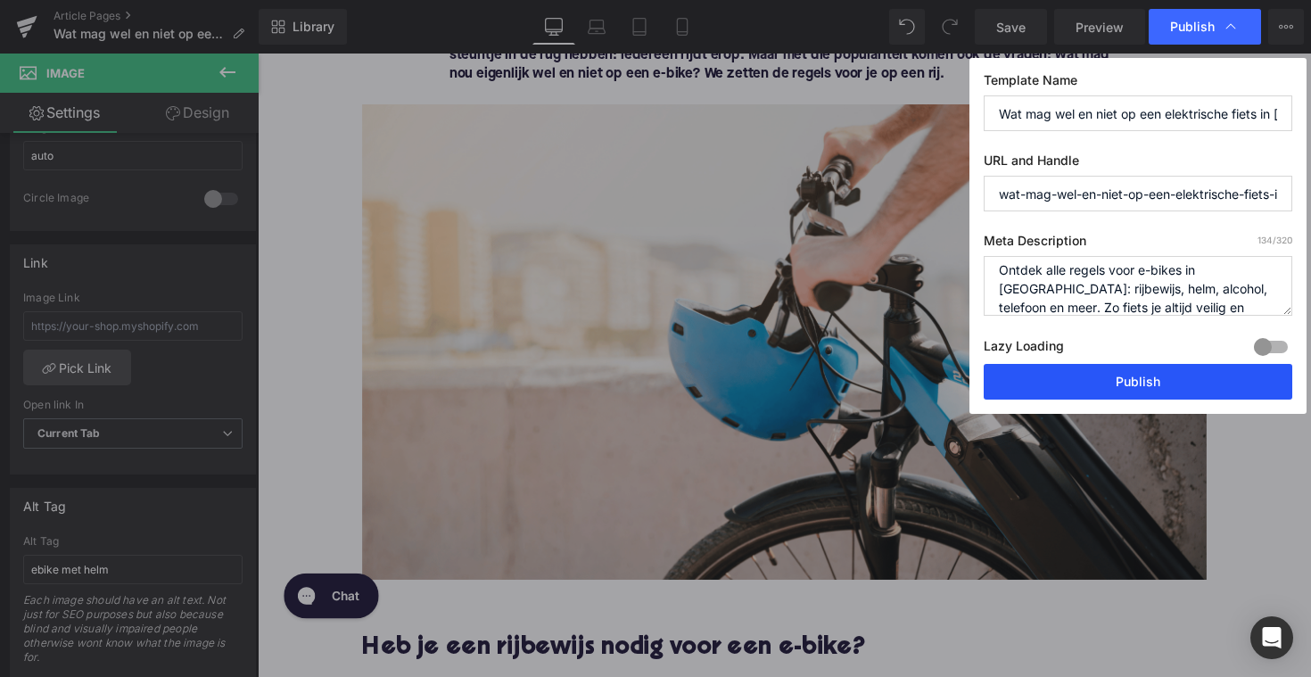
type textarea "Ontdek alle regels voor e-bikes in [GEOGRAPHIC_DATA]: rijbewijs, helm, alcohol,…"
click at [1204, 382] on button "Publish" at bounding box center [1138, 382] width 309 height 36
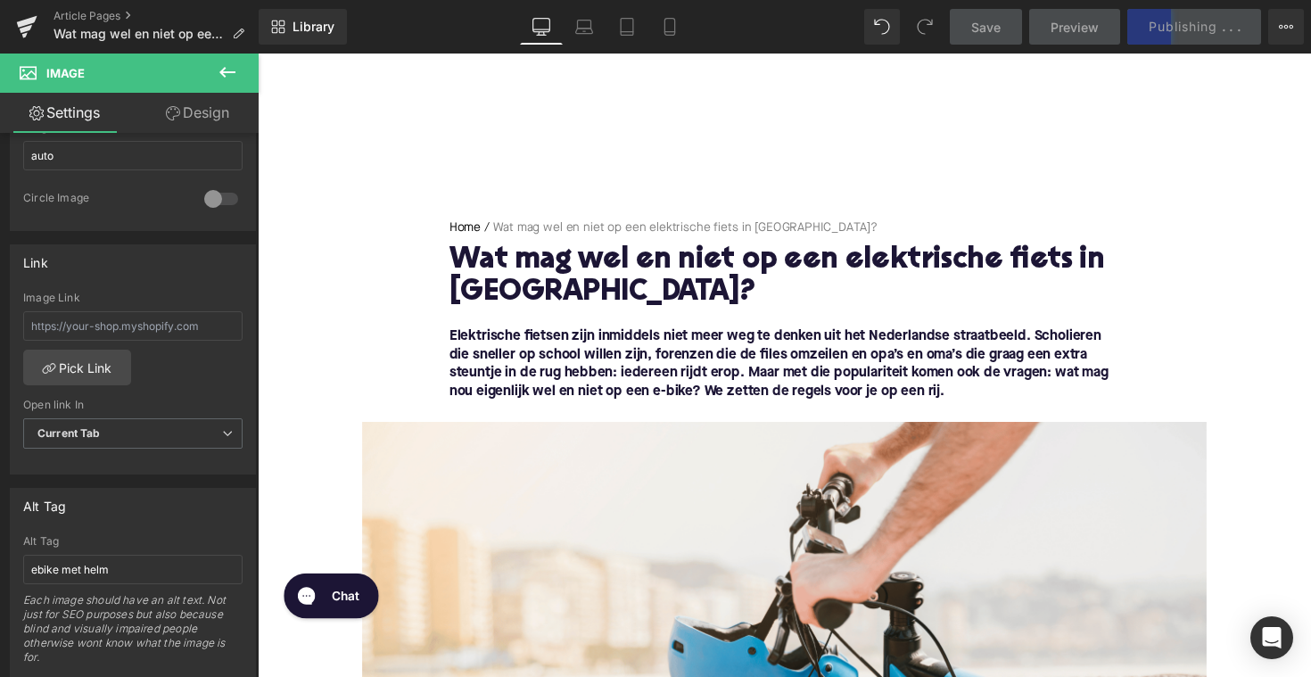
scroll to position [23, 0]
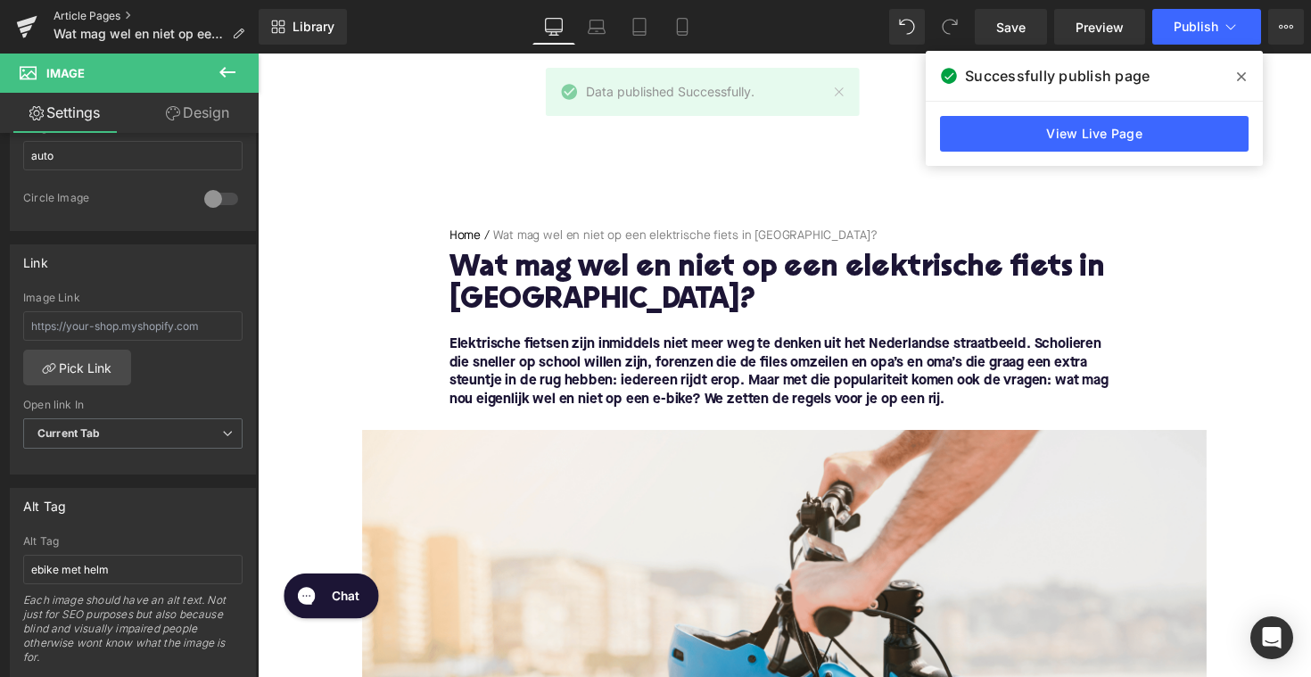
click at [110, 13] on link "Article Pages" at bounding box center [156, 16] width 205 height 14
